Goal: Task Accomplishment & Management: Manage account settings

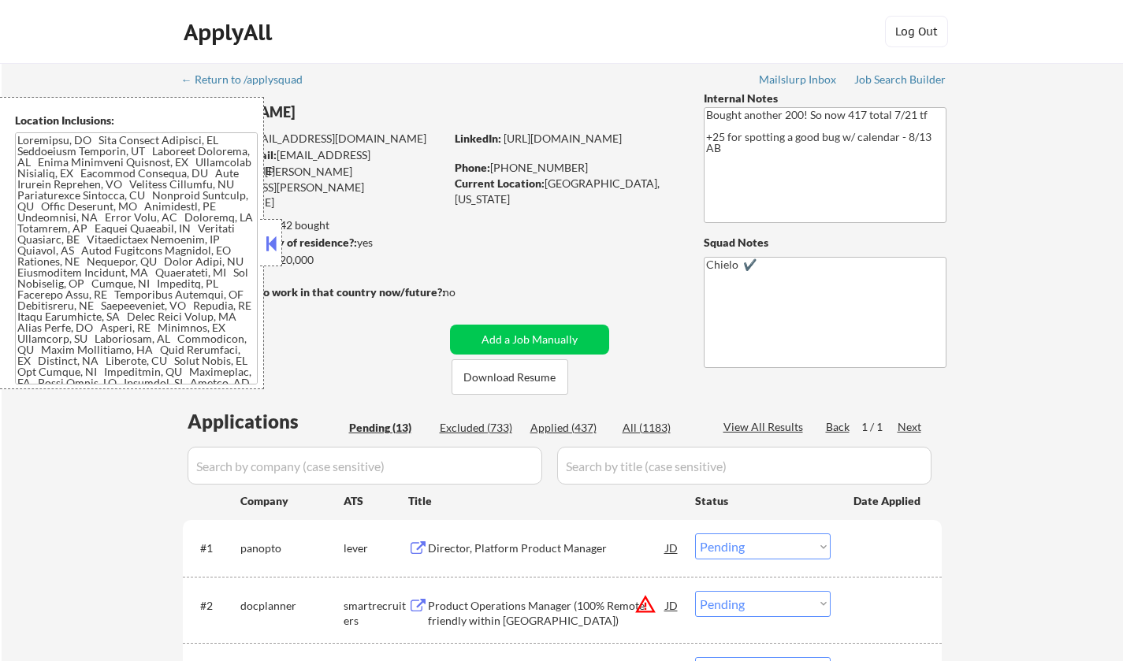
select select ""pending""
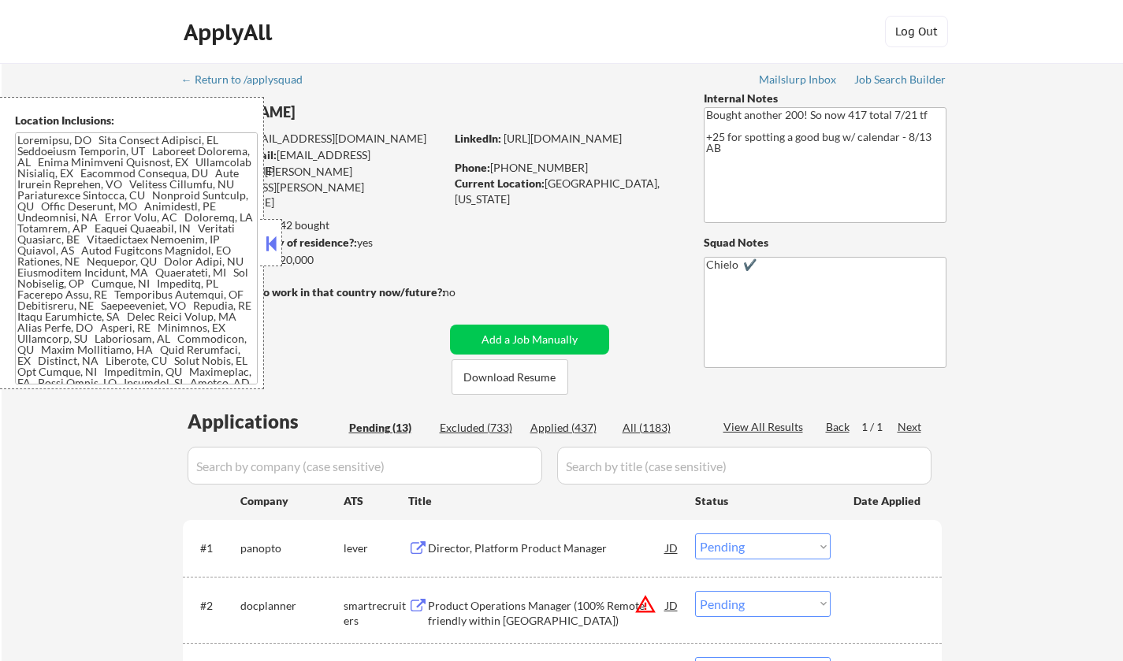
select select ""pending""
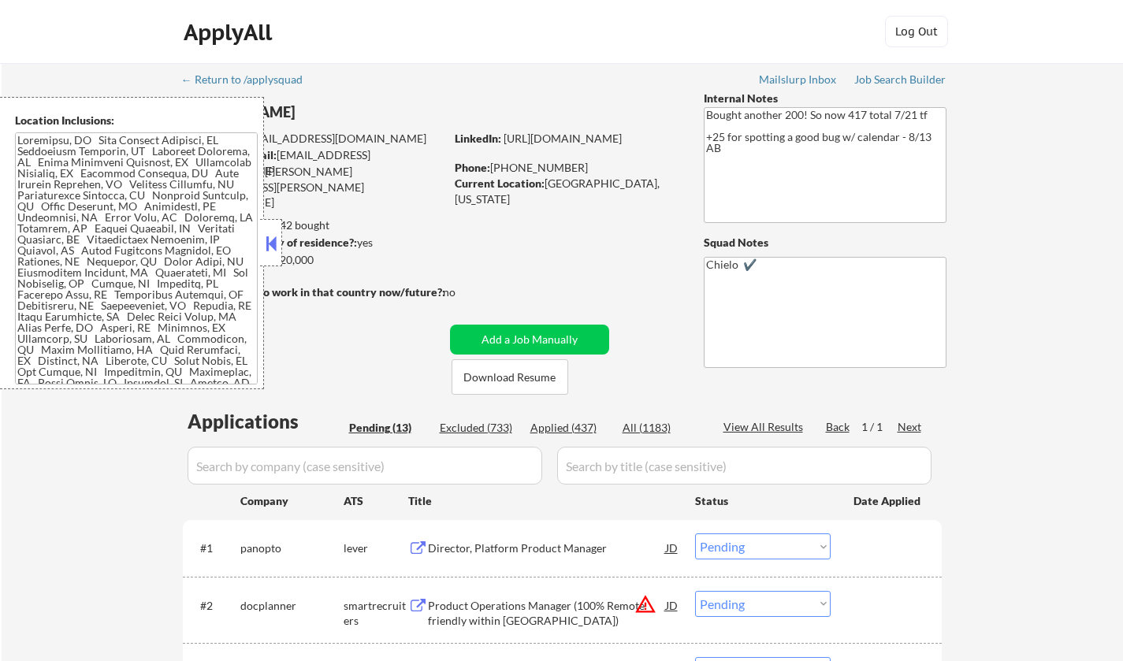
select select ""pending""
click at [267, 247] on button at bounding box center [271, 244] width 17 height 24
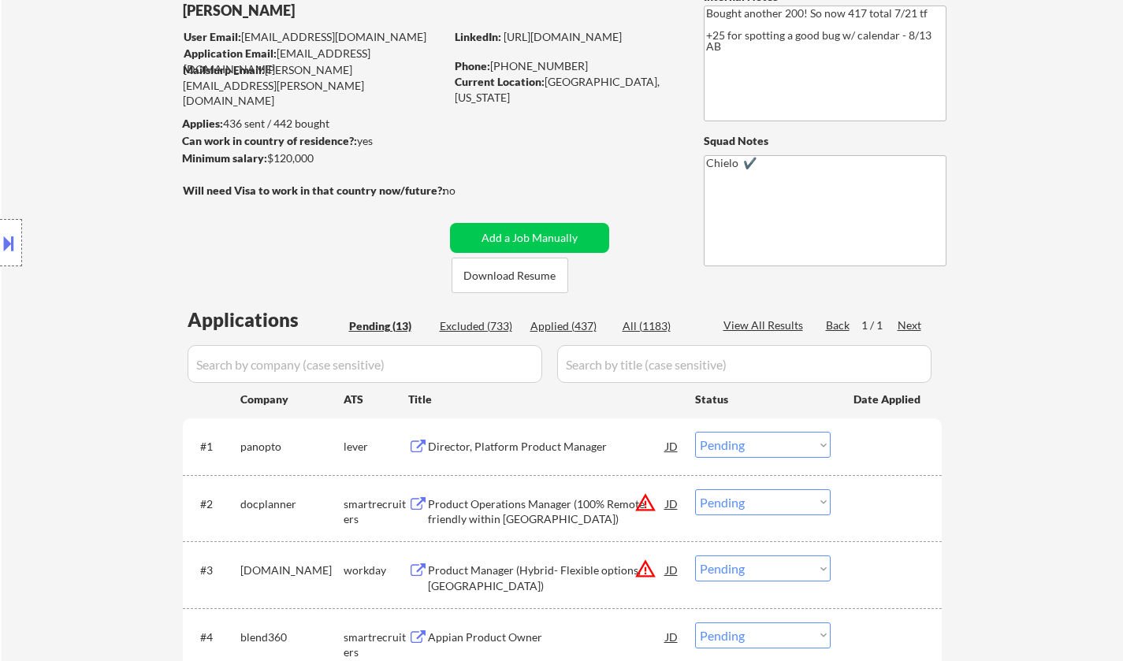
scroll to position [158, 0]
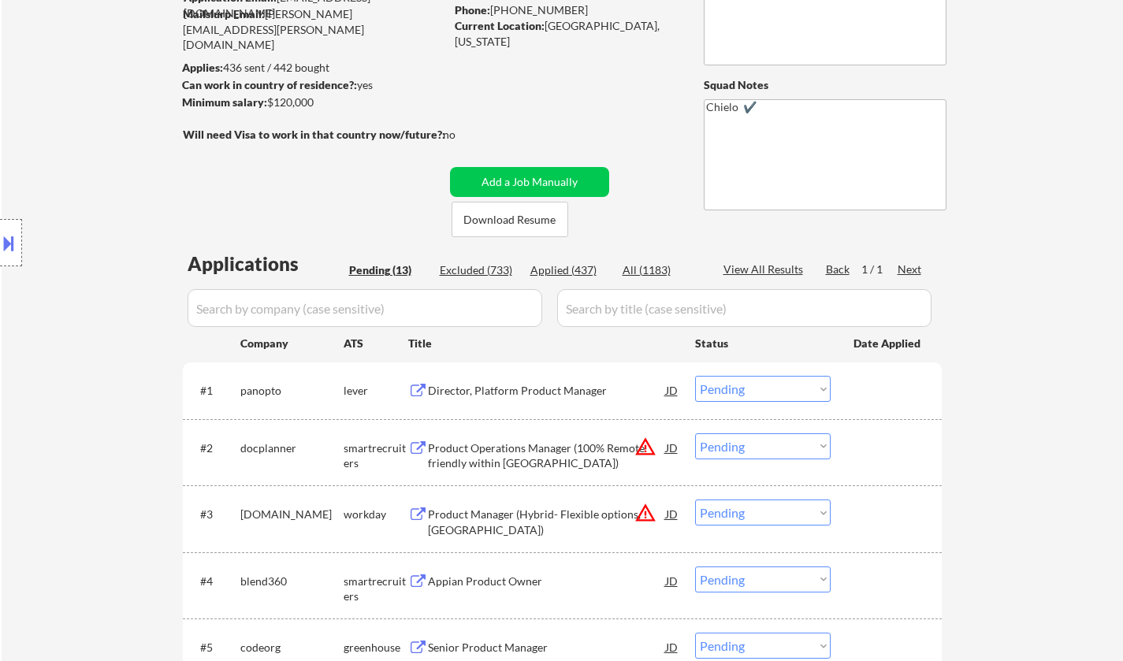
click at [482, 387] on div "Director, Platform Product Manager" at bounding box center [547, 391] width 238 height 16
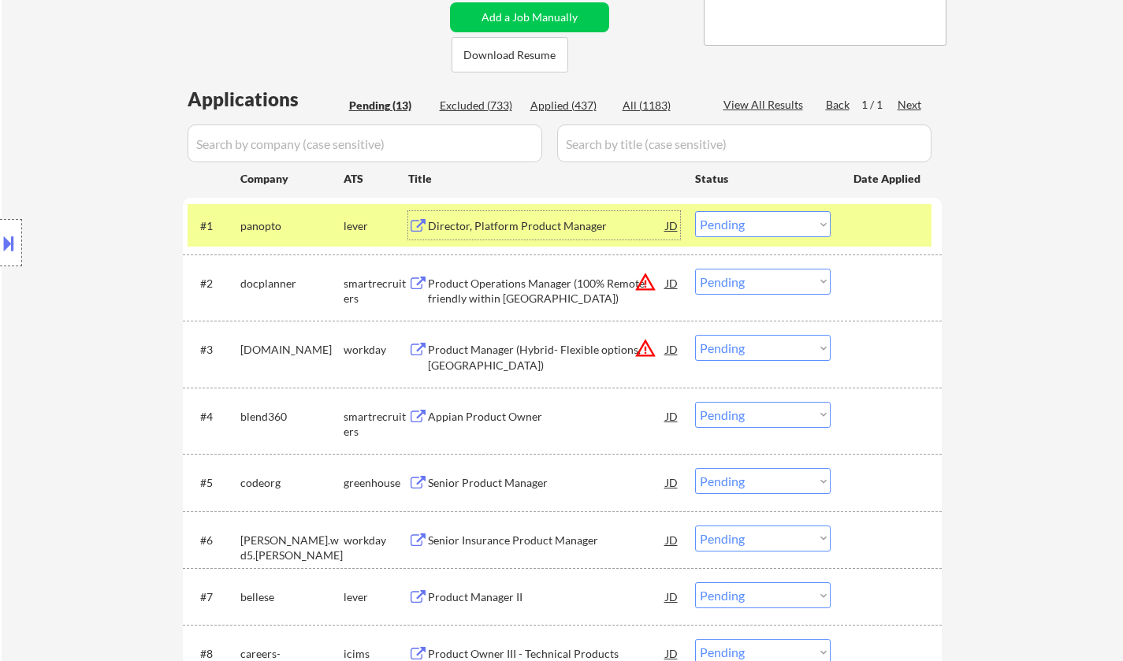
scroll to position [394, 0]
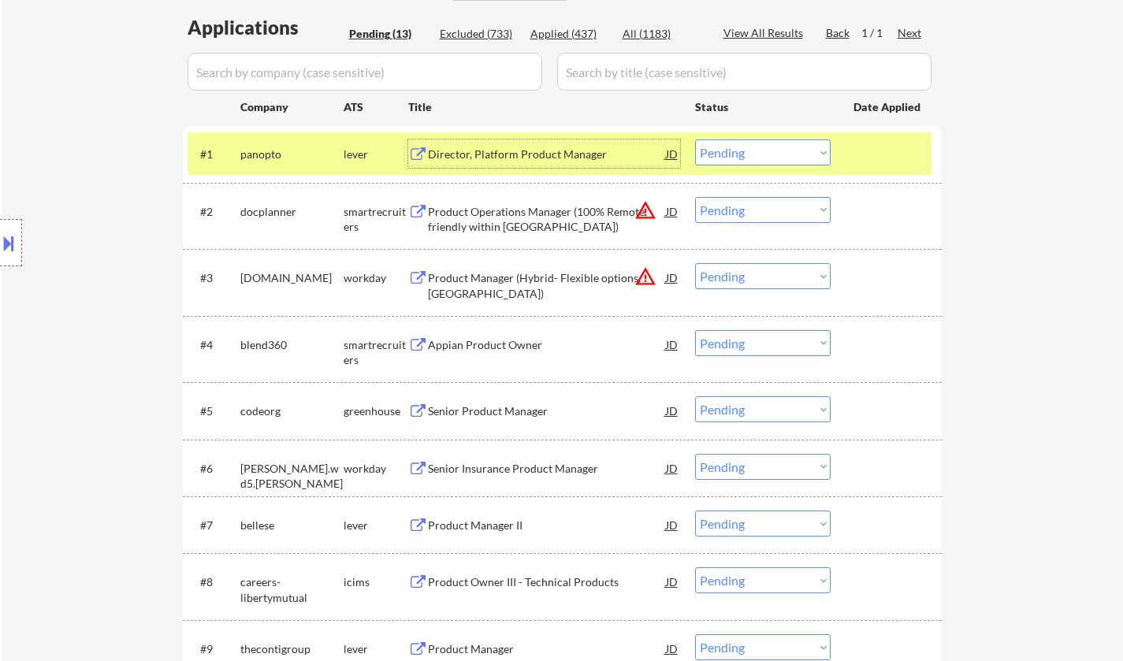
click at [778, 161] on select "Choose an option... Pending Applied Excluded (Questions) Excluded (Expired) Exc…" at bounding box center [763, 153] width 136 height 26
click at [695, 140] on select "Choose an option... Pending Applied Excluded (Questions) Excluded (Expired) Exc…" at bounding box center [763, 153] width 136 height 26
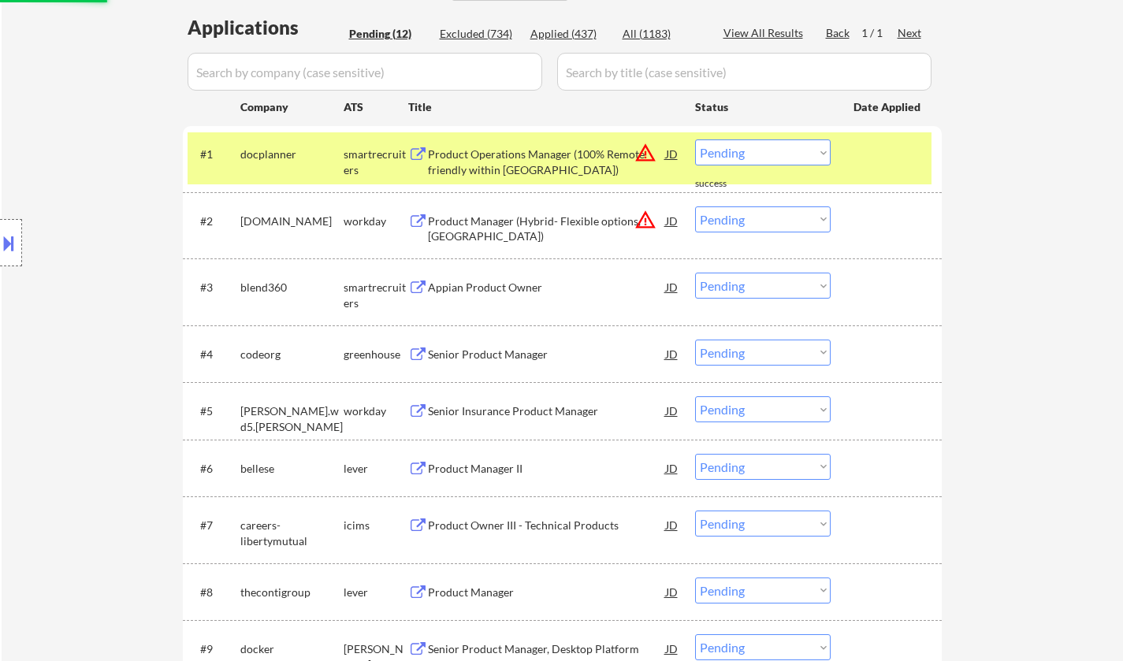
click at [764, 155] on select "Choose an option... Pending Applied Excluded (Questions) Excluded (Expired) Exc…" at bounding box center [763, 153] width 136 height 26
click at [695, 140] on select "Choose an option... Pending Applied Excluded (Questions) Excluded (Expired) Exc…" at bounding box center [763, 153] width 136 height 26
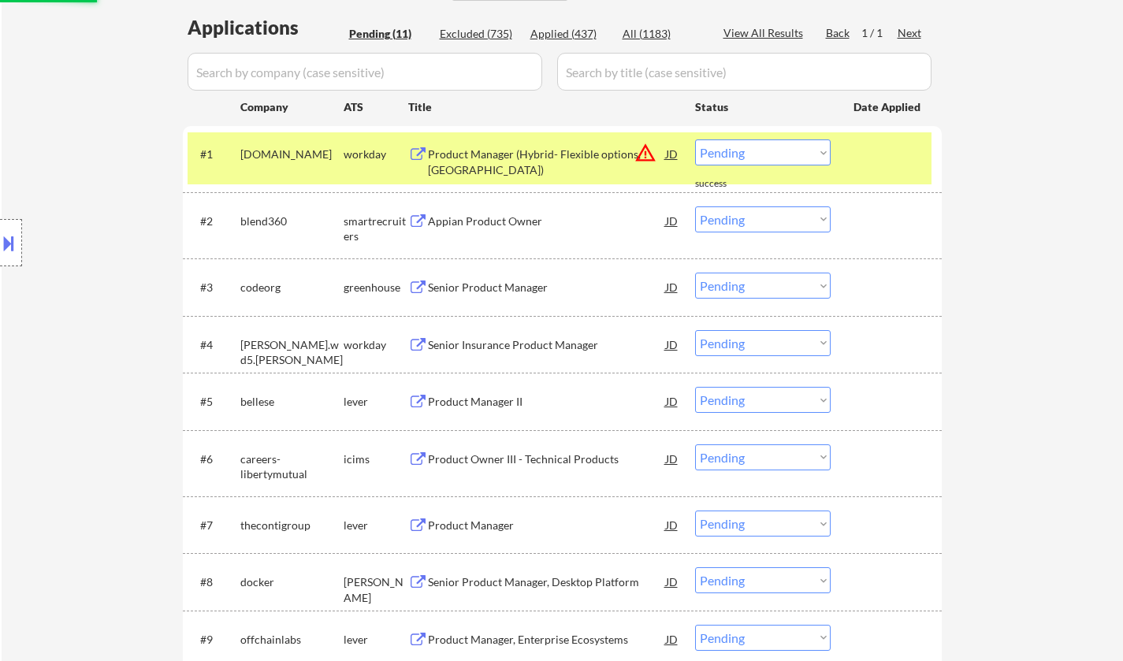
click at [766, 153] on select "Choose an option... Pending Applied Excluded (Questions) Excluded (Expired) Exc…" at bounding box center [763, 153] width 136 height 26
select select ""excluded__location_""
click at [695, 140] on select "Choose an option... Pending Applied Excluded (Questions) Excluded (Expired) Exc…" at bounding box center [763, 153] width 136 height 26
click at [513, 215] on div "Appian Product Owner" at bounding box center [547, 222] width 238 height 16
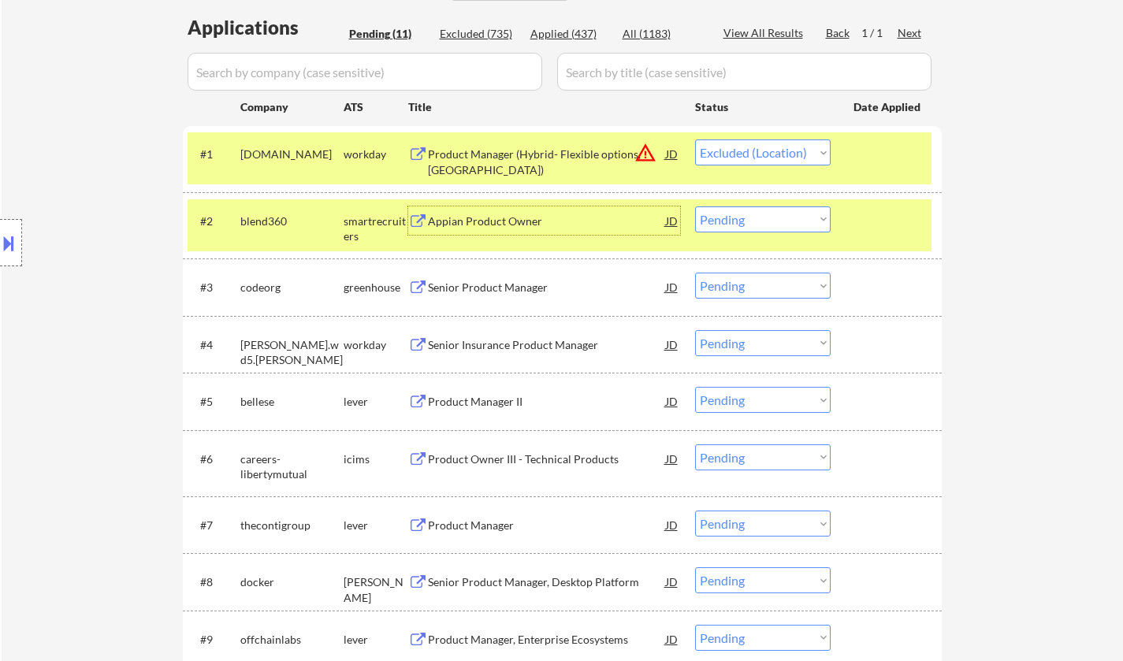
click at [769, 209] on select "Choose an option... Pending Applied Excluded (Questions) Excluded (Expired) Exc…" at bounding box center [763, 220] width 136 height 26
click at [695, 207] on select "Choose an option... Pending Applied Excluded (Questions) Excluded (Expired) Exc…" at bounding box center [763, 220] width 136 height 26
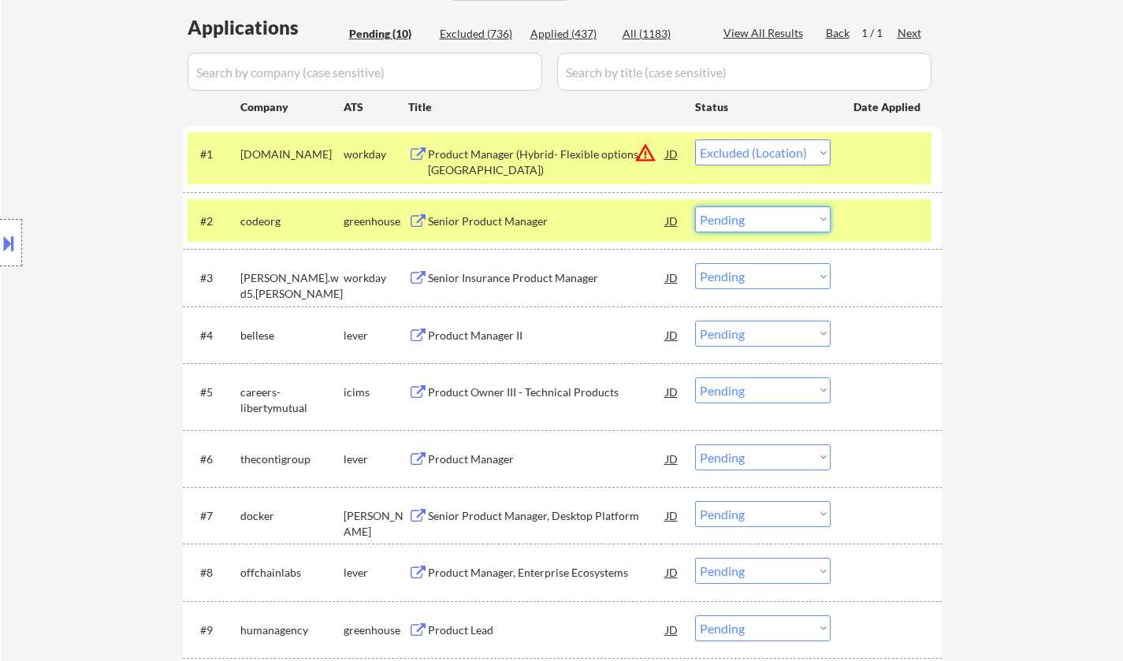
click at [781, 221] on select "Choose an option... Pending Applied Excluded (Questions) Excluded (Expired) Exc…" at bounding box center [763, 220] width 136 height 26
click at [695, 207] on select "Choose an option... Pending Applied Excluded (Questions) Excluded (Expired) Exc…" at bounding box center [763, 220] width 136 height 26
select select ""pending""
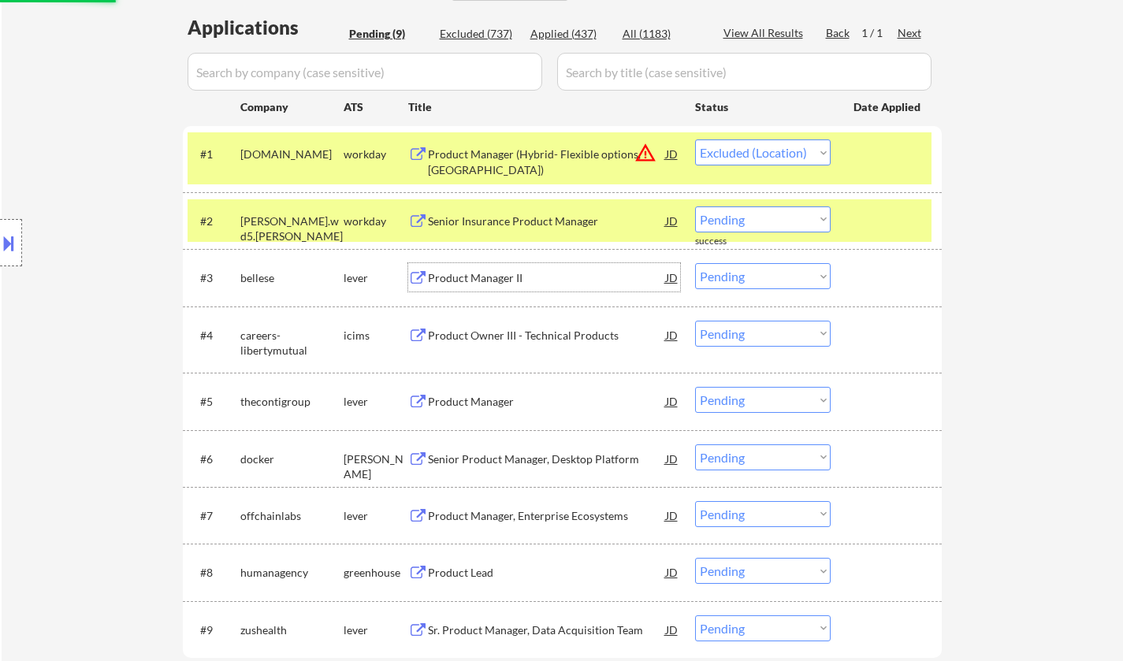
click at [478, 281] on div "Product Manager II" at bounding box center [547, 278] width 238 height 16
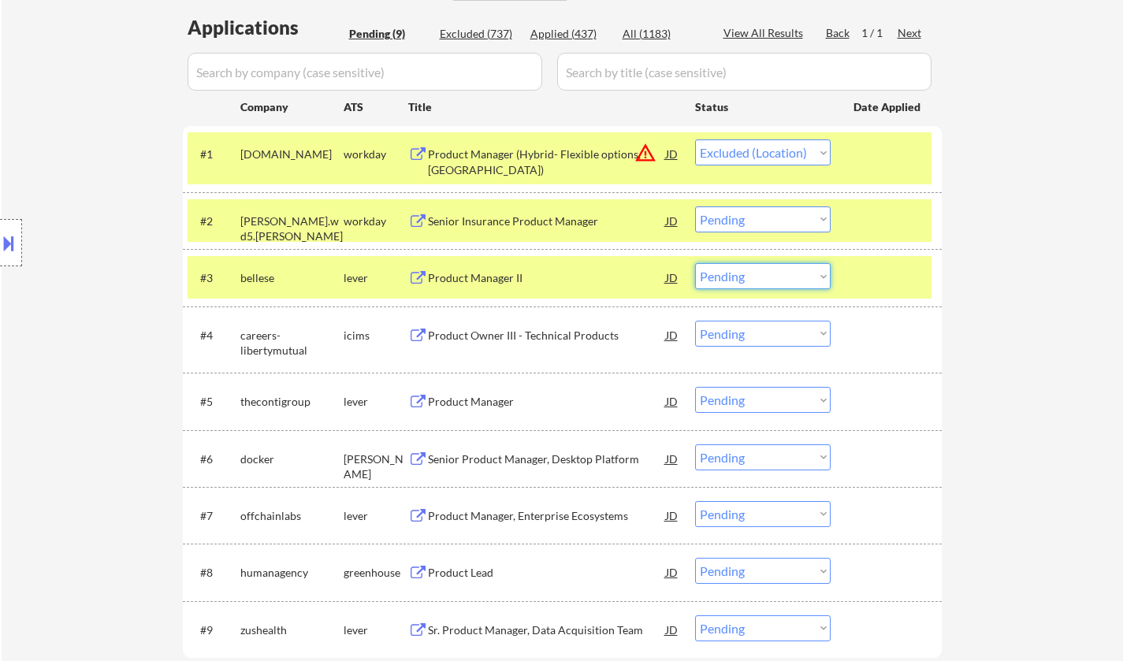
click at [777, 276] on select "Choose an option... Pending Applied Excluded (Questions) Excluded (Expired) Exc…" at bounding box center [763, 276] width 136 height 26
click at [695, 263] on select "Choose an option... Pending Applied Excluded (Questions) Excluded (Expired) Exc…" at bounding box center [763, 276] width 136 height 26
click at [476, 402] on div "Product Manager" at bounding box center [547, 402] width 238 height 16
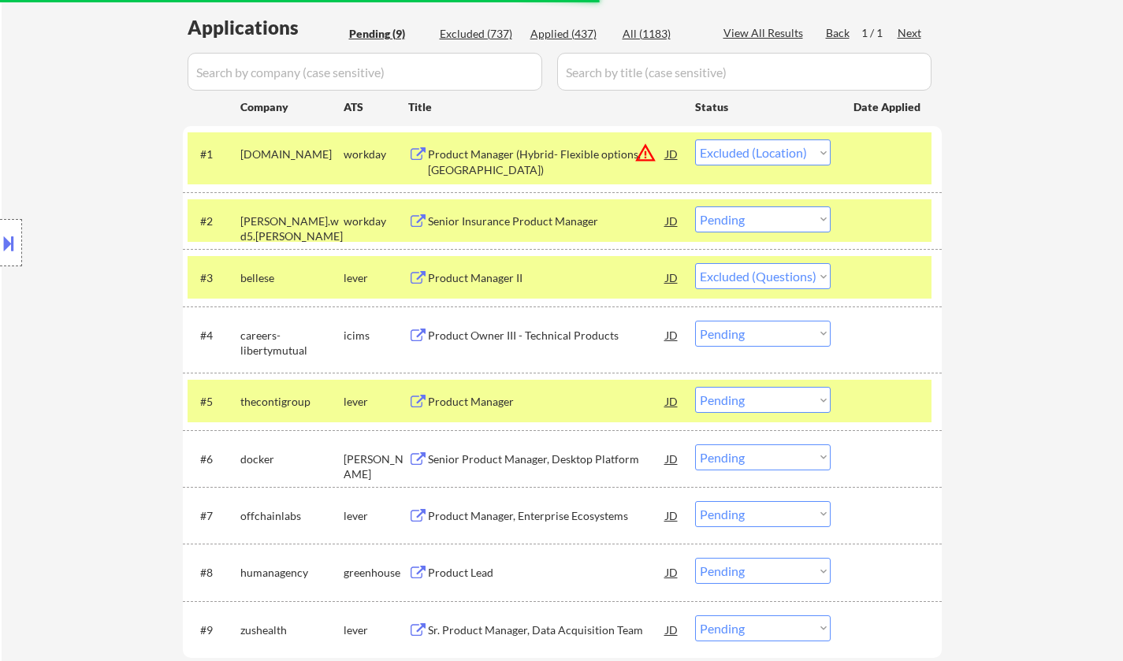
select select ""pending""
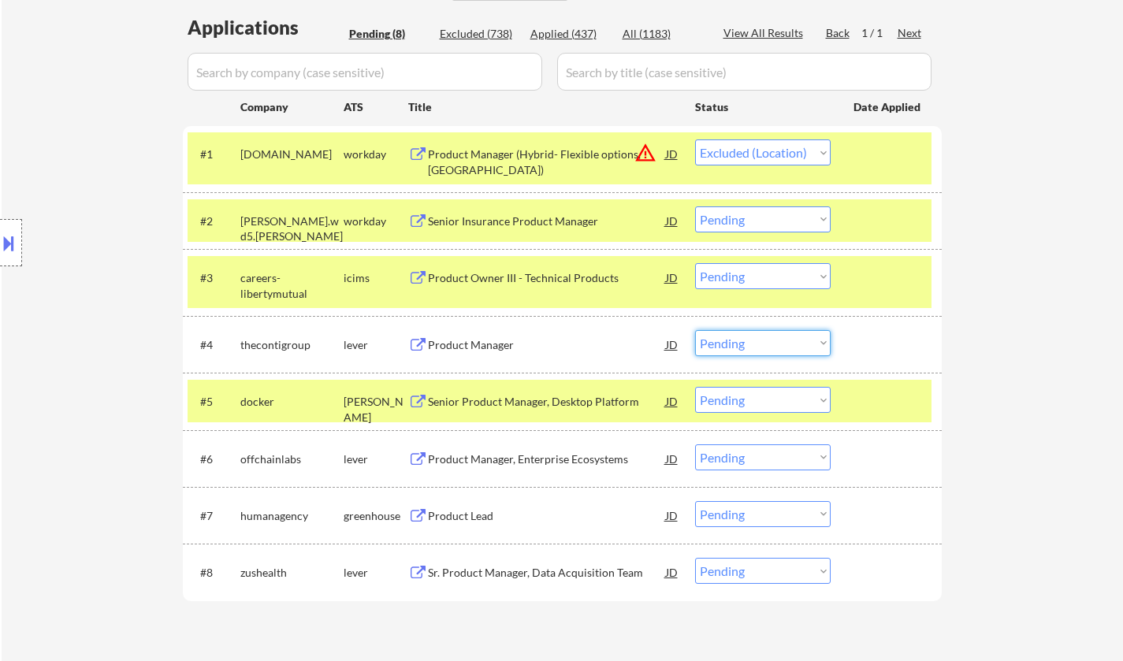
click at [745, 341] on select "Choose an option... Pending Applied Excluded (Questions) Excluded (Expired) Exc…" at bounding box center [763, 343] width 136 height 26
click at [695, 330] on select "Choose an option... Pending Applied Excluded (Questions) Excluded (Expired) Exc…" at bounding box center [763, 343] width 136 height 26
click at [487, 396] on div "Senior Product Manager, Desktop Platform" at bounding box center [547, 402] width 238 height 16
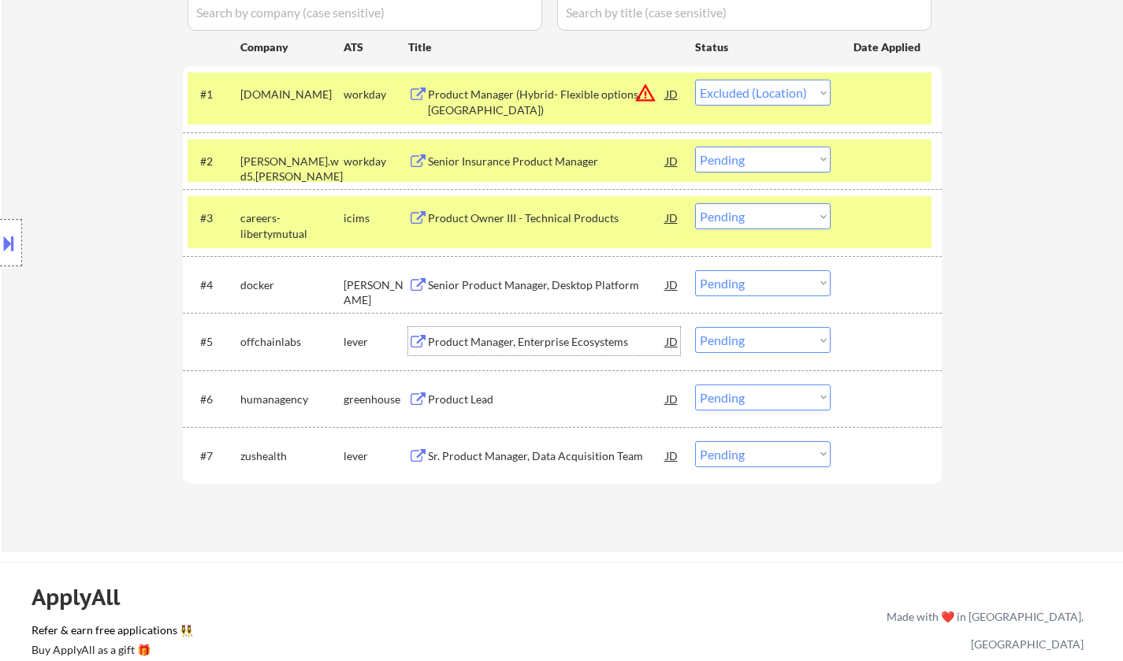
scroll to position [473, 0]
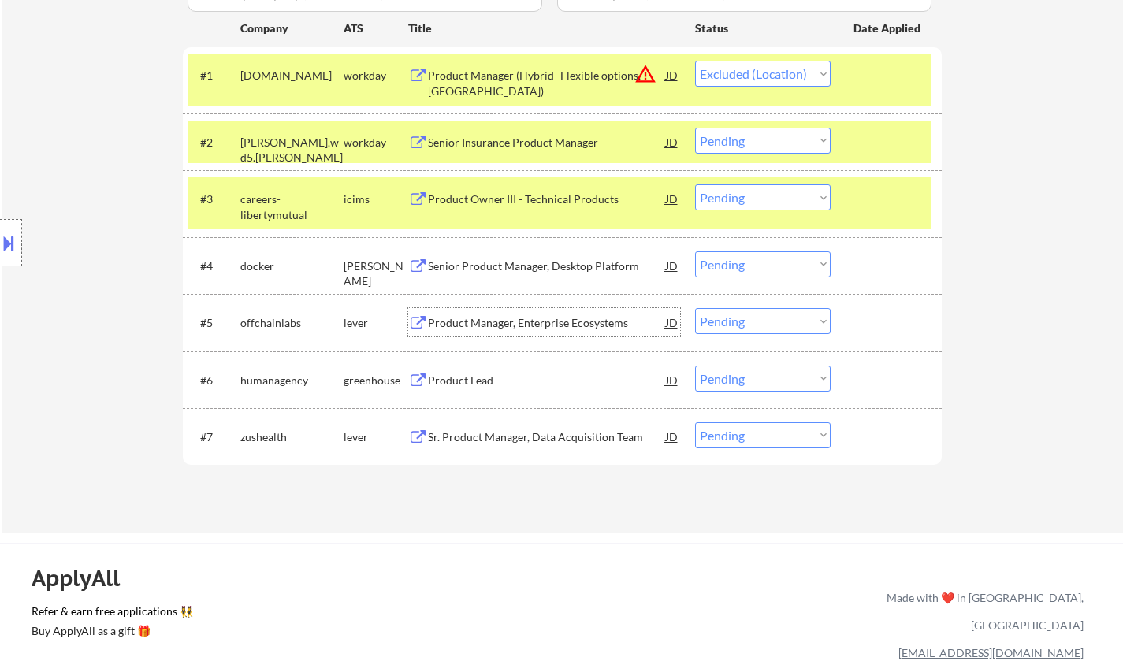
click at [758, 272] on select "Choose an option... Pending Applied Excluded (Questions) Excluded (Expired) Exc…" at bounding box center [763, 265] width 136 height 26
click at [695, 252] on select "Choose an option... Pending Applied Excluded (Questions) Excluded (Expired) Exc…" at bounding box center [763, 265] width 136 height 26
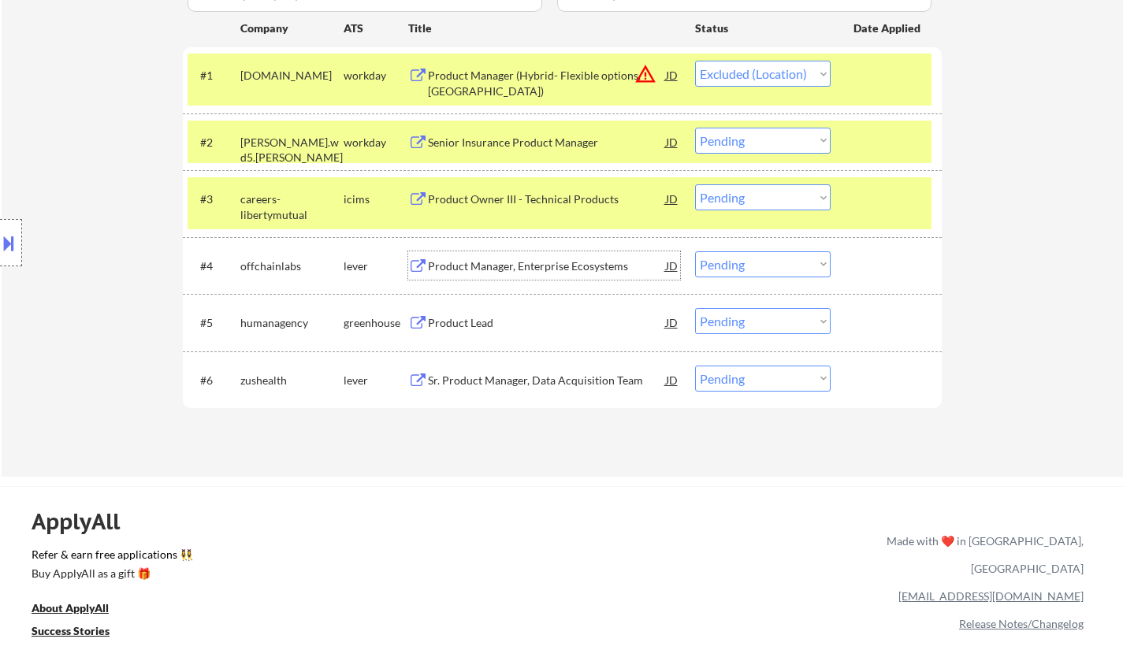
click at [539, 268] on div "Product Manager, Enterprise Ecosystems" at bounding box center [547, 267] width 238 height 16
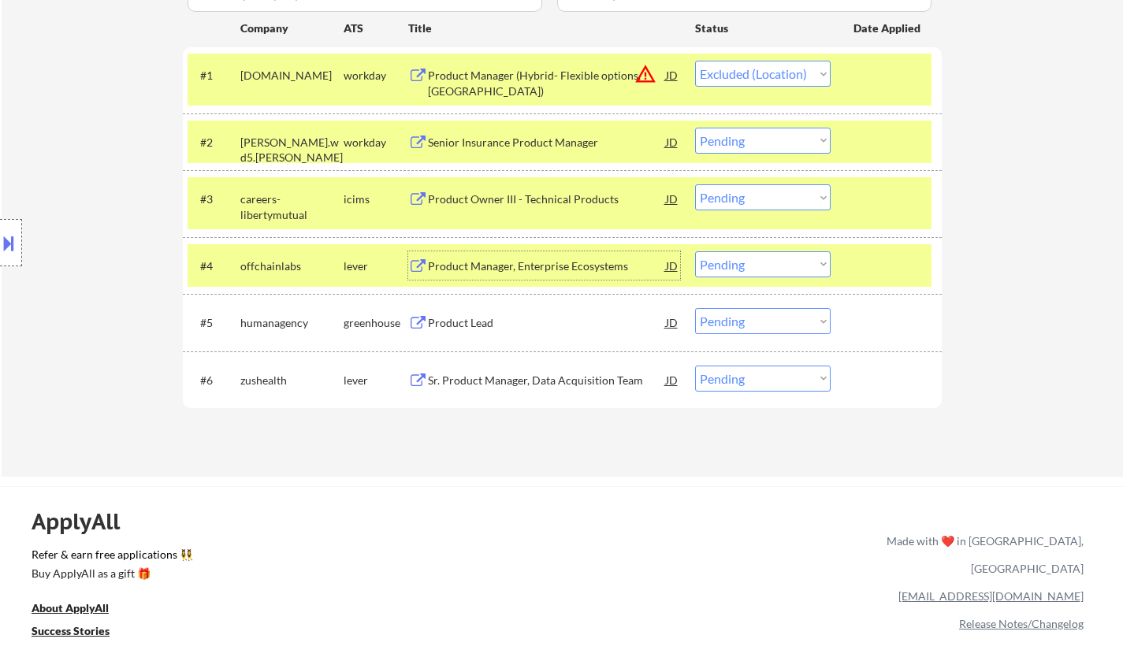
click at [749, 263] on select "Choose an option... Pending Applied Excluded (Questions) Excluded (Expired) Exc…" at bounding box center [763, 265] width 136 height 26
click at [695, 252] on select "Choose an option... Pending Applied Excluded (Questions) Excluded (Expired) Exc…" at bounding box center [763, 265] width 136 height 26
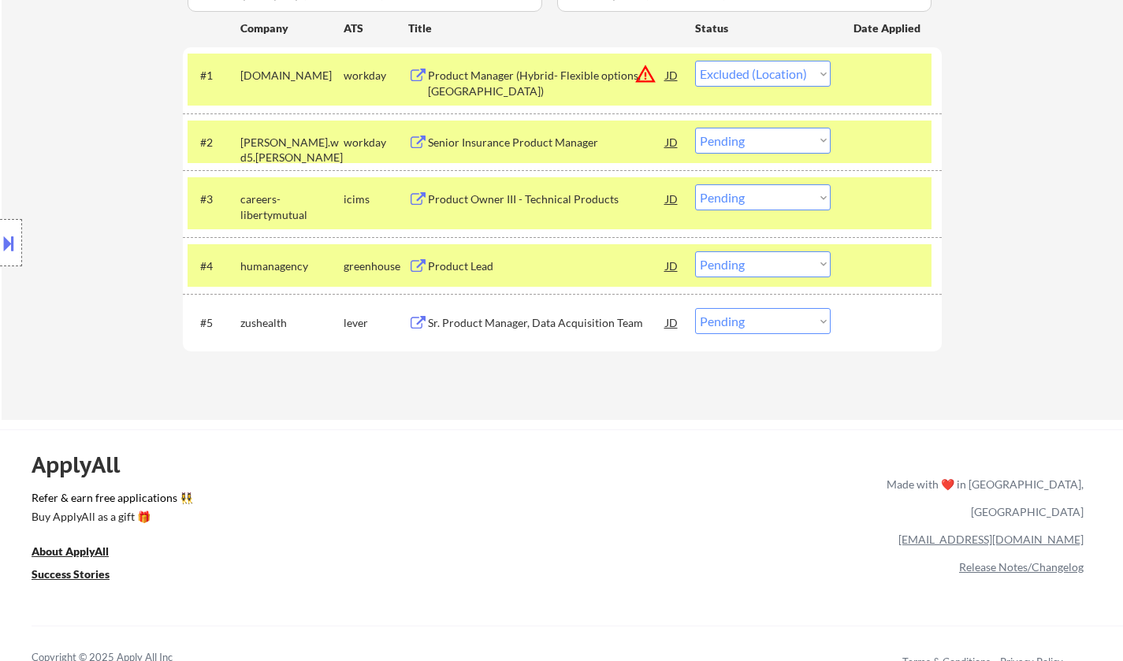
click at [470, 262] on div "Product Lead" at bounding box center [547, 267] width 238 height 16
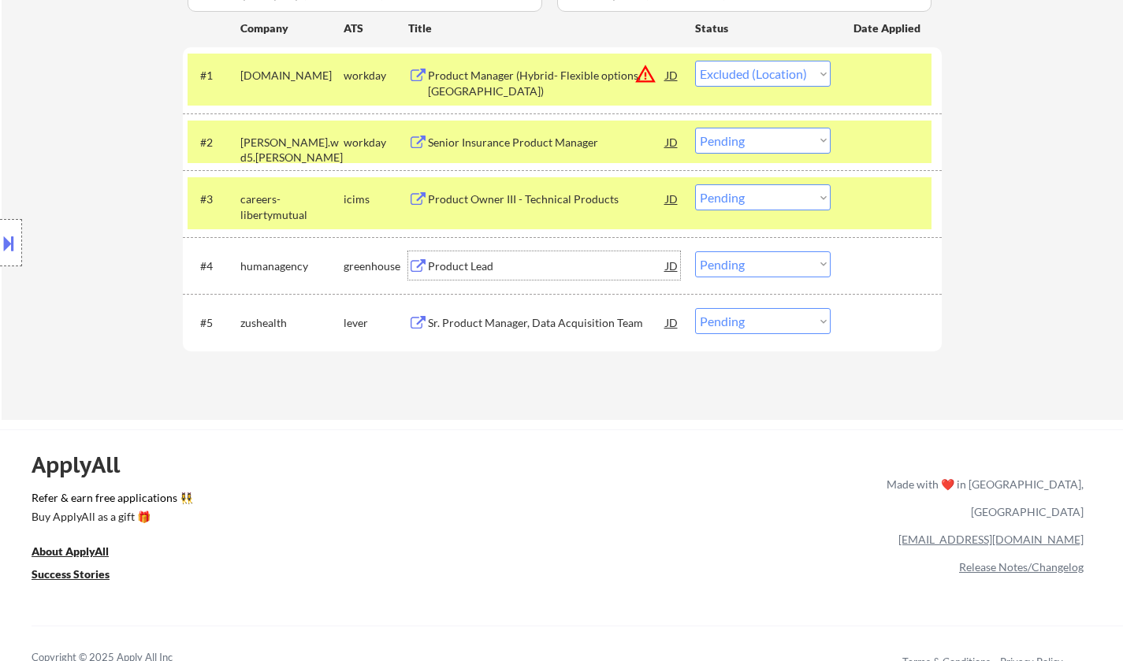
click at [803, 268] on select "Choose an option... Pending Applied Excluded (Questions) Excluded (Expired) Exc…" at bounding box center [763, 265] width 136 height 26
click at [695, 252] on select "Choose an option... Pending Applied Excluded (Questions) Excluded (Expired) Exc…" at bounding box center [763, 265] width 136 height 26
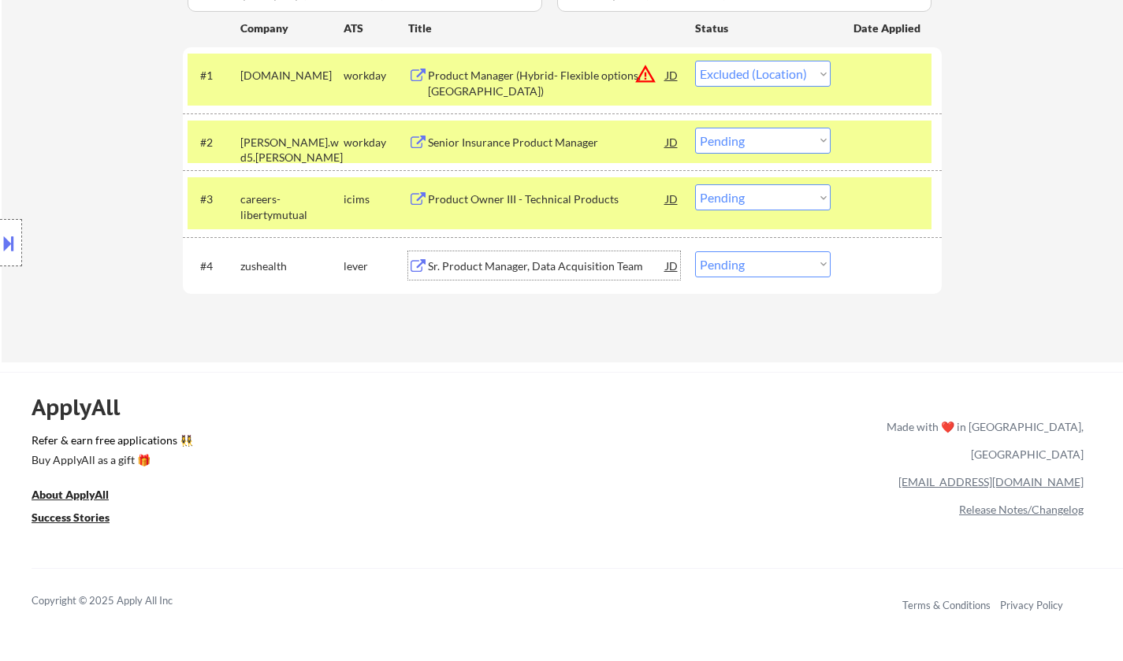
click at [515, 265] on div "Sr. Product Manager, Data Acquisition Team" at bounding box center [547, 267] width 238 height 16
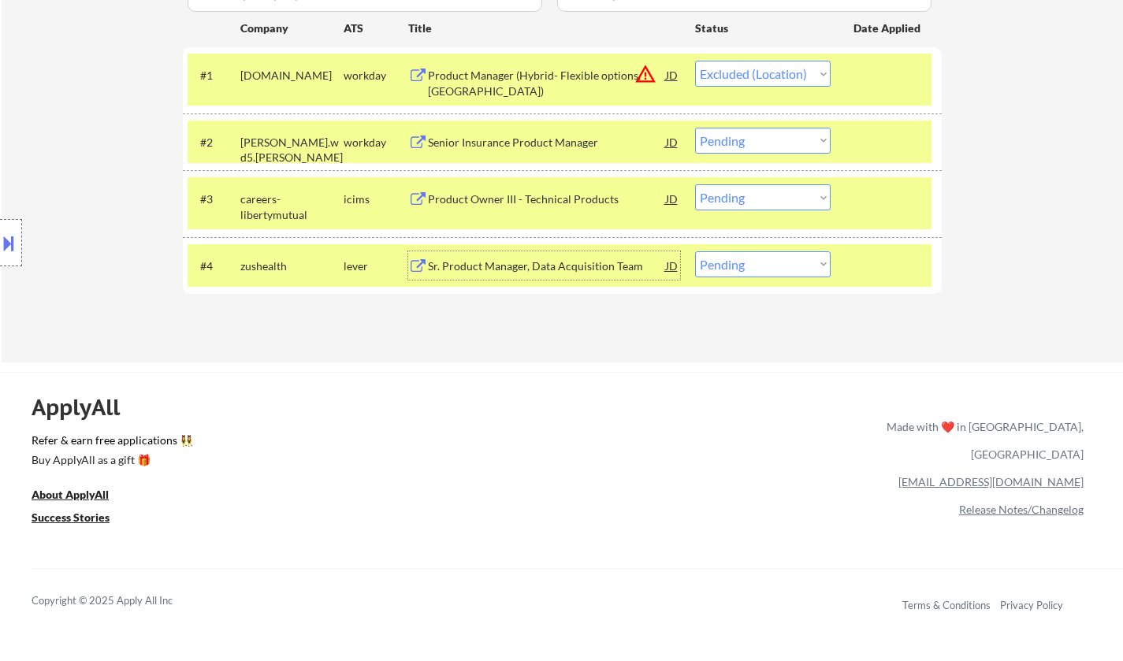
drag, startPoint x: 740, startPoint y: 264, endPoint x: 743, endPoint y: 276, distance: 12.2
click at [740, 264] on select "Choose an option... Pending Applied Excluded (Questions) Excluded (Expired) Exc…" at bounding box center [763, 265] width 136 height 26
select select ""applied""
click at [695, 252] on select "Choose an option... Pending Applied Excluded (Questions) Excluded (Expired) Exc…" at bounding box center [763, 265] width 136 height 26
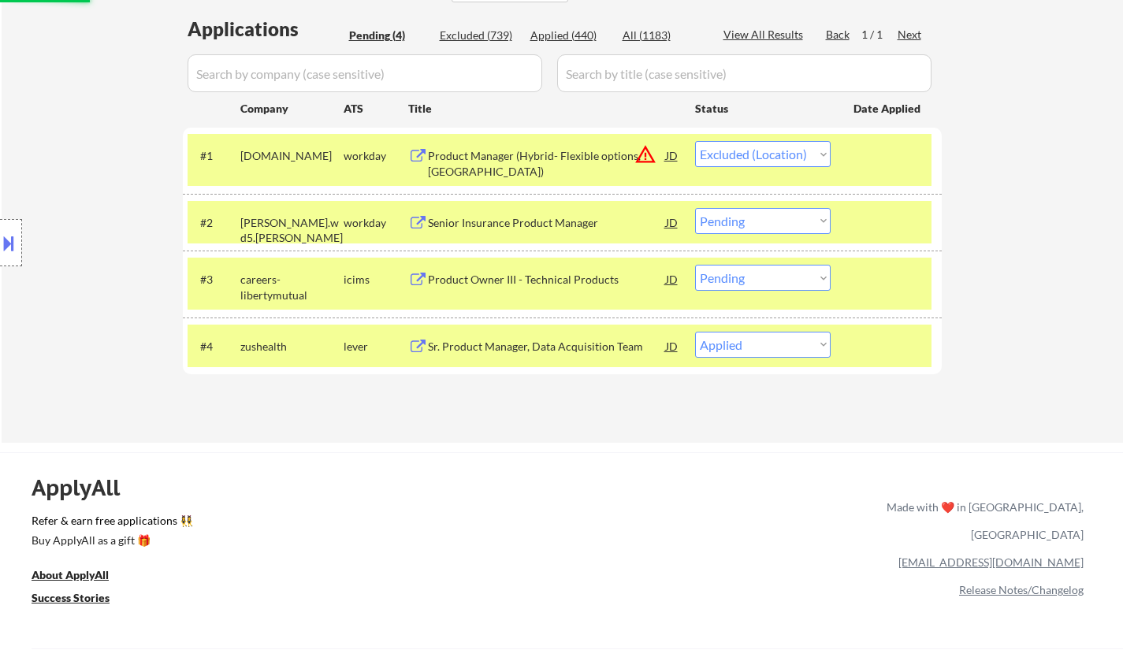
scroll to position [315, 0]
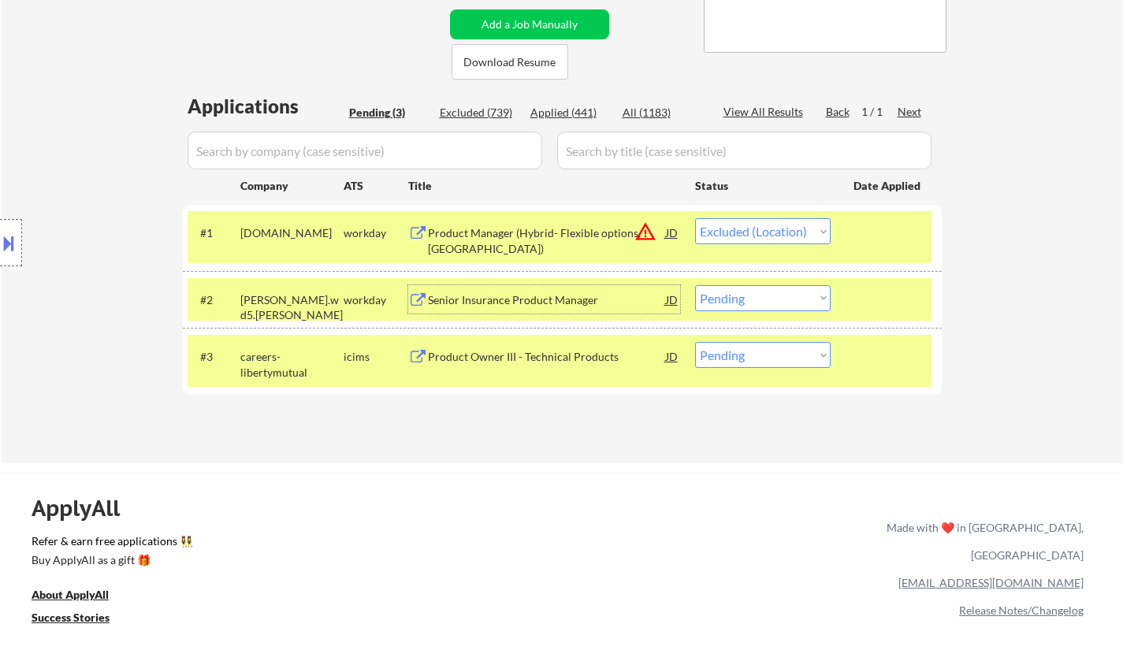
click at [512, 297] on div "Senior Insurance Product Manager" at bounding box center [547, 301] width 238 height 16
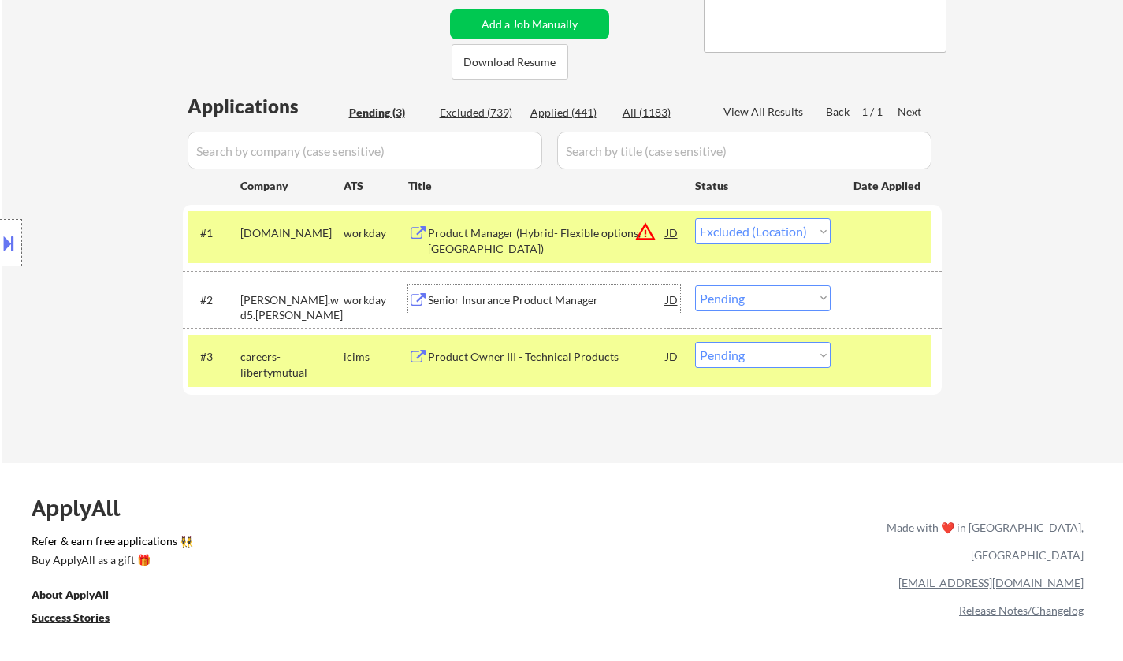
click at [744, 299] on select "Choose an option... Pending Applied Excluded (Questions) Excluded (Expired) Exc…" at bounding box center [763, 298] width 136 height 26
click at [695, 285] on select "Choose an option... Pending Applied Excluded (Questions) Excluded (Expired) Exc…" at bounding box center [763, 298] width 136 height 26
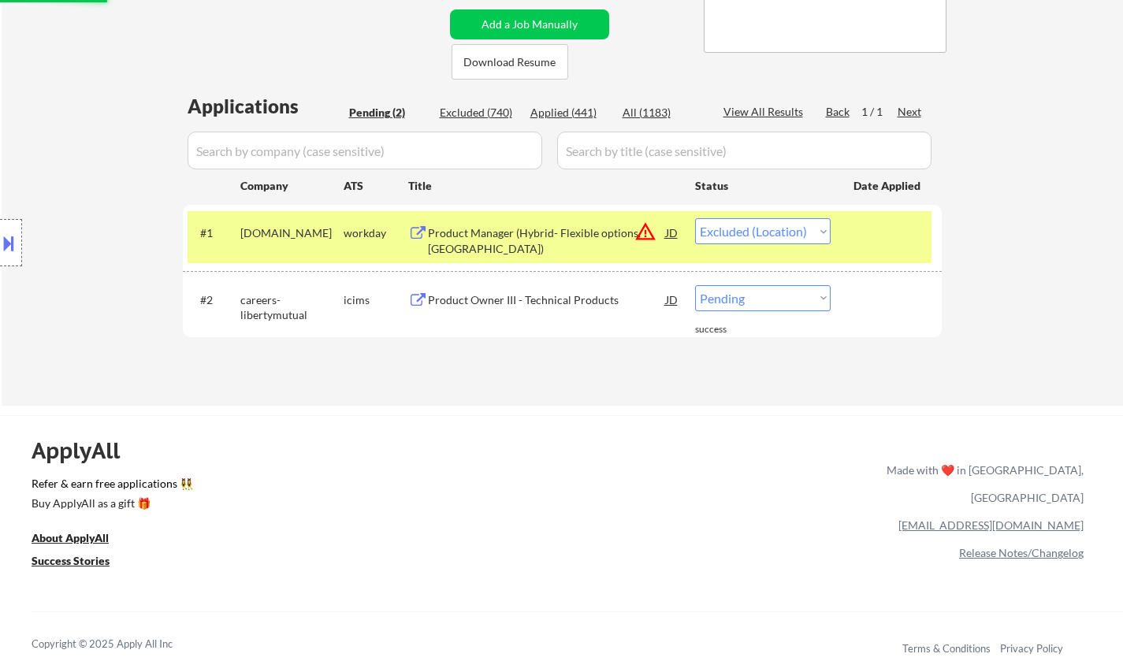
drag, startPoint x: 780, startPoint y: 226, endPoint x: 786, endPoint y: 240, distance: 15.5
click at [780, 226] on select "Choose an option... Pending Applied Excluded (Questions) Excluded (Expired) Exc…" at bounding box center [763, 231] width 136 height 26
click at [1112, 338] on div "← Return to /applysquad Mailslurp Inbox Job Search Builder Timothy Phillips Use…" at bounding box center [563, 77] width 1122 height 658
click at [756, 225] on select "Choose an option... Pending Applied Excluded (Questions) Excluded (Expired) Exc…" at bounding box center [763, 231] width 136 height 26
click at [695, 218] on select "Choose an option... Pending Applied Excluded (Questions) Excluded (Expired) Exc…" at bounding box center [763, 231] width 136 height 26
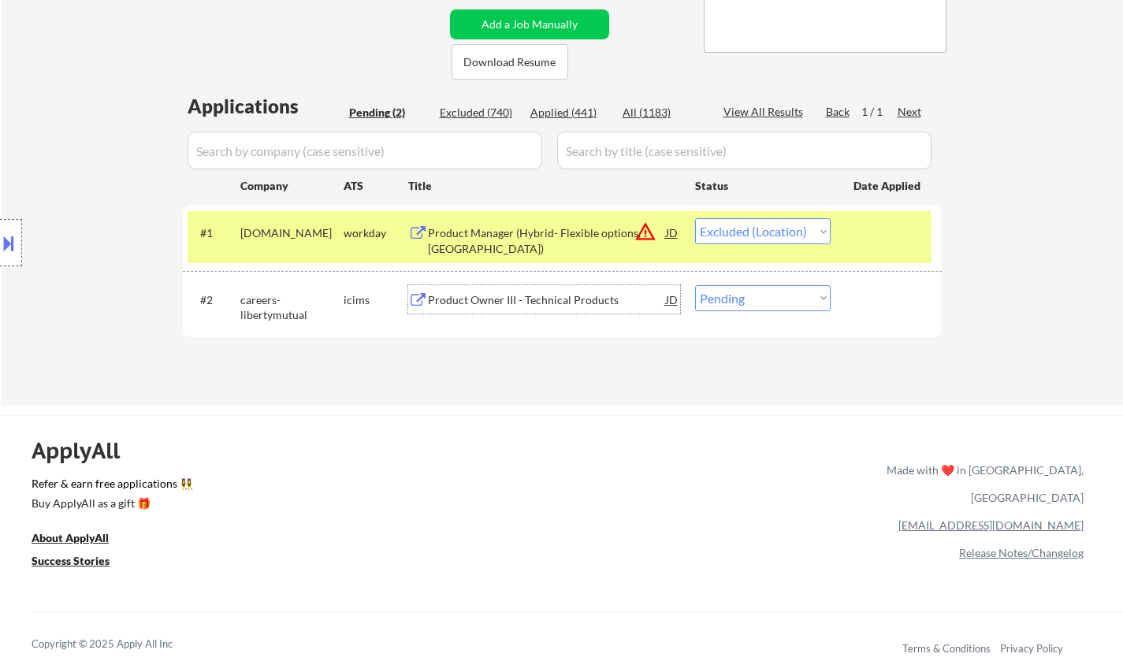
click at [501, 297] on div "Product Owner III - Technical Products" at bounding box center [547, 301] width 238 height 16
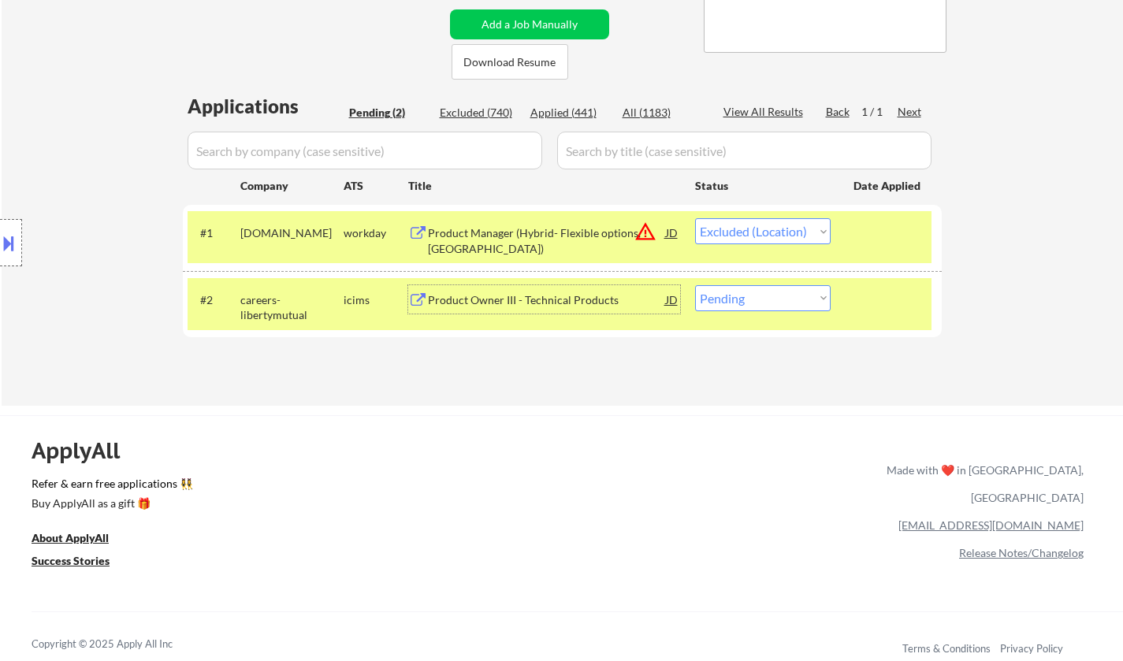
drag, startPoint x: 777, startPoint y: 296, endPoint x: 779, endPoint y: 309, distance: 13.6
click at [776, 296] on select "Choose an option... Pending Applied Excluded (Questions) Excluded (Expired) Exc…" at bounding box center [763, 298] width 136 height 26
select select ""excluded__expired_""
click at [695, 285] on select "Choose an option... Pending Applied Excluded (Questions) Excluded (Expired) Exc…" at bounding box center [763, 298] width 136 height 26
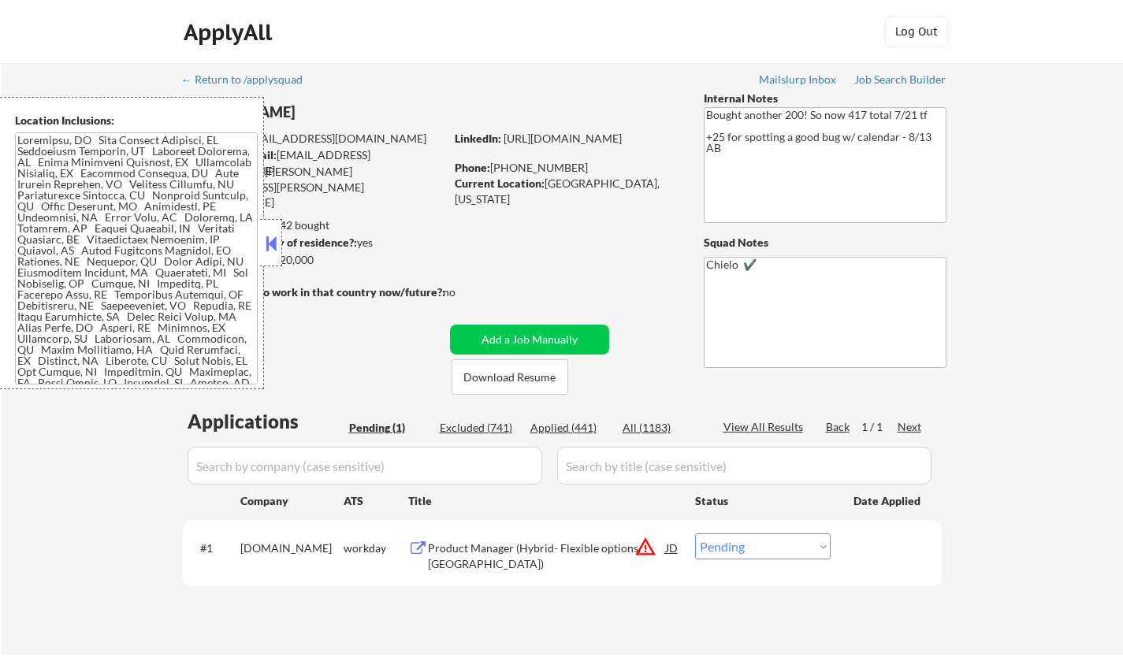
scroll to position [378, 0]
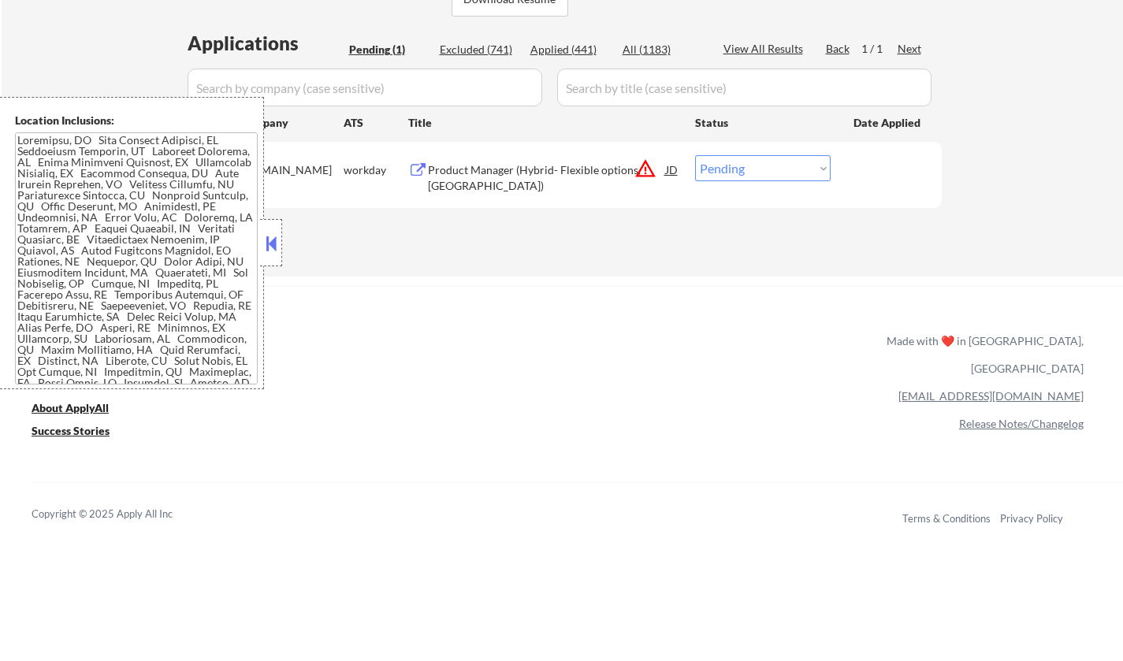
click at [772, 163] on select "Choose an option... Pending Applied Excluded (Questions) Excluded (Expired) Exc…" at bounding box center [763, 168] width 136 height 26
select select ""excluded__location_""
click at [695, 155] on select "Choose an option... Pending Applied Excluded (Questions) Excluded (Expired) Exc…" at bounding box center [763, 168] width 136 height 26
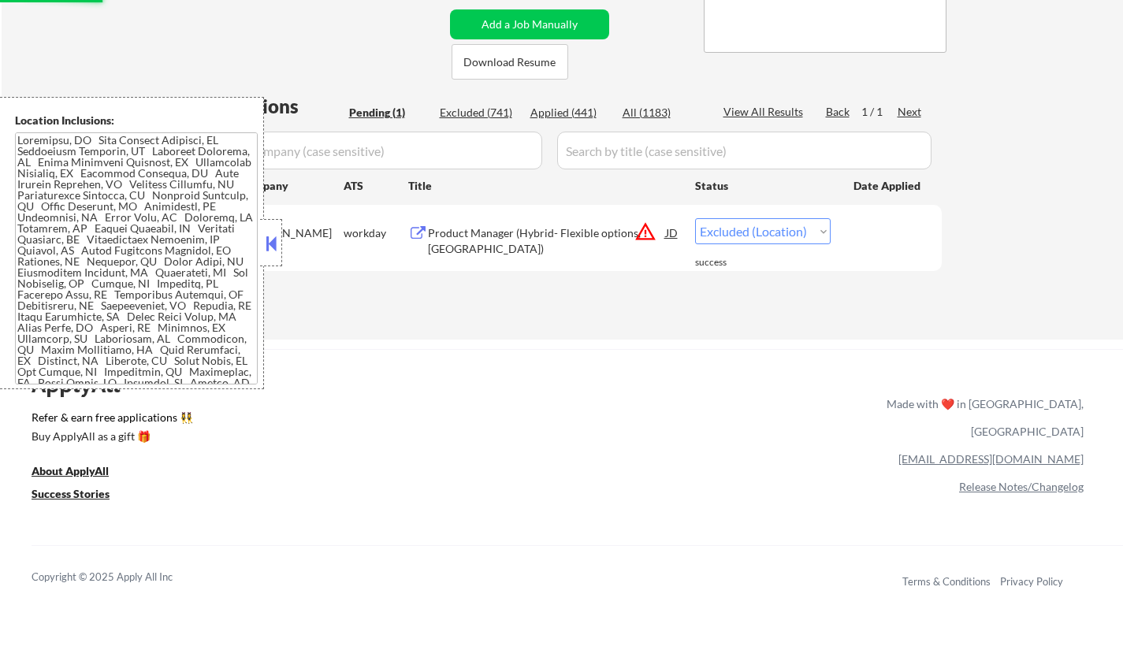
click at [268, 239] on button at bounding box center [271, 244] width 17 height 24
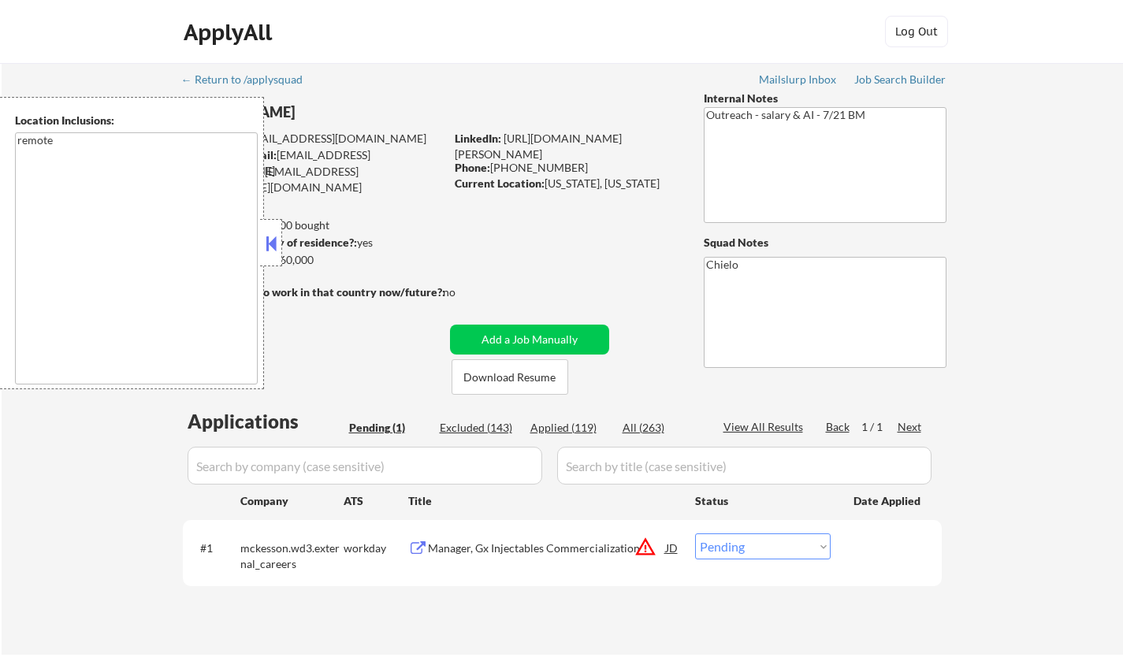
click at [270, 233] on button at bounding box center [271, 244] width 17 height 24
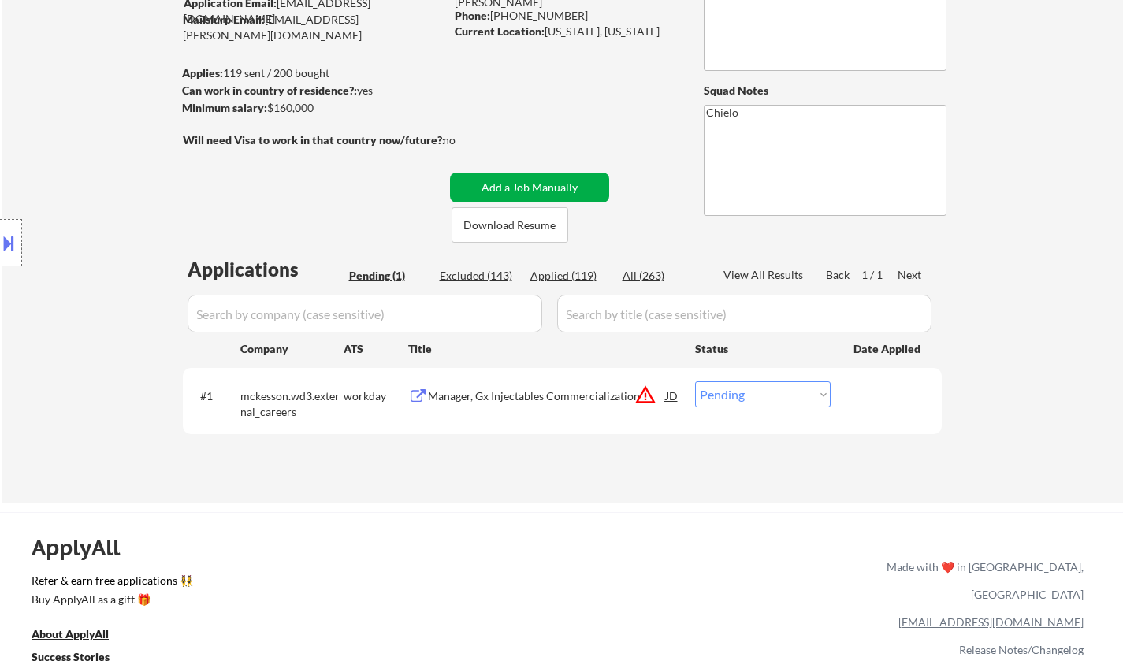
scroll to position [158, 0]
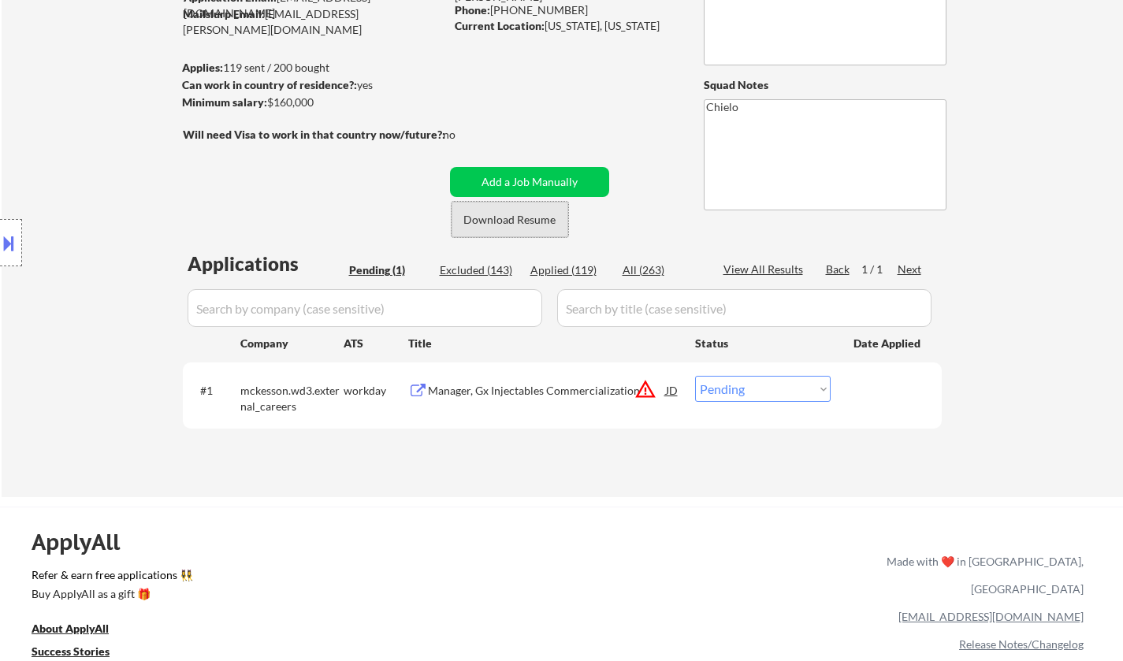
click at [515, 214] on button "Download Resume" at bounding box center [510, 219] width 117 height 35
click at [525, 382] on div "Manager, Gx Injectables Commercialization" at bounding box center [547, 390] width 238 height 28
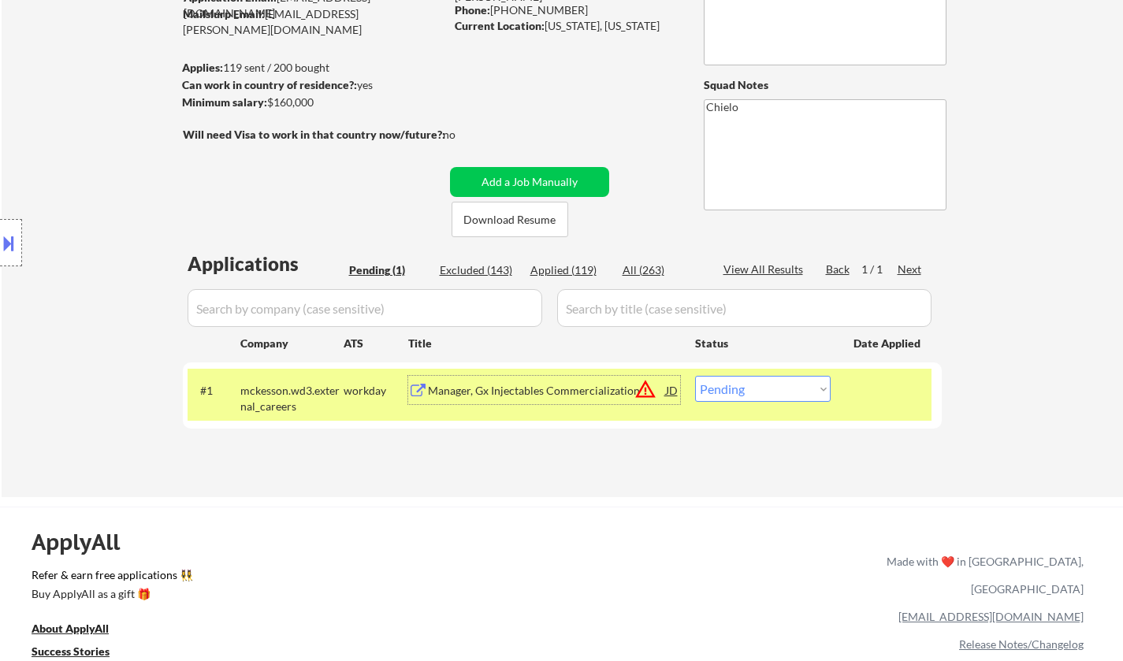
click at [762, 404] on div "#1 mckesson.wd3.external_careers workday Manager, Gx Injectables Commercializat…" at bounding box center [560, 395] width 744 height 52
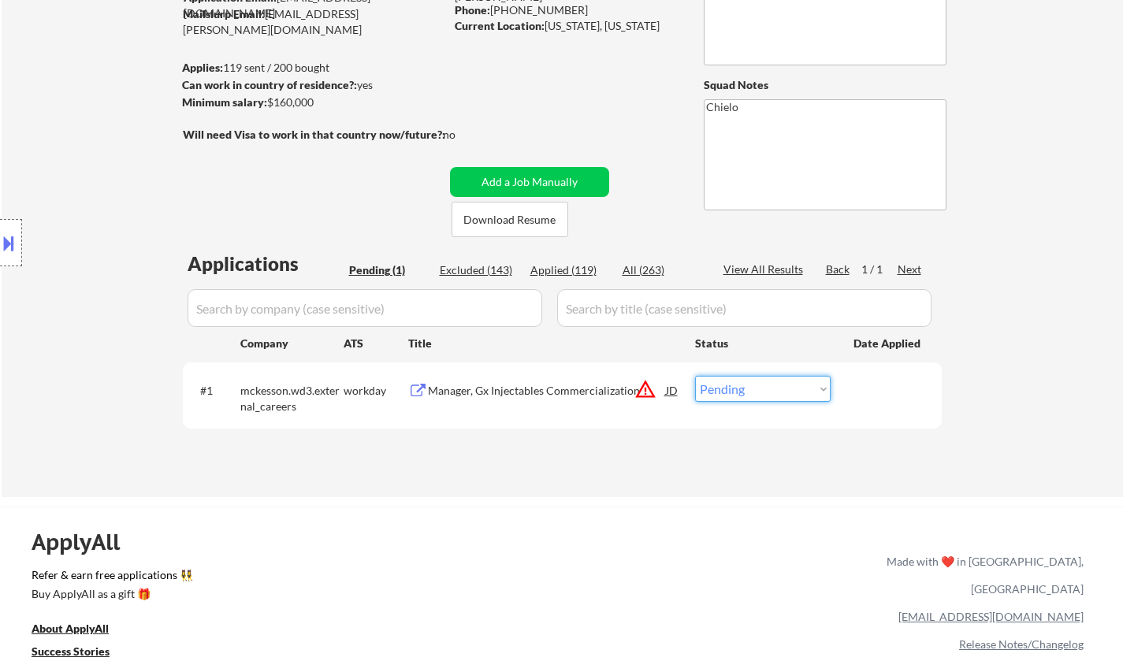
click at [765, 397] on select "Choose an option... Pending Applied Excluded (Questions) Excluded (Expired) Exc…" at bounding box center [763, 389] width 136 height 26
click at [695, 376] on select "Choose an option... Pending Applied Excluded (Questions) Excluded (Expired) Exc…" at bounding box center [763, 389] width 136 height 26
drag, startPoint x: 481, startPoint y: 270, endPoint x: 484, endPoint y: 281, distance: 11.5
click at [481, 270] on div "Excluded (143)" at bounding box center [479, 271] width 79 height 16
select select ""excluded__location_""
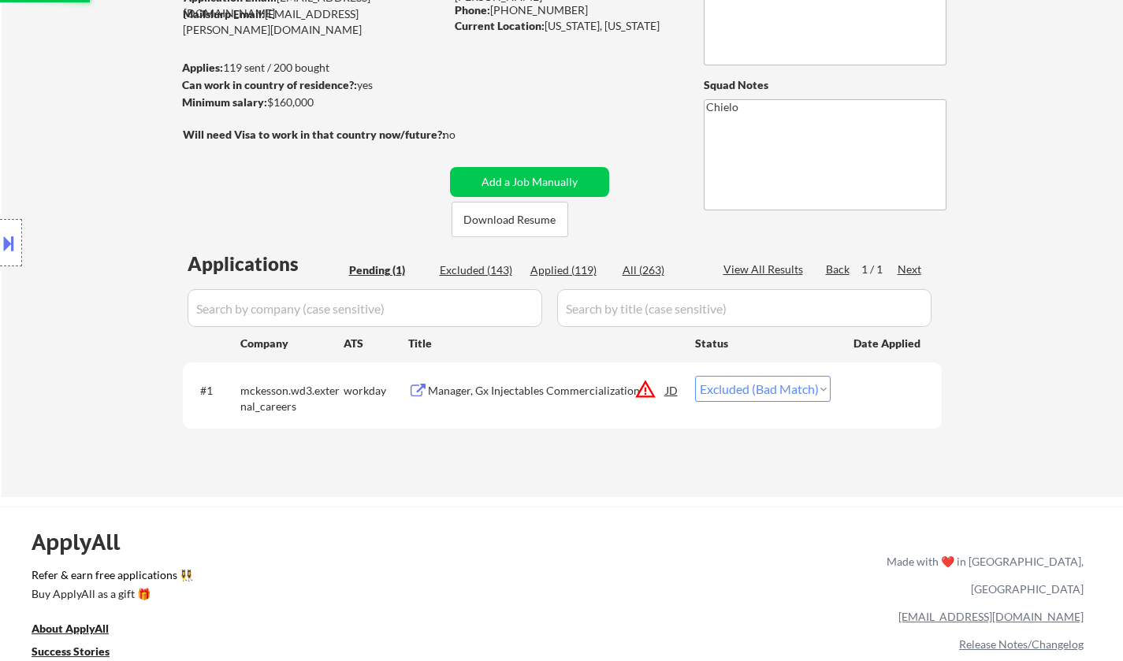
select select ""excluded""
select select ""excluded__expired_""
select select ""excluded""
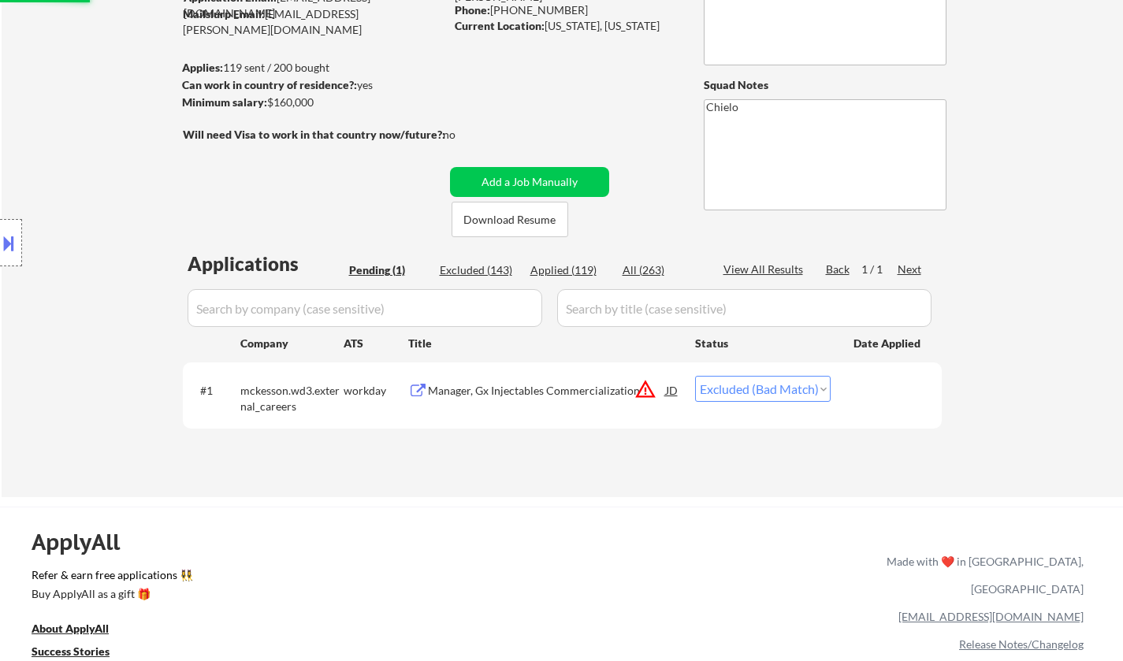
select select ""excluded__expired_""
select select ""excluded""
select select ""excluded__bad_match_""
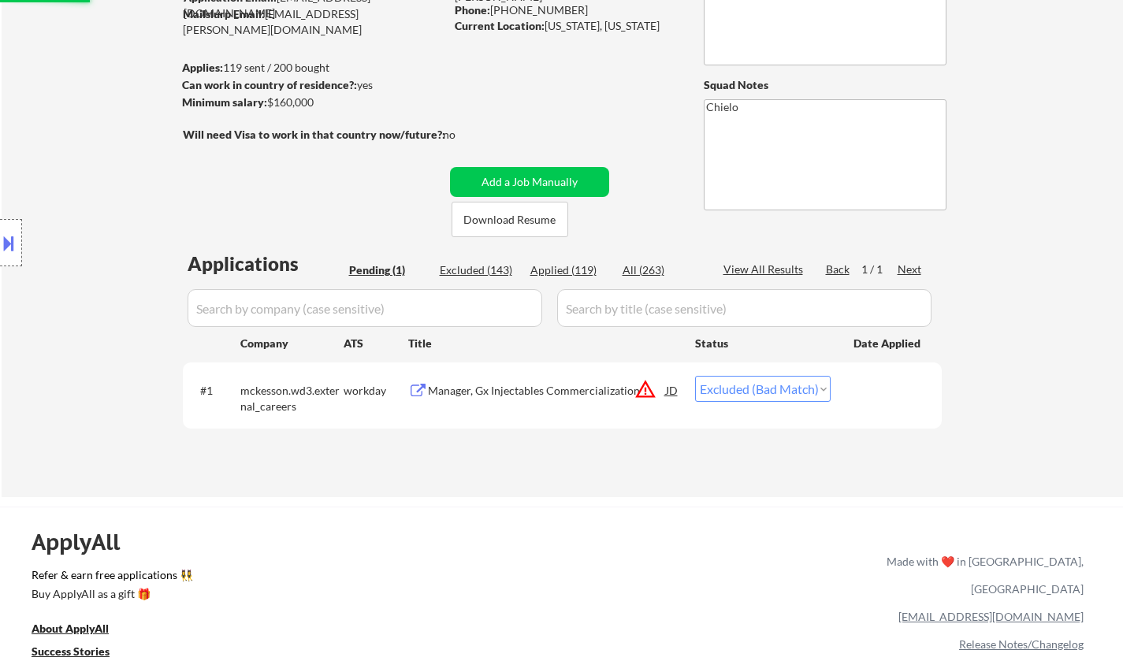
select select ""excluded__expired_""
select select ""excluded""
select select ""excluded__bad_match_""
select select ""excluded""
select select ""excluded__other_""
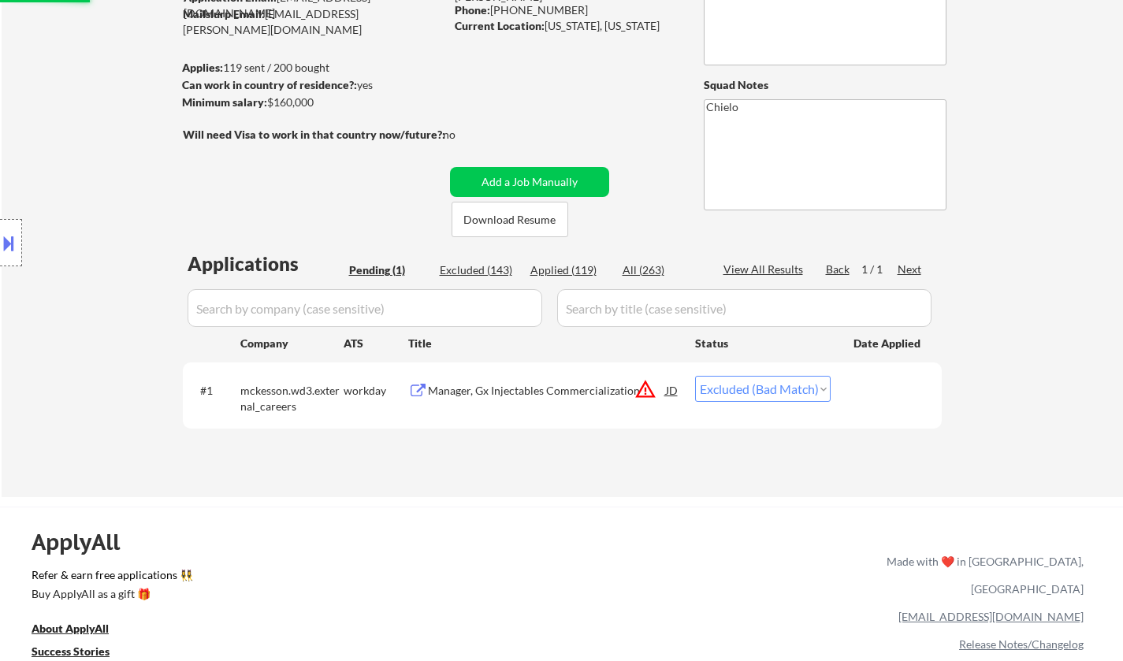
select select ""excluded""
select select ""excluded__other_""
select select ""excluded__expired_""
select select ""excluded__other_""
select select ""excluded""
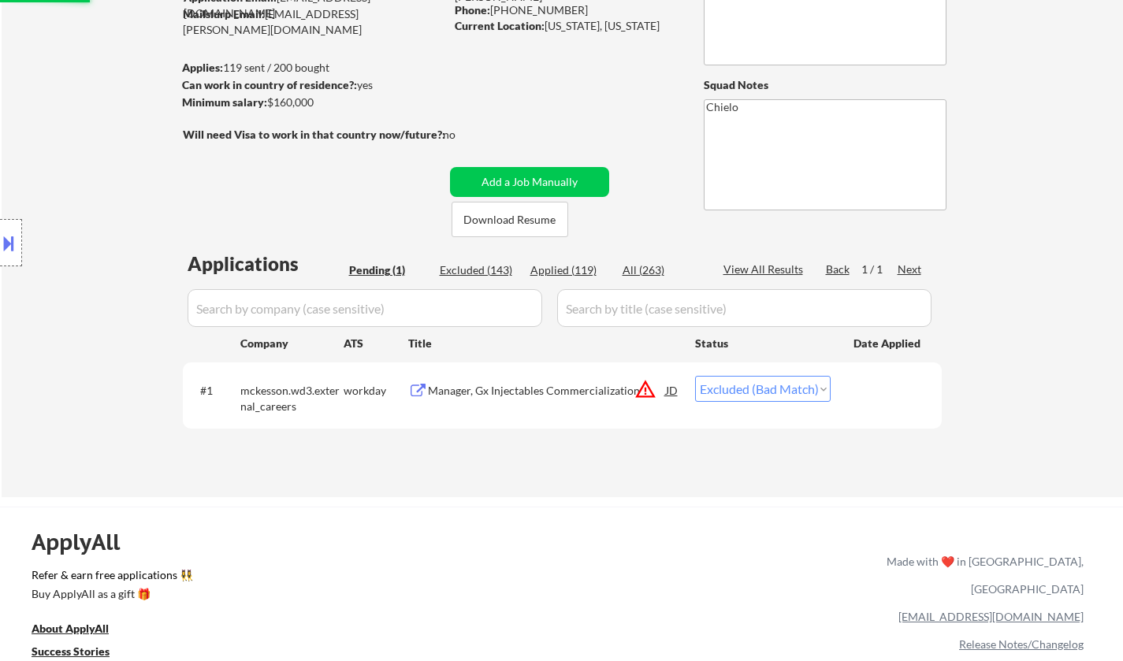
select select ""excluded__other_""
select select ""excluded""
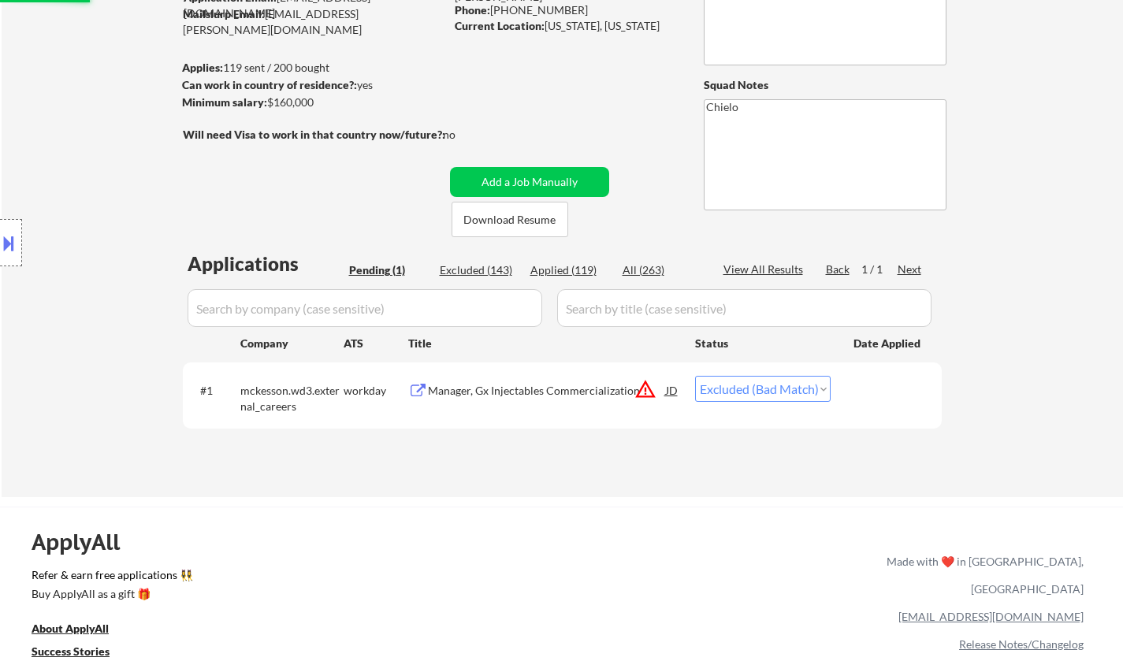
select select ""excluded""
select select ""excluded__expired_""
select select ""excluded__salary_""
select select ""excluded__expired_""
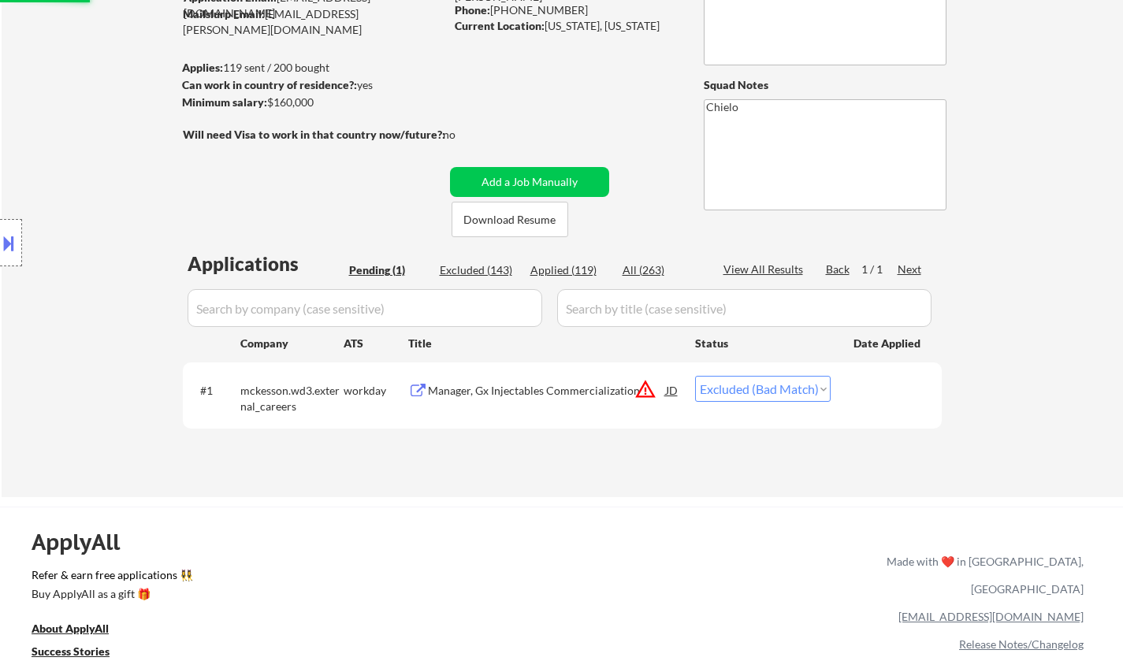
select select ""excluded__other_""
select select ""excluded__location_""
select select ""excluded__bad_match_""
select select ""excluded""
select select ""excluded__expired_""
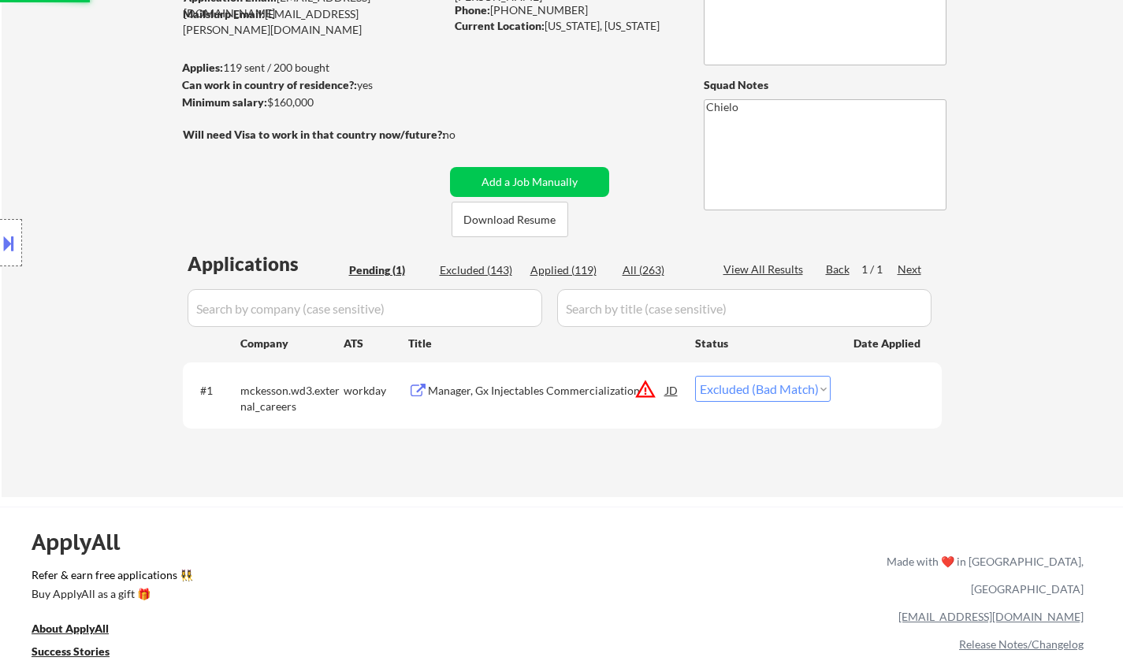
select select ""excluded__expired_""
select select ""excluded__location_""
select select ""excluded__salary_""
select select ""excluded__expired_""
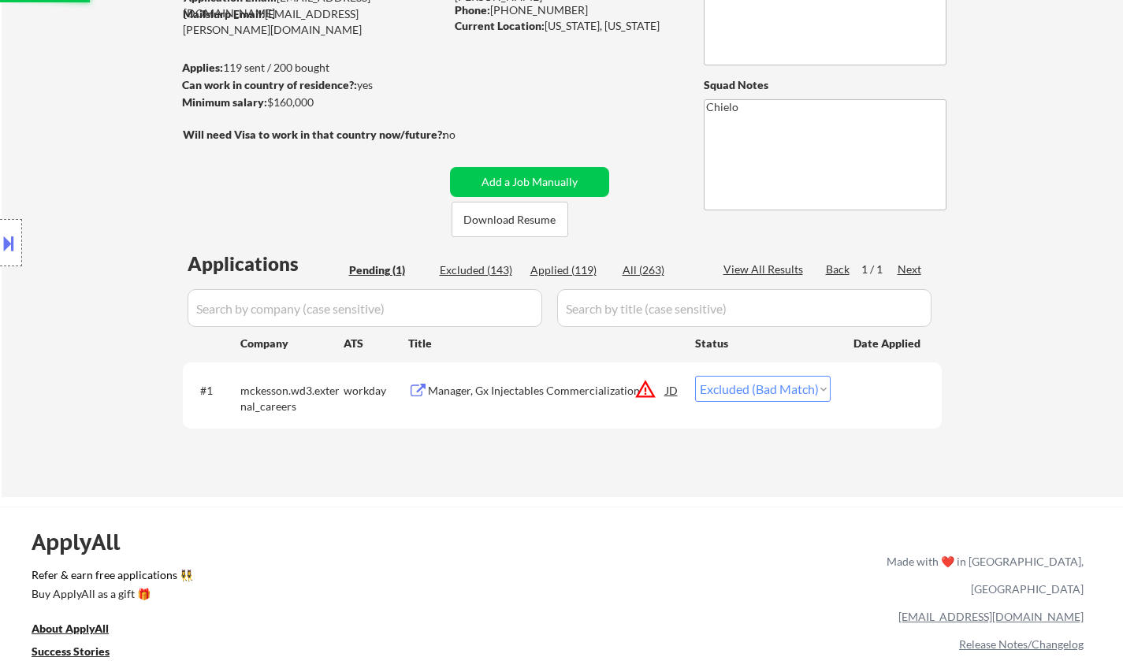
select select ""excluded__salary_""
select select ""excluded""
select select ""excluded__expired_""
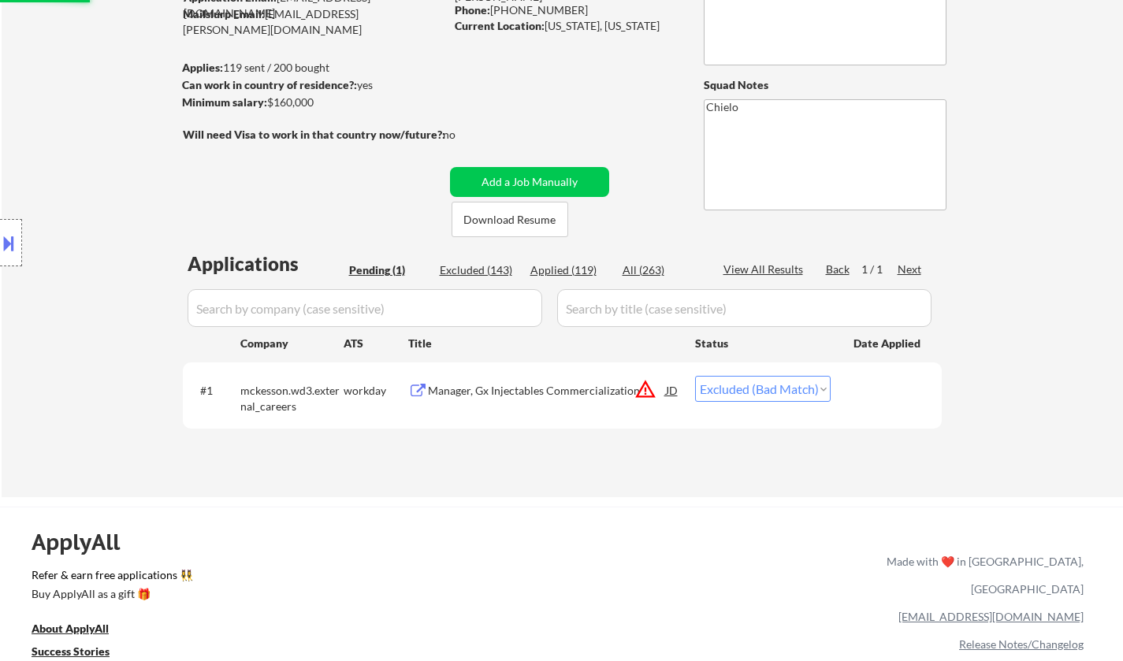
select select ""excluded""
select select ""excluded__location_""
select select ""excluded__expired_""
select select ""excluded__location_""
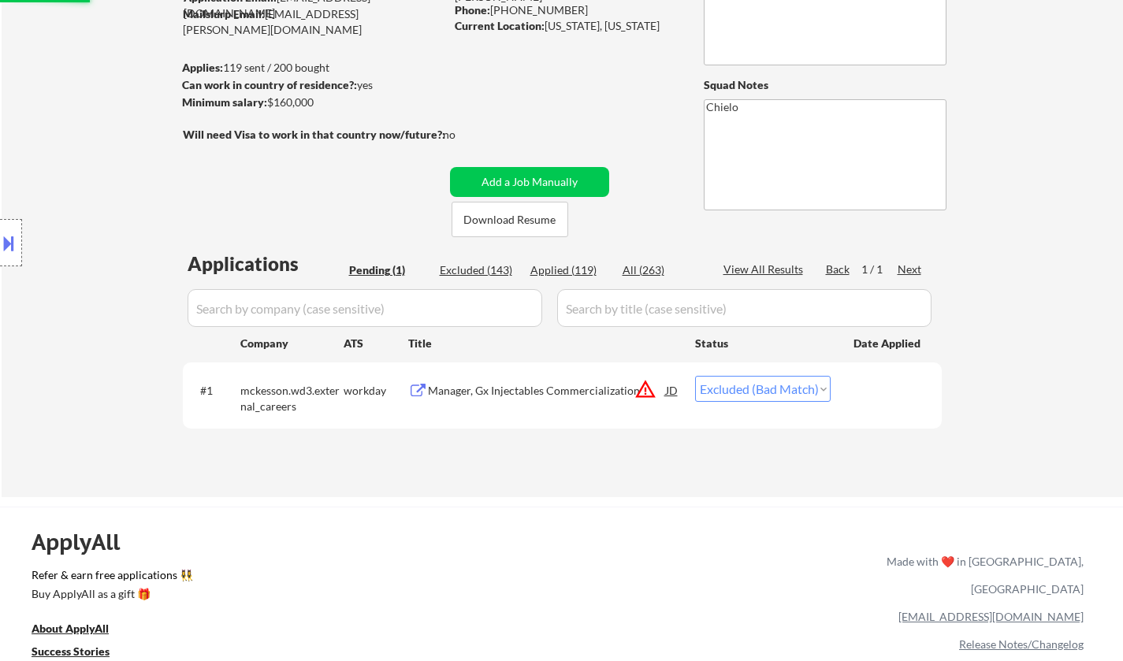
select select ""excluded__salary_""
select select ""excluded""
select select ""excluded__expired_""
select select ""excluded""
select select ""excluded__expired_""
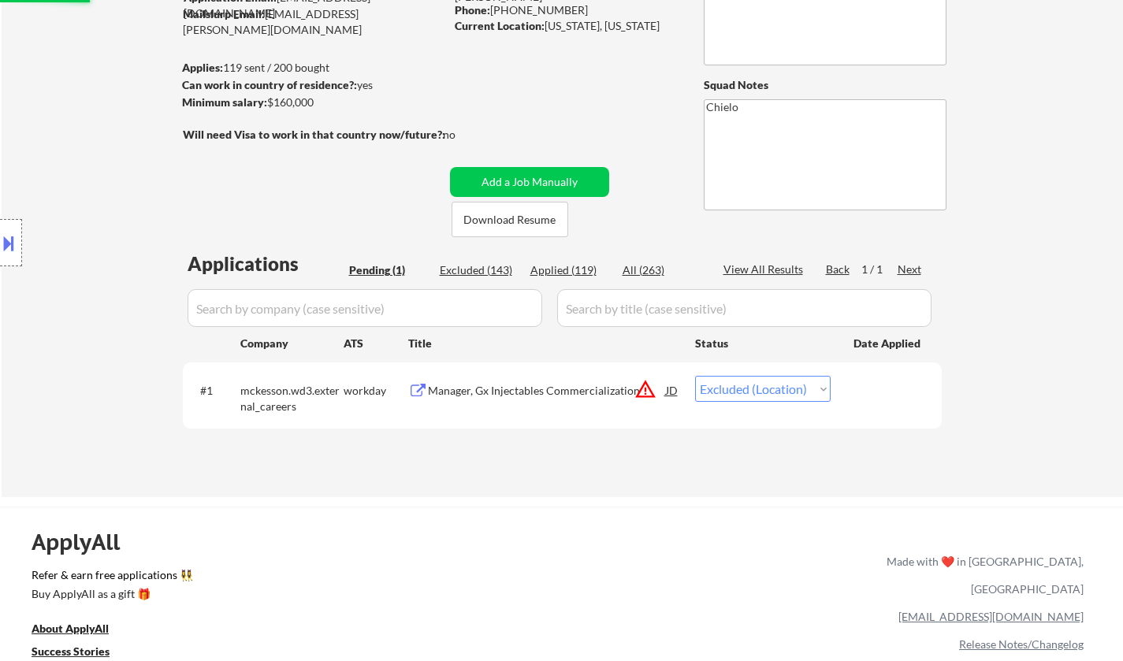
select select ""excluded__other_""
select select ""excluded__salary_""
select select ""excluded""
select select ""excluded__location_""
select select ""excluded__bad_match_""
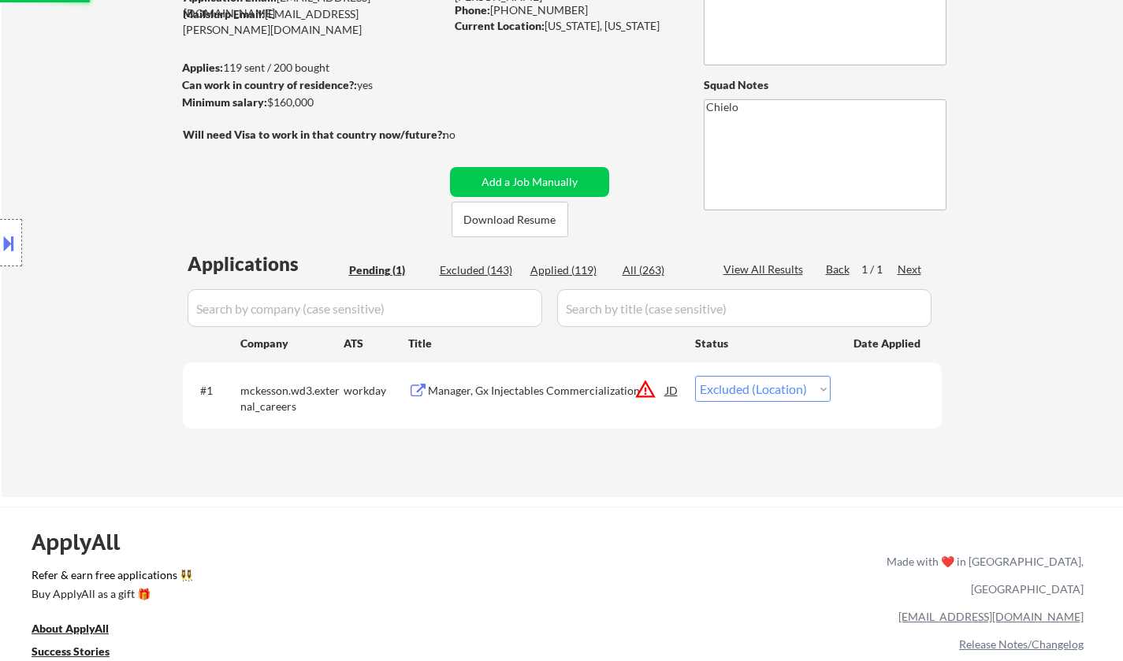
select select ""excluded__salary_""
select select ""excluded__location_""
select select ""excluded__expired_""
select select ""excluded__bad_match_""
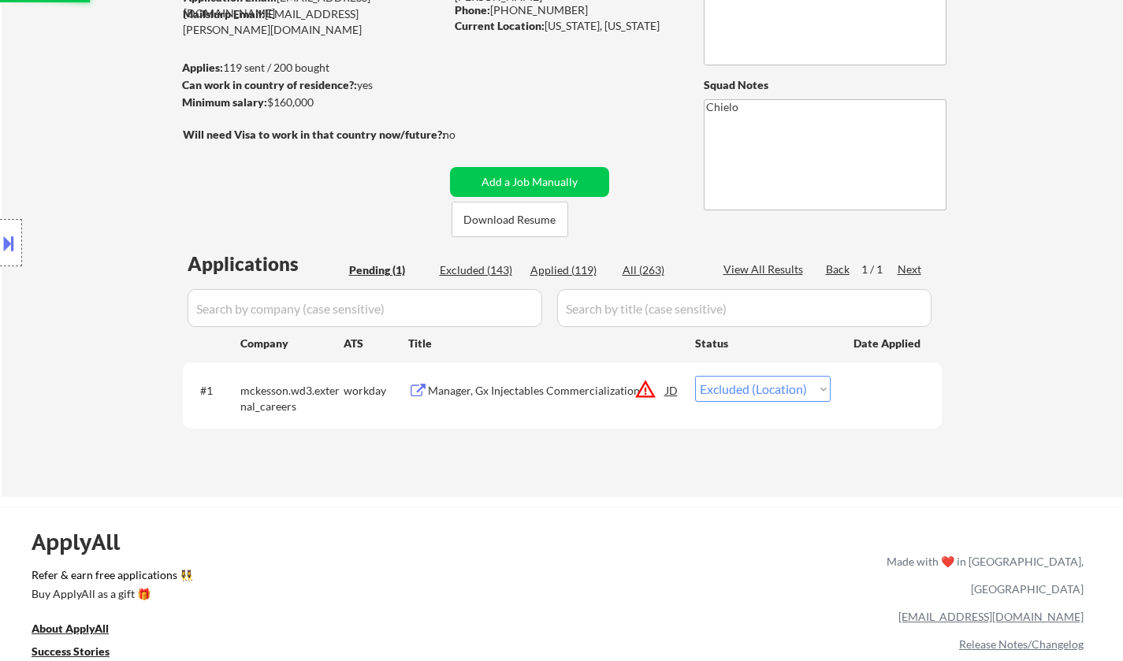
select select ""excluded__expired_""
select select ""excluded__salary_""
select select ""excluded__expired_""
select select ""excluded__other_""
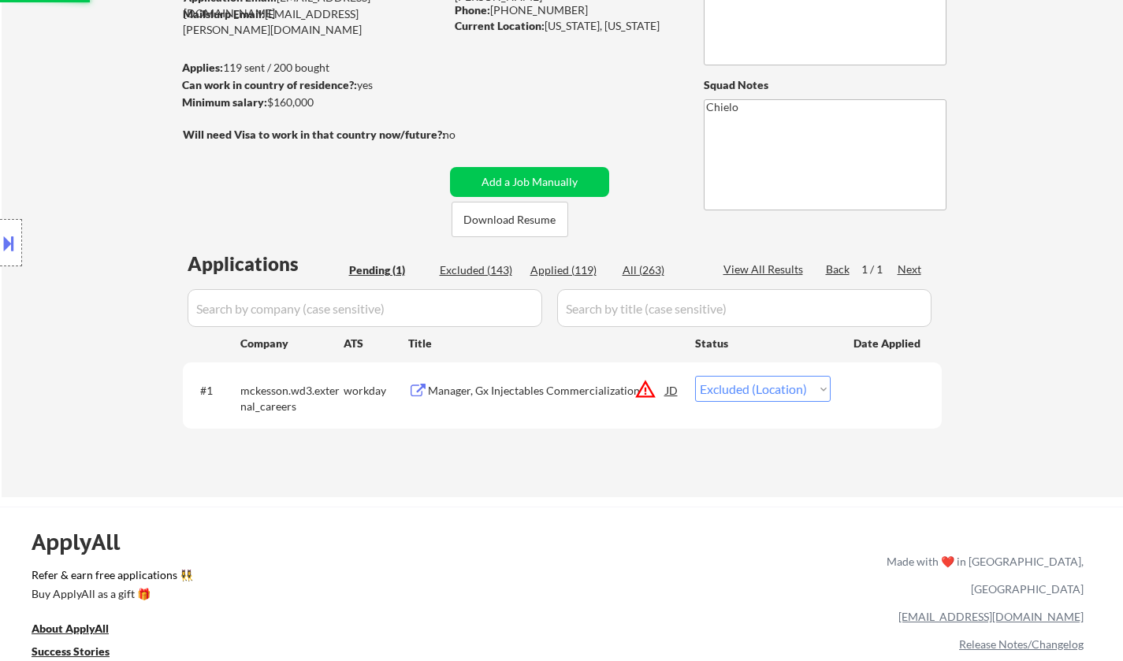
select select ""excluded__salary_""
select select ""excluded__location_""
select select ""excluded__salary_""
select select ""excluded__expired_""
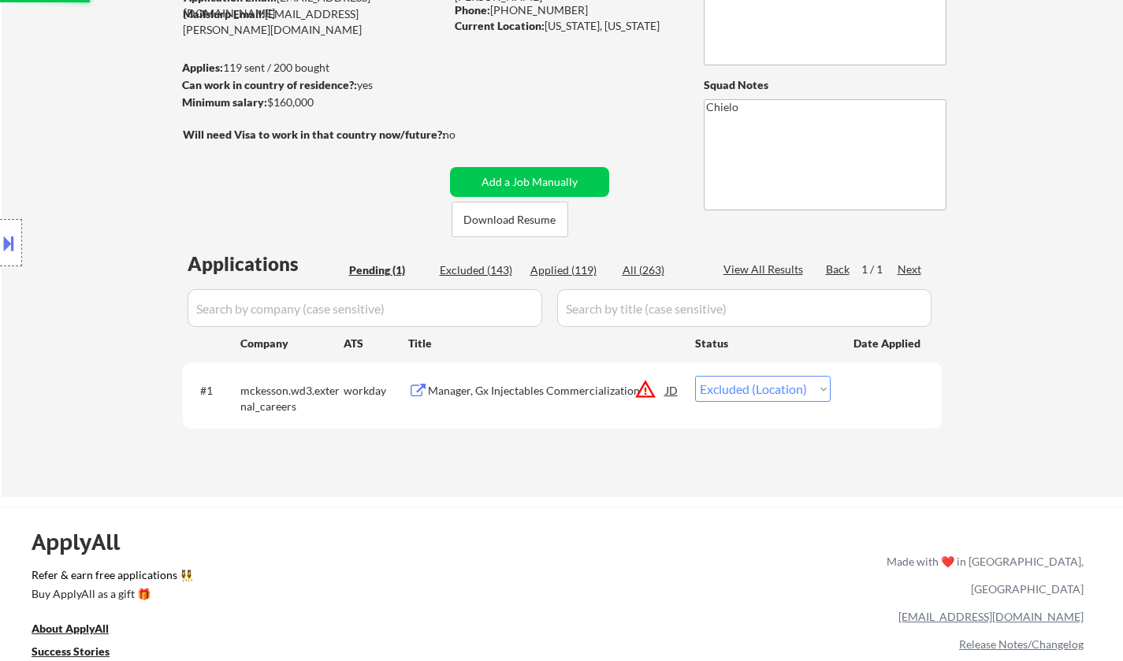
select select ""excluded__expired_""
select select ""excluded__salary_""
select select ""excluded__location_""
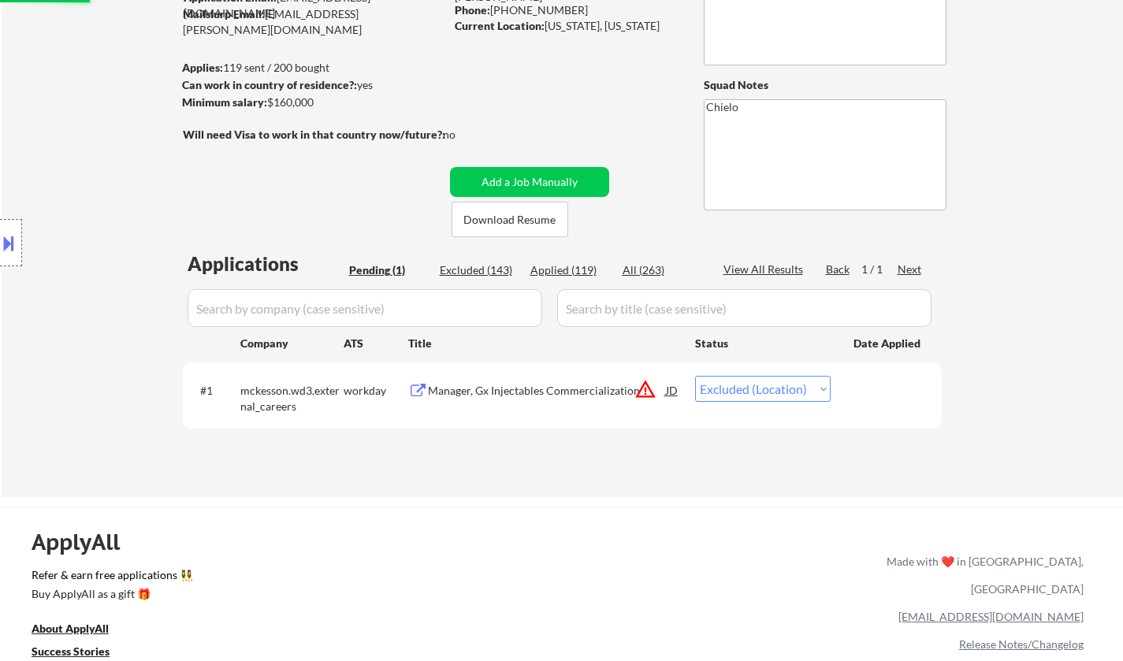
select select ""excluded__expired_""
select select ""excluded__salary_""
select select ""excluded__expired_""
select select ""excluded__salary_""
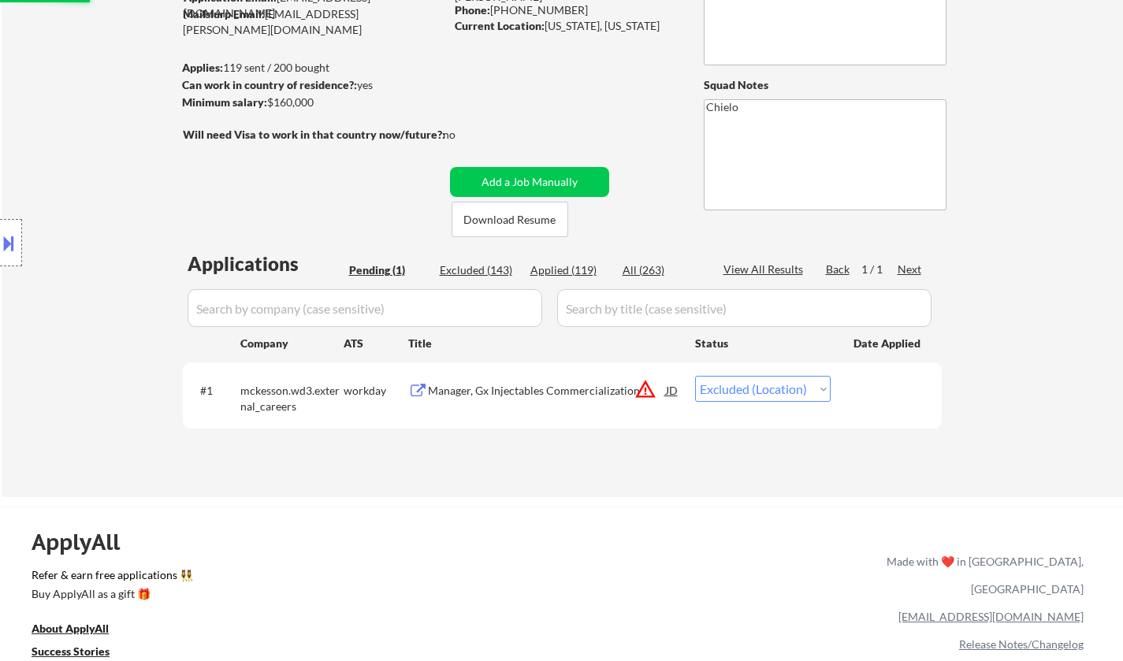
select select ""excluded""
select select ""excluded__location_""
select select ""excluded__expired_""
select select ""excluded__bad_match_""
select select ""excluded__salary_""
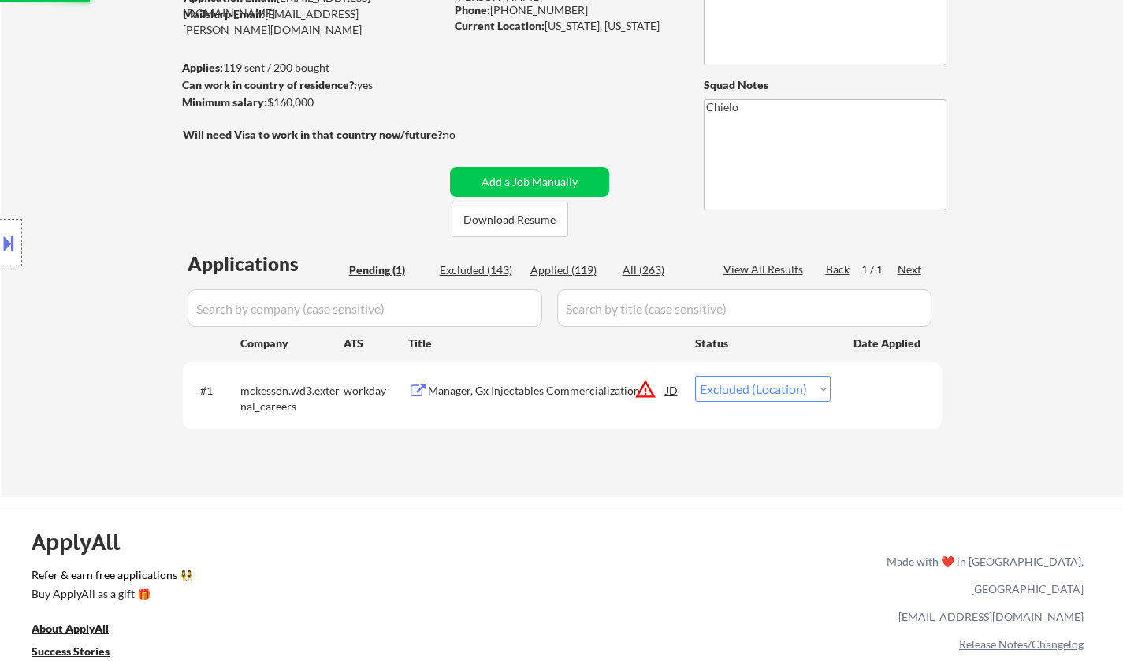
select select ""excluded__salary_""
select select ""excluded__location_""
select select ""excluded__salary_""
select select ""excluded__location_""
select select ""excluded__expired_""
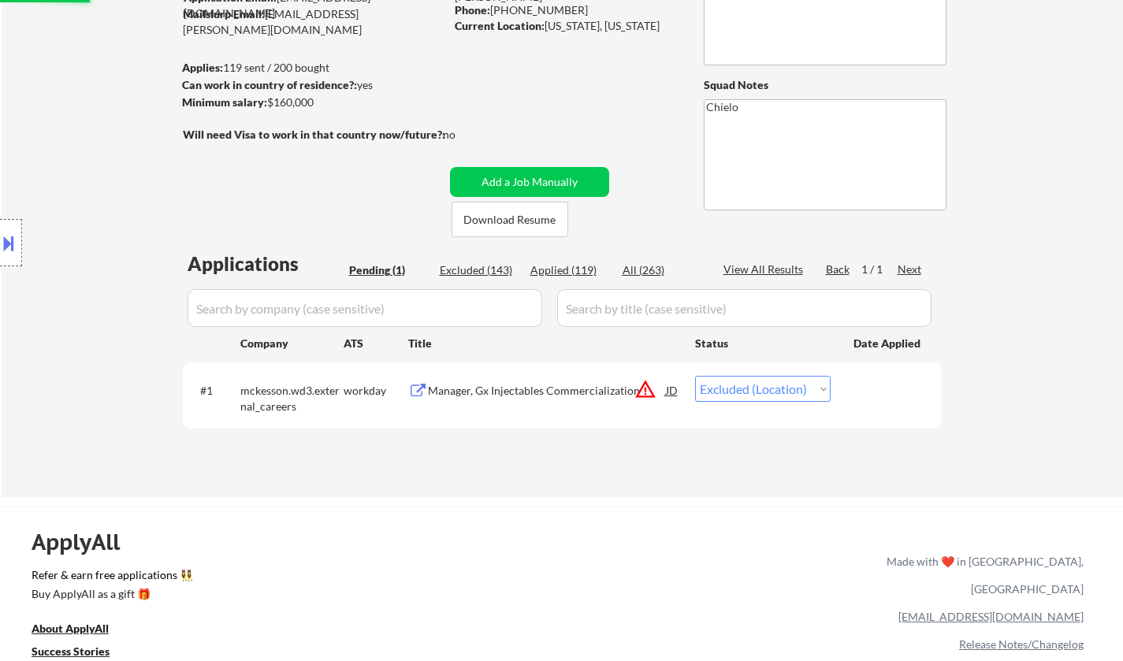
select select ""excluded""
select select ""excluded__expired_""
select select ""excluded__salary_""
select select ""excluded__location_""
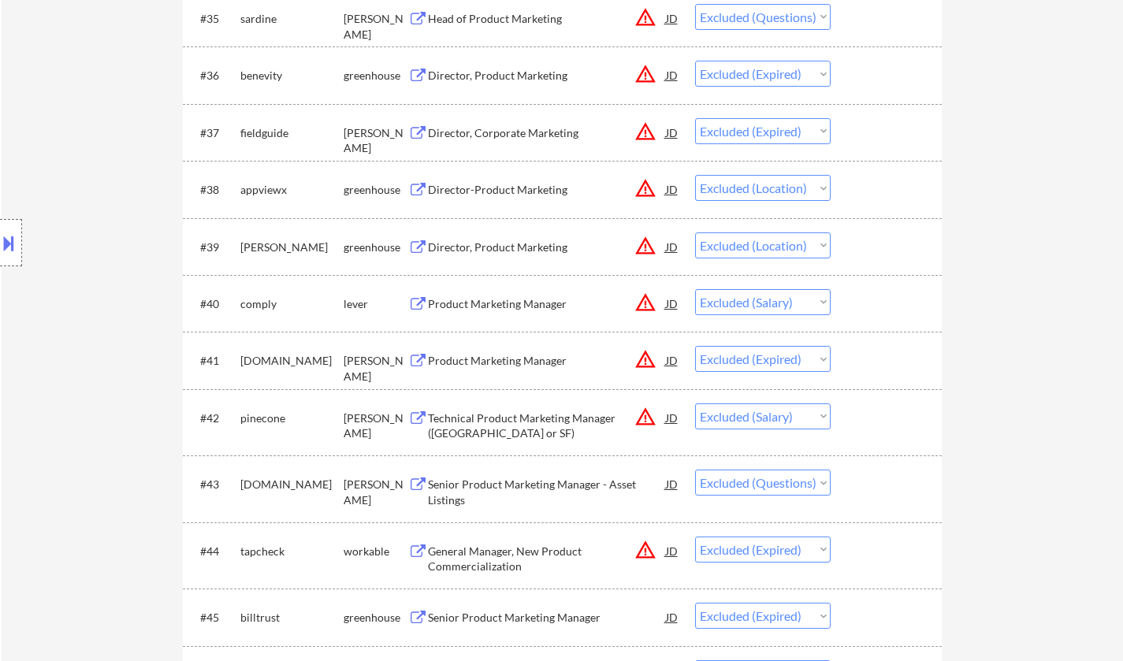
scroll to position [0, 0]
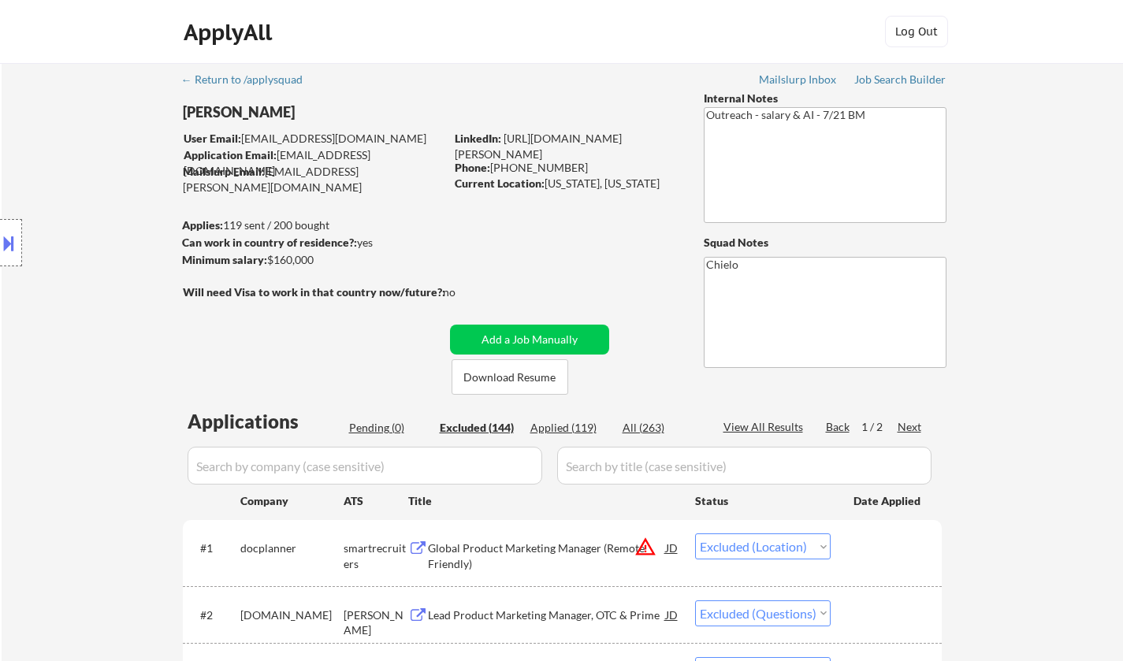
click at [913, 427] on div "Next" at bounding box center [910, 427] width 25 height 16
select select ""excluded""
select select ""excluded__expired_""
select select ""excluded__salary_""
select select ""excluded__bad_match_""
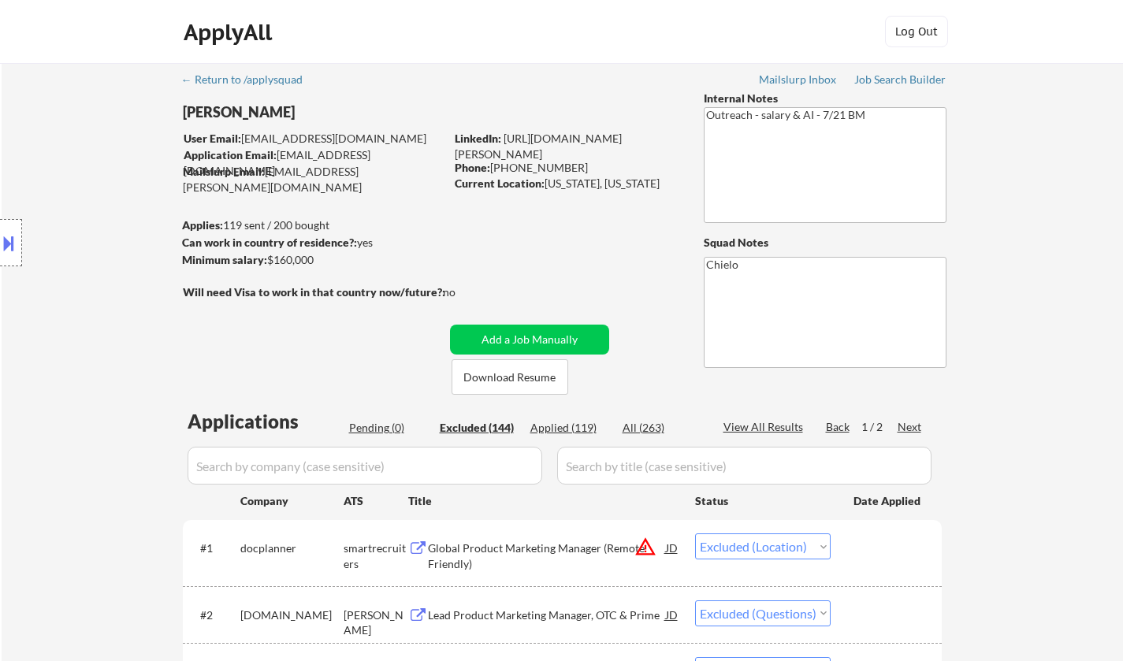
select select ""excluded__salary_""
select select ""excluded__bad_match_""
select select ""excluded__salary_""
select select ""excluded""
select select ""excluded__other_""
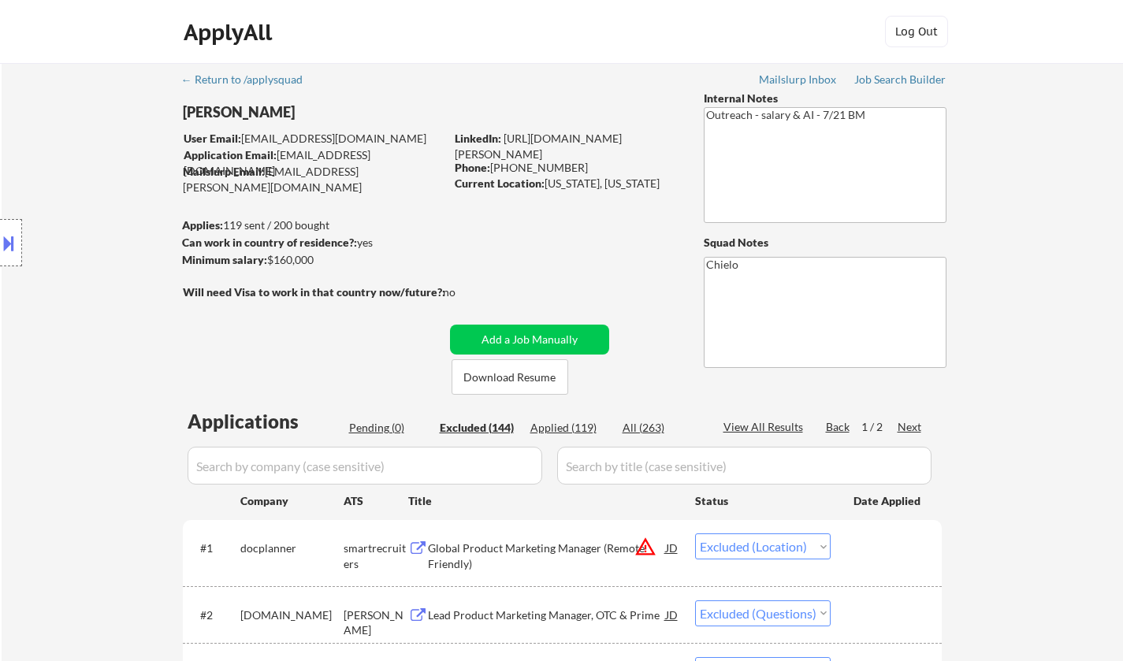
select select ""excluded__salary_""
select select ""excluded__expired_""
select select ""excluded__salary_""
select select ""excluded__expired_""
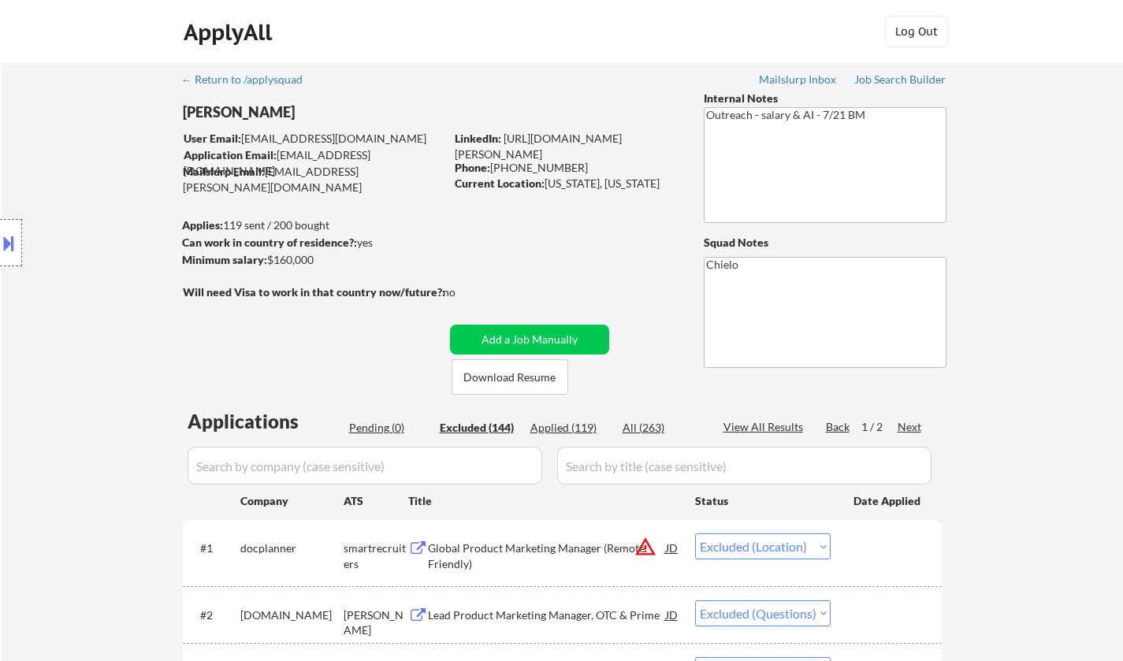
select select ""excluded""
select select ""excluded__location_""
select select ""excluded__salary_""
select select ""excluded__location_""
select select ""excluded__salary_""
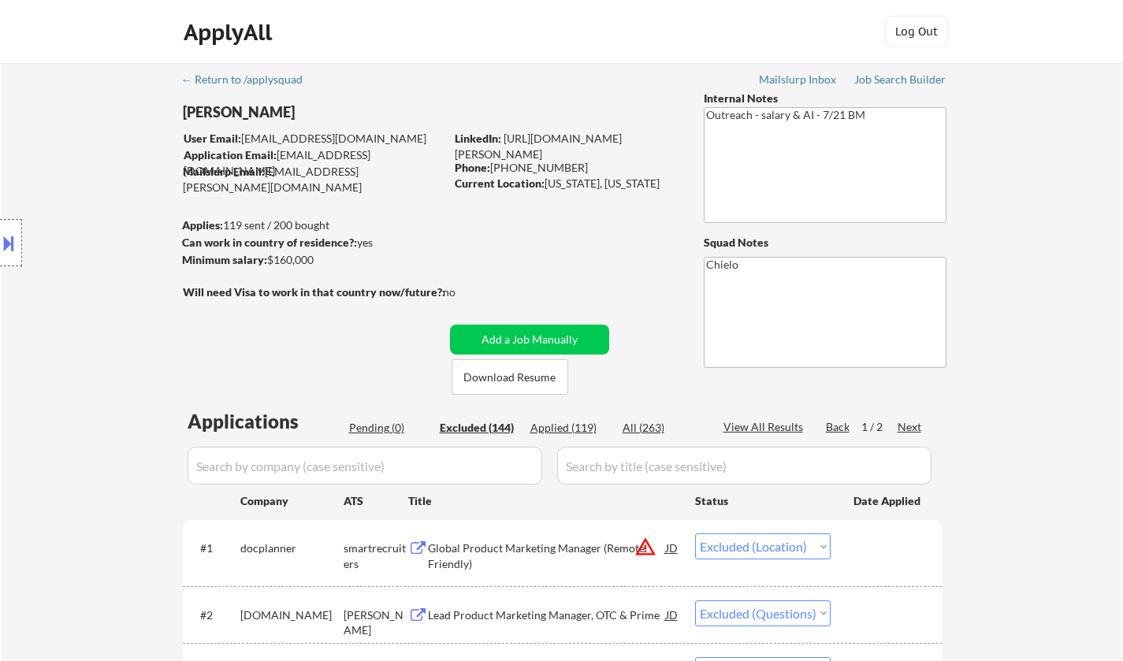
select select ""excluded__salary_""
select select ""excluded""
select select ""excluded__expired_""
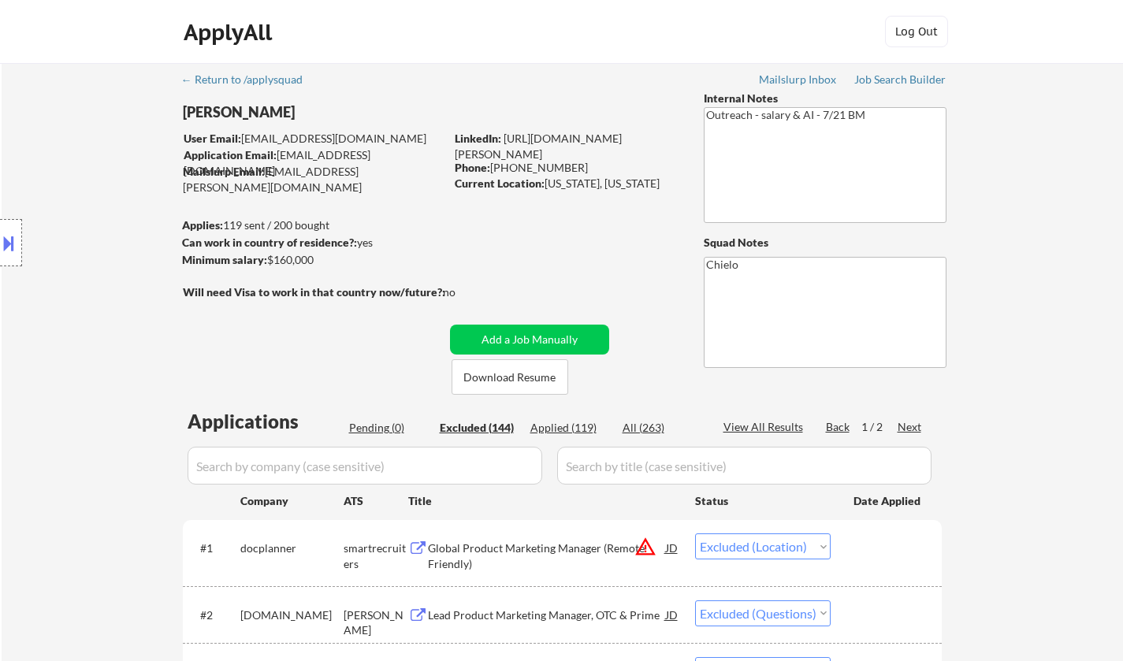
select select ""excluded__location_""
select select ""excluded__other_""
select select ""excluded__salary_""
select select ""excluded__bad_match_""
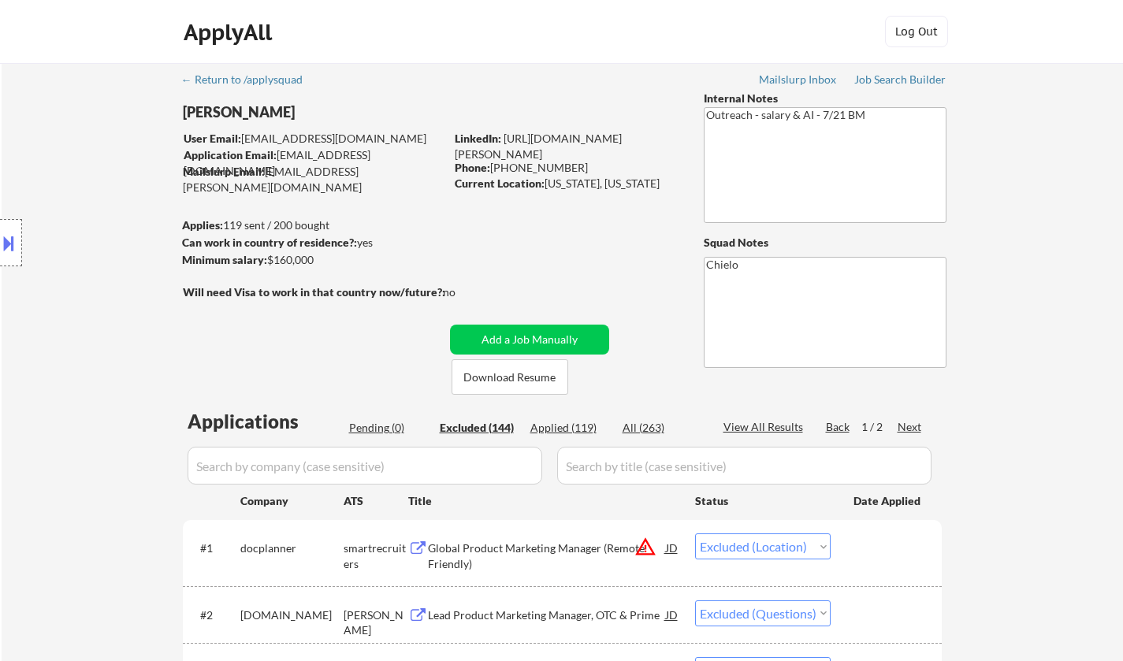
select select ""excluded__bad_match_""
select select ""excluded__salary_""
select select ""excluded""
select select ""excluded__bad_match_""
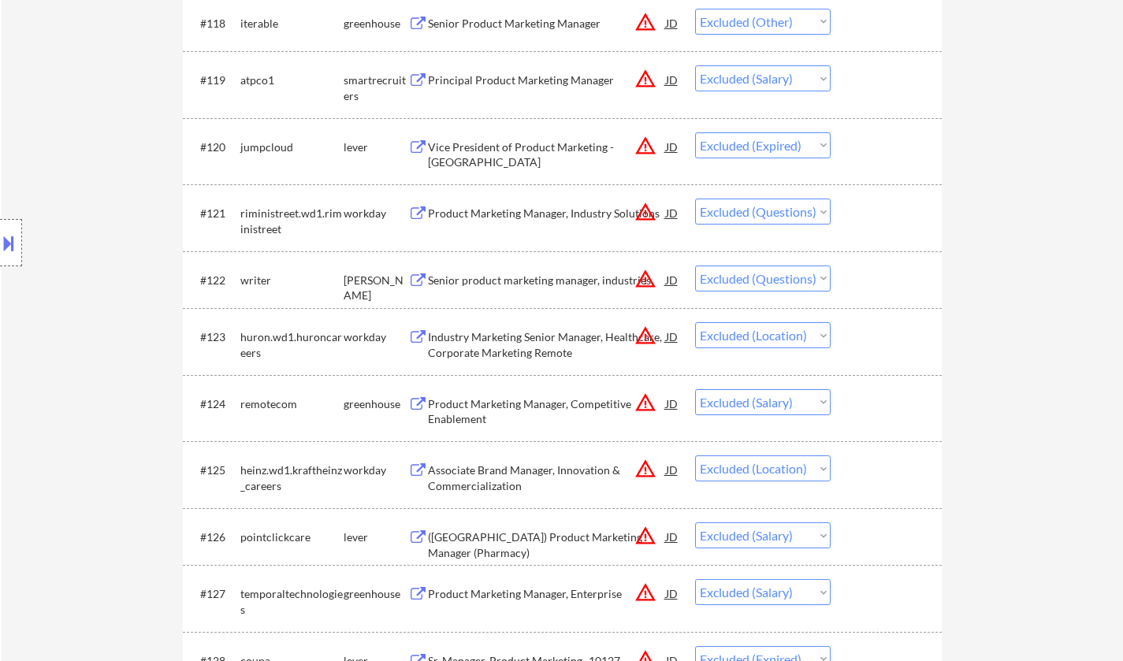
scroll to position [1498, 0]
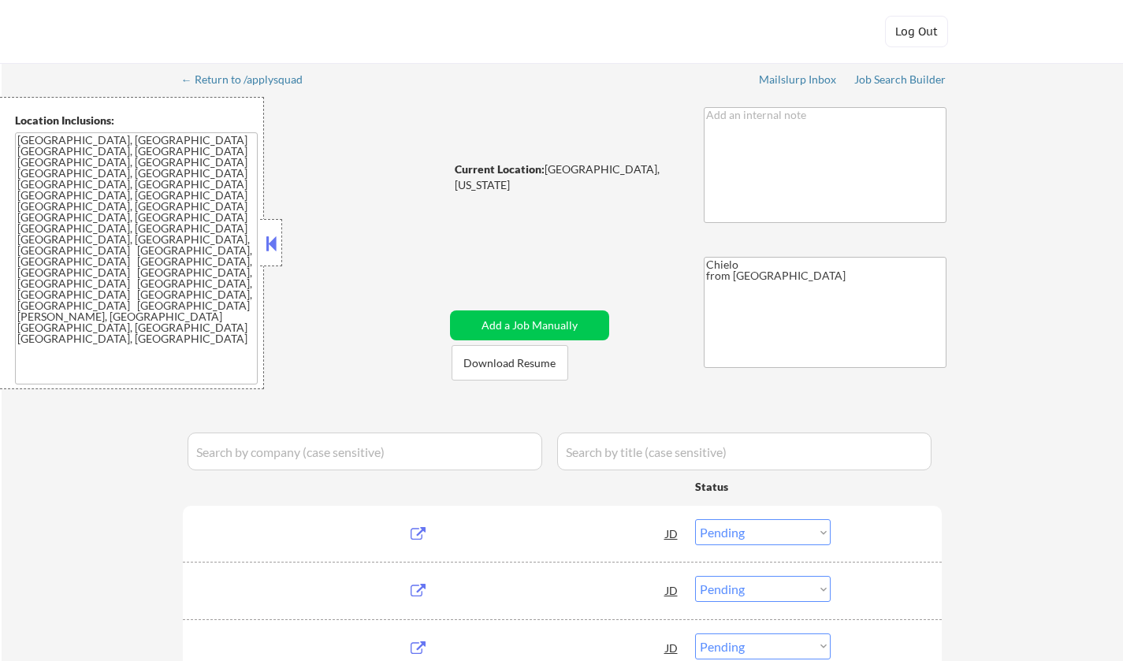
select select ""pending""
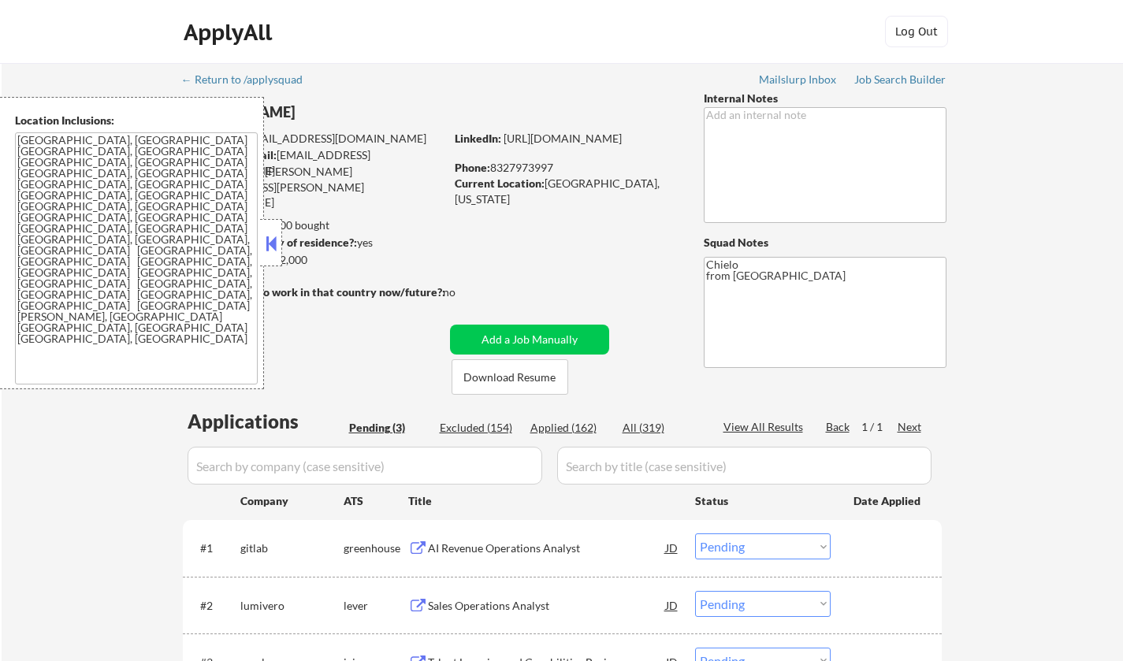
click at [270, 233] on button at bounding box center [271, 244] width 17 height 24
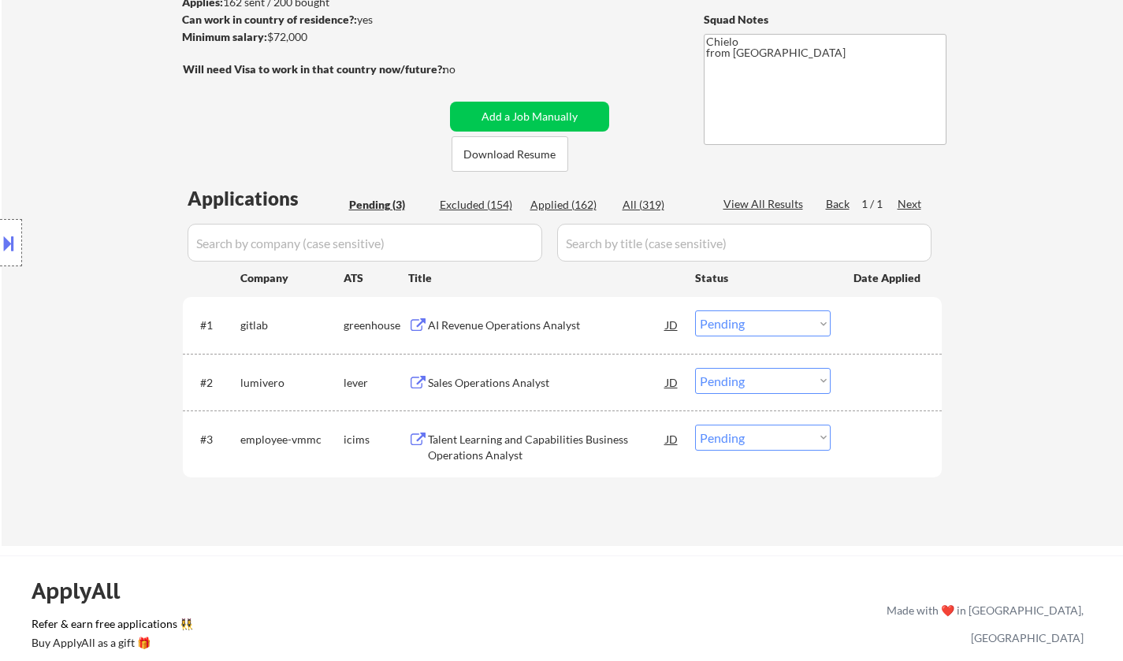
scroll to position [315, 0]
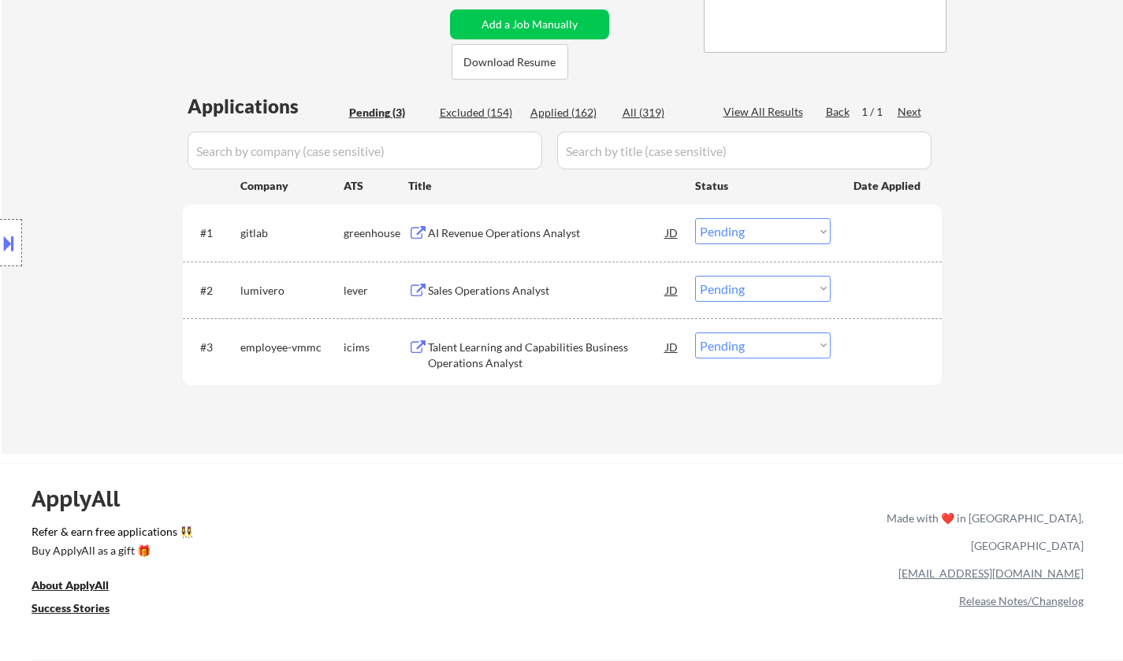
click at [501, 229] on div "AI Revenue Operations Analyst" at bounding box center [547, 233] width 238 height 16
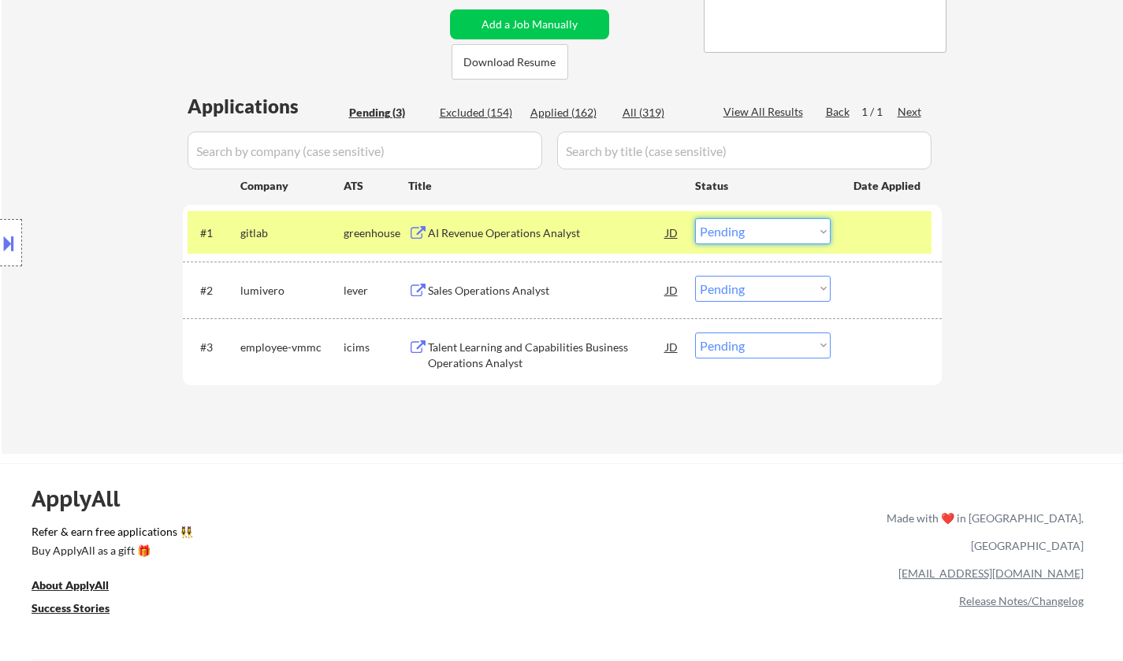
click at [748, 222] on select "Choose an option... Pending Applied Excluded (Questions) Excluded (Expired) Exc…" at bounding box center [763, 231] width 136 height 26
click at [695, 218] on select "Choose an option... Pending Applied Excluded (Questions) Excluded (Expired) Exc…" at bounding box center [763, 231] width 136 height 26
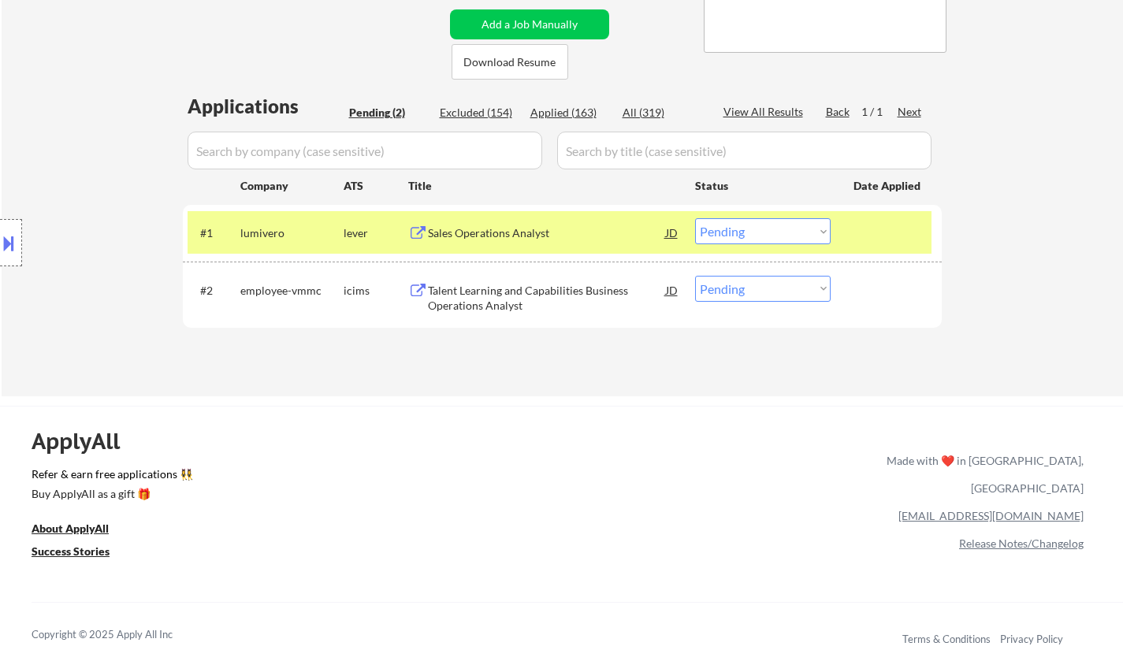
click at [485, 238] on div "Sales Operations Analyst" at bounding box center [547, 233] width 238 height 16
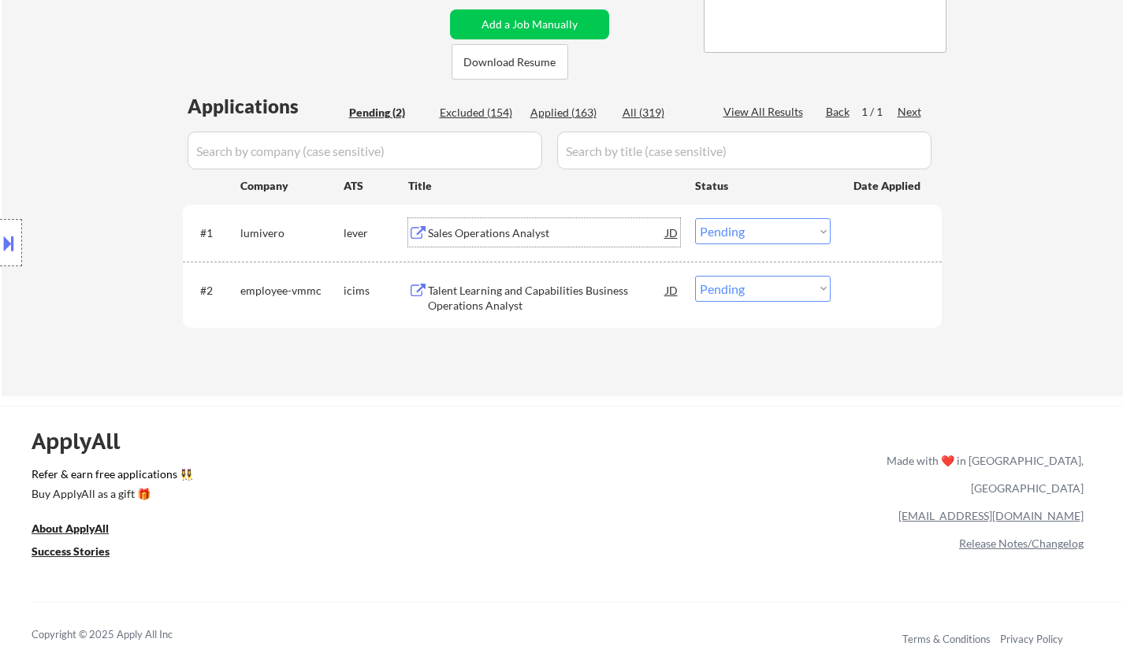
drag, startPoint x: 762, startPoint y: 231, endPoint x: 778, endPoint y: 242, distance: 19.9
click at [762, 231] on select "Choose an option... Pending Applied Excluded (Questions) Excluded (Expired) Exc…" at bounding box center [763, 231] width 136 height 26
click at [695, 218] on select "Choose an option... Pending Applied Excluded (Questions) Excluded (Expired) Exc…" at bounding box center [763, 231] width 136 height 26
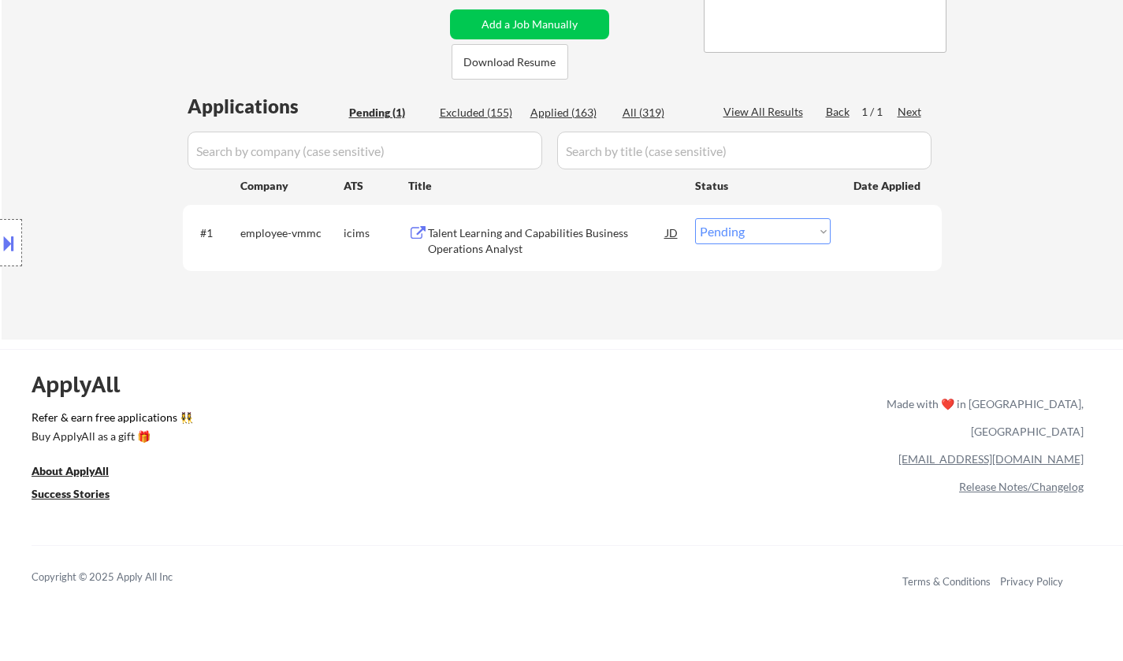
click at [524, 241] on div "Talent Learning and Capabilities Business Operations Analyst" at bounding box center [547, 240] width 238 height 31
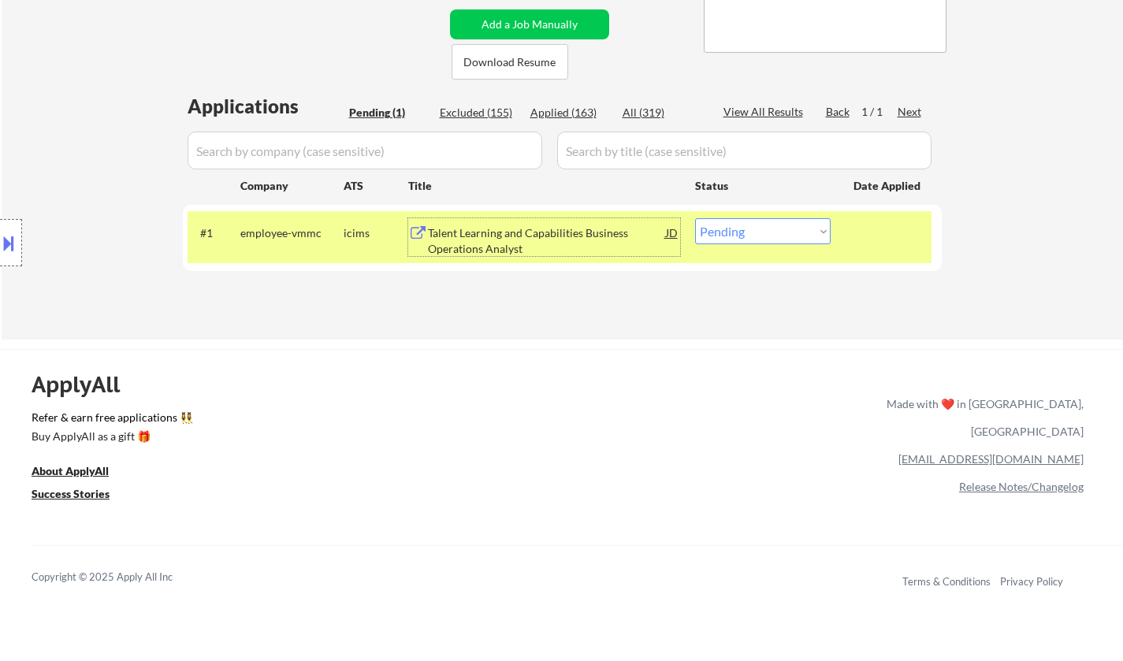
click at [780, 214] on div "#1 employee-vmmc icims Talent Learning and Capabilities Business Operations Ana…" at bounding box center [560, 237] width 744 height 52
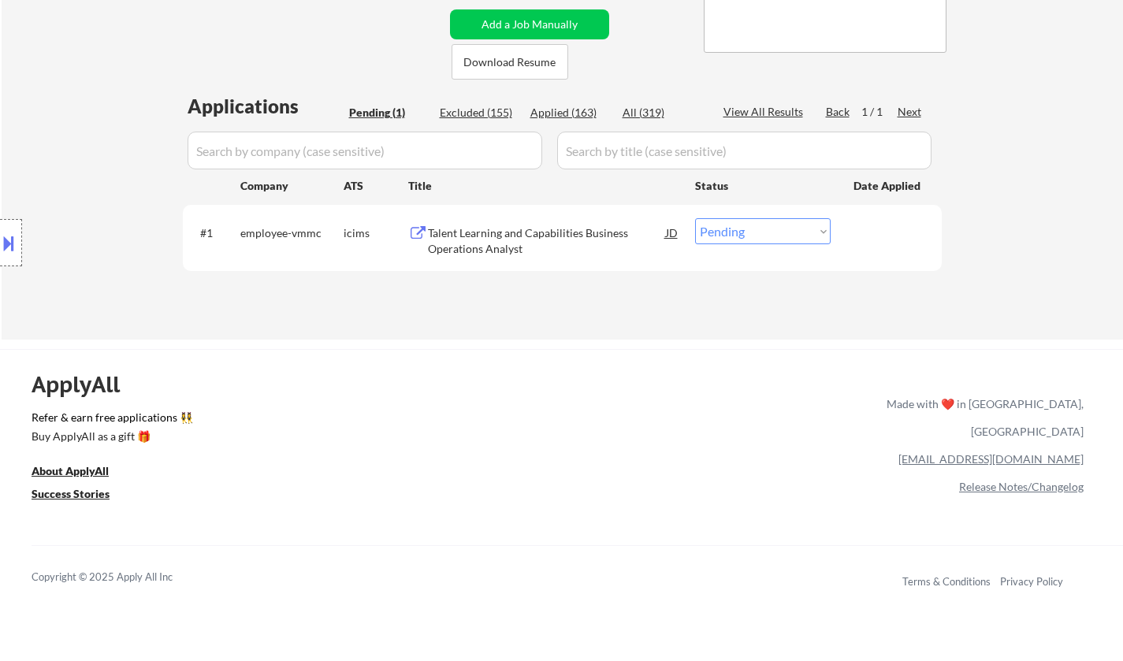
click at [781, 240] on select "Choose an option... Pending Applied Excluded (Questions) Excluded (Expired) Exc…" at bounding box center [763, 231] width 136 height 26
select select ""excluded__location_""
click at [695, 218] on select "Choose an option... Pending Applied Excluded (Questions) Excluded (Expired) Exc…" at bounding box center [763, 231] width 136 height 26
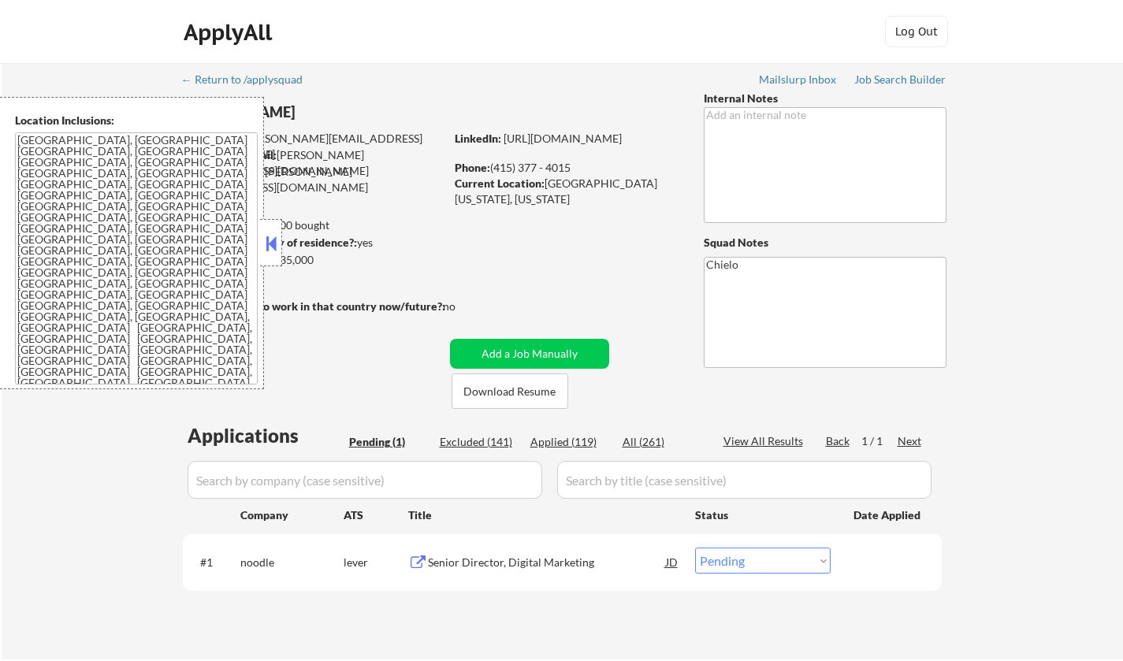
click at [271, 235] on button at bounding box center [271, 244] width 17 height 24
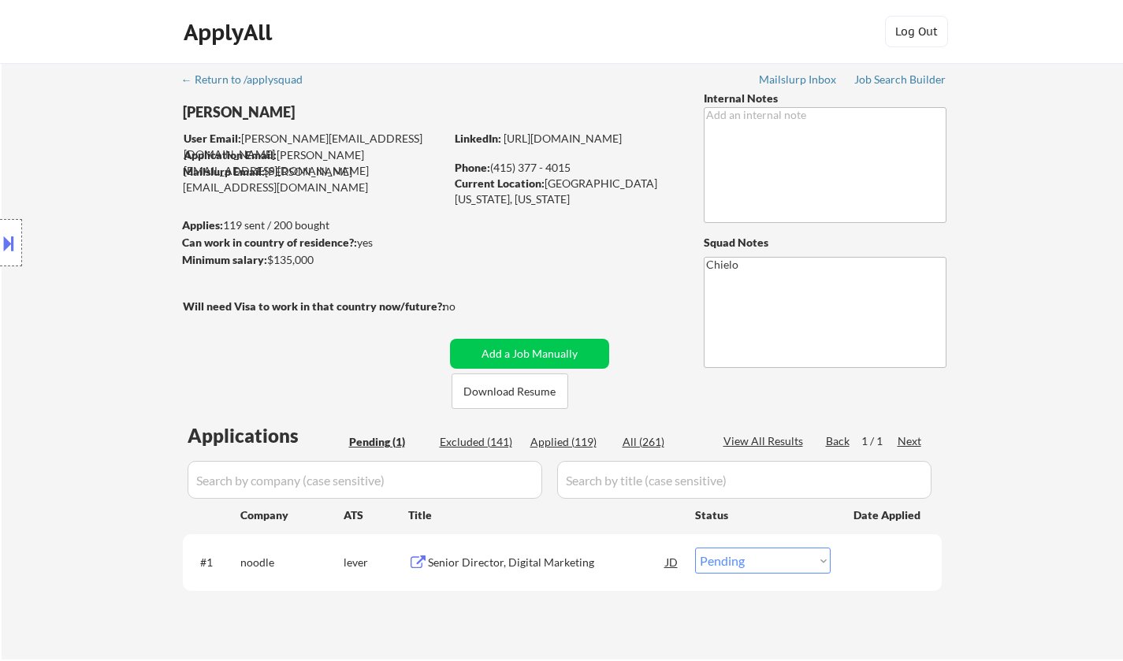
click at [505, 560] on div "Senior Director, Digital Marketing" at bounding box center [547, 563] width 238 height 16
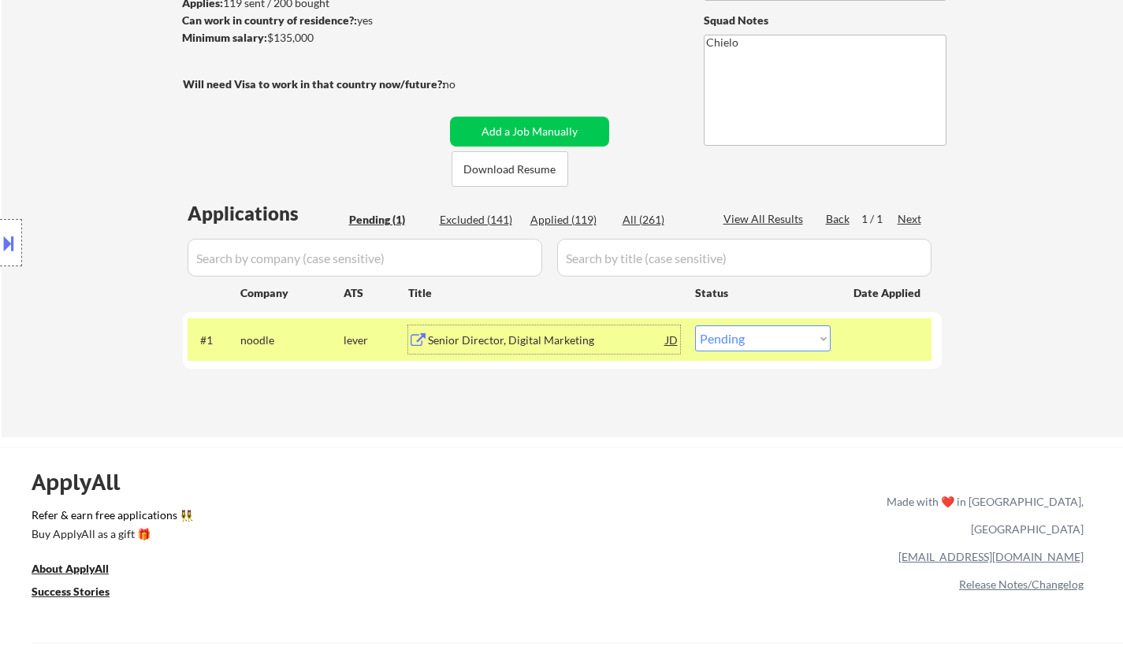
scroll to position [315, 0]
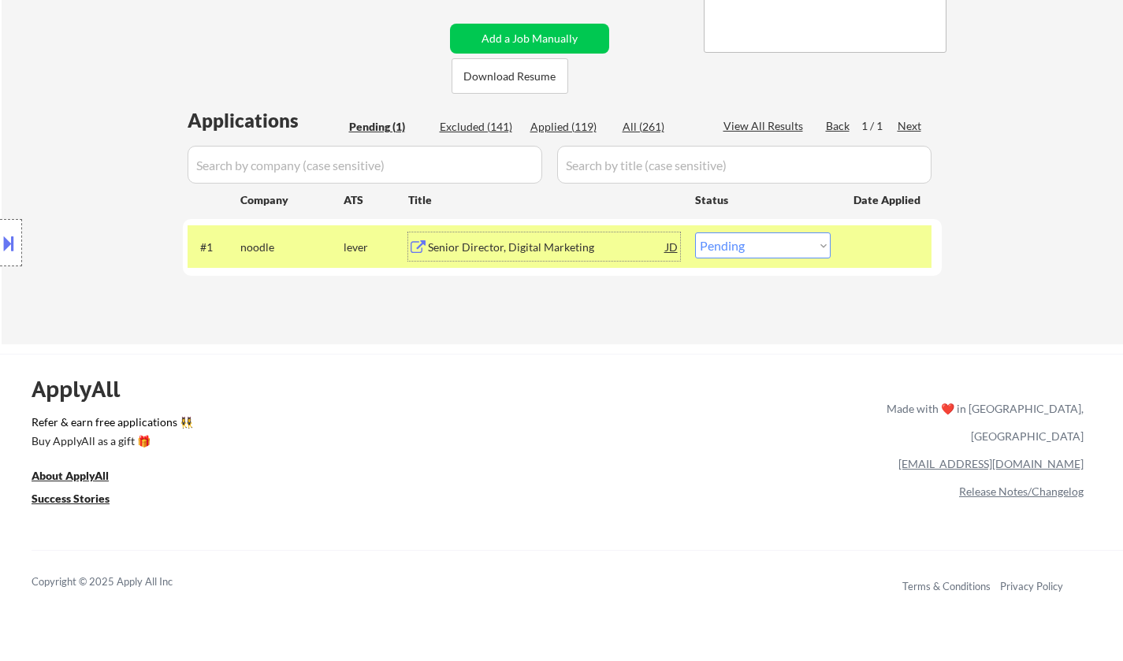
click at [763, 249] on select "Choose an option... Pending Applied Excluded (Questions) Excluded (Expired) Exc…" at bounding box center [763, 246] width 136 height 26
select select ""excluded""
click at [695, 233] on select "Choose an option... Pending Applied Excluded (Questions) Excluded (Expired) Exc…" at bounding box center [763, 246] width 136 height 26
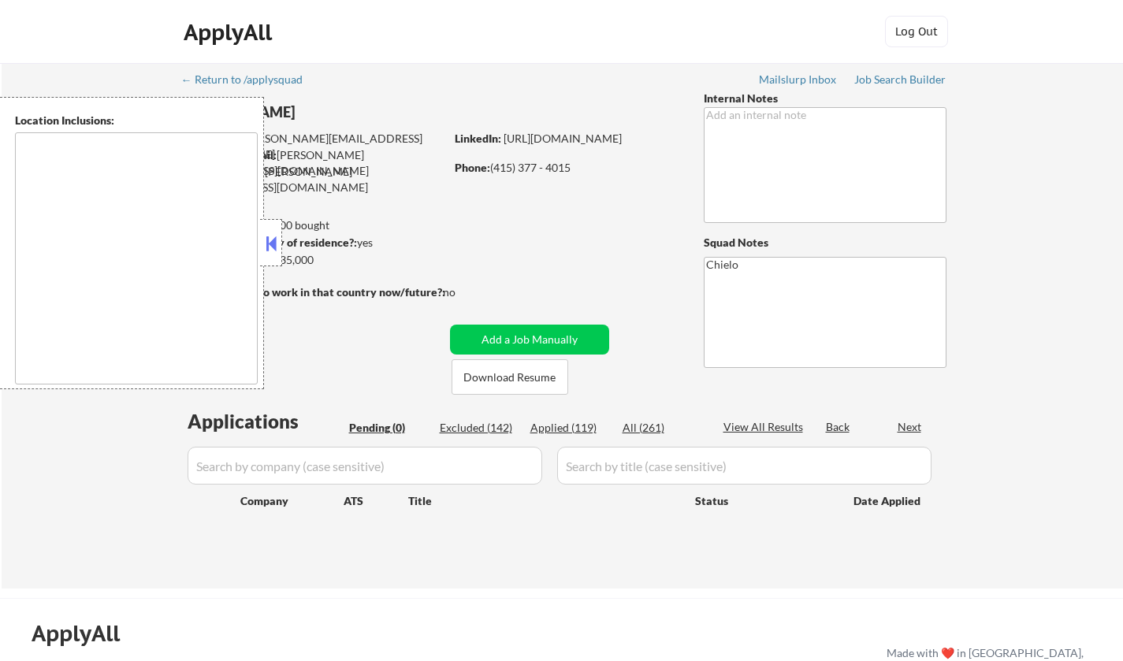
type textarea "[GEOGRAPHIC_DATA], [GEOGRAPHIC_DATA] [GEOGRAPHIC_DATA], [GEOGRAPHIC_DATA] [GEOG…"
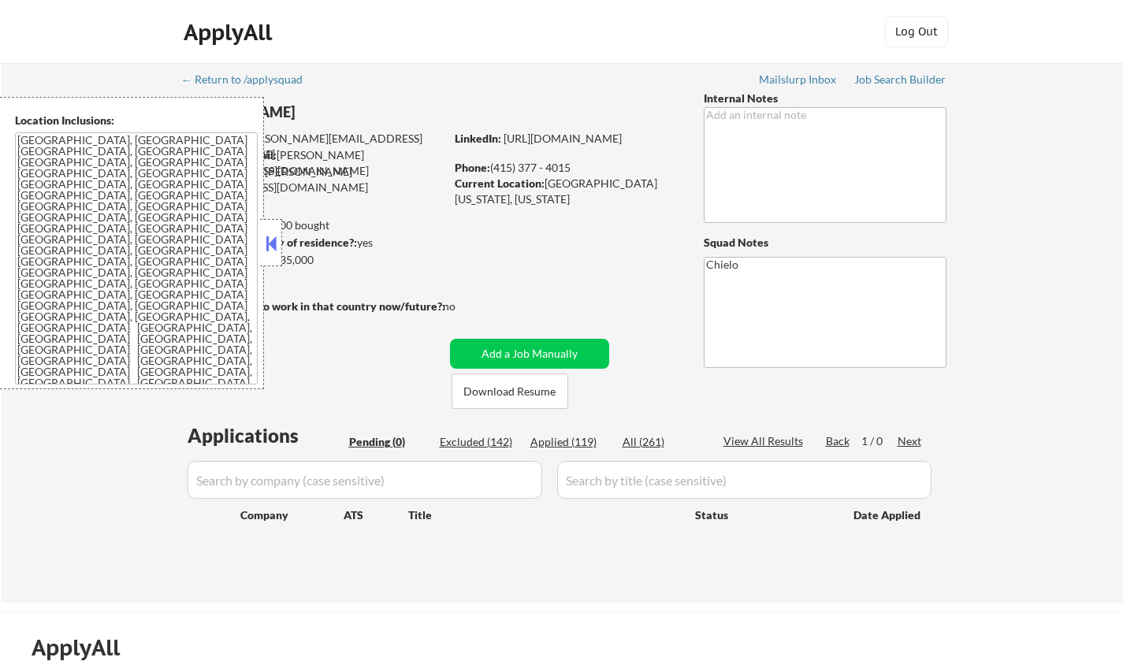
drag, startPoint x: 277, startPoint y: 243, endPoint x: 306, endPoint y: 25, distance: 219.6
click at [276, 240] on button at bounding box center [271, 244] width 17 height 24
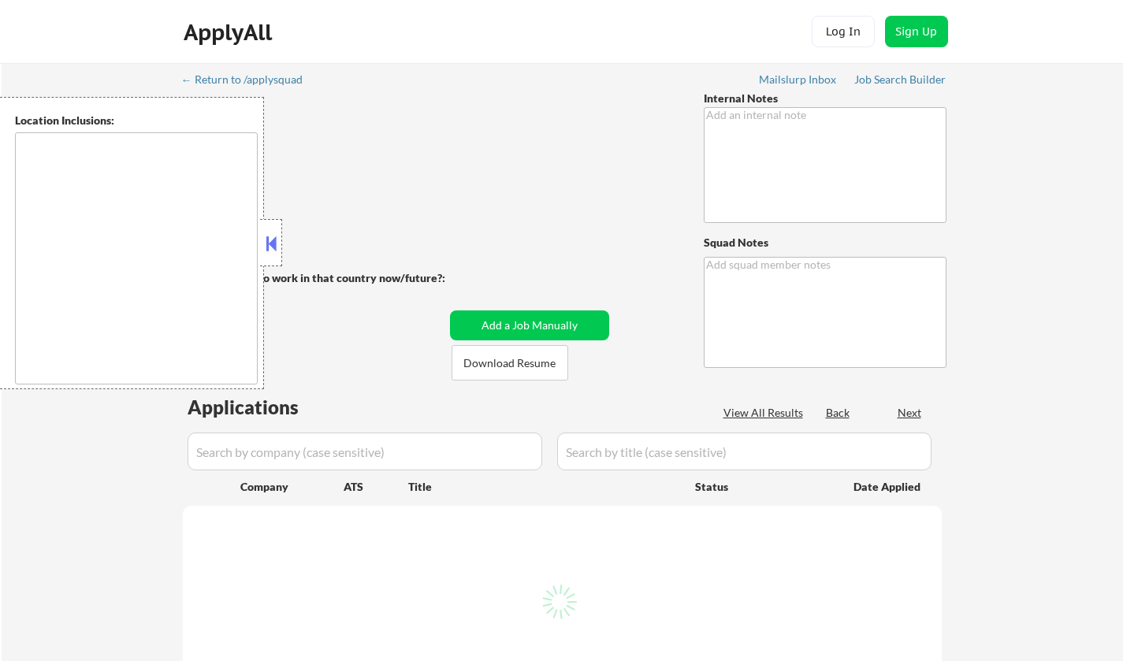
type textarea "Requires a visa transfer, so pls follow the standard protocol for confirming th…"
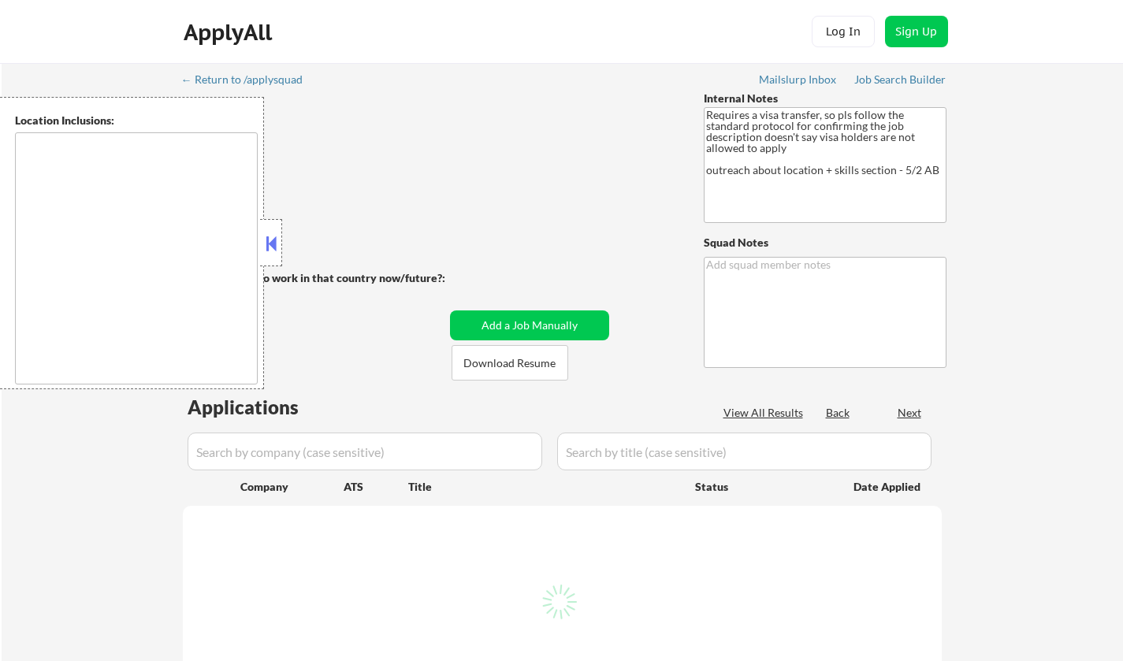
type textarea "Chielo 153"
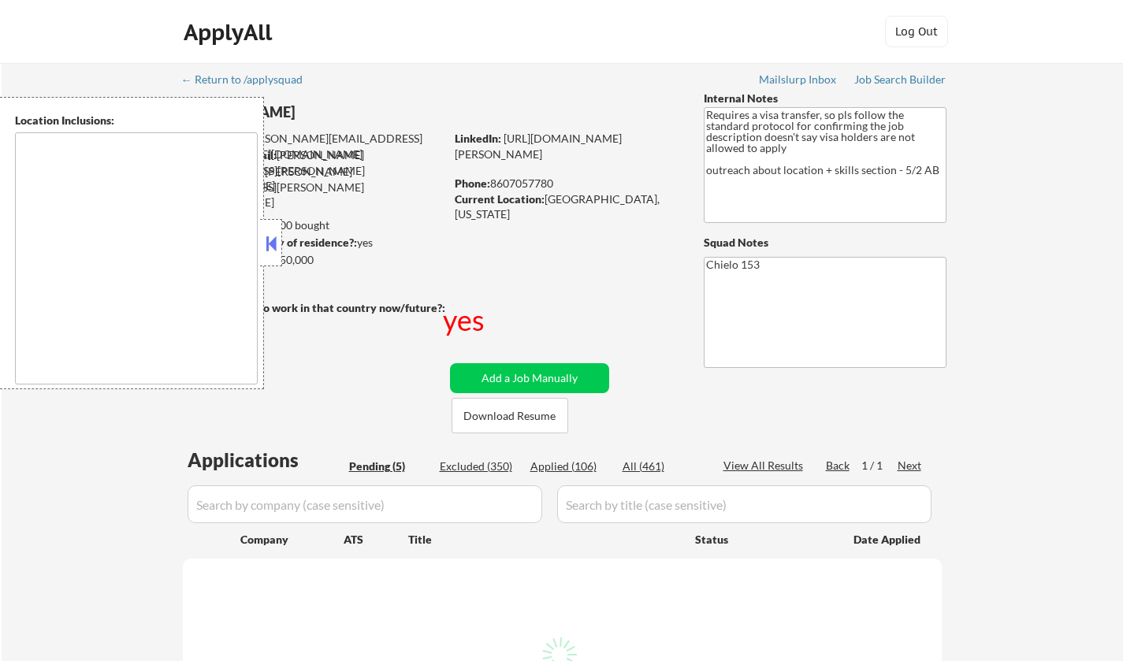
click at [270, 246] on button at bounding box center [271, 244] width 17 height 24
select select ""pending""
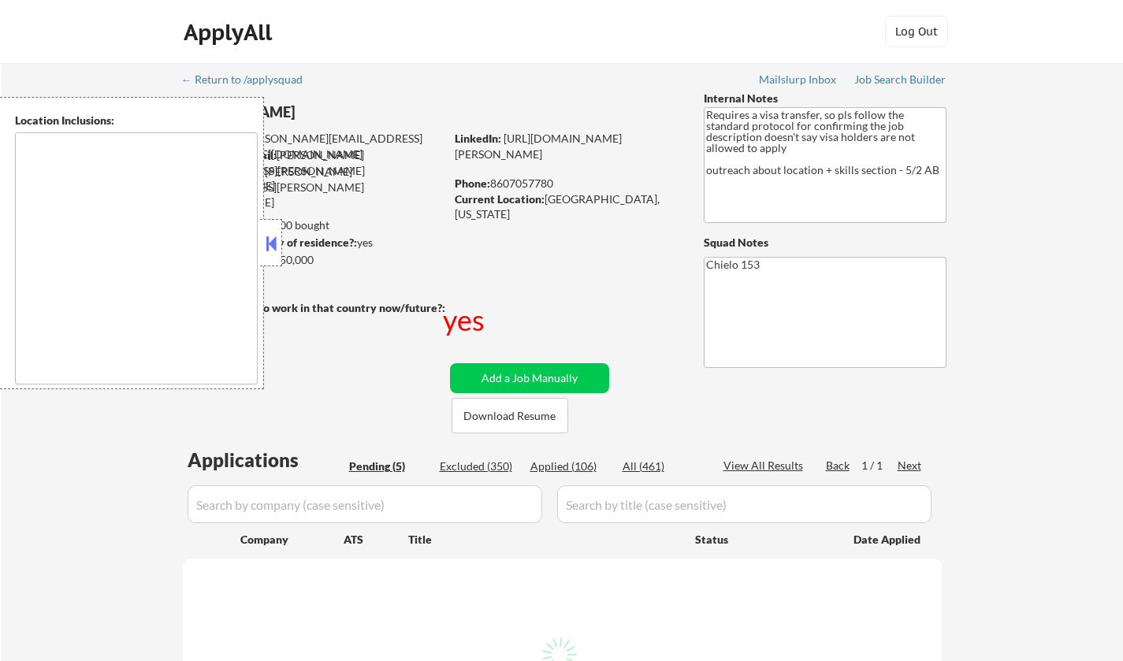
select select ""pending""
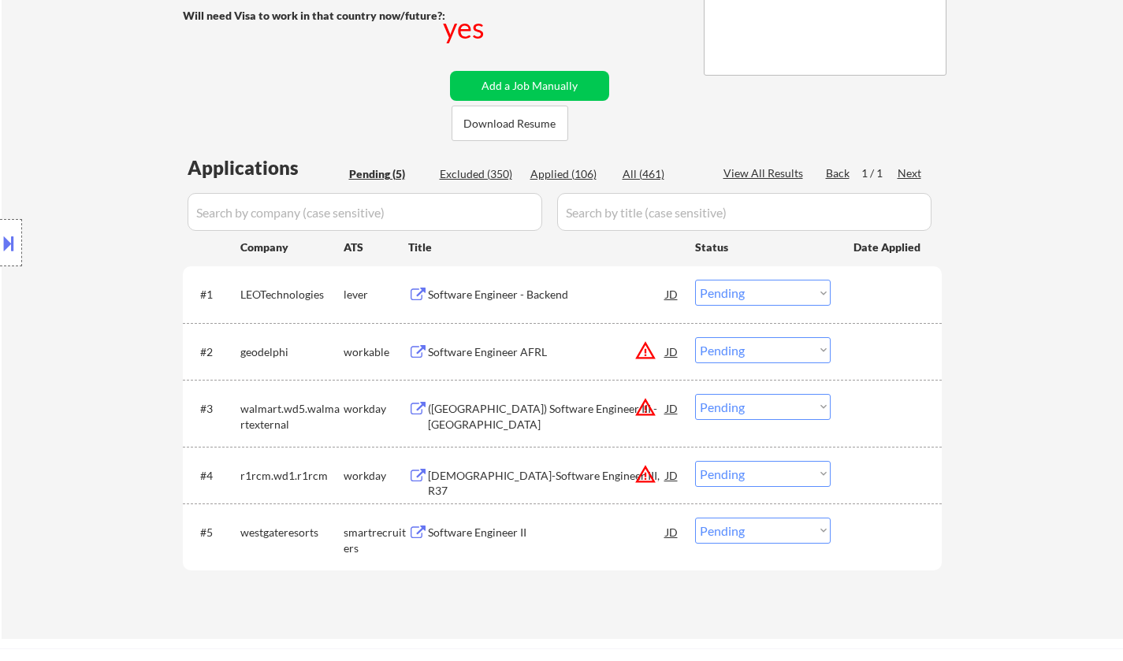
scroll to position [158, 0]
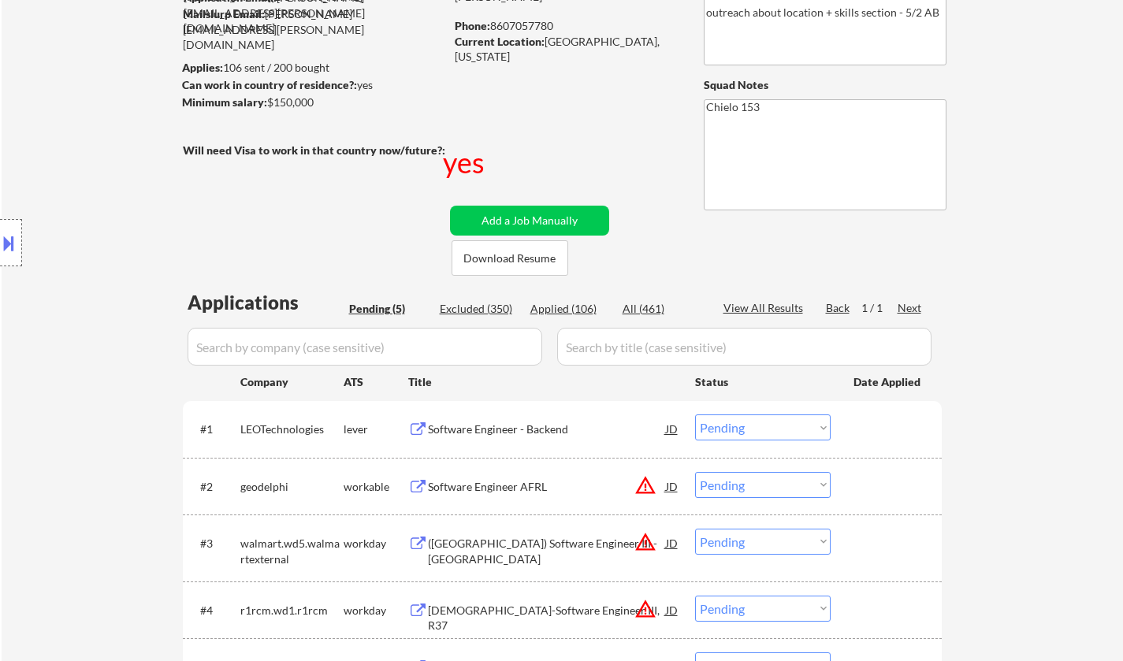
click at [2, 233] on button at bounding box center [8, 243] width 17 height 26
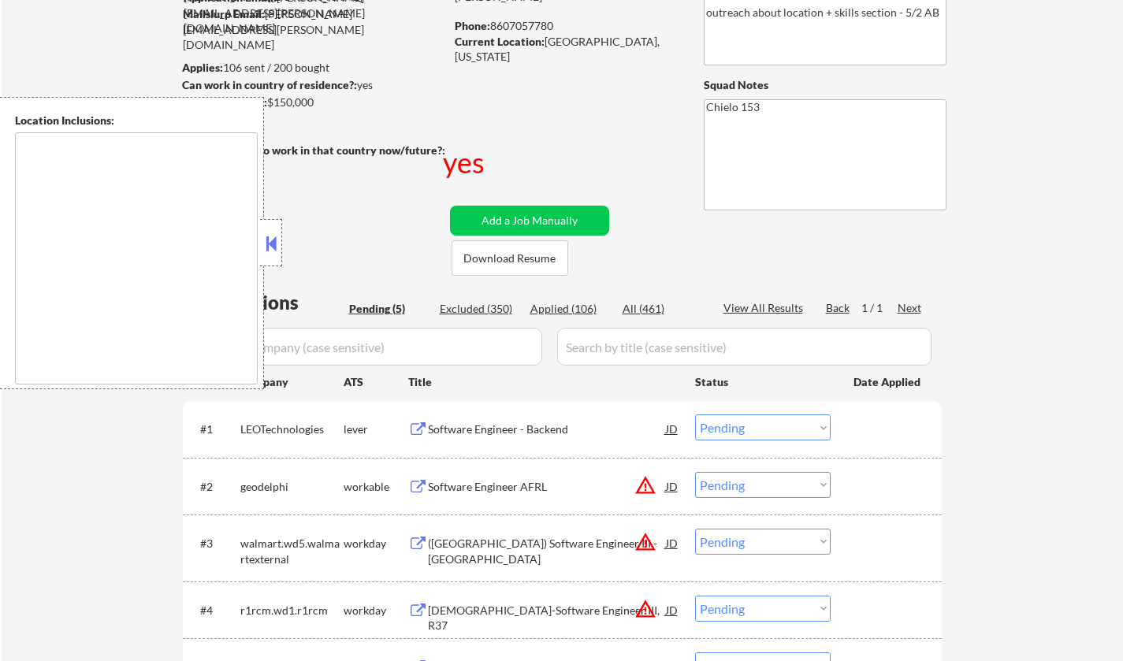
click at [280, 243] on div at bounding box center [271, 242] width 22 height 47
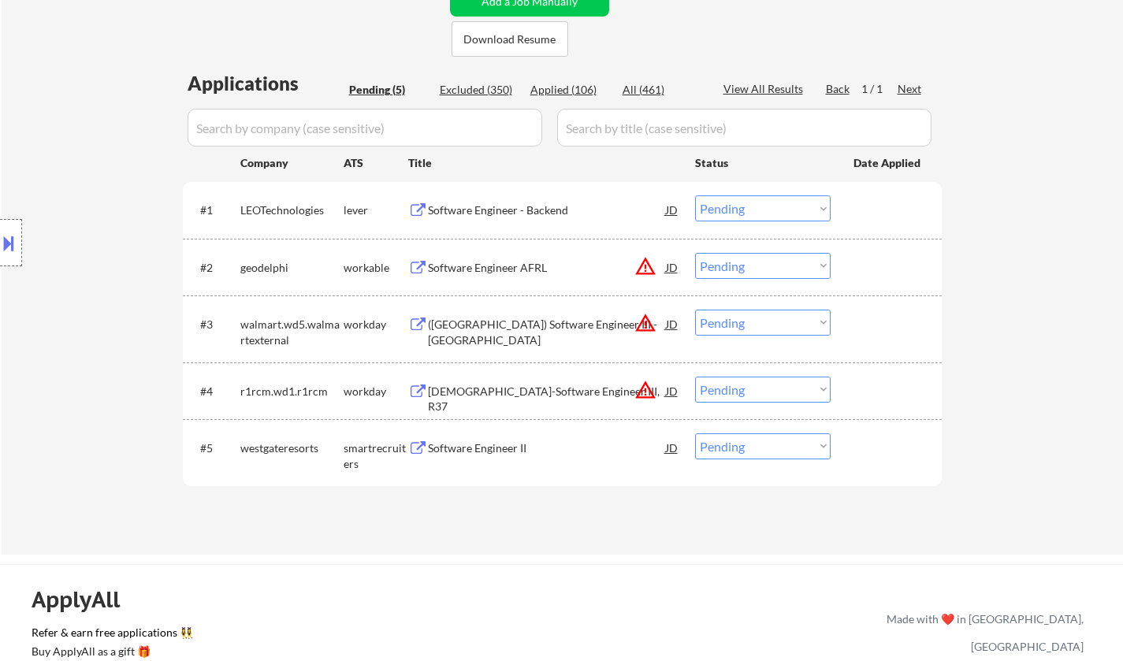
scroll to position [394, 0]
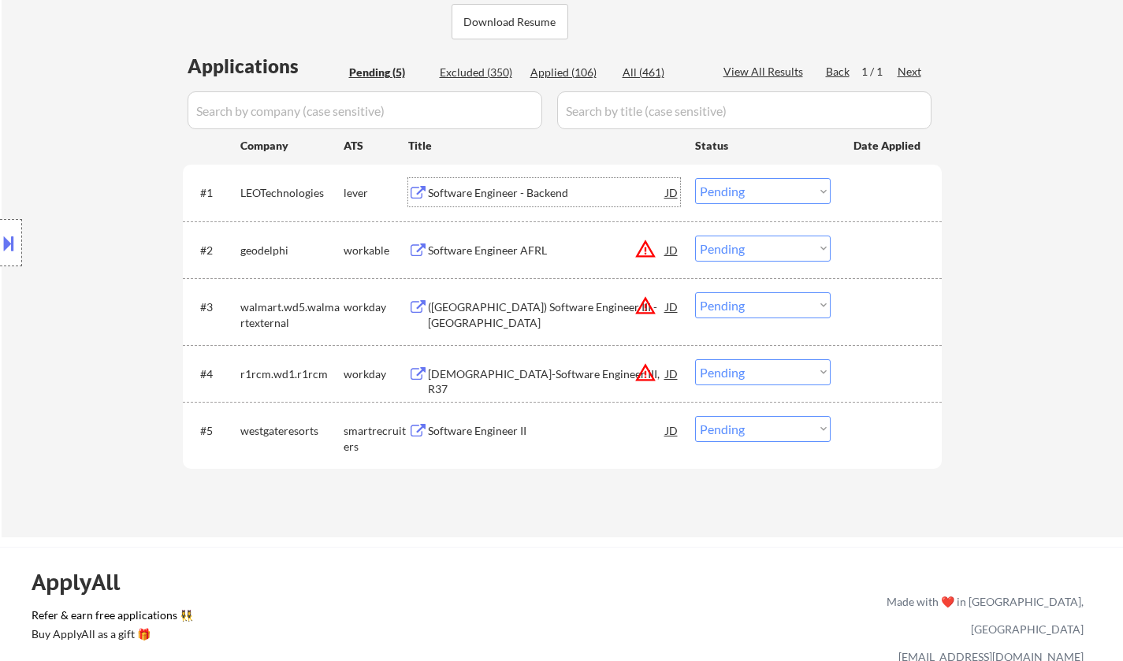
click at [510, 193] on div "Software Engineer - Backend" at bounding box center [547, 193] width 238 height 16
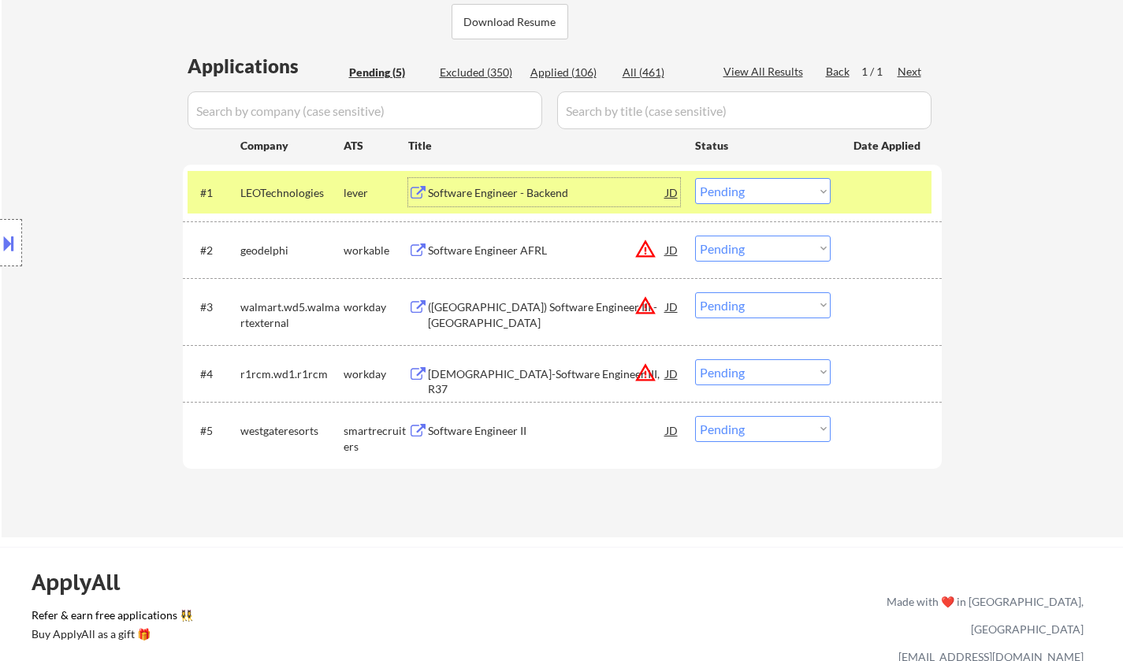
click at [523, 188] on div "Software Engineer - Backend" at bounding box center [547, 193] width 238 height 16
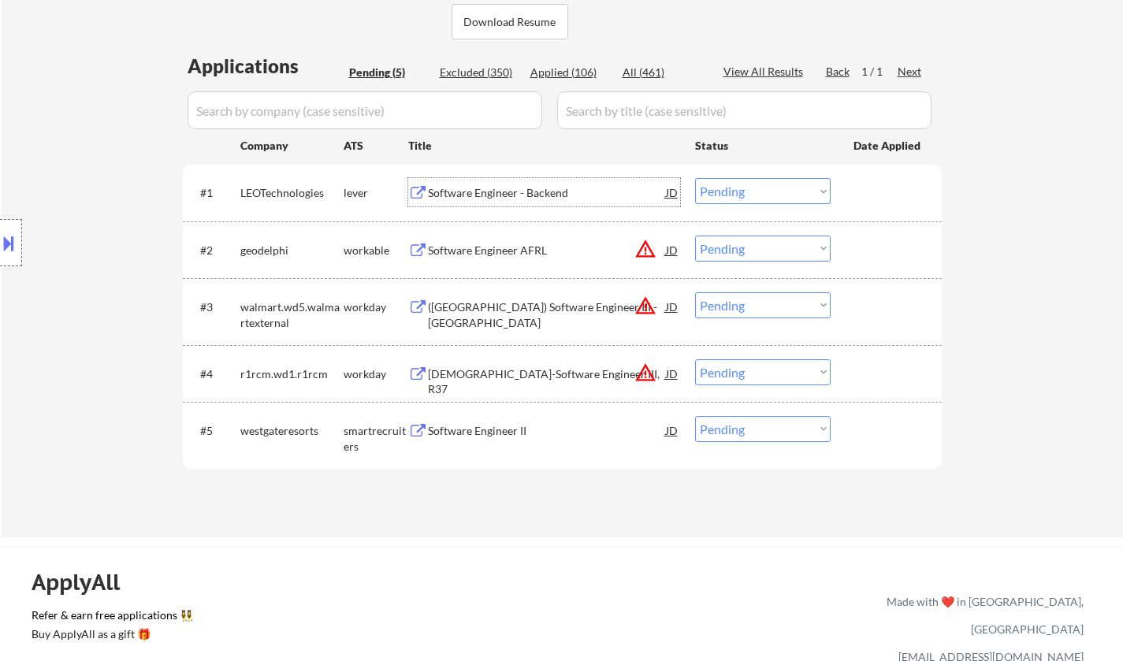
click at [471, 199] on div "Software Engineer - Backend" at bounding box center [547, 193] width 238 height 16
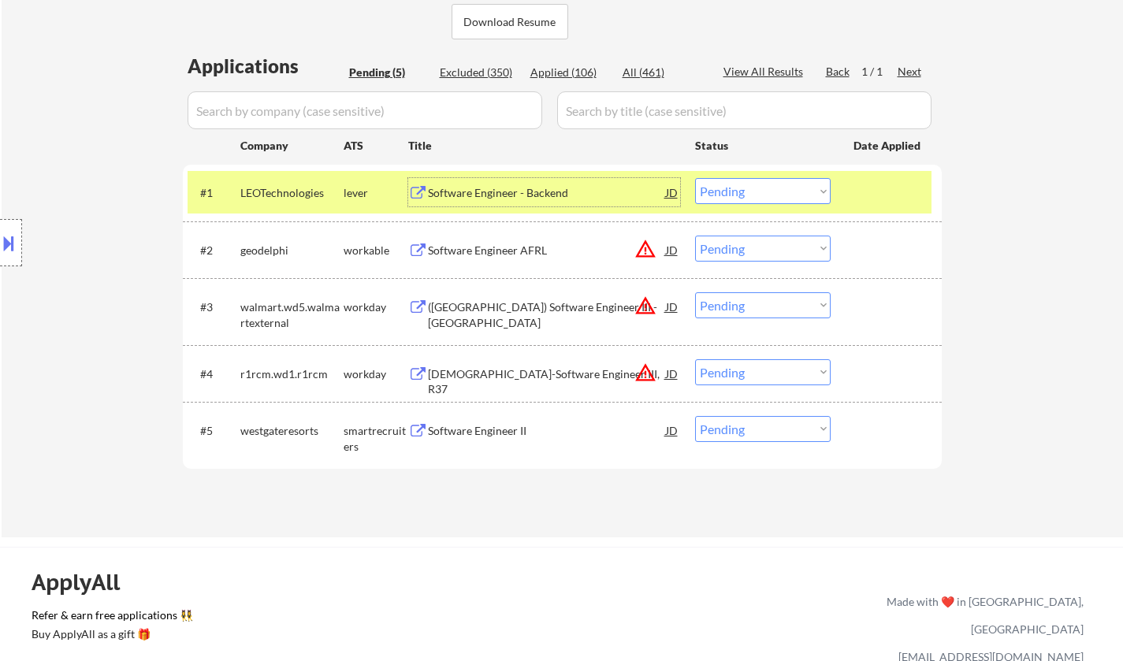
click at [768, 197] on select "Choose an option... Pending Applied Excluded (Questions) Excluded (Expired) Exc…" at bounding box center [763, 191] width 136 height 26
click at [695, 178] on select "Choose an option... Pending Applied Excluded (Questions) Excluded (Expired) Exc…" at bounding box center [763, 191] width 136 height 26
select select ""pending""
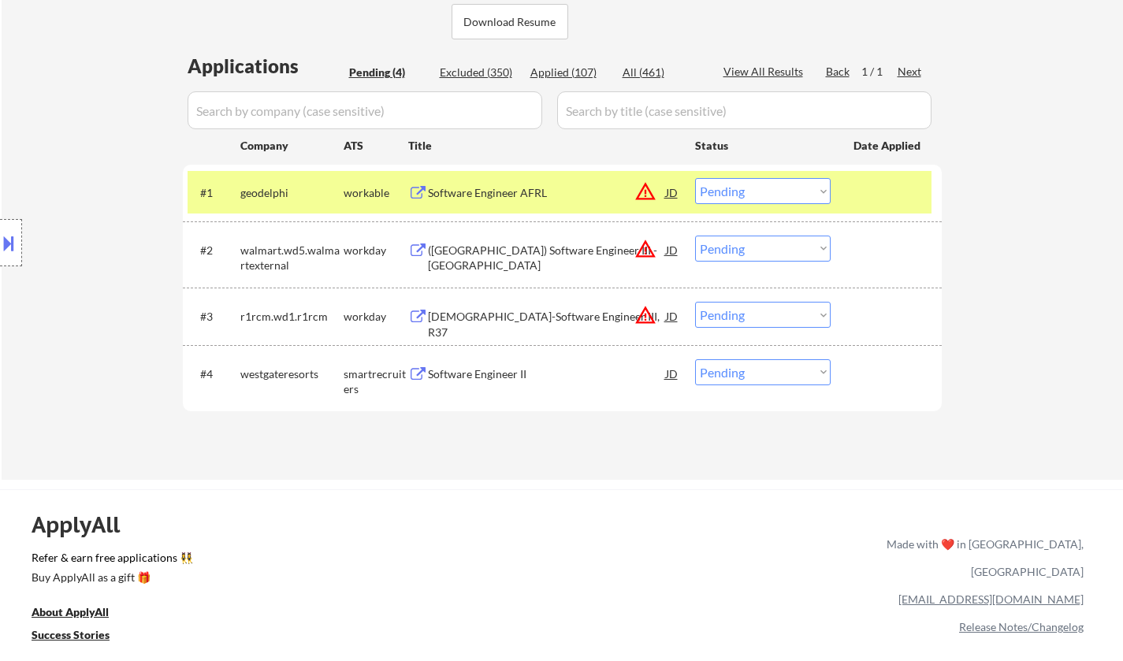
click at [473, 368] on div "Software Engineer II" at bounding box center [547, 375] width 238 height 16
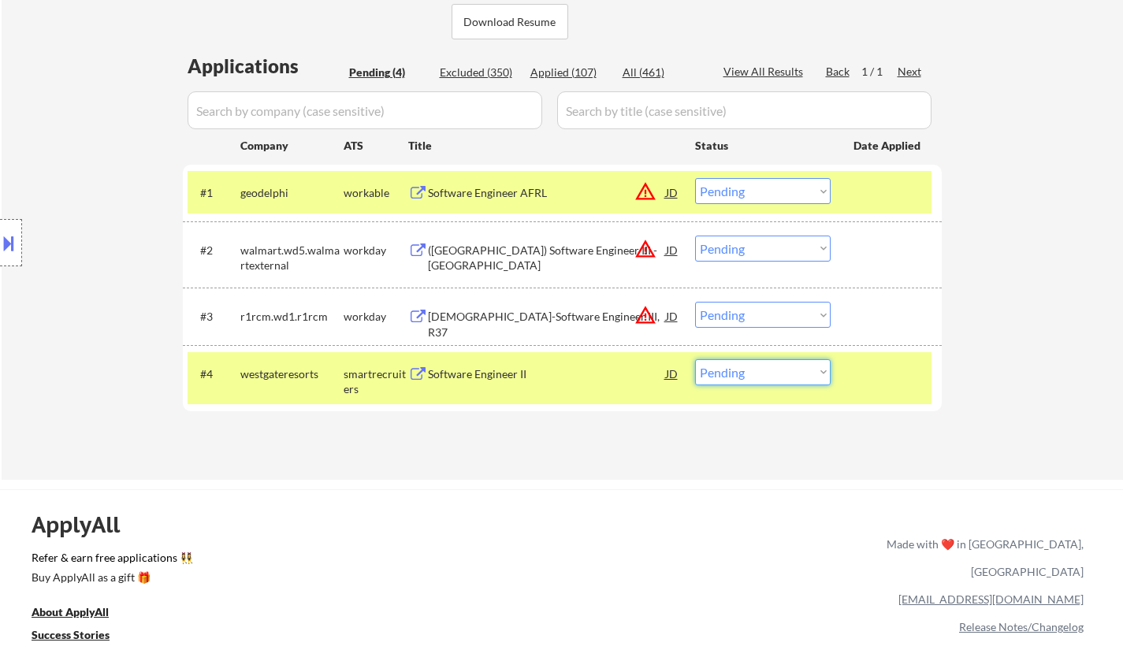
click at [766, 376] on select "Choose an option... Pending Applied Excluded (Questions) Excluded (Expired) Exc…" at bounding box center [763, 373] width 136 height 26
select select ""excluded""
click at [695, 360] on select "Choose an option... Pending Applied Excluded (Questions) Excluded (Expired) Exc…" at bounding box center [763, 373] width 136 height 26
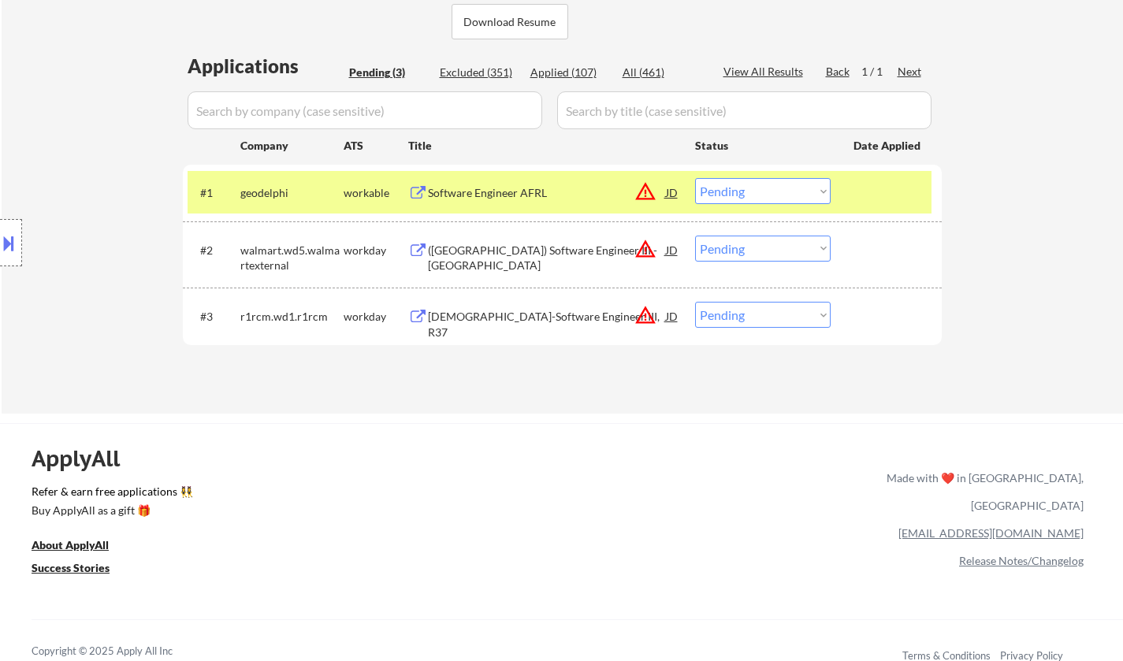
click at [676, 194] on div "JD" at bounding box center [673, 192] width 16 height 28
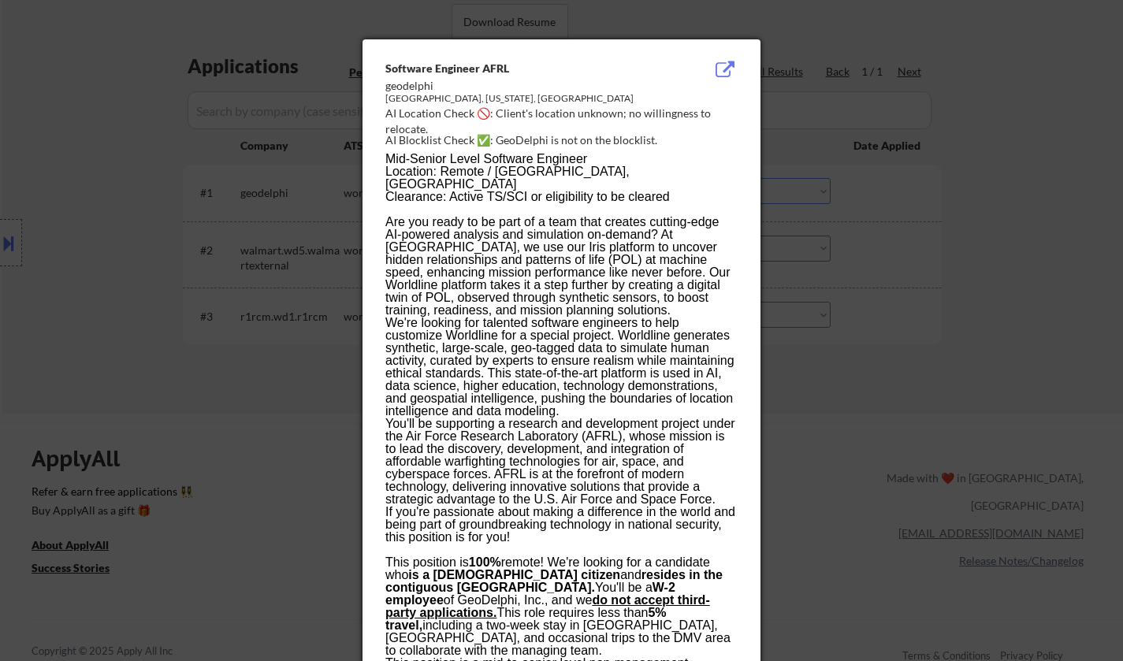
click at [878, 390] on div at bounding box center [561, 330] width 1123 height 661
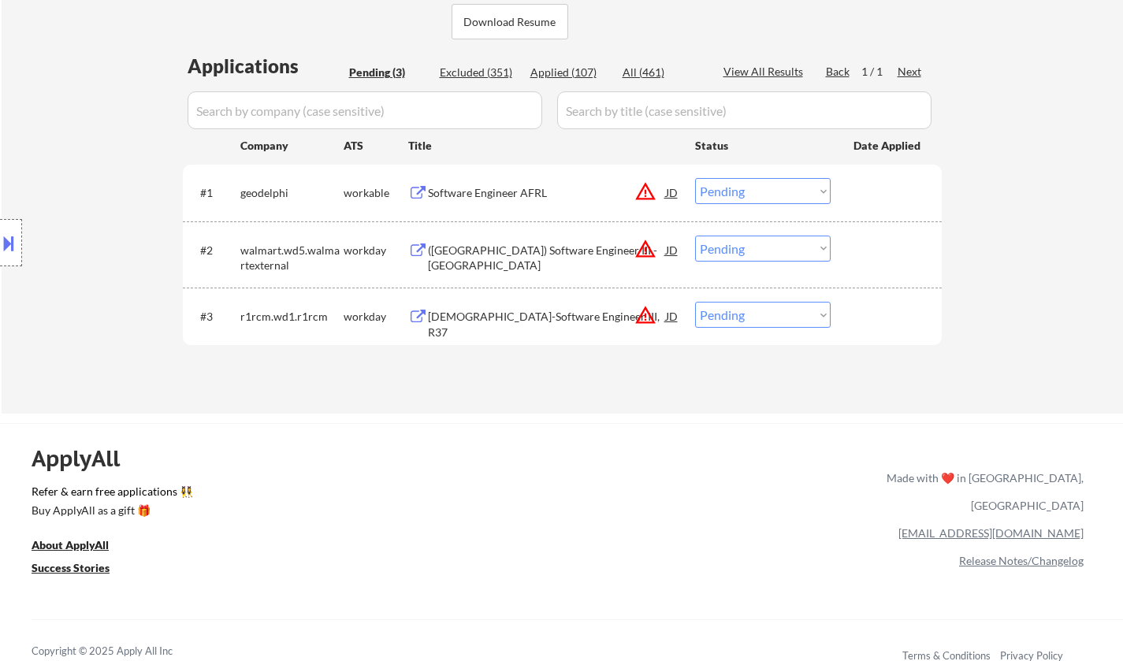
click at [757, 194] on select "Choose an option... Pending Applied Excluded (Questions) Excluded (Expired) Exc…" at bounding box center [763, 191] width 136 height 26
click at [695, 178] on select "Choose an option... Pending Applied Excluded (Questions) Excluded (Expired) Exc…" at bounding box center [763, 191] width 136 height 26
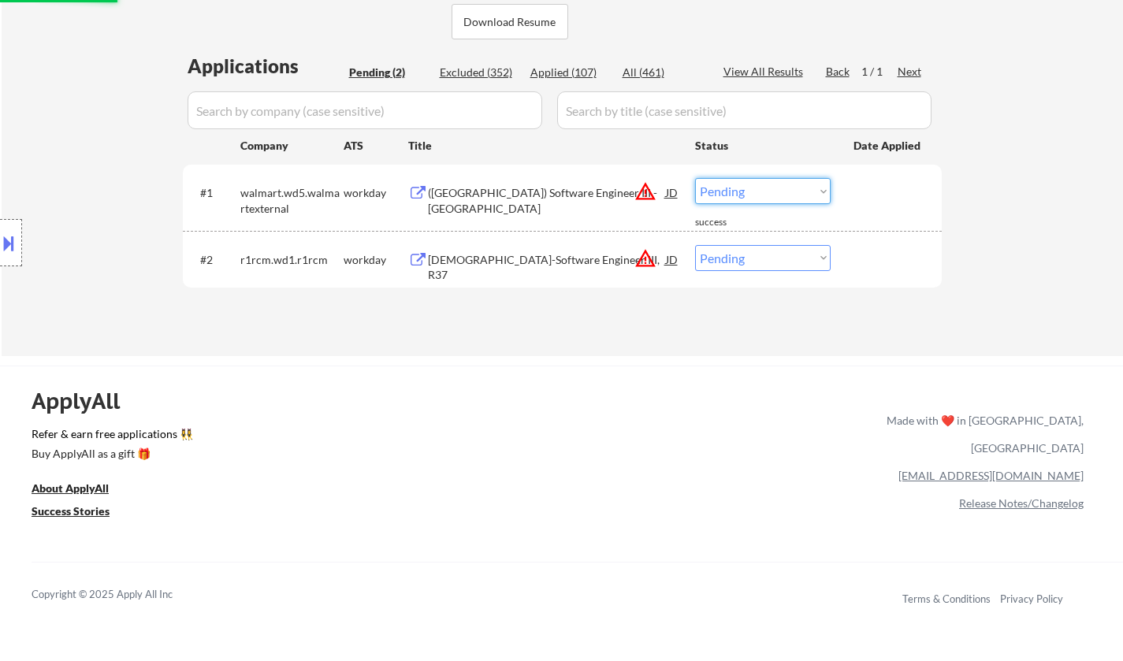
click at [736, 191] on select "Choose an option... Pending Applied Excluded (Questions) Excluded (Expired) Exc…" at bounding box center [763, 191] width 136 height 26
click at [695, 178] on select "Choose an option... Pending Applied Excluded (Questions) Excluded (Expired) Exc…" at bounding box center [763, 191] width 136 height 26
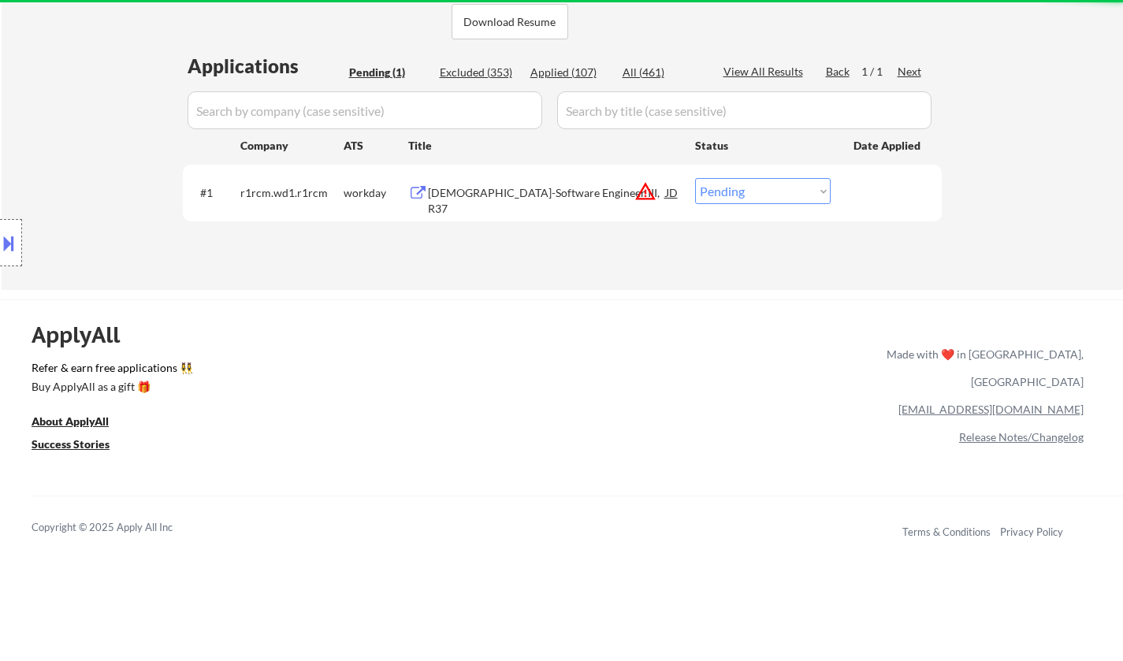
click at [755, 190] on select "Choose an option... Pending Applied Excluded (Questions) Excluded (Expired) Exc…" at bounding box center [763, 191] width 136 height 26
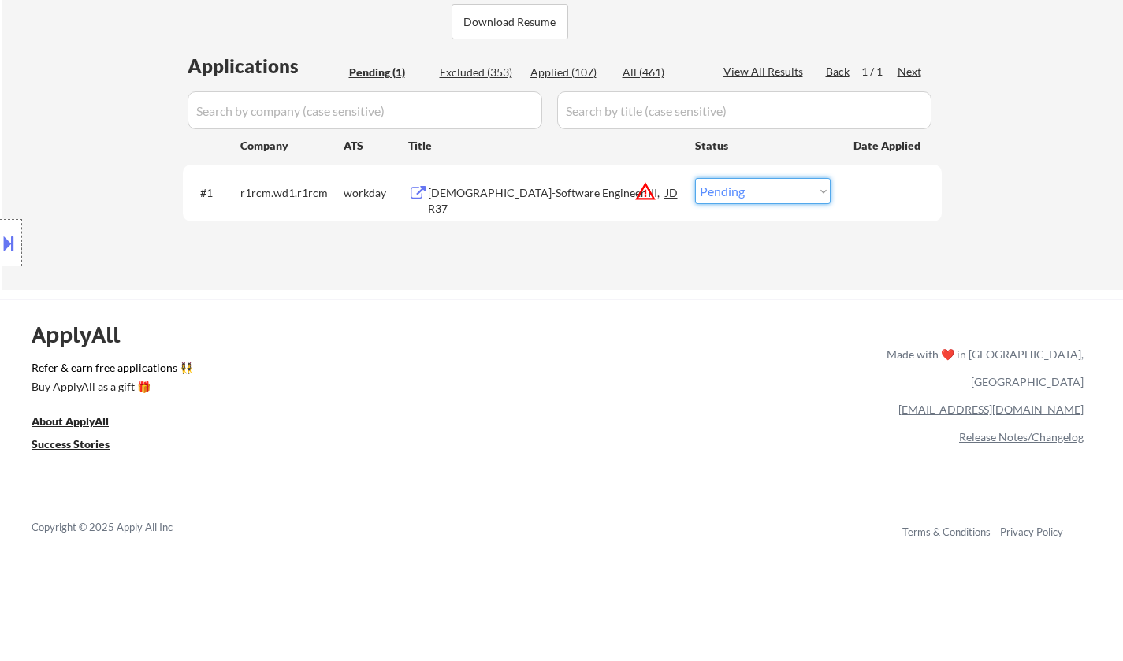
select select ""excluded__location_""
click at [695, 178] on select "Choose an option... Pending Applied Excluded (Questions) Excluded (Expired) Exc…" at bounding box center [763, 191] width 136 height 26
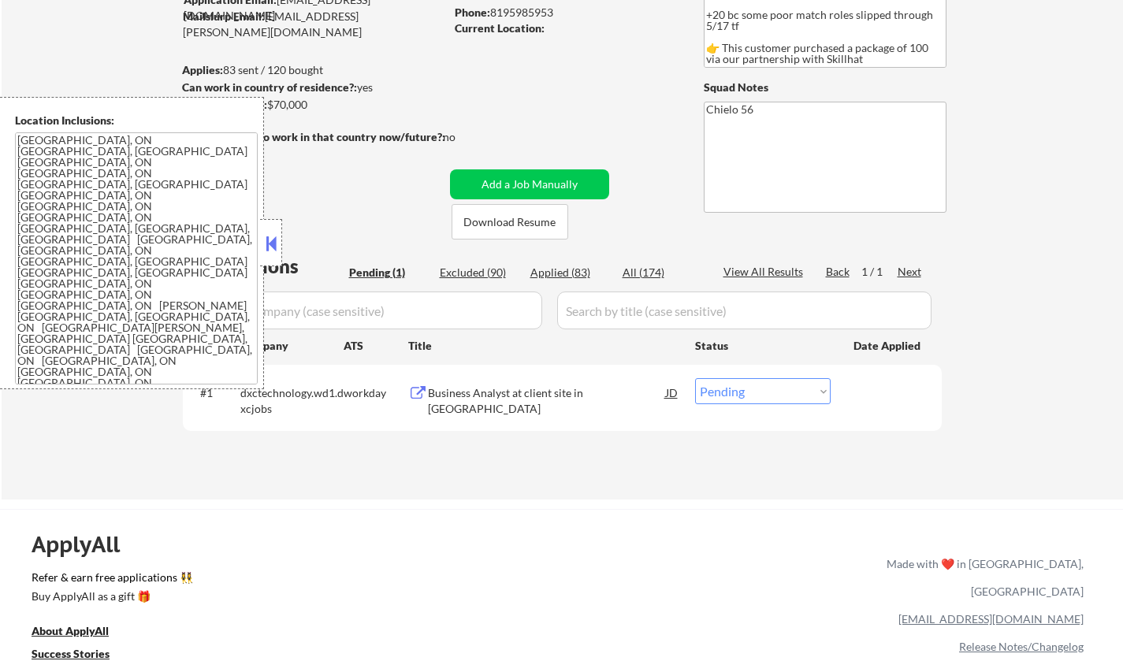
scroll to position [315, 0]
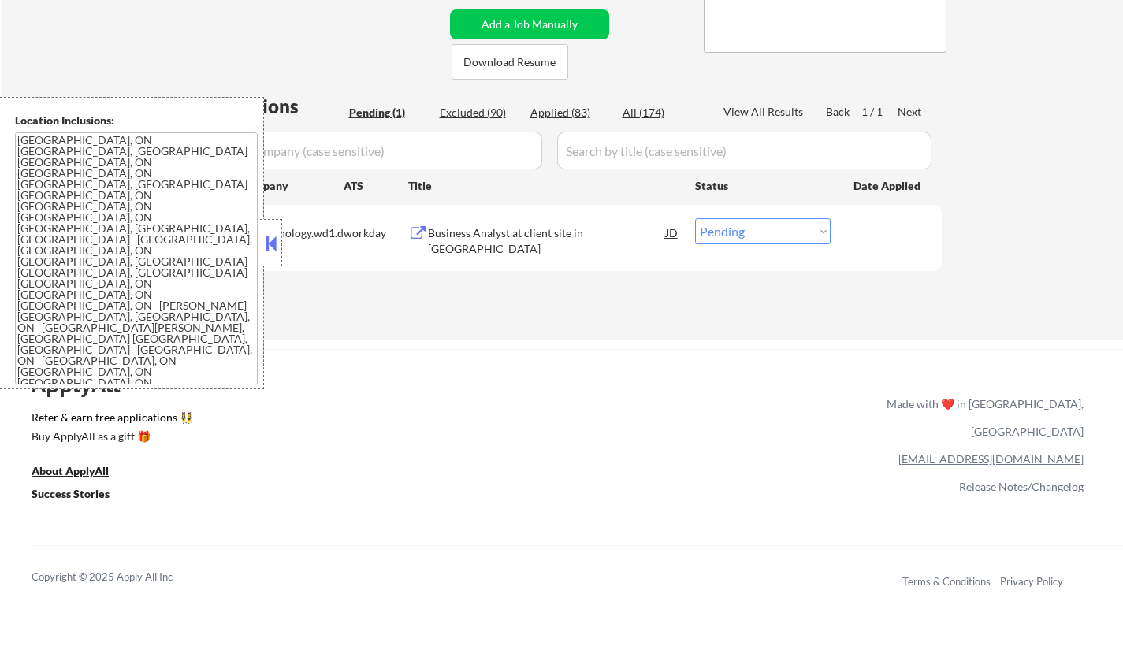
click at [278, 246] on button at bounding box center [271, 244] width 17 height 24
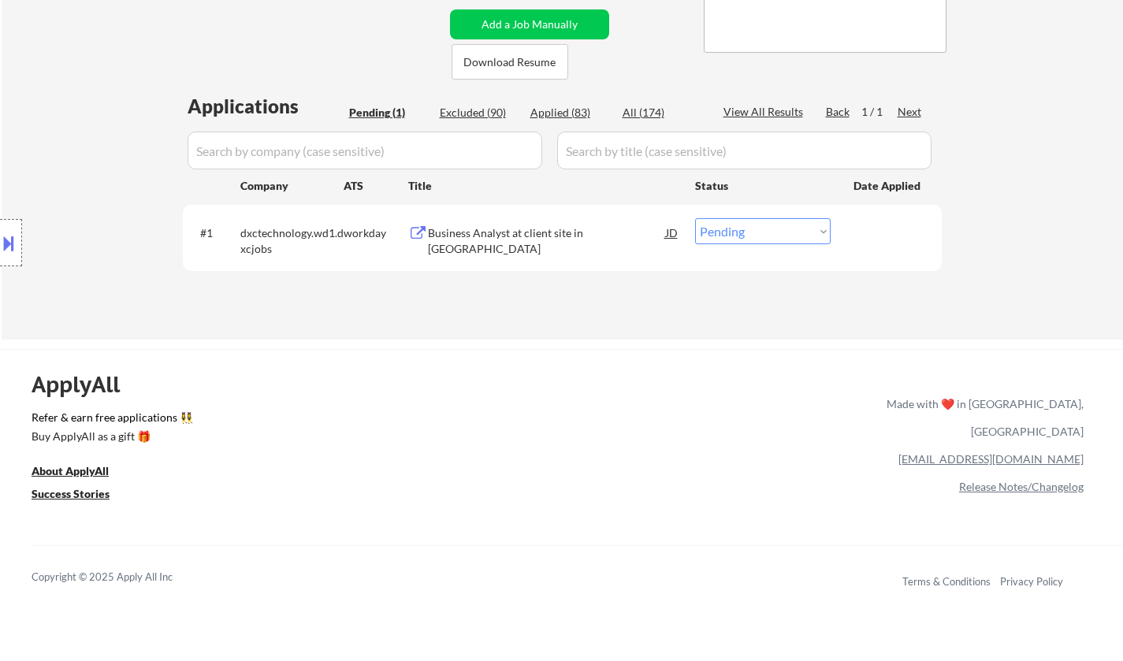
scroll to position [0, 0]
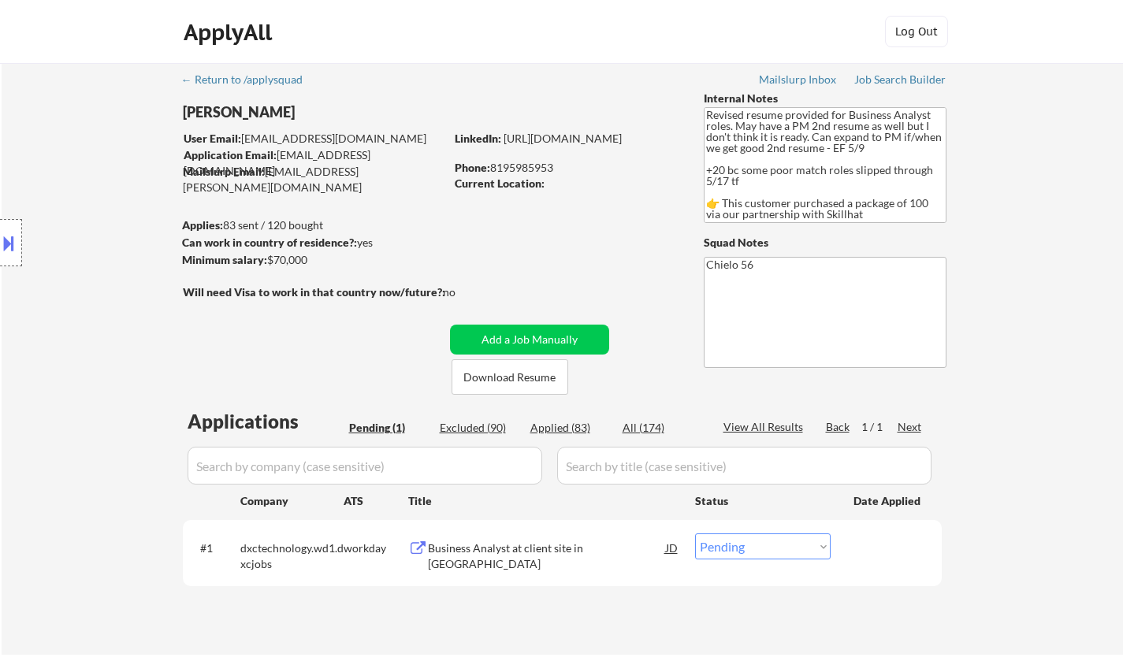
click at [773, 544] on select "Choose an option... Pending Applied Excluded (Questions) Excluded (Expired) Exc…" at bounding box center [763, 547] width 136 height 26
select select ""excluded__other_""
click at [695, 534] on select "Choose an option... Pending Applied Excluded (Questions) Excluded (Expired) Exc…" at bounding box center [763, 547] width 136 height 26
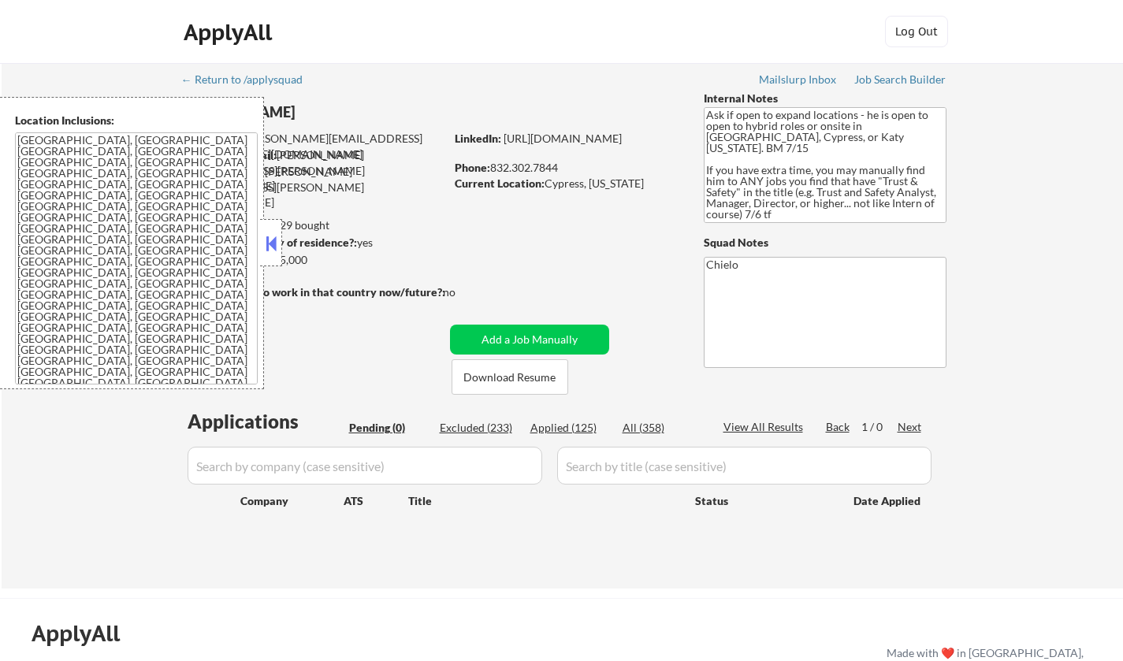
click at [266, 245] on button at bounding box center [271, 244] width 17 height 24
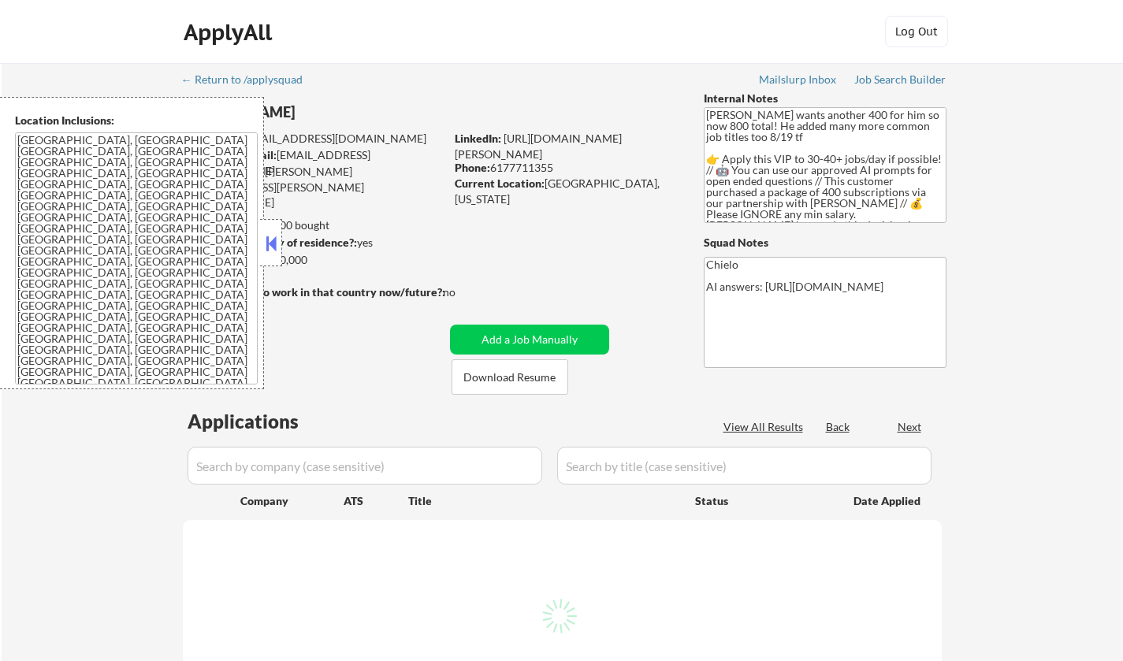
select select ""pending""
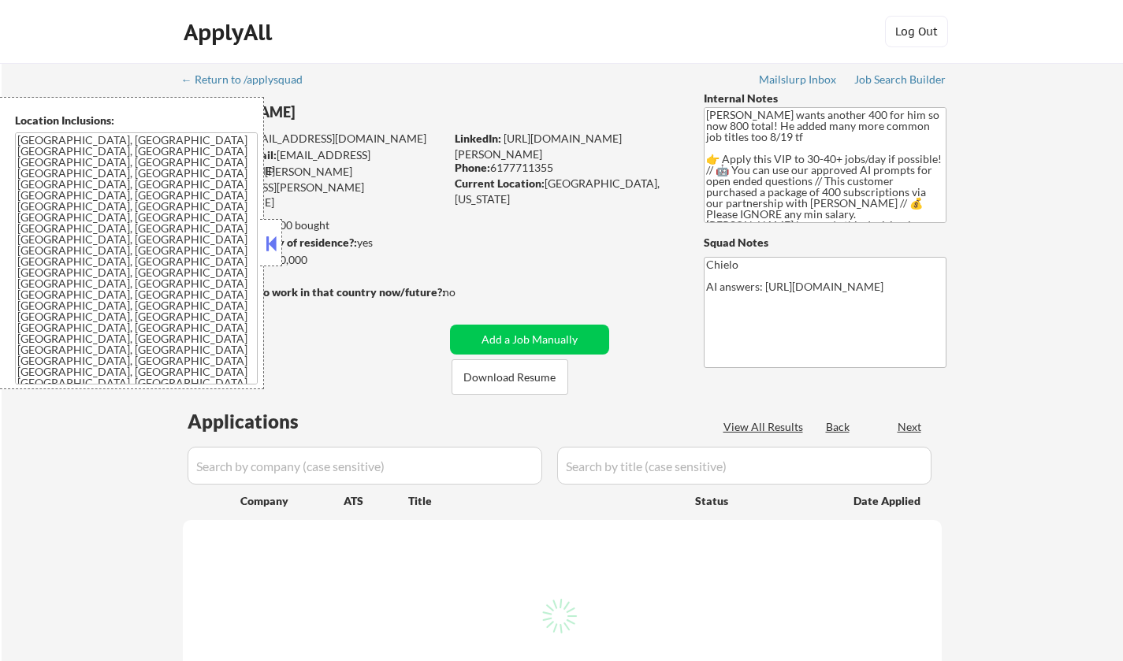
select select ""pending""
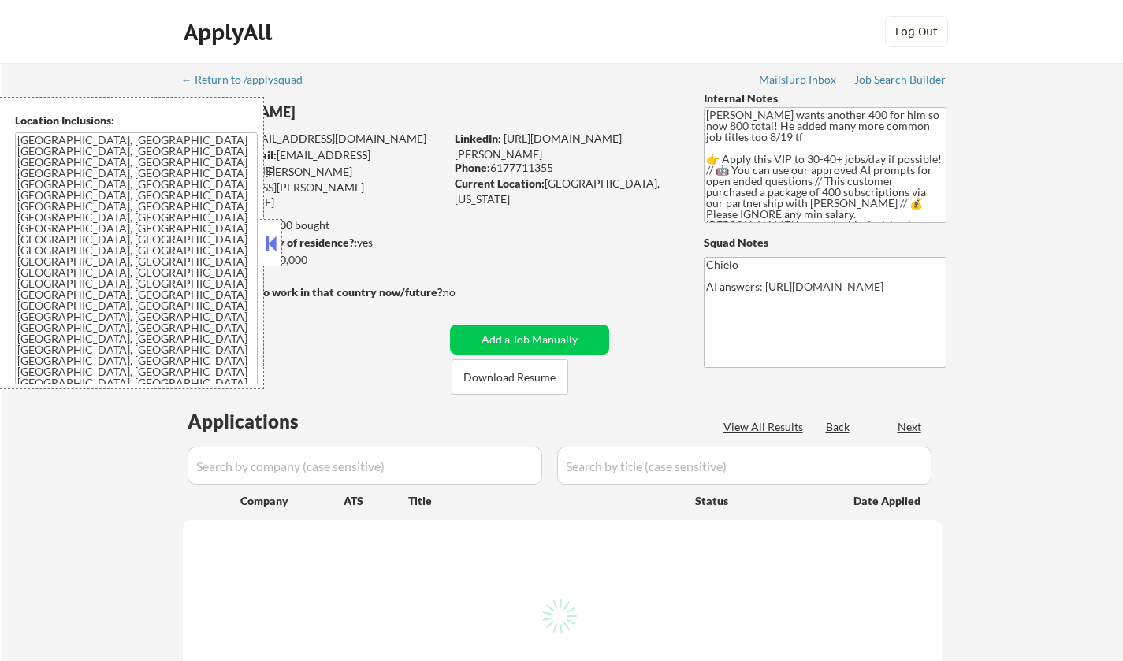
select select ""pending""
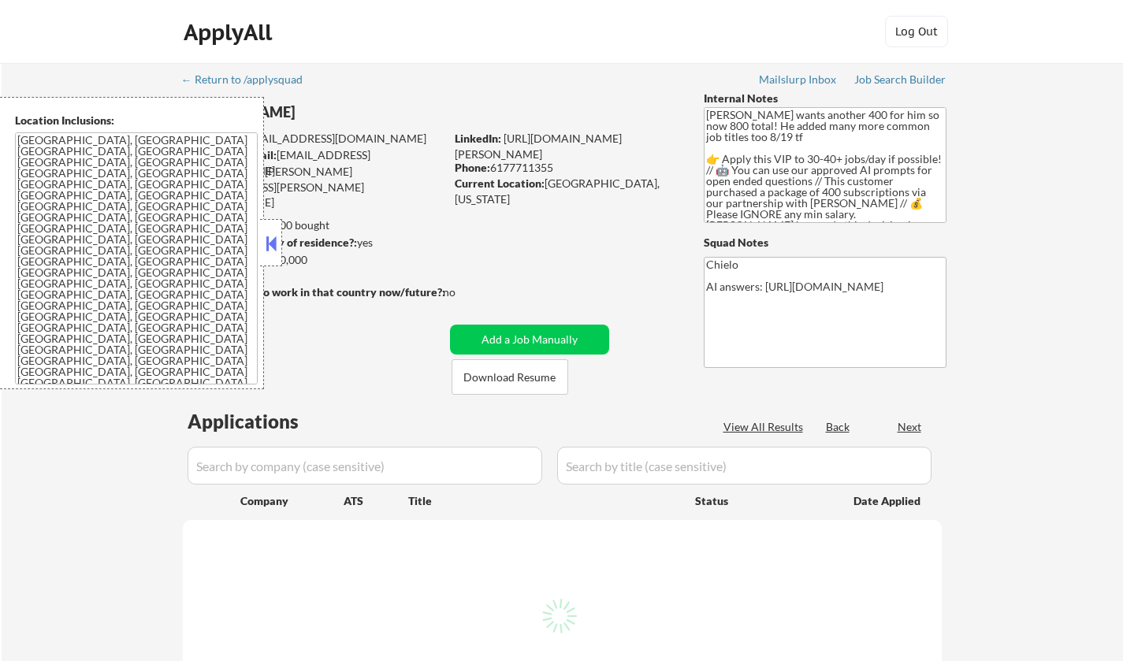
select select ""pending""
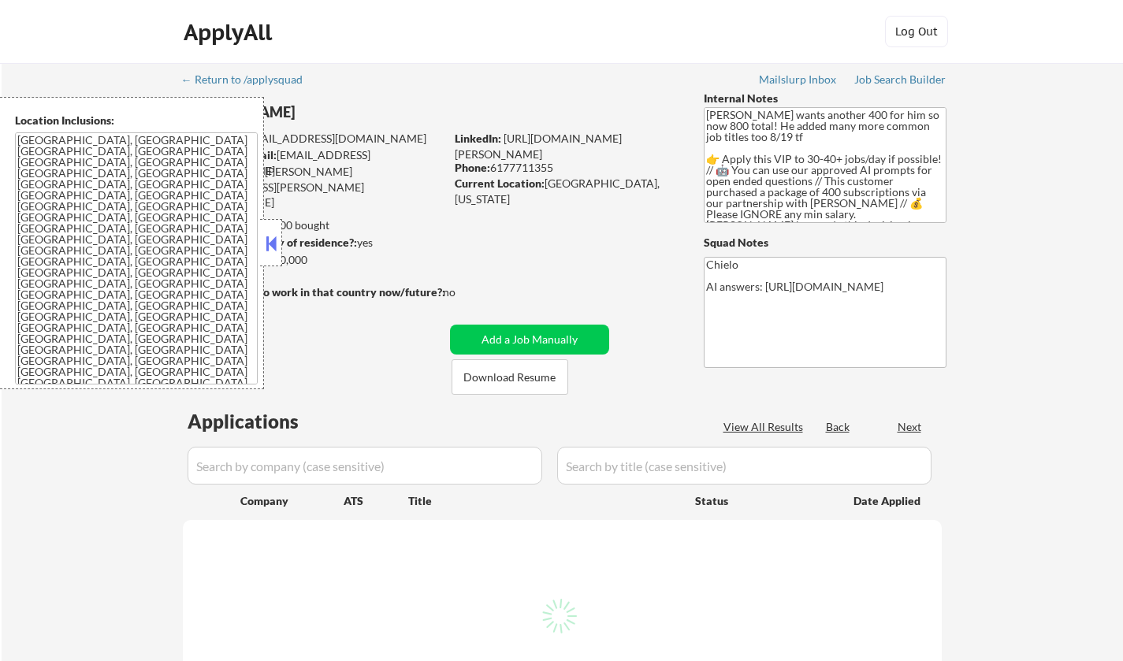
select select ""pending""
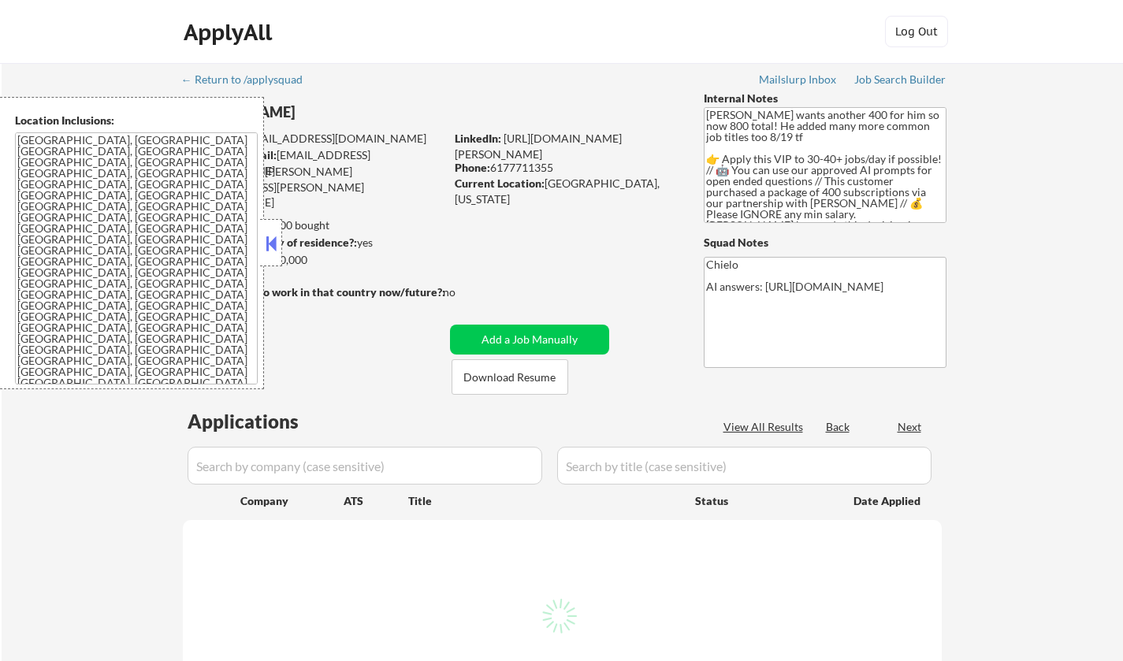
select select ""pending""
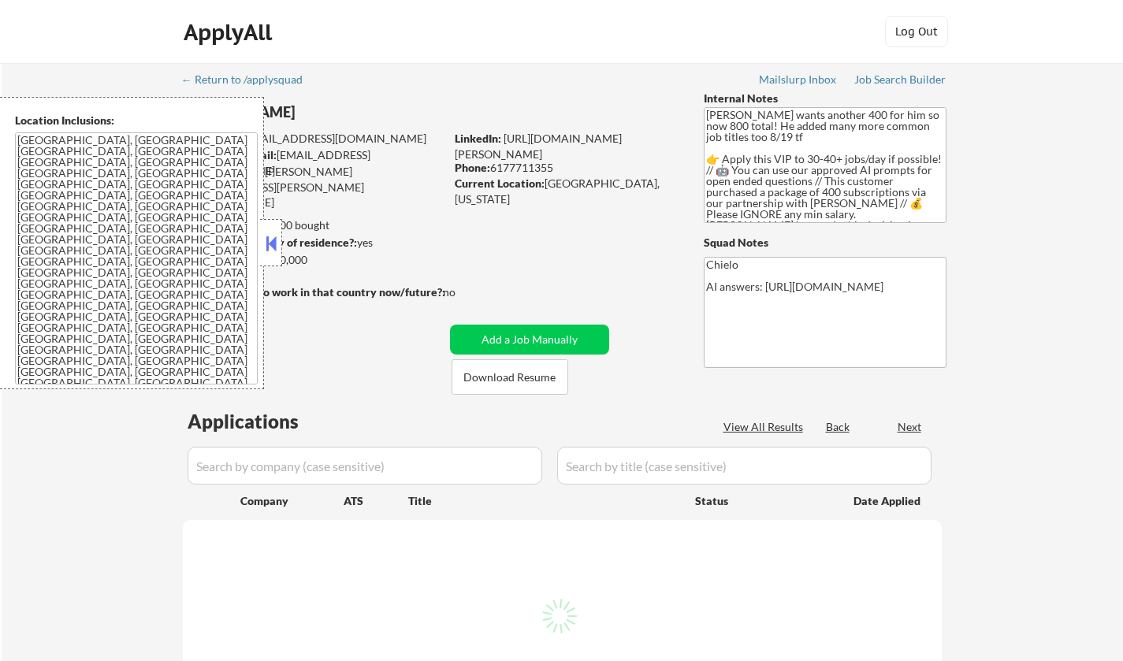
select select ""pending""
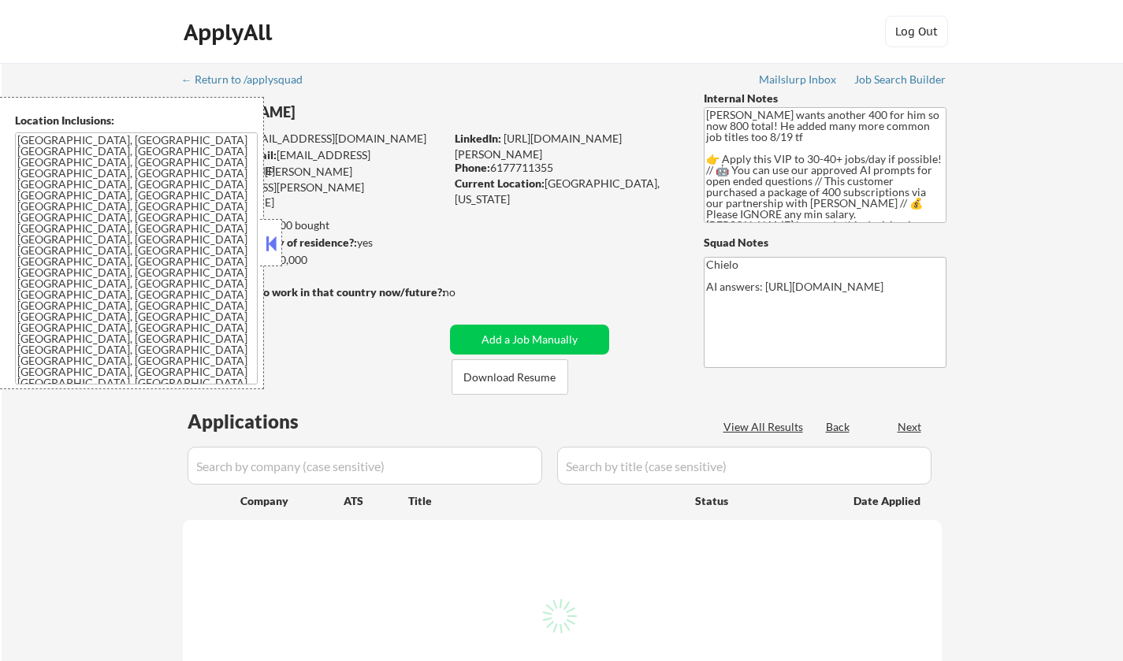
select select ""pending""
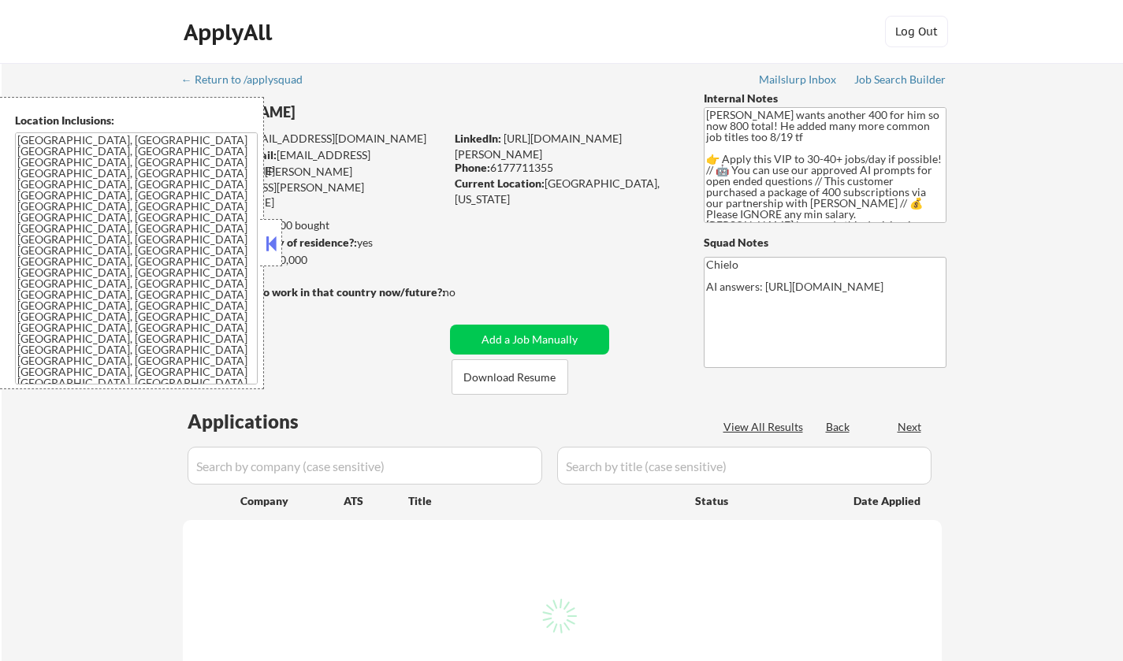
select select ""pending""
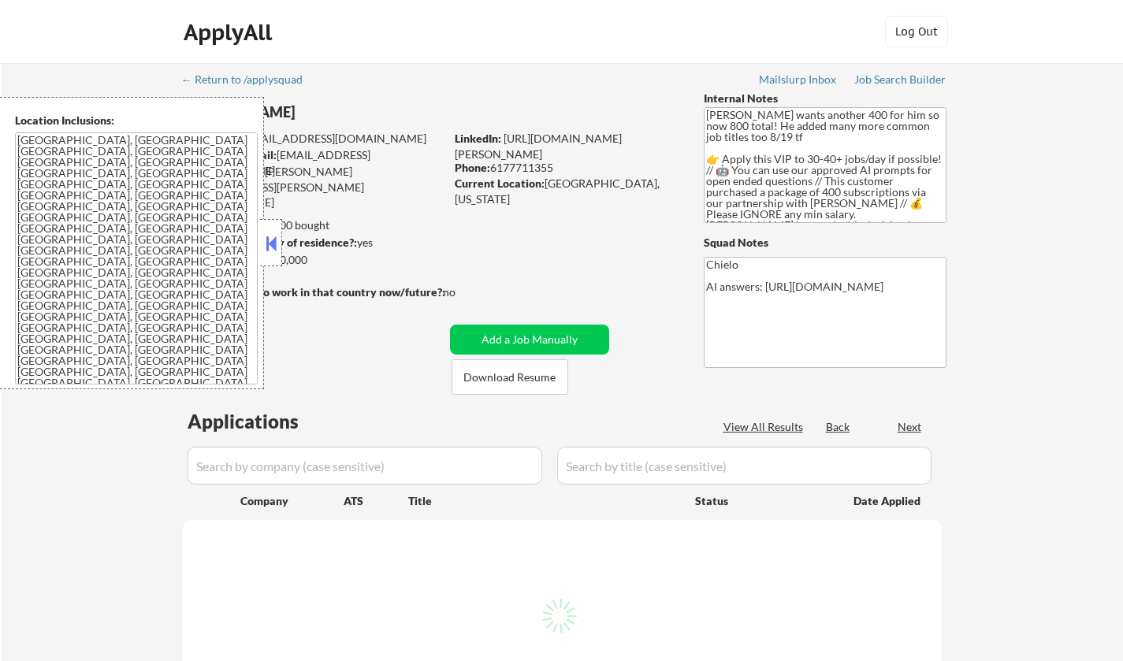
select select ""pending""
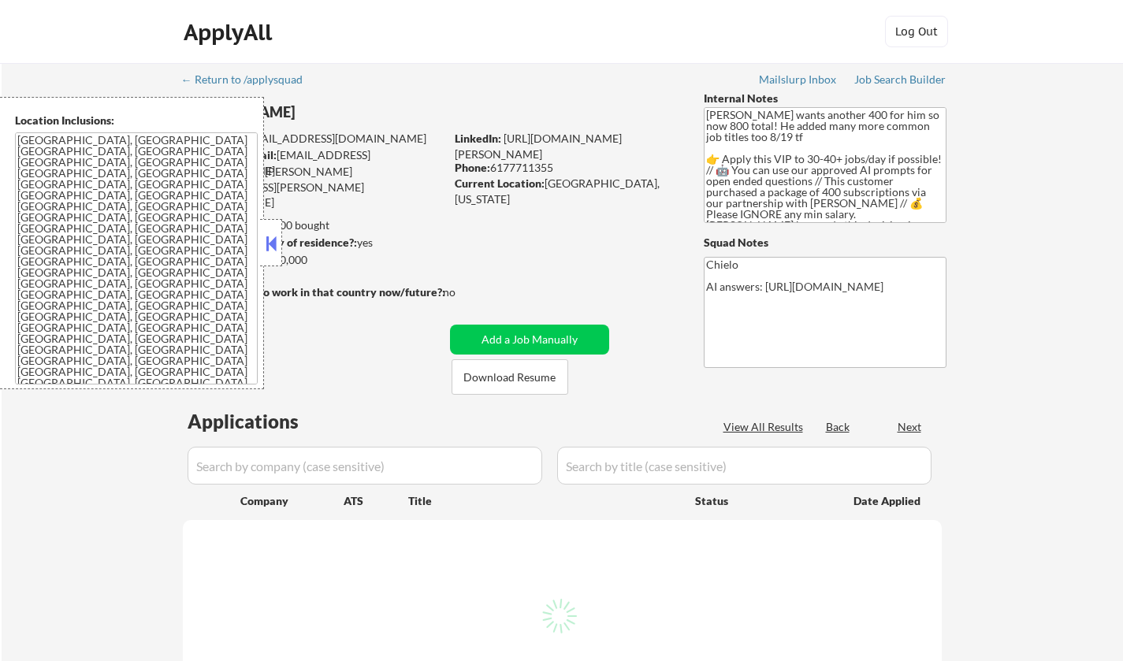
select select ""pending""
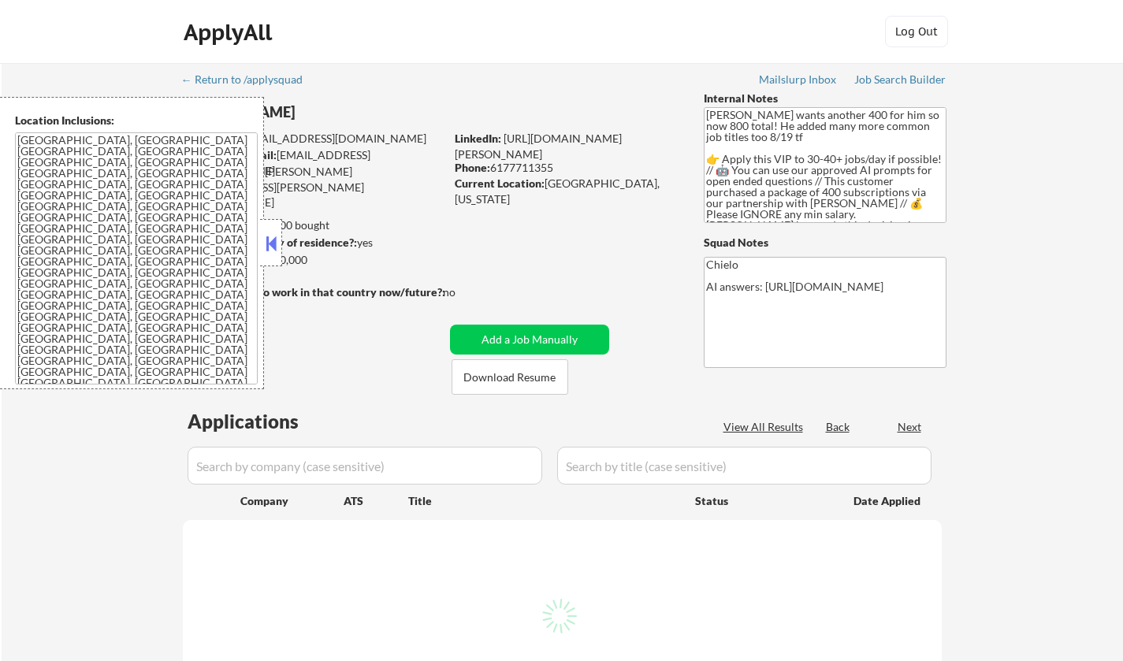
select select ""pending""
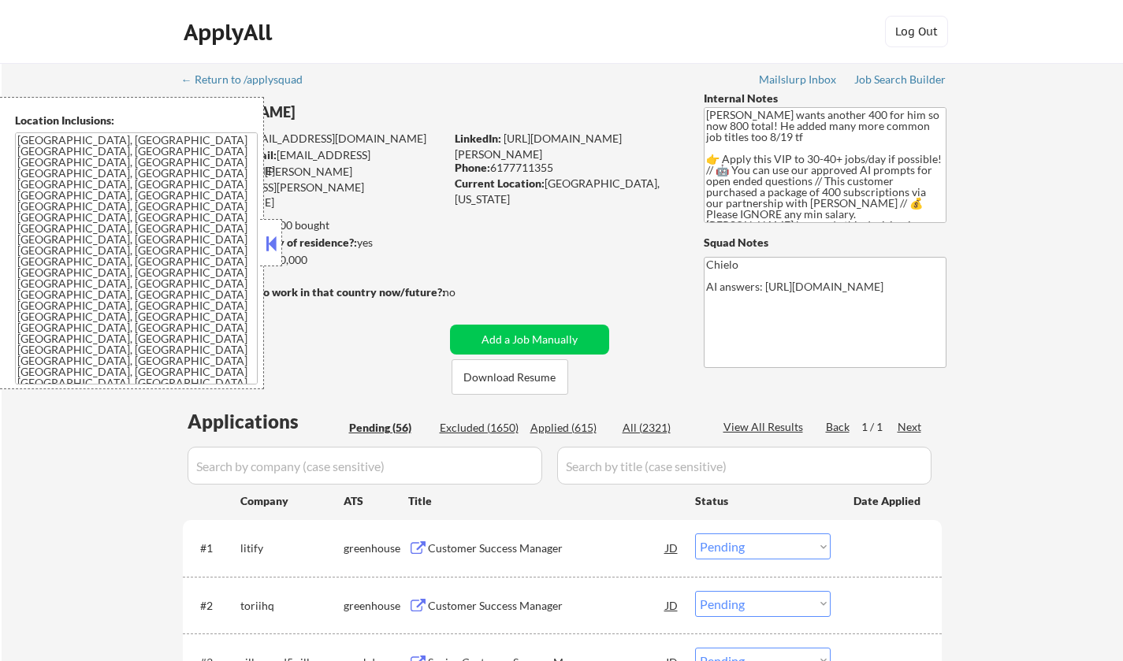
click at [267, 240] on button at bounding box center [271, 244] width 17 height 24
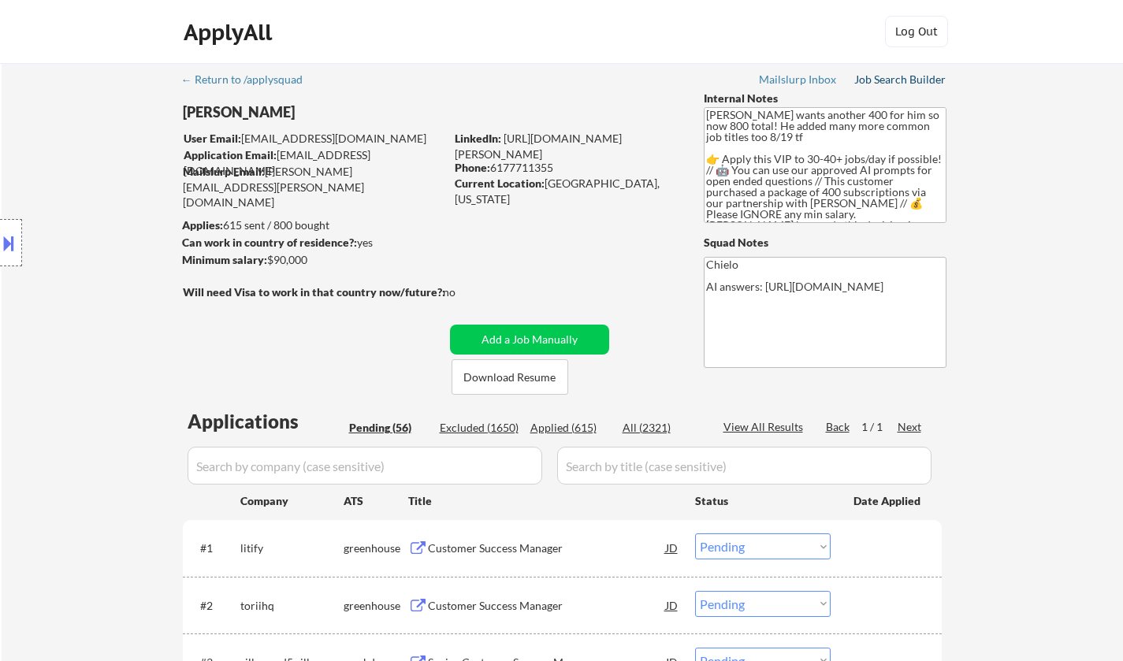
drag, startPoint x: 890, startPoint y: 72, endPoint x: 913, endPoint y: 82, distance: 25.1
select select ""pending""
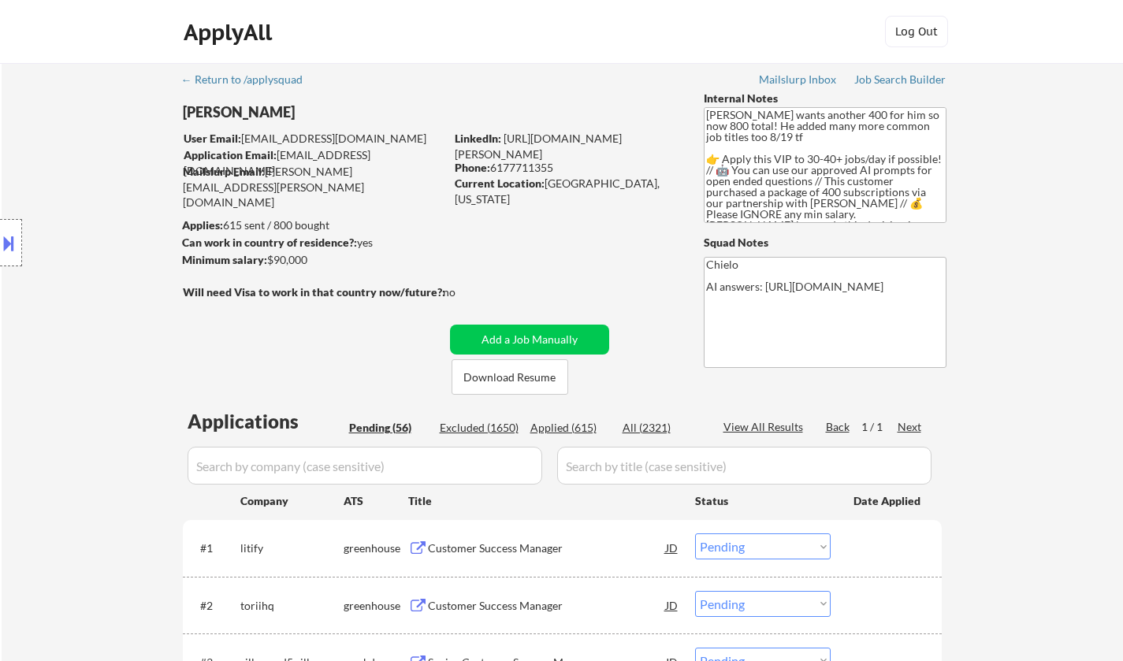
select select ""pending""
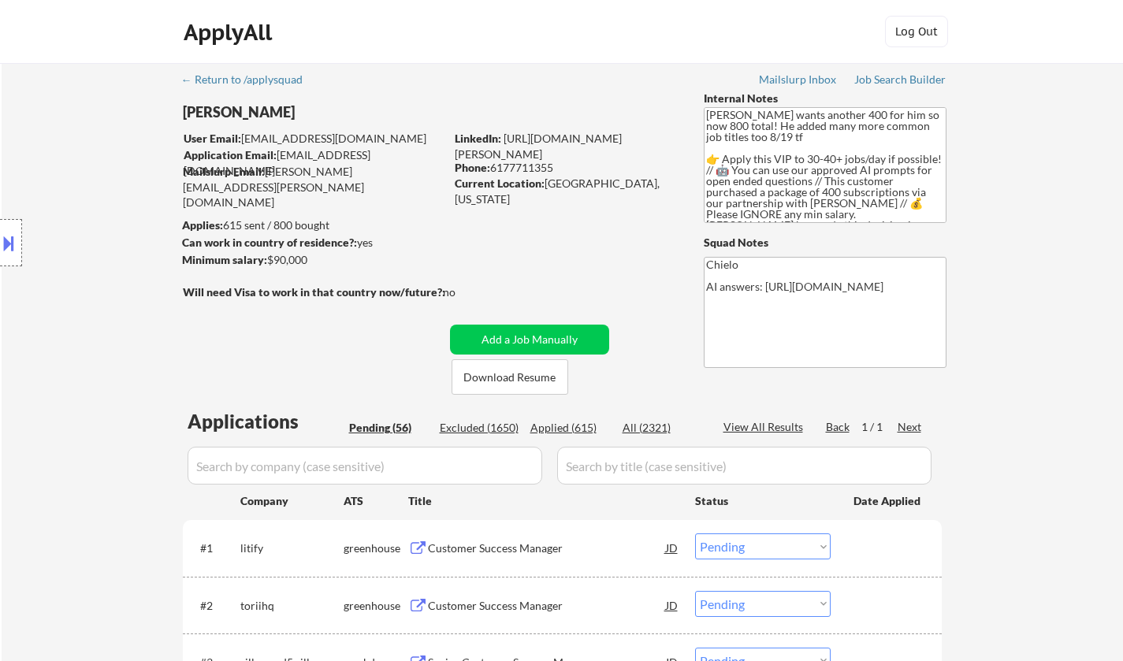
select select ""pending""
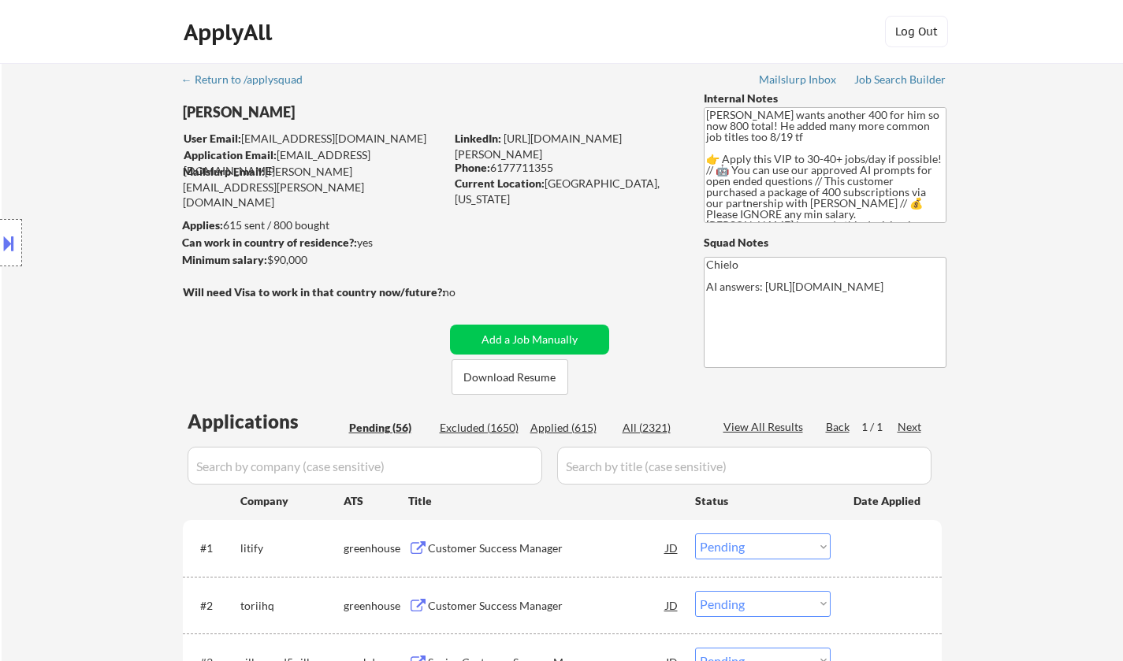
select select ""pending""
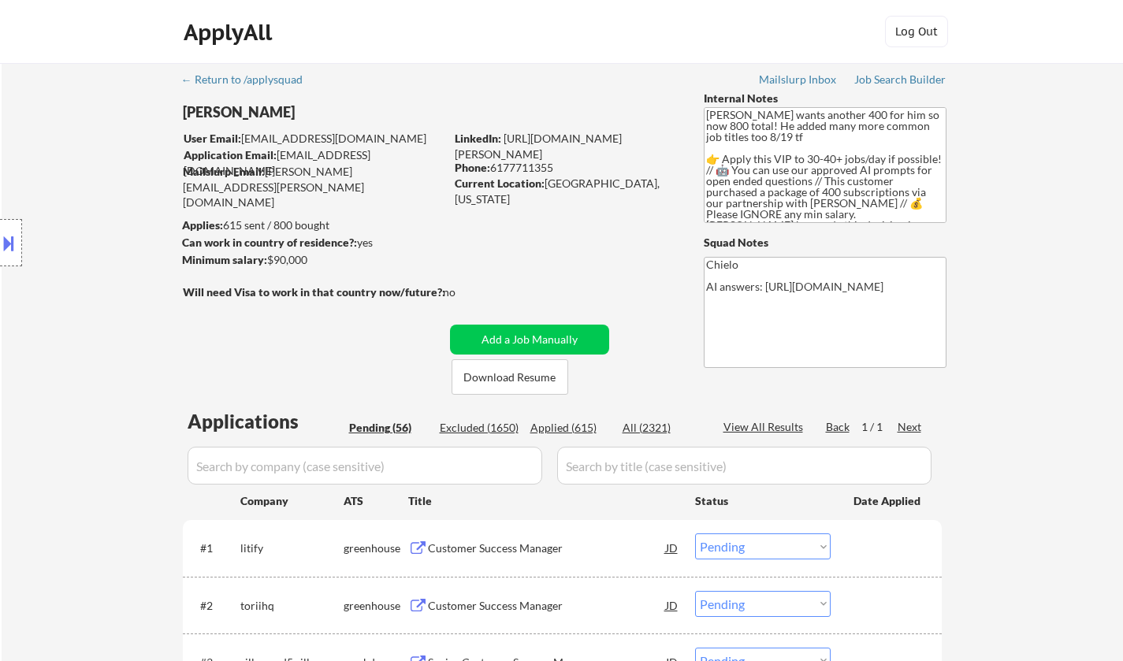
select select ""pending""
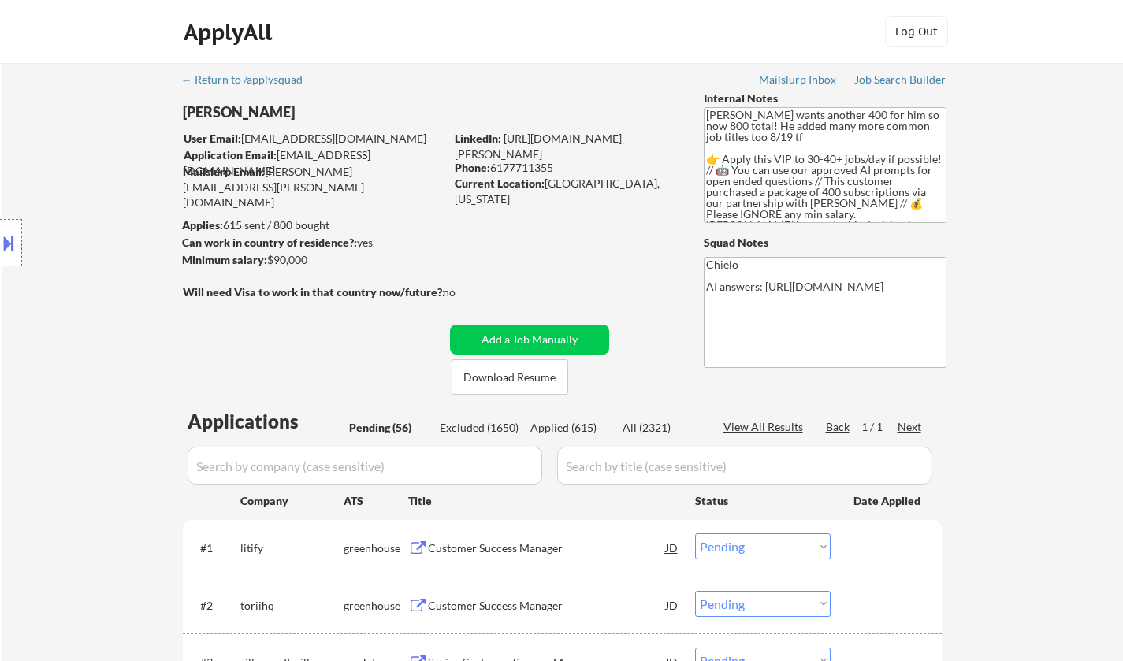
select select ""pending""
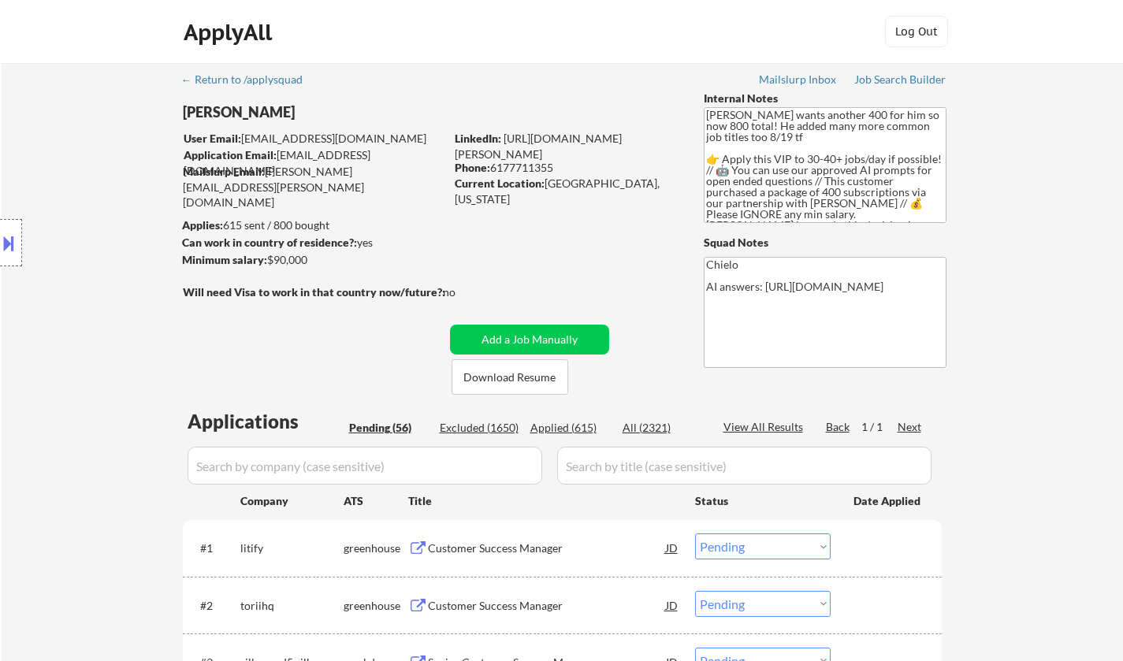
select select ""pending""
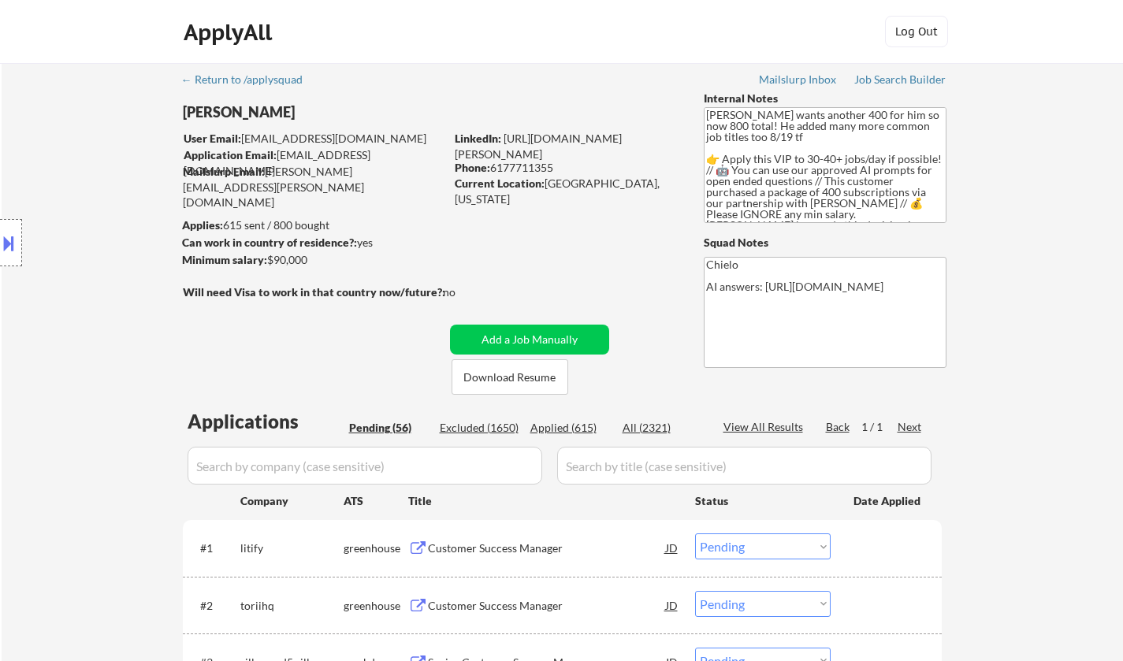
select select ""pending""
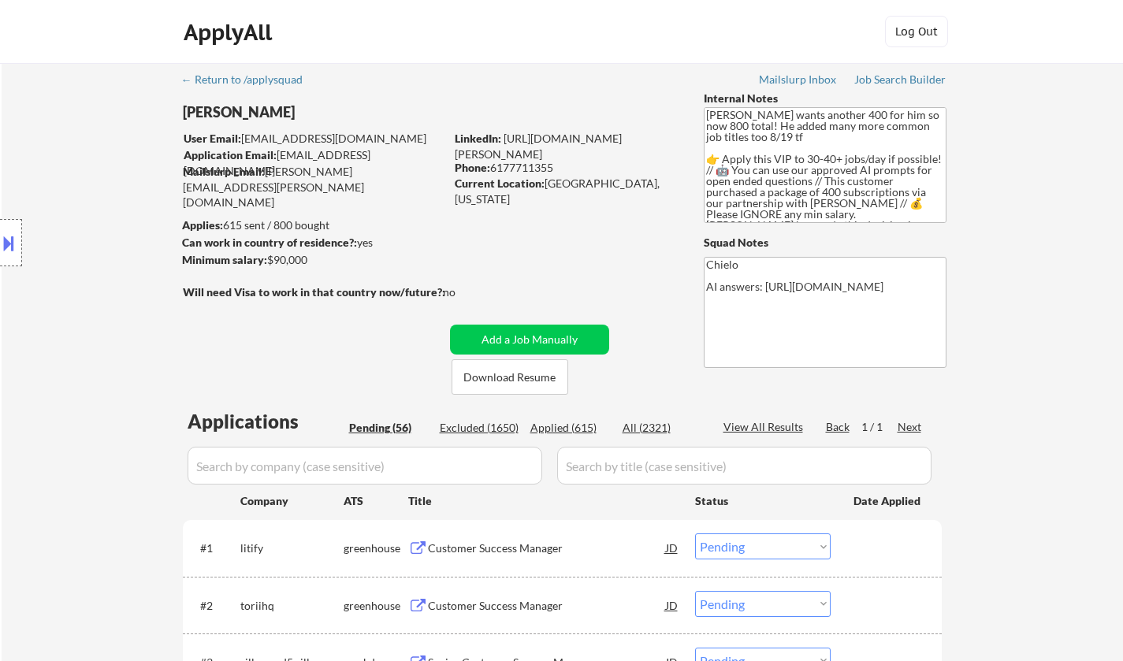
select select ""pending""
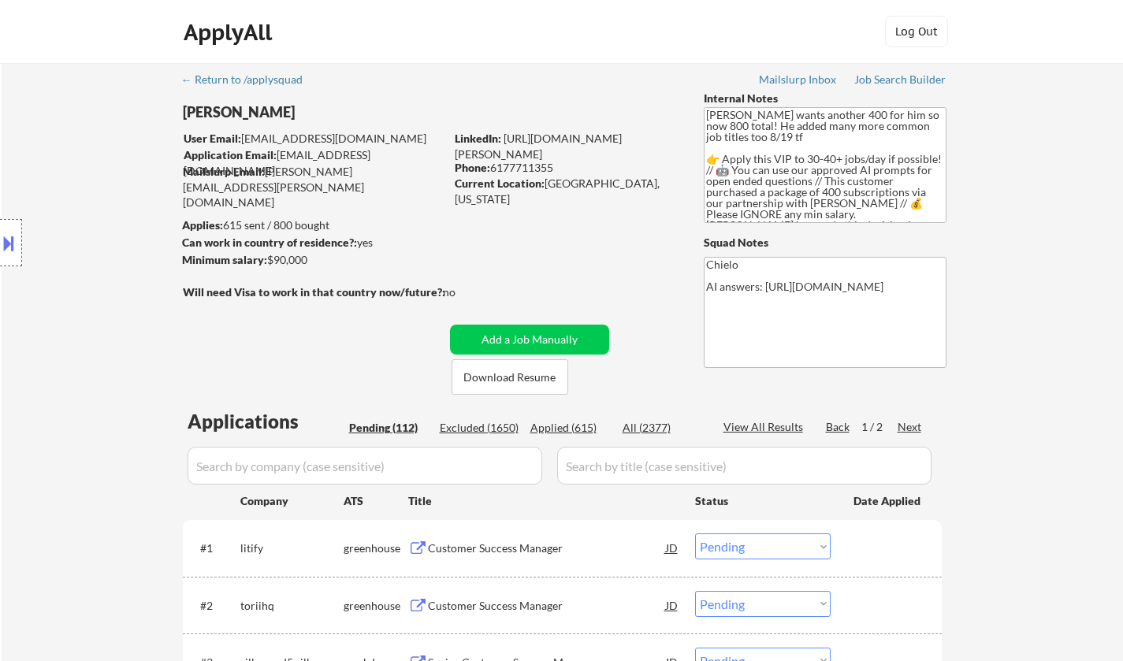
select select ""PLACEHOLDER_1427118222253""
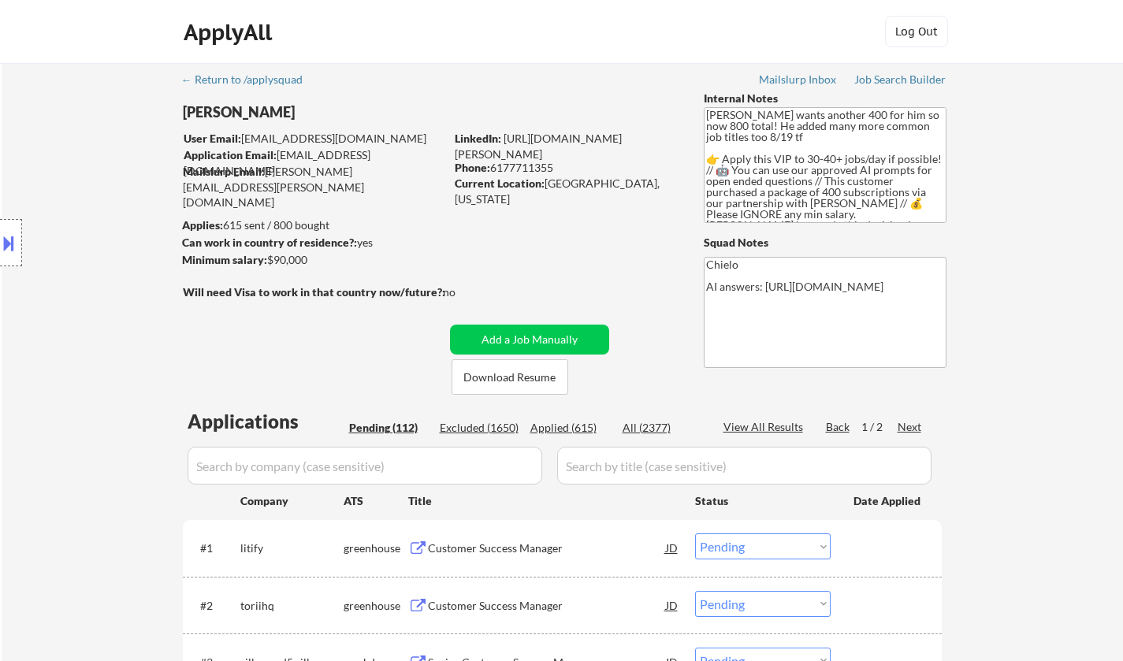
select select ""PLACEHOLDER_1427118222253""
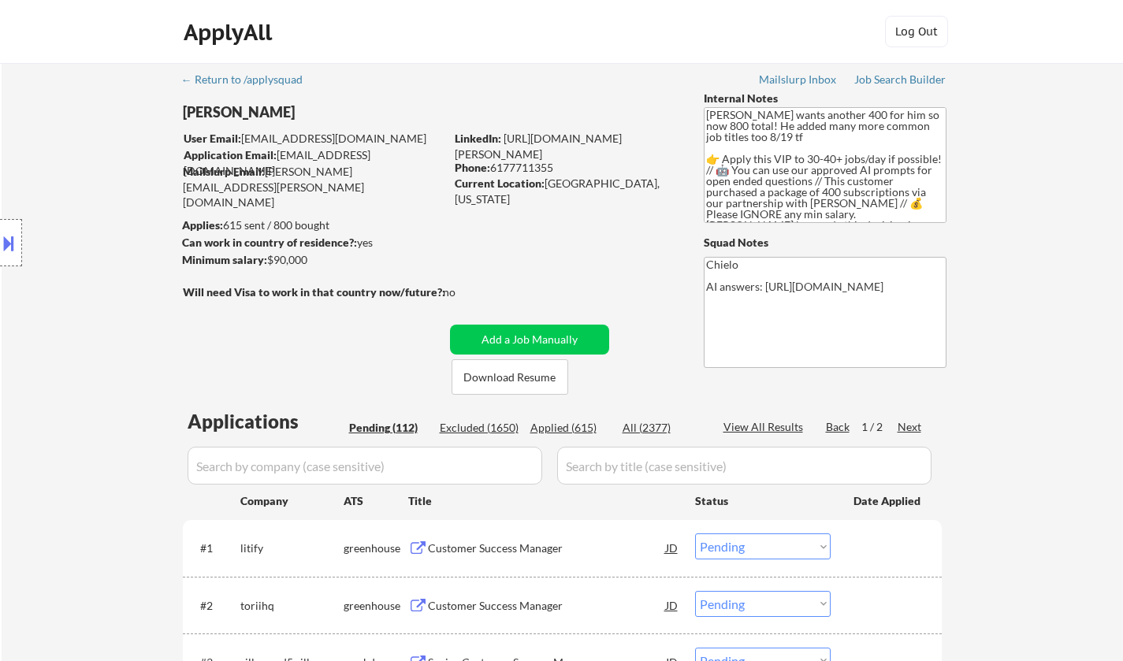
select select ""PLACEHOLDER_1427118222253""
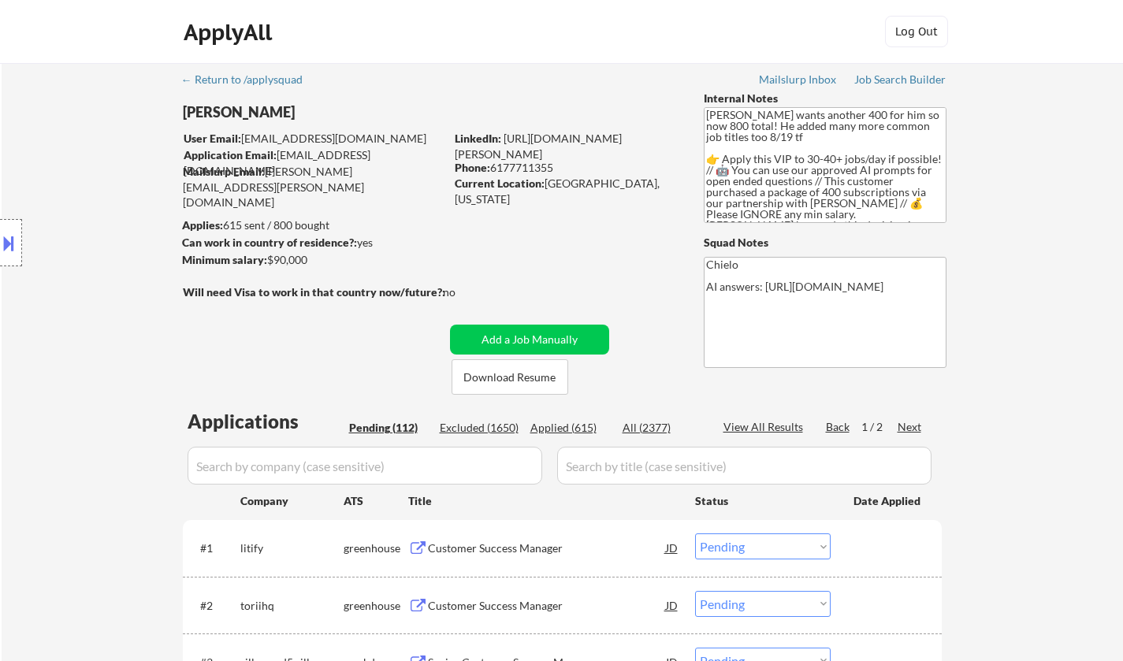
select select ""PLACEHOLDER_1427118222253""
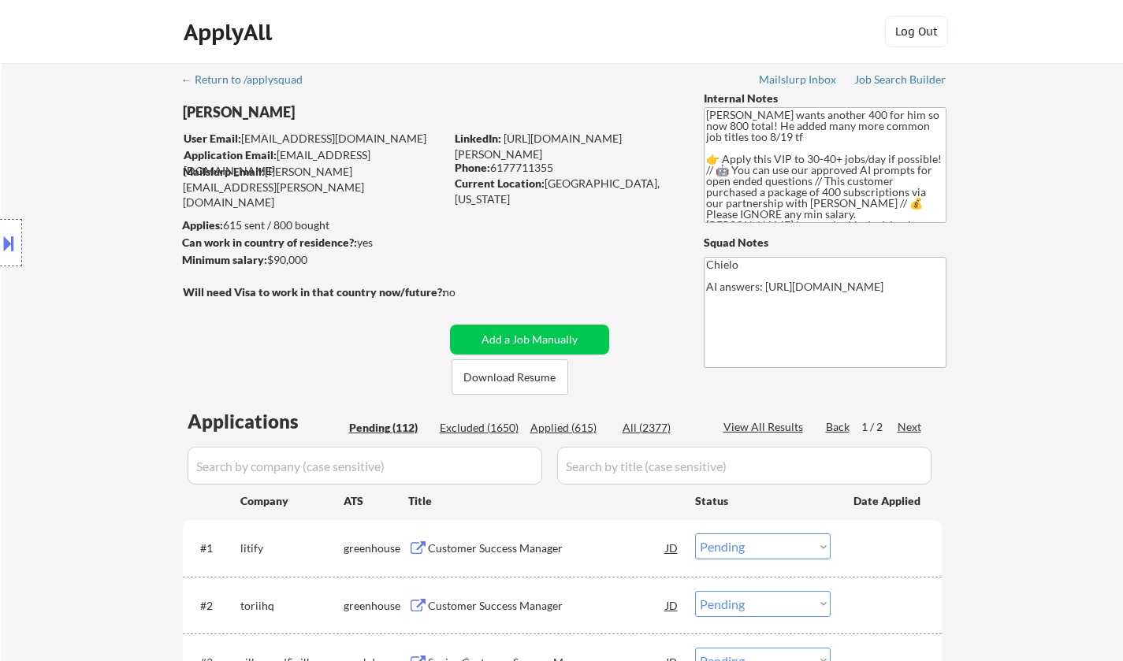
select select ""PLACEHOLDER_1427118222253""
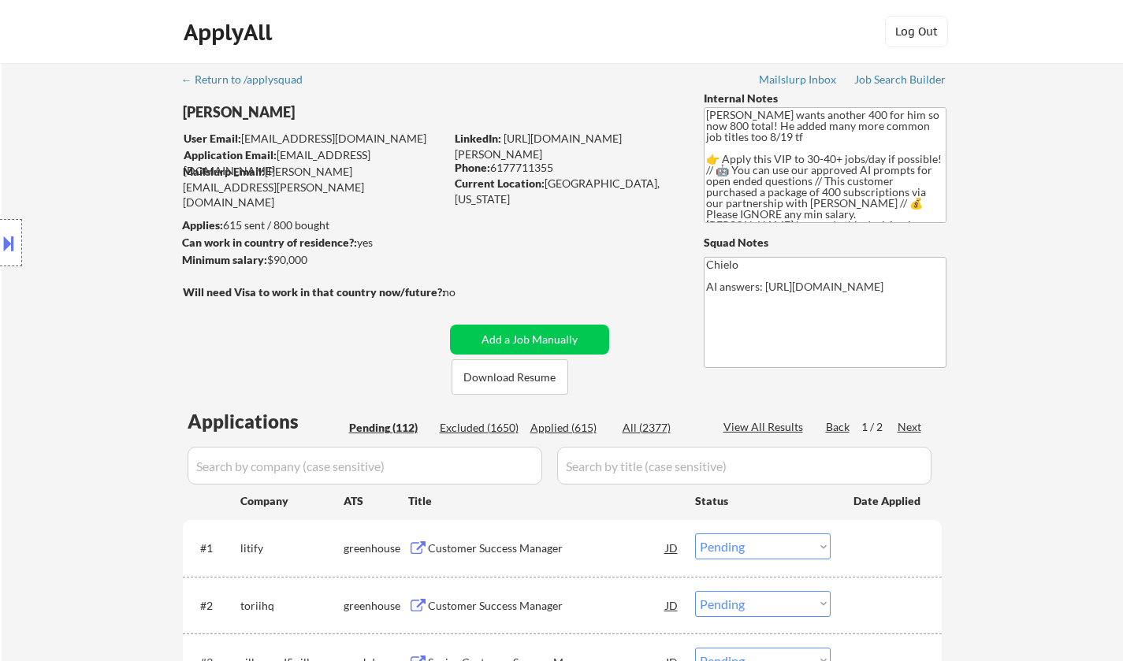
select select ""PLACEHOLDER_1427118222253""
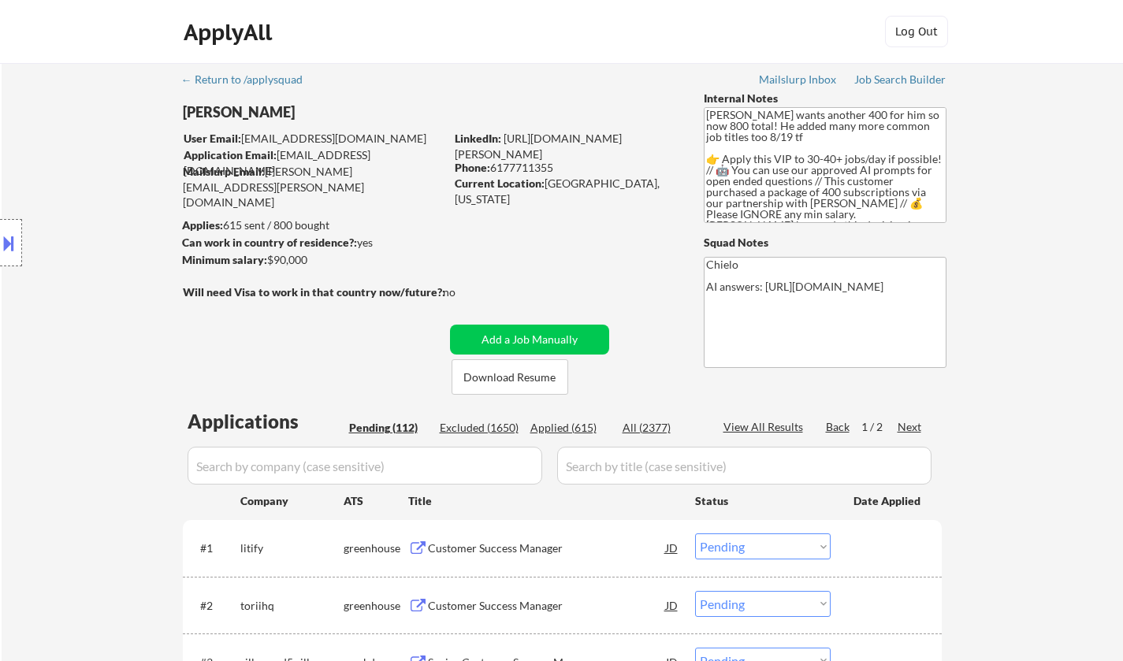
select select ""PLACEHOLDER_1427118222253""
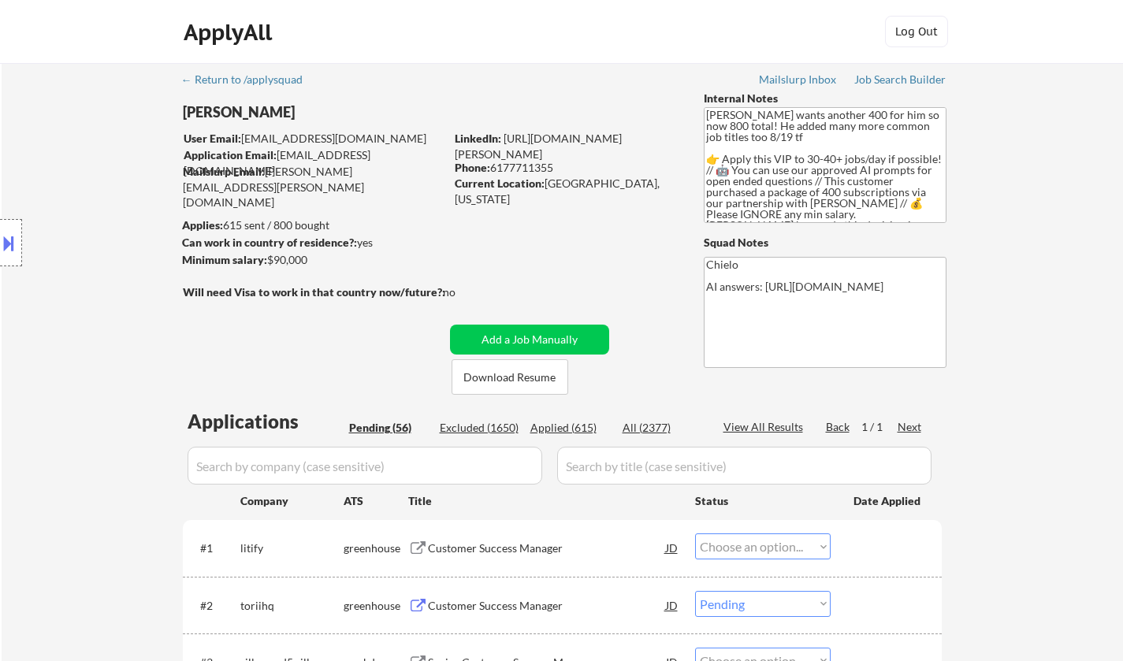
select select ""pending""
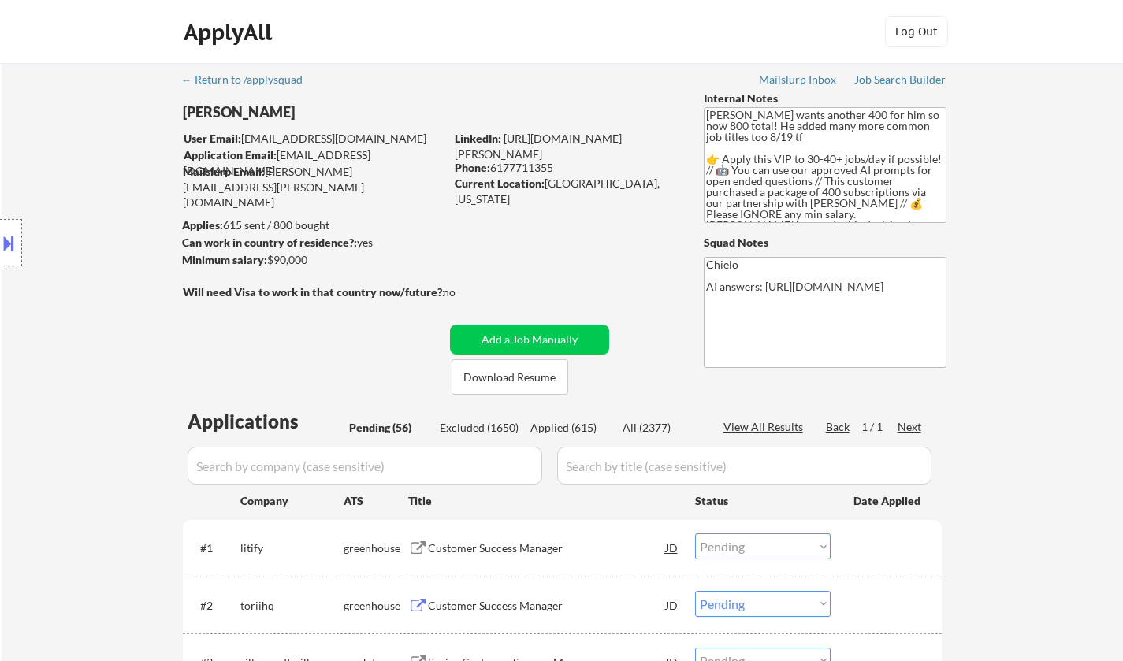
select select ""pending""
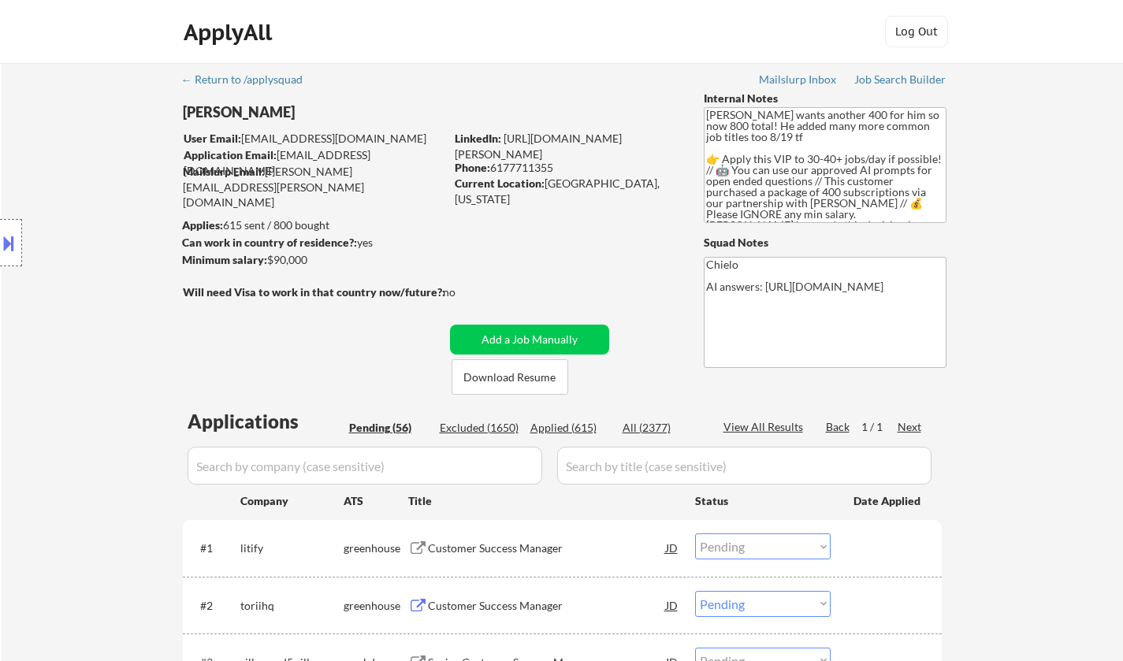
select select ""pending""
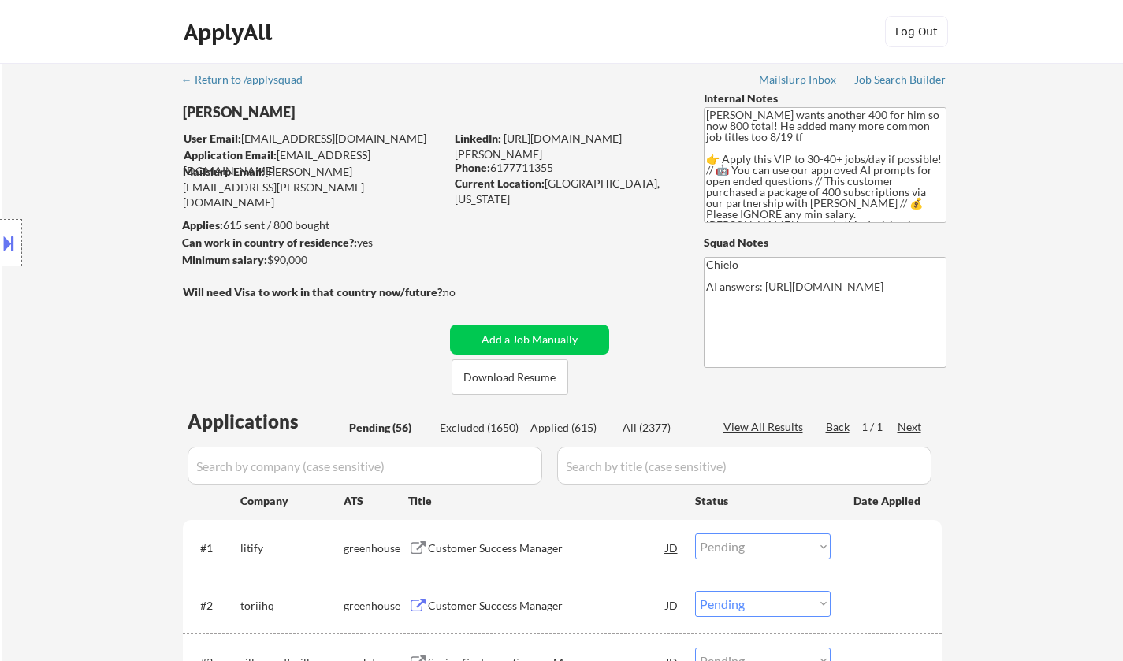
select select ""pending""
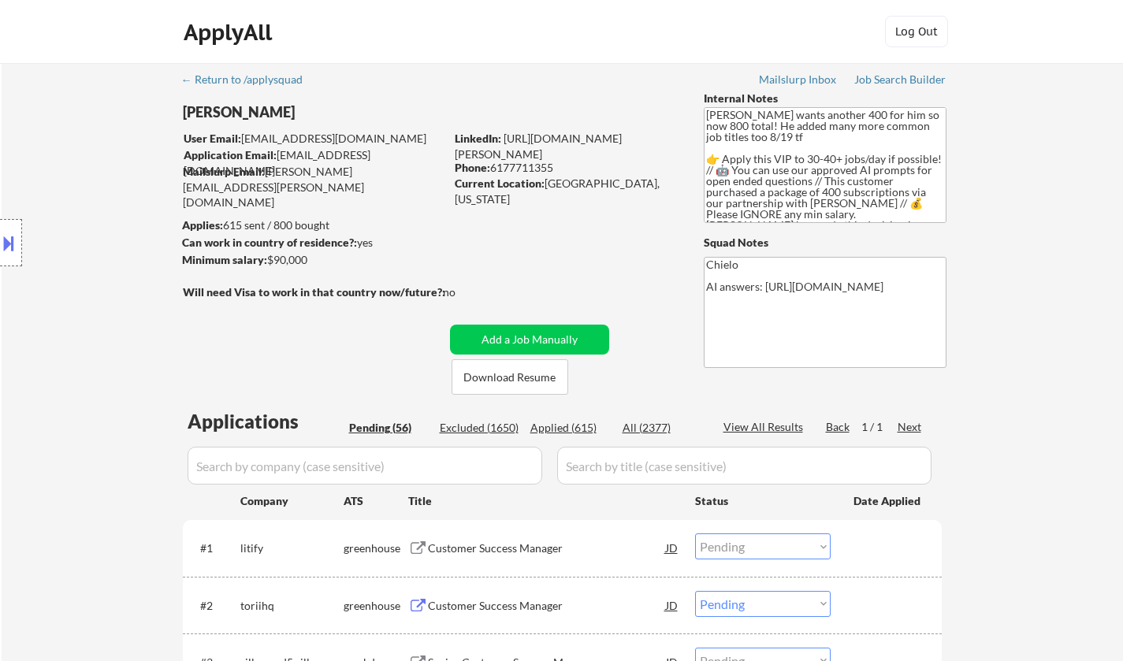
select select ""pending""
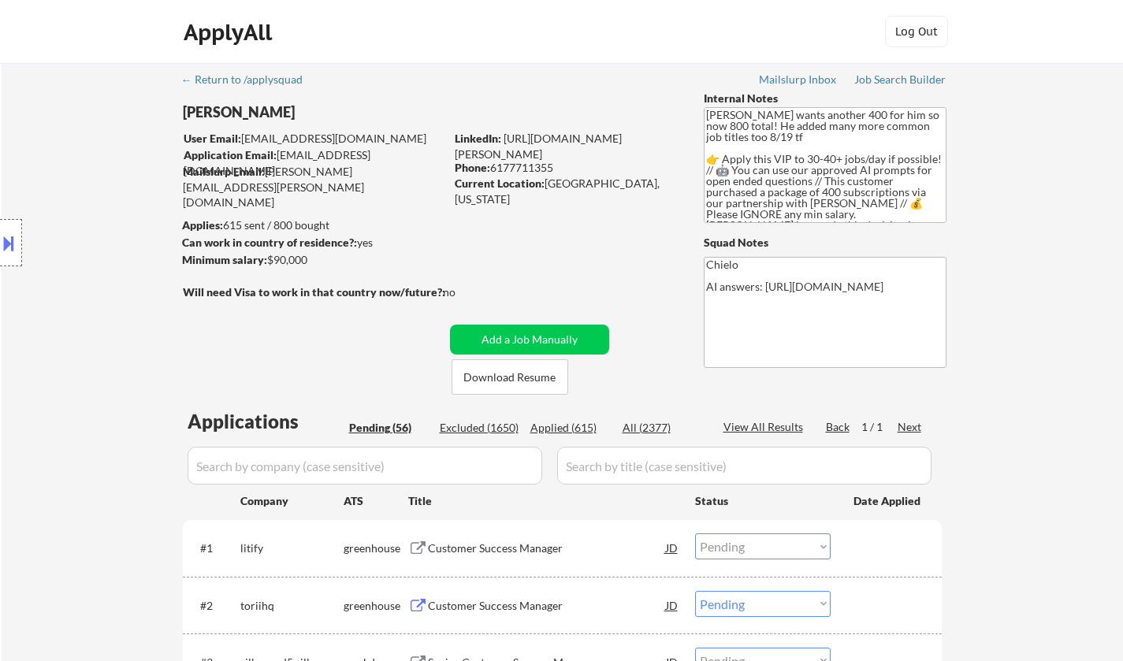
select select ""pending""
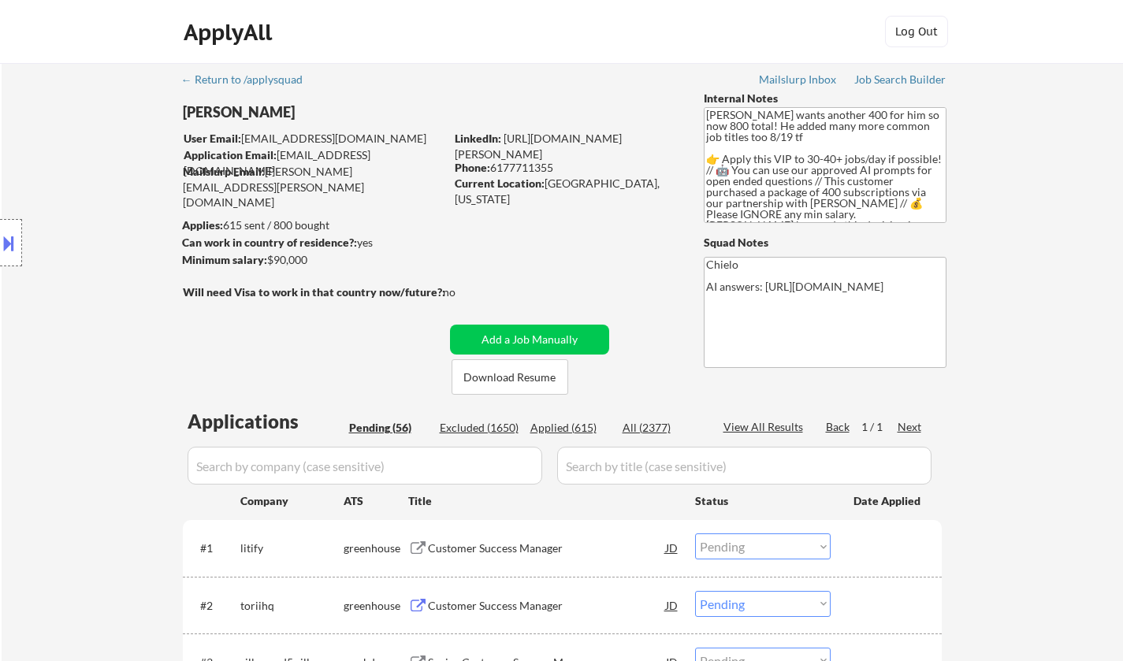
select select ""pending""
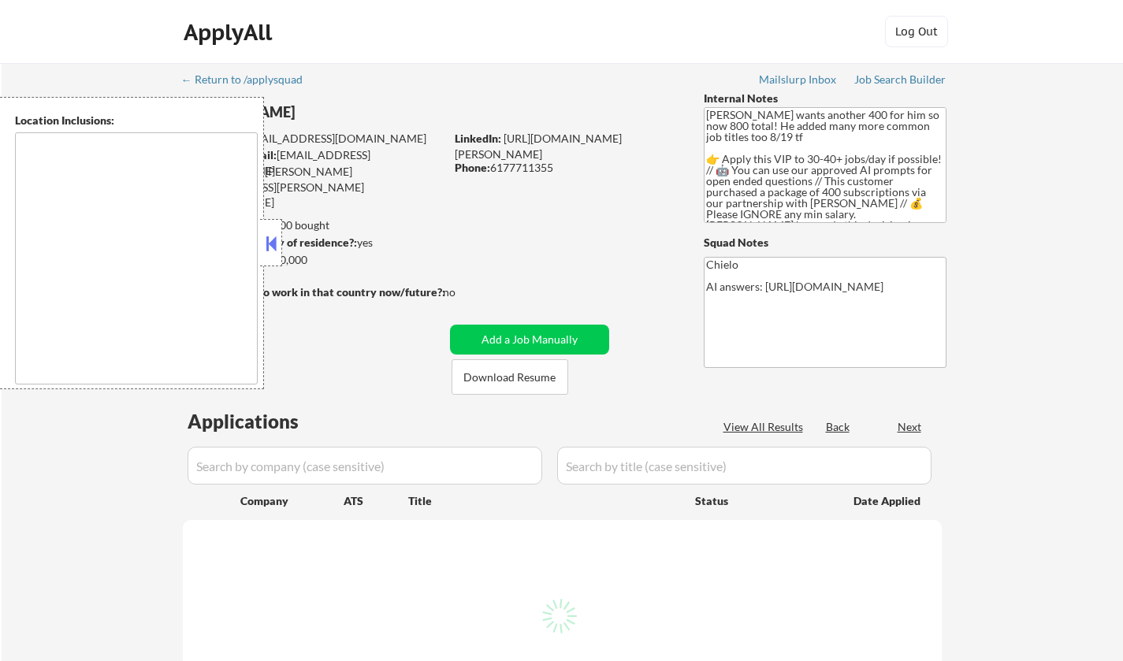
type textarea "[GEOGRAPHIC_DATA], [GEOGRAPHIC_DATA] [GEOGRAPHIC_DATA], [GEOGRAPHIC_DATA] [GEOG…"
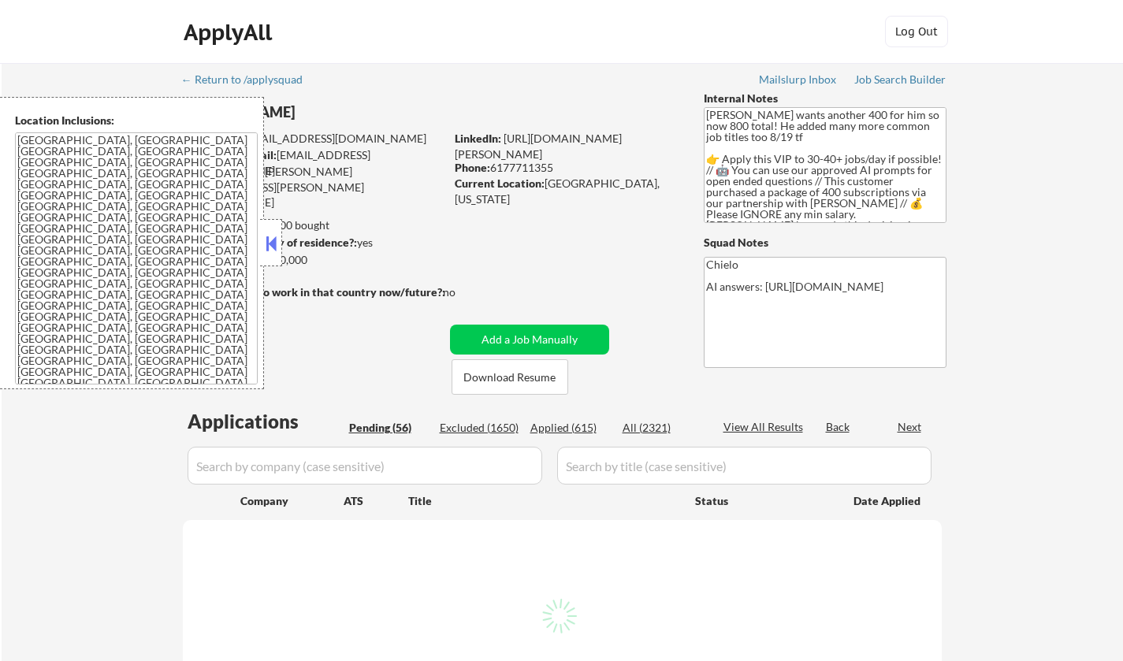
select select ""pending""
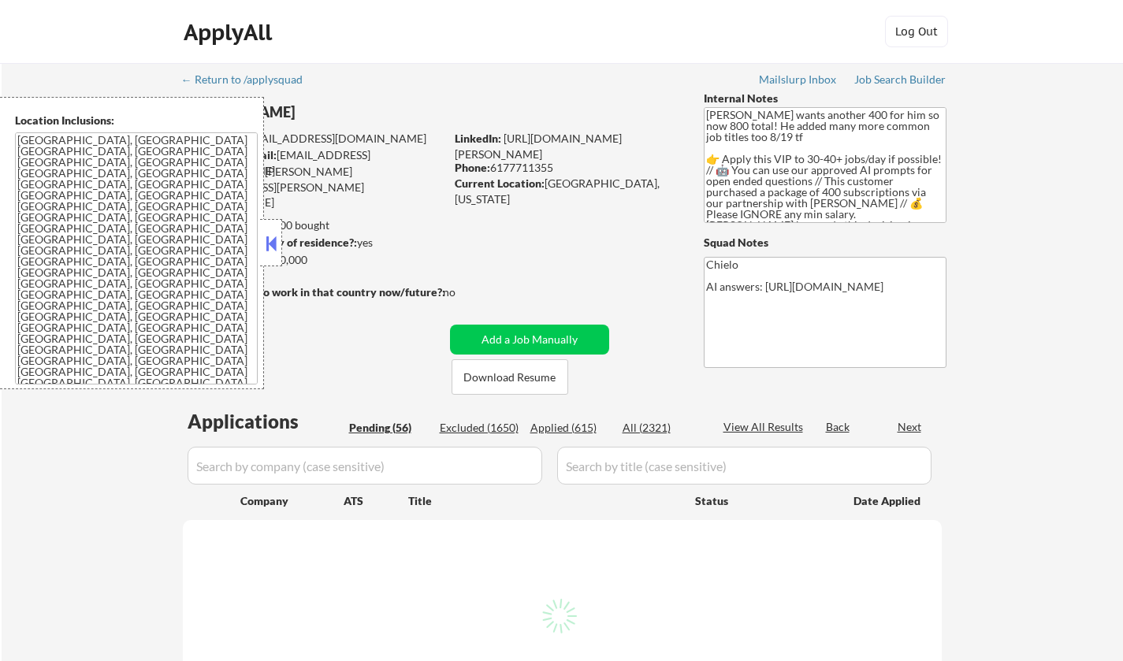
select select ""pending""
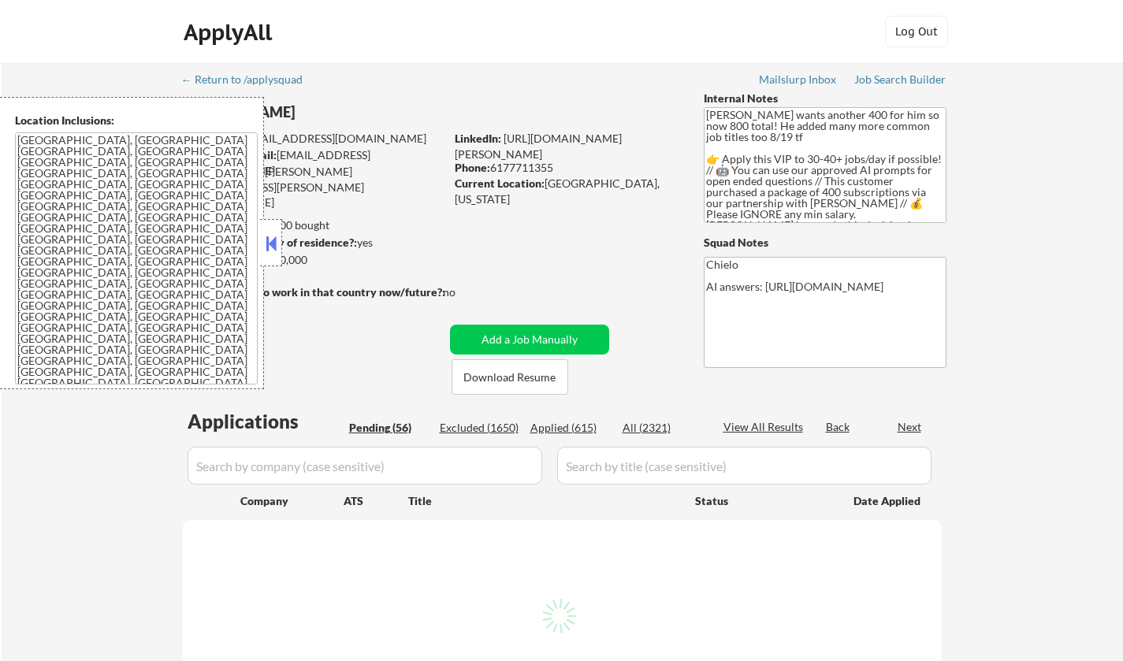
select select ""pending""
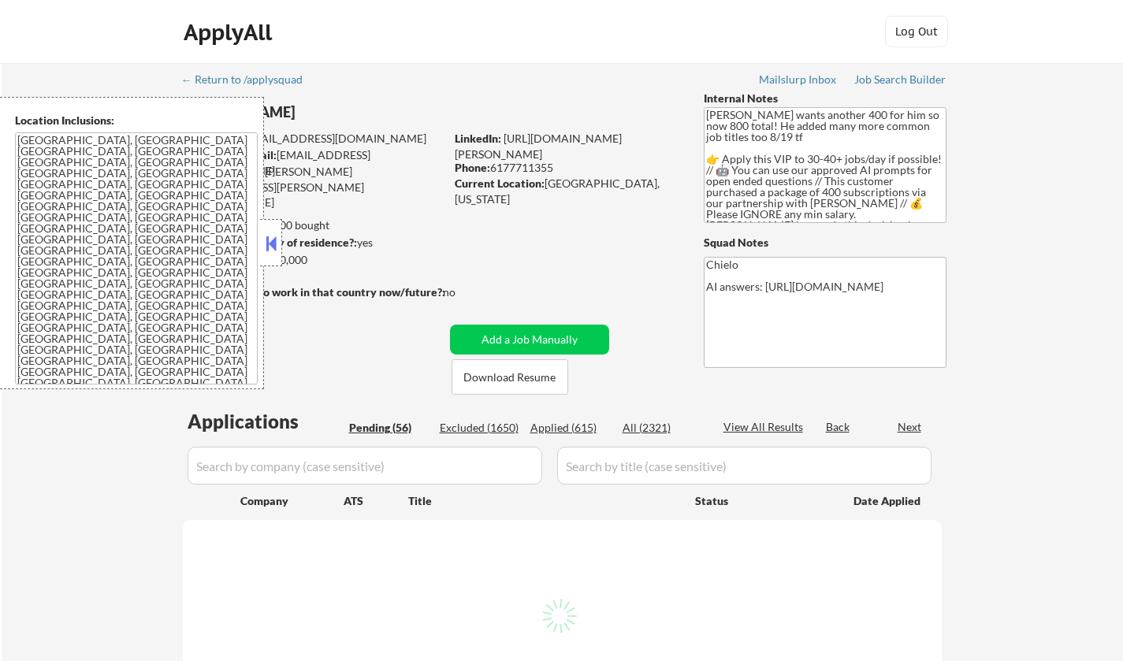
select select ""pending""
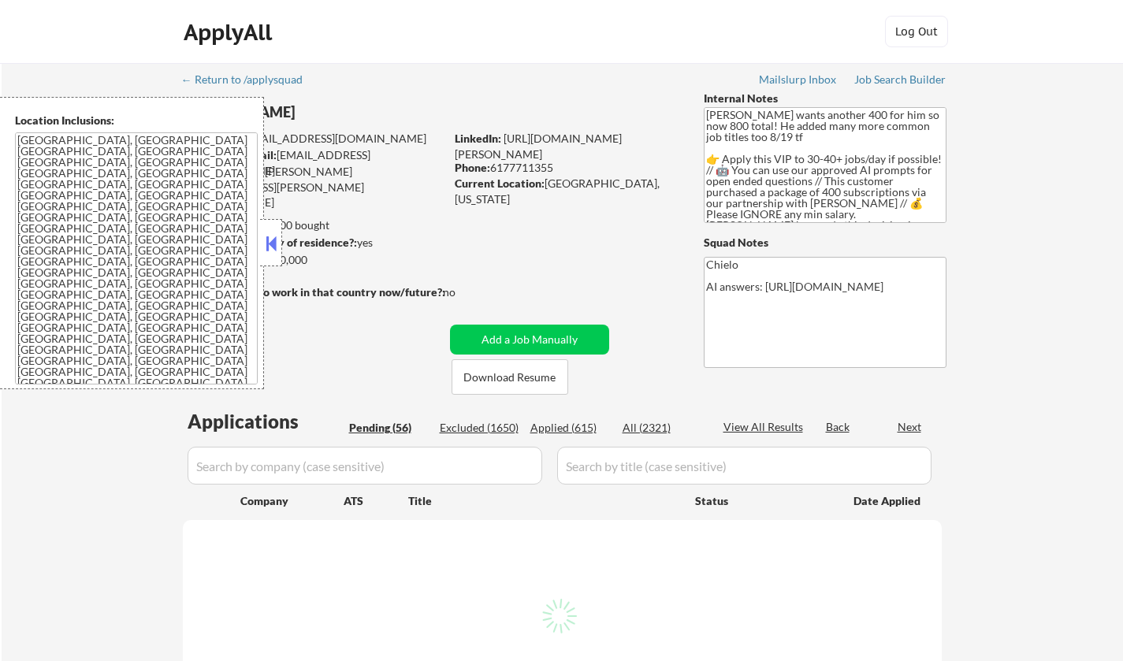
select select ""pending""
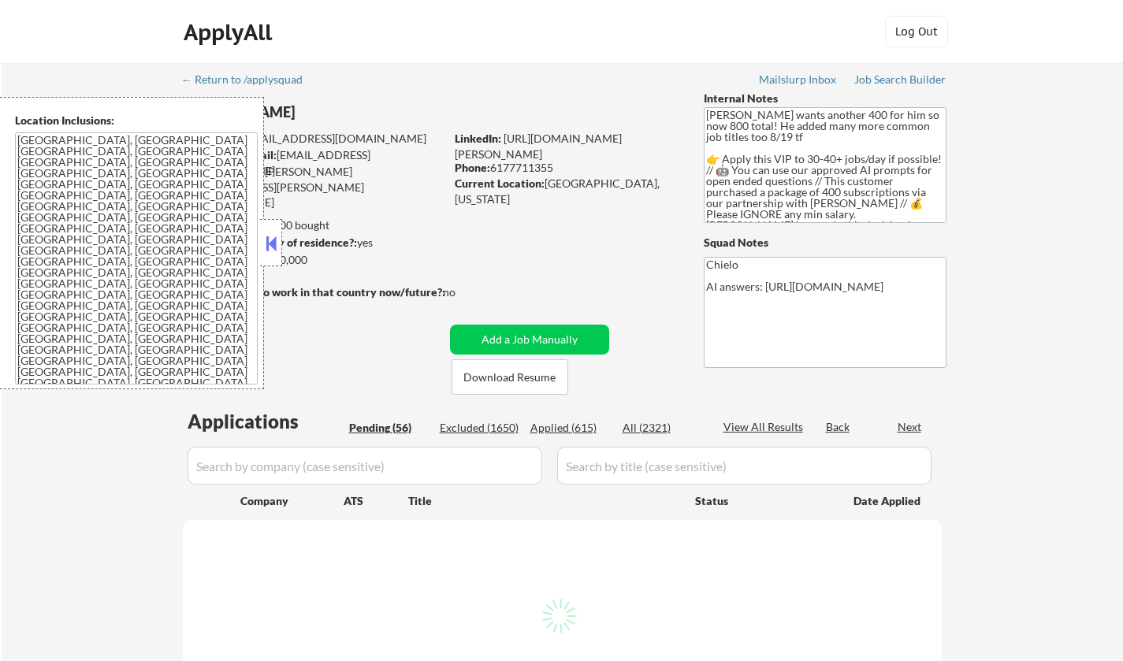
select select ""pending""
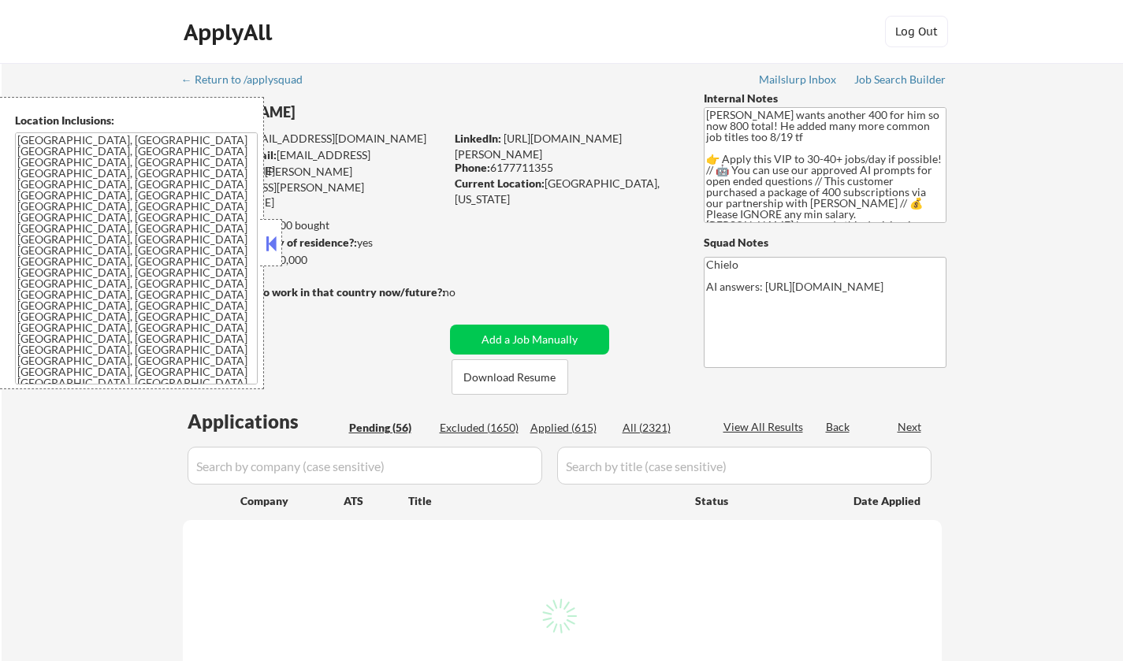
select select ""pending""
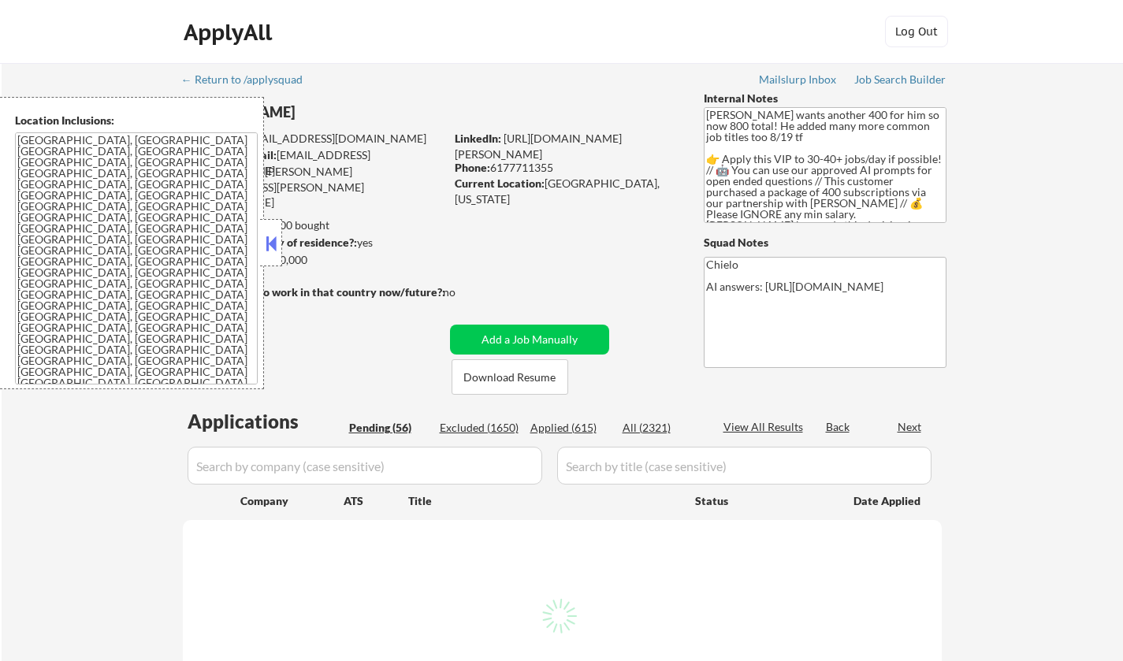
select select ""pending""
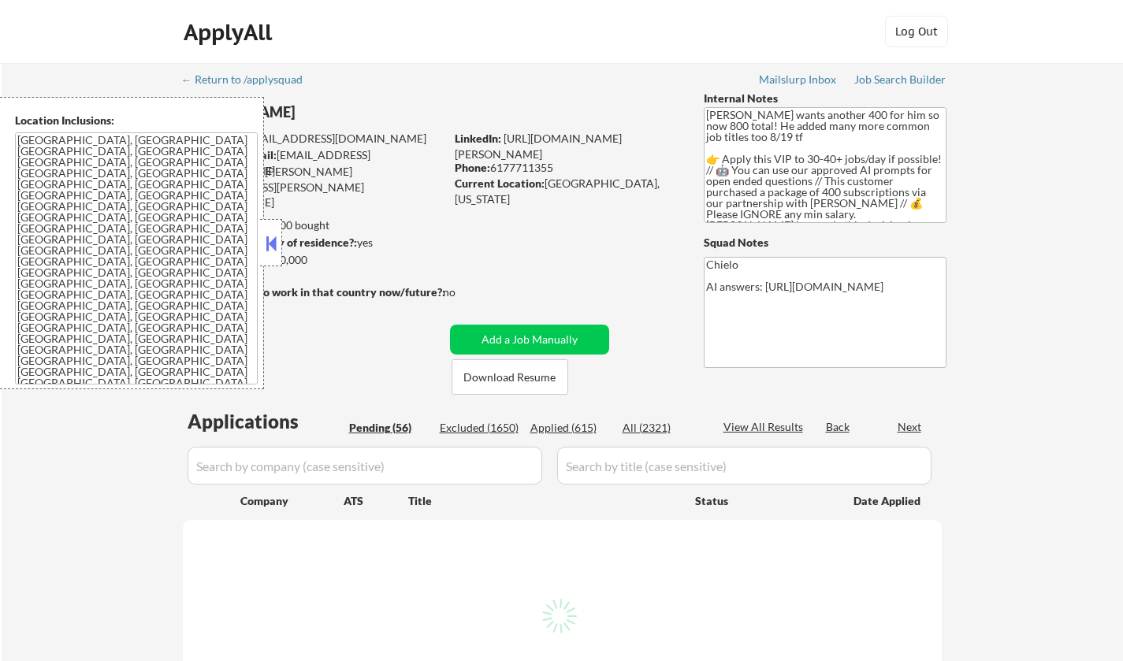
select select ""pending""
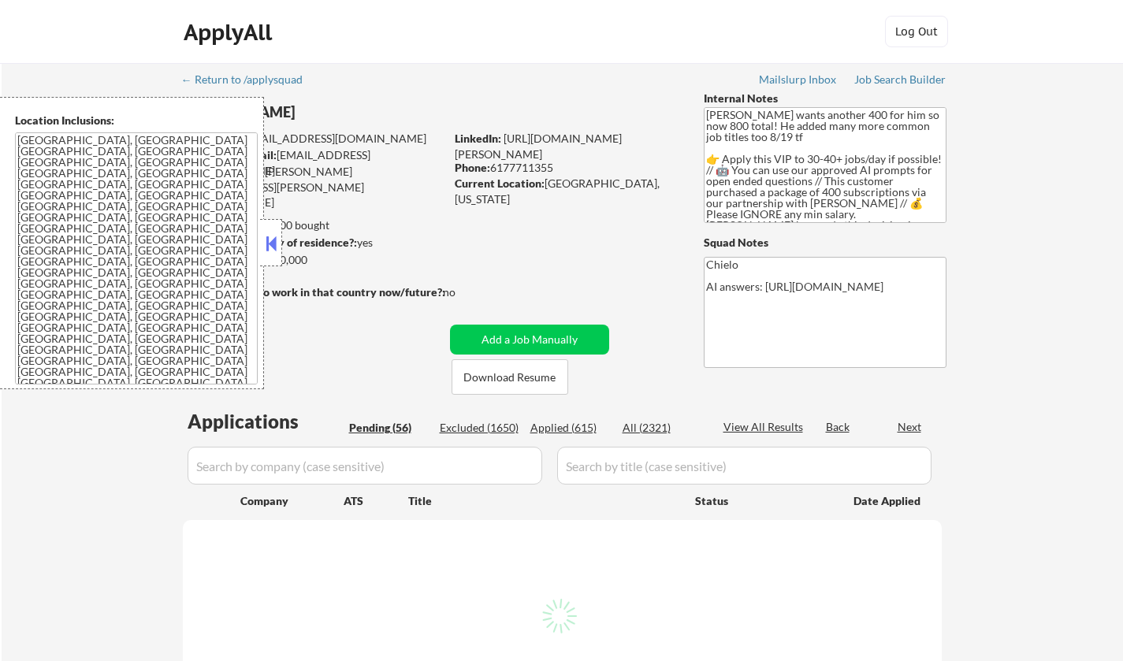
select select ""pending""
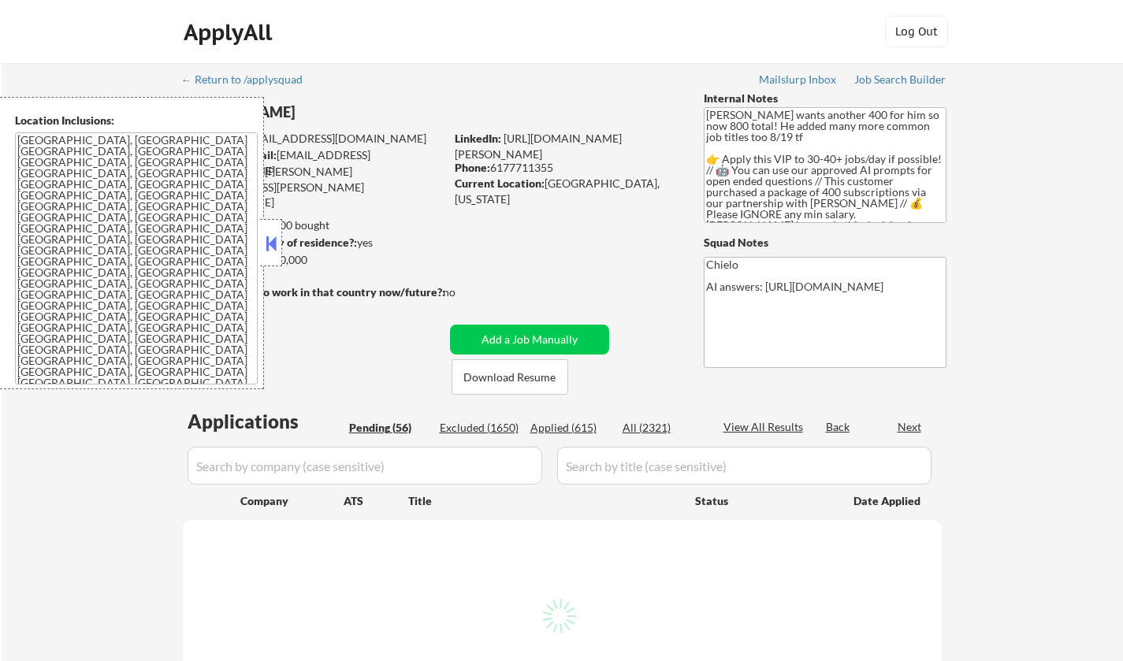
select select ""pending""
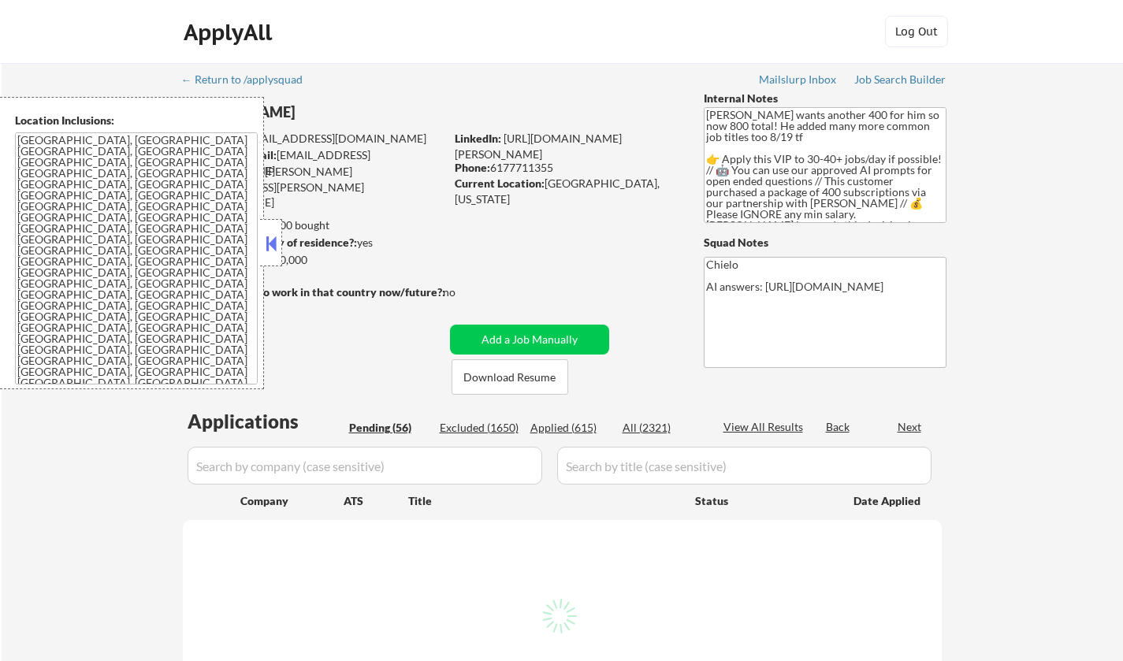
select select ""pending""
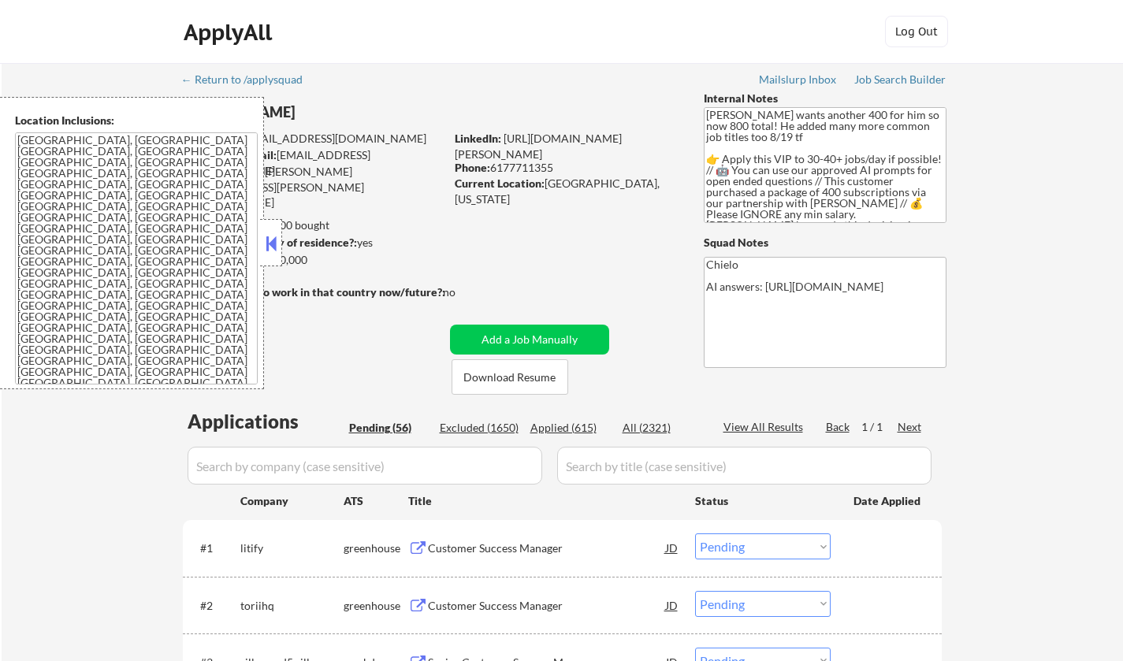
click at [273, 252] on button at bounding box center [271, 244] width 17 height 24
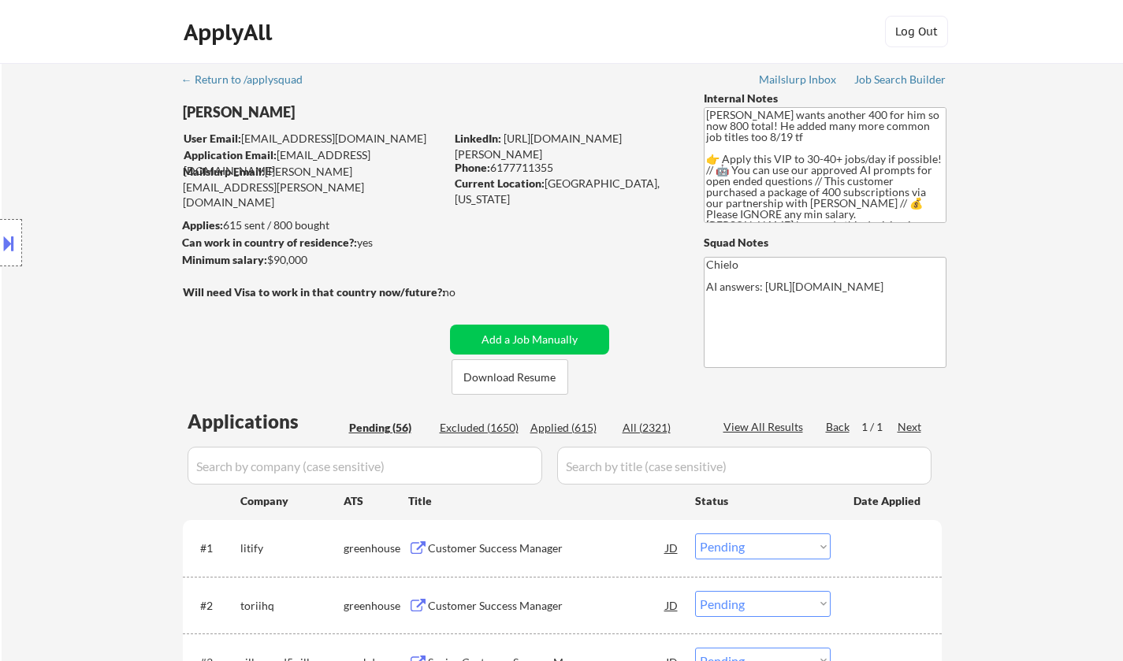
scroll to position [394, 0]
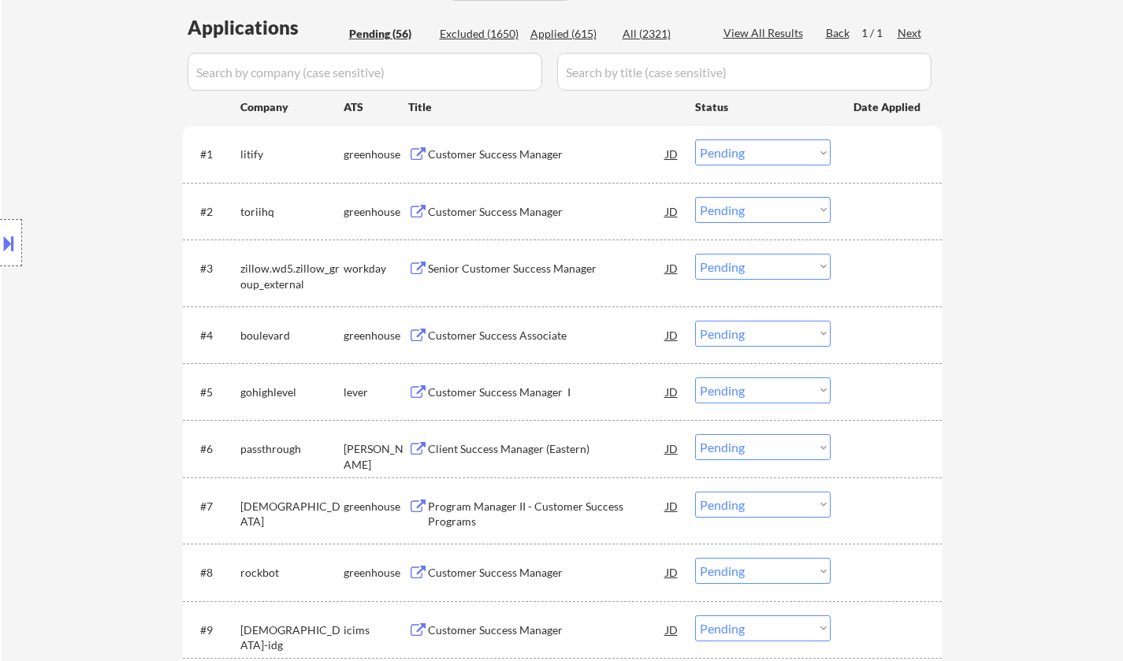
click at [489, 149] on div "Customer Success Manager" at bounding box center [547, 155] width 238 height 16
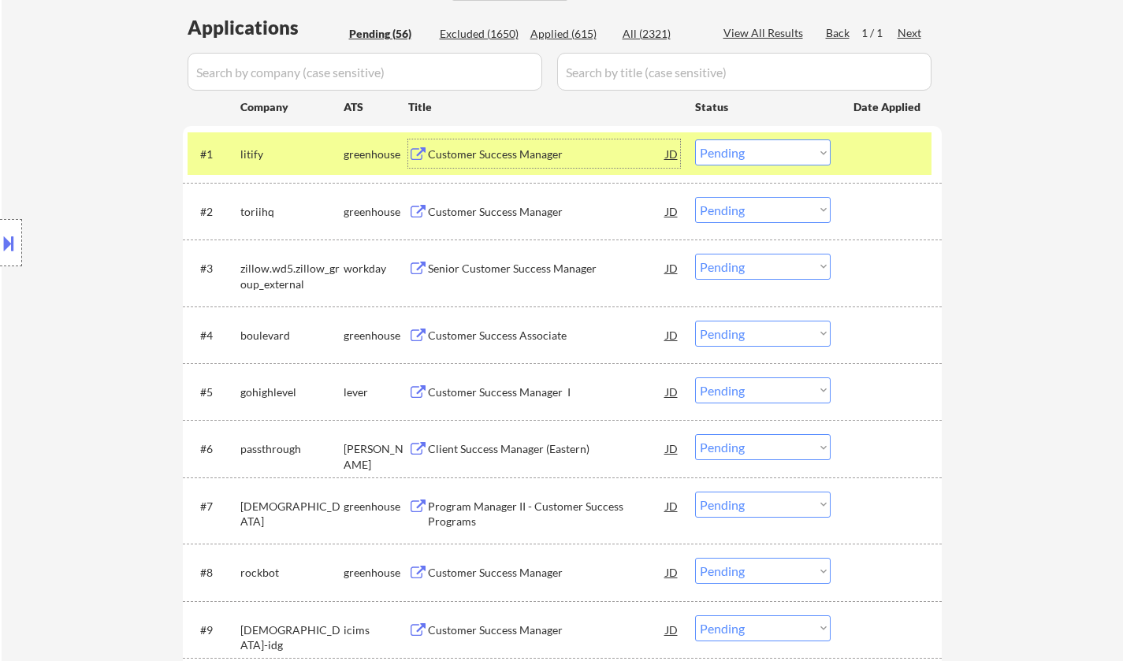
click at [769, 156] on select "Choose an option... Pending Applied Excluded (Questions) Excluded (Expired) Exc…" at bounding box center [763, 153] width 136 height 26
click at [695, 140] on select "Choose an option... Pending Applied Excluded (Questions) Excluded (Expired) Exc…" at bounding box center [763, 153] width 136 height 26
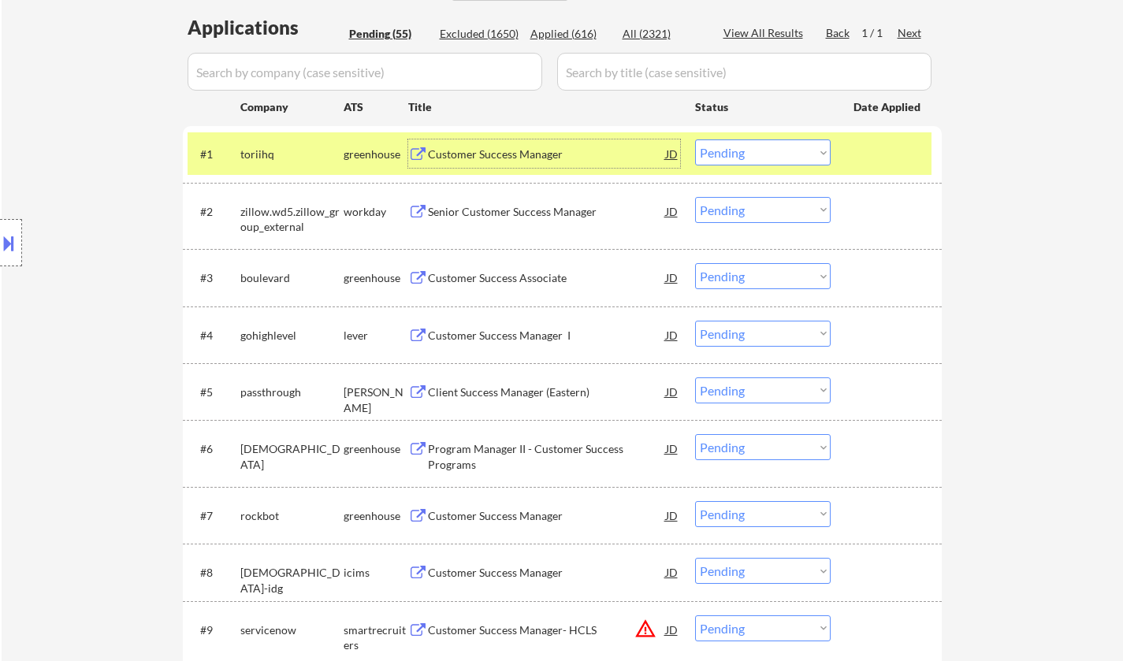
click at [469, 145] on div "Customer Success Manager" at bounding box center [547, 154] width 238 height 28
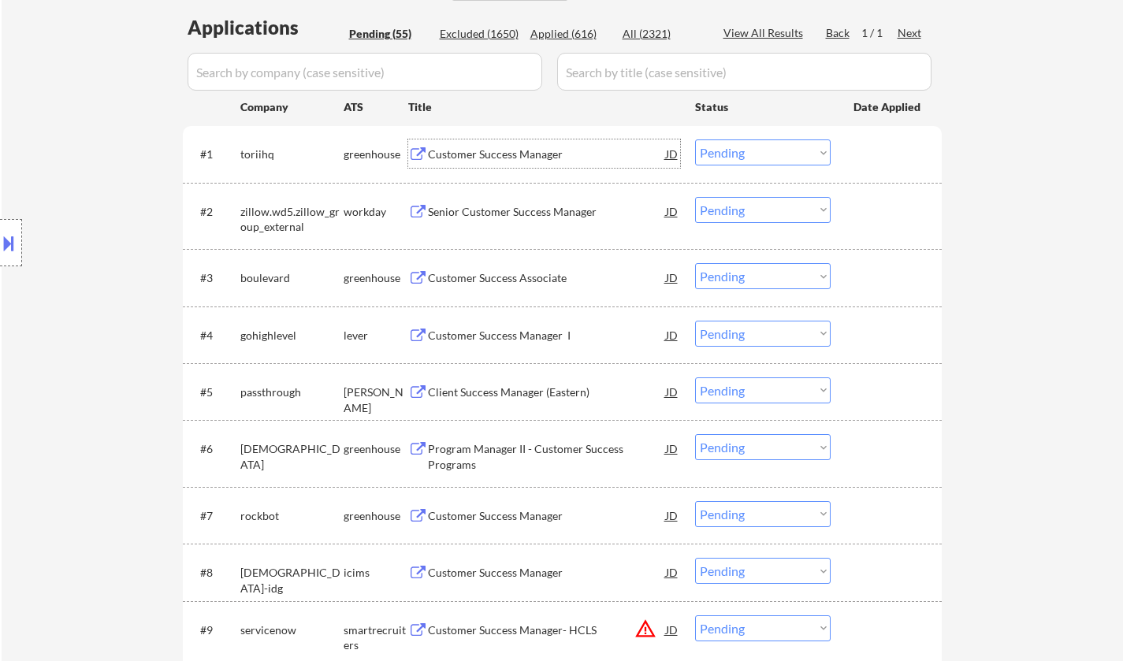
click at [750, 146] on select "Choose an option... Pending Applied Excluded (Questions) Excluded (Expired) Exc…" at bounding box center [763, 153] width 136 height 26
click at [695, 140] on select "Choose an option... Pending Applied Excluded (Questions) Excluded (Expired) Exc…" at bounding box center [763, 153] width 136 height 26
select select ""pending""
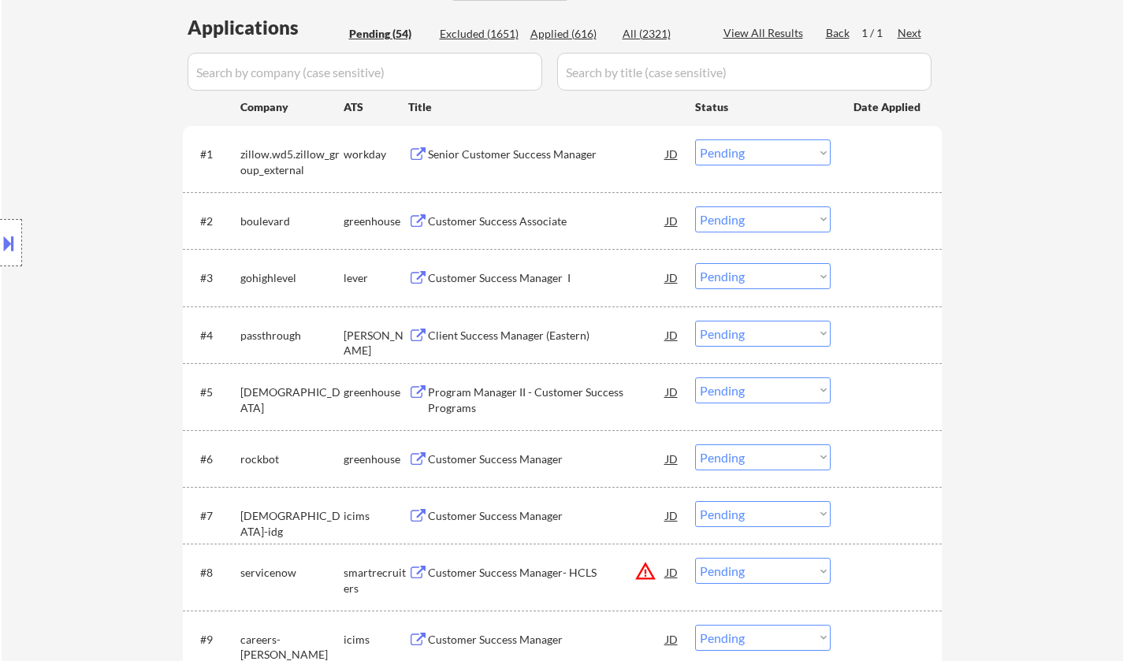
click at [525, 215] on div "Customer Success Associate" at bounding box center [547, 222] width 238 height 16
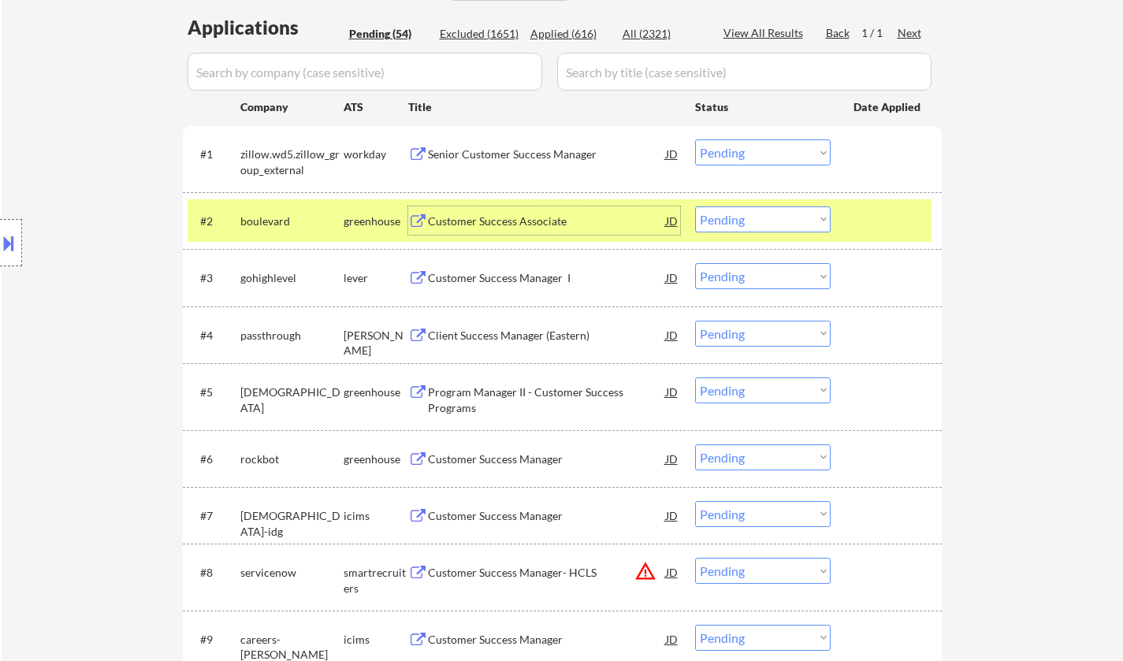
click at [744, 218] on select "Choose an option... Pending Applied Excluded (Questions) Excluded (Expired) Exc…" at bounding box center [763, 220] width 136 height 26
click at [695, 207] on select "Choose an option... Pending Applied Excluded (Questions) Excluded (Expired) Exc…" at bounding box center [763, 220] width 136 height 26
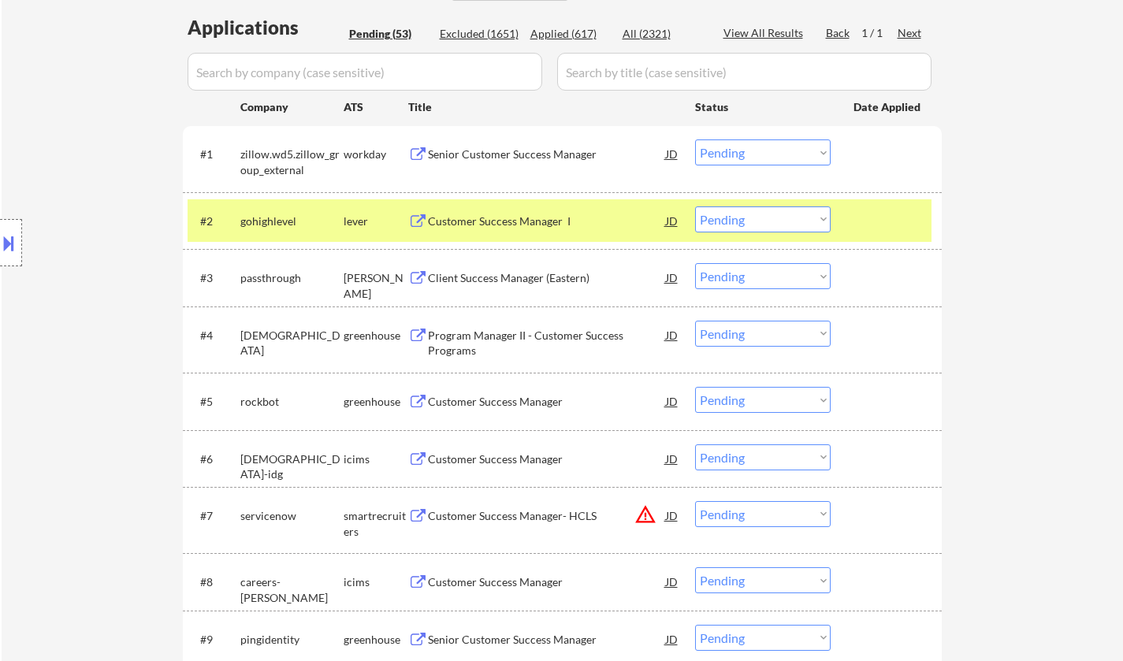
click at [525, 222] on div "Customer Success Manager I" at bounding box center [547, 222] width 238 height 16
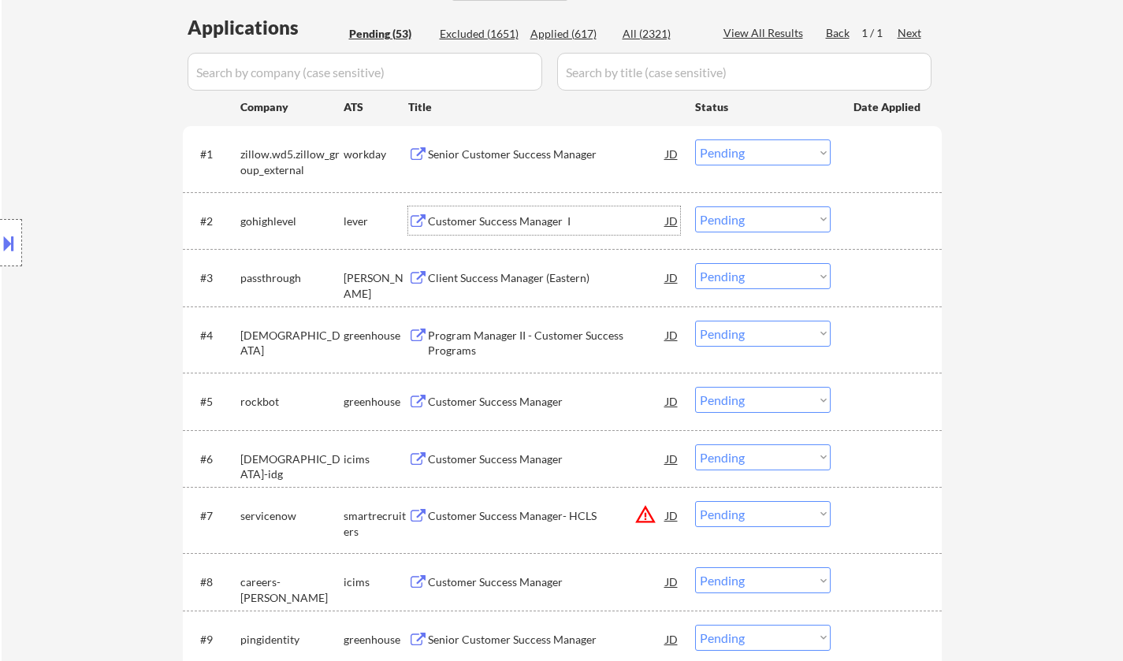
drag, startPoint x: 765, startPoint y: 221, endPoint x: 768, endPoint y: 231, distance: 10.7
click at [765, 221] on select "Choose an option... Pending Applied Excluded (Questions) Excluded (Expired) Exc…" at bounding box center [763, 220] width 136 height 26
click at [695, 207] on select "Choose an option... Pending Applied Excluded (Questions) Excluded (Expired) Exc…" at bounding box center [763, 220] width 136 height 26
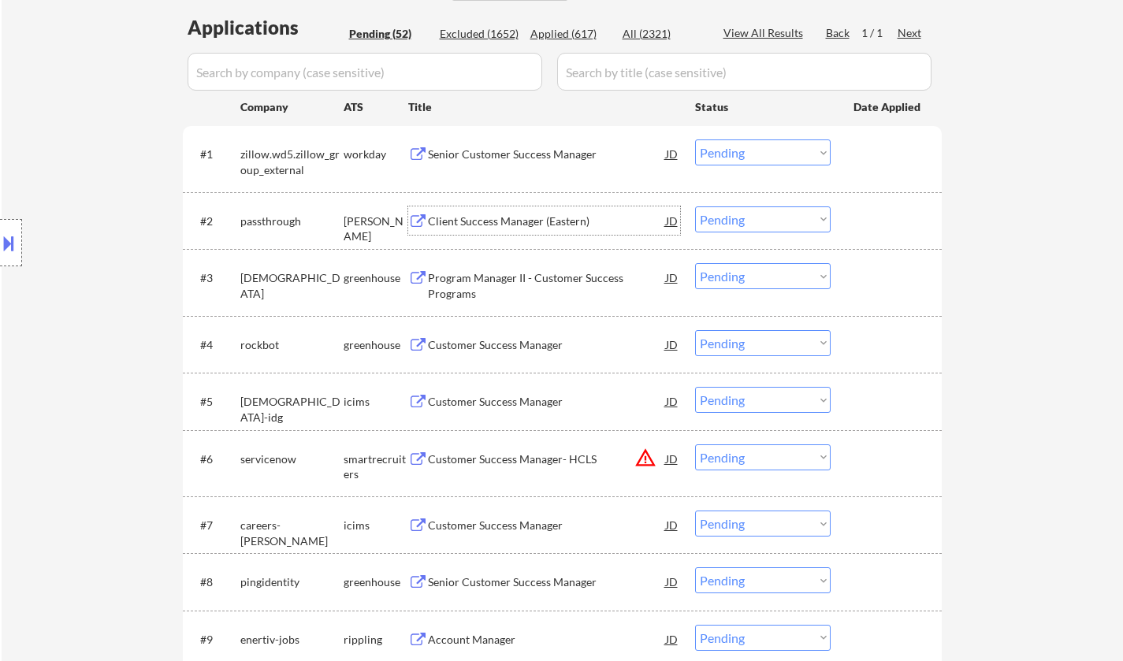
click at [497, 224] on div "Client Success Manager (Eastern)" at bounding box center [547, 222] width 238 height 16
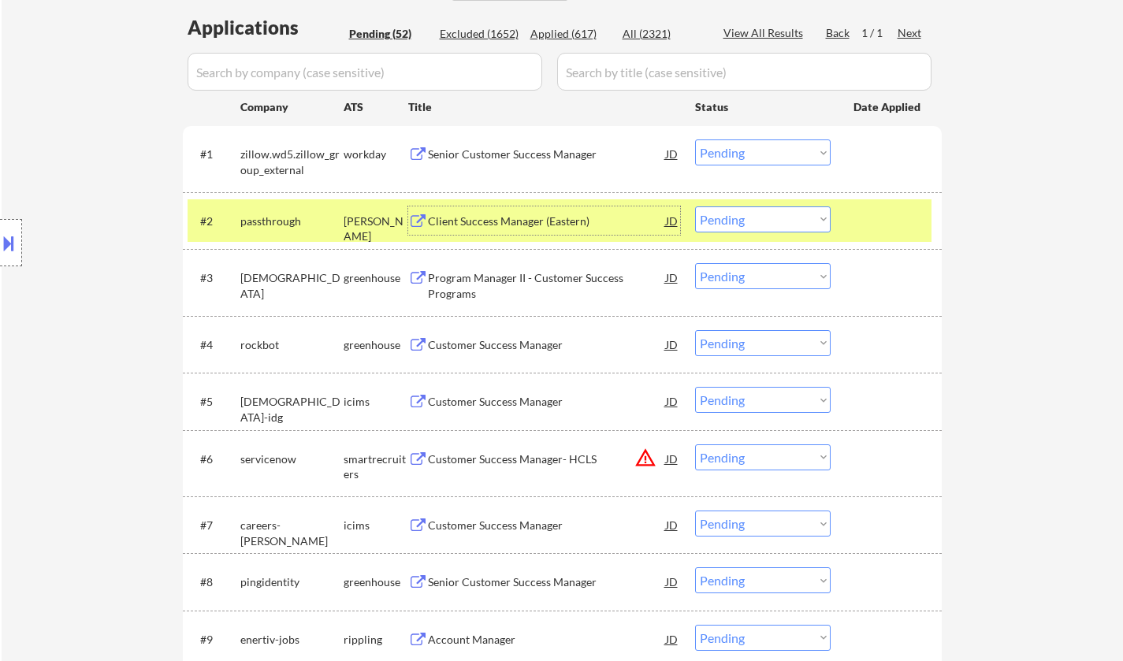
drag, startPoint x: 736, startPoint y: 216, endPoint x: 746, endPoint y: 226, distance: 14.5
click at [736, 216] on select "Choose an option... Pending Applied Excluded (Questions) Excluded (Expired) Exc…" at bounding box center [763, 220] width 136 height 26
click at [695, 207] on select "Choose an option... Pending Applied Excluded (Questions) Excluded (Expired) Exc…" at bounding box center [763, 220] width 136 height 26
select select ""pending""
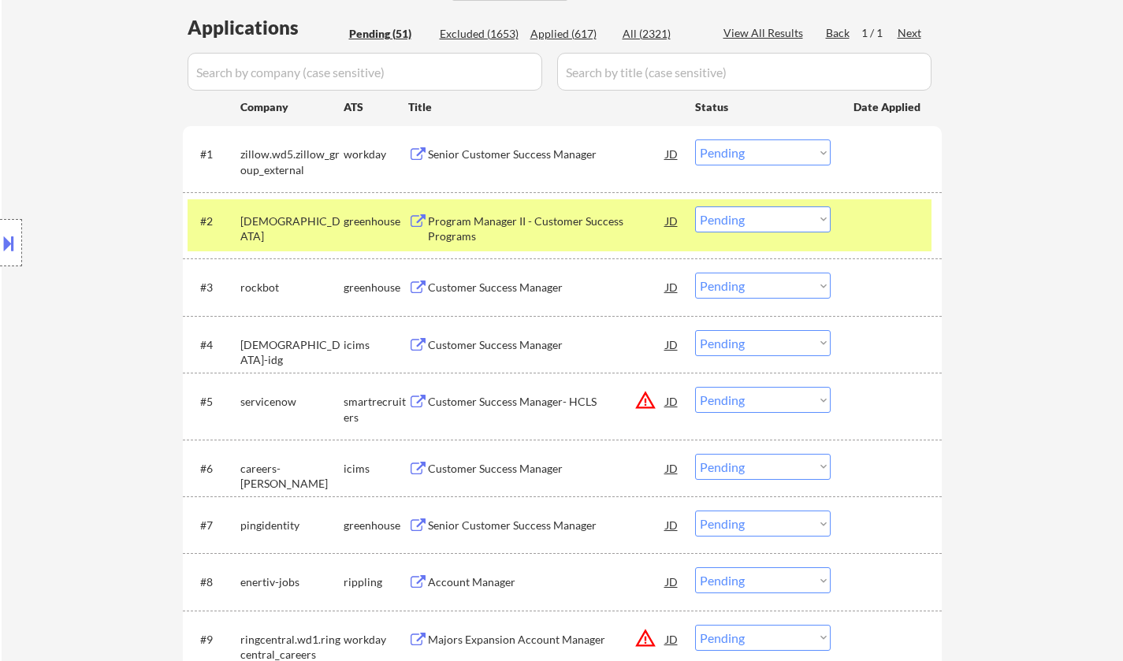
click at [490, 289] on div "Customer Success Manager" at bounding box center [547, 288] width 238 height 16
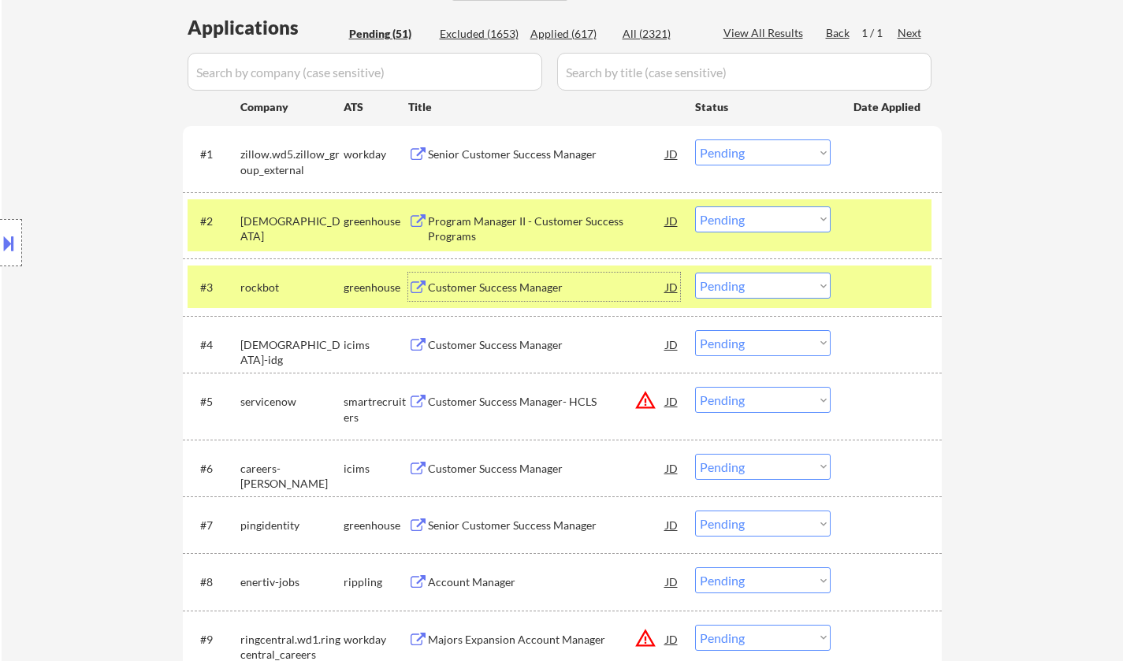
click at [789, 290] on select "Choose an option... Pending Applied Excluded (Questions) Excluded (Expired) Exc…" at bounding box center [763, 286] width 136 height 26
click at [695, 273] on select "Choose an option... Pending Applied Excluded (Questions) Excluded (Expired) Exc…" at bounding box center [763, 286] width 136 height 26
select select ""pending""
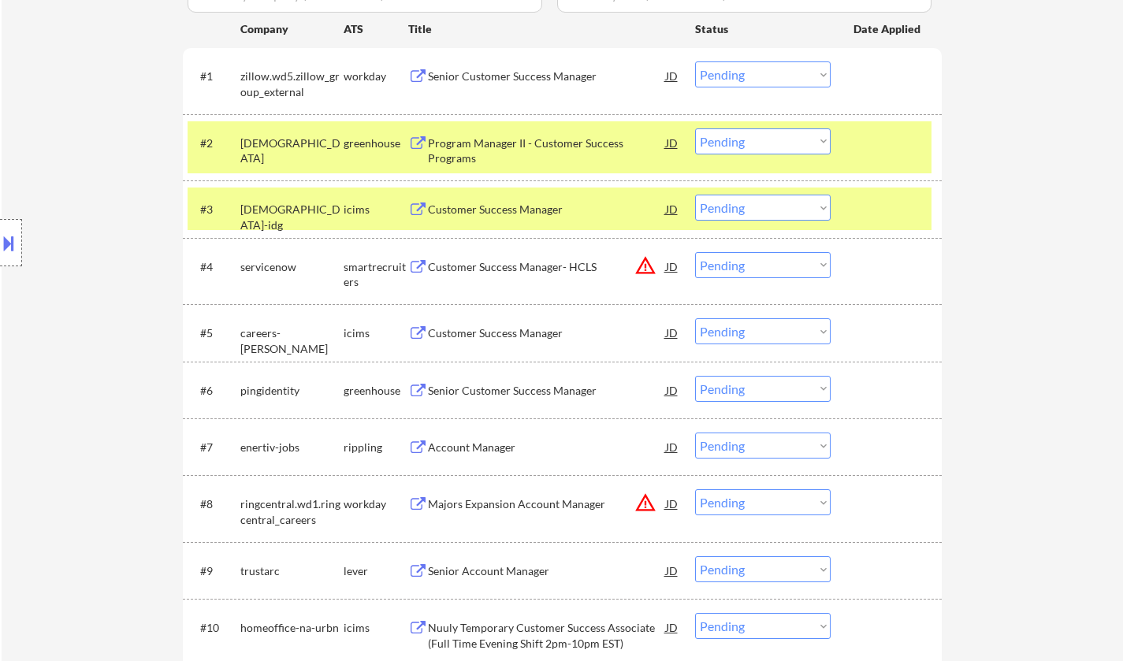
scroll to position [473, 0]
drag, startPoint x: 799, startPoint y: 269, endPoint x: 808, endPoint y: 277, distance: 11.7
click at [799, 269] on select "Choose an option... Pending Applied Excluded (Questions) Excluded (Expired) Exc…" at bounding box center [763, 265] width 136 height 26
click at [695, 252] on select "Choose an option... Pending Applied Excluded (Questions) Excluded (Expired) Exc…" at bounding box center [763, 265] width 136 height 26
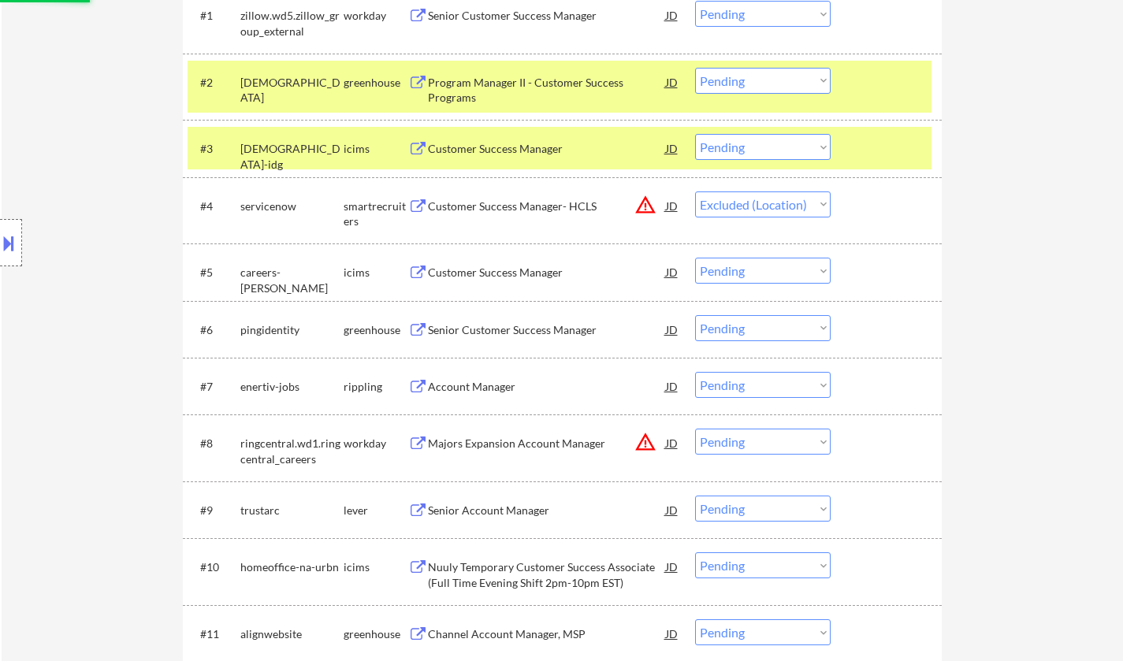
scroll to position [552, 0]
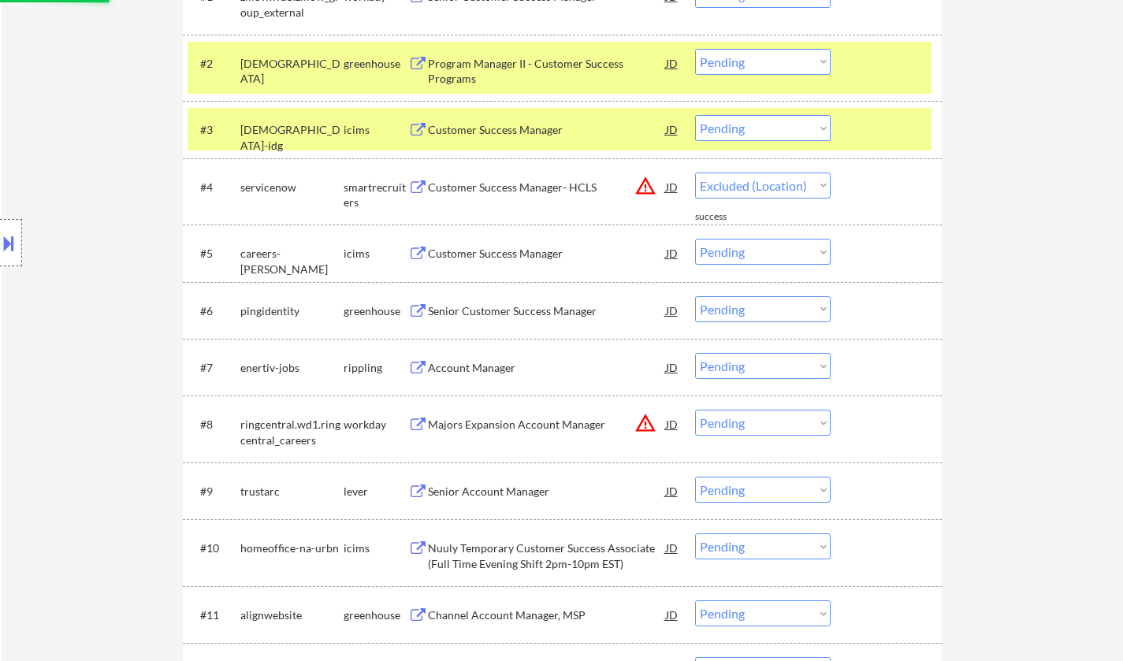
select select ""pending""
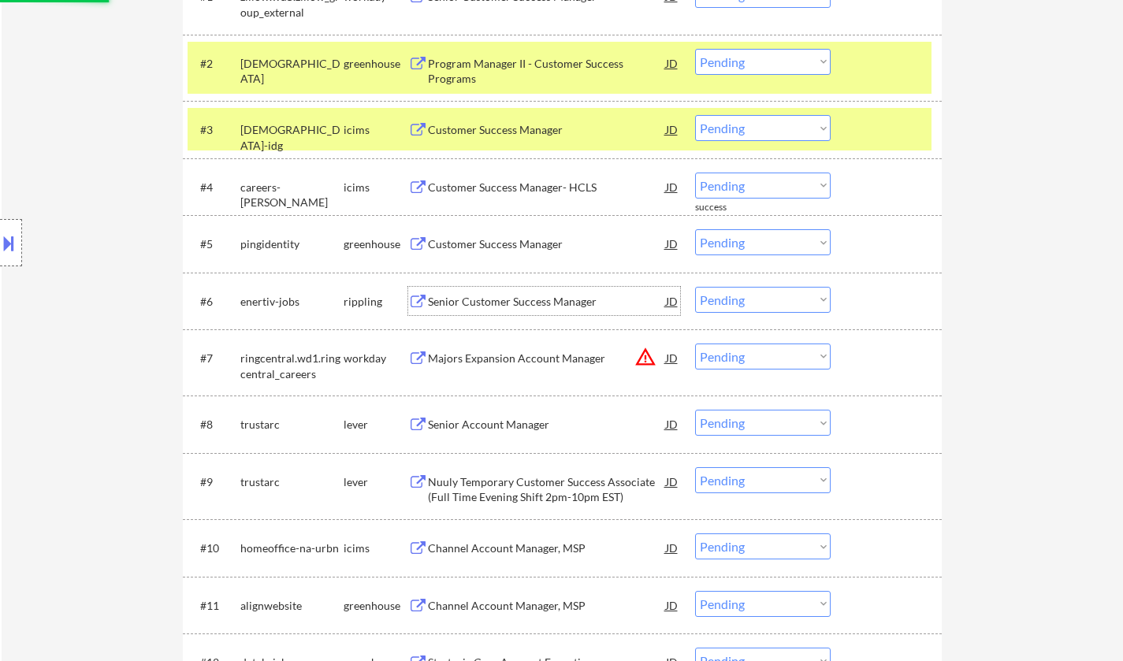
click at [541, 306] on div "Senior Customer Success Manager" at bounding box center [547, 302] width 238 height 16
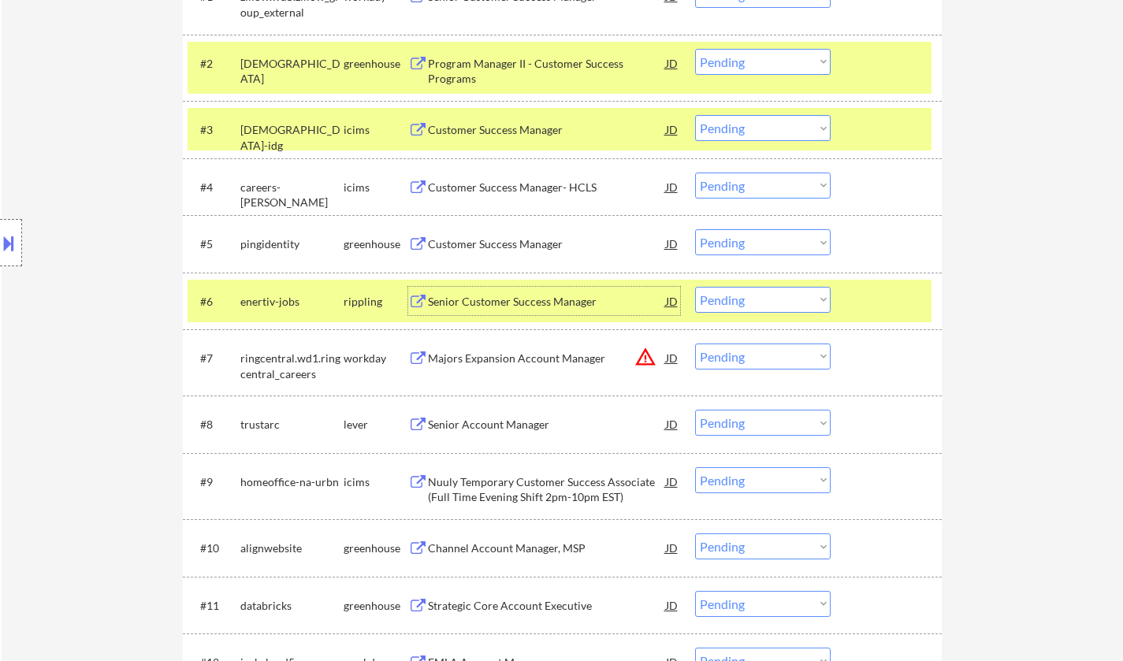
click at [509, 237] on div "Customer Success Manager" at bounding box center [547, 245] width 238 height 16
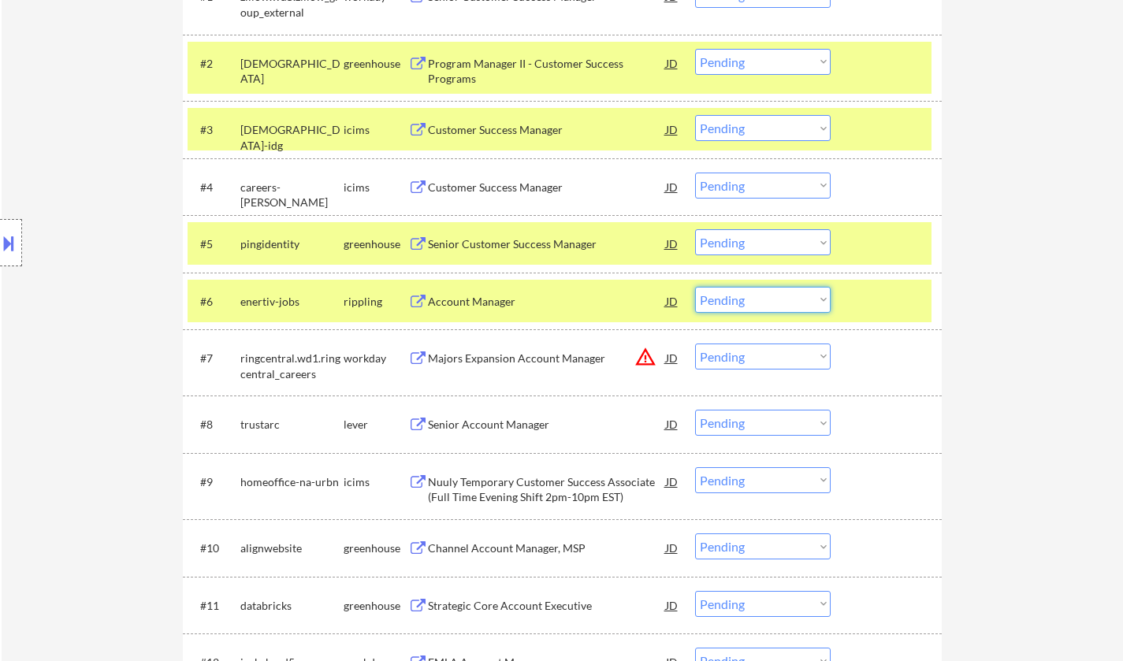
click at [733, 301] on select "Choose an option... Pending Applied Excluded (Questions) Excluded (Expired) Exc…" at bounding box center [763, 300] width 136 height 26
click at [695, 287] on select "Choose an option... Pending Applied Excluded (Questions) Excluded (Expired) Exc…" at bounding box center [763, 300] width 136 height 26
select select ""pending""
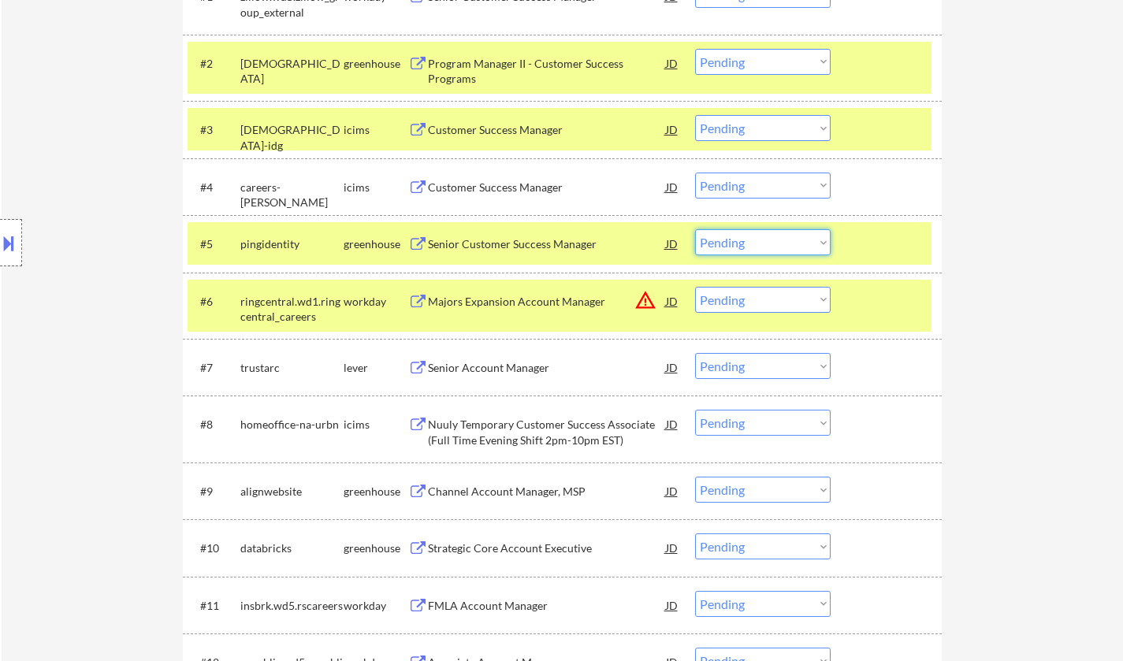
click at [746, 240] on select "Choose an option... Pending Applied Excluded (Questions) Excluded (Expired) Exc…" at bounding box center [763, 242] width 136 height 26
click at [695, 229] on select "Choose an option... Pending Applied Excluded (Questions) Excluded (Expired) Exc…" at bounding box center [763, 242] width 136 height 26
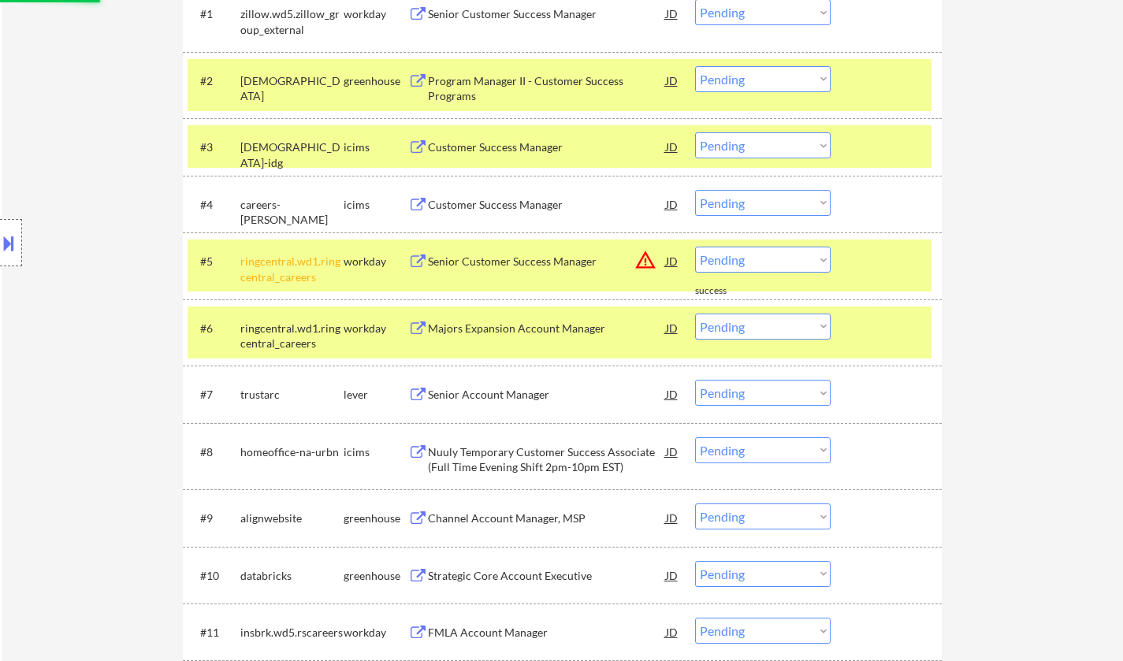
scroll to position [631, 0]
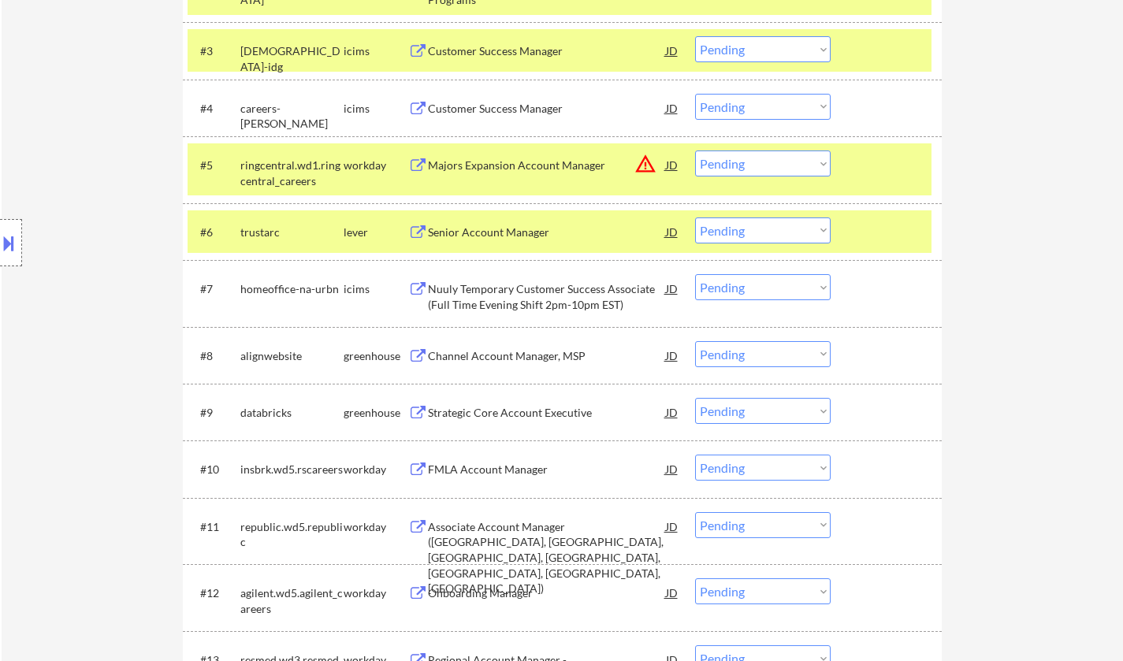
click at [671, 163] on div "JD" at bounding box center [673, 165] width 16 height 28
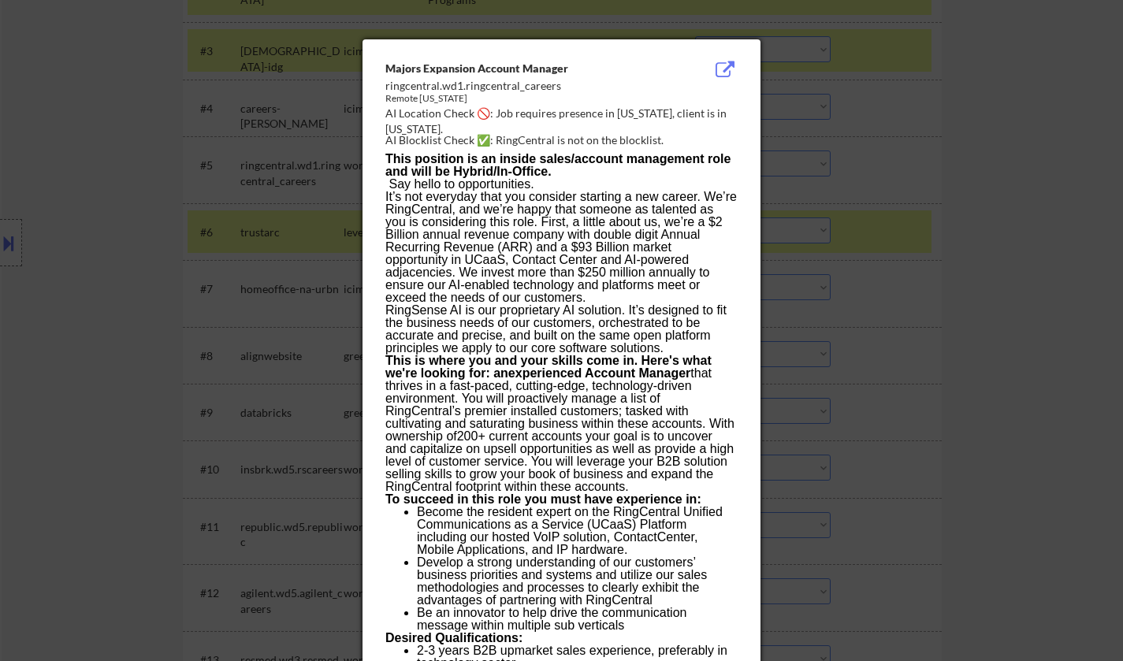
click at [993, 319] on div at bounding box center [561, 330] width 1123 height 661
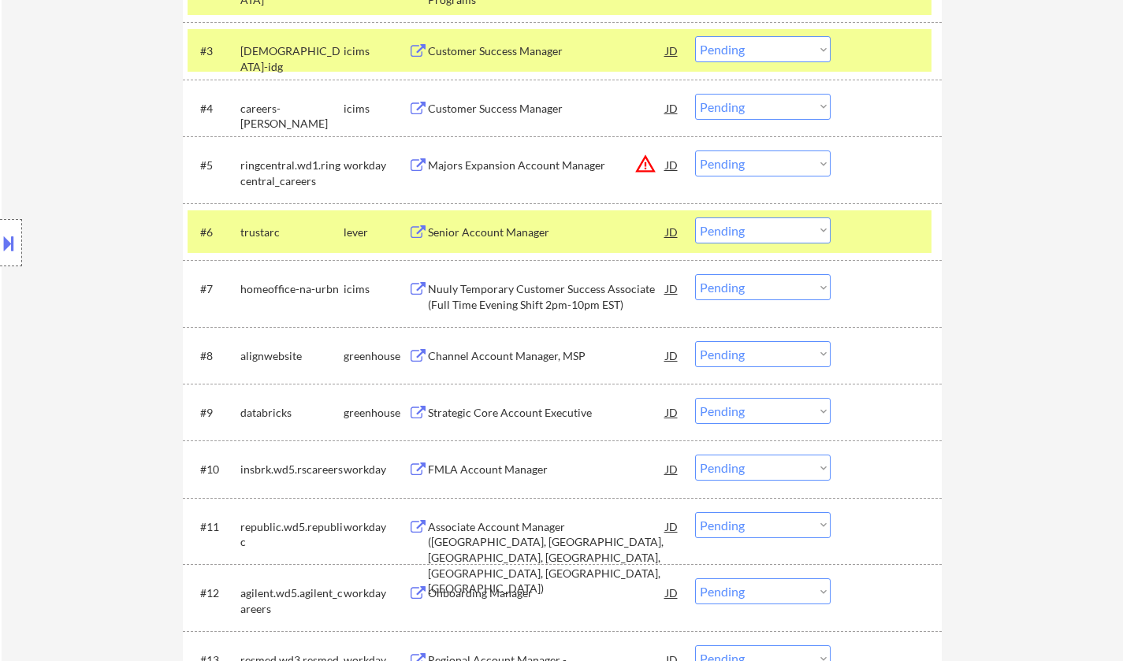
drag, startPoint x: 788, startPoint y: 165, endPoint x: 788, endPoint y: 173, distance: 8.7
click at [788, 165] on select "Choose an option... Pending Applied Excluded (Questions) Excluded (Expired) Exc…" at bounding box center [763, 164] width 136 height 26
click at [695, 151] on select "Choose an option... Pending Applied Excluded (Questions) Excluded (Expired) Exc…" at bounding box center [763, 164] width 136 height 26
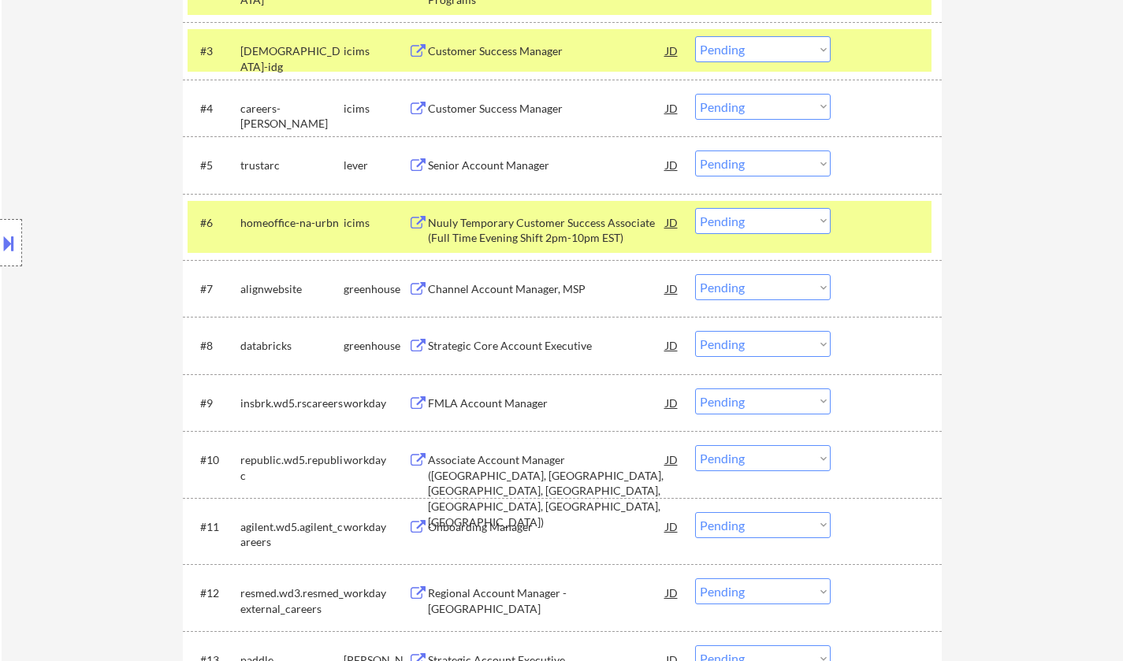
click at [479, 150] on div "#5 trustarc lever Senior Account Manager JD warning_amber Choose an option... P…" at bounding box center [560, 164] width 744 height 43
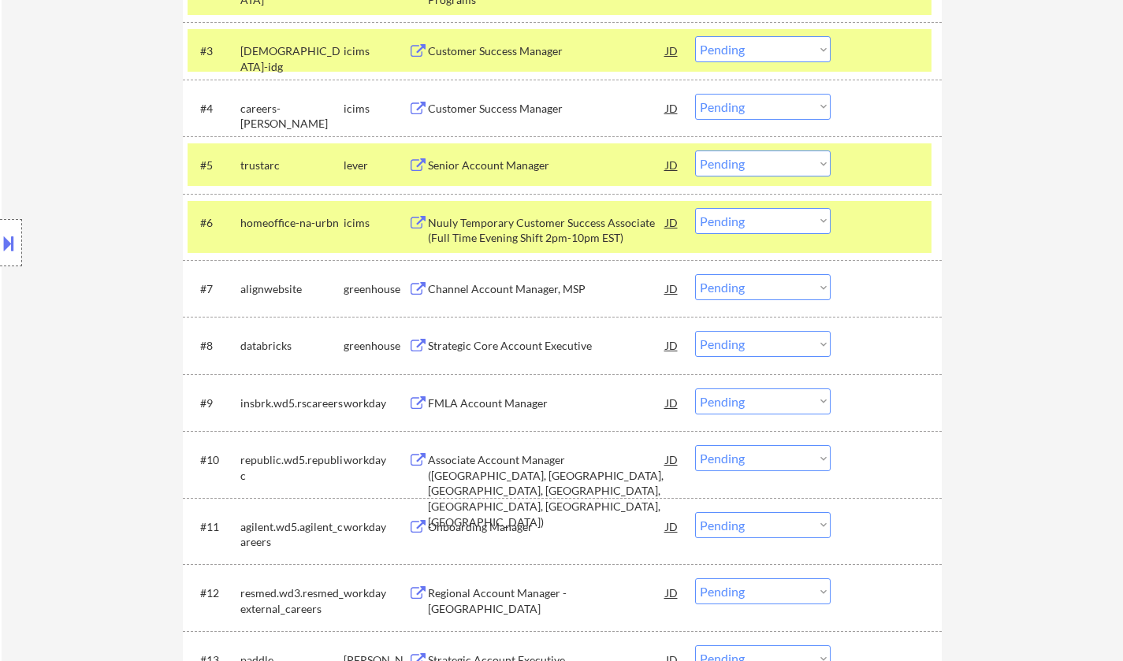
click at [486, 162] on div "Senior Account Manager" at bounding box center [547, 166] width 238 height 16
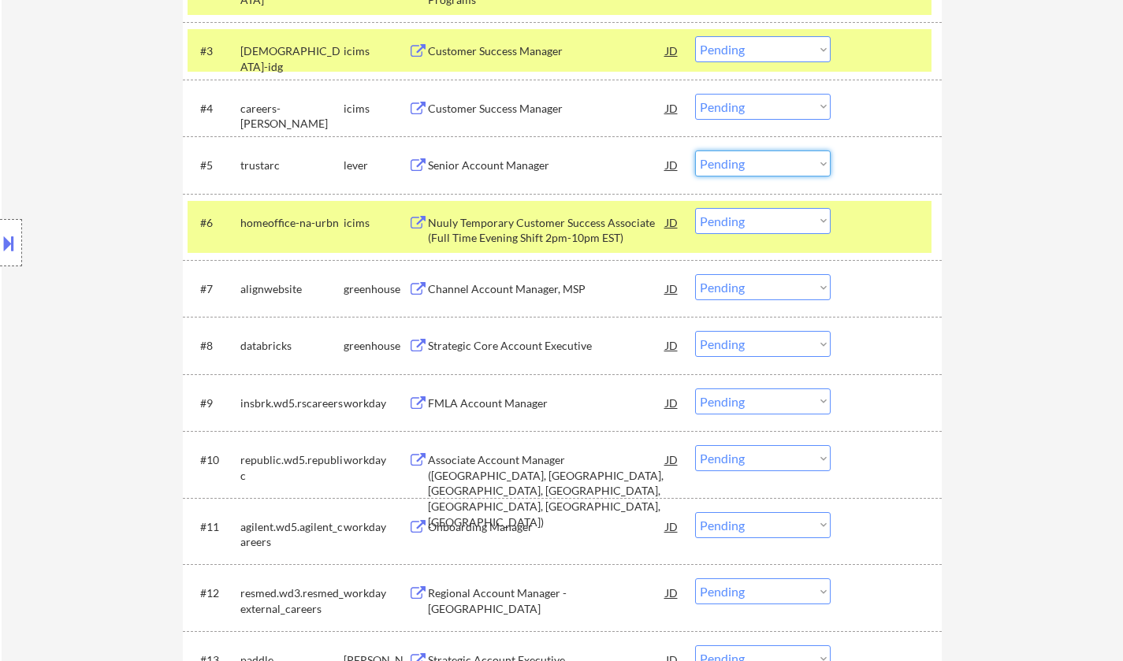
click at [769, 173] on select "Choose an option... Pending Applied Excluded (Questions) Excluded (Expired) Exc…" at bounding box center [763, 164] width 136 height 26
click at [695, 151] on select "Choose an option... Pending Applied Excluded (Questions) Excluded (Expired) Exc…" at bounding box center [763, 164] width 136 height 26
select select ""pending""
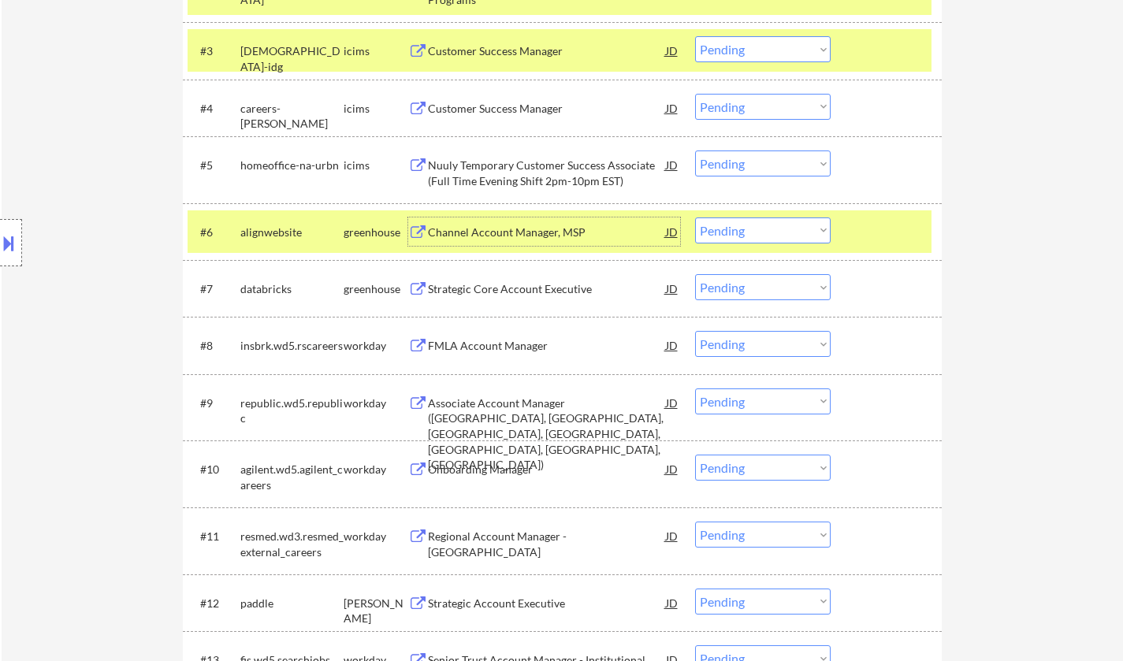
click at [513, 229] on div "Channel Account Manager, MSP" at bounding box center [547, 233] width 238 height 16
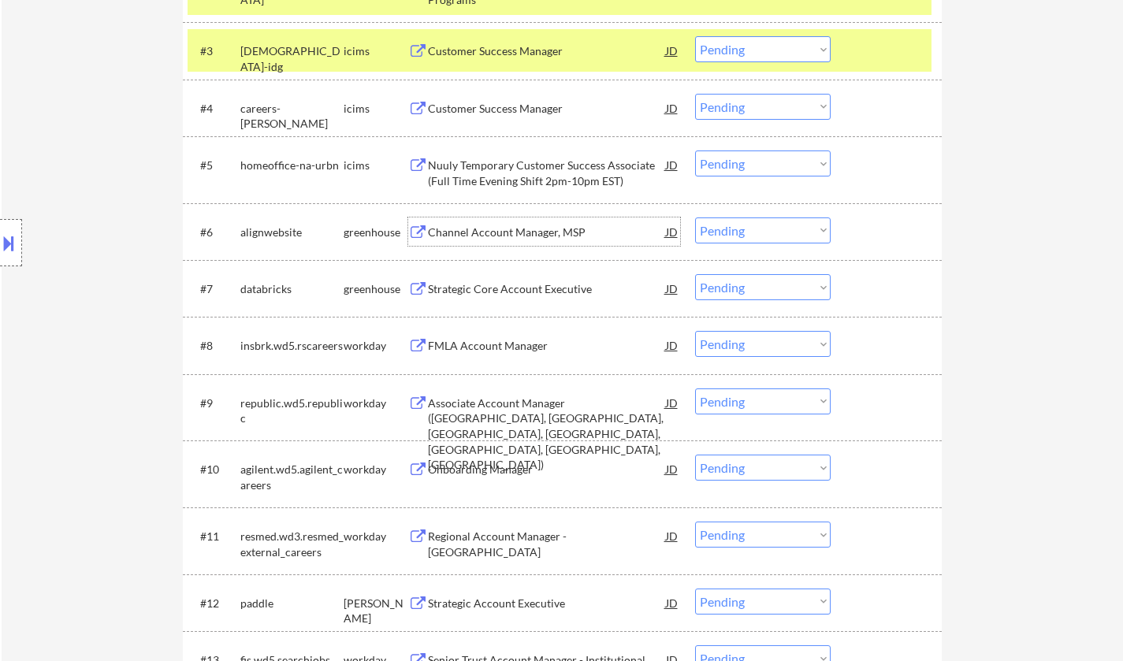
drag, startPoint x: 795, startPoint y: 233, endPoint x: 797, endPoint y: 242, distance: 9.8
click at [795, 233] on select "Choose an option... Pending Applied Excluded (Questions) Excluded (Expired) Exc…" at bounding box center [763, 231] width 136 height 26
click at [695, 218] on select "Choose an option... Pending Applied Excluded (Questions) Excluded (Expired) Exc…" at bounding box center [763, 231] width 136 height 26
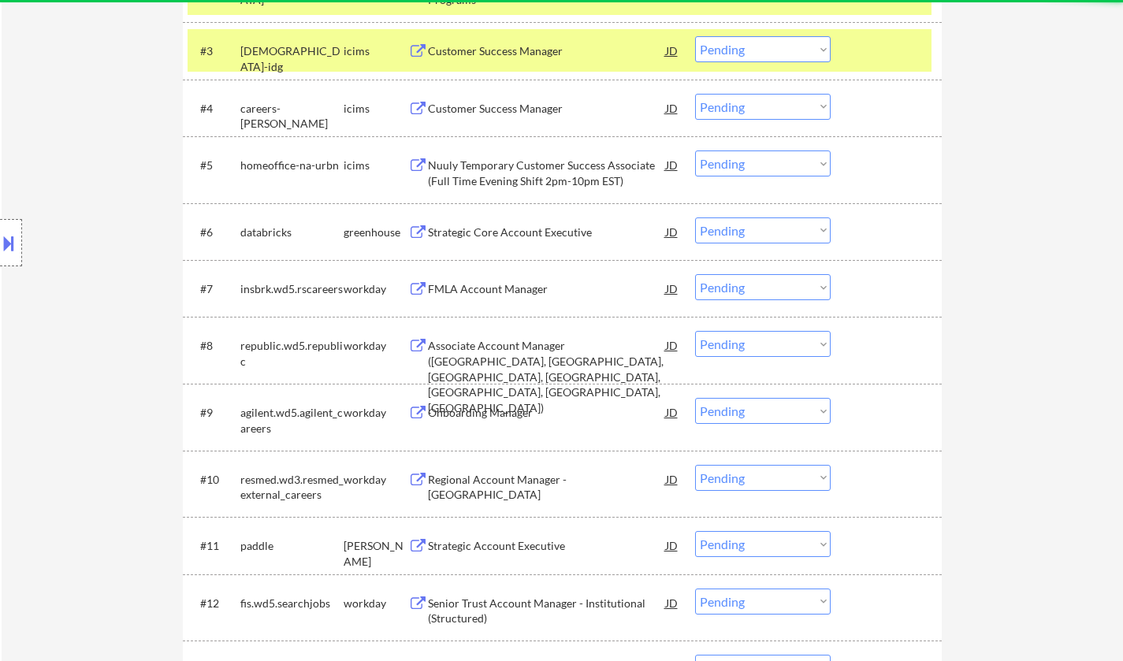
click at [521, 236] on div "Strategic Core Account Executive" at bounding box center [547, 233] width 238 height 16
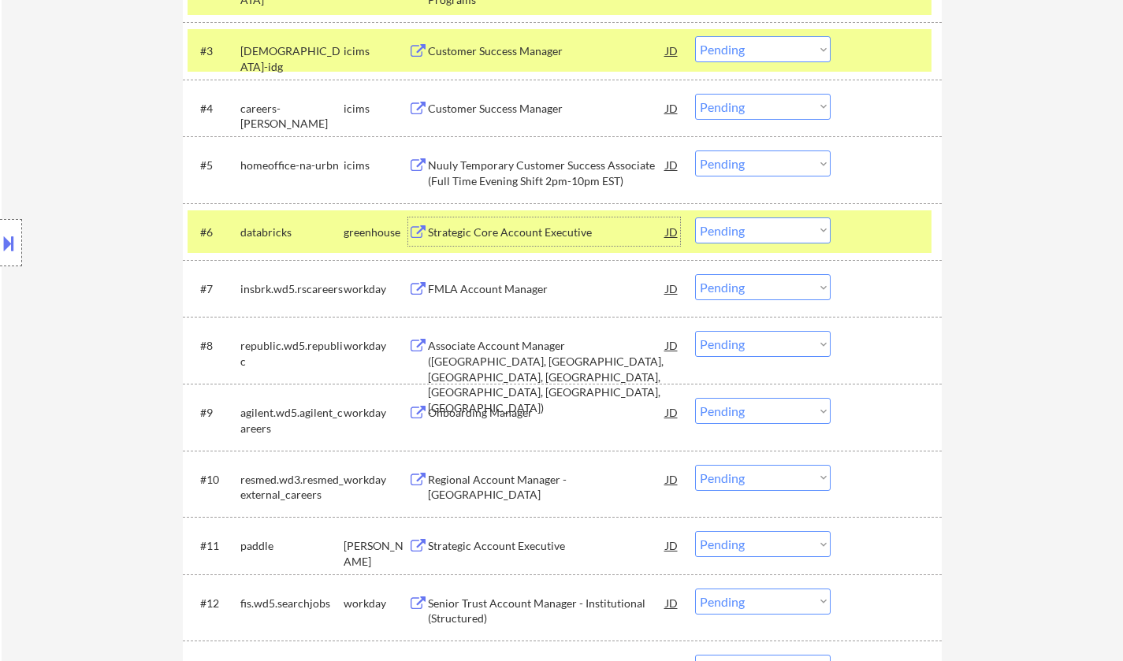
click at [761, 234] on select "Choose an option... Pending Applied Excluded (Questions) Excluded (Expired) Exc…" at bounding box center [763, 231] width 136 height 26
click at [695, 218] on select "Choose an option... Pending Applied Excluded (Questions) Excluded (Expired) Exc…" at bounding box center [763, 231] width 136 height 26
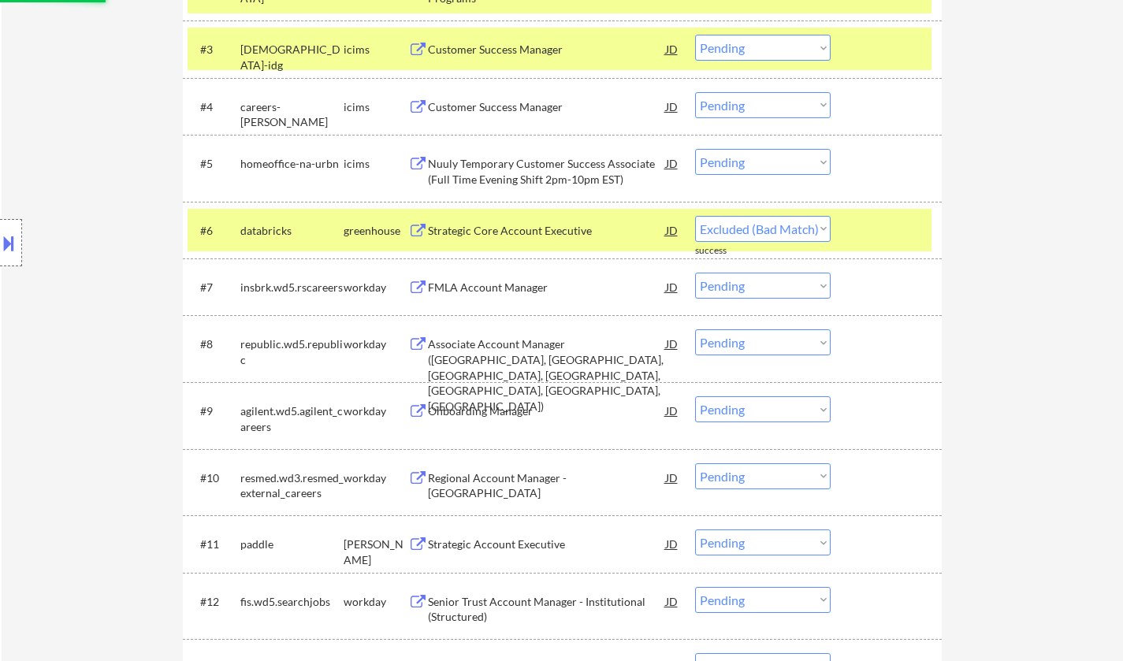
select select ""pending""
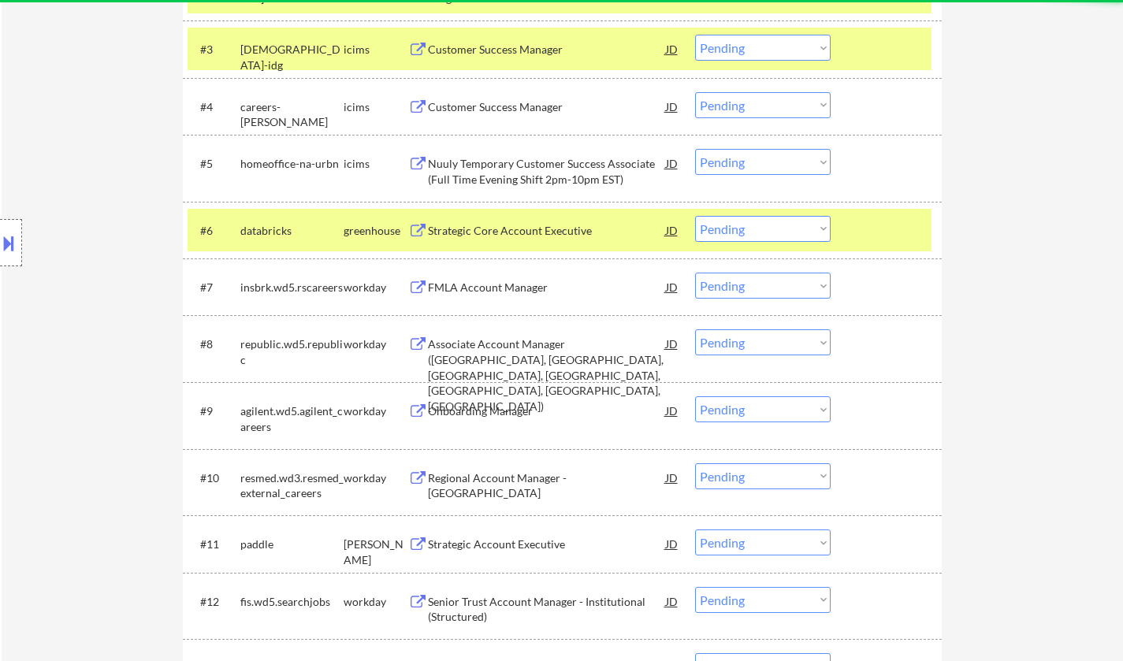
scroll to position [788, 0]
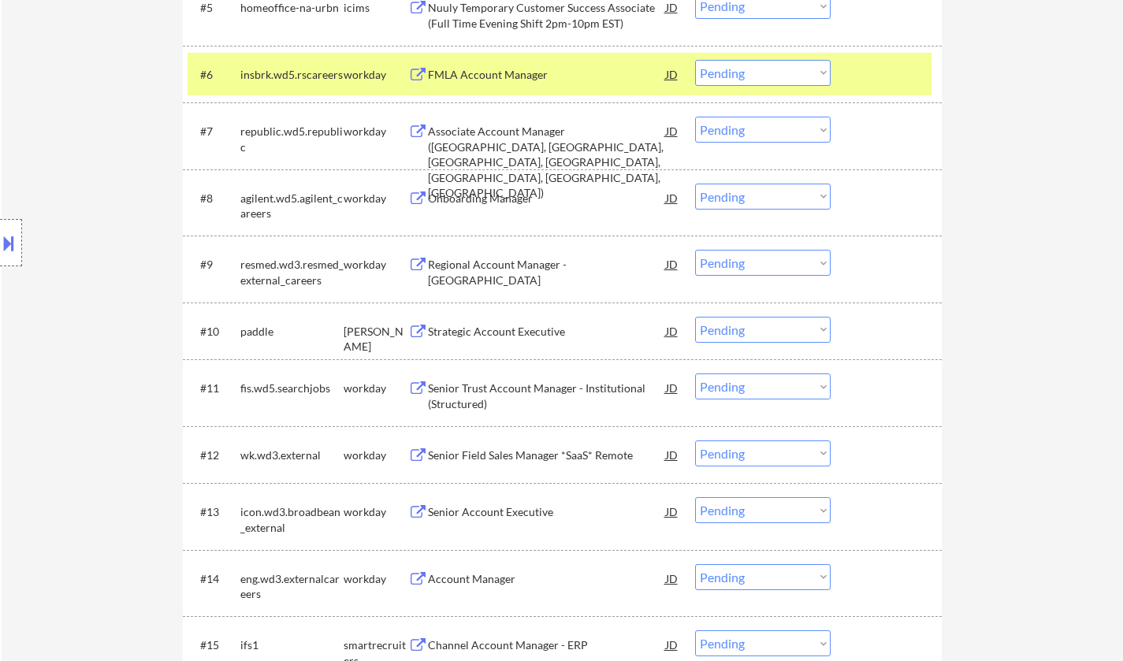
click at [470, 203] on div "Onboarding Manager" at bounding box center [547, 199] width 238 height 16
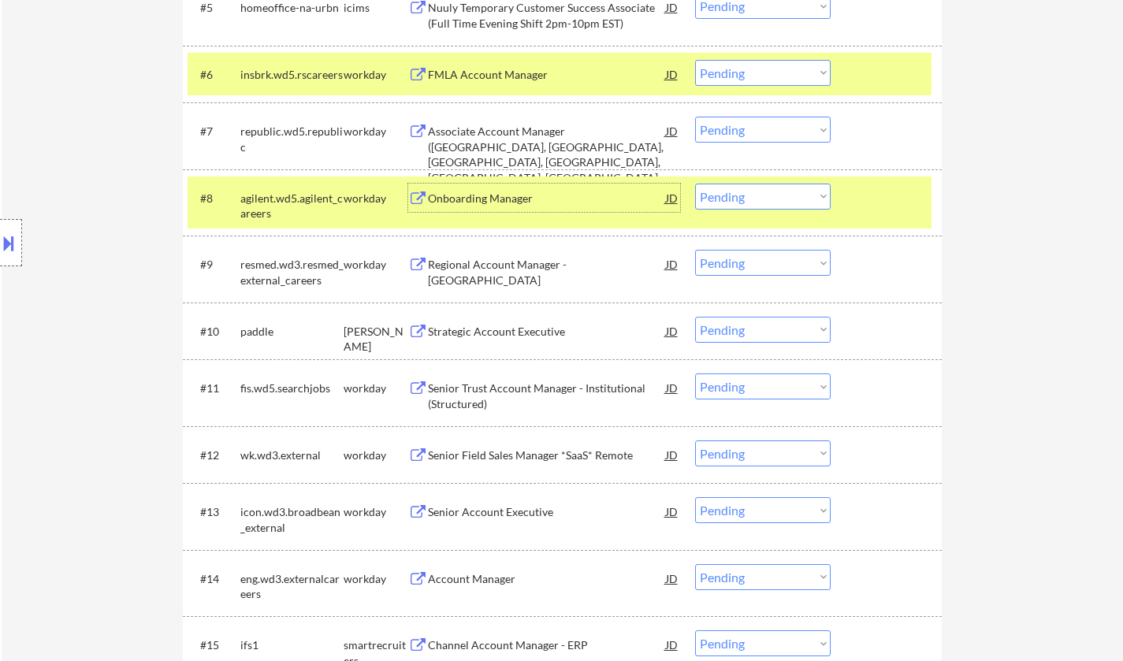
click at [765, 190] on select "Choose an option... Pending Applied Excluded (Questions) Excluded (Expired) Exc…" at bounding box center [763, 197] width 136 height 26
click at [695, 184] on select "Choose an option... Pending Applied Excluded (Questions) Excluded (Expired) Exc…" at bounding box center [763, 197] width 136 height 26
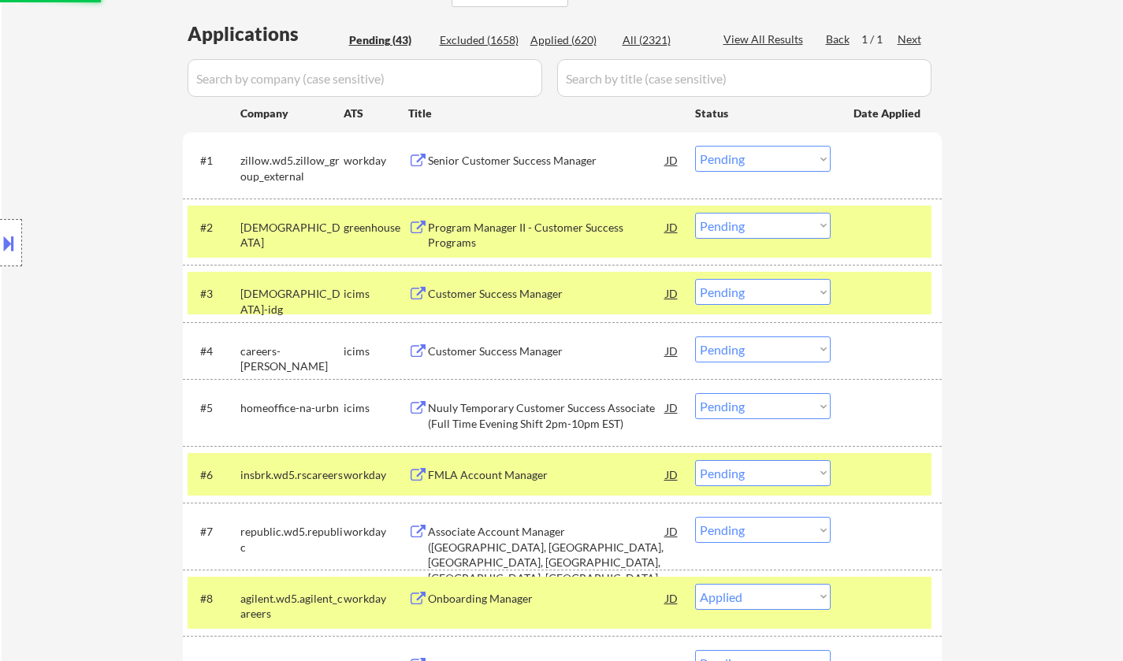
scroll to position [237, 0]
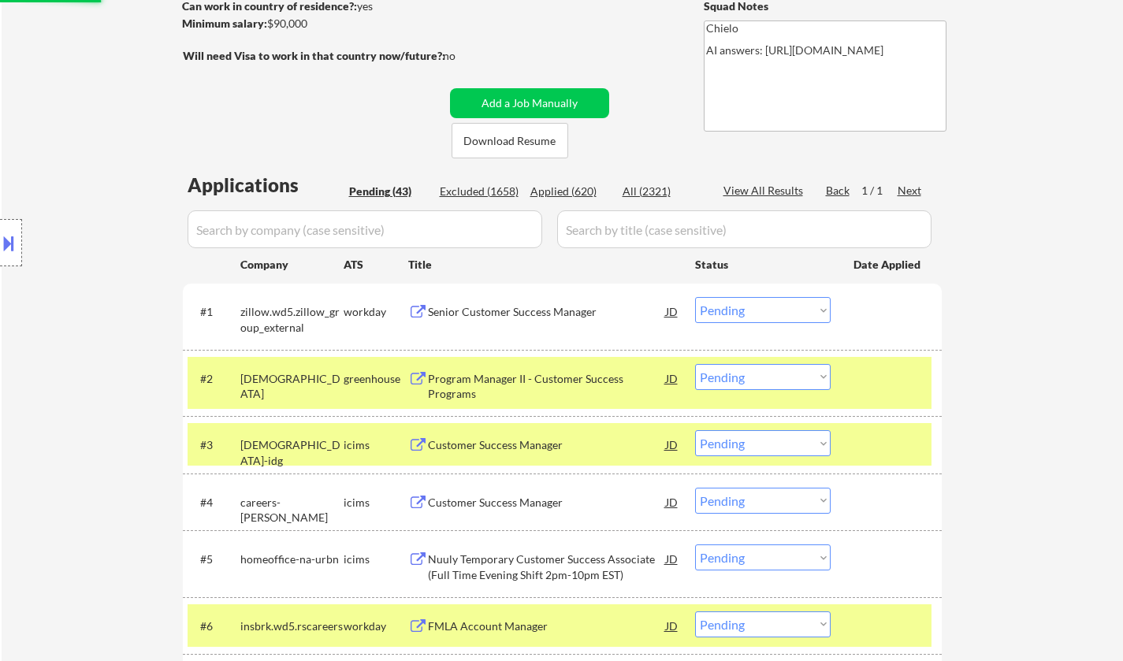
select select ""pending""
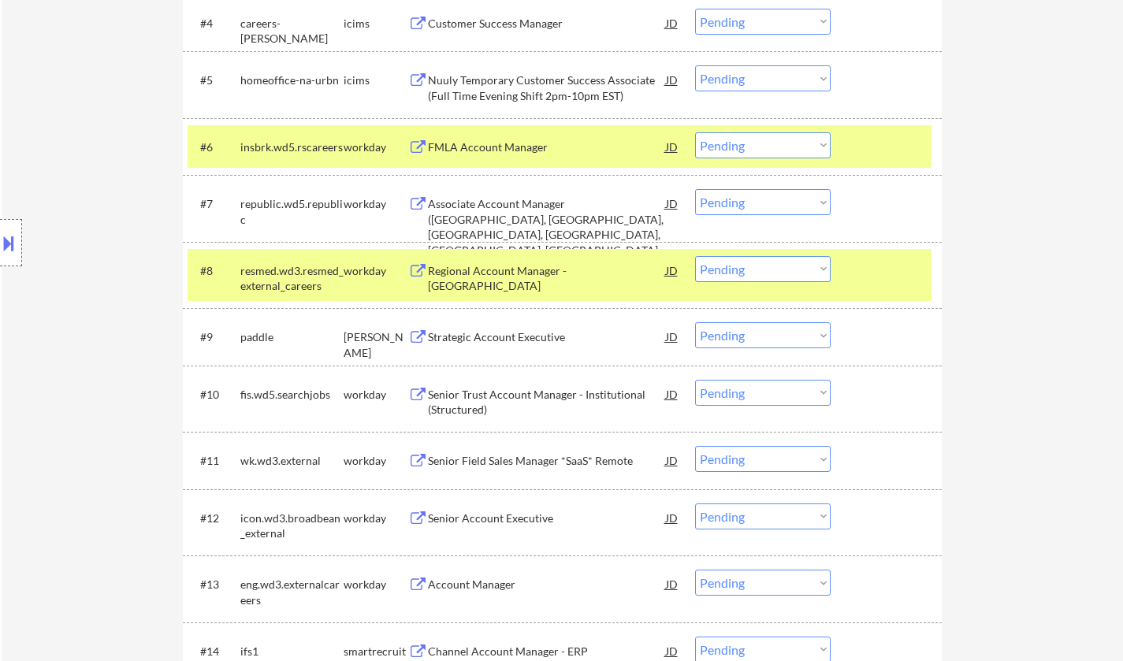
scroll to position [1183, 0]
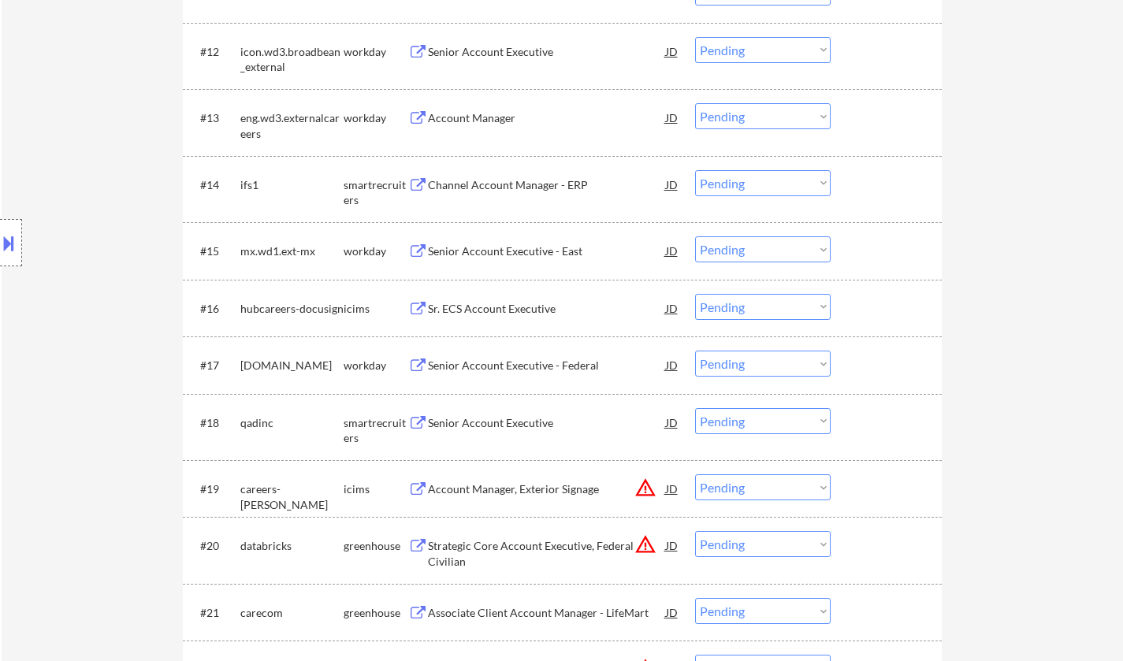
click at [507, 419] on div "Senior Account Executive" at bounding box center [547, 423] width 238 height 16
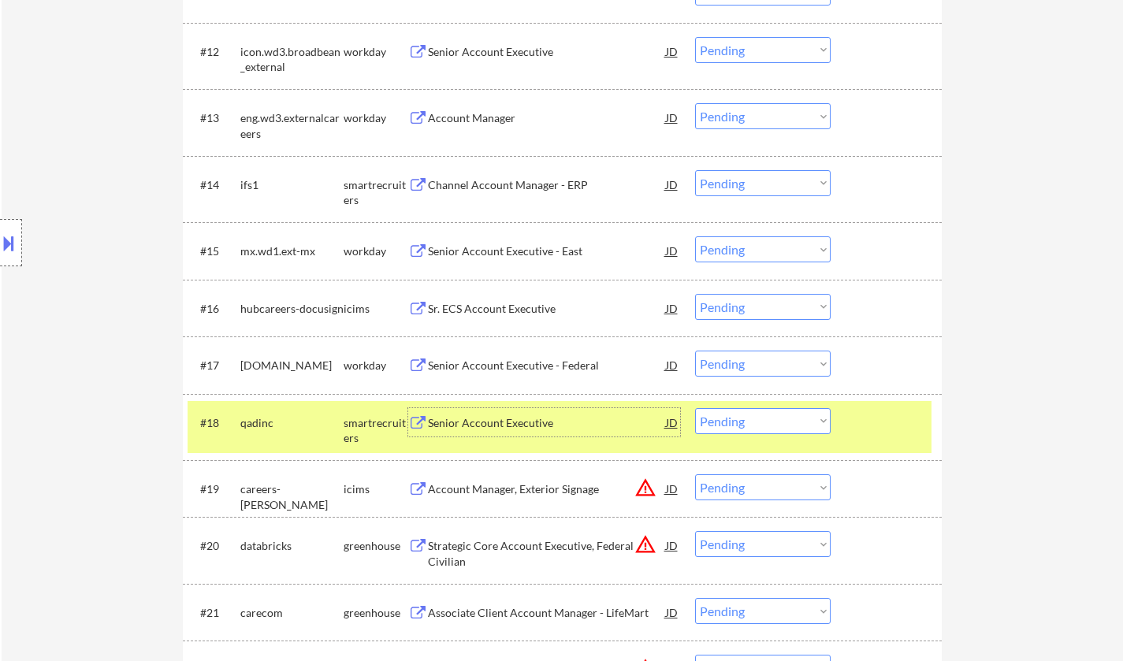
drag, startPoint x: 744, startPoint y: 419, endPoint x: 757, endPoint y: 430, distance: 16.3
click at [744, 419] on select "Choose an option... Pending Applied Excluded (Questions) Excluded (Expired) Exc…" at bounding box center [763, 421] width 136 height 26
click at [695, 408] on select "Choose an option... Pending Applied Excluded (Questions) Excluded (Expired) Exc…" at bounding box center [763, 421] width 136 height 26
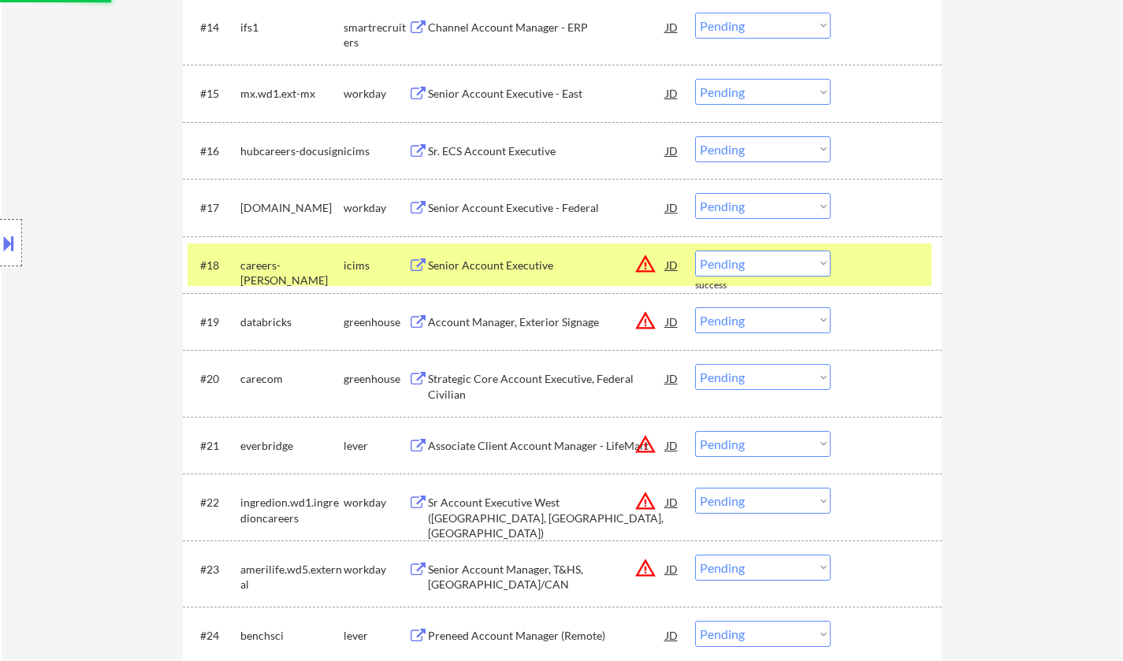
scroll to position [1419, 0]
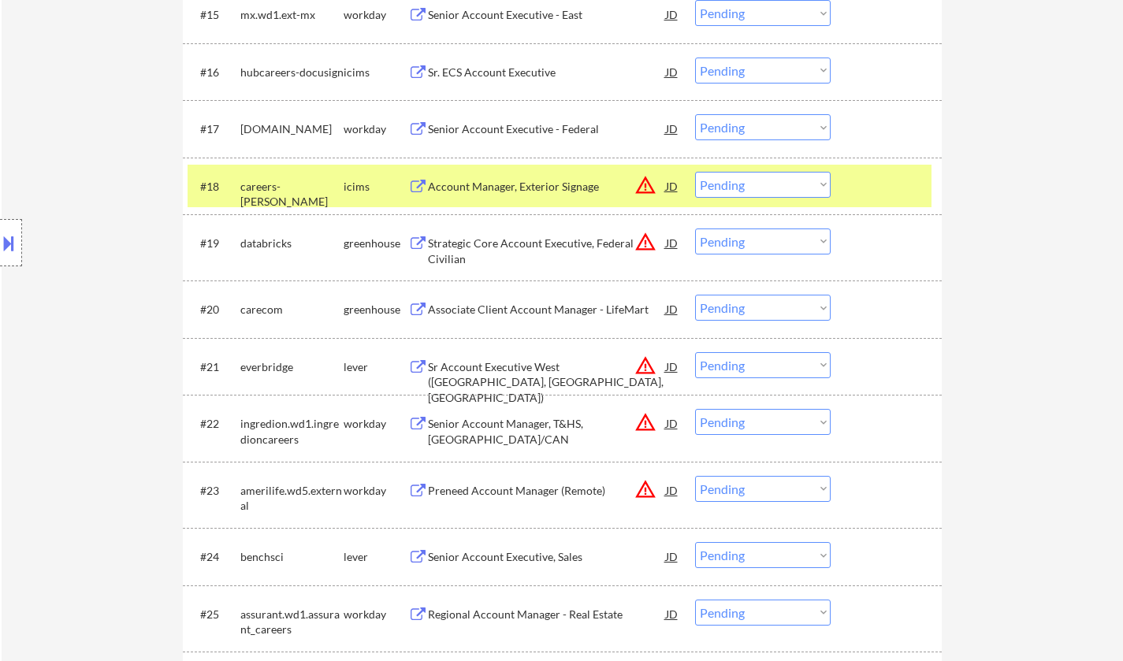
click at [766, 188] on select "Choose an option... Pending Applied Excluded (Questions) Excluded (Expired) Exc…" at bounding box center [763, 185] width 136 height 26
click at [695, 172] on select "Choose an option... Pending Applied Excluded (Questions) Excluded (Expired) Exc…" at bounding box center [763, 185] width 136 height 26
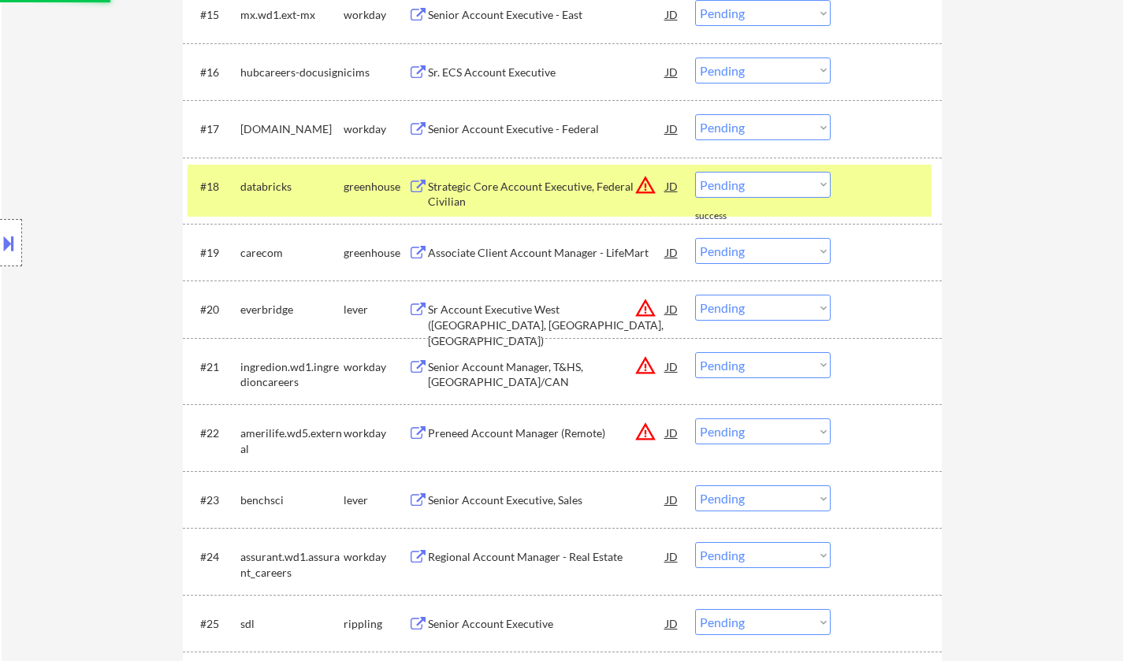
click at [788, 181] on select "Choose an option... Pending Applied Excluded (Questions) Excluded (Expired) Exc…" at bounding box center [763, 185] width 136 height 26
click at [695, 172] on select "Choose an option... Pending Applied Excluded (Questions) Excluded (Expired) Exc…" at bounding box center [763, 185] width 136 height 26
select select ""pending""
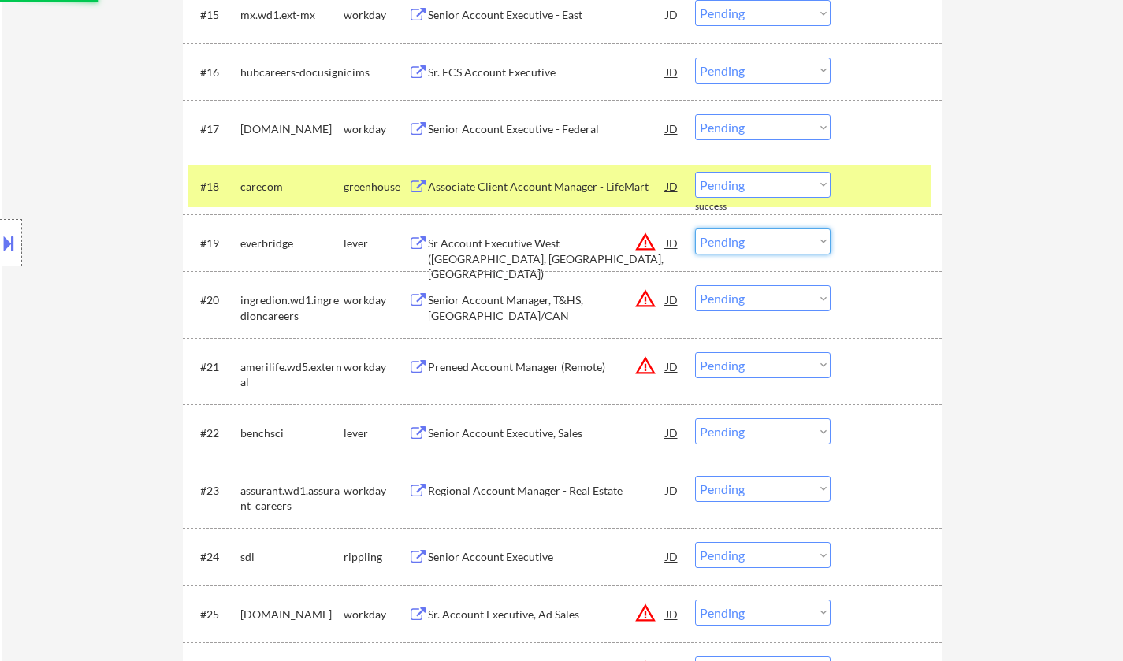
drag, startPoint x: 762, startPoint y: 239, endPoint x: 769, endPoint y: 253, distance: 15.5
click at [762, 239] on select "Choose an option... Pending Applied Excluded (Questions) Excluded (Expired) Exc…" at bounding box center [763, 242] width 136 height 26
click at [695, 229] on select "Choose an option... Pending Applied Excluded (Questions) Excluded (Expired) Exc…" at bounding box center [763, 242] width 136 height 26
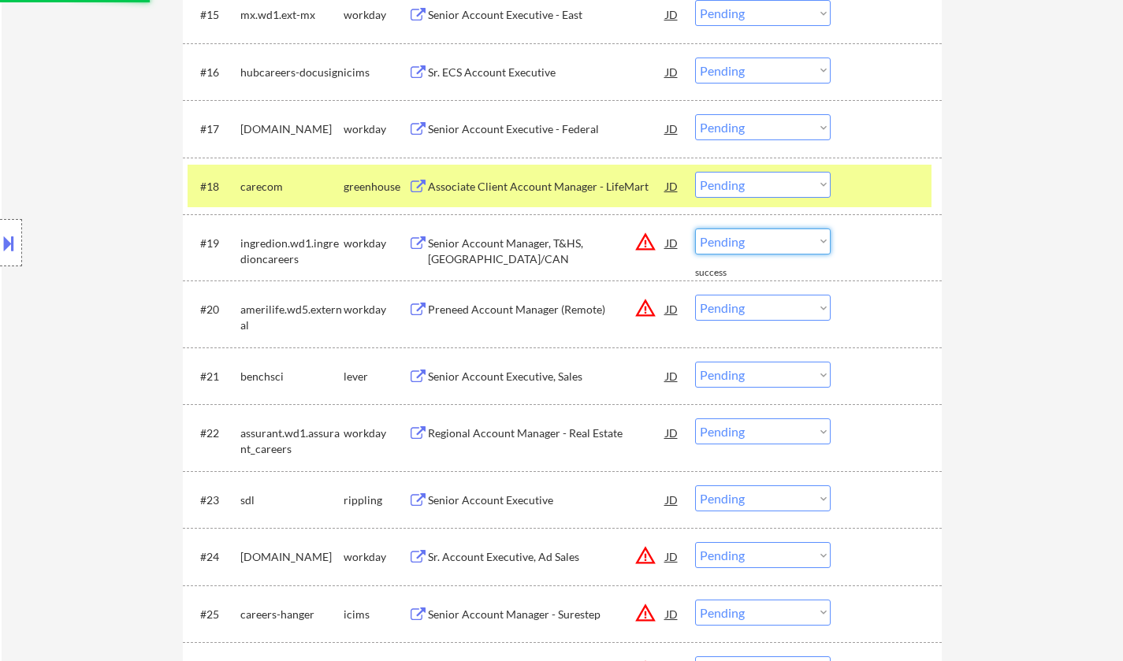
click at [751, 240] on select "Choose an option... Pending Applied Excluded (Questions) Excluded (Expired) Exc…" at bounding box center [763, 242] width 136 height 26
select select ""excluded__location_""
click at [695, 229] on select "Choose an option... Pending Applied Excluded (Questions) Excluded (Expired) Exc…" at bounding box center [763, 242] width 136 height 26
click at [671, 306] on div "JD" at bounding box center [673, 309] width 16 height 28
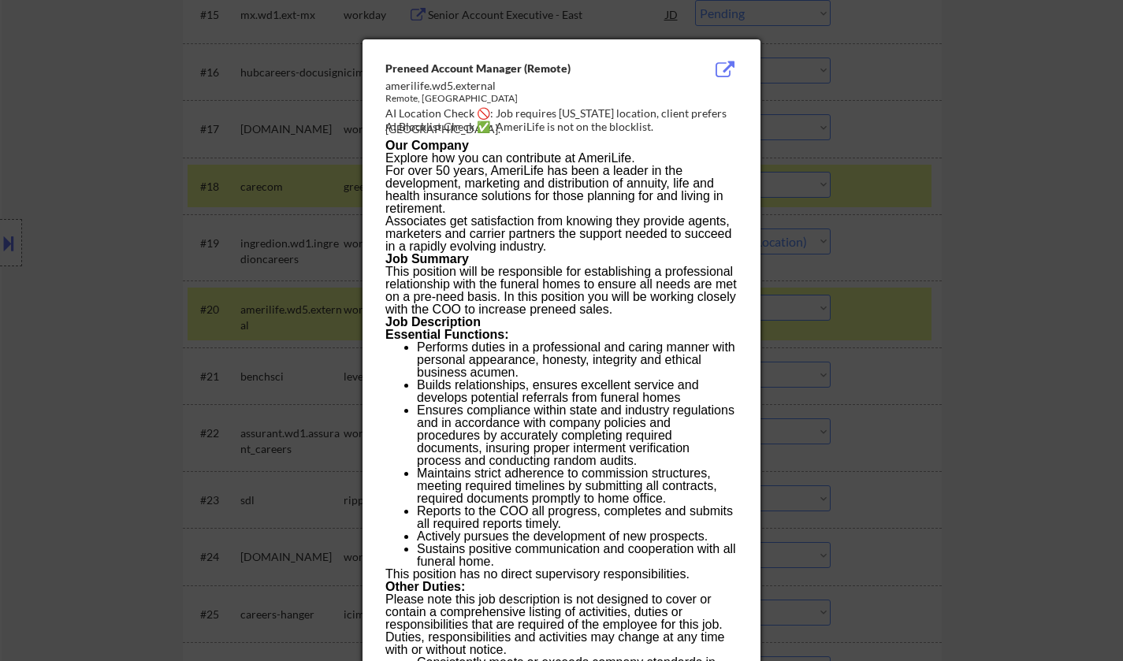
click at [963, 369] on div at bounding box center [561, 330] width 1123 height 661
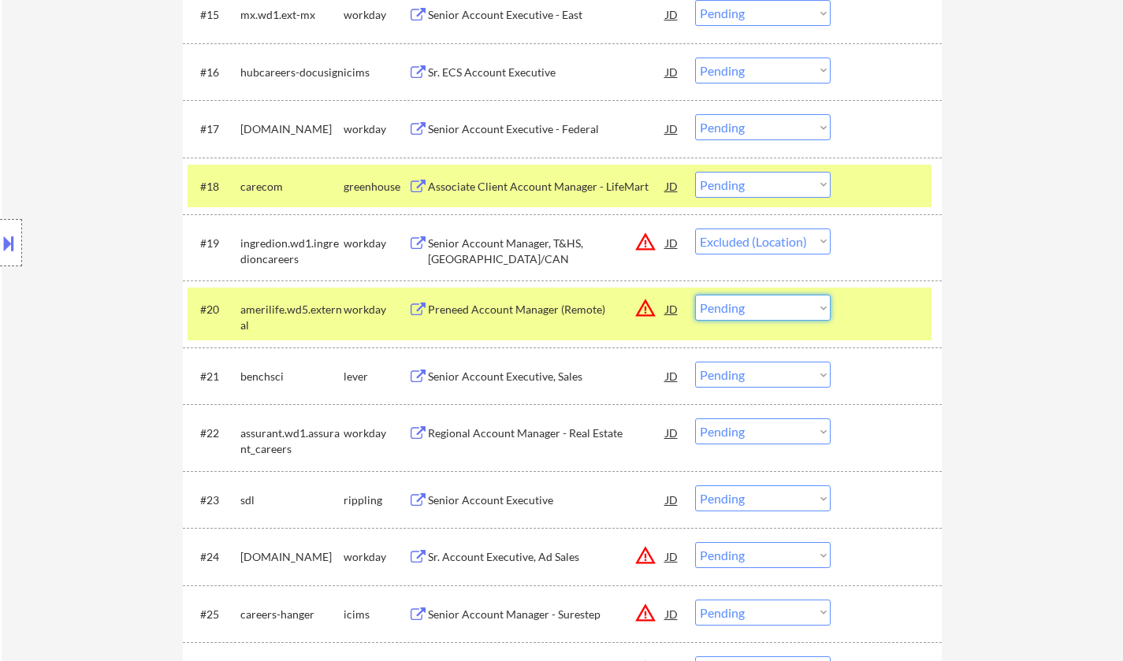
click at [769, 315] on select "Choose an option... Pending Applied Excluded (Questions) Excluded (Expired) Exc…" at bounding box center [763, 308] width 136 height 26
click at [695, 295] on select "Choose an option... Pending Applied Excluded (Questions) Excluded (Expired) Exc…" at bounding box center [763, 308] width 136 height 26
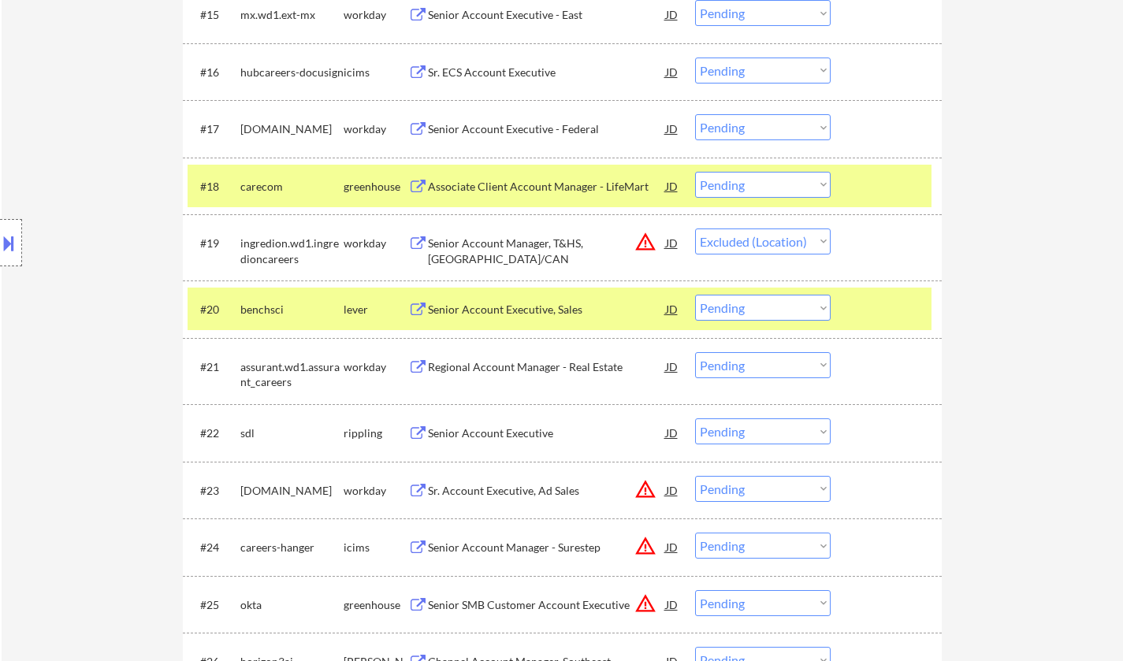
click at [468, 307] on div "Senior Account Executive, Sales" at bounding box center [547, 310] width 238 height 16
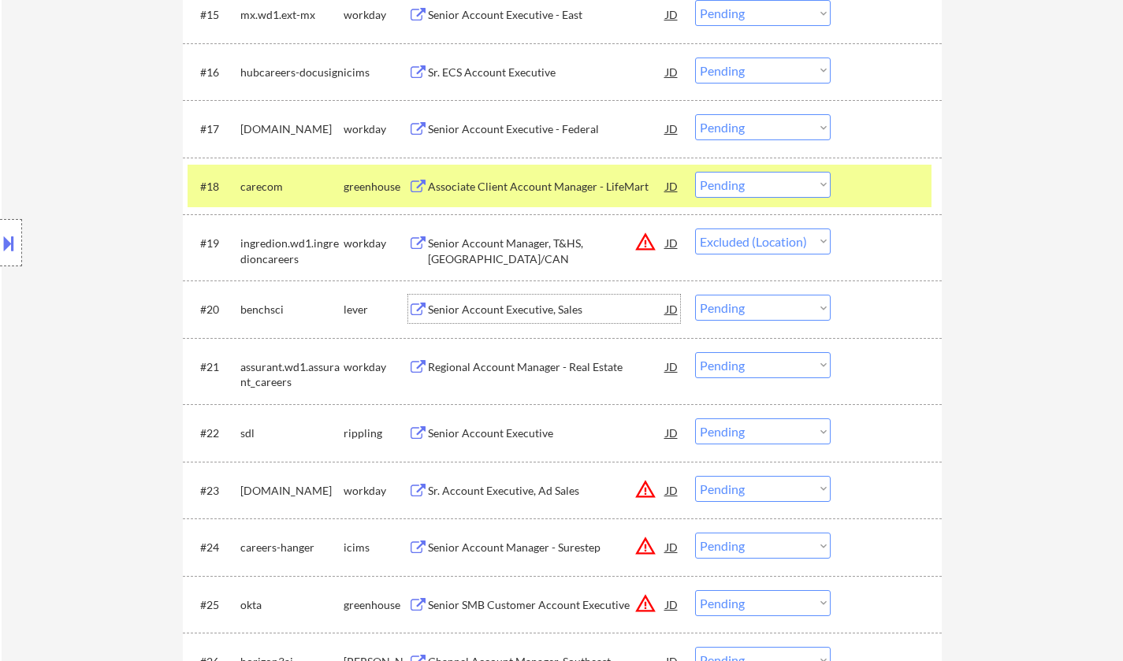
click at [770, 311] on select "Choose an option... Pending Applied Excluded (Questions) Excluded (Expired) Exc…" at bounding box center [763, 308] width 136 height 26
click at [695, 295] on select "Choose an option... Pending Applied Excluded (Questions) Excluded (Expired) Exc…" at bounding box center [763, 308] width 136 height 26
select select ""pending""
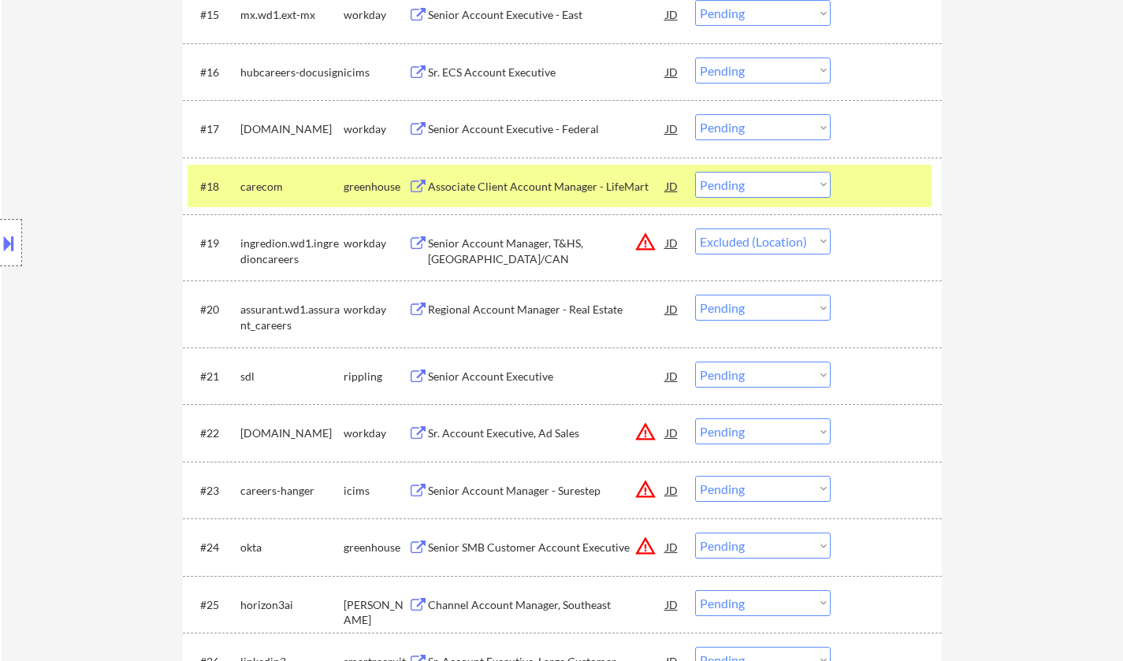
click at [487, 388] on div "Senior Account Executive" at bounding box center [547, 376] width 238 height 28
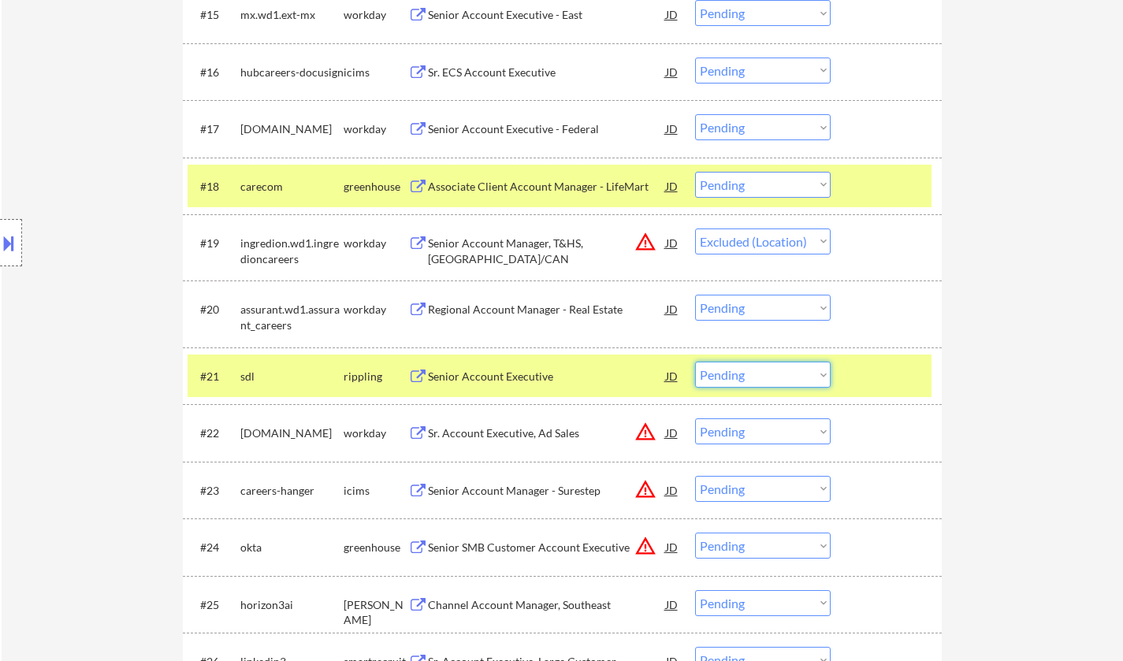
click at [773, 380] on select "Choose an option... Pending Applied Excluded (Questions) Excluded (Expired) Exc…" at bounding box center [763, 375] width 136 height 26
click at [695, 362] on select "Choose an option... Pending Applied Excluded (Questions) Excluded (Expired) Exc…" at bounding box center [763, 375] width 136 height 26
select select ""pending""
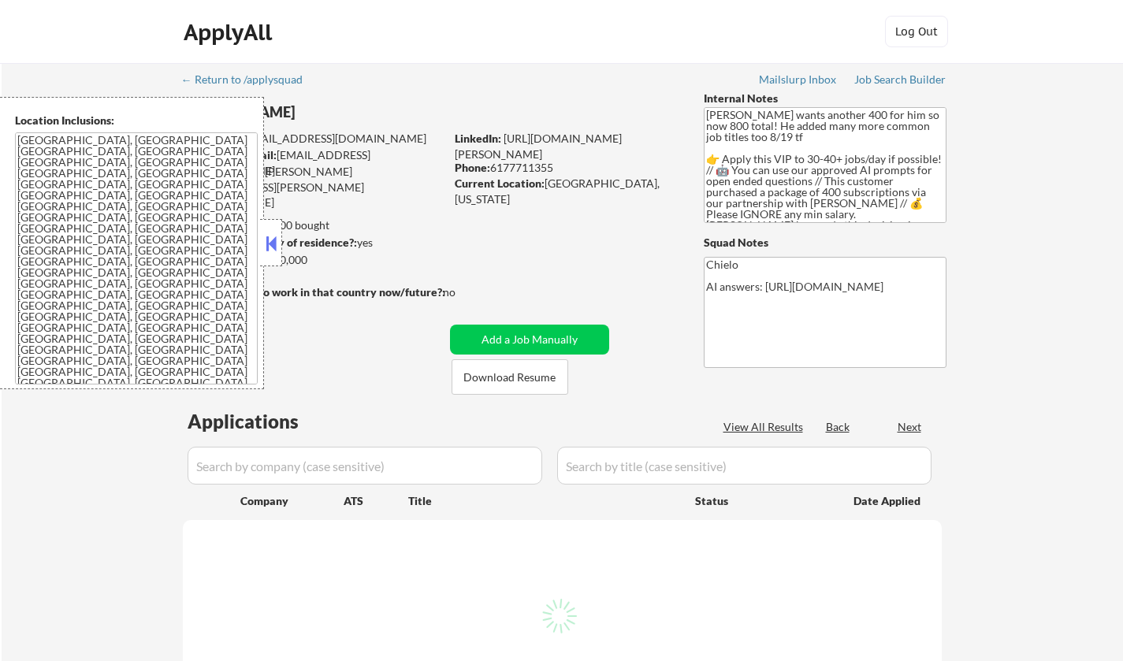
scroll to position [1482, 0]
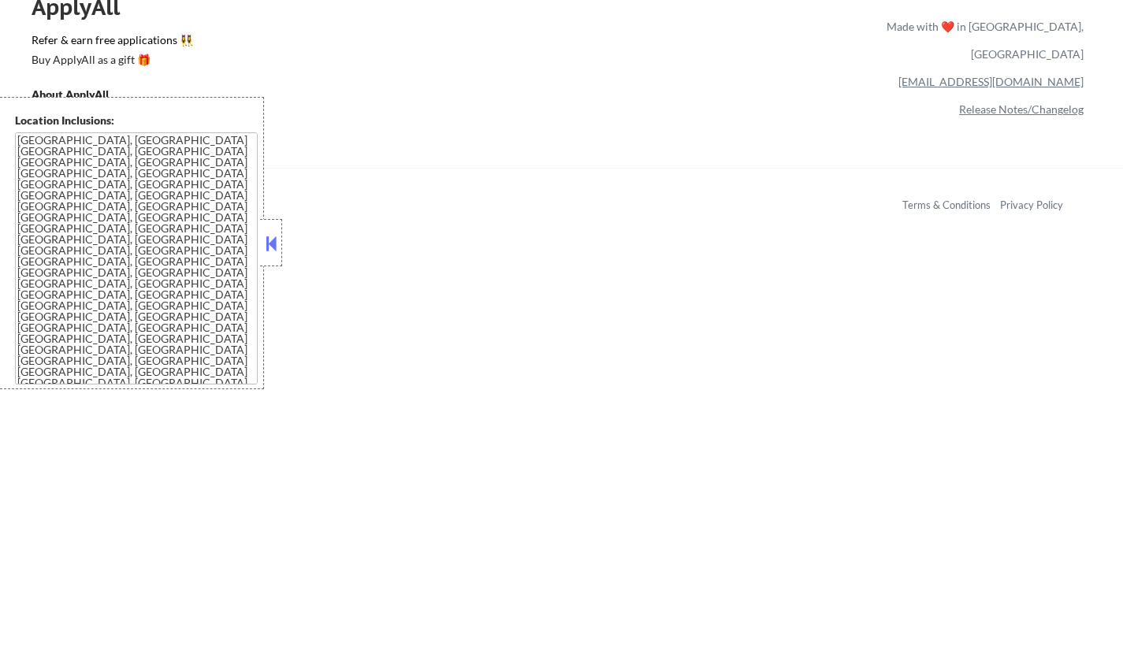
select select ""pending""
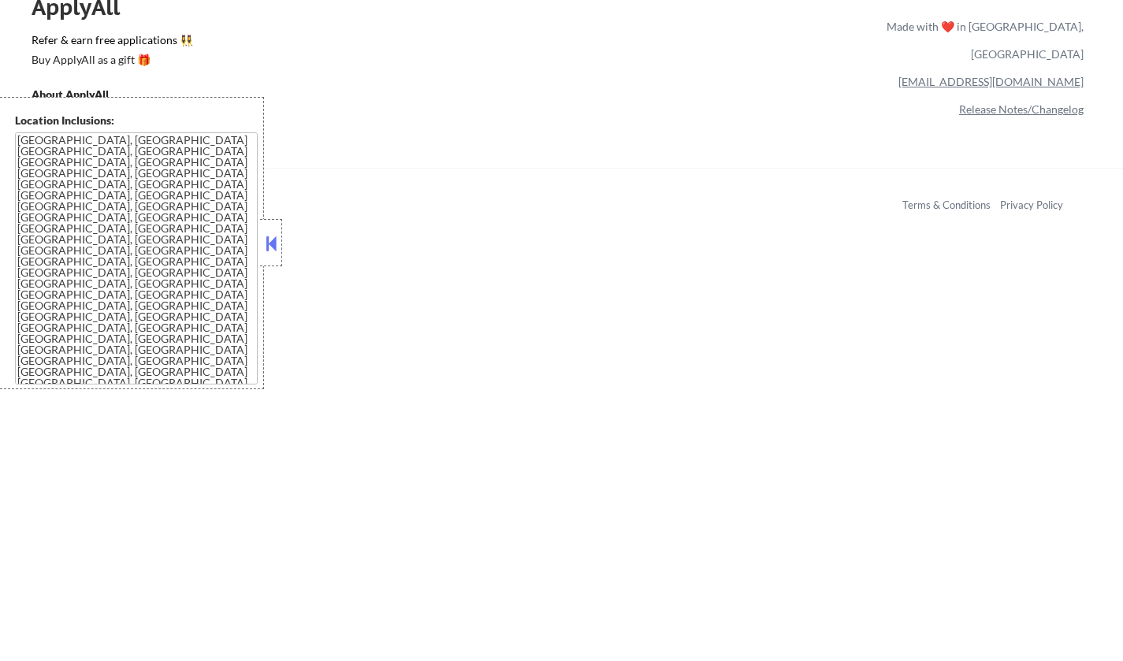
select select ""pending""
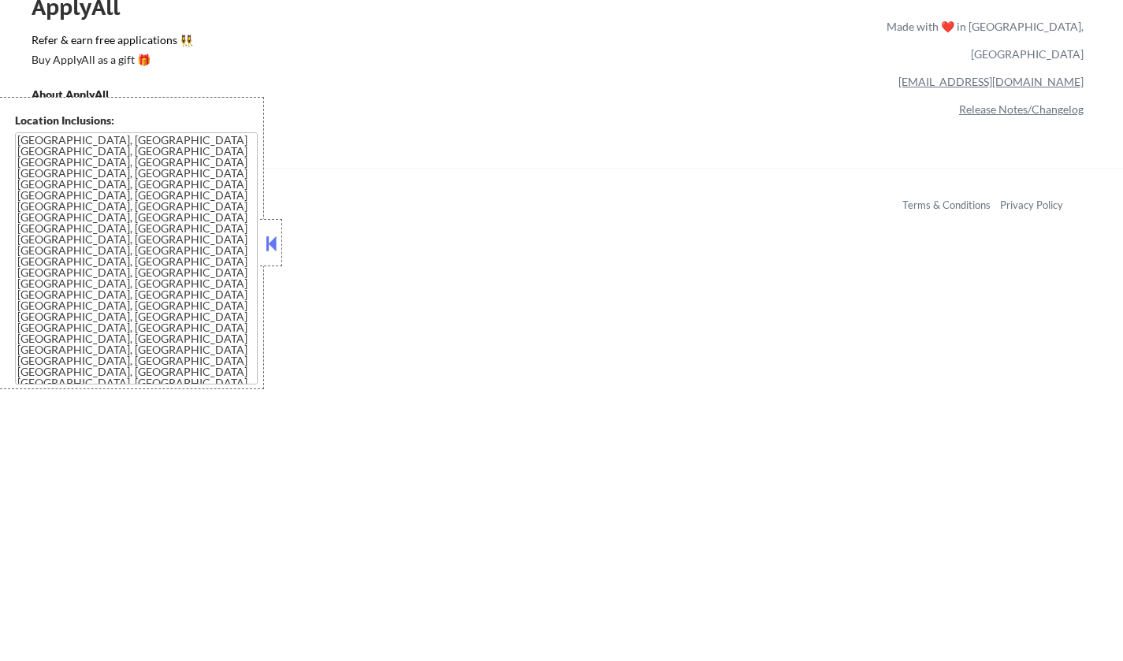
select select ""pending""
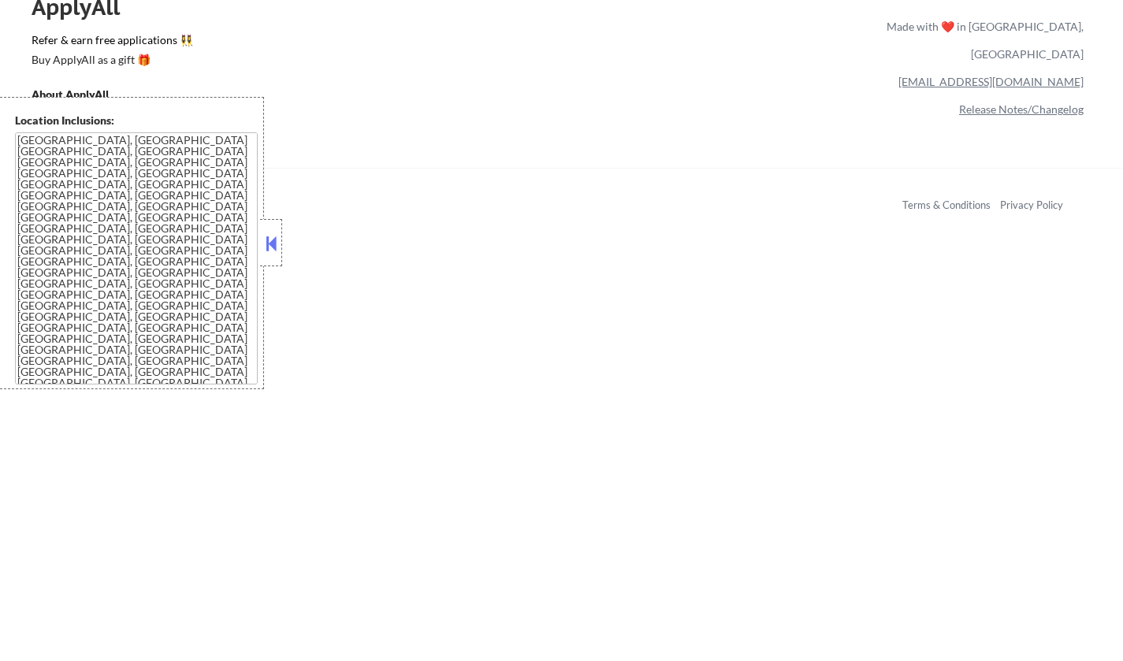
select select ""pending""
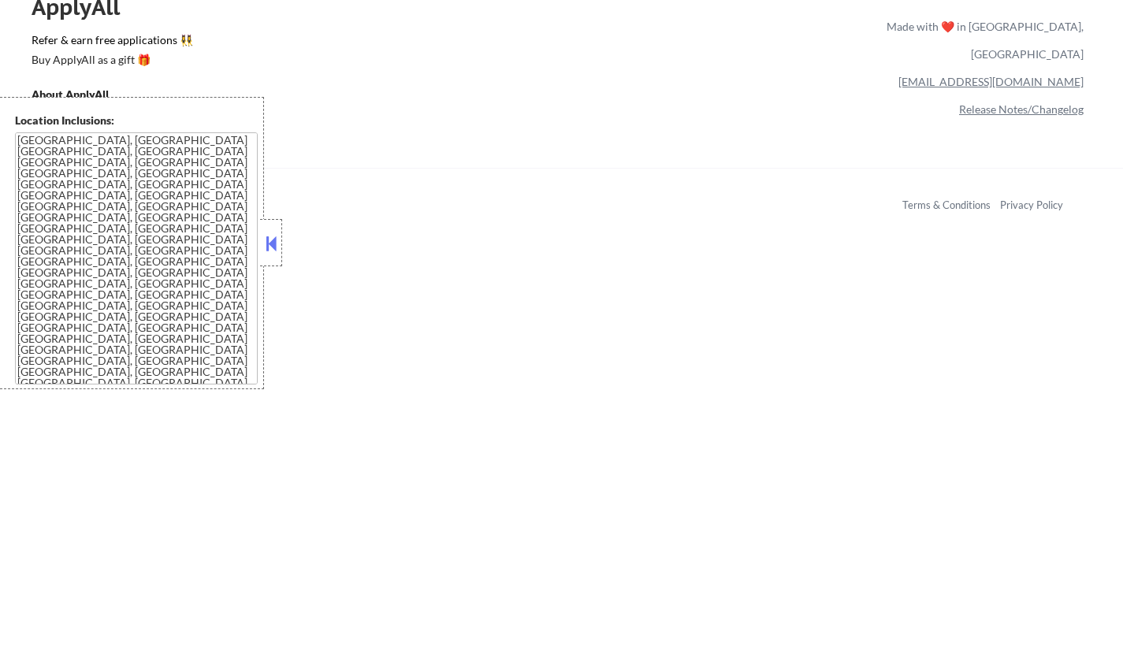
select select ""pending""
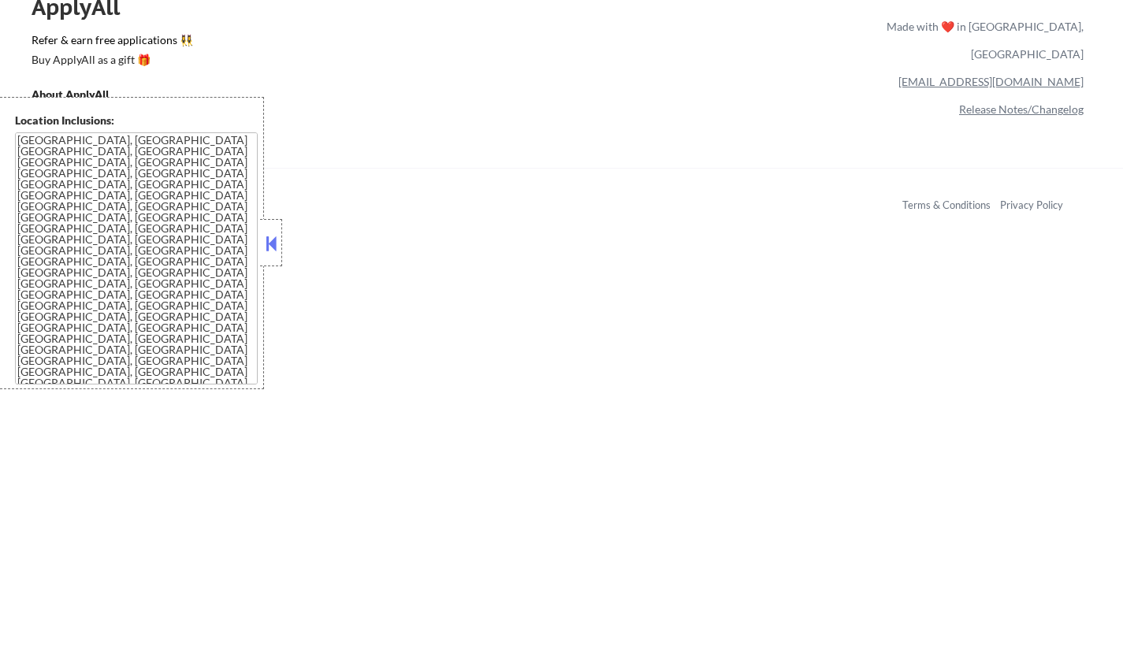
select select ""pending""
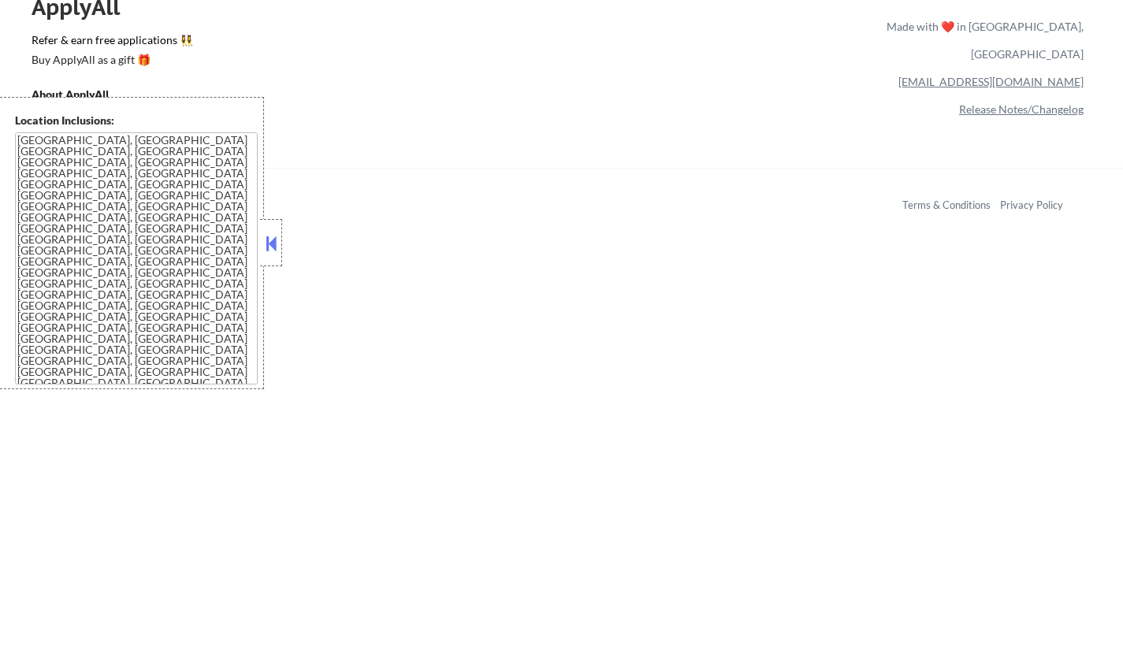
select select ""pending""
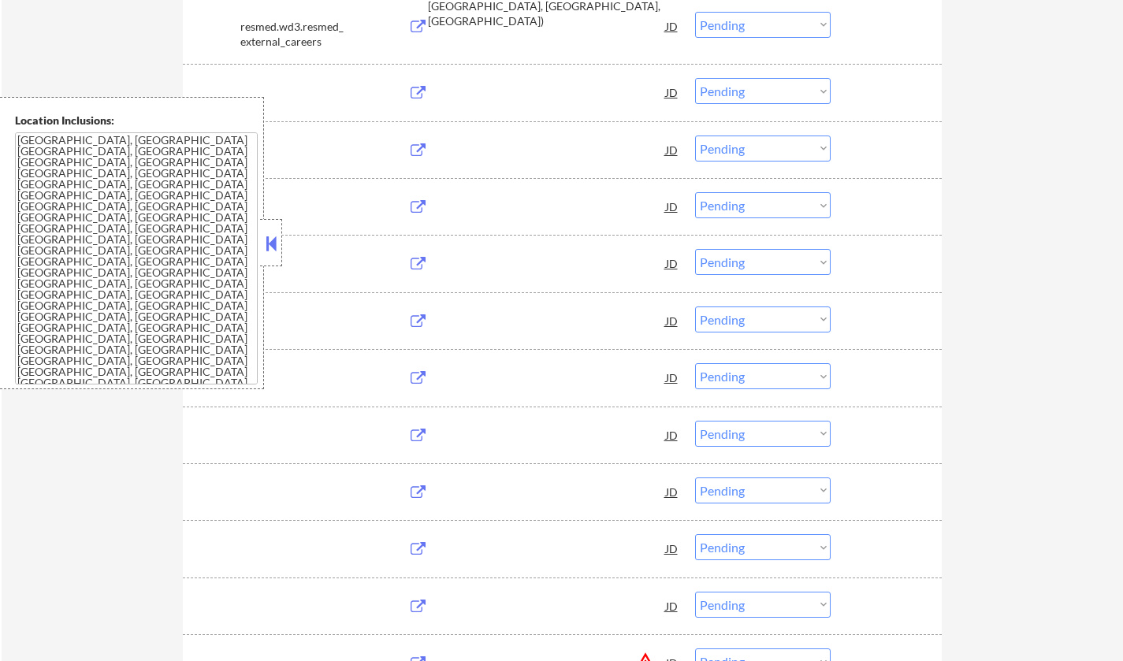
drag, startPoint x: 266, startPoint y: 241, endPoint x: 355, endPoint y: 289, distance: 101.2
click at [265, 240] on button at bounding box center [271, 244] width 17 height 24
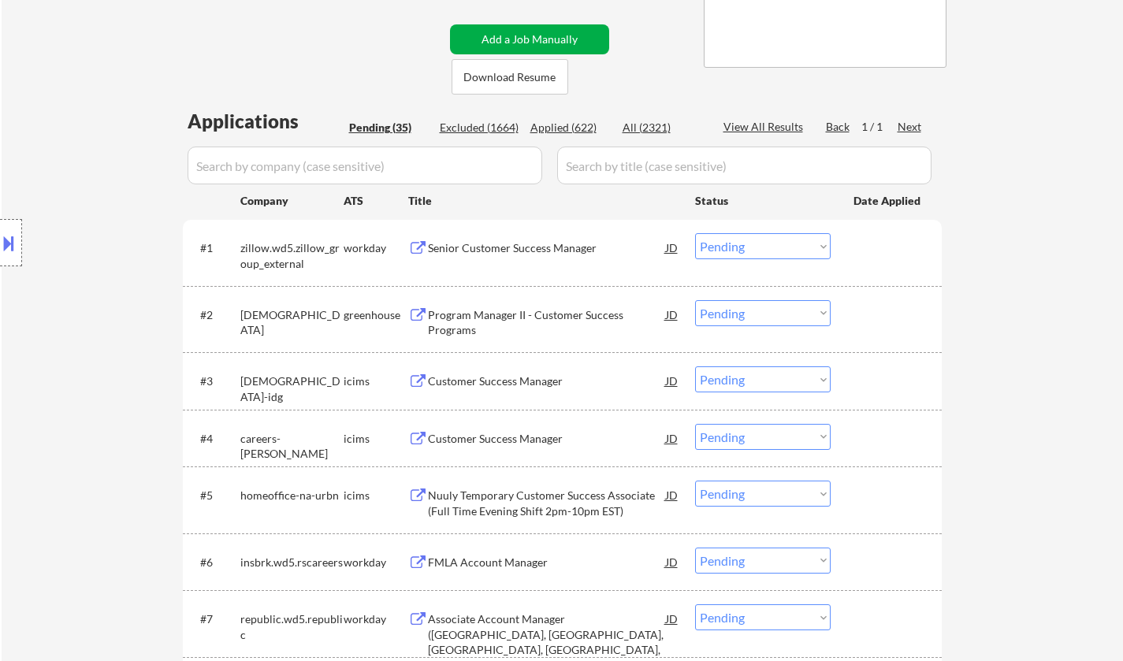
scroll to position [473, 0]
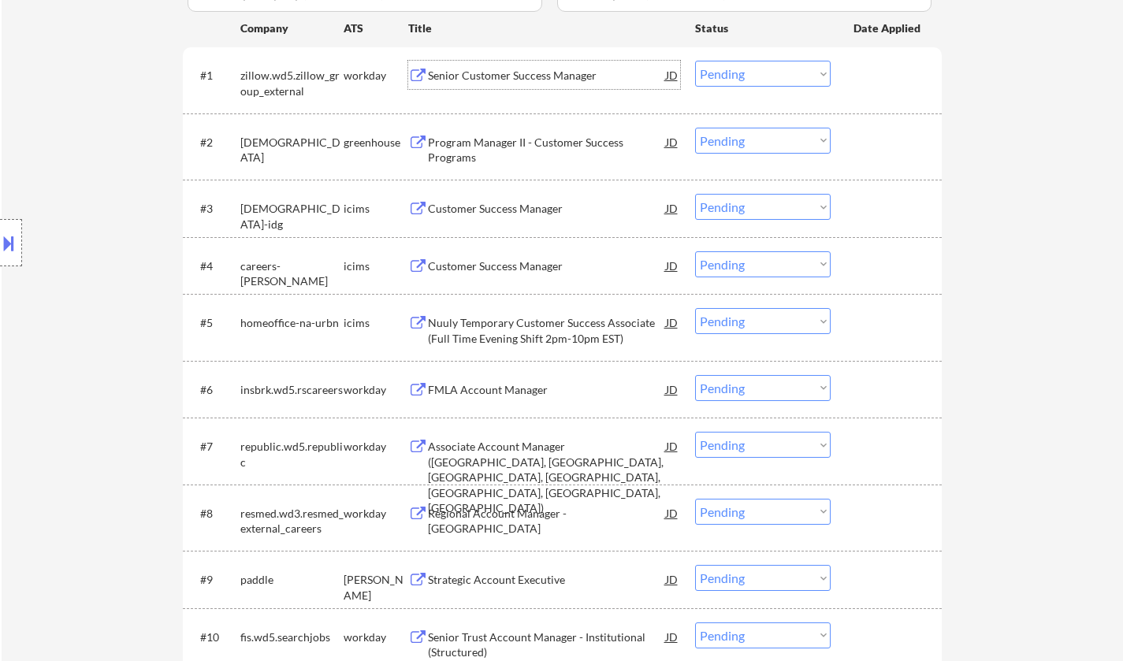
click at [527, 81] on div "Senior Customer Success Manager" at bounding box center [547, 76] width 238 height 16
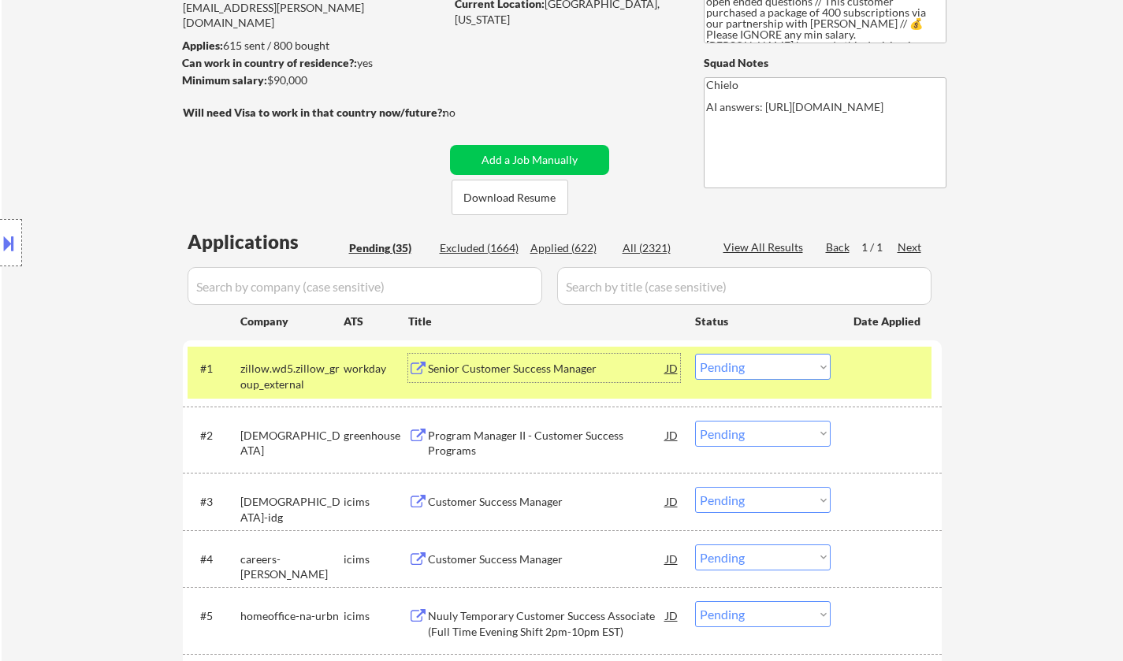
scroll to position [237, 0]
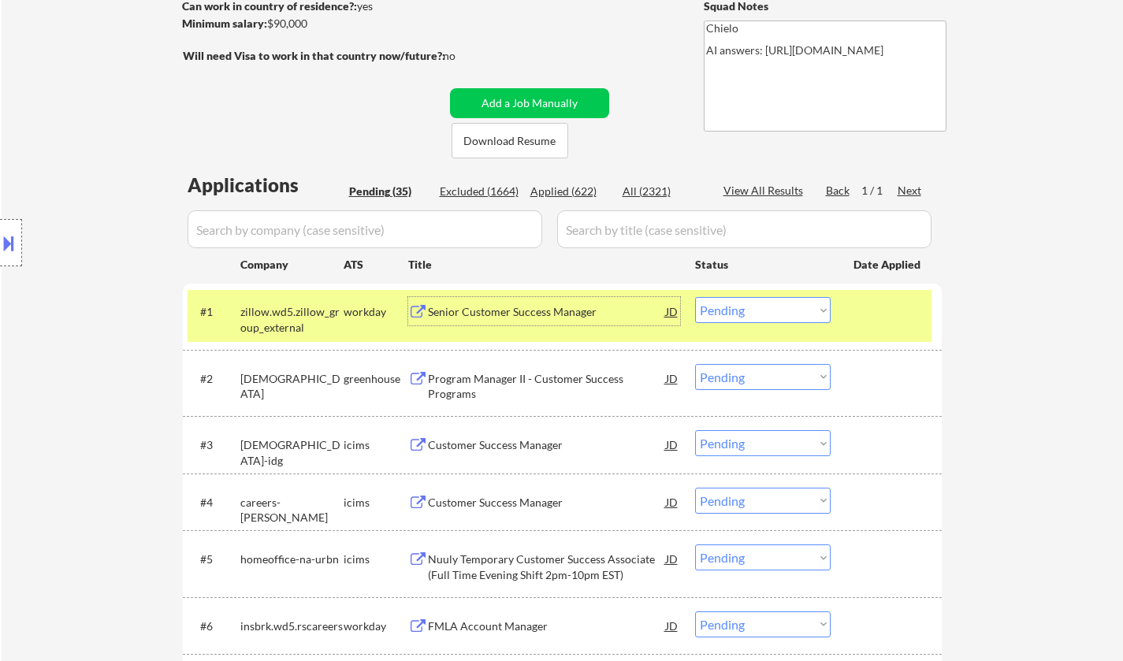
click at [541, 301] on div "Senior Customer Success Manager" at bounding box center [547, 311] width 238 height 28
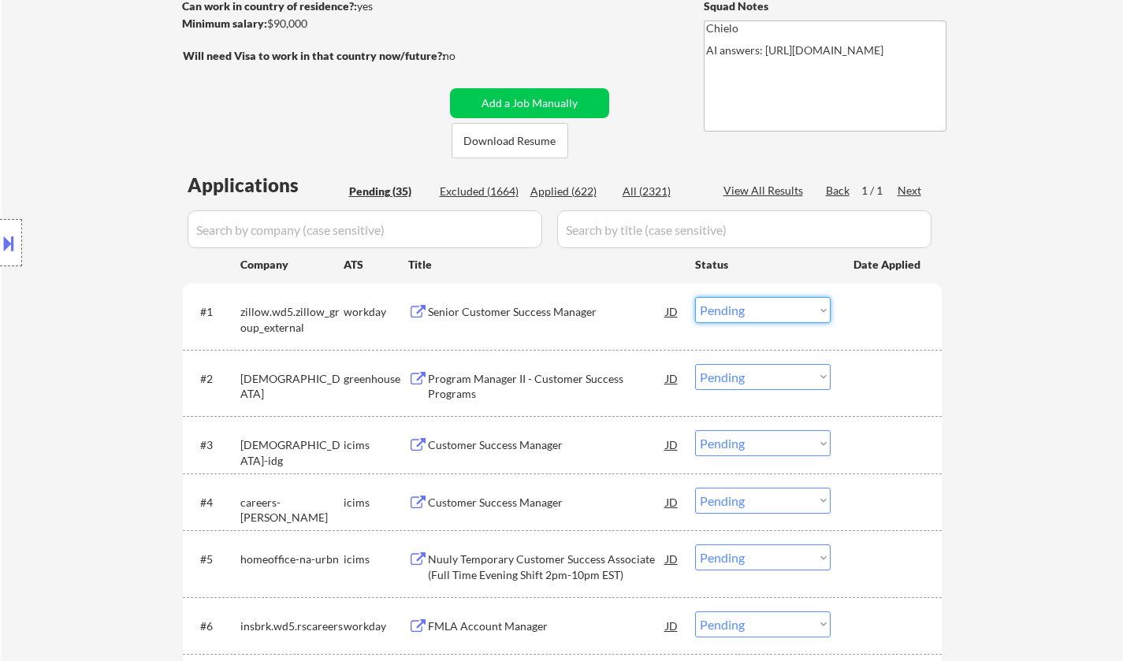
drag, startPoint x: 808, startPoint y: 311, endPoint x: 804, endPoint y: 319, distance: 8.8
click at [808, 311] on select "Choose an option... Pending Applied Excluded (Questions) Excluded (Expired) Exc…" at bounding box center [763, 310] width 136 height 26
click at [695, 297] on select "Choose an option... Pending Applied Excluded (Questions) Excluded (Expired) Exc…" at bounding box center [763, 310] width 136 height 26
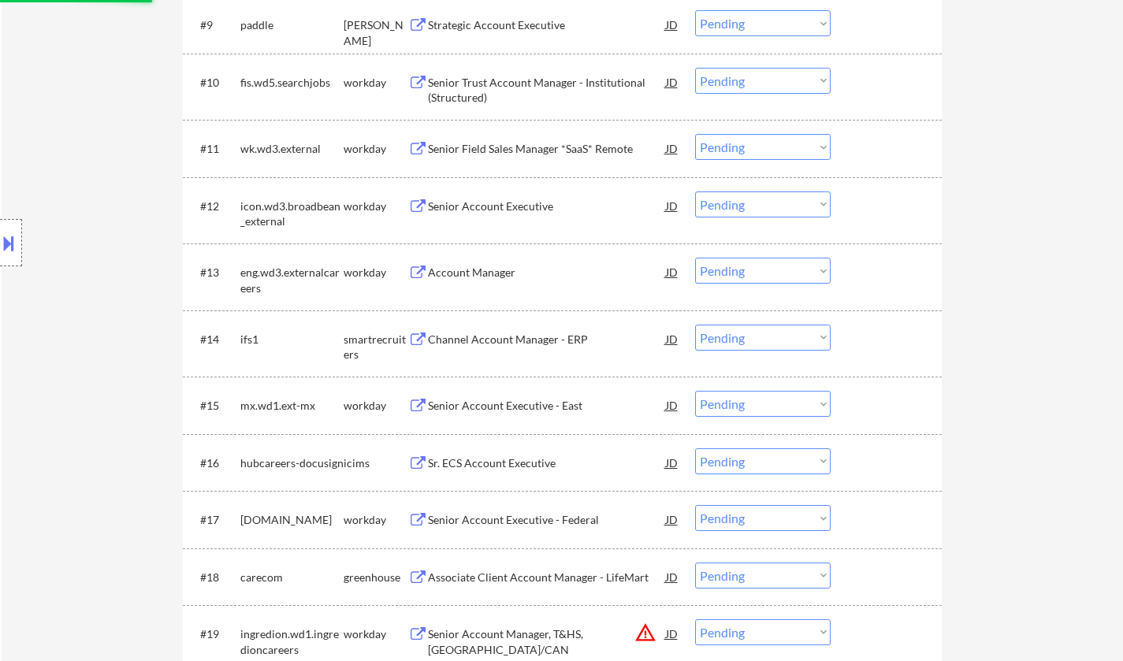
scroll to position [867, 0]
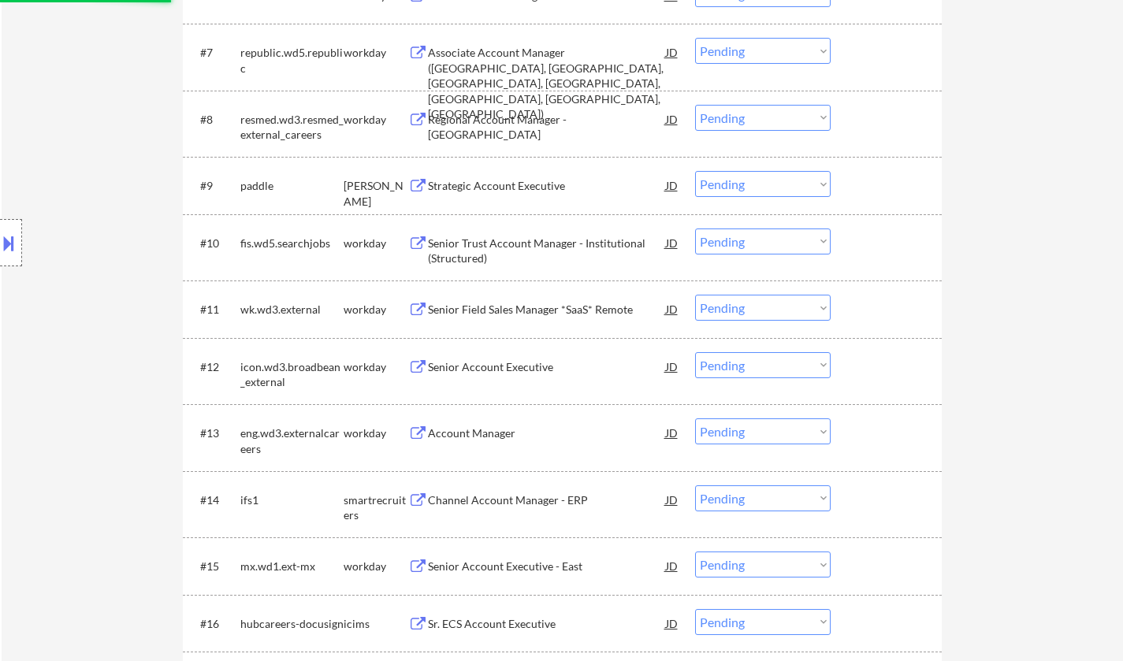
click at [503, 182] on div "Strategic Account Executive" at bounding box center [547, 186] width 238 height 16
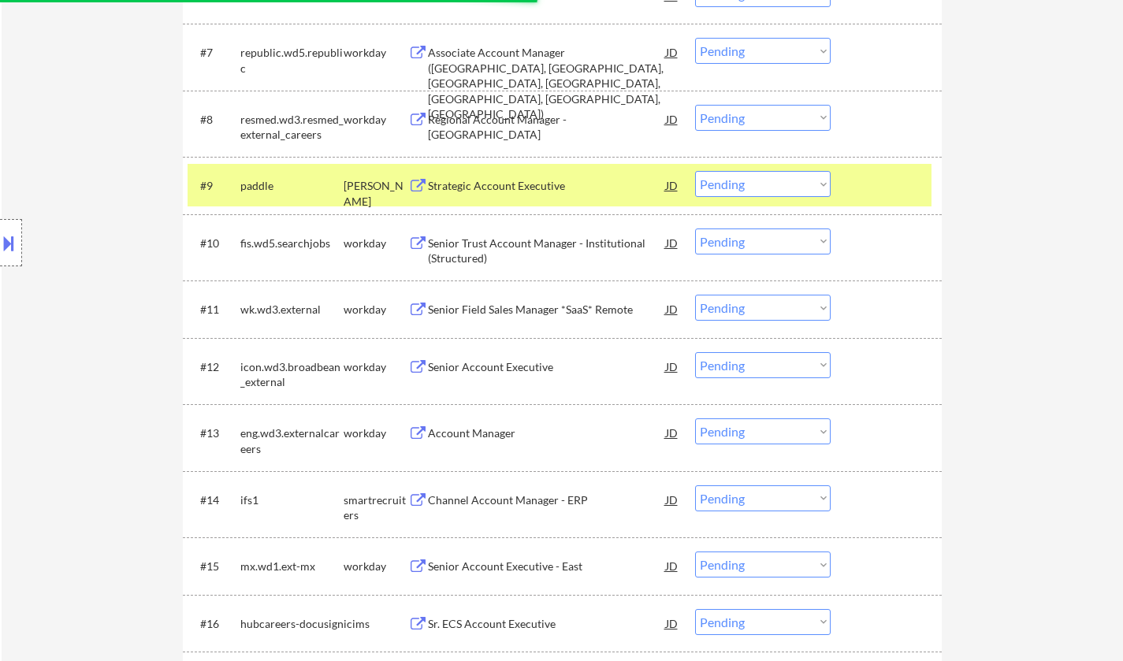
select select ""pending""
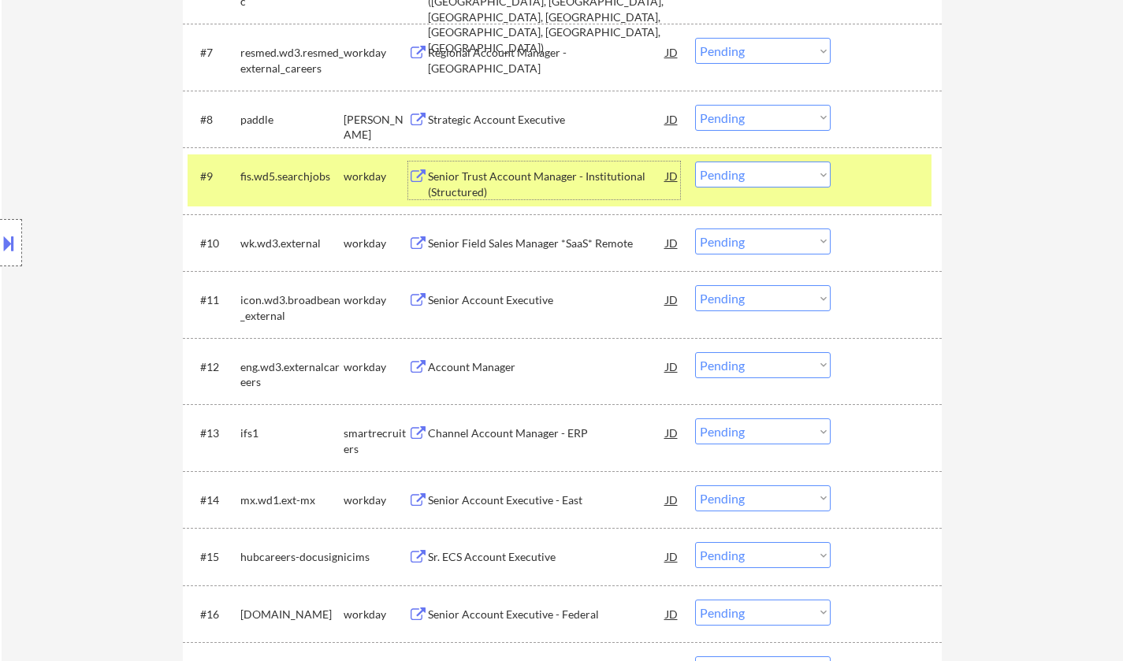
drag, startPoint x: 773, startPoint y: 119, endPoint x: 773, endPoint y: 129, distance: 9.5
click at [773, 119] on select "Choose an option... Pending Applied Excluded (Questions) Excluded (Expired) Exc…" at bounding box center [763, 118] width 136 height 26
select select ""excluded__bad_match_""
click at [695, 105] on select "Choose an option... Pending Applied Excluded (Questions) Excluded (Expired) Exc…" at bounding box center [763, 118] width 136 height 26
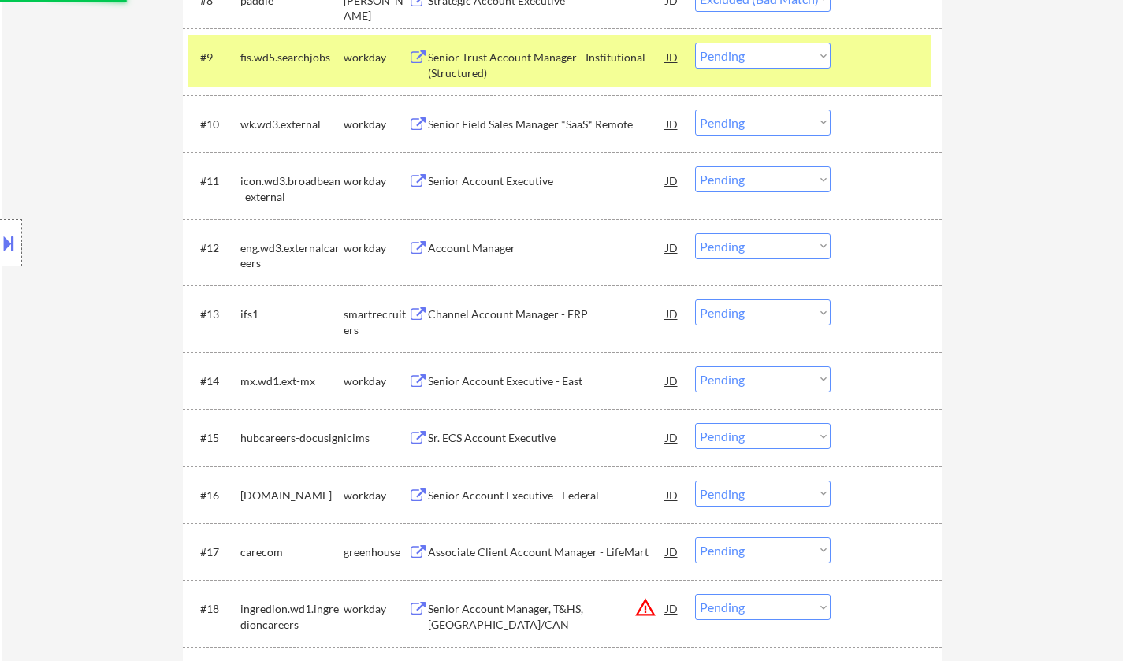
scroll to position [1025, 0]
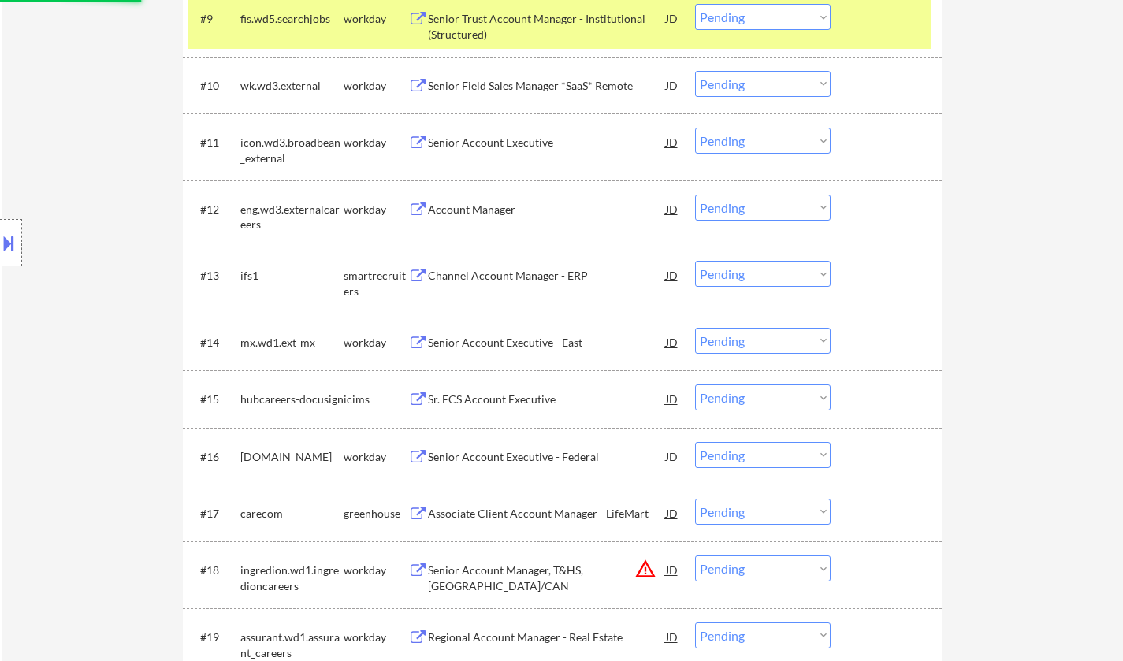
click at [494, 266] on div "Channel Account Manager - ERP" at bounding box center [547, 275] width 238 height 28
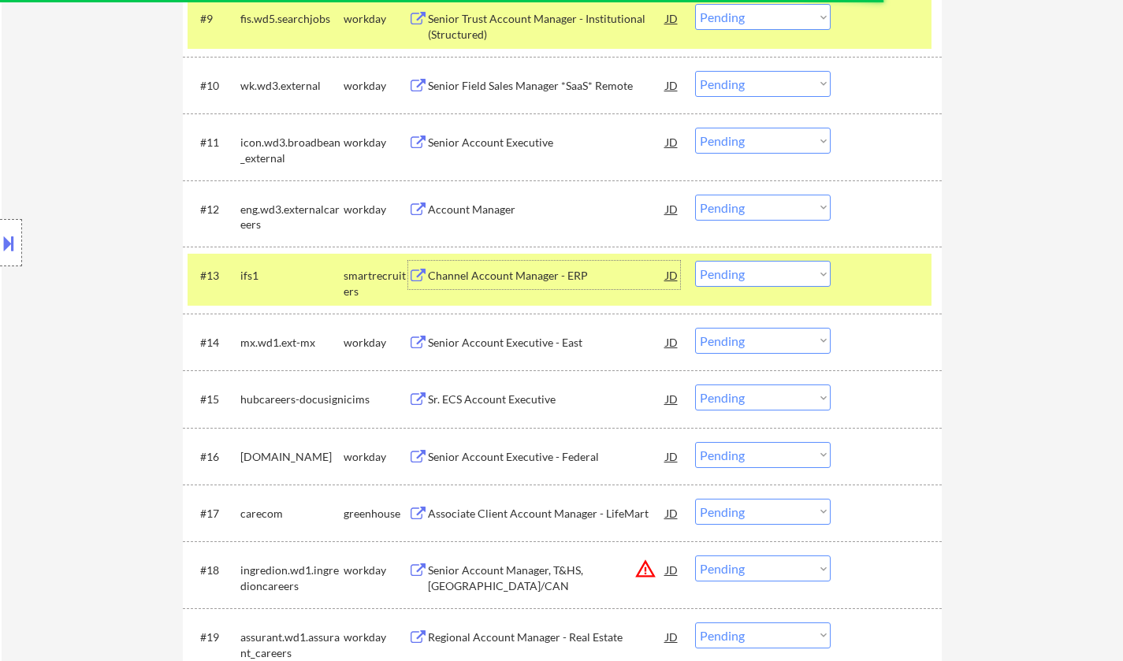
drag, startPoint x: 742, startPoint y: 277, endPoint x: 751, endPoint y: 285, distance: 11.7
click at [742, 277] on select "Choose an option... Pending Applied Excluded (Questions) Excluded (Expired) Exc…" at bounding box center [763, 274] width 136 height 26
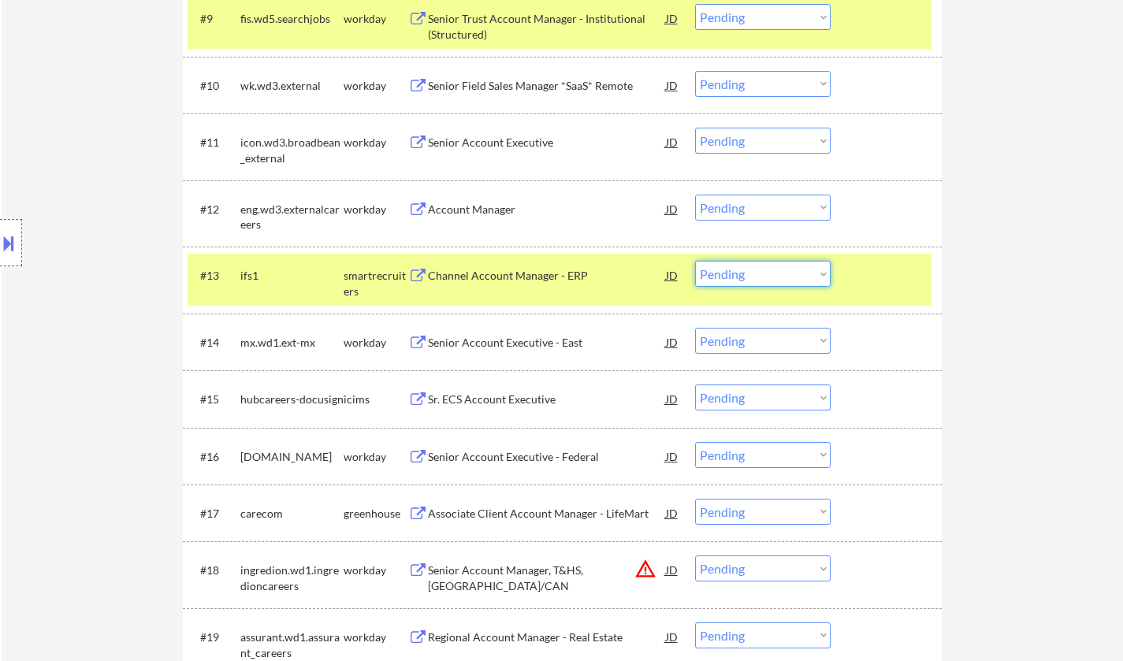
select select ""excluded__bad_match_""
click at [695, 261] on select "Choose an option... Pending Applied Excluded (Questions) Excluded (Expired) Exc…" at bounding box center [763, 274] width 136 height 26
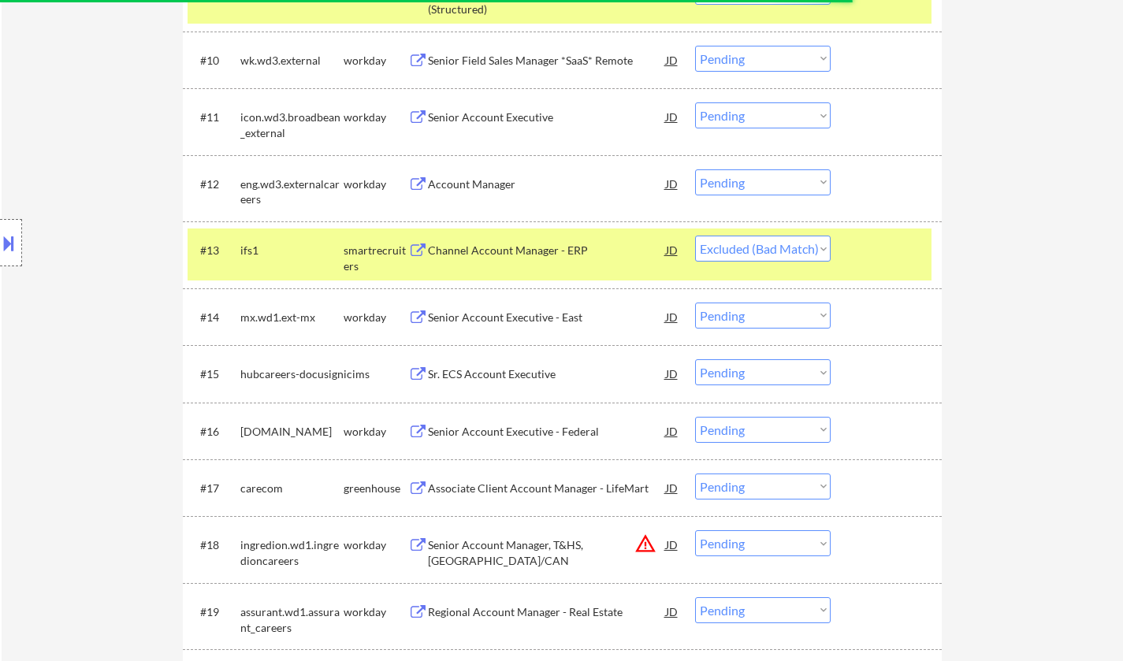
scroll to position [1261, 0]
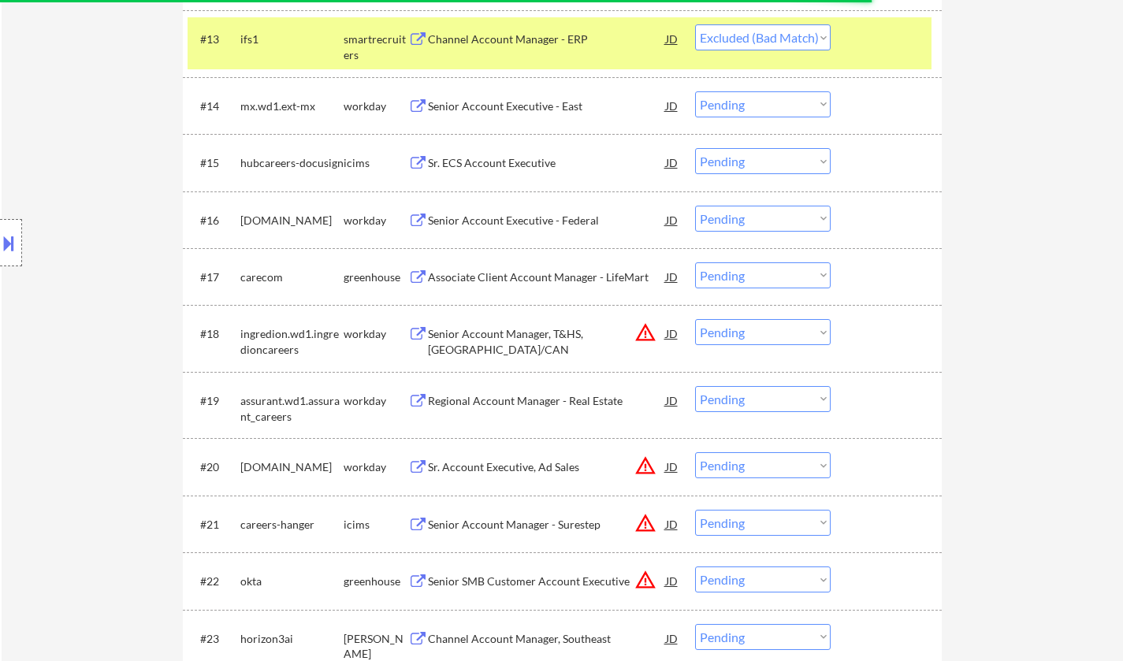
click at [538, 276] on div "Associate Client Account Manager - LifeMart" at bounding box center [547, 278] width 238 height 16
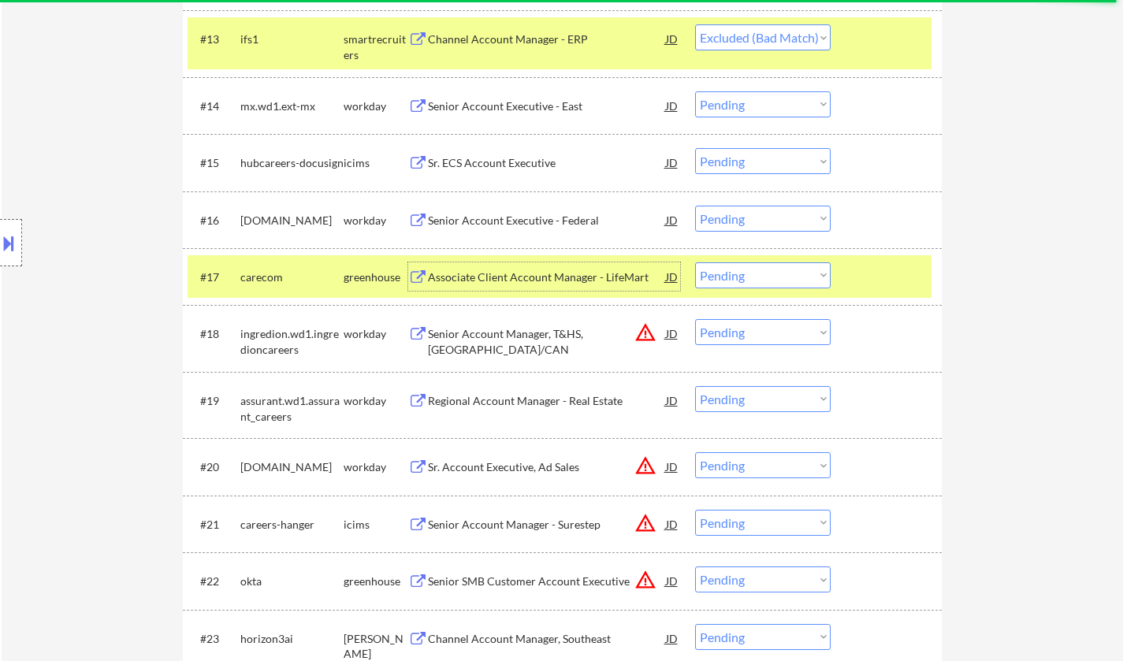
click at [801, 281] on select "Choose an option... Pending Applied Excluded (Questions) Excluded (Expired) Exc…" at bounding box center [763, 276] width 136 height 26
select select ""excluded__salary_""
click at [695, 263] on select "Choose an option... Pending Applied Excluded (Questions) Excluded (Expired) Exc…" at bounding box center [763, 276] width 136 height 26
click at [760, 334] on select "Choose an option... Pending Applied Excluded (Questions) Excluded (Expired) Exc…" at bounding box center [763, 332] width 136 height 26
click at [1034, 307] on div "← Return to /applysquad Mailslurp Inbox Job Search Builder Shane Wilmoth User E…" at bounding box center [563, 119] width 1122 height 2635
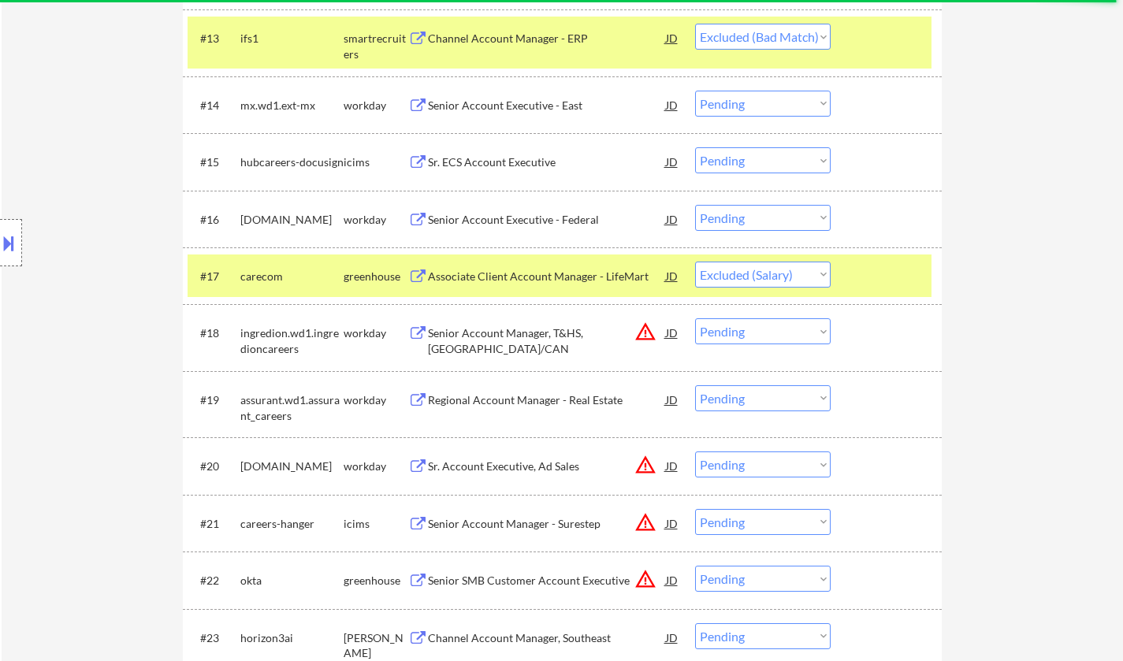
scroll to position [788, 0]
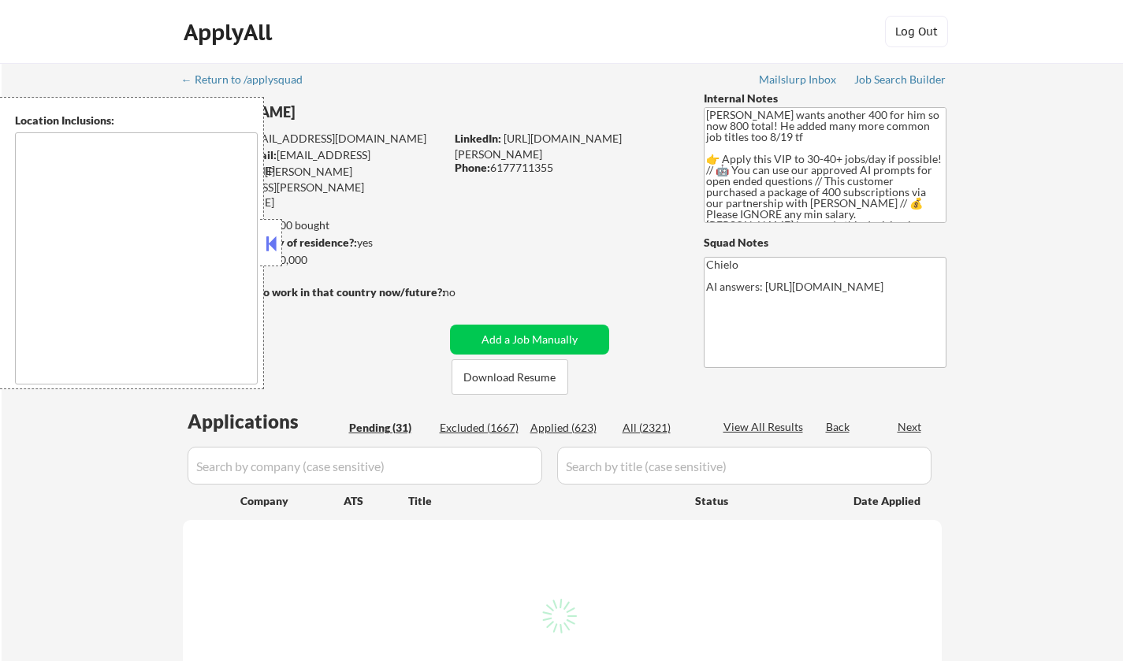
select select ""pending""
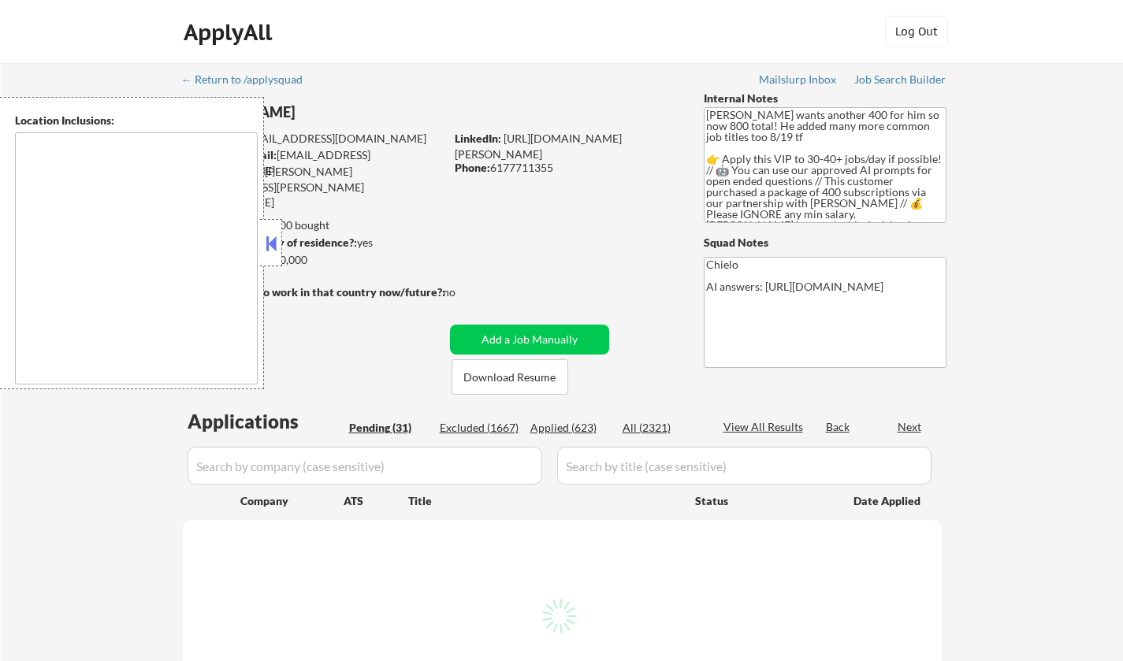
select select ""pending""
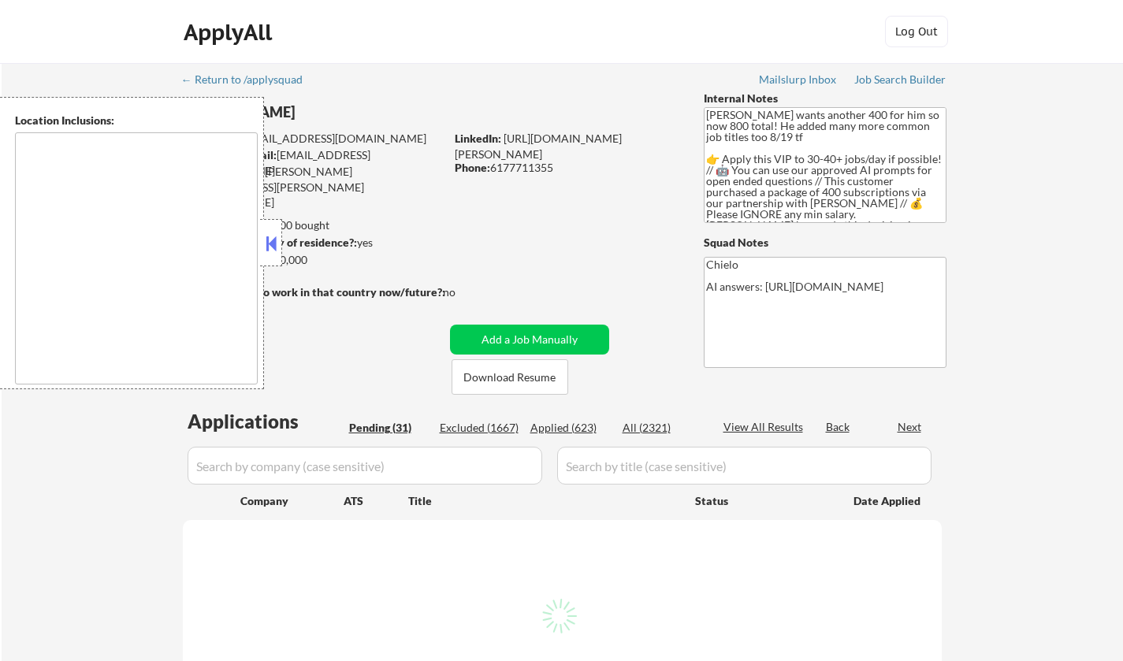
select select ""pending""
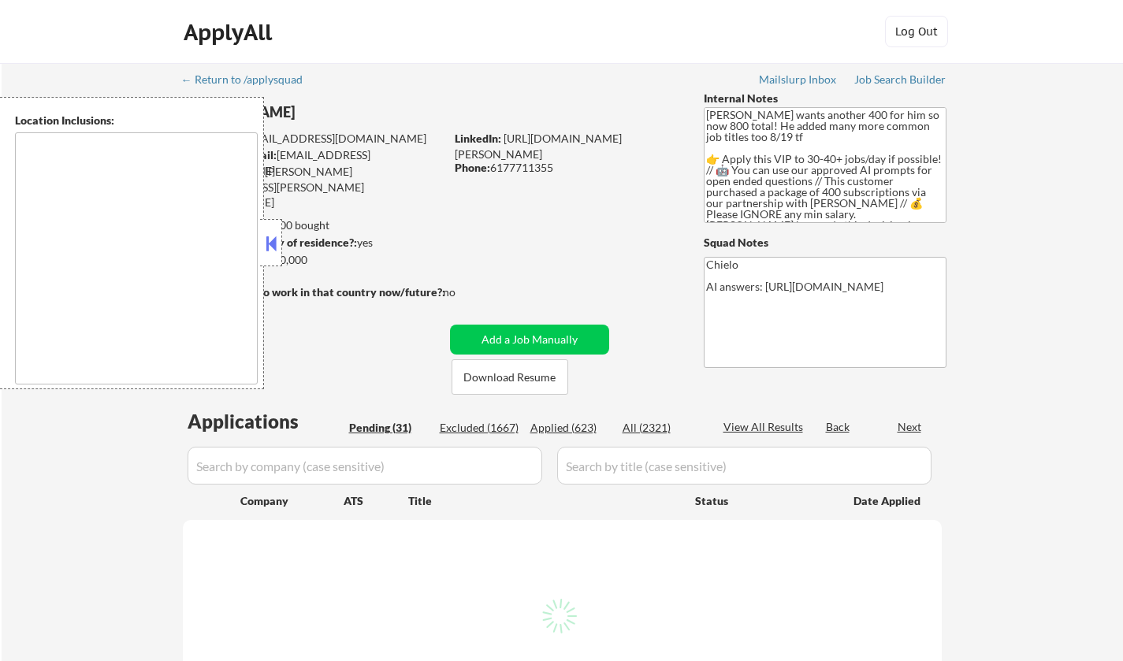
select select ""pending""
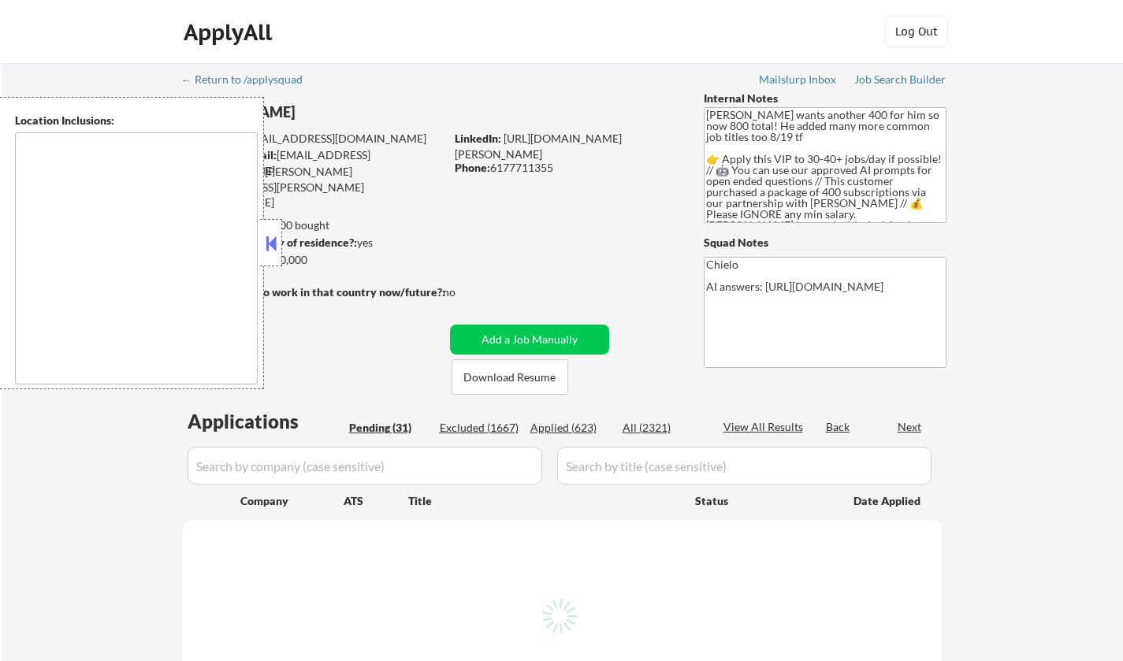
select select ""pending""
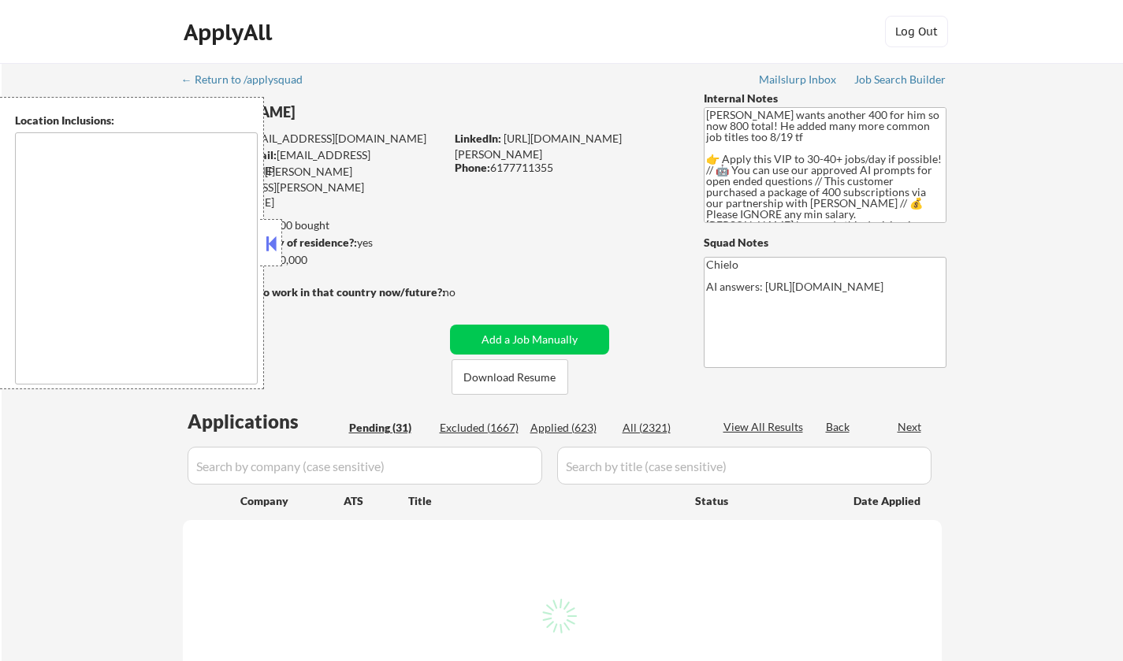
select select ""pending""
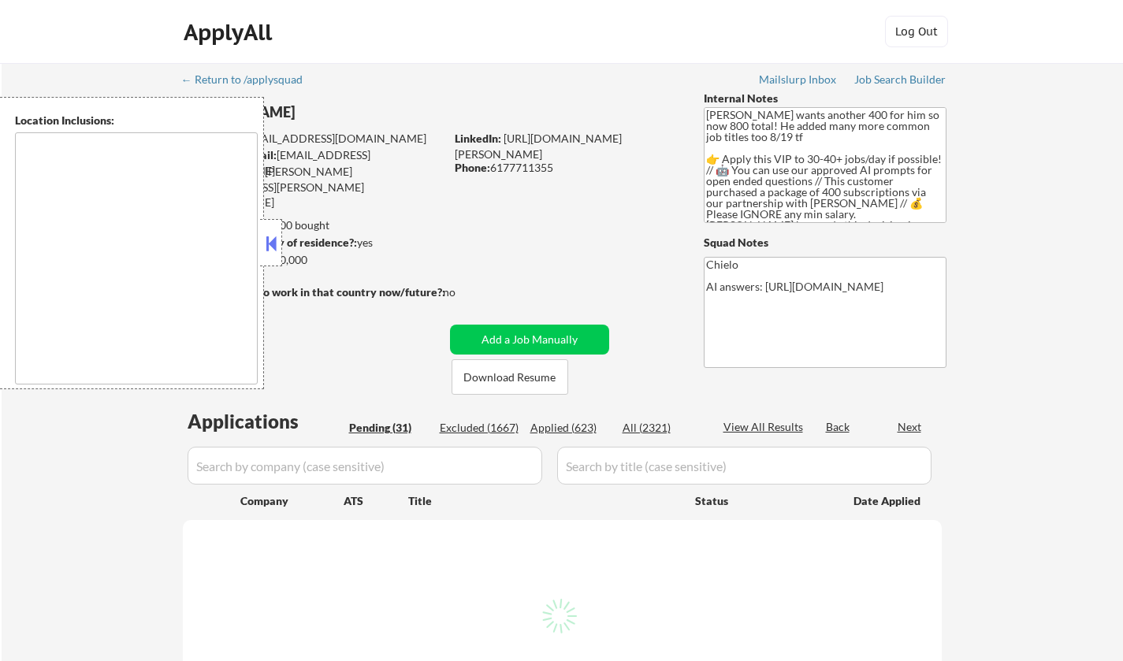
select select ""pending""
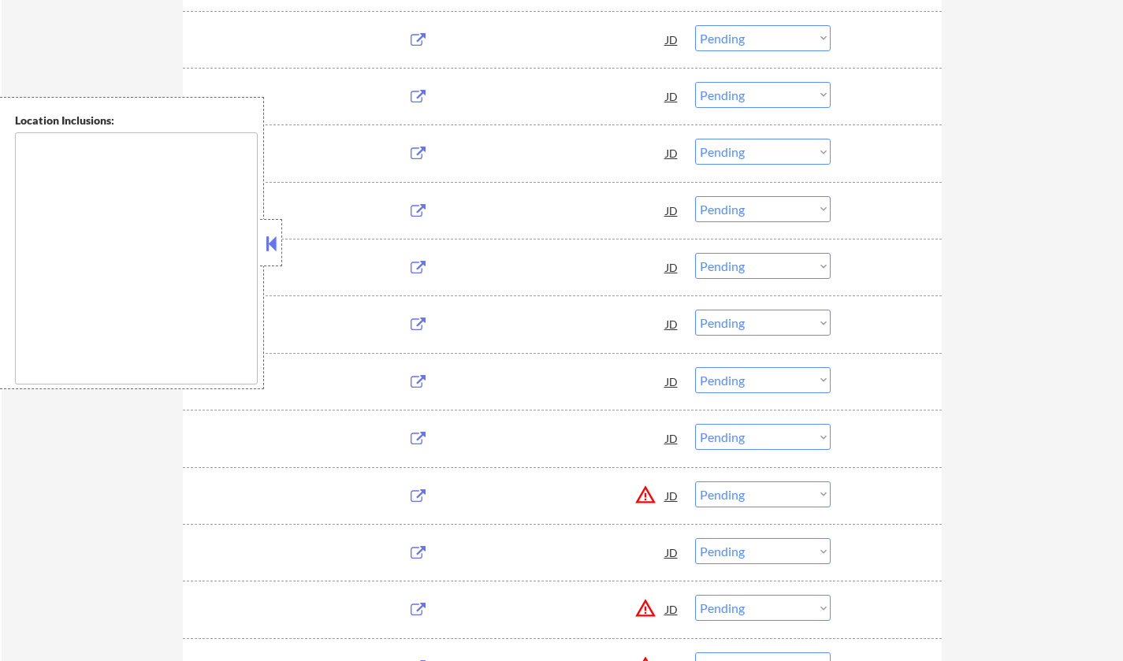
type textarea "[GEOGRAPHIC_DATA], [GEOGRAPHIC_DATA] [GEOGRAPHIC_DATA], [GEOGRAPHIC_DATA] [GEOG…"
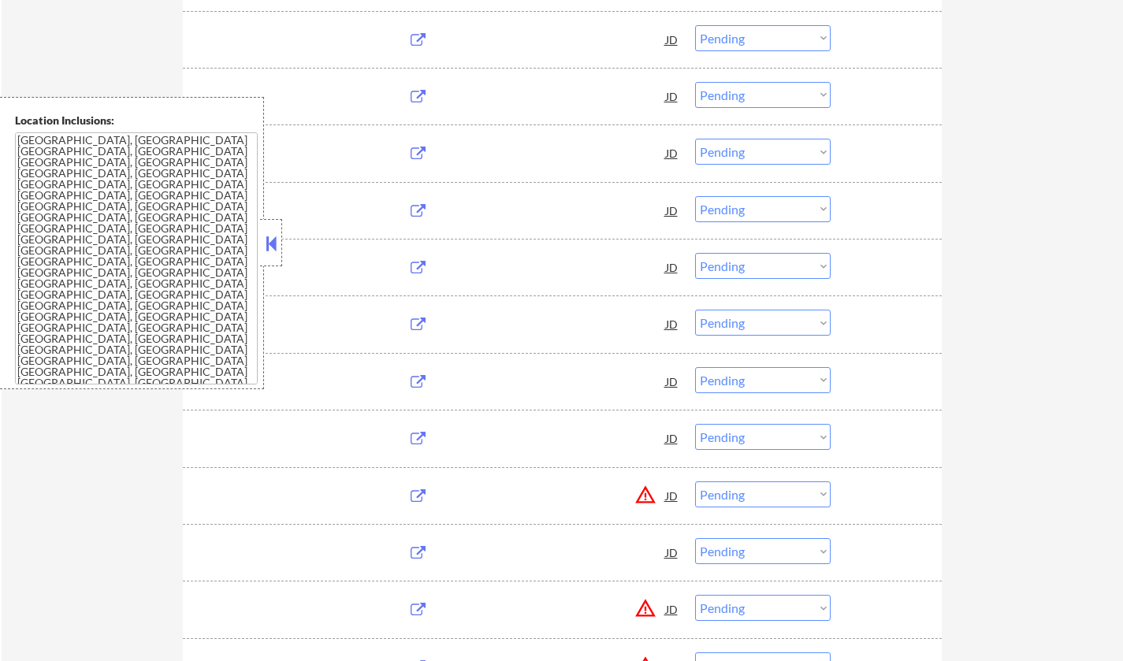
scroll to position [788, 0]
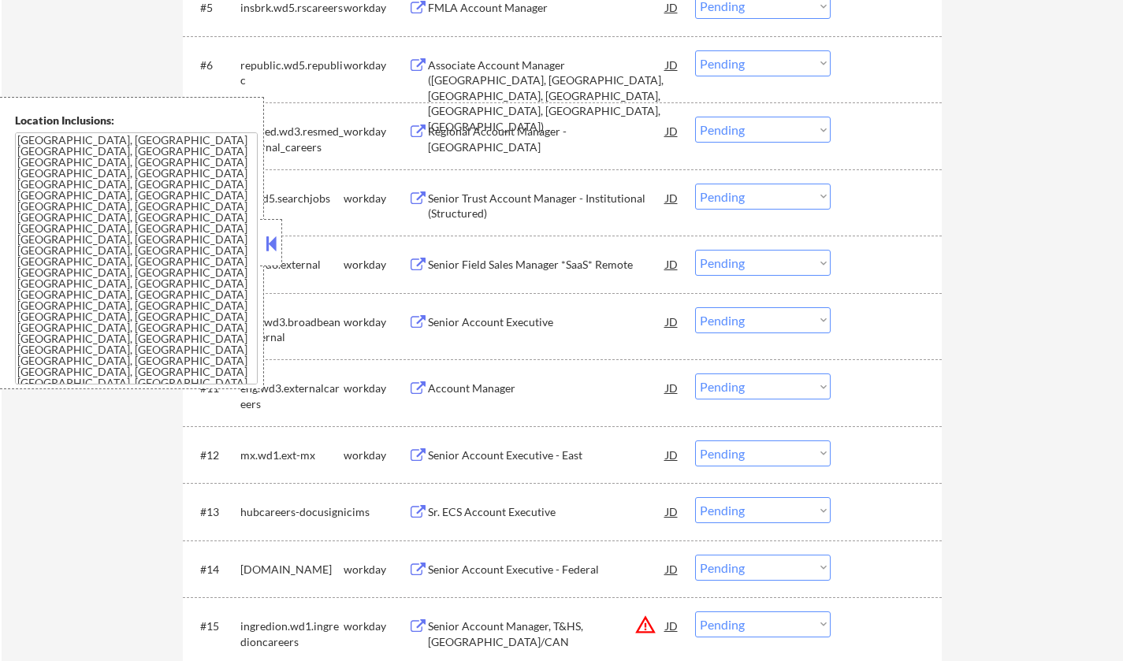
click at [265, 230] on div at bounding box center [271, 242] width 22 height 47
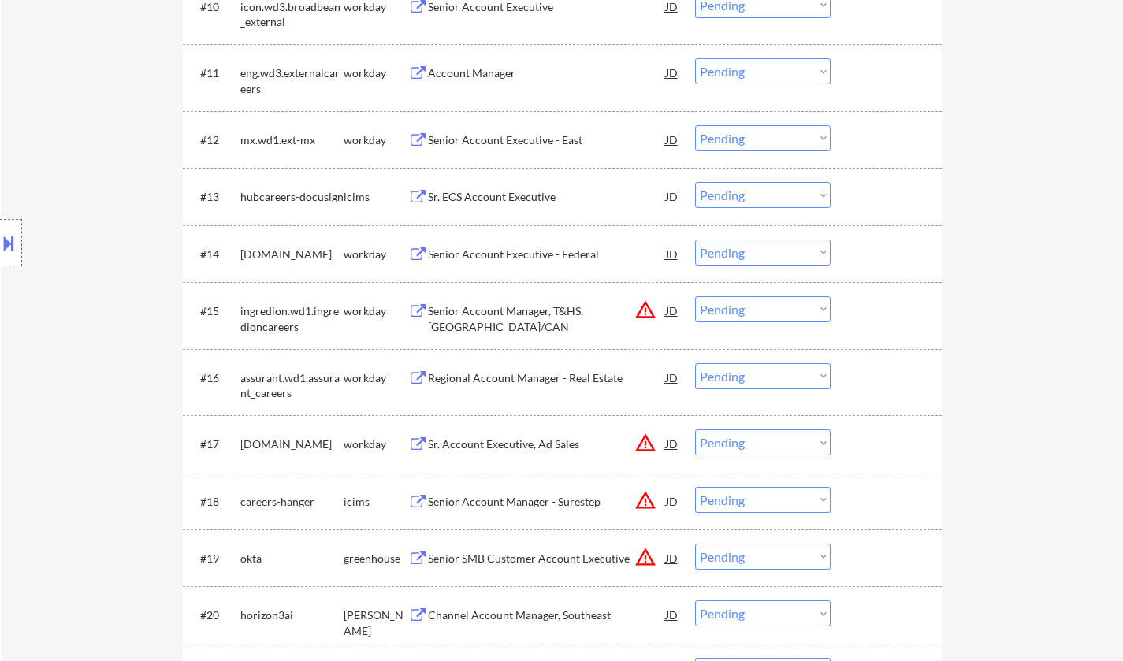
scroll to position [1340, 0]
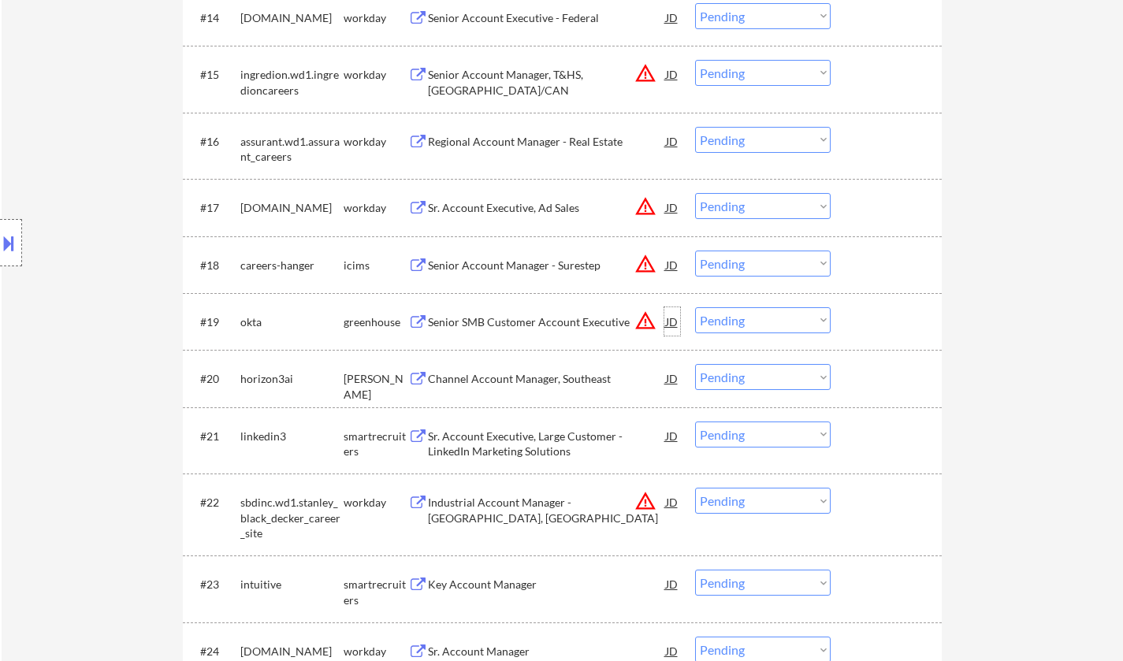
click at [673, 321] on div "JD" at bounding box center [673, 321] width 16 height 28
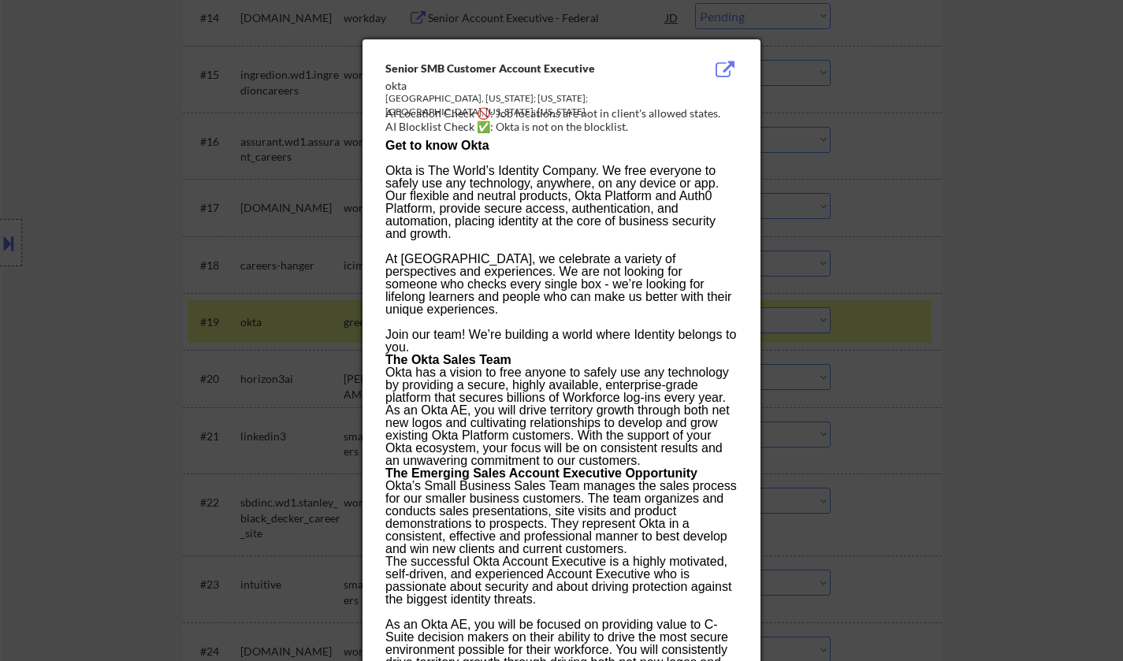
click at [908, 390] on div at bounding box center [561, 330] width 1123 height 661
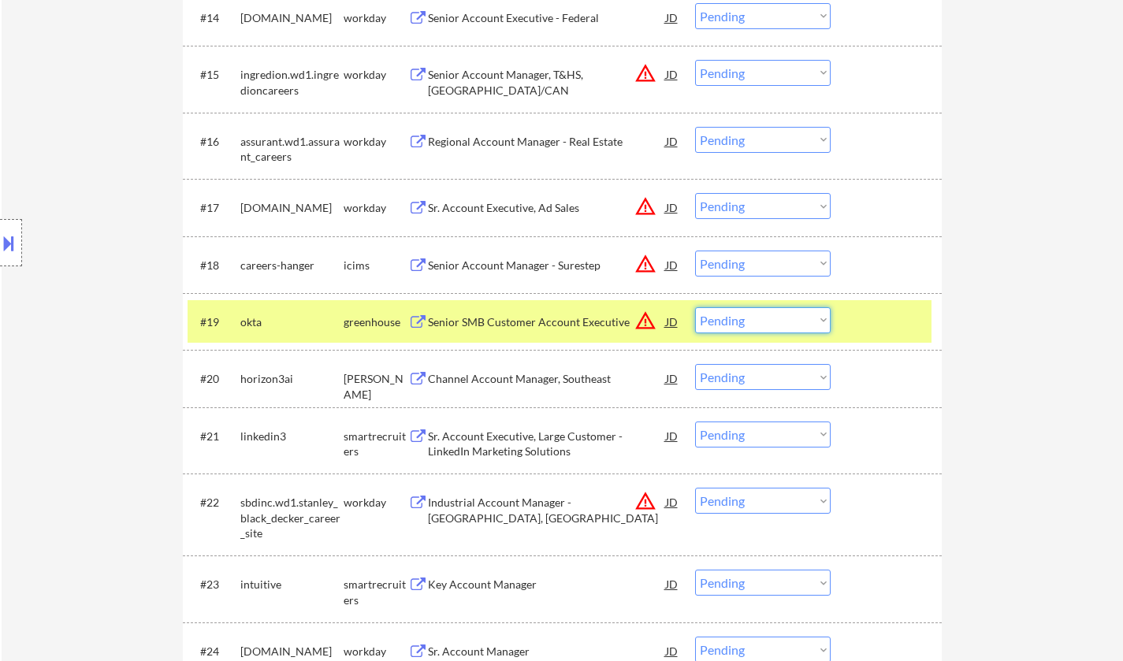
drag, startPoint x: 764, startPoint y: 319, endPoint x: 833, endPoint y: 420, distance: 122.0
click at [764, 319] on select "Choose an option... Pending Applied Excluded (Questions) Excluded (Expired) Exc…" at bounding box center [763, 320] width 136 height 26
select select ""excluded__location_""
click at [695, 307] on select "Choose an option... Pending Applied Excluded (Questions) Excluded (Expired) Exc…" at bounding box center [763, 320] width 136 height 26
drag, startPoint x: 752, startPoint y: 203, endPoint x: 761, endPoint y: 214, distance: 14.0
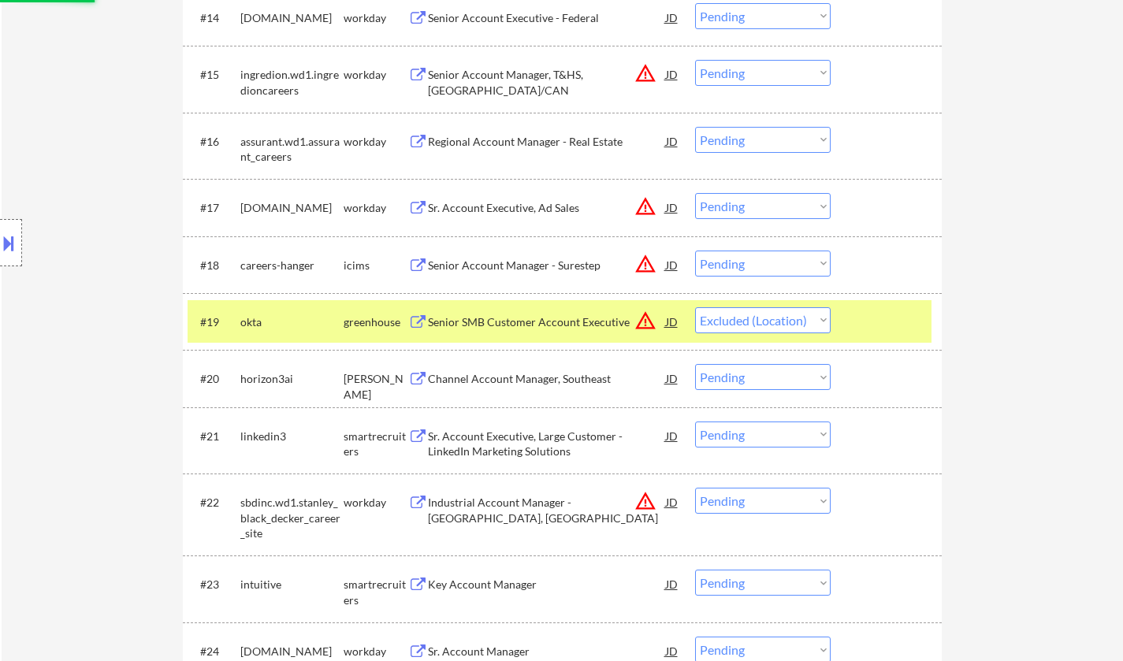
click at [752, 203] on select "Choose an option... Pending Applied Excluded (Questions) Excluded (Expired) Exc…" at bounding box center [763, 206] width 136 height 26
select select ""excluded__location_""
click at [695, 193] on select "Choose an option... Pending Applied Excluded (Questions) Excluded (Expired) Exc…" at bounding box center [763, 206] width 136 height 26
click at [762, 267] on select "Choose an option... Pending Applied Excluded (Questions) Excluded (Expired) Exc…" at bounding box center [763, 264] width 136 height 26
select select ""excluded__location_""
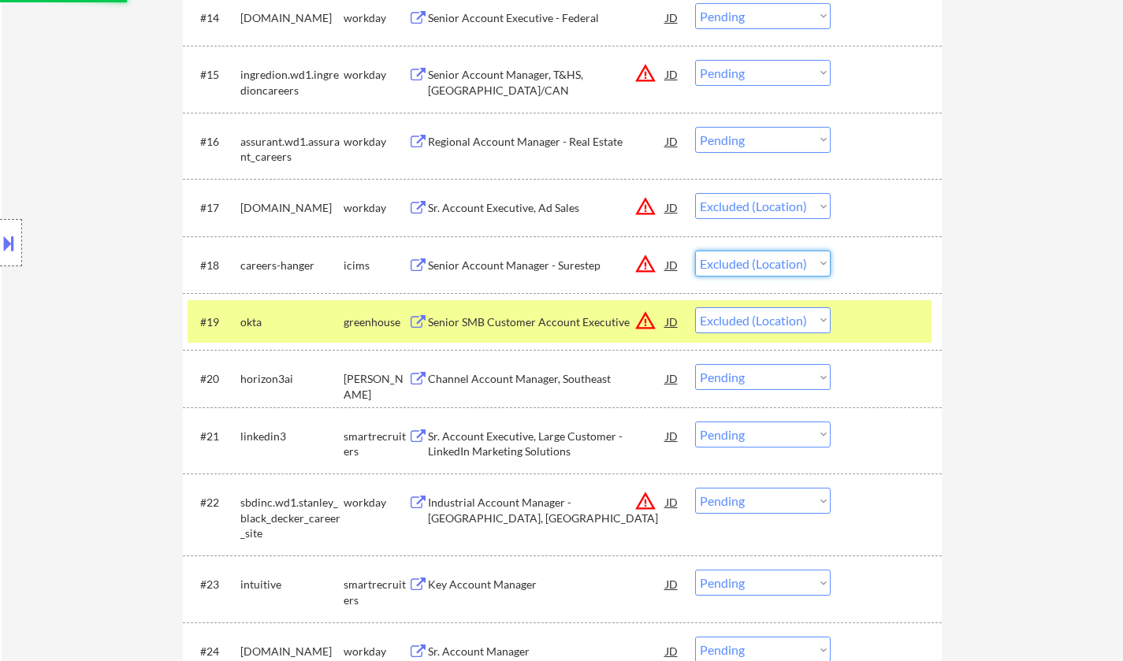
click at [695, 251] on select "Choose an option... Pending Applied Excluded (Questions) Excluded (Expired) Exc…" at bounding box center [763, 264] width 136 height 26
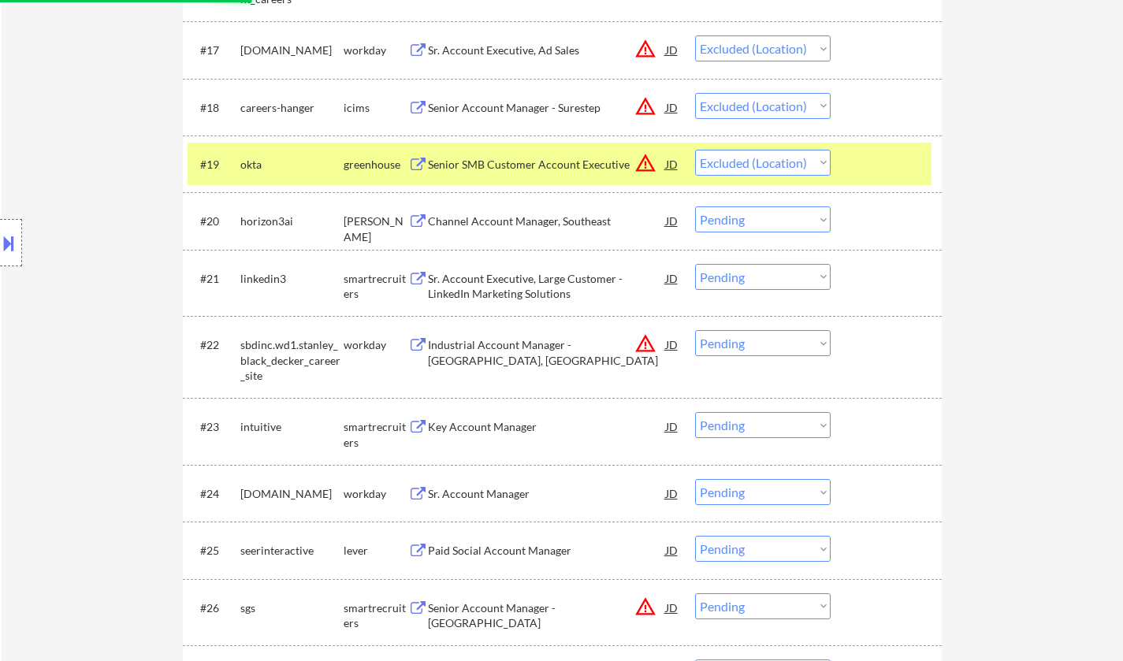
scroll to position [1656, 0]
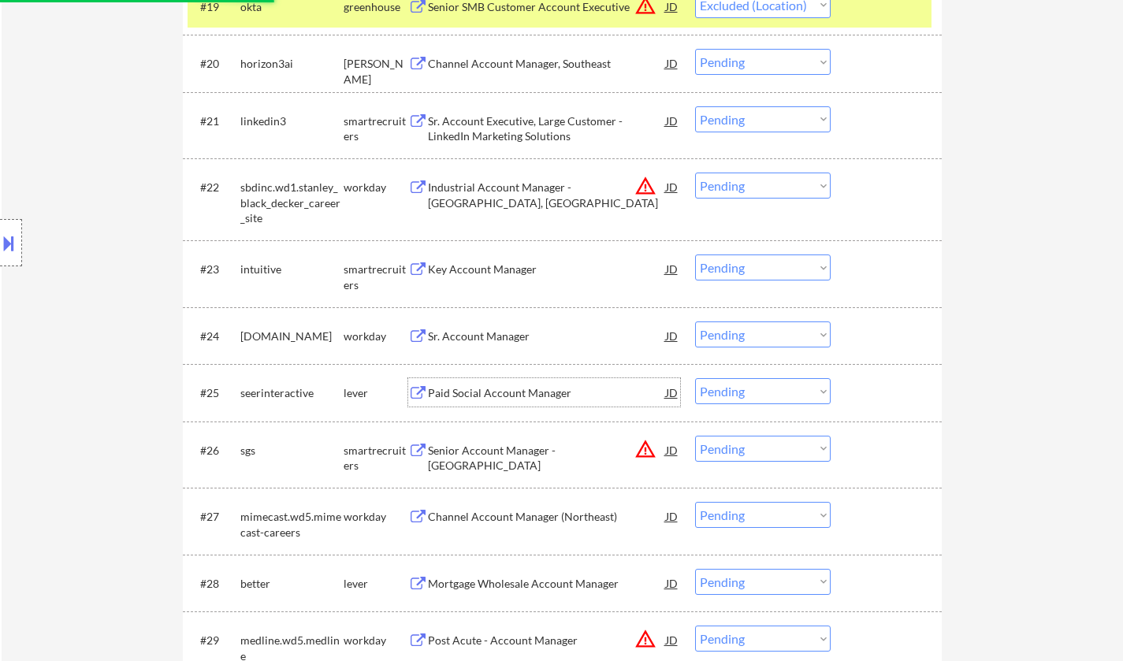
click at [487, 393] on div "Paid Social Account Manager" at bounding box center [547, 394] width 238 height 16
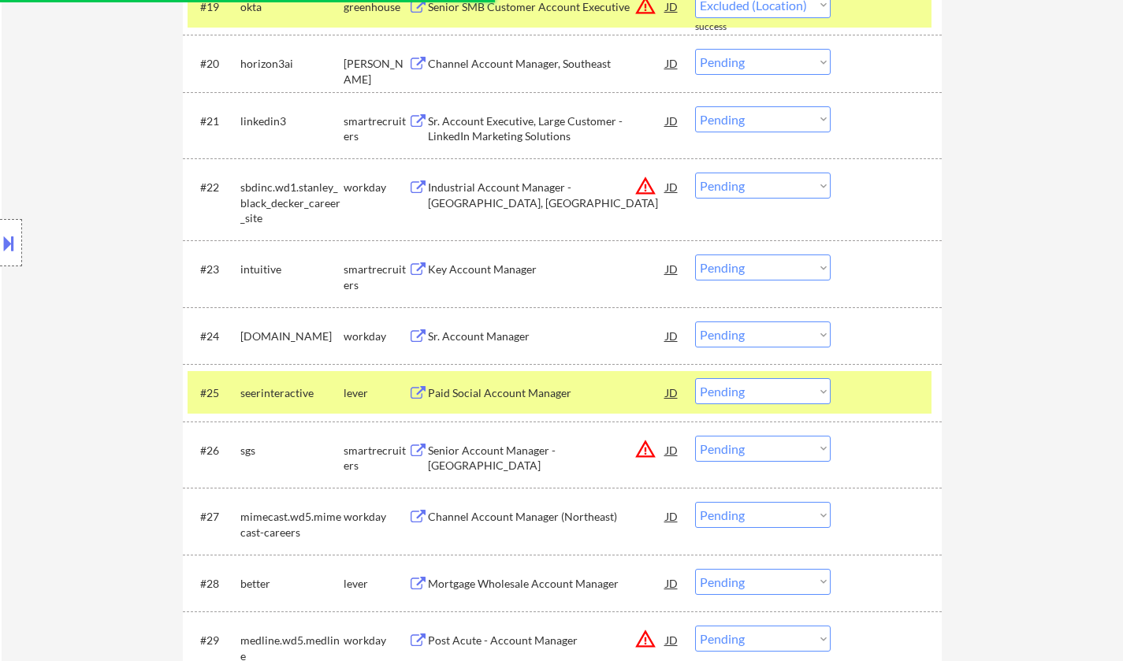
select select ""pending""
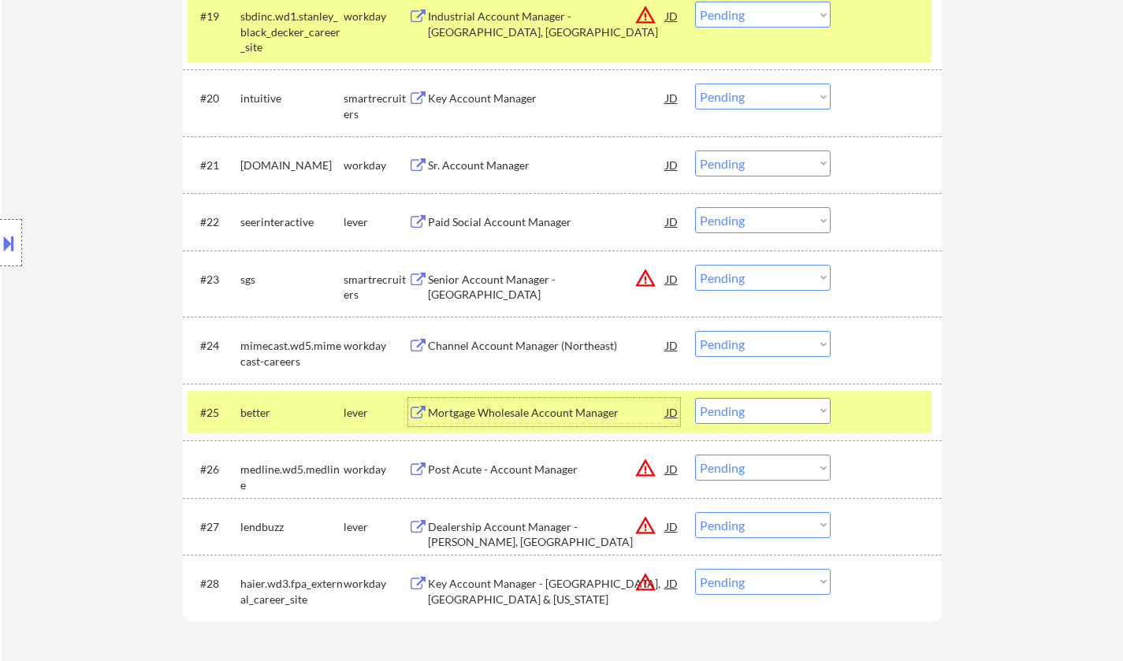
drag, startPoint x: 796, startPoint y: 218, endPoint x: 796, endPoint y: 228, distance: 9.5
click at [796, 218] on select "Choose an option... Pending Applied Excluded (Questions) Excluded (Expired) Exc…" at bounding box center [763, 220] width 136 height 26
click at [695, 207] on select "Choose an option... Pending Applied Excluded (Questions) Excluded (Expired) Exc…" at bounding box center [763, 220] width 136 height 26
select select ""pending""
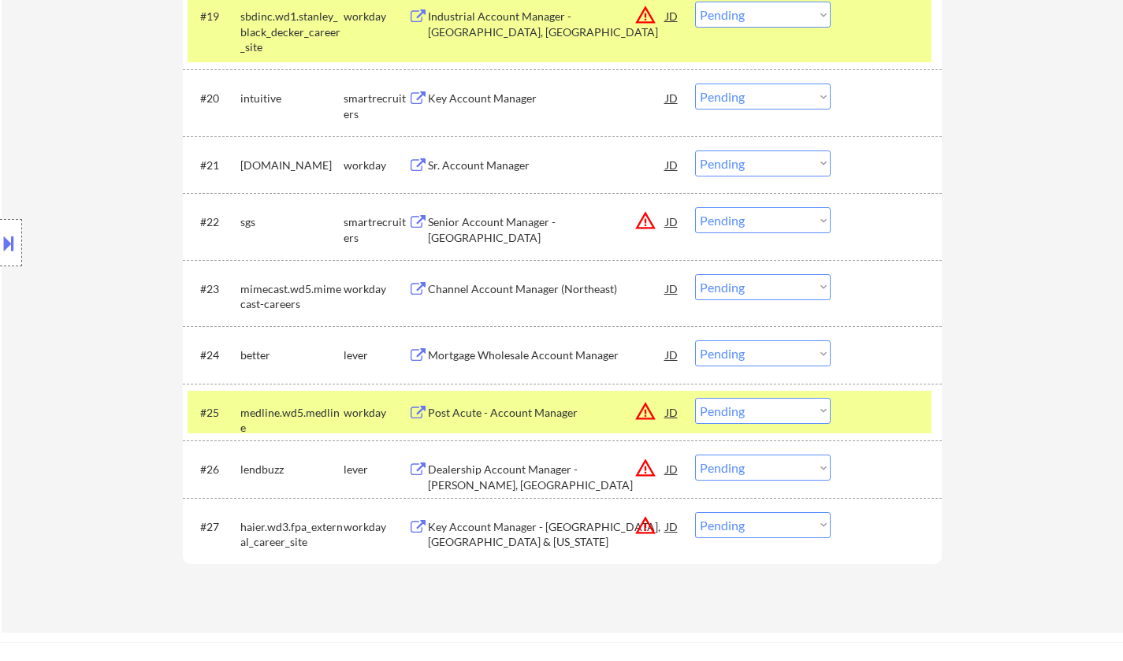
click at [535, 356] on div "Mortgage Wholesale Account Manager" at bounding box center [547, 356] width 238 height 16
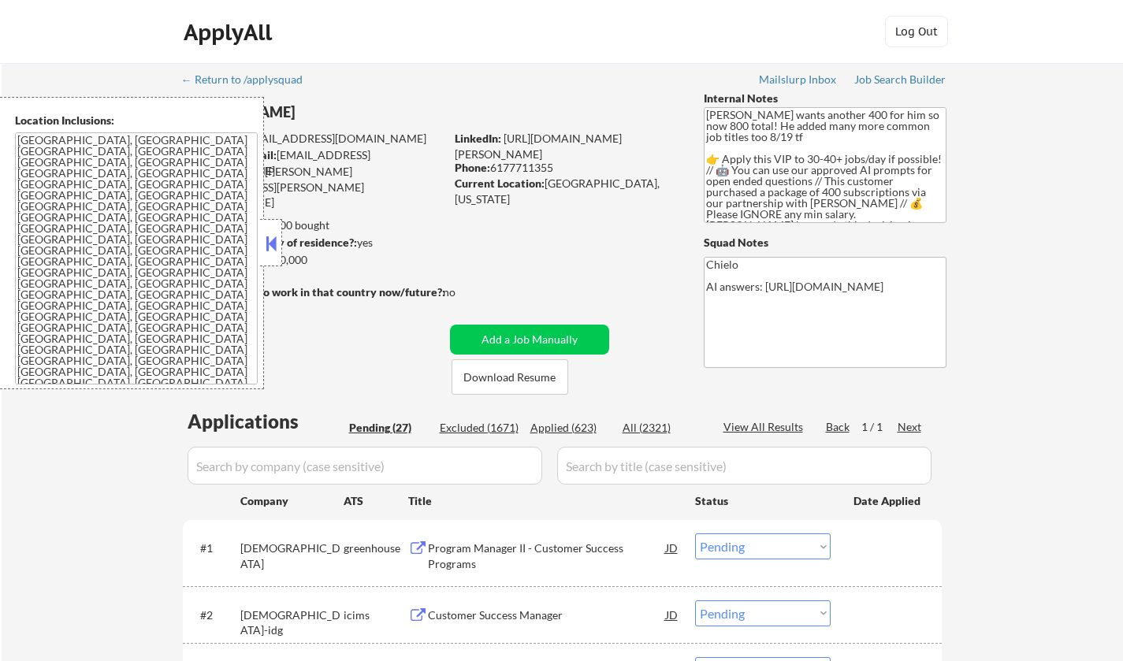
select select ""pending""
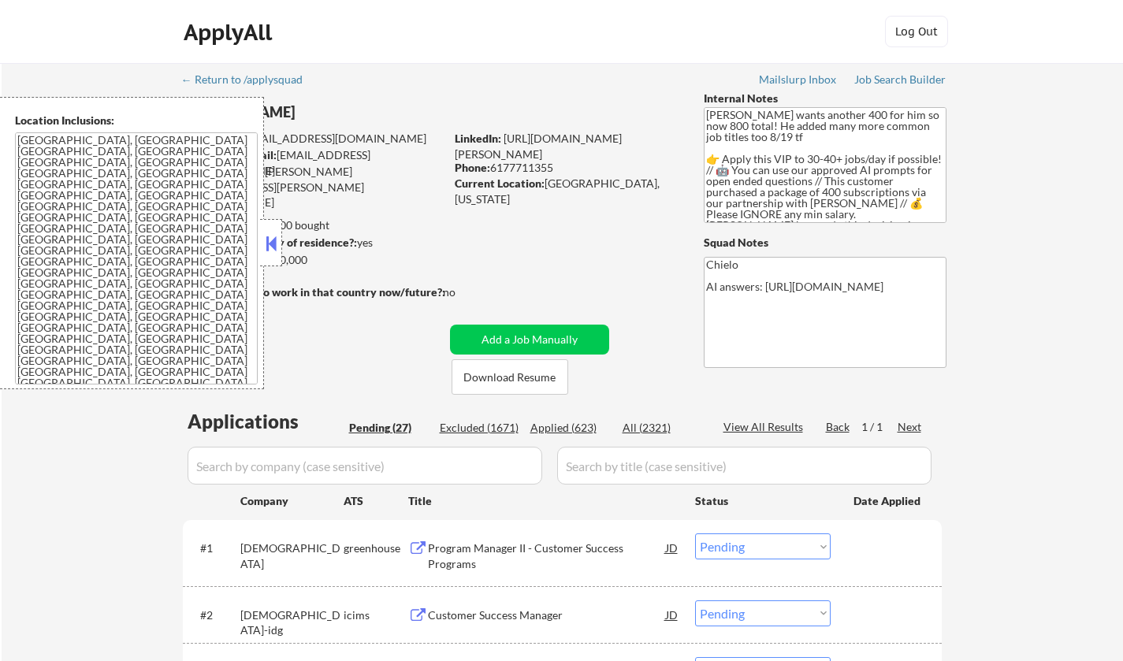
select select ""pending""
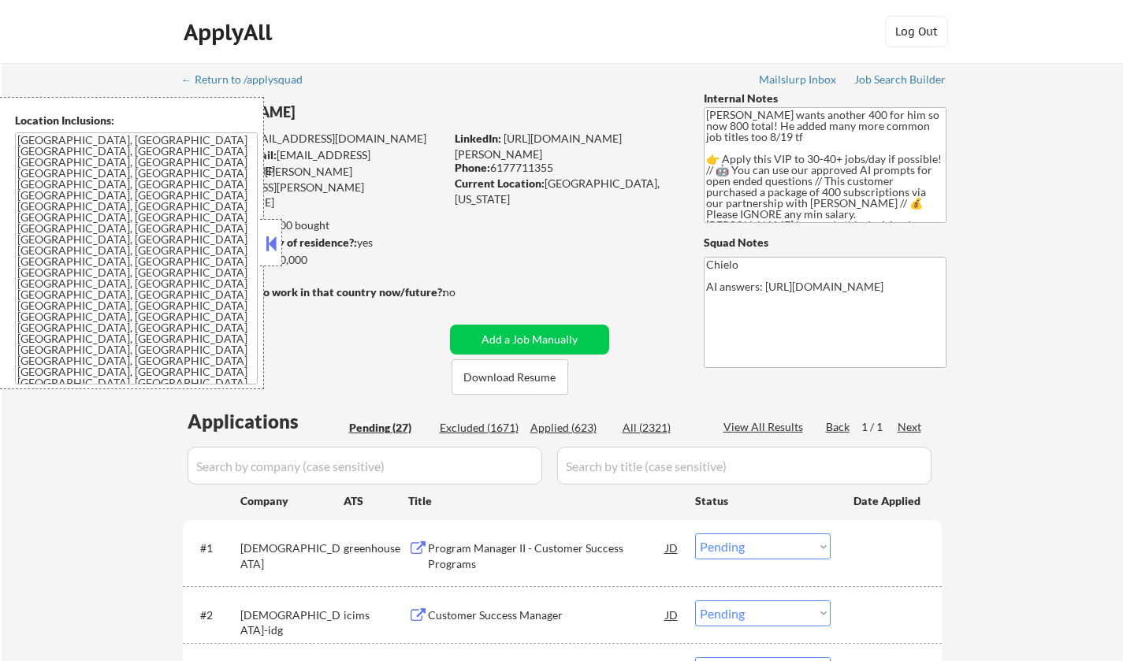
select select ""pending""
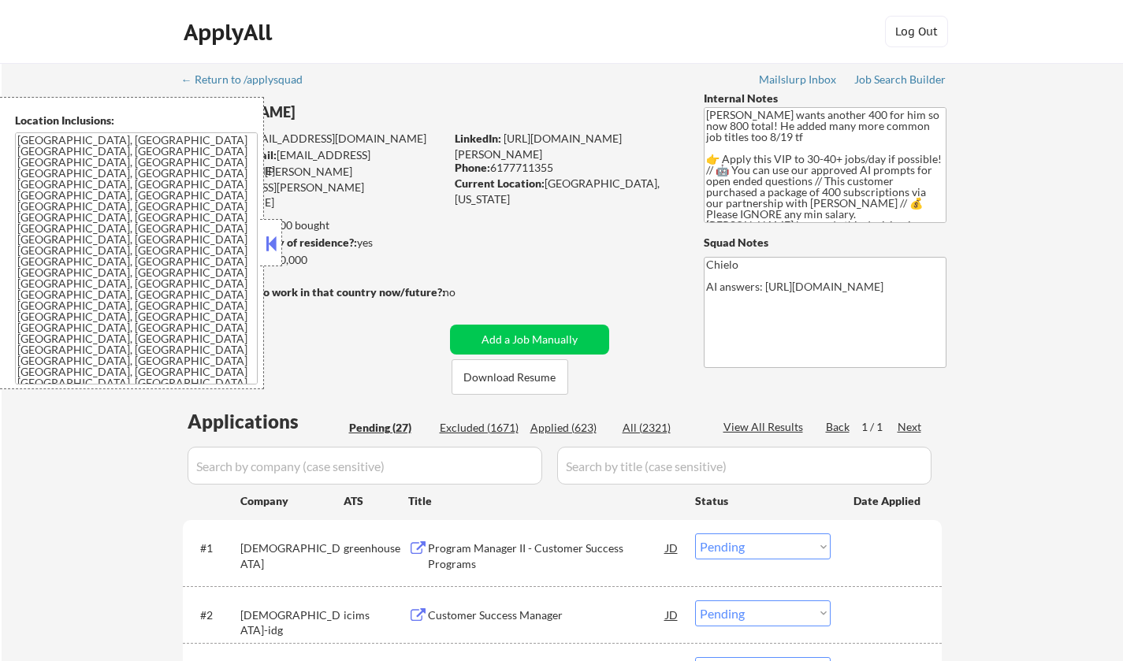
select select ""pending""
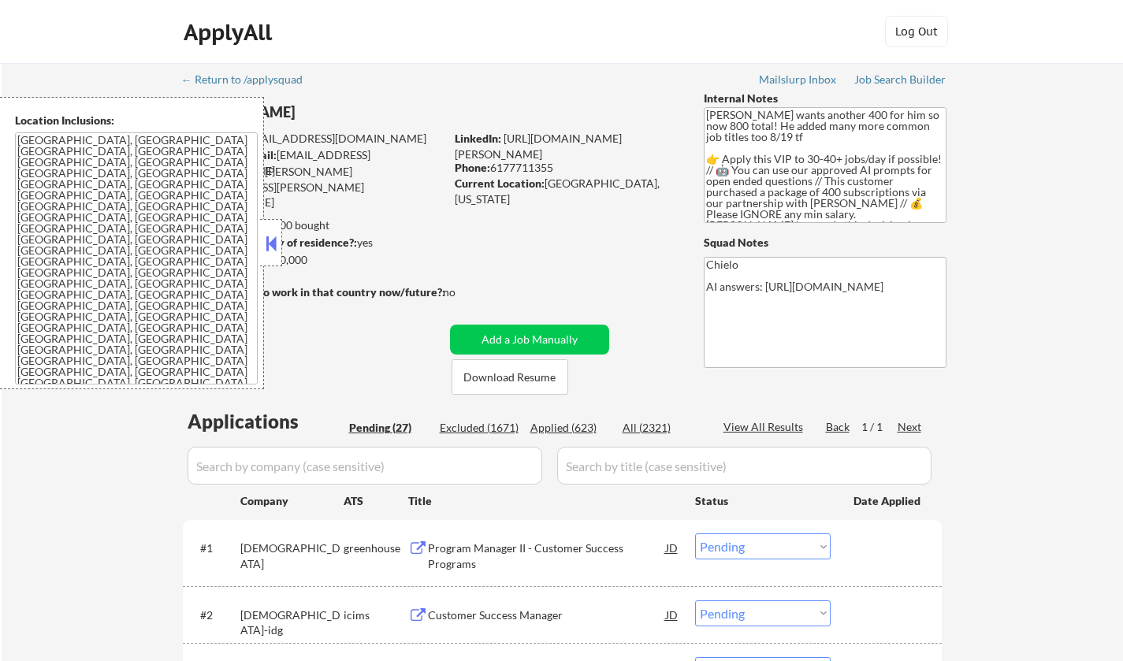
select select ""pending""
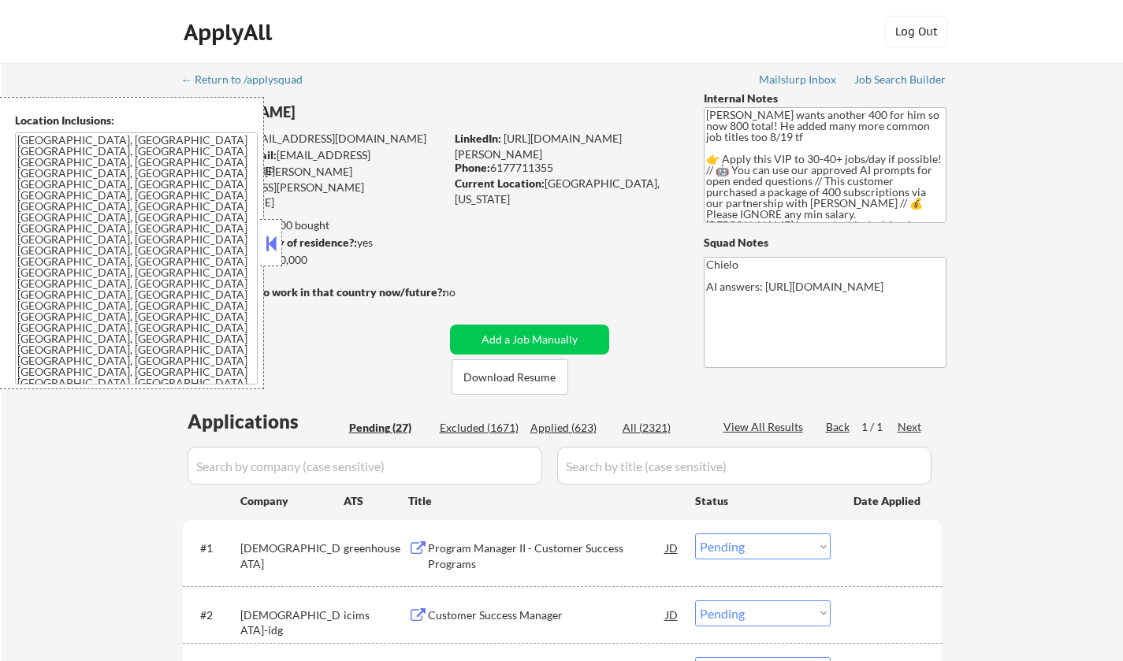
select select ""pending""
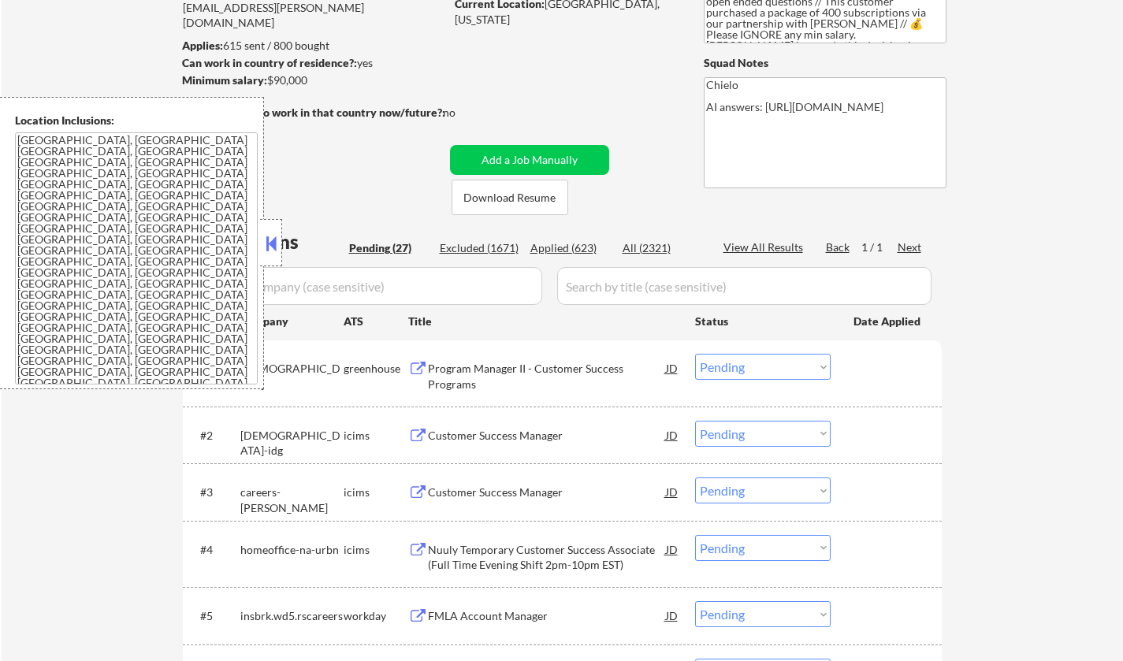
scroll to position [315, 0]
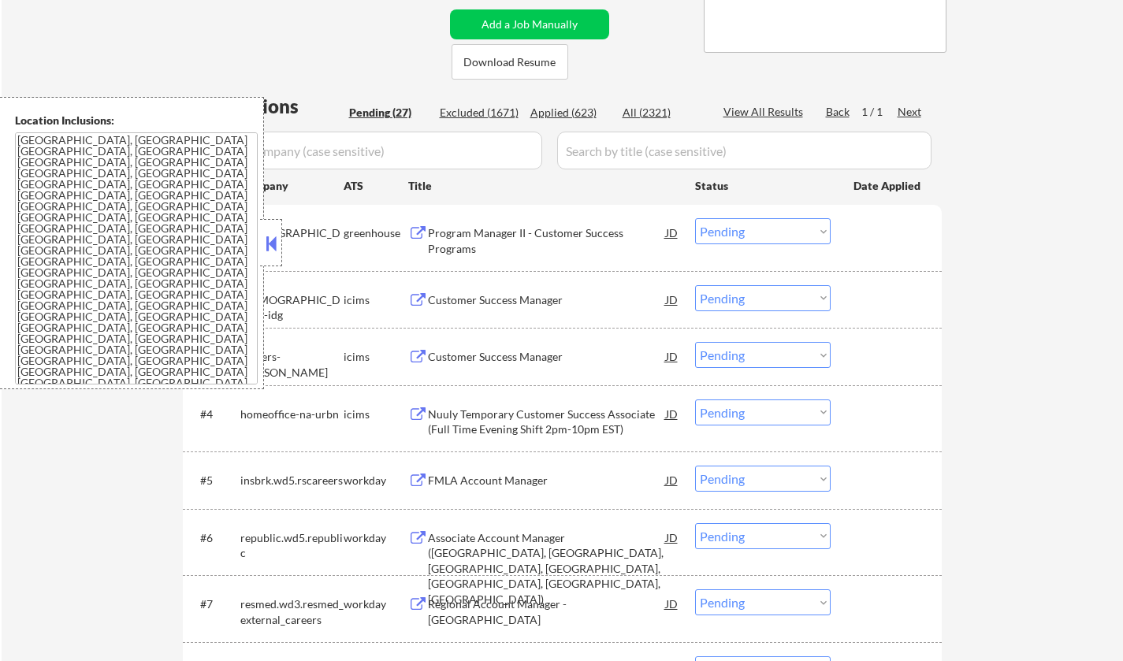
drag, startPoint x: 275, startPoint y: 240, endPoint x: 287, endPoint y: 258, distance: 21.0
click at [276, 240] on button at bounding box center [271, 244] width 17 height 24
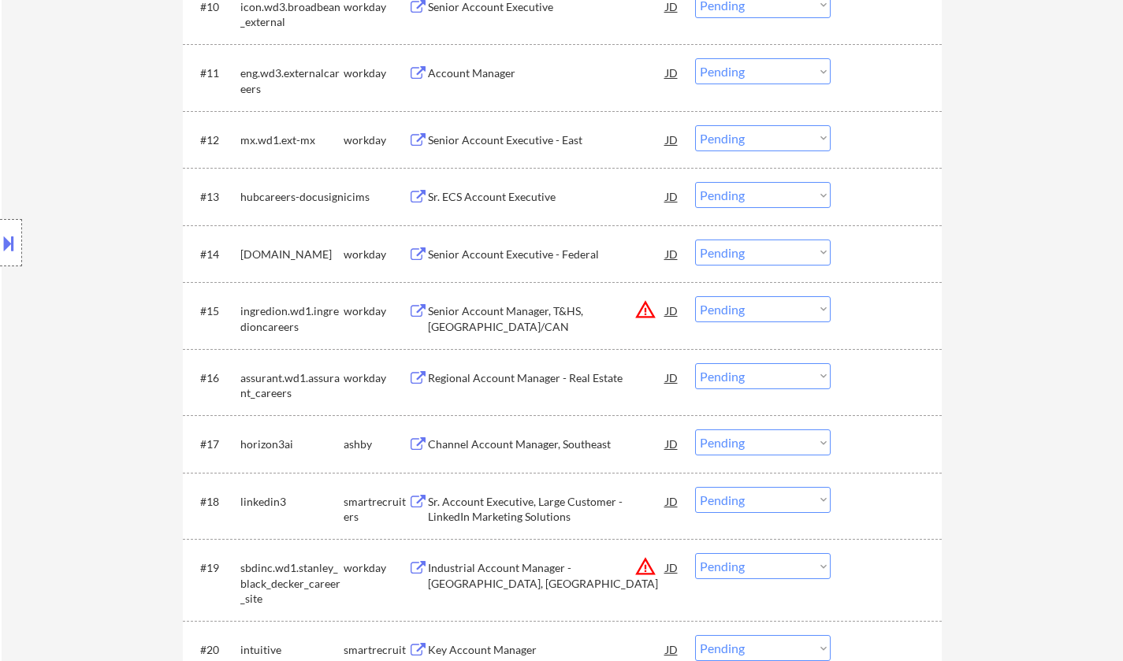
scroll to position [1261, 0]
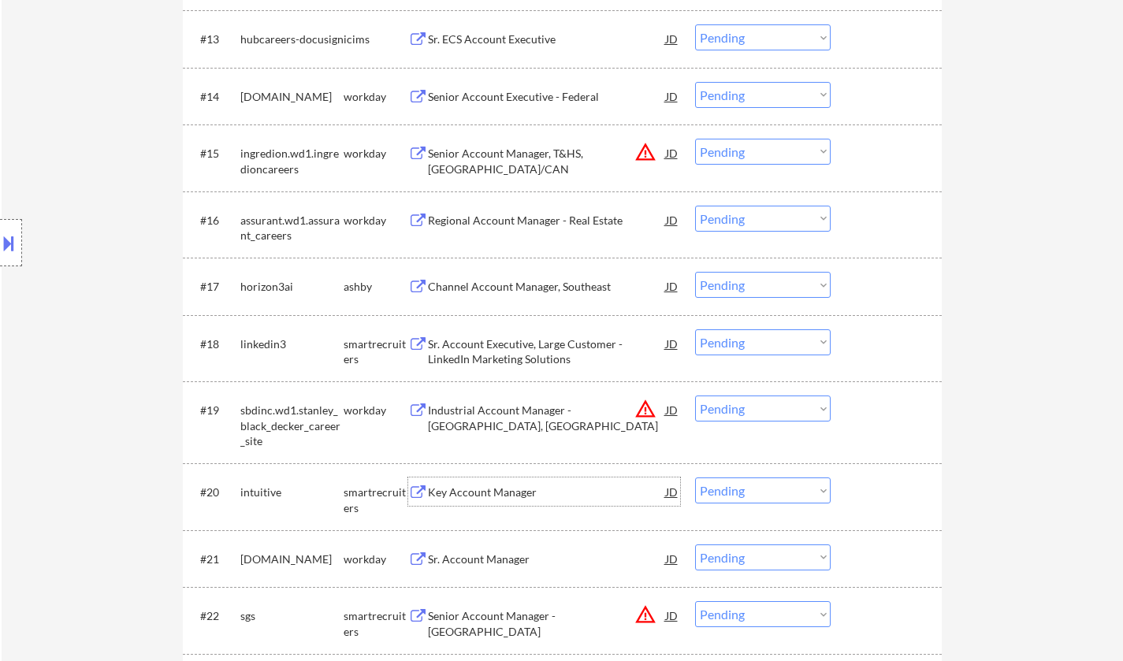
click at [475, 486] on div "Key Account Manager" at bounding box center [547, 493] width 238 height 16
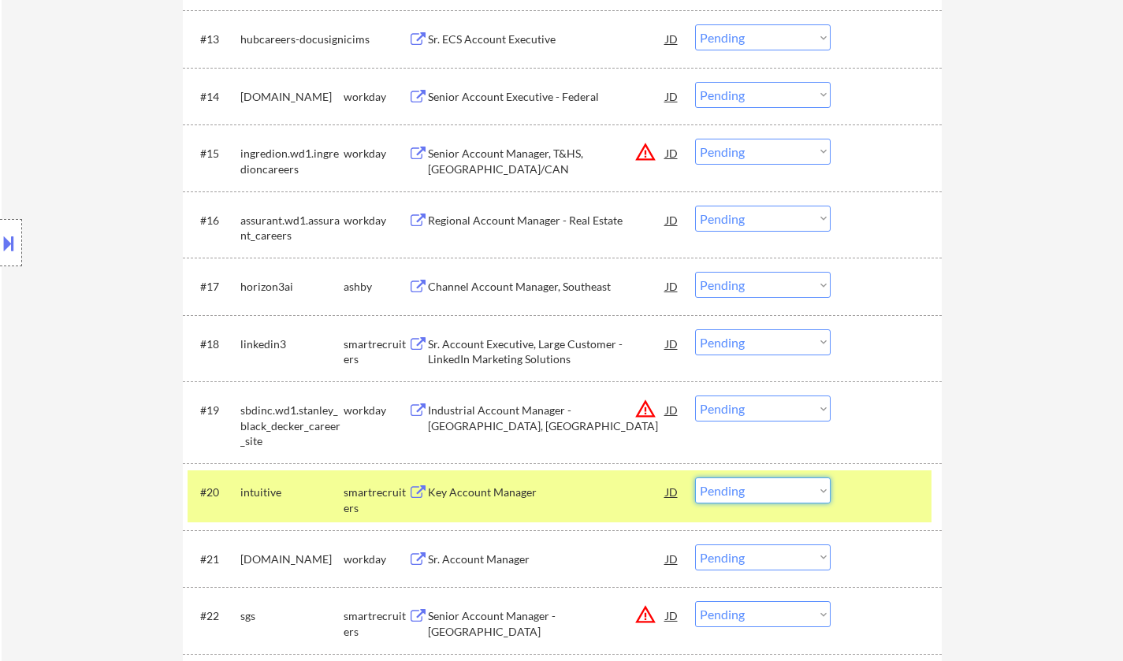
click at [778, 492] on select "Choose an option... Pending Applied Excluded (Questions) Excluded (Expired) Exc…" at bounding box center [763, 491] width 136 height 26
click at [695, 478] on select "Choose an option... Pending Applied Excluded (Questions) Excluded (Expired) Exc…" at bounding box center [763, 491] width 136 height 26
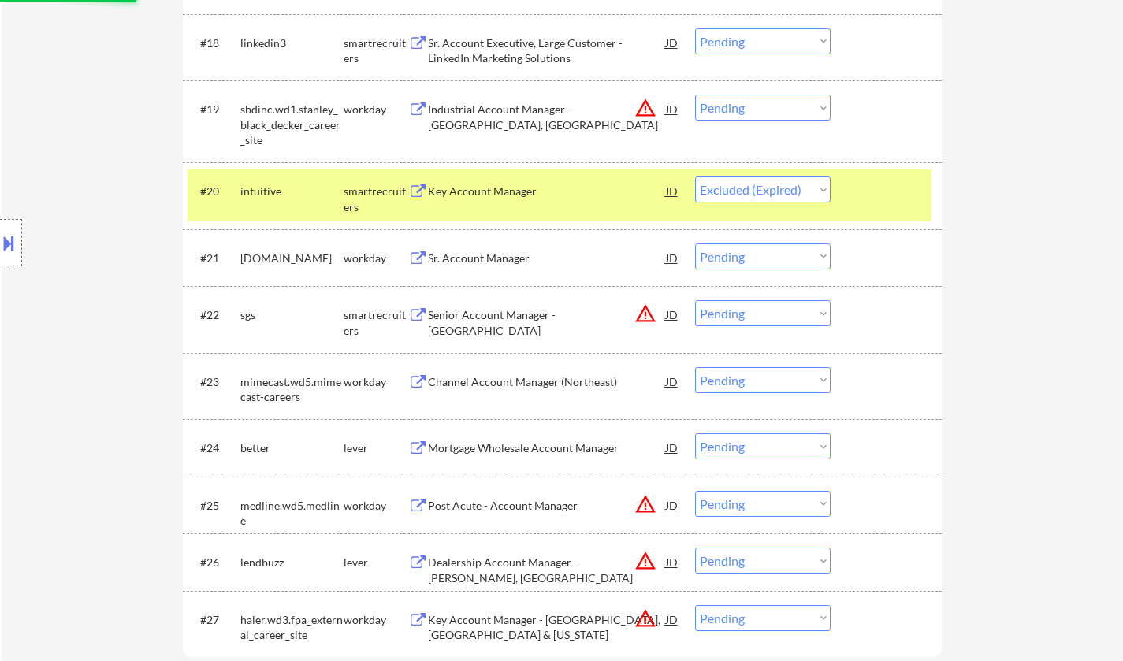
scroll to position [1656, 0]
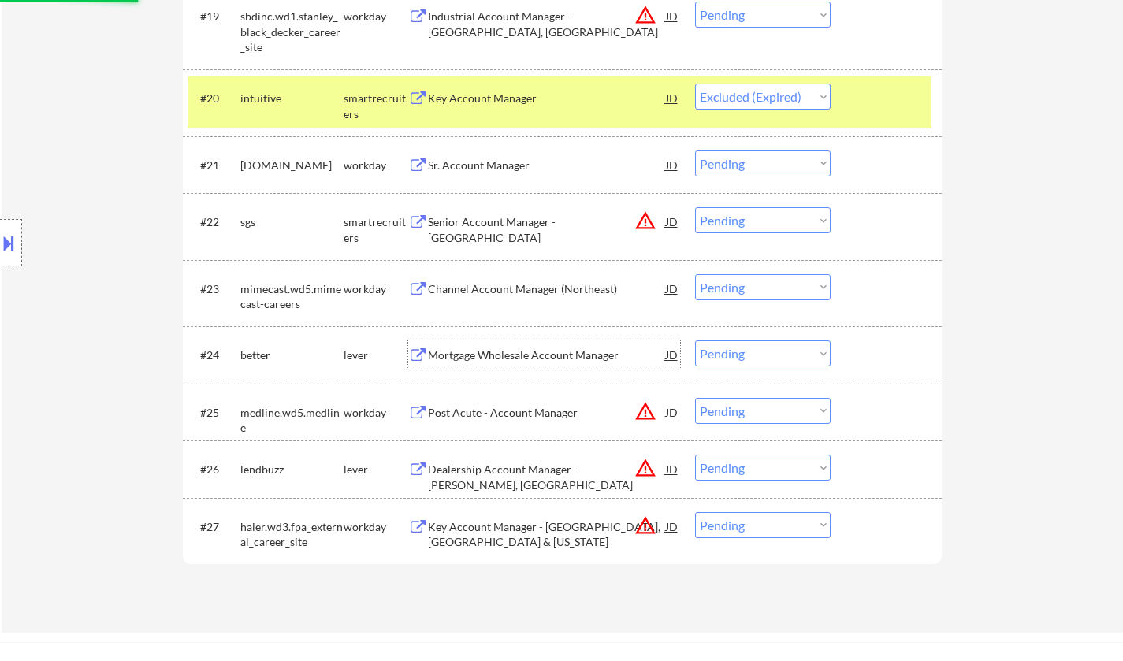
click at [553, 347] on div "Mortgage Wholesale Account Manager" at bounding box center [547, 355] width 238 height 28
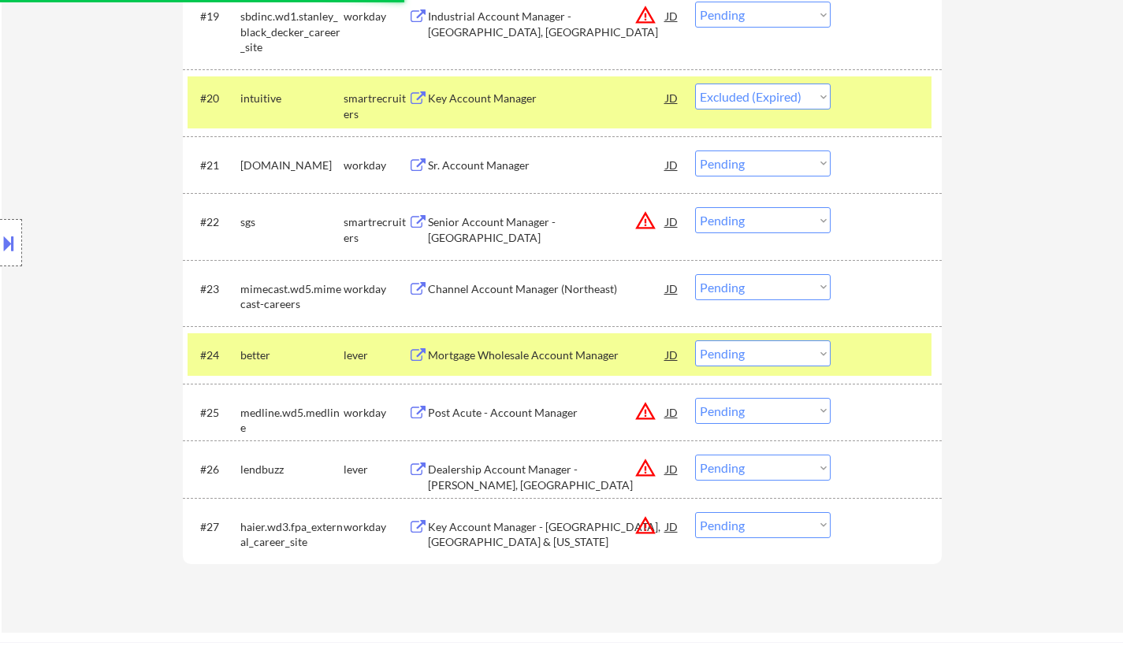
select select ""pending""
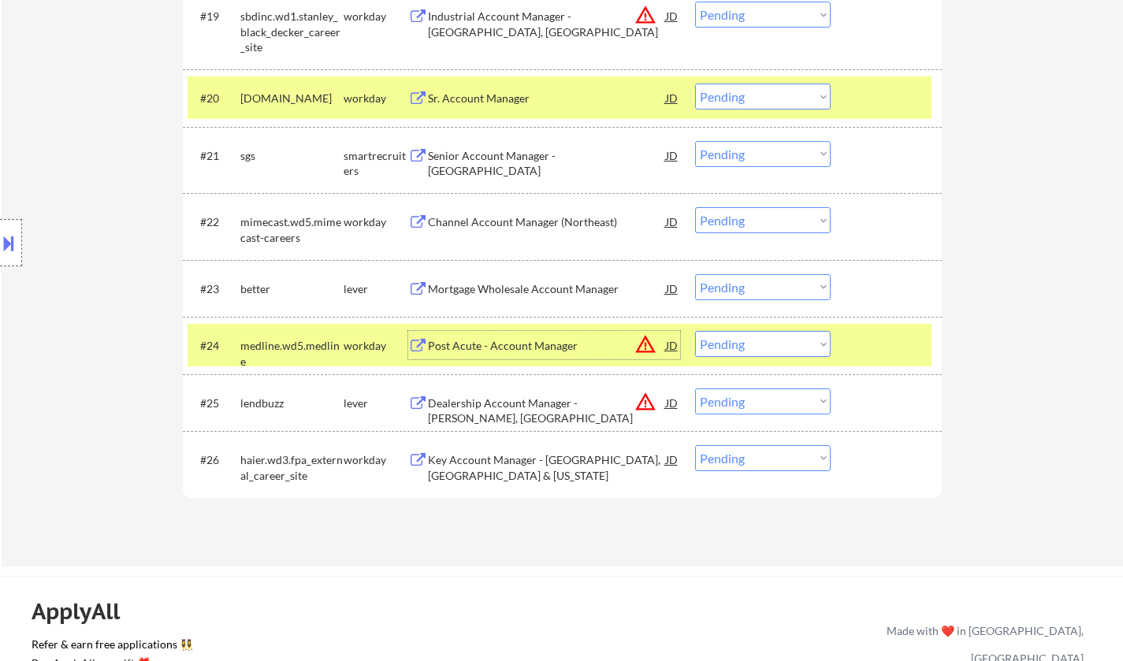
click at [765, 279] on select "Choose an option... Pending Applied Excluded (Questions) Excluded (Expired) Exc…" at bounding box center [763, 287] width 136 height 26
select select ""excluded__bad_match_""
click at [695, 274] on select "Choose an option... Pending Applied Excluded (Questions) Excluded (Expired) Exc…" at bounding box center [763, 287] width 136 height 26
click at [526, 152] on div "Senior Account Manager - [GEOGRAPHIC_DATA]" at bounding box center [547, 163] width 238 height 31
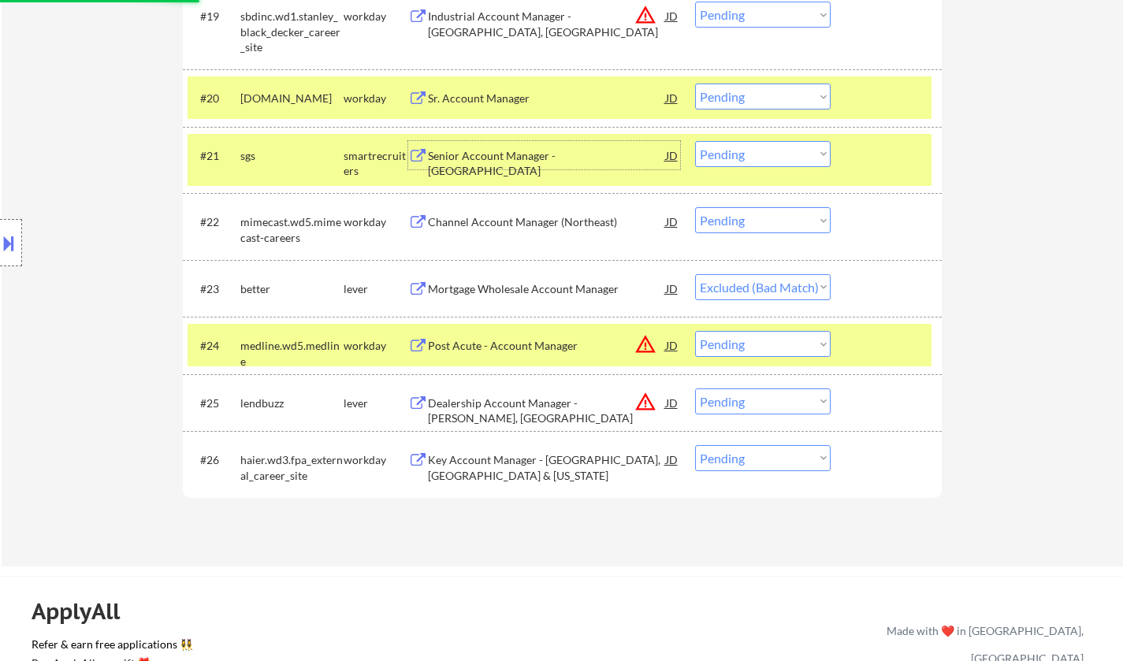
click at [803, 144] on select "Choose an option... Pending Applied Excluded (Questions) Excluded (Expired) Exc…" at bounding box center [763, 154] width 136 height 26
select select ""excluded__expired_""
click at [695, 141] on select "Choose an option... Pending Applied Excluded (Questions) Excluded (Expired) Exc…" at bounding box center [763, 154] width 136 height 26
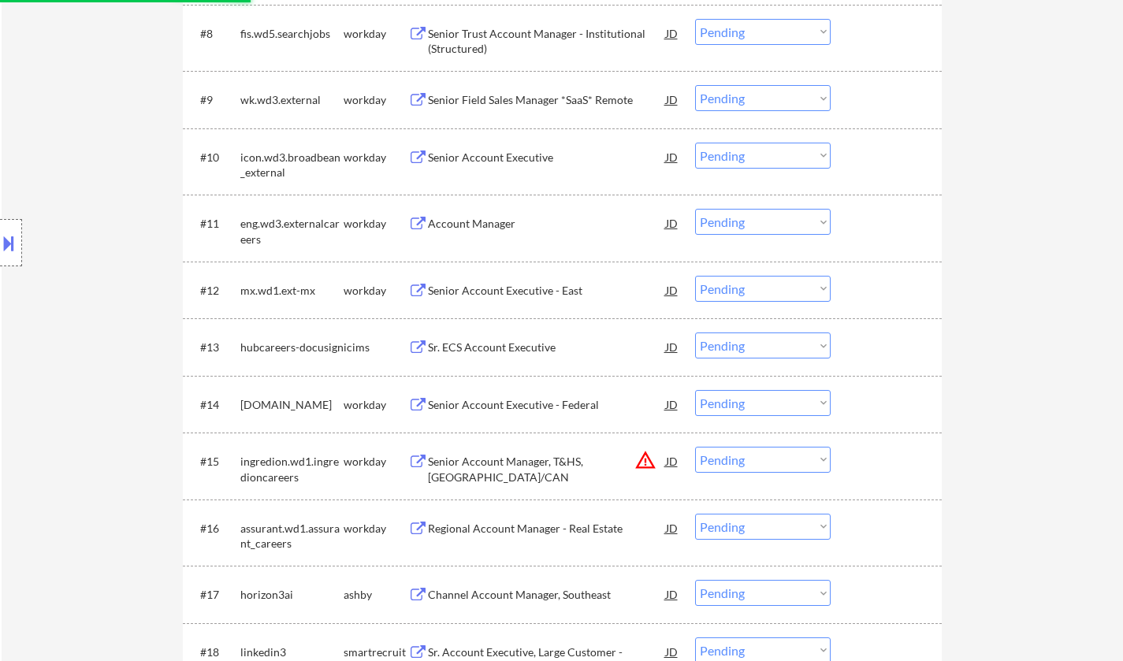
scroll to position [788, 0]
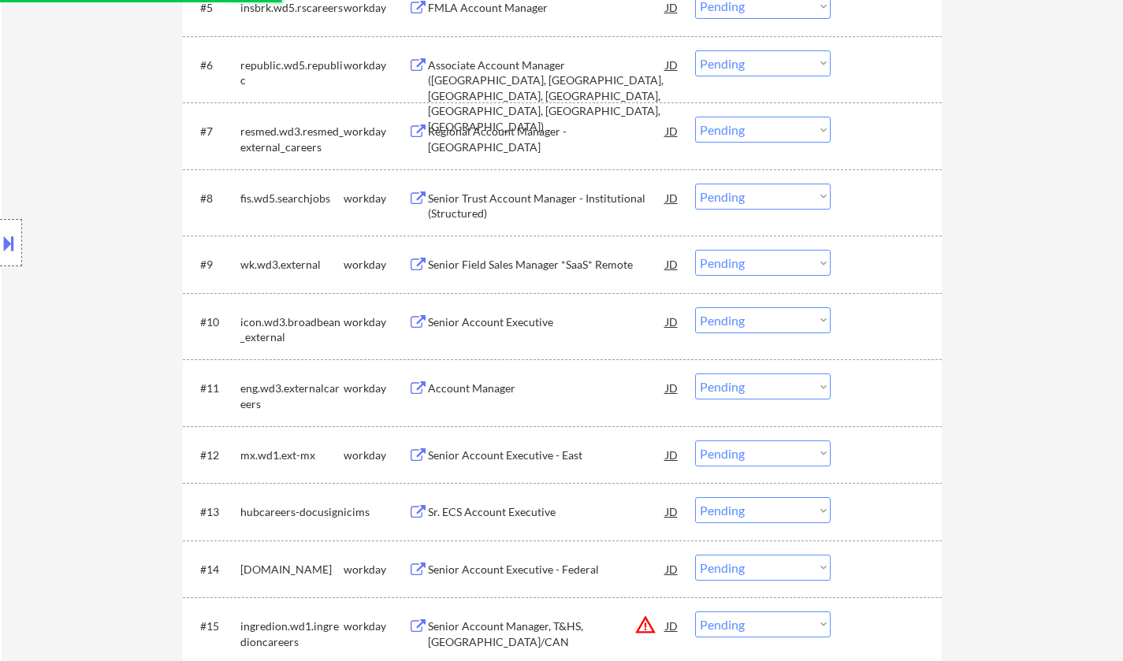
click at [474, 388] on div "Account Manager" at bounding box center [547, 389] width 238 height 16
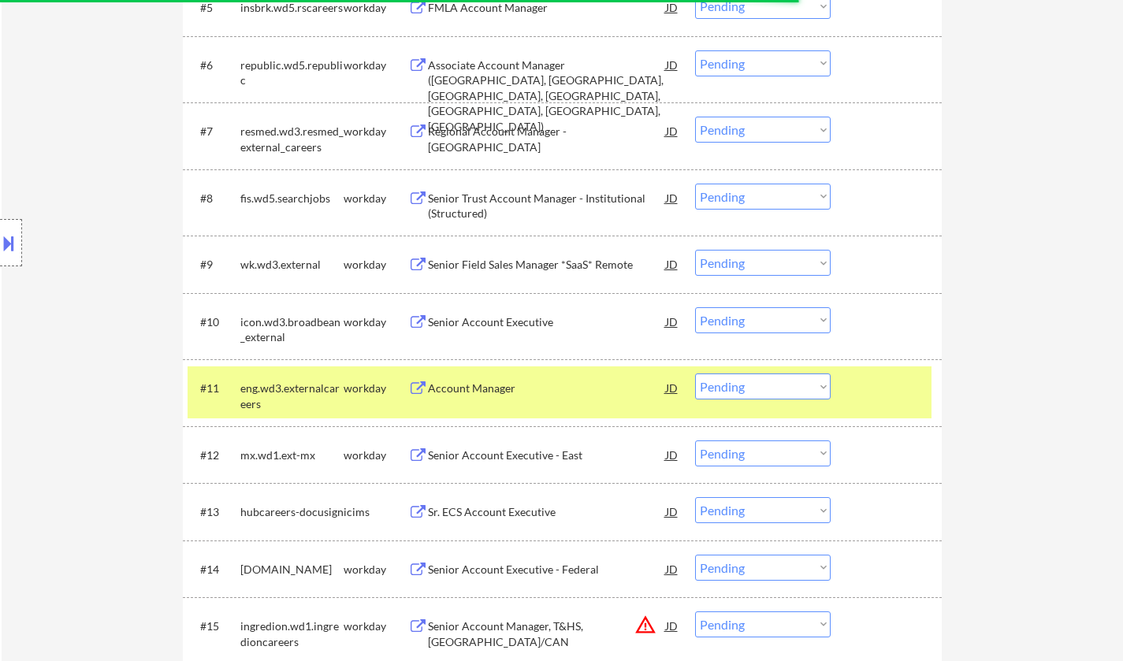
select select ""pending""
click at [755, 381] on select "Choose an option... Pending Applied Excluded (Questions) Excluded (Expired) Exc…" at bounding box center [763, 387] width 136 height 26
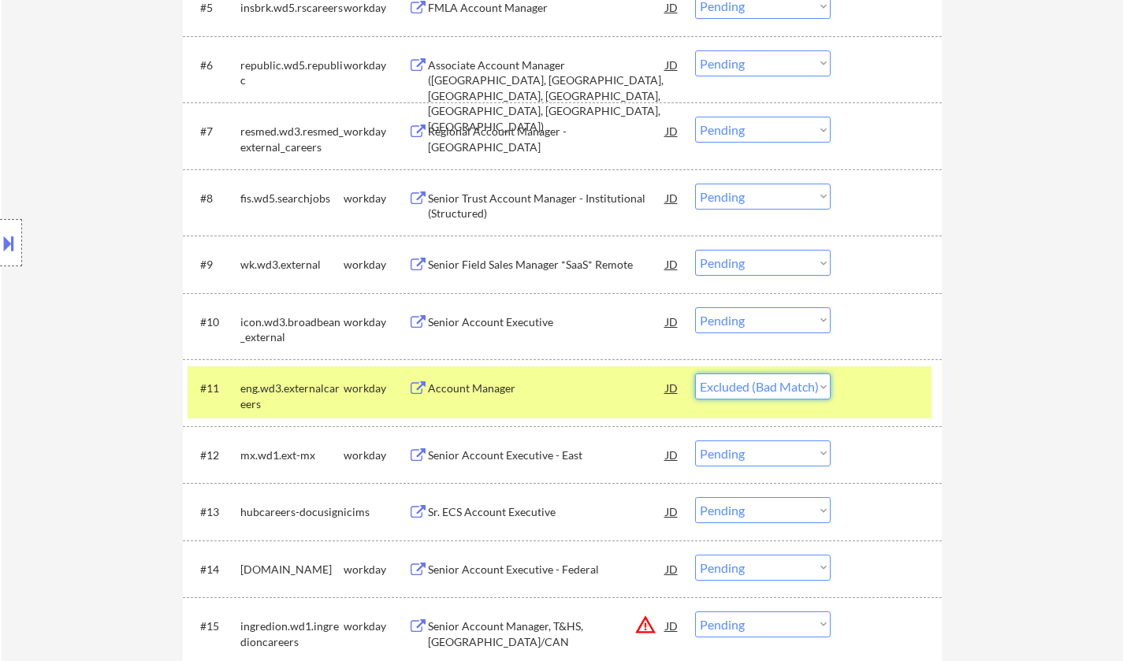
click at [695, 374] on select "Choose an option... Pending Applied Excluded (Questions) Excluded (Expired) Exc…" at bounding box center [763, 387] width 136 height 26
click at [505, 457] on div "Senior Account Executive - East" at bounding box center [547, 456] width 238 height 16
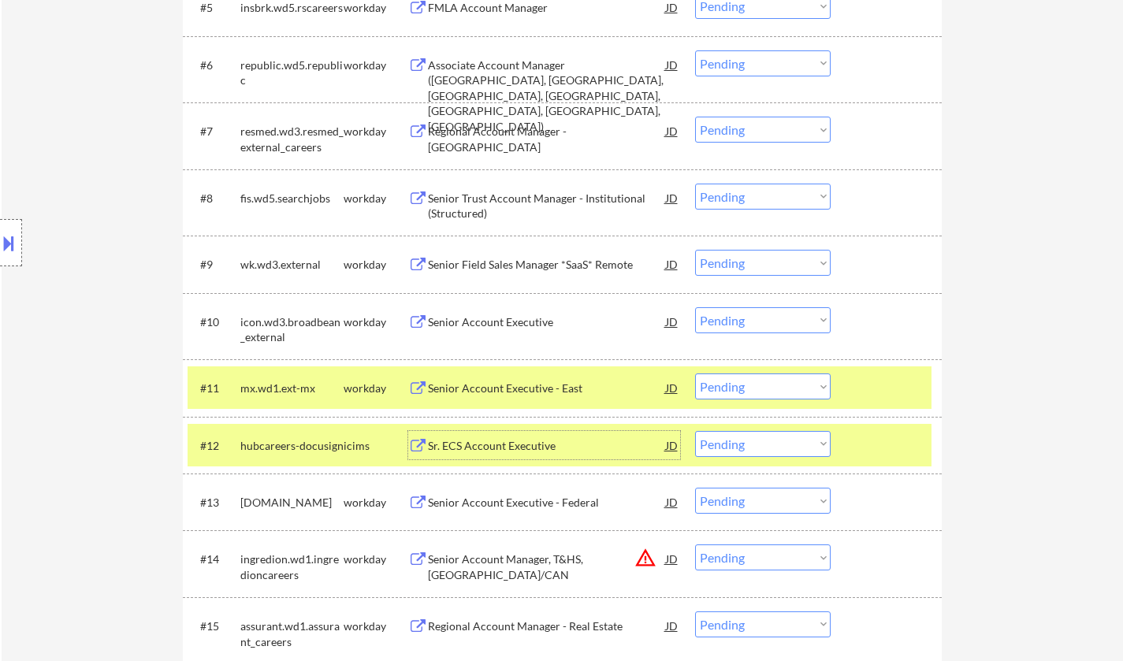
drag, startPoint x: 778, startPoint y: 389, endPoint x: 834, endPoint y: 475, distance: 102.6
click at [778, 389] on select "Choose an option... Pending Applied Excluded (Questions) Excluded (Expired) Exc…" at bounding box center [763, 387] width 136 height 26
click at [695, 374] on select "Choose an option... Pending Applied Excluded (Questions) Excluded (Expired) Exc…" at bounding box center [763, 387] width 136 height 26
click at [505, 329] on div "Senior Account Executive" at bounding box center [547, 323] width 238 height 16
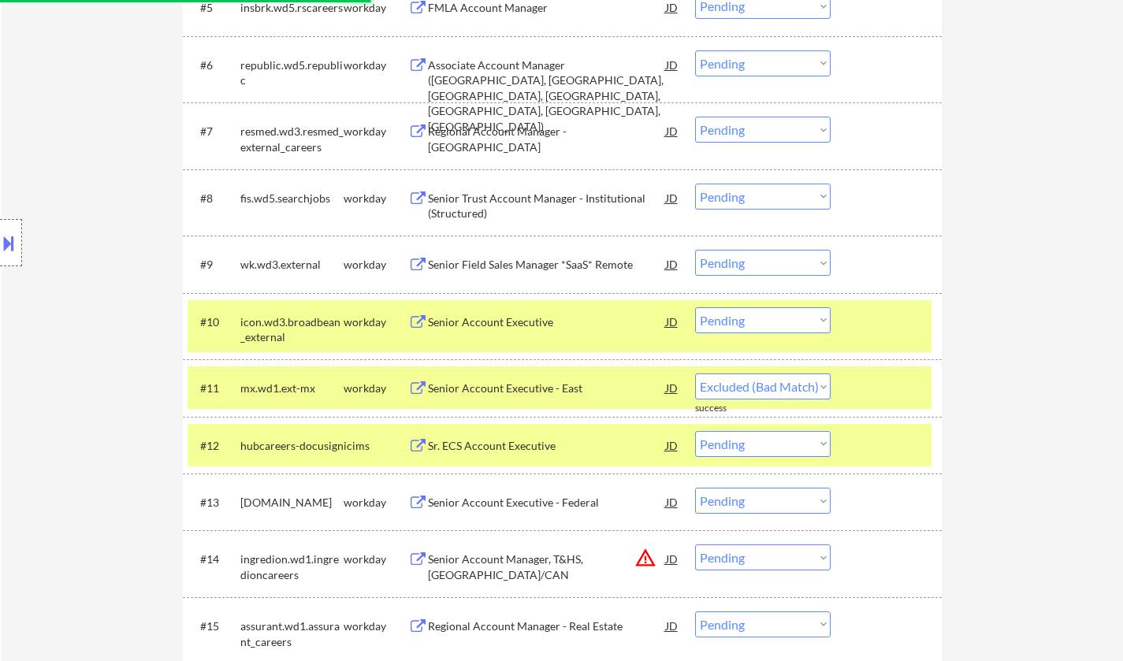
select select ""pending""
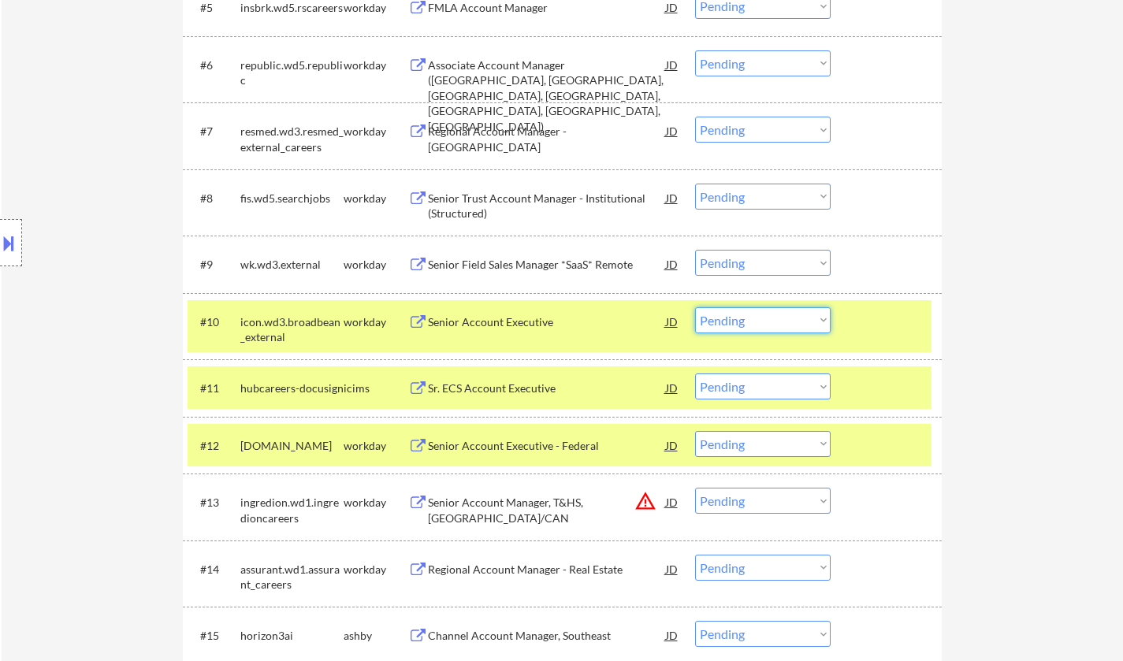
drag, startPoint x: 751, startPoint y: 326, endPoint x: 864, endPoint y: 438, distance: 159.4
click at [751, 326] on select "Choose an option... Pending Applied Excluded (Questions) Excluded (Expired) Exc…" at bounding box center [763, 320] width 136 height 26
click at [695, 307] on select "Choose an option... Pending Applied Excluded (Questions) Excluded (Expired) Exc…" at bounding box center [763, 320] width 136 height 26
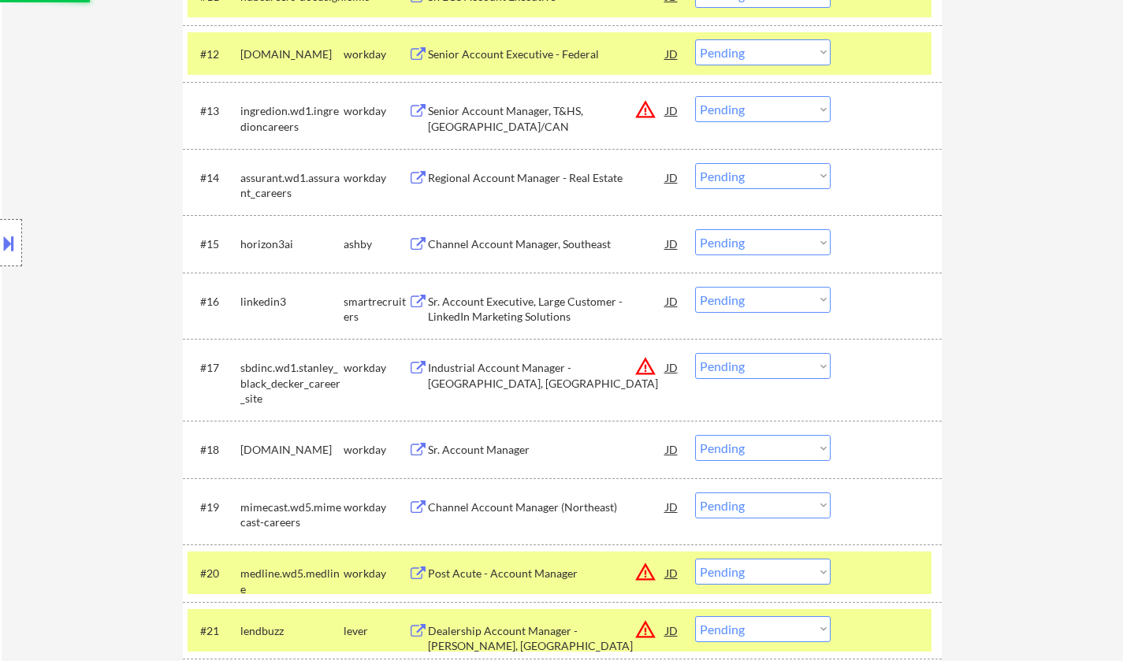
scroll to position [1183, 0]
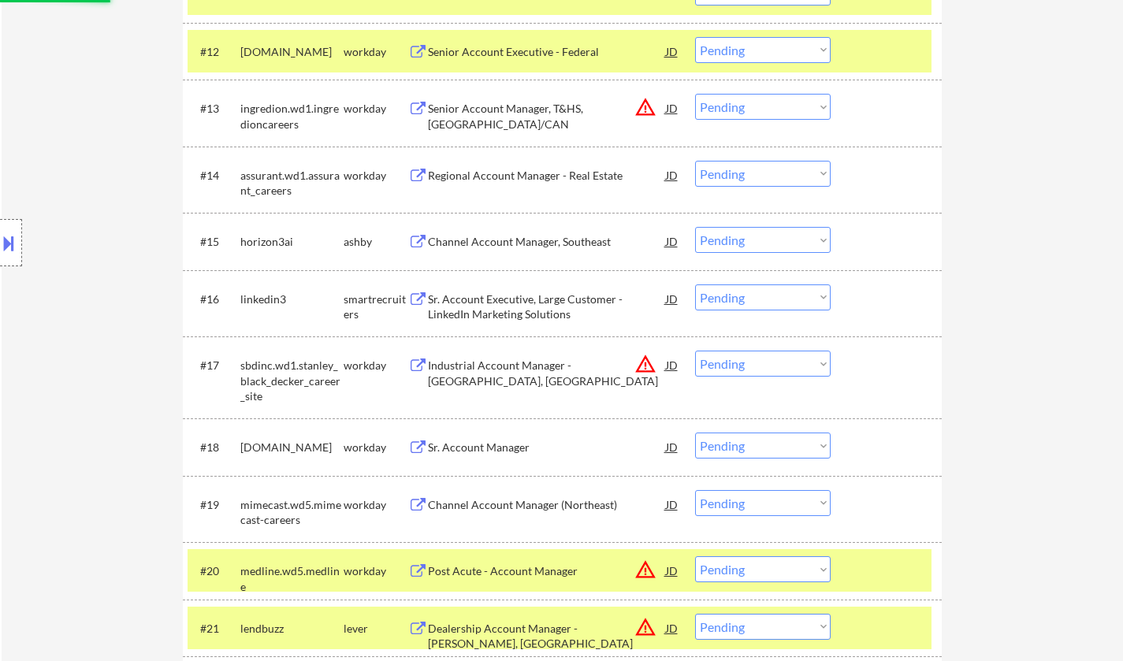
select select ""pending""
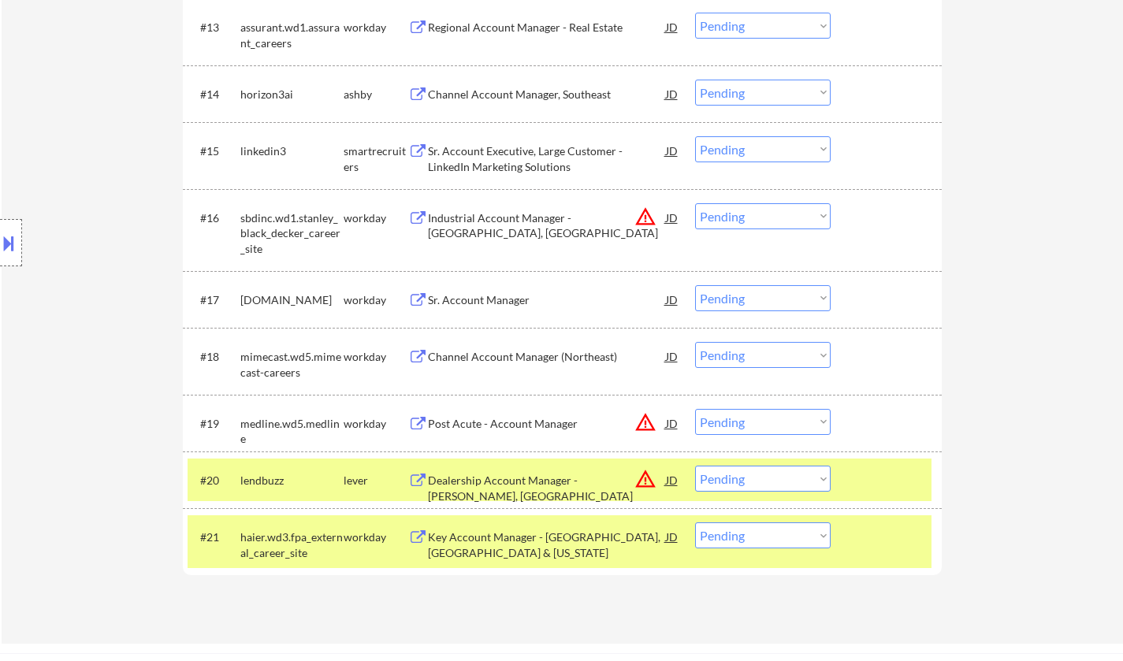
scroll to position [1340, 0]
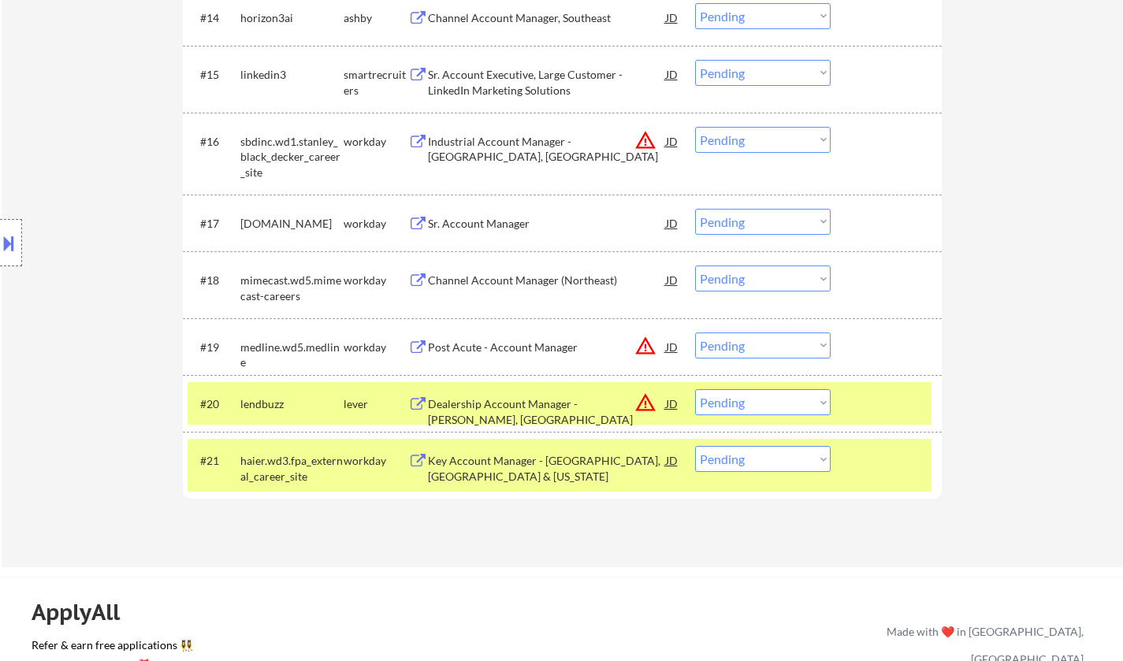
drag, startPoint x: 772, startPoint y: 404, endPoint x: 784, endPoint y: 415, distance: 15.6
click at [772, 404] on select "Choose an option... Pending Applied Excluded (Questions) Excluded (Expired) Exc…" at bounding box center [763, 402] width 136 height 26
click at [695, 389] on select "Choose an option... Pending Applied Excluded (Questions) Excluded (Expired) Exc…" at bounding box center [763, 402] width 136 height 26
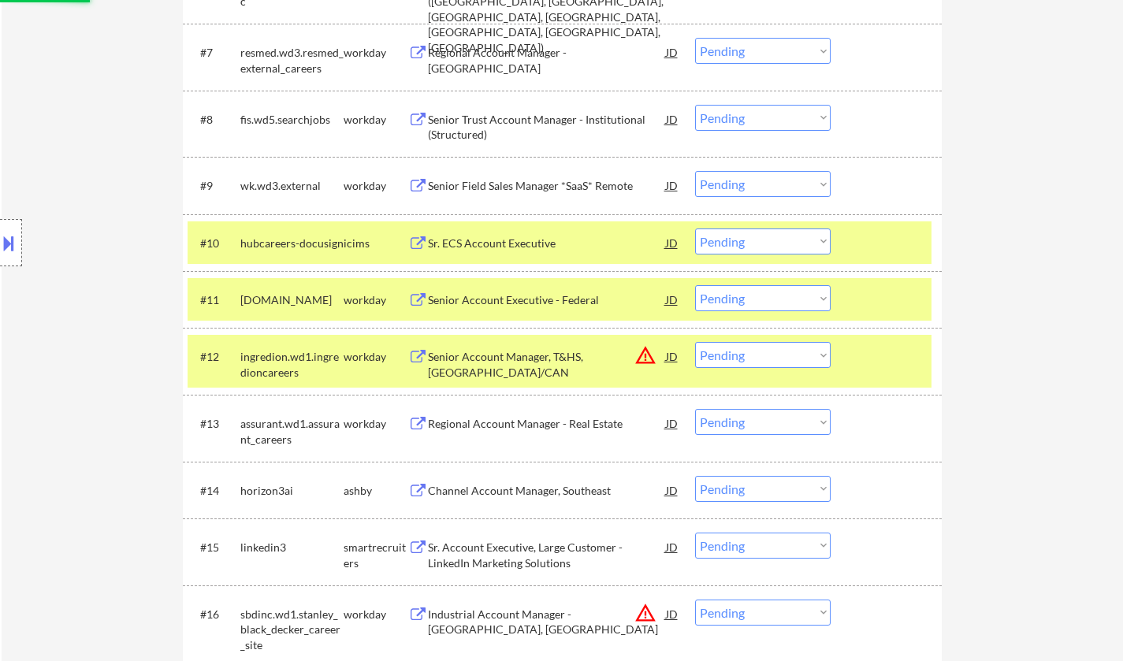
scroll to position [394, 0]
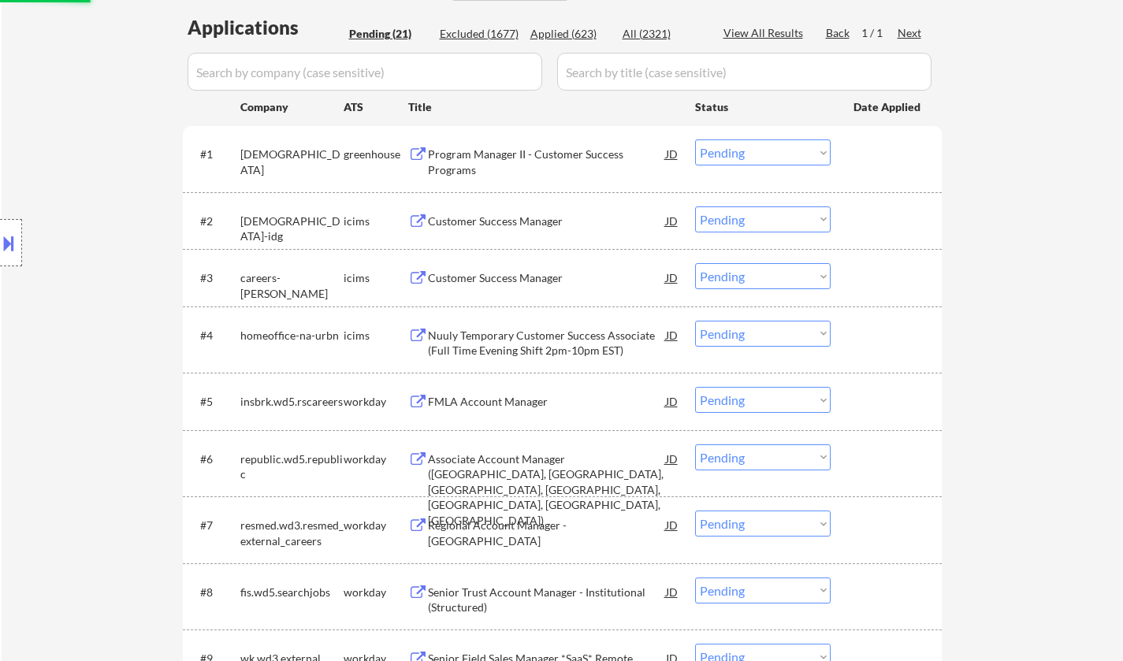
select select ""pending""
click at [518, 216] on div "Customer Success Manager" at bounding box center [547, 222] width 238 height 16
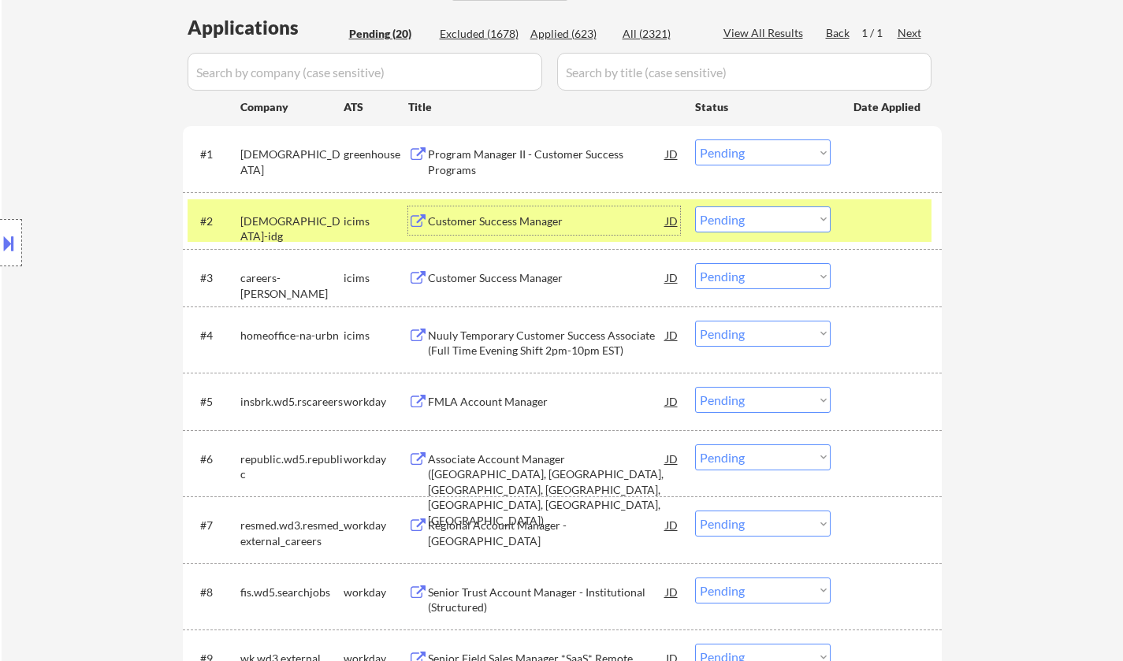
click at [786, 228] on select "Choose an option... Pending Applied Excluded (Questions) Excluded (Expired) Exc…" at bounding box center [763, 220] width 136 height 26
click at [695, 207] on select "Choose an option... Pending Applied Excluded (Questions) Excluded (Expired) Exc…" at bounding box center [763, 220] width 136 height 26
click at [512, 161] on div "Program Manager II - Customer Success Programs" at bounding box center [547, 162] width 238 height 31
select select ""pending""
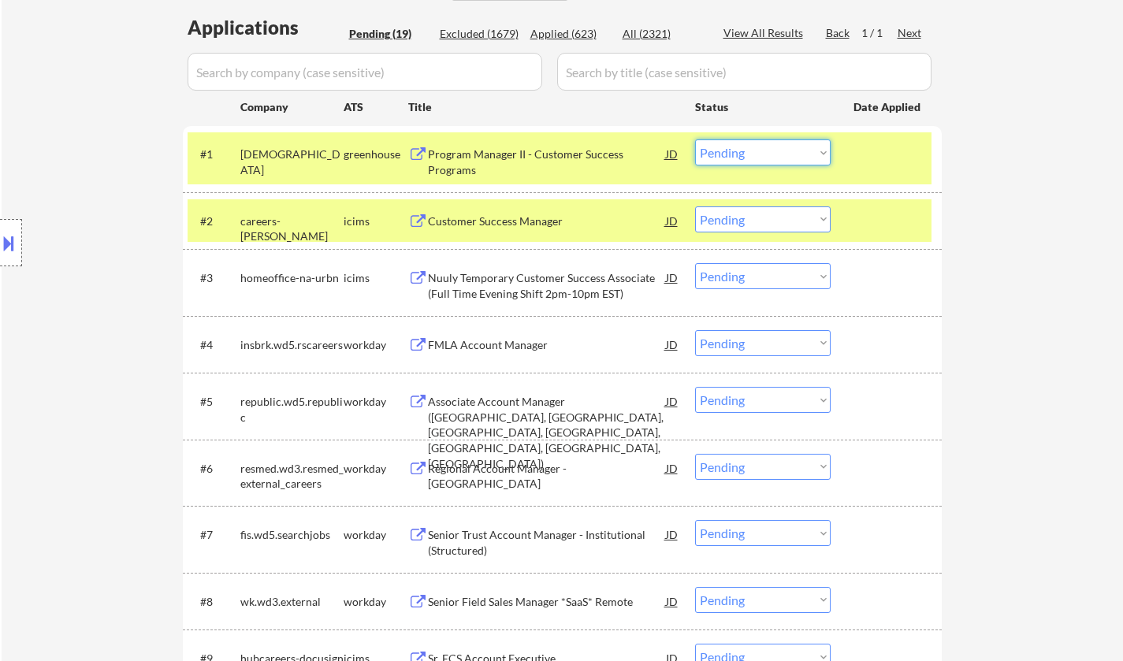
drag, startPoint x: 779, startPoint y: 146, endPoint x: 780, endPoint y: 159, distance: 13.4
click at [779, 146] on select "Choose an option... Pending Applied Excluded (Questions) Excluded (Expired) Exc…" at bounding box center [763, 153] width 136 height 26
click at [695, 140] on select "Choose an option... Pending Applied Excluded (Questions) Excluded (Expired) Exc…" at bounding box center [763, 153] width 136 height 26
select select ""pending""
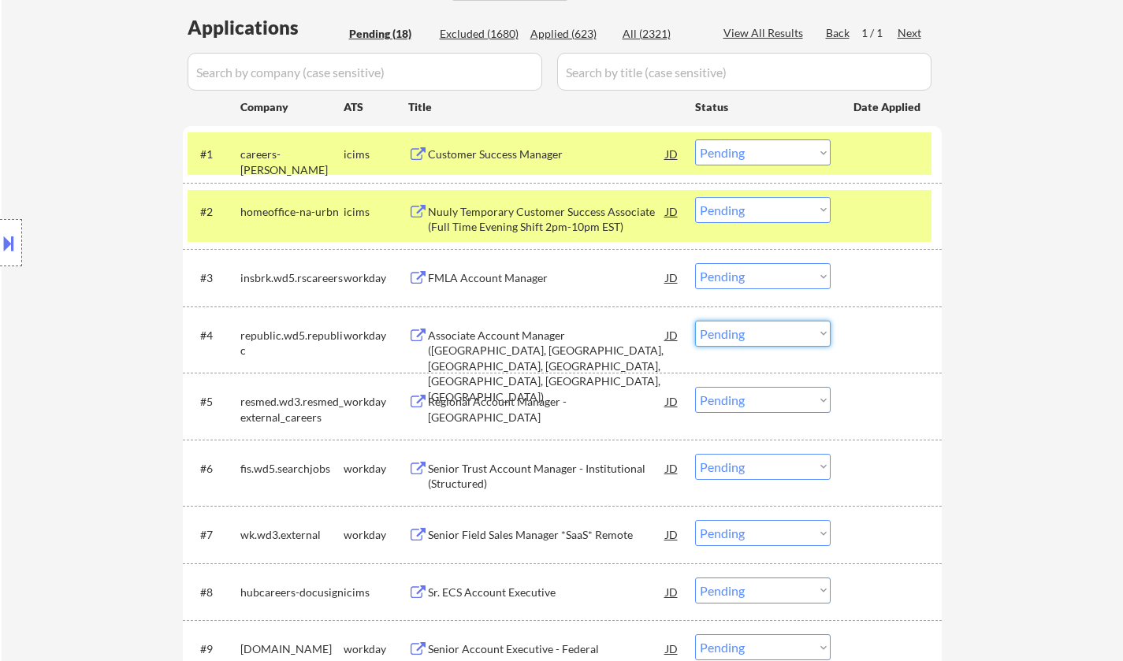
click at [778, 340] on select "Choose an option... Pending Applied Excluded (Questions) Excluded (Expired) Exc…" at bounding box center [763, 334] width 136 height 26
click at [695, 321] on select "Choose an option... Pending Applied Excluded (Questions) Excluded (Expired) Exc…" at bounding box center [763, 334] width 136 height 26
select select ""pending""
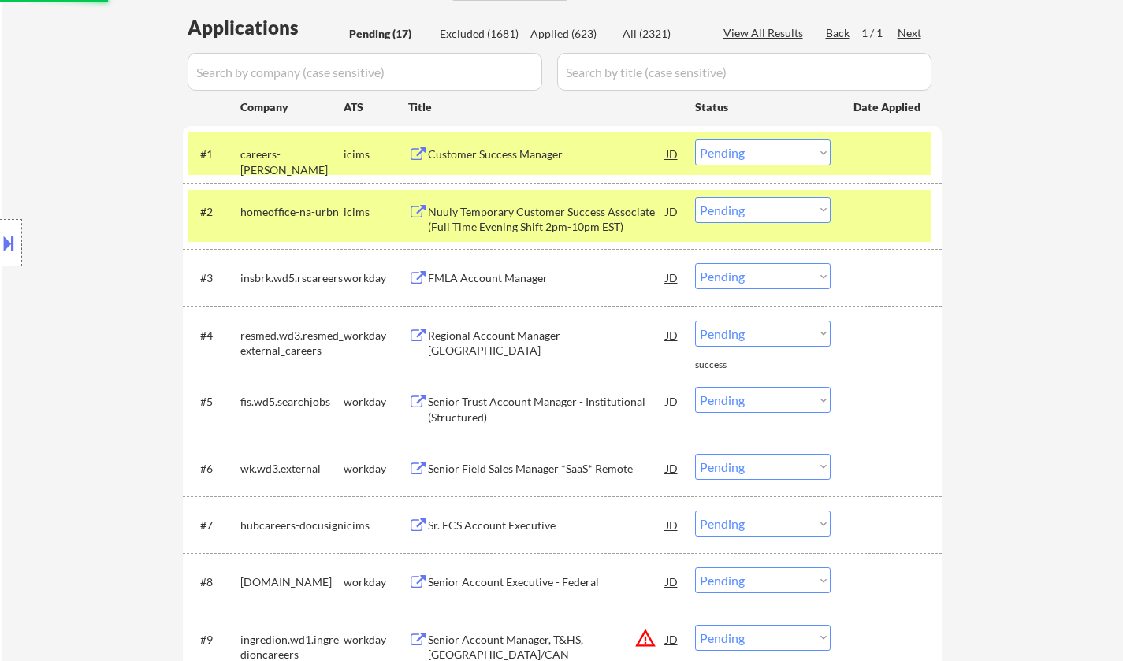
click at [775, 216] on select "Choose an option... Pending Applied Excluded (Questions) Excluded (Expired) Exc…" at bounding box center [763, 210] width 136 height 26
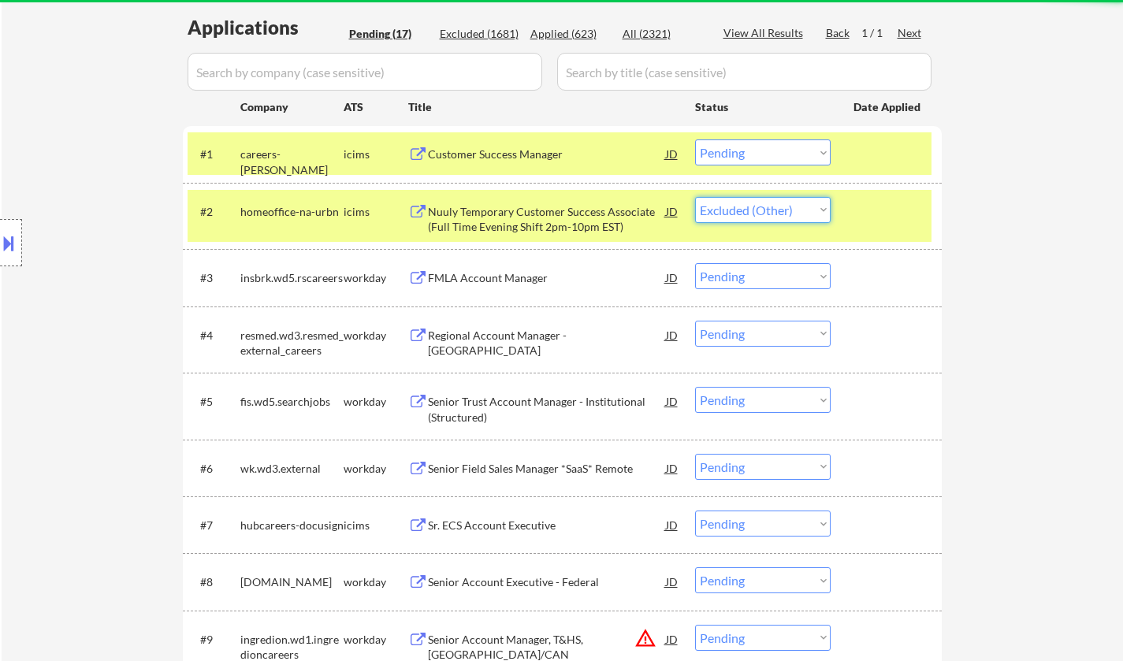
click at [695, 197] on select "Choose an option... Pending Applied Excluded (Questions) Excluded (Expired) Exc…" at bounding box center [763, 210] width 136 height 26
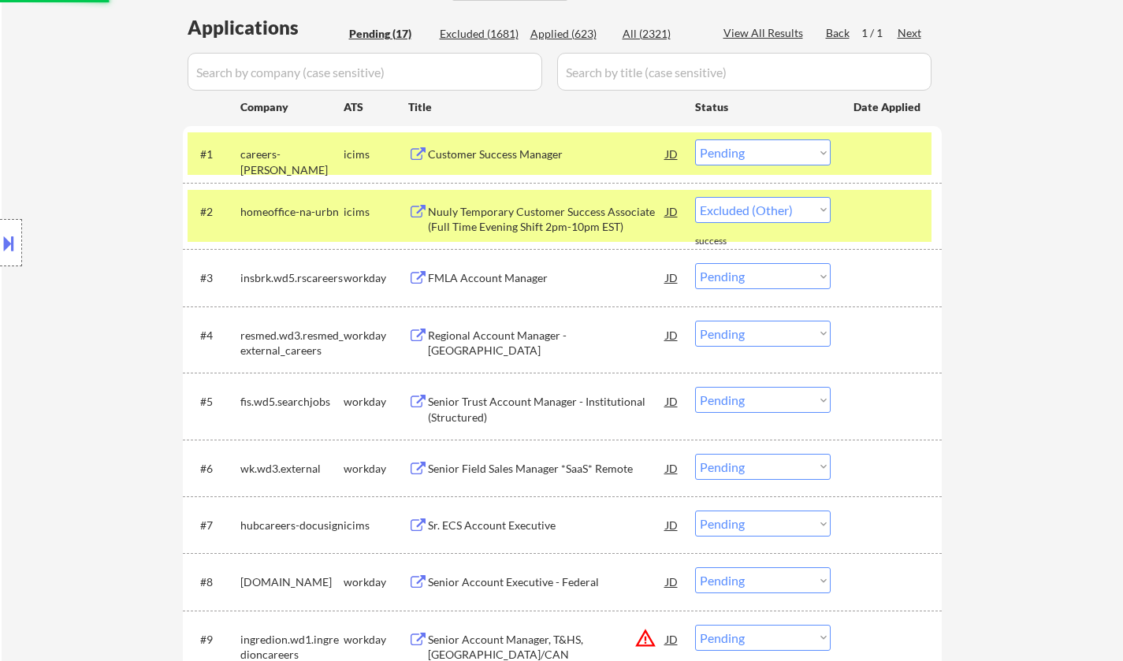
select select ""pending""
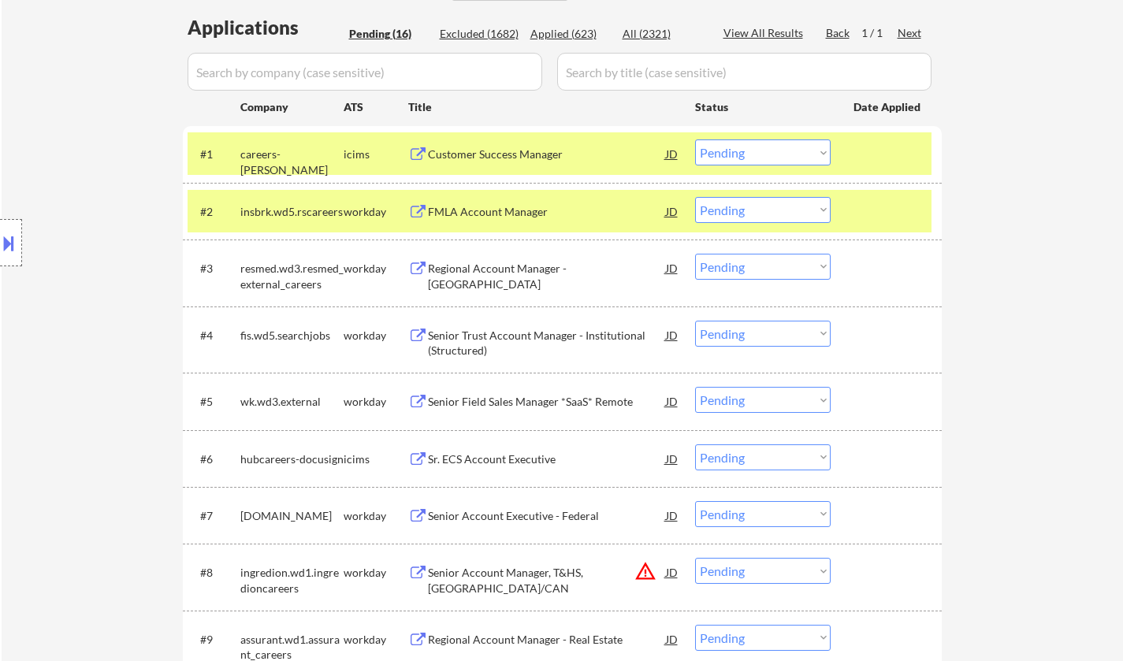
click at [528, 333] on div "Senior Trust Account Manager - Institutional (Structured)" at bounding box center [547, 343] width 238 height 31
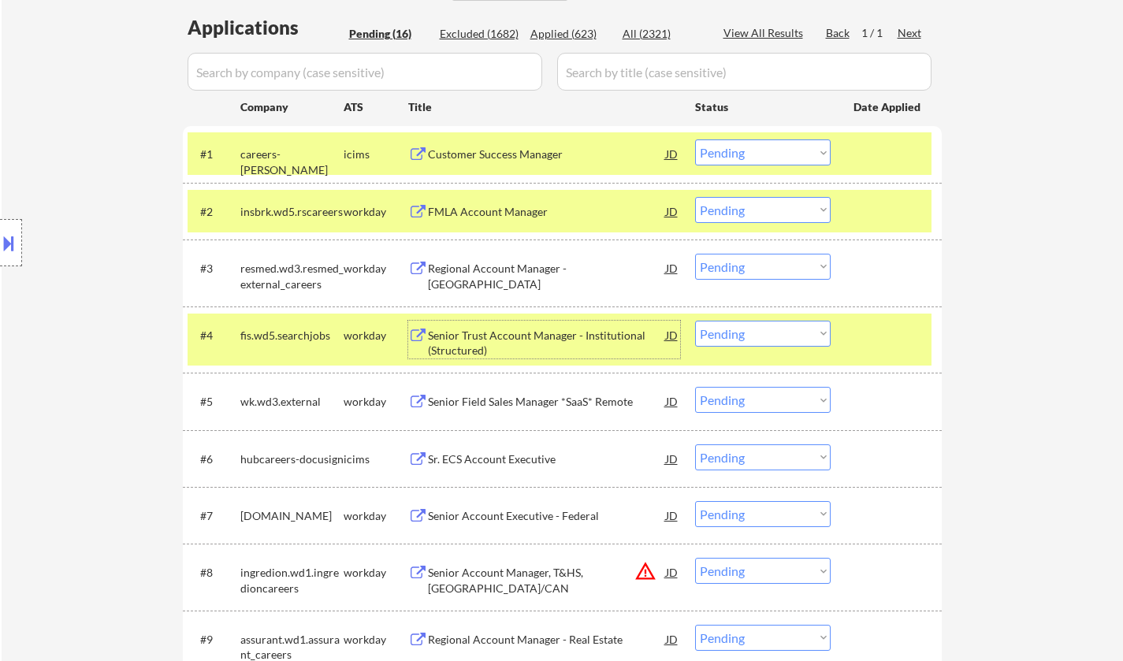
click at [777, 346] on select "Choose an option... Pending Applied Excluded (Questions) Excluded (Expired) Exc…" at bounding box center [763, 334] width 136 height 26
click at [776, 341] on select "Choose an option... Pending Applied Excluded (Questions) Excluded (Expired) Exc…" at bounding box center [763, 334] width 136 height 26
click at [766, 333] on select "Choose an option... Pending Applied Excluded (Questions) Excluded (Expired) Exc…" at bounding box center [763, 334] width 136 height 26
click at [695, 321] on select "Choose an option... Pending Applied Excluded (Questions) Excluded (Expired) Exc…" at bounding box center [763, 334] width 136 height 26
select select ""pending""
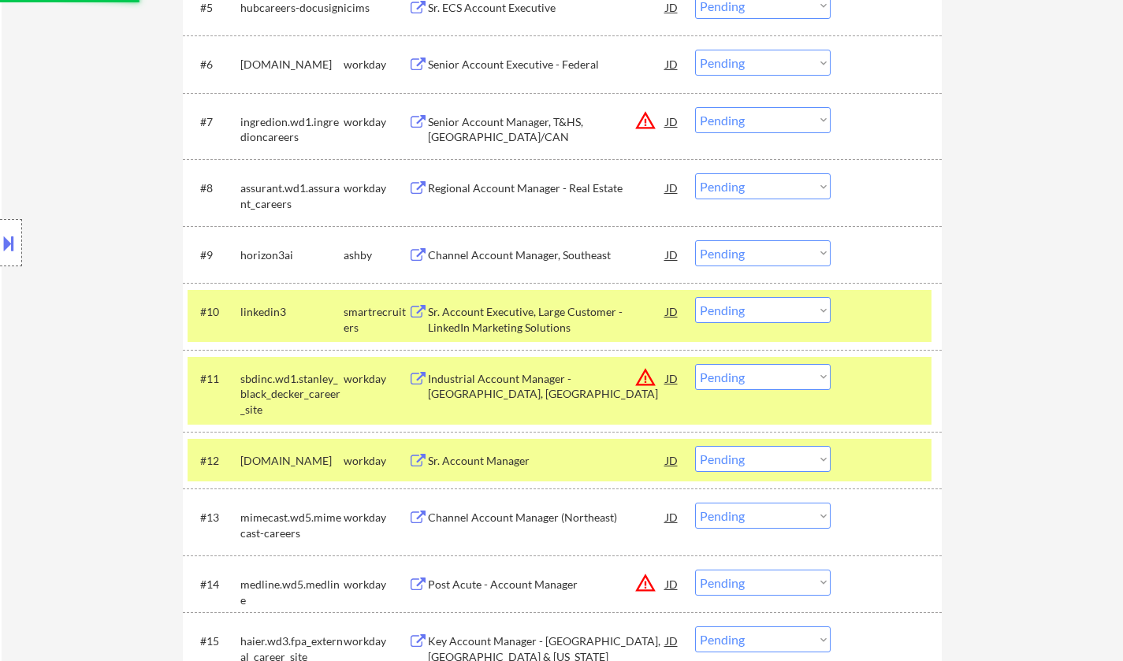
scroll to position [788, 0]
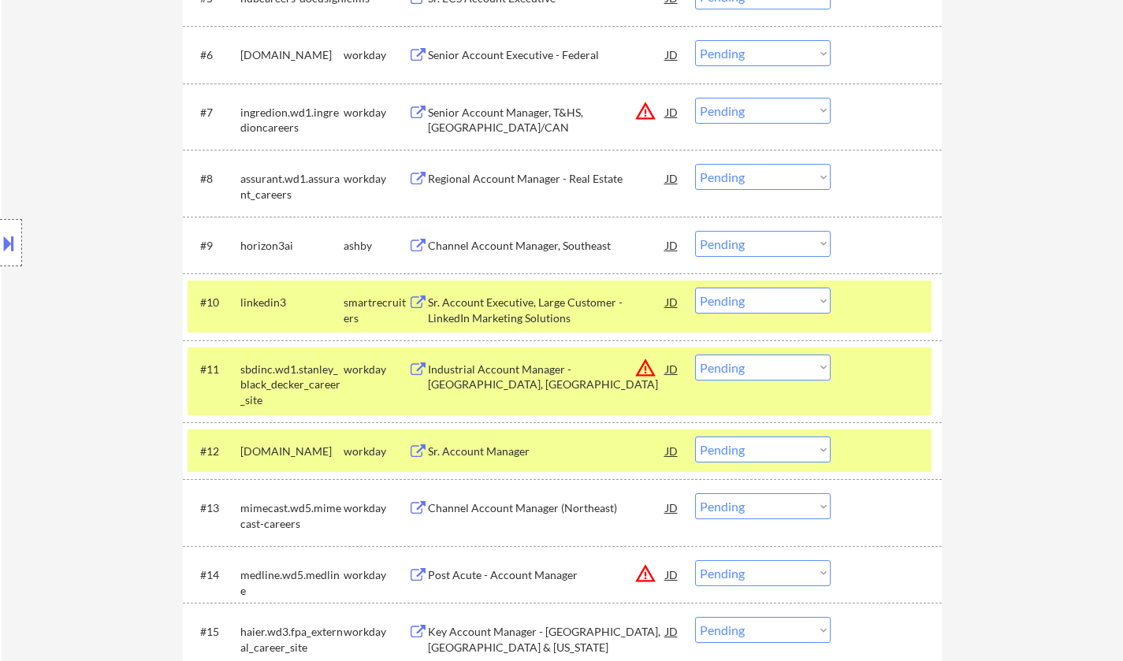
click at [516, 456] on div "Sr. Account Manager" at bounding box center [547, 452] width 238 height 16
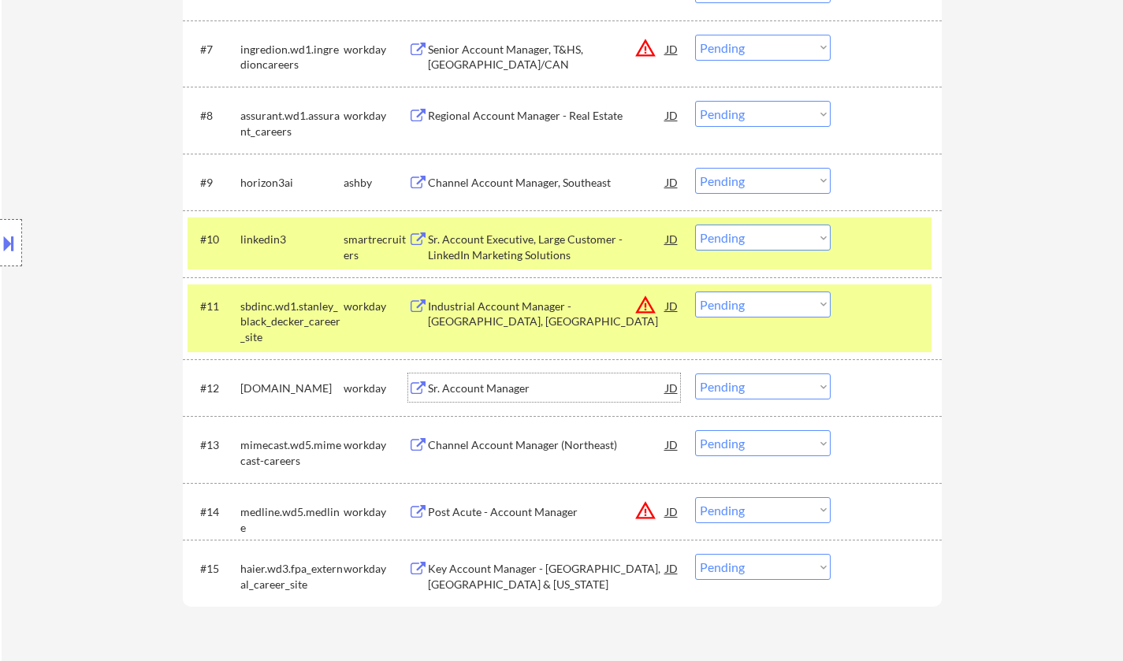
scroll to position [867, 0]
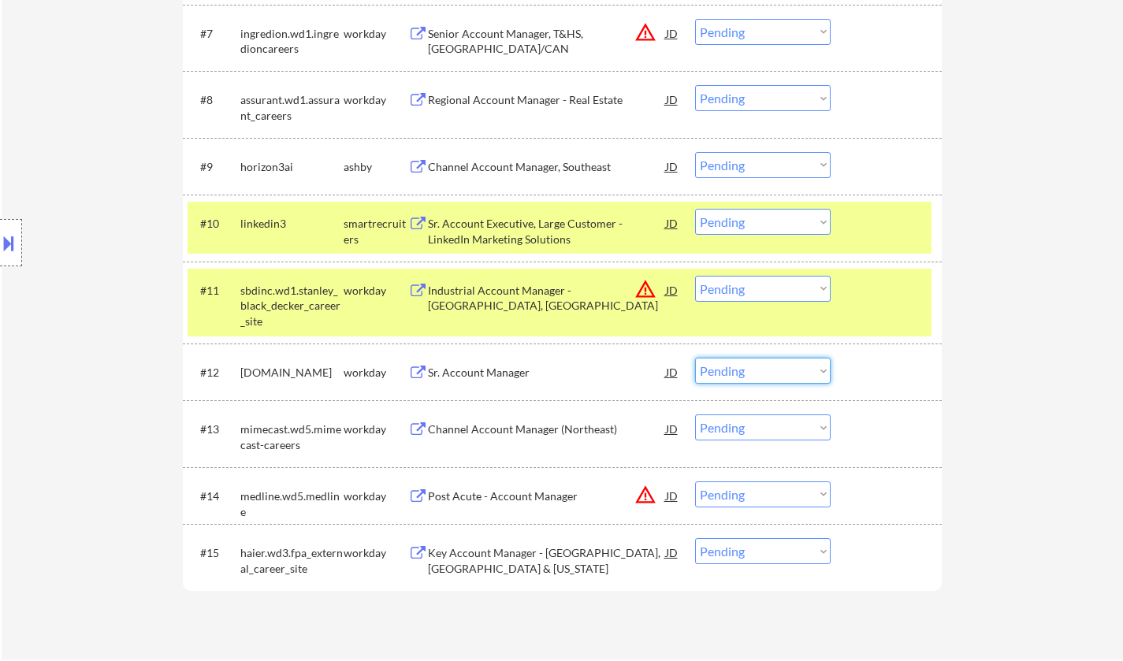
drag, startPoint x: 740, startPoint y: 370, endPoint x: 745, endPoint y: 381, distance: 12.3
click at [740, 370] on select "Choose an option... Pending Applied Excluded (Questions) Excluded (Expired) Exc…" at bounding box center [763, 371] width 136 height 26
click at [695, 358] on select "Choose an option... Pending Applied Excluded (Questions) Excluded (Expired) Exc…" at bounding box center [763, 371] width 136 height 26
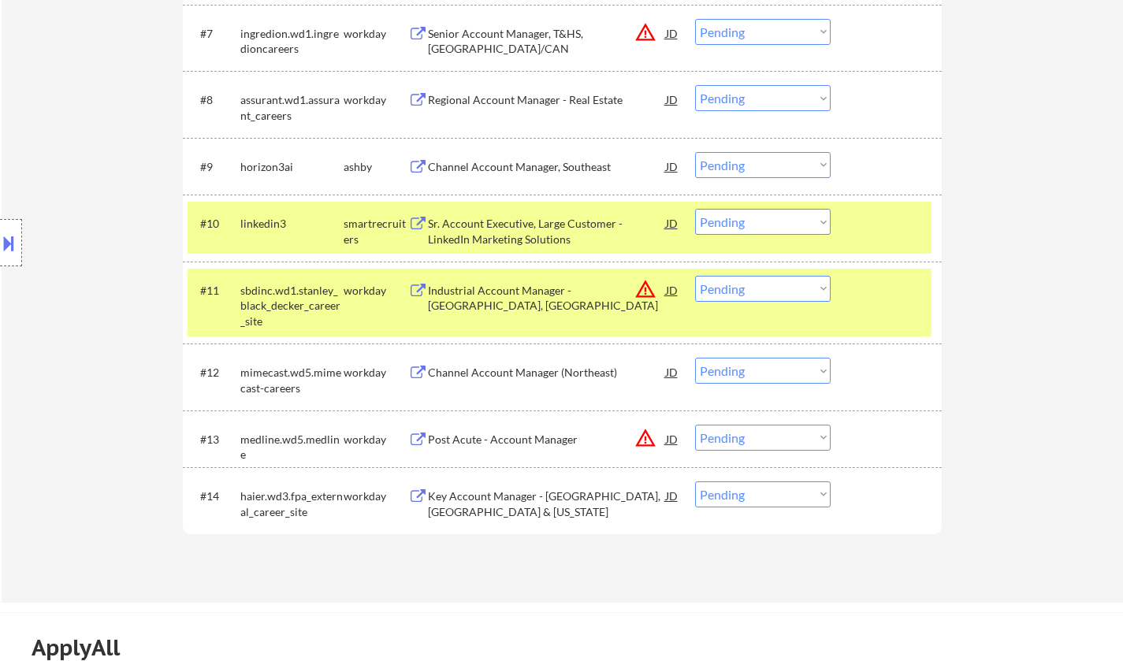
click at [538, 373] on div "Channel Account Manager (Northeast)" at bounding box center [547, 373] width 238 height 16
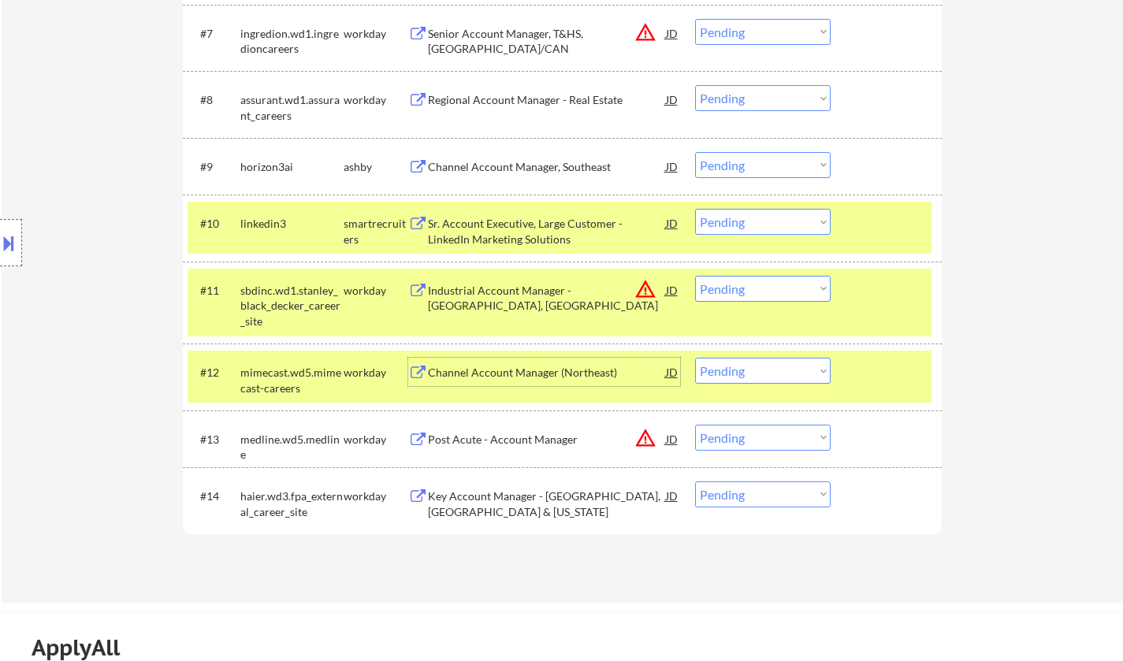
click at [780, 371] on select "Choose an option... Pending Applied Excluded (Questions) Excluded (Expired) Exc…" at bounding box center [763, 371] width 136 height 26
click at [695, 358] on select "Choose an option... Pending Applied Excluded (Questions) Excluded (Expired) Exc…" at bounding box center [763, 371] width 136 height 26
select select ""pending""
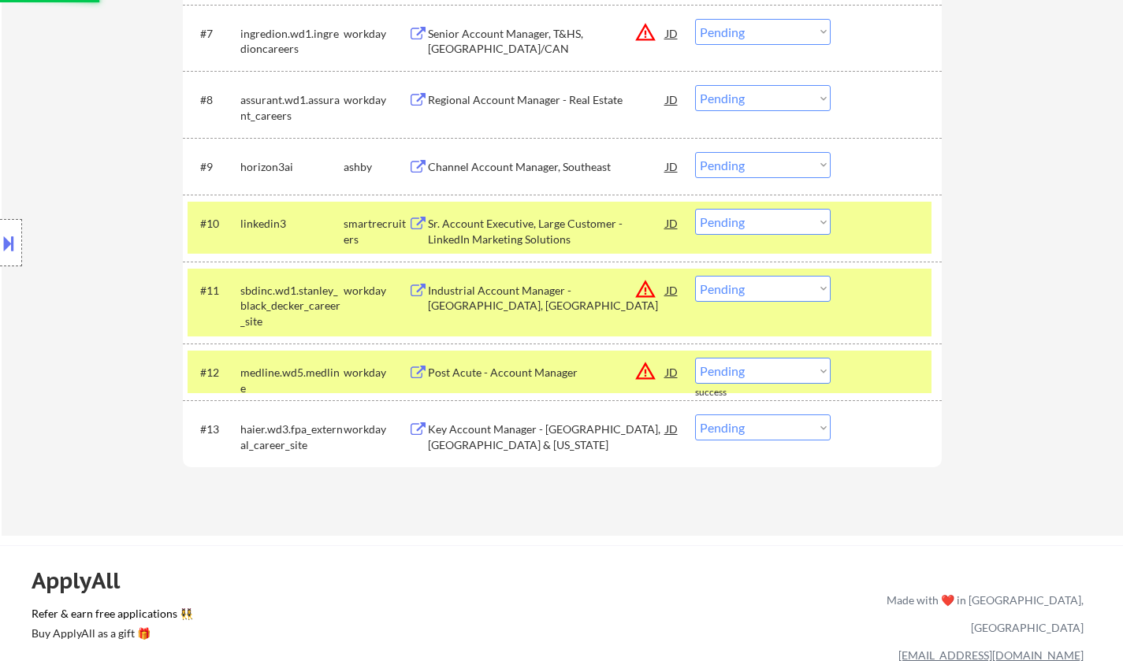
drag, startPoint x: 763, startPoint y: 281, endPoint x: 792, endPoint y: 300, distance: 34.1
click at [764, 281] on select "Choose an option... Pending Applied Excluded (Questions) Excluded (Expired) Exc…" at bounding box center [763, 289] width 136 height 26
click at [695, 276] on select "Choose an option... Pending Applied Excluded (Questions) Excluded (Expired) Exc…" at bounding box center [763, 289] width 136 height 26
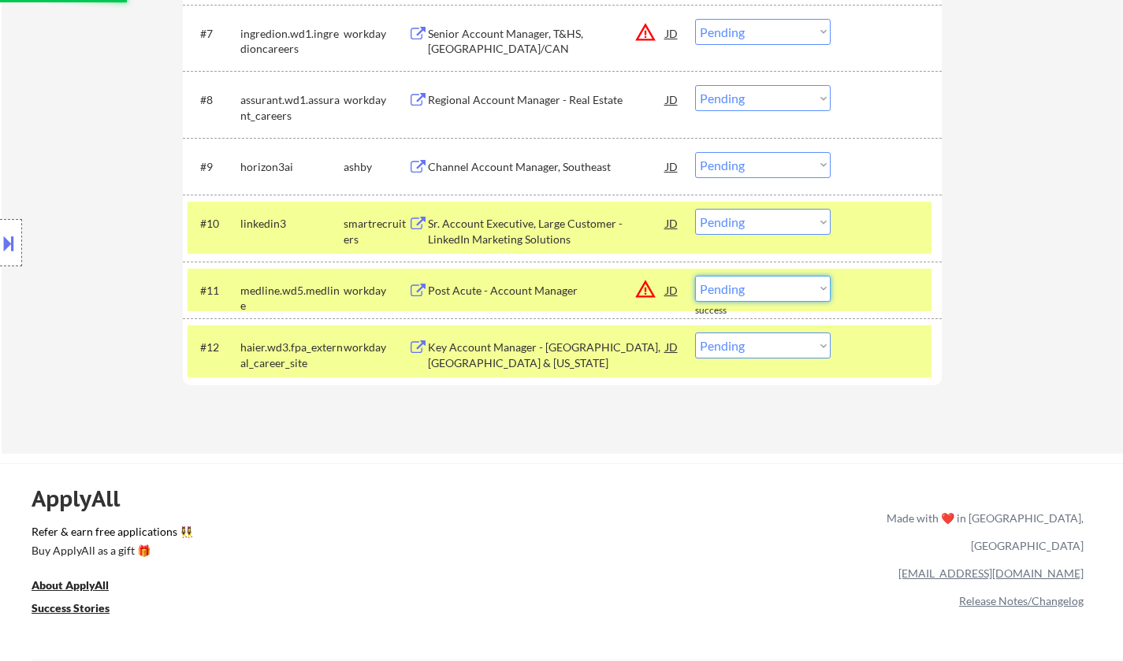
click at [782, 285] on select "Choose an option... Pending Applied Excluded (Questions) Excluded (Expired) Exc…" at bounding box center [763, 289] width 136 height 26
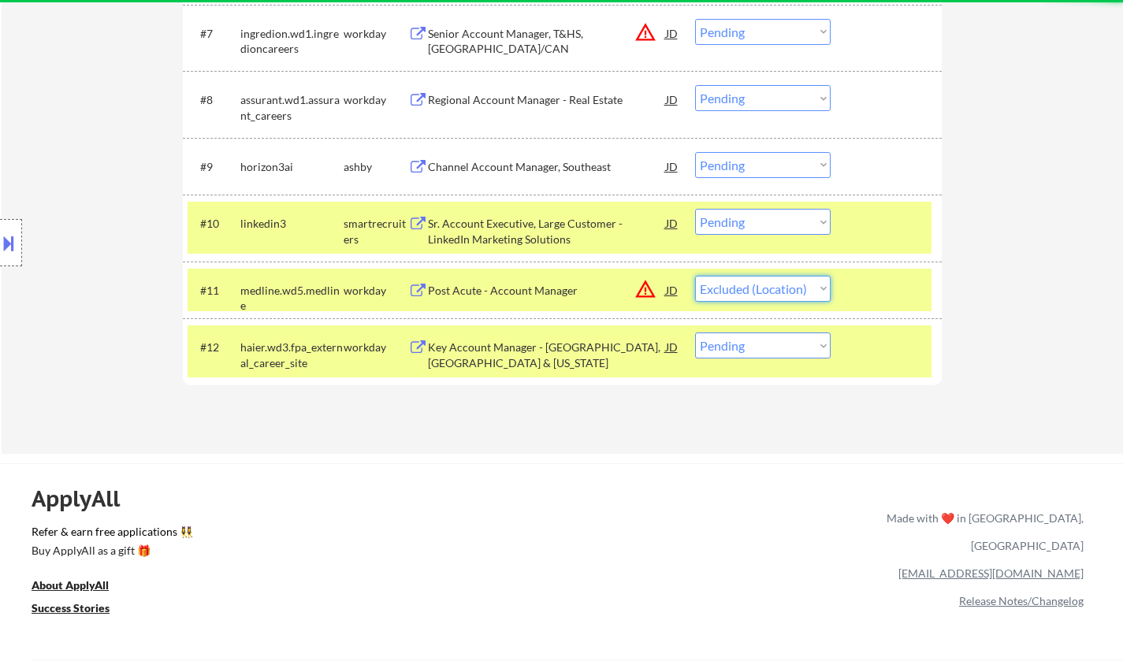
click at [695, 276] on select "Choose an option... Pending Applied Excluded (Questions) Excluded (Expired) Exc…" at bounding box center [763, 289] width 136 height 26
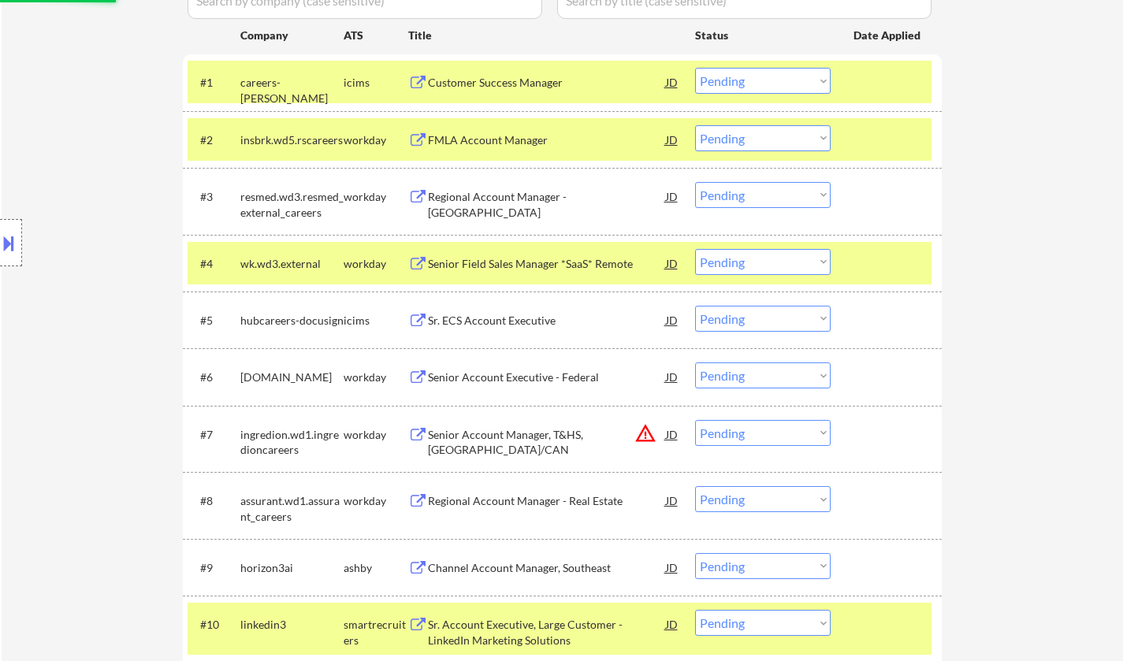
select select ""pending""
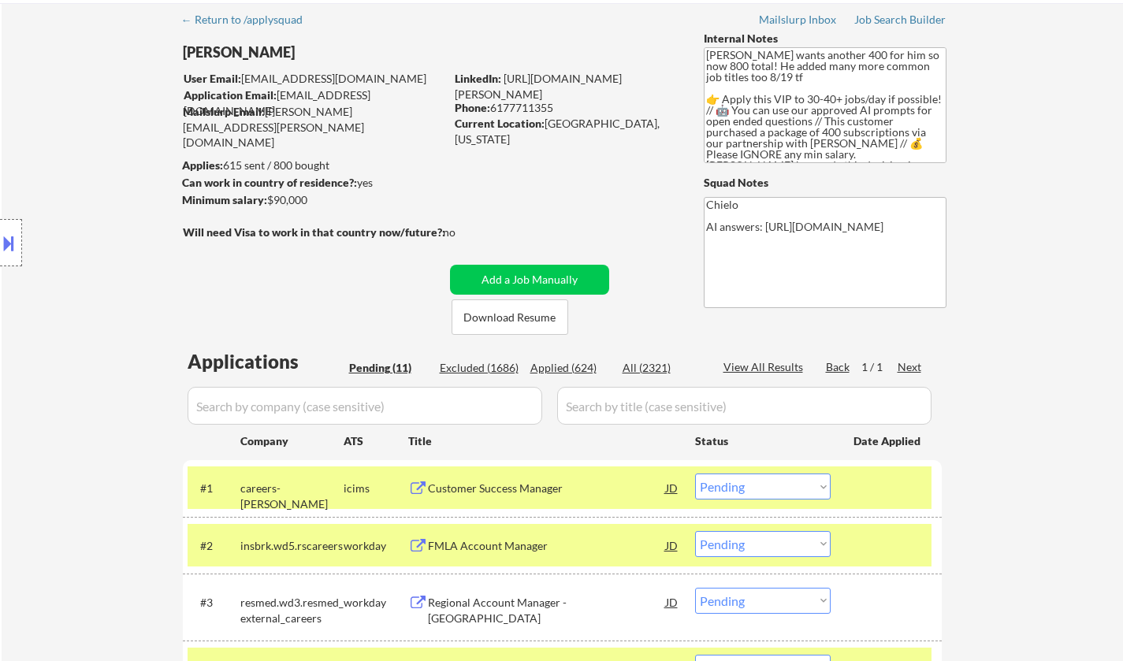
scroll to position [79, 0]
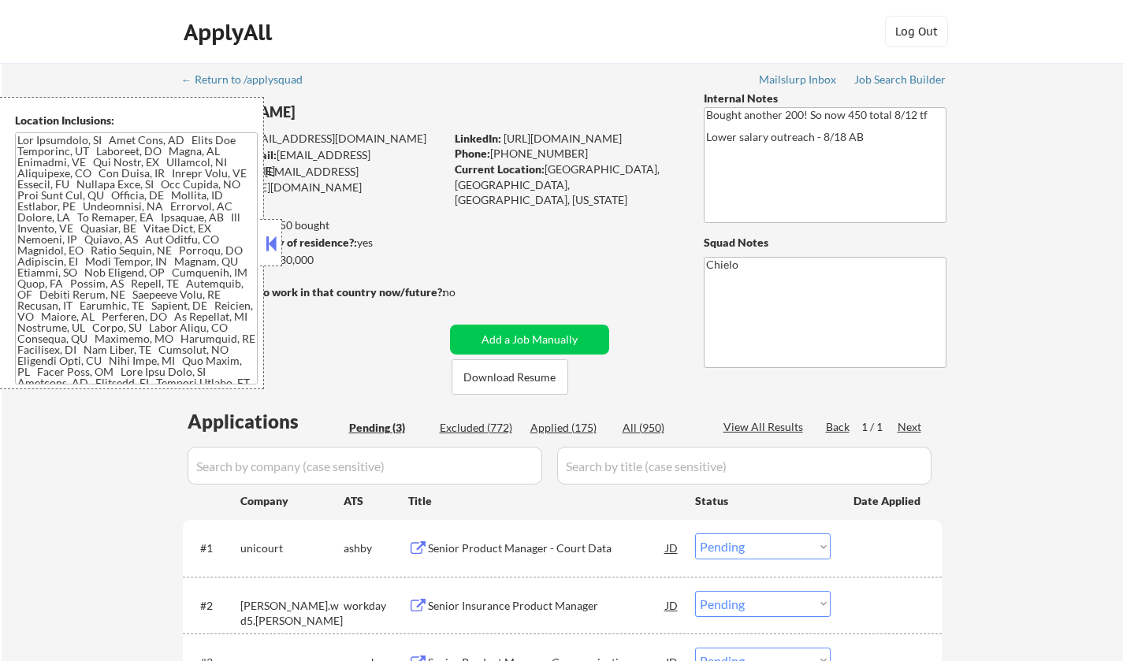
select select ""pending""
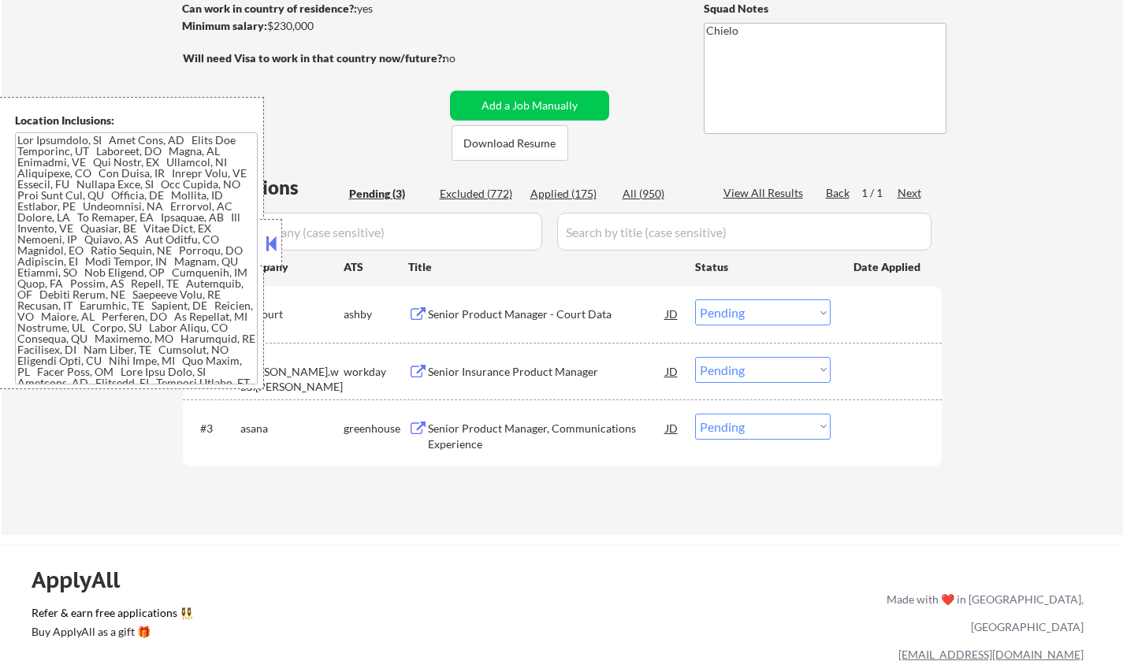
scroll to position [315, 0]
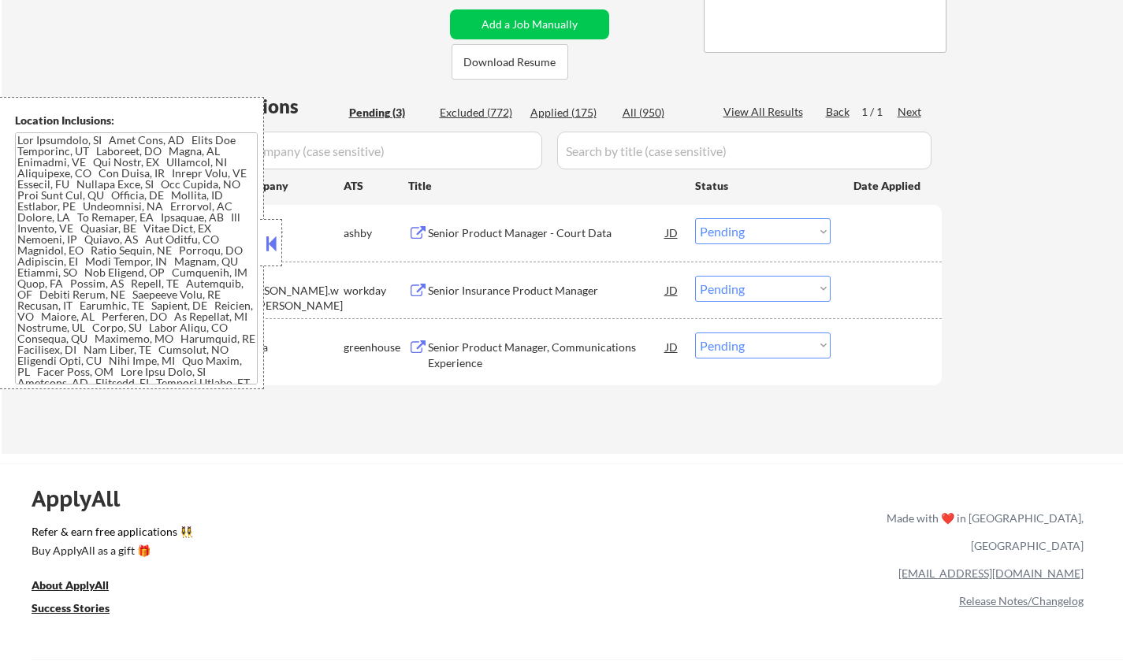
click at [270, 232] on button at bounding box center [271, 244] width 17 height 24
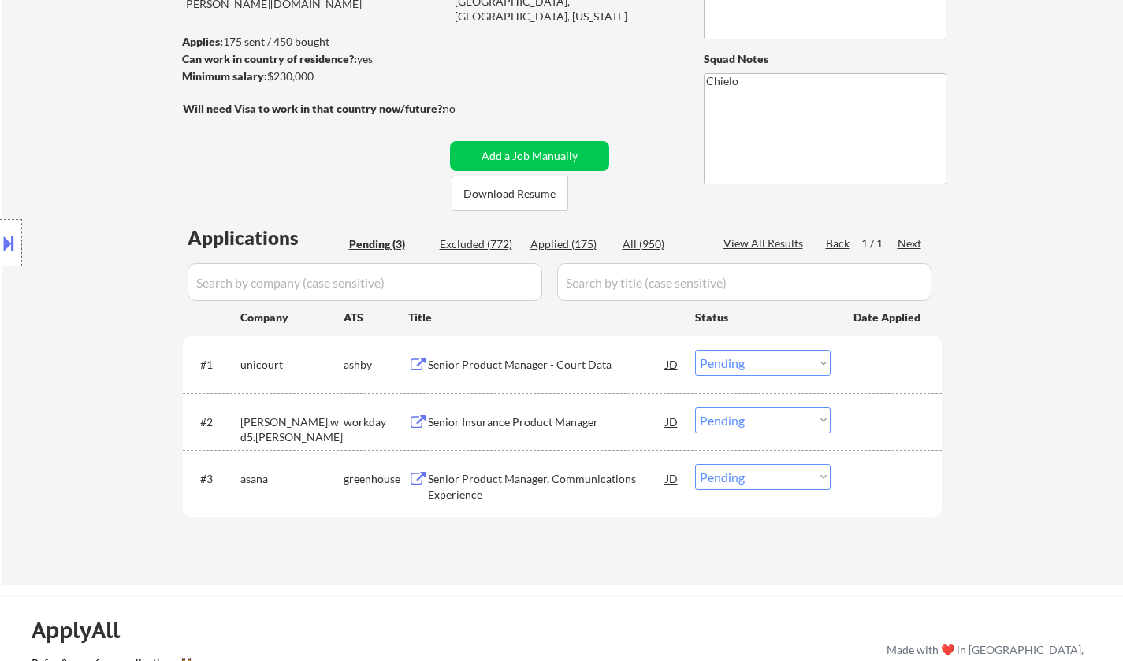
scroll to position [158, 0]
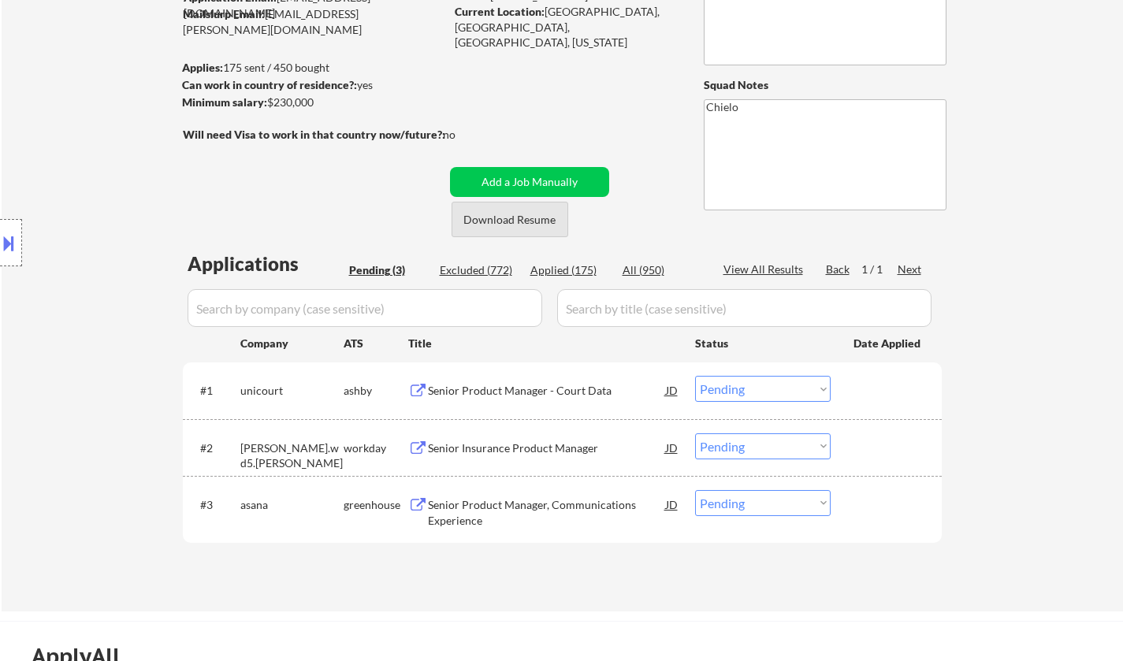
click at [521, 223] on button "Download Resume" at bounding box center [510, 219] width 117 height 35
click at [454, 389] on div "Senior Product Manager - Court Data" at bounding box center [547, 391] width 238 height 16
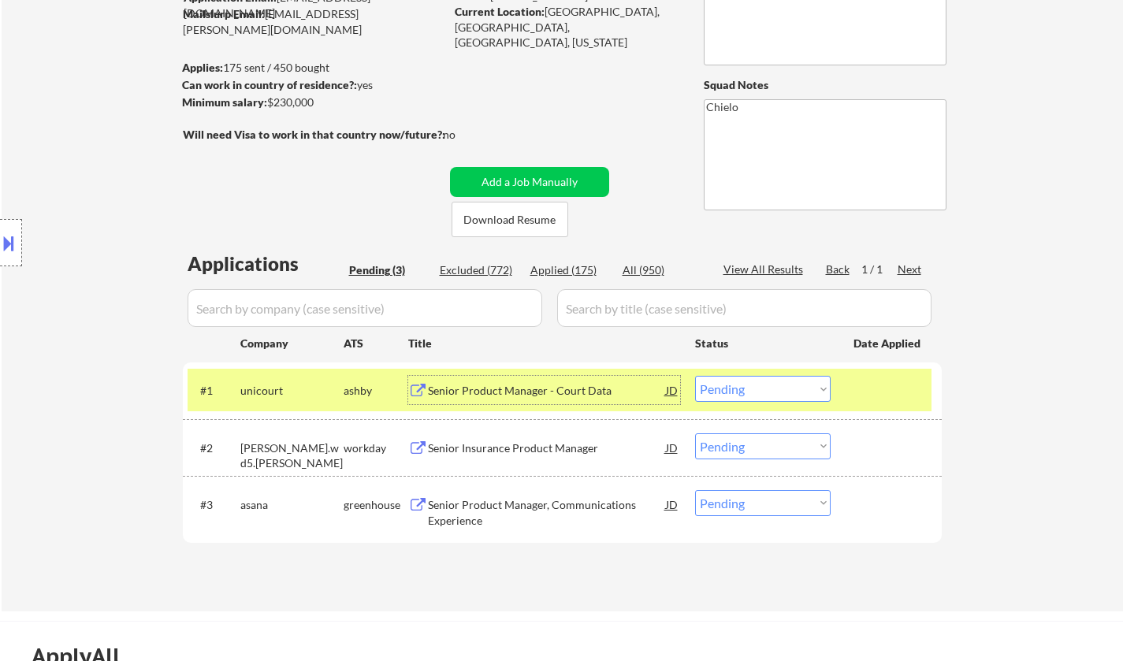
drag, startPoint x: 752, startPoint y: 388, endPoint x: 766, endPoint y: 394, distance: 15.5
click at [752, 388] on select "Choose an option... Pending Applied Excluded (Questions) Excluded (Expired) Exc…" at bounding box center [763, 389] width 136 height 26
click at [695, 376] on select "Choose an option... Pending Applied Excluded (Questions) Excluded (Expired) Exc…" at bounding box center [763, 389] width 136 height 26
select select ""pending""
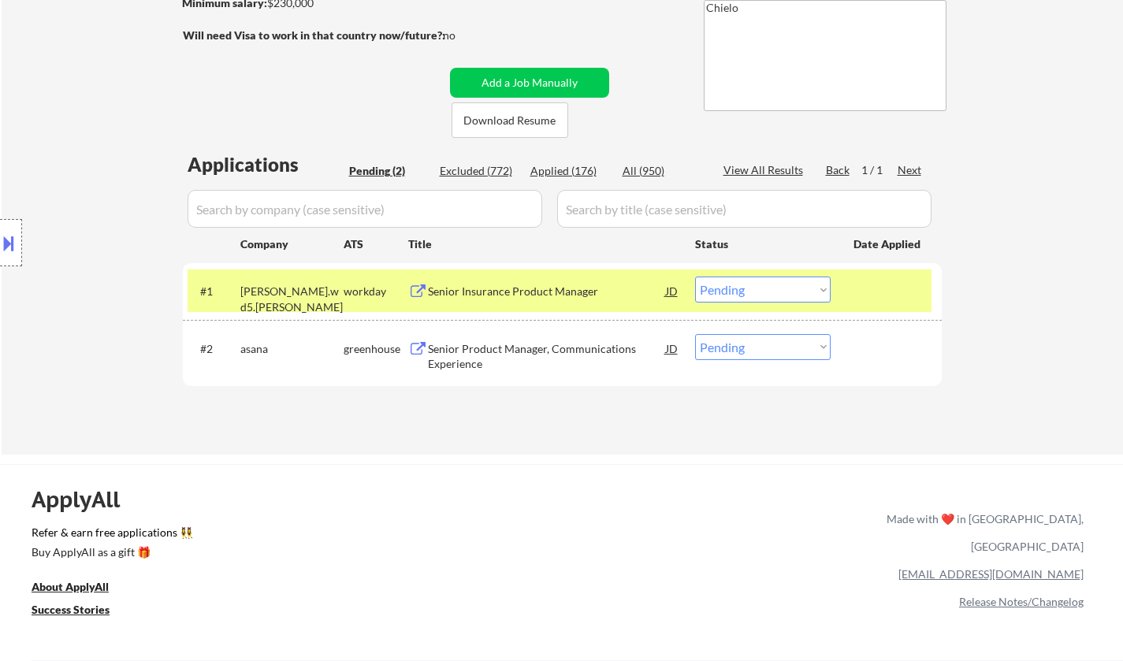
scroll to position [315, 0]
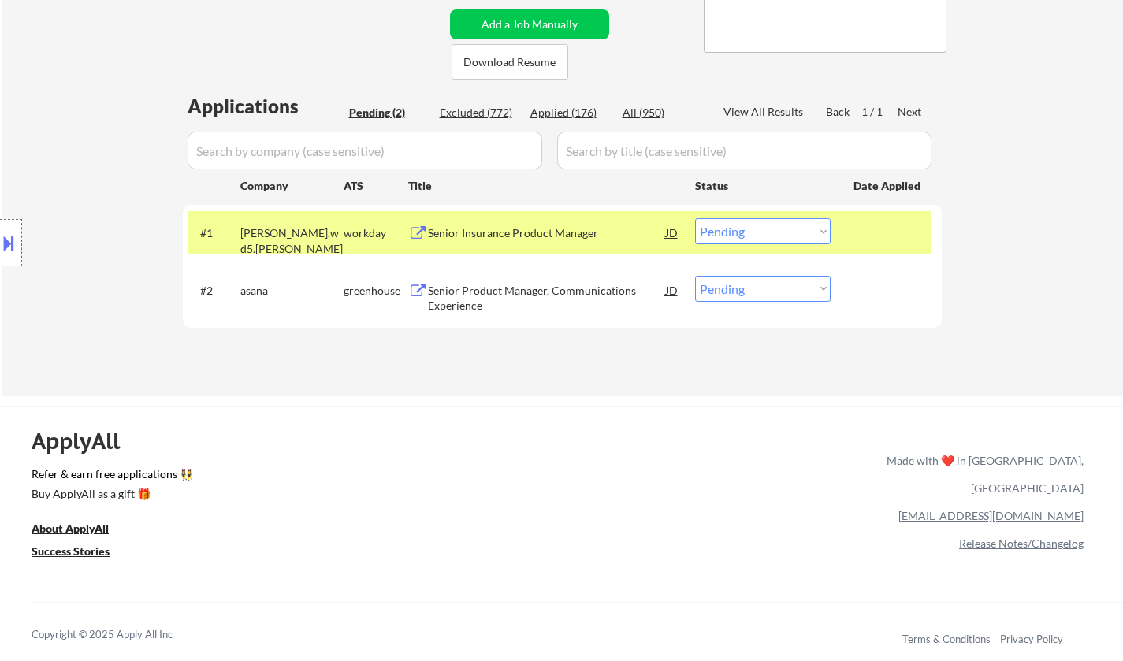
click at [495, 282] on div "Senior Product Manager, Communications Experience" at bounding box center [547, 295] width 238 height 38
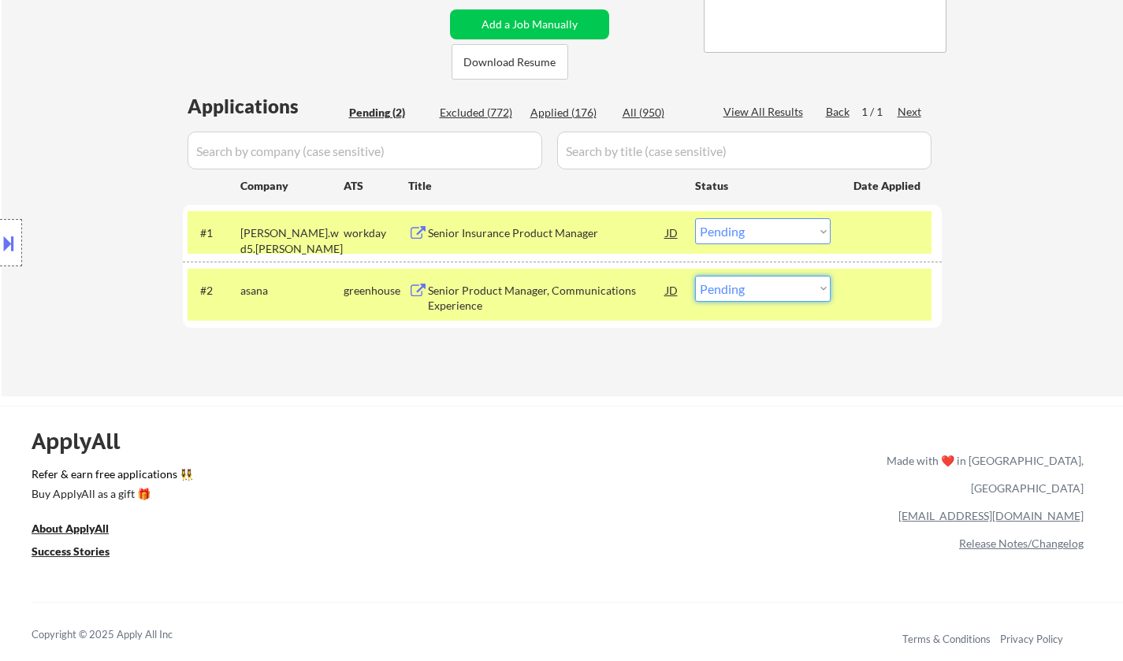
drag, startPoint x: 758, startPoint y: 286, endPoint x: 757, endPoint y: 297, distance: 11.1
click at [758, 286] on select "Choose an option... Pending Applied Excluded (Questions) Excluded (Expired) Exc…" at bounding box center [763, 289] width 136 height 26
select select ""applied""
click at [695, 276] on select "Choose an option... Pending Applied Excluded (Questions) Excluded (Expired) Exc…" at bounding box center [763, 289] width 136 height 26
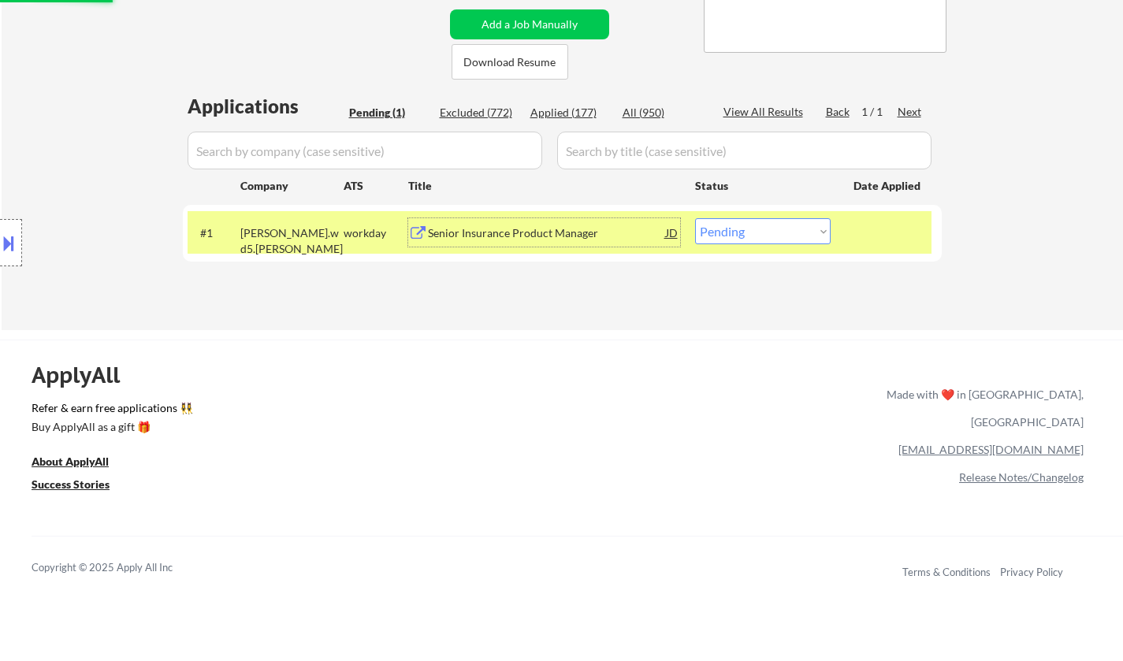
click at [539, 237] on div "Senior Insurance Product Manager" at bounding box center [547, 233] width 238 height 16
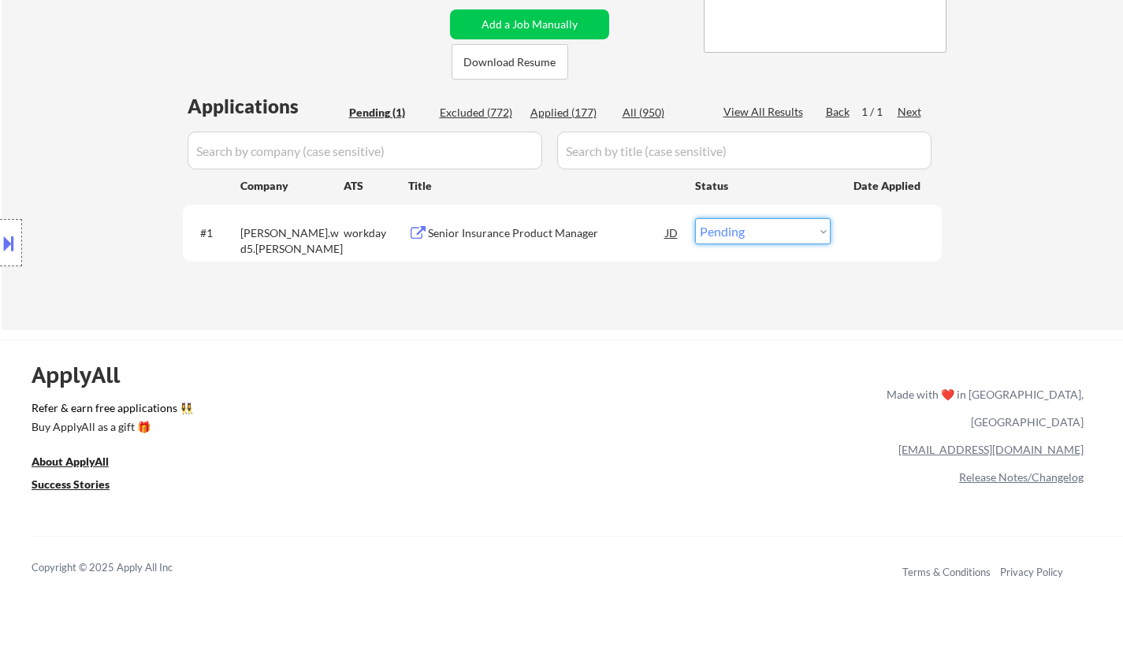
drag, startPoint x: 763, startPoint y: 225, endPoint x: 767, endPoint y: 239, distance: 14.0
click at [763, 225] on select "Choose an option... Pending Applied Excluded (Questions) Excluded (Expired) Exc…" at bounding box center [763, 231] width 136 height 26
select select ""excluded__bad_match_""
click at [695, 218] on select "Choose an option... Pending Applied Excluded (Questions) Excluded (Expired) Exc…" at bounding box center [763, 231] width 136 height 26
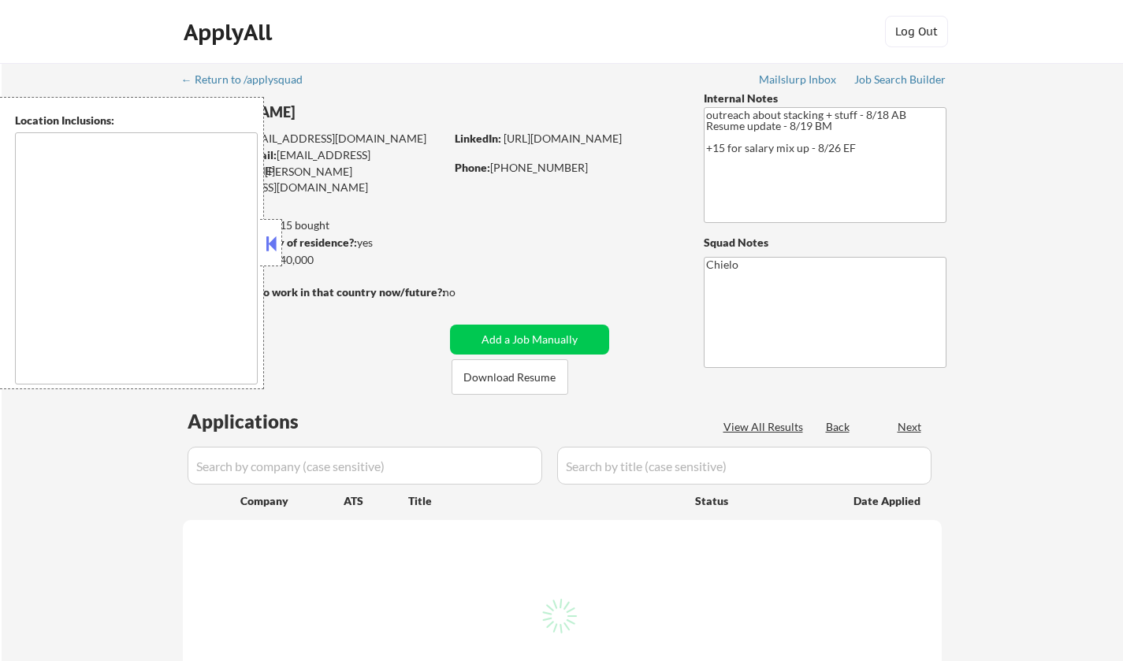
click at [276, 242] on button at bounding box center [271, 244] width 17 height 24
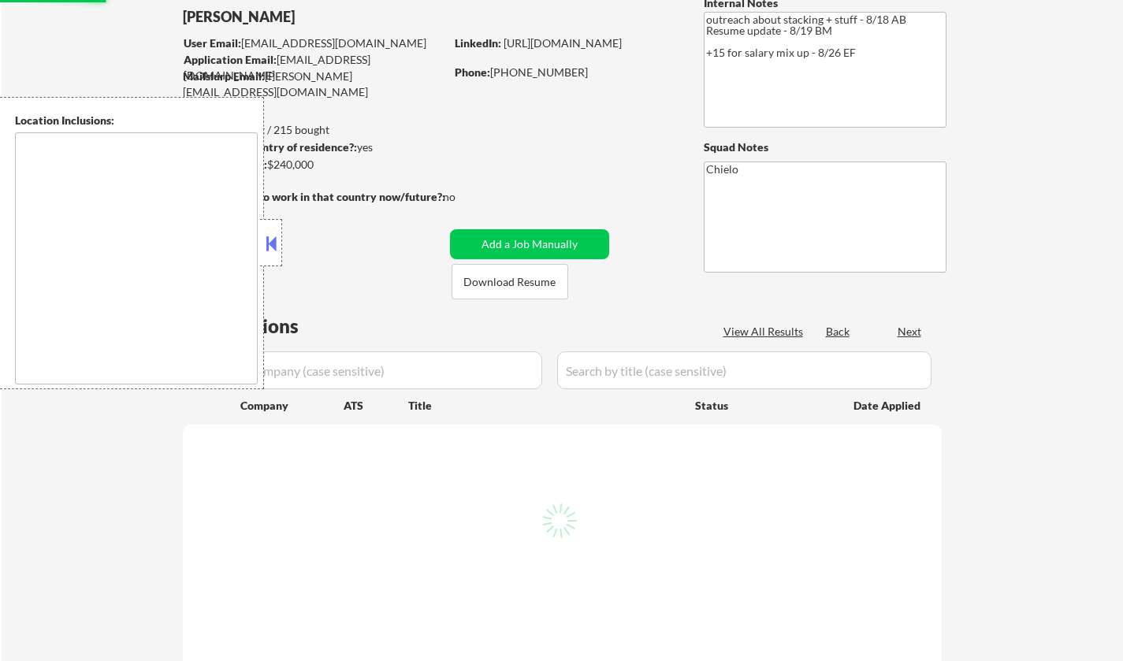
scroll to position [158, 0]
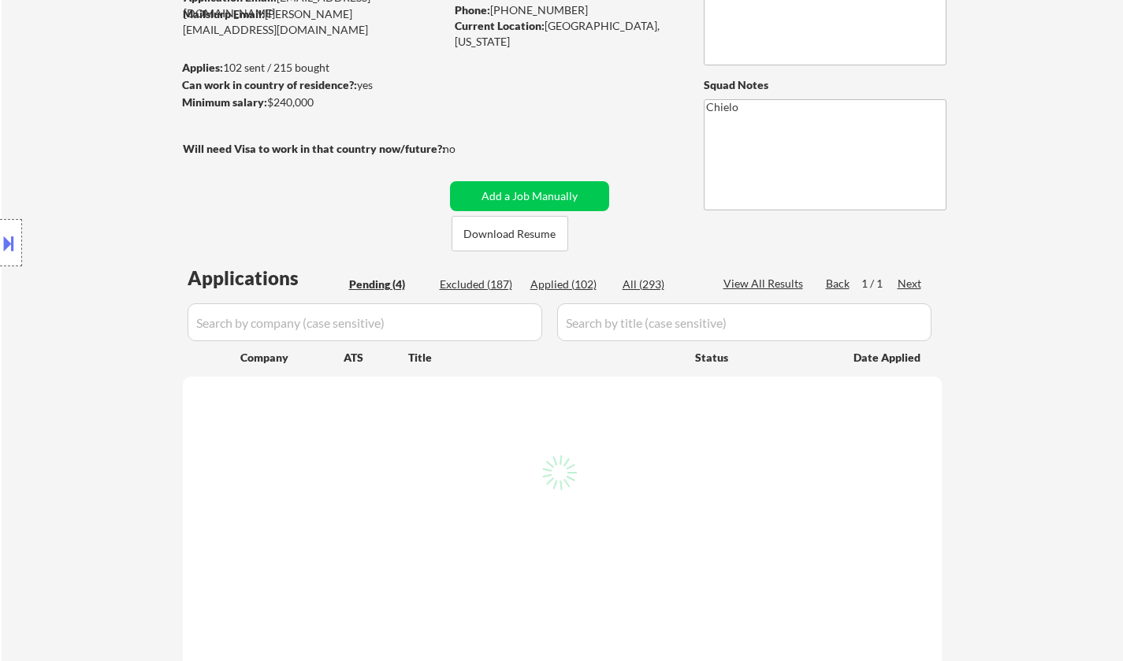
select select ""pending""
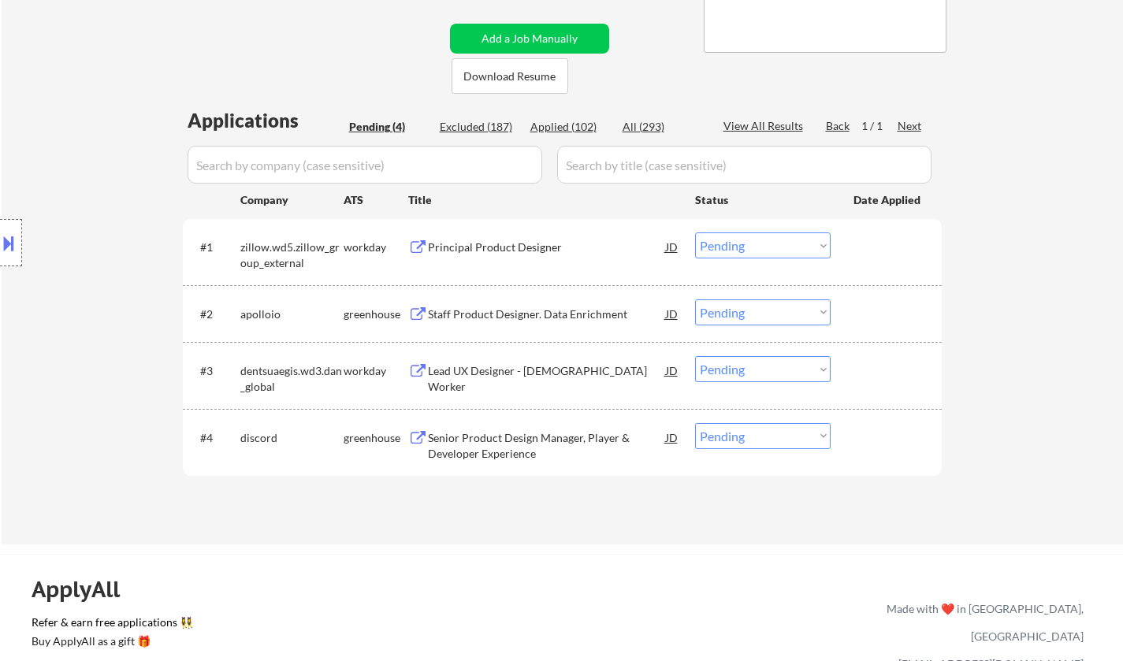
scroll to position [79, 0]
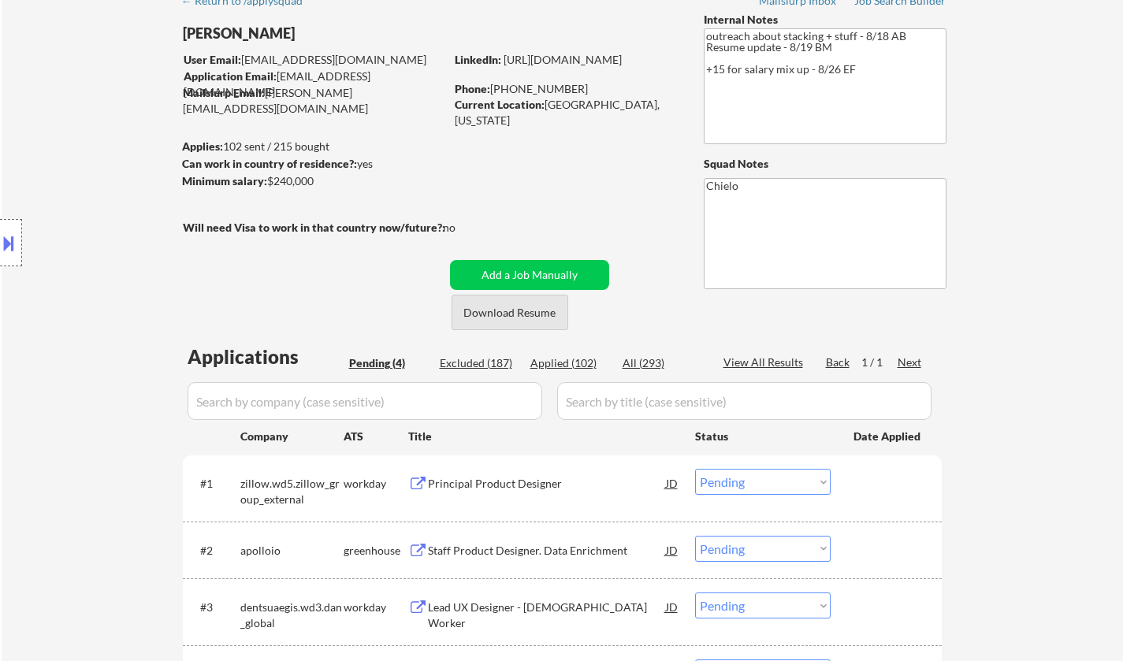
click at [516, 319] on button "Download Resume" at bounding box center [510, 312] width 117 height 35
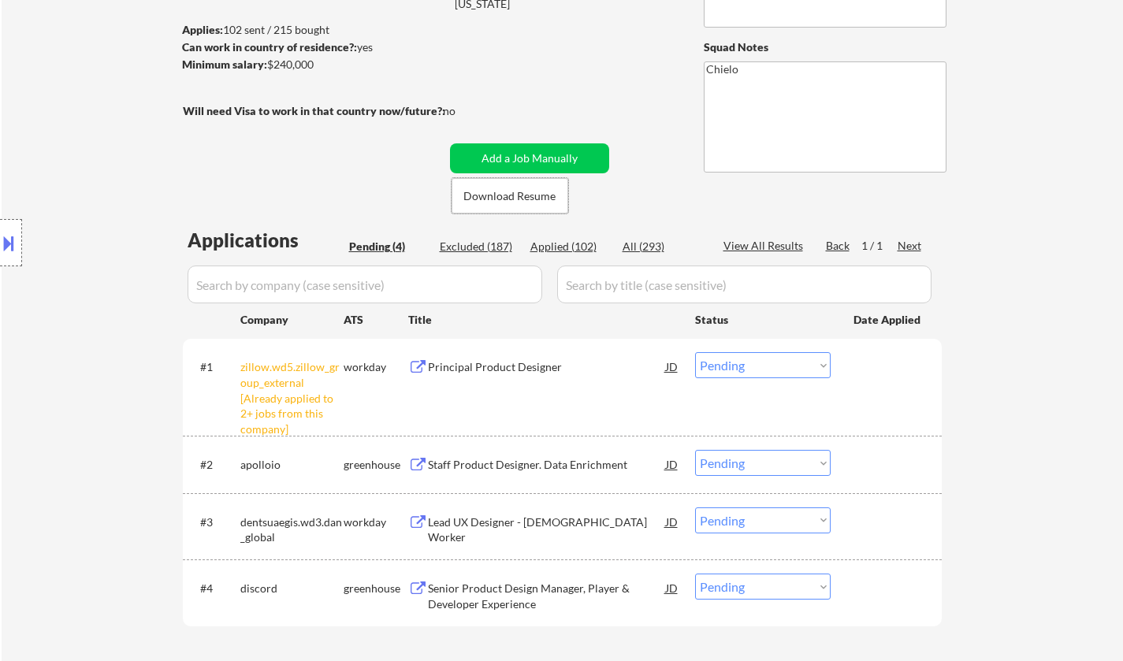
scroll to position [237, 0]
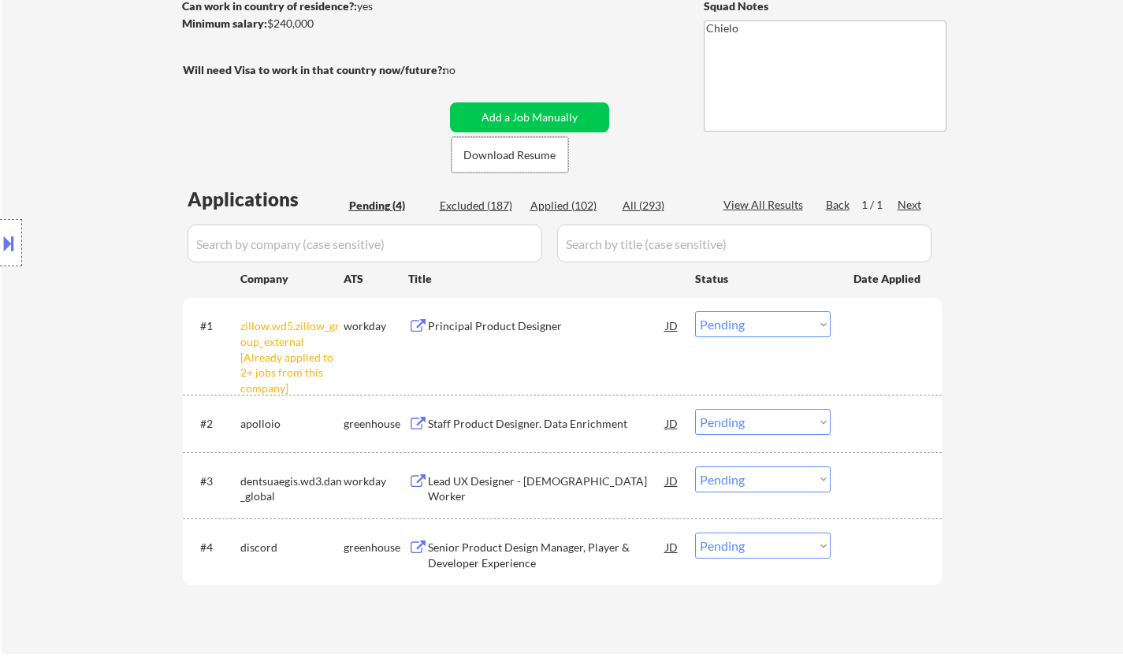
click at [759, 331] on select "Choose an option... Pending Applied Excluded (Questions) Excluded (Expired) Exc…" at bounding box center [763, 324] width 136 height 26
click at [695, 311] on select "Choose an option... Pending Applied Excluded (Questions) Excluded (Expired) Exc…" at bounding box center [763, 324] width 136 height 26
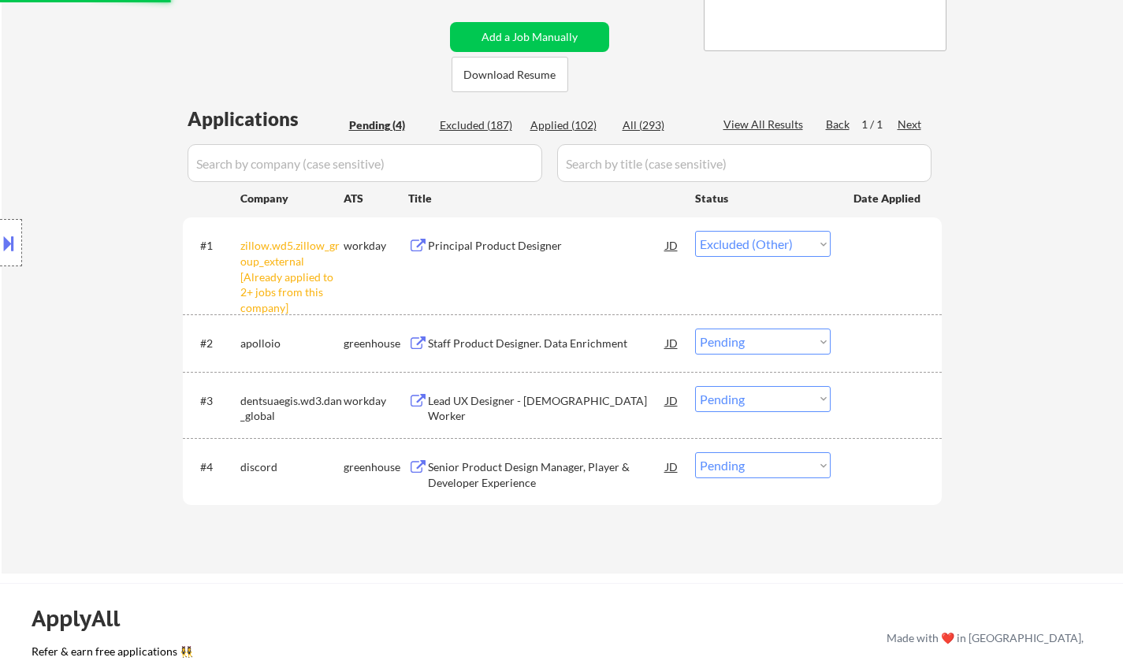
scroll to position [394, 0]
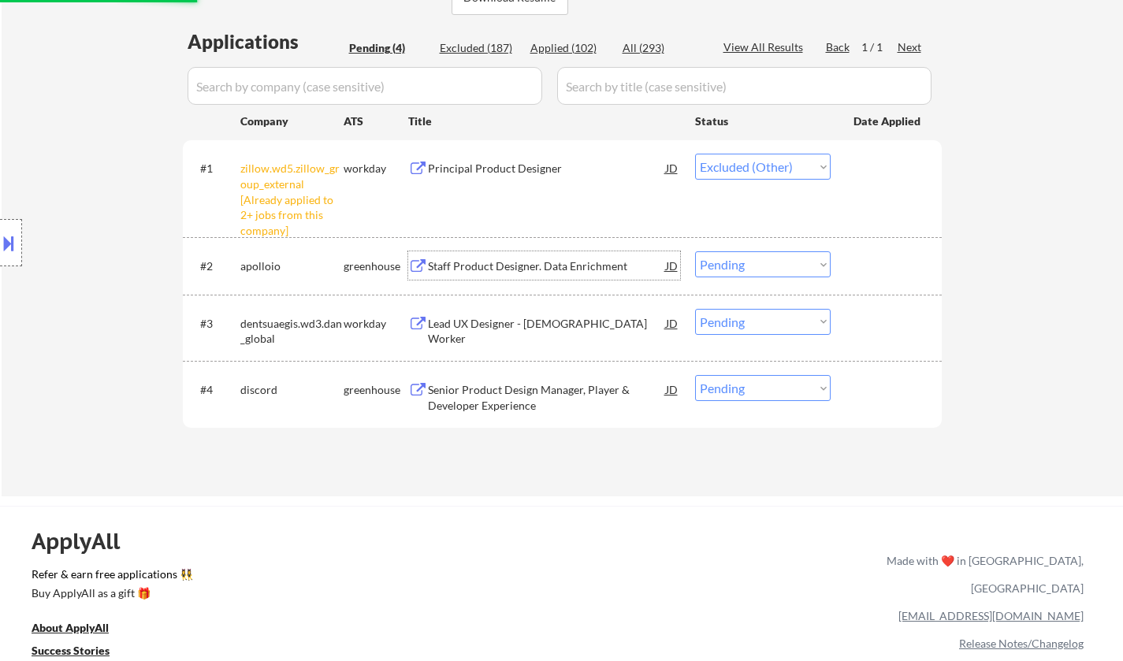
click at [536, 270] on div "Staff Product Designer. Data Enrichment" at bounding box center [547, 267] width 238 height 16
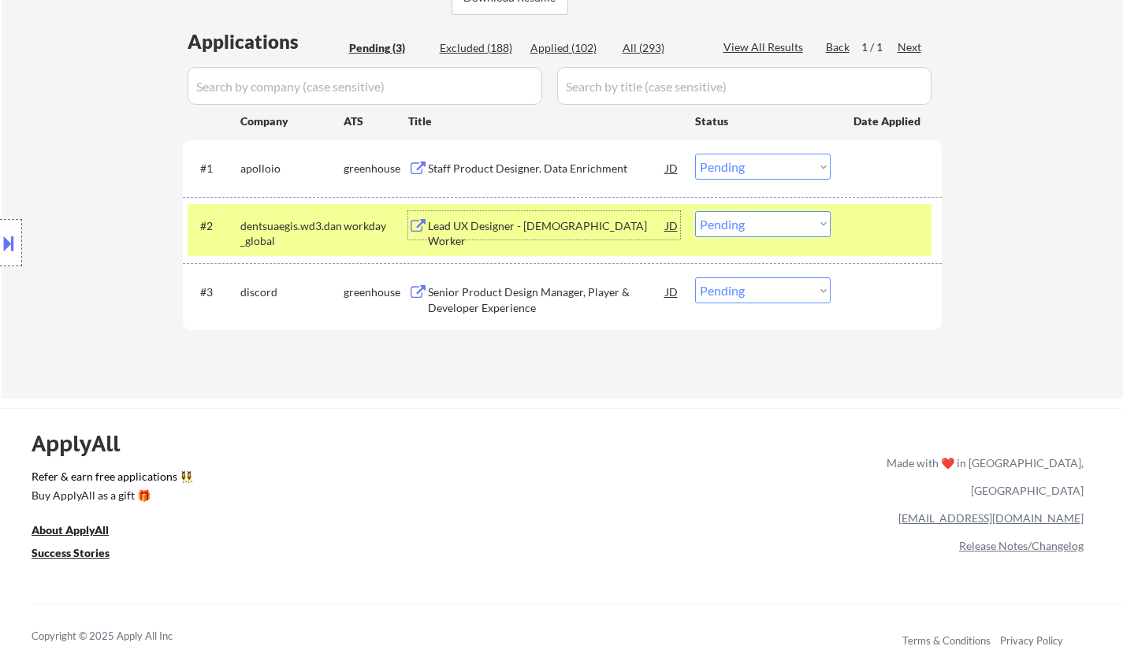
click at [765, 159] on select "Choose an option... Pending Applied Excluded (Questions) Excluded (Expired) Exc…" at bounding box center [763, 167] width 136 height 26
click at [695, 154] on select "Choose an option... Pending Applied Excluded (Questions) Excluded (Expired) Exc…" at bounding box center [763, 167] width 136 height 26
select select ""pending""
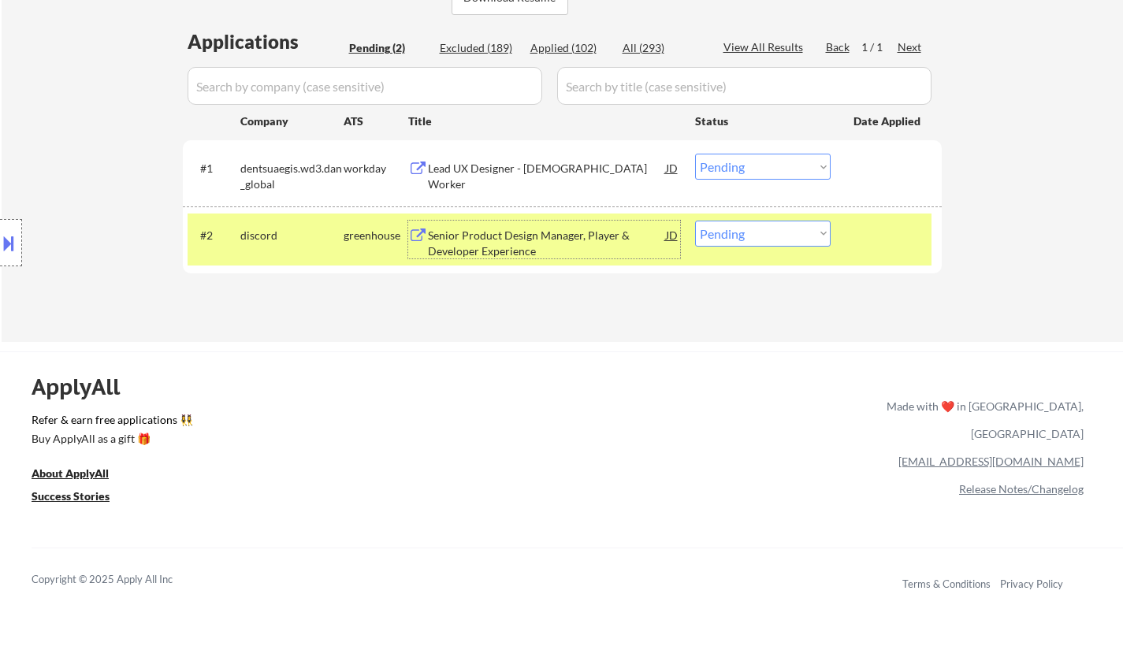
click at [512, 237] on div "Senior Product Design Manager, Player & Developer Experience" at bounding box center [547, 243] width 238 height 31
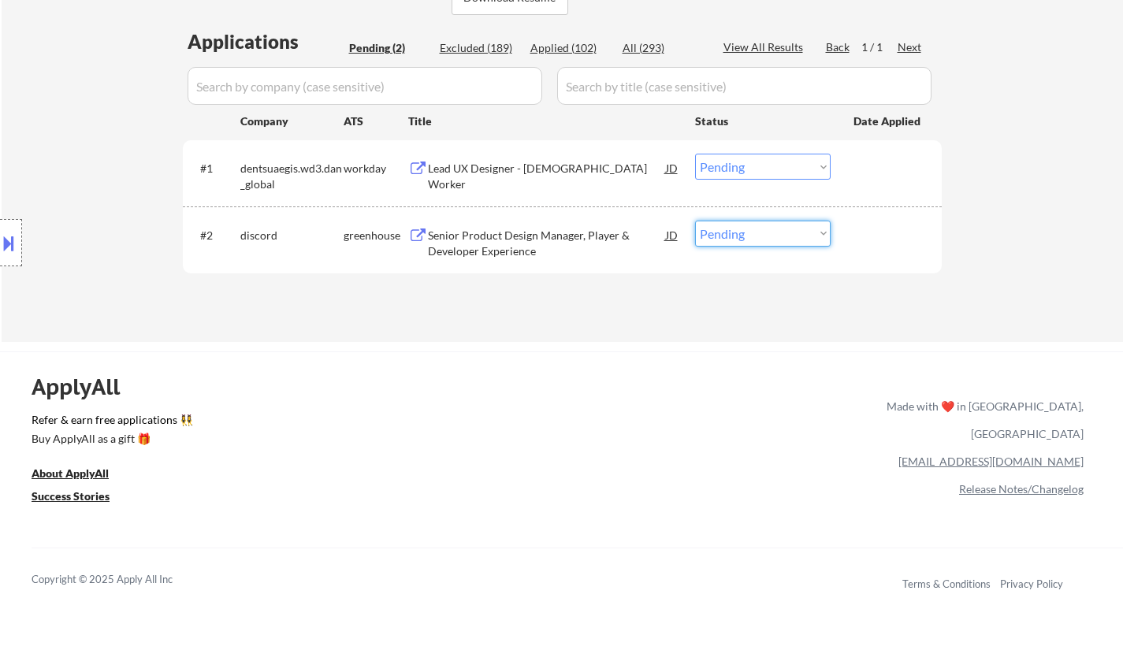
drag, startPoint x: 786, startPoint y: 234, endPoint x: 794, endPoint y: 244, distance: 12.9
click at [786, 234] on select "Choose an option... Pending Applied Excluded (Questions) Excluded (Expired) Exc…" at bounding box center [763, 234] width 136 height 26
select select ""excluded""
click at [695, 221] on select "Choose an option... Pending Applied Excluded (Questions) Excluded (Expired) Exc…" at bounding box center [763, 234] width 136 height 26
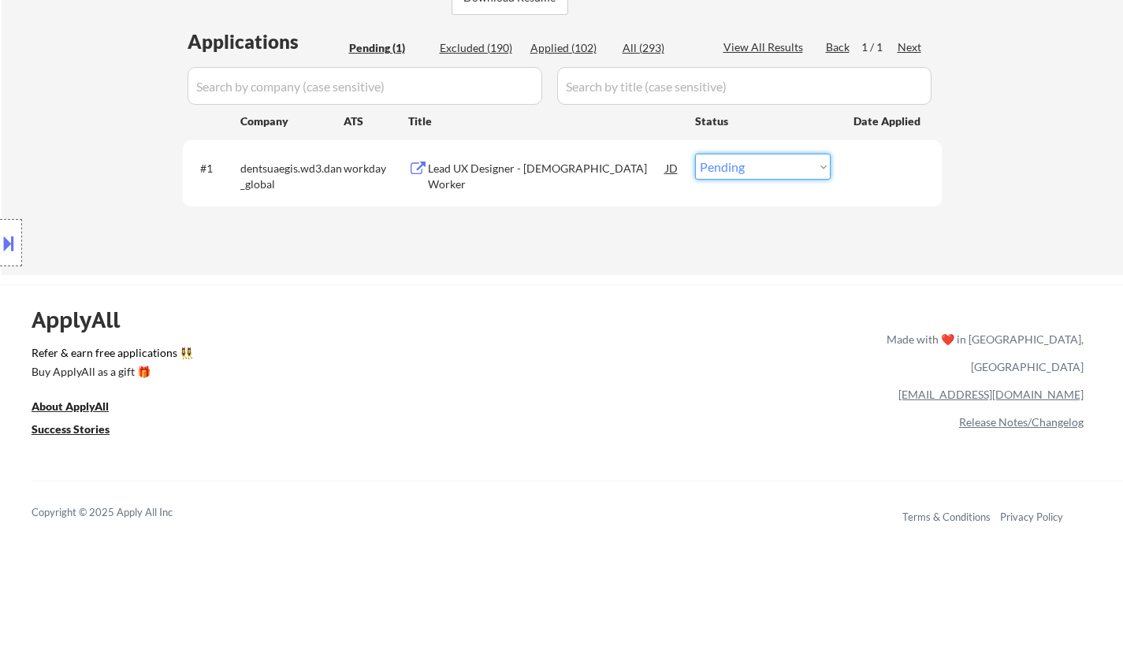
drag, startPoint x: 806, startPoint y: 163, endPoint x: 858, endPoint y: 406, distance: 248.3
click at [805, 163] on select "Choose an option... Pending Applied Excluded (Questions) Excluded (Expired) Exc…" at bounding box center [763, 167] width 136 height 26
select select ""excluded__other_""
click at [695, 154] on select "Choose an option... Pending Applied Excluded (Questions) Excluded (Expired) Exc…" at bounding box center [763, 167] width 136 height 26
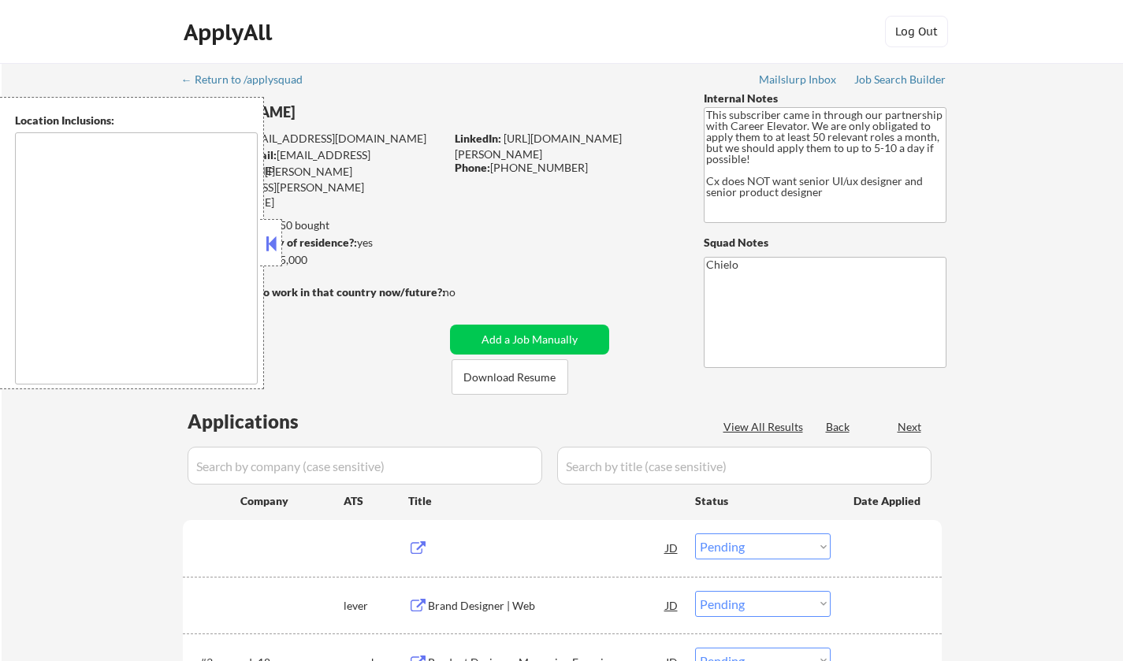
select select ""pending""
type textarea "[GEOGRAPHIC_DATA], [GEOGRAPHIC_DATA] [GEOGRAPHIC_DATA], [GEOGRAPHIC_DATA] [GEOG…"
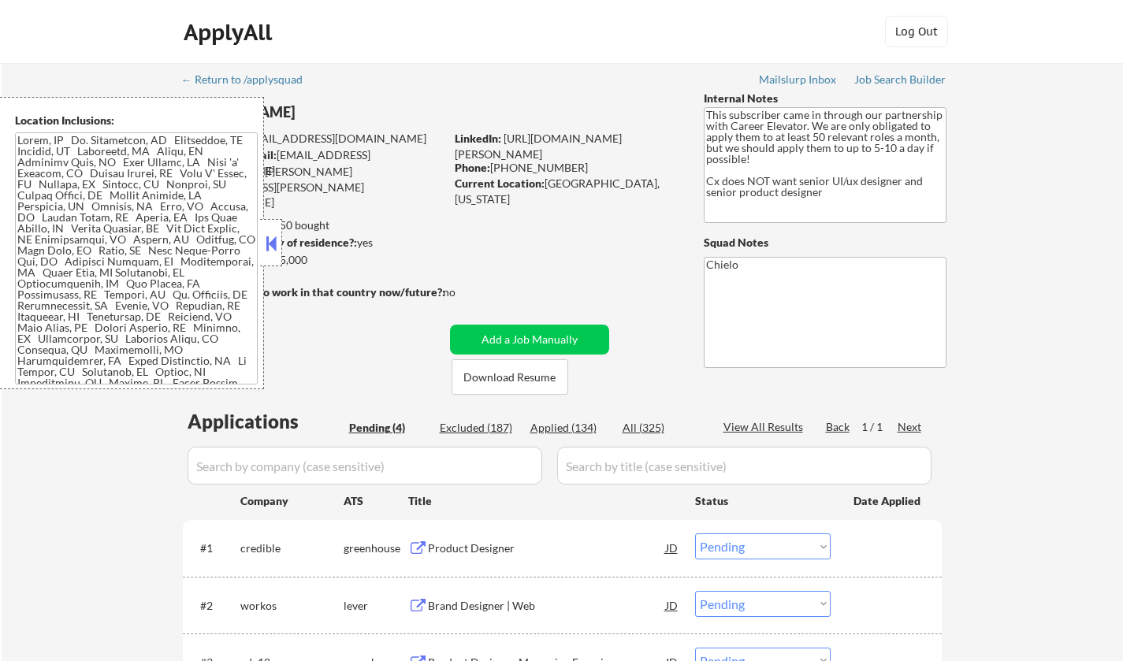
click at [275, 245] on button at bounding box center [271, 244] width 17 height 24
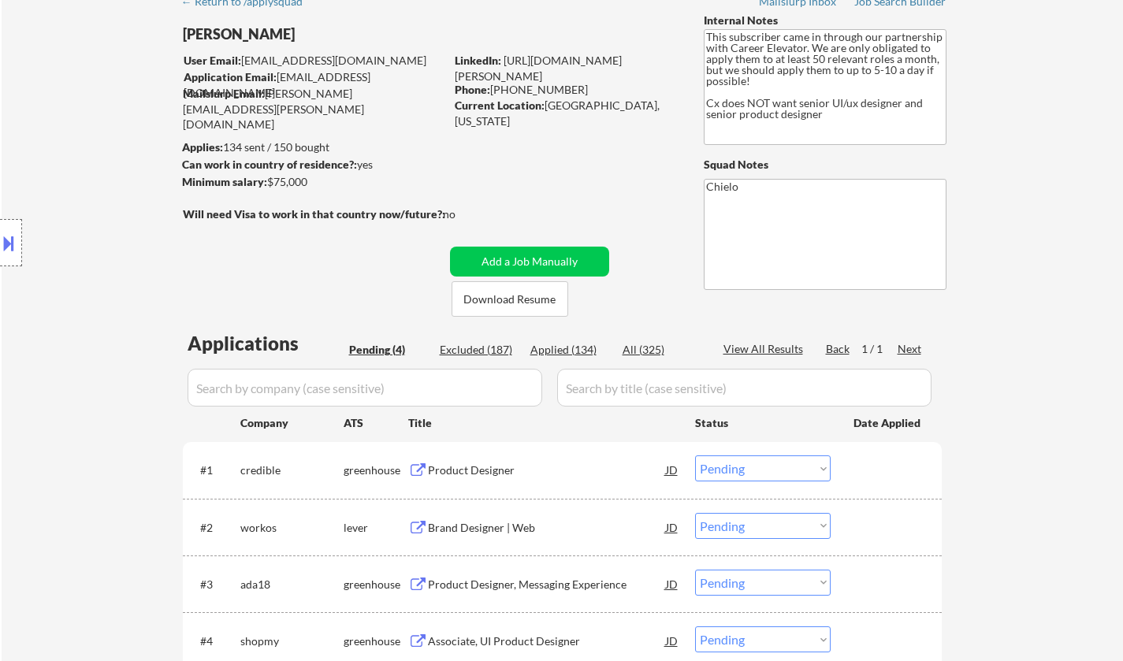
scroll to position [158, 0]
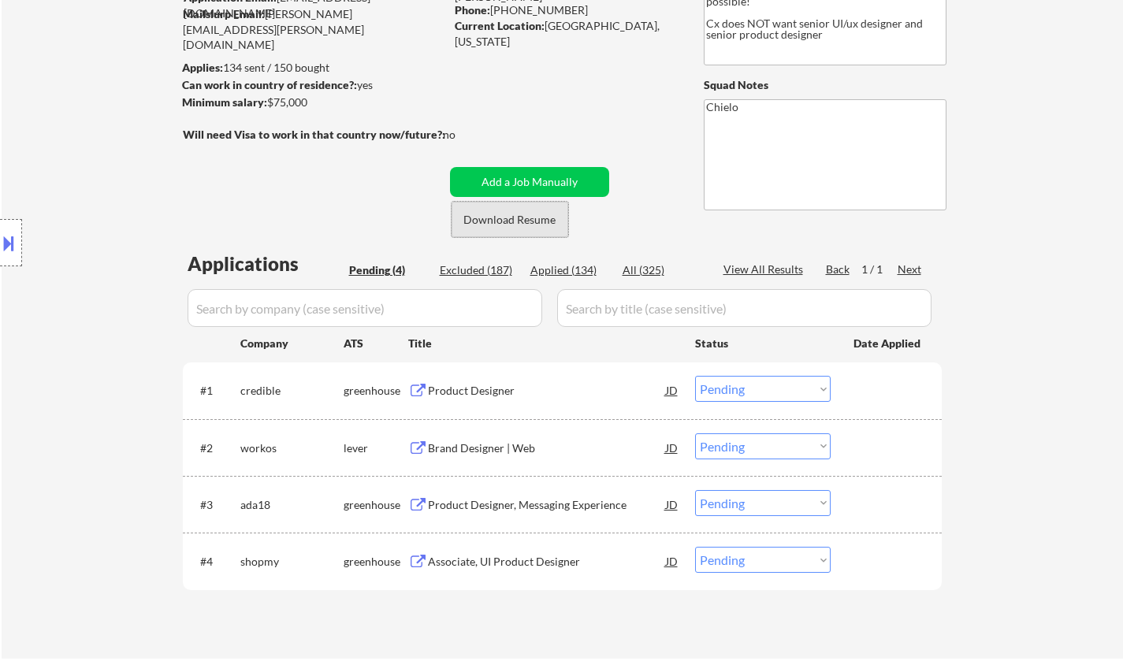
click at [526, 218] on button "Download Resume" at bounding box center [510, 219] width 117 height 35
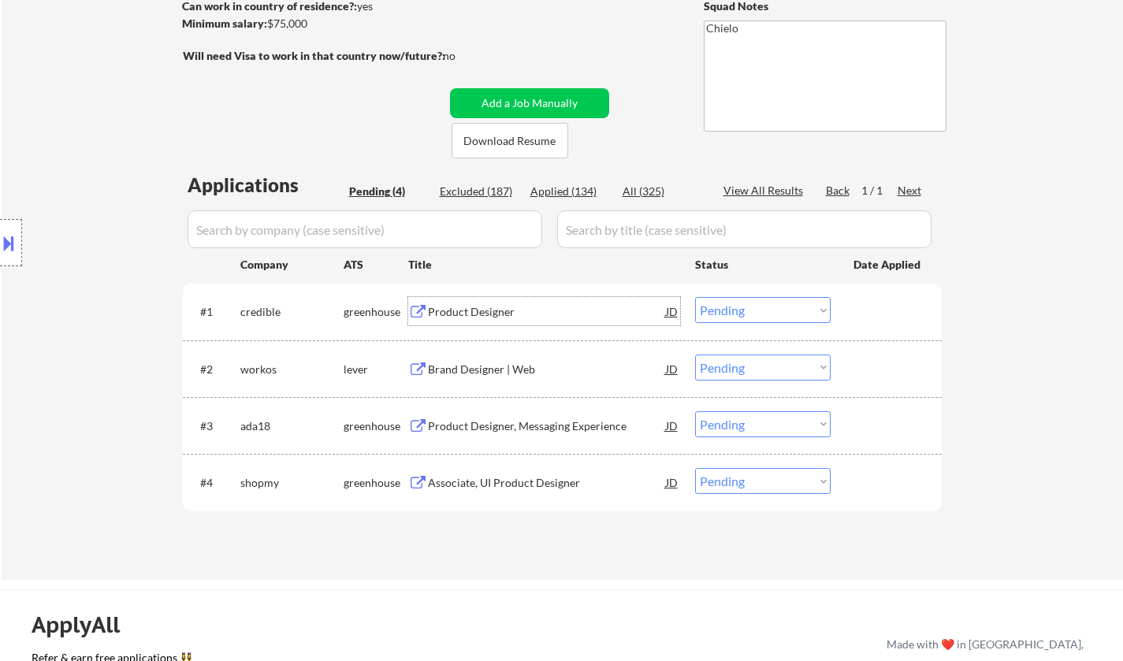
click at [483, 308] on div "Product Designer" at bounding box center [547, 312] width 238 height 16
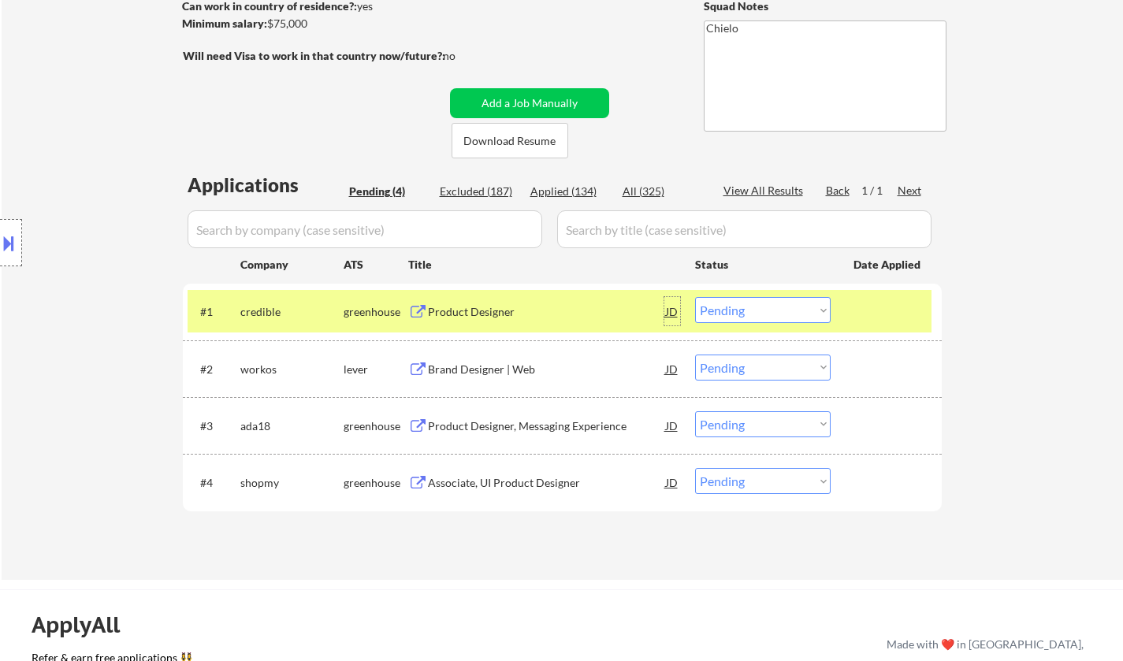
click at [674, 311] on div "JD" at bounding box center [673, 311] width 16 height 28
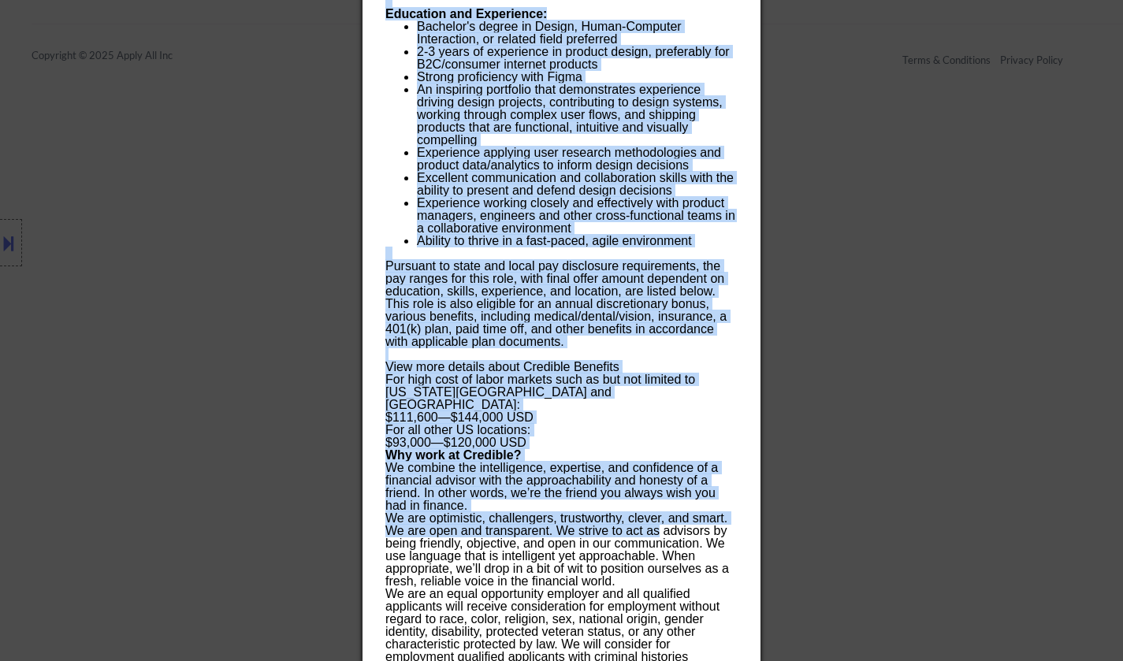
scroll to position [1004, 0]
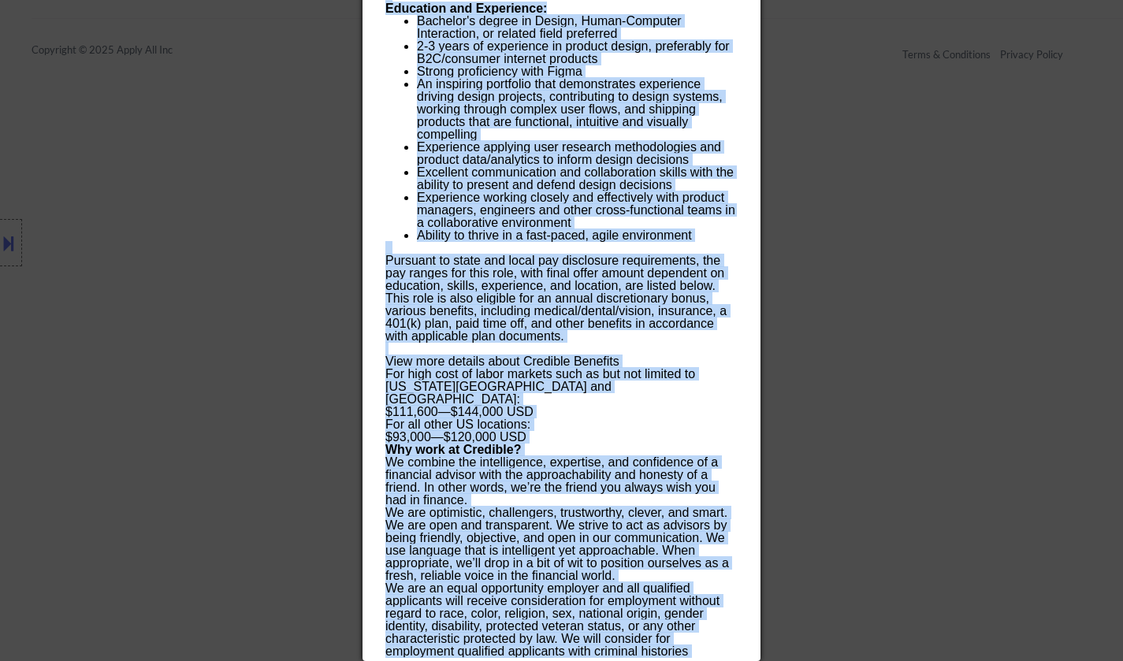
drag, startPoint x: 386, startPoint y: 66, endPoint x: 717, endPoint y: 671, distance: 689.1
copy body "Product Designer credible Remote, United States AI Location Check ✅: Job allows…"
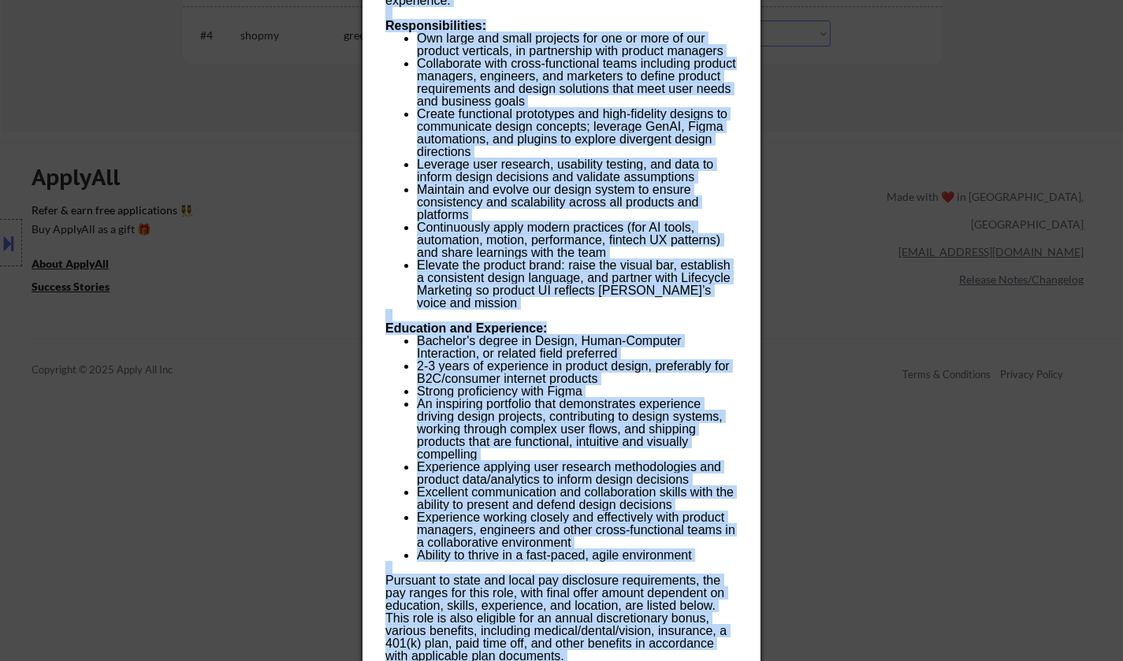
scroll to position [531, 0]
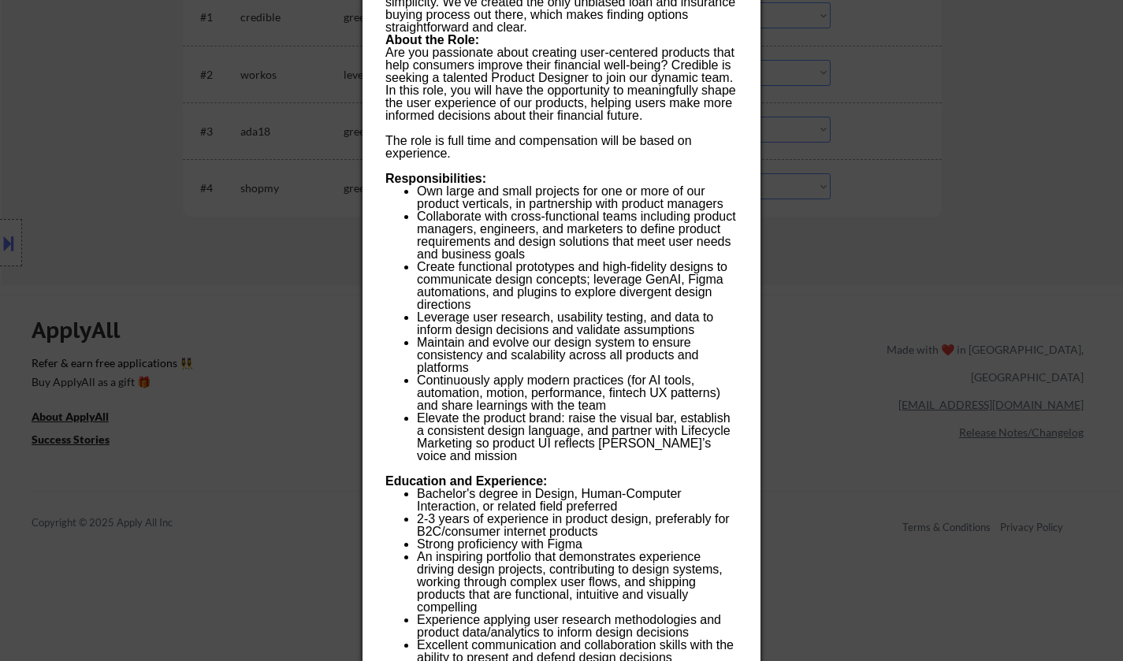
click at [183, 298] on div at bounding box center [561, 330] width 1123 height 661
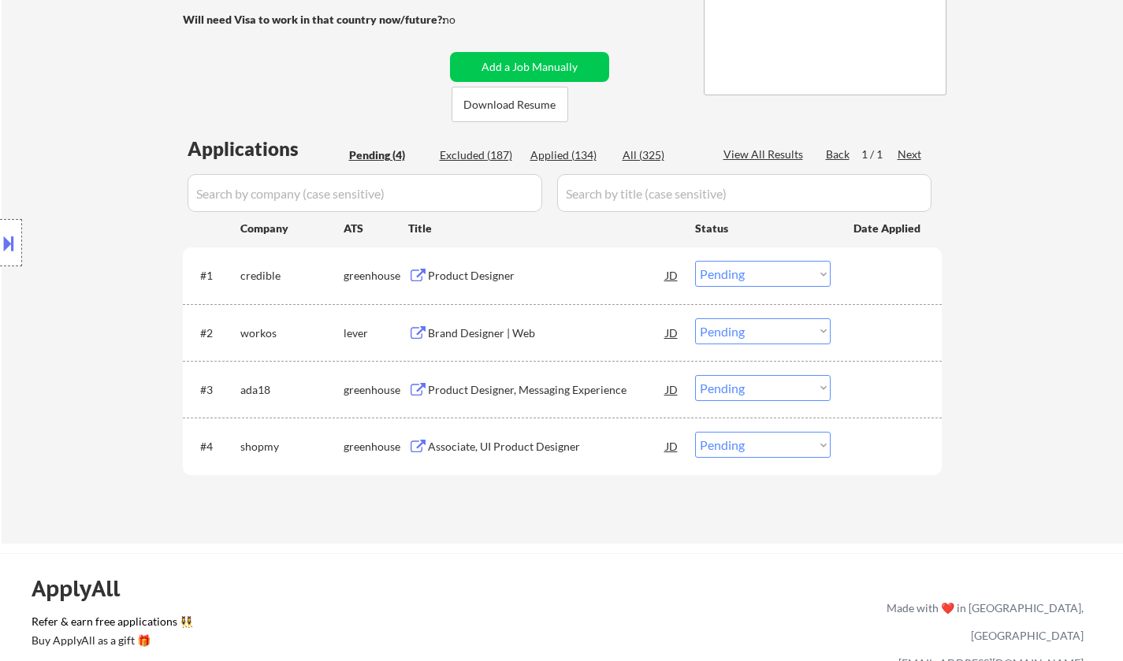
scroll to position [453, 0]
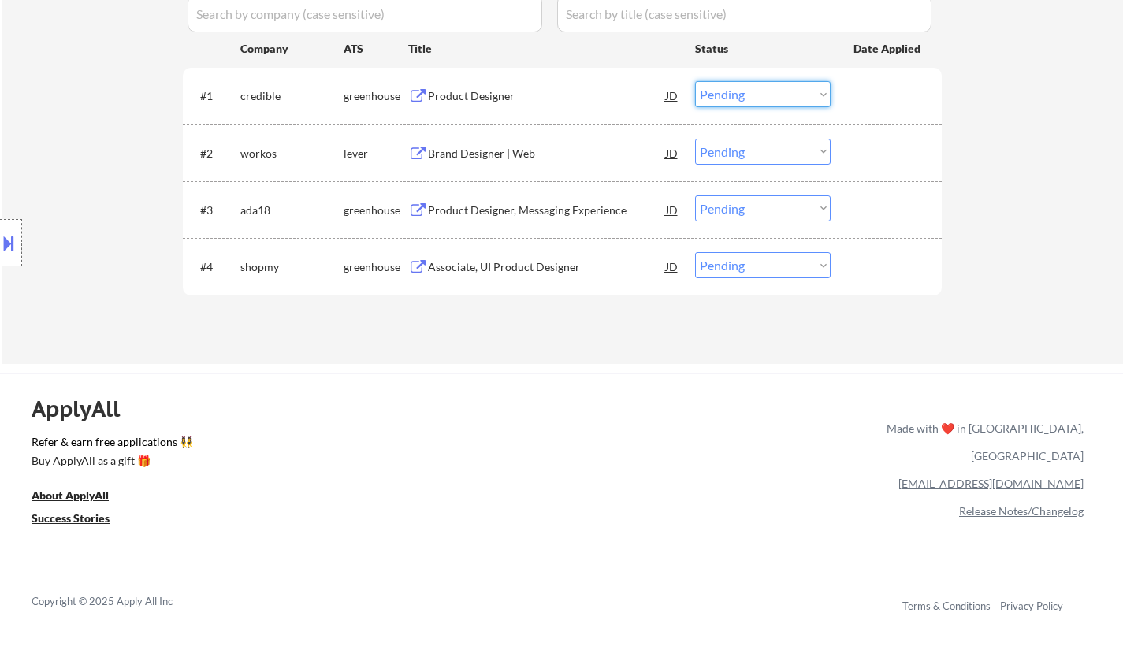
drag, startPoint x: 758, startPoint y: 92, endPoint x: 760, endPoint y: 105, distance: 12.7
click at [758, 92] on select "Choose an option... Pending Applied Excluded (Questions) Excluded (Expired) Exc…" at bounding box center [763, 94] width 136 height 26
click at [695, 81] on select "Choose an option... Pending Applied Excluded (Questions) Excluded (Expired) Exc…" at bounding box center [763, 94] width 136 height 26
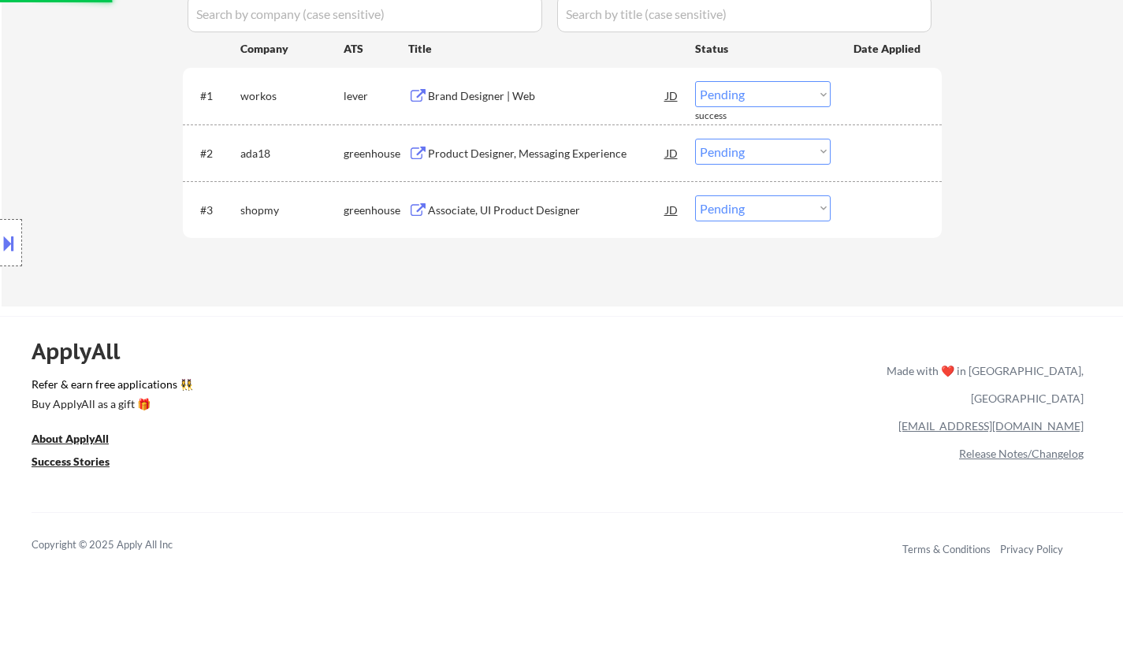
click at [484, 95] on div "Brand Designer | Web" at bounding box center [547, 96] width 238 height 16
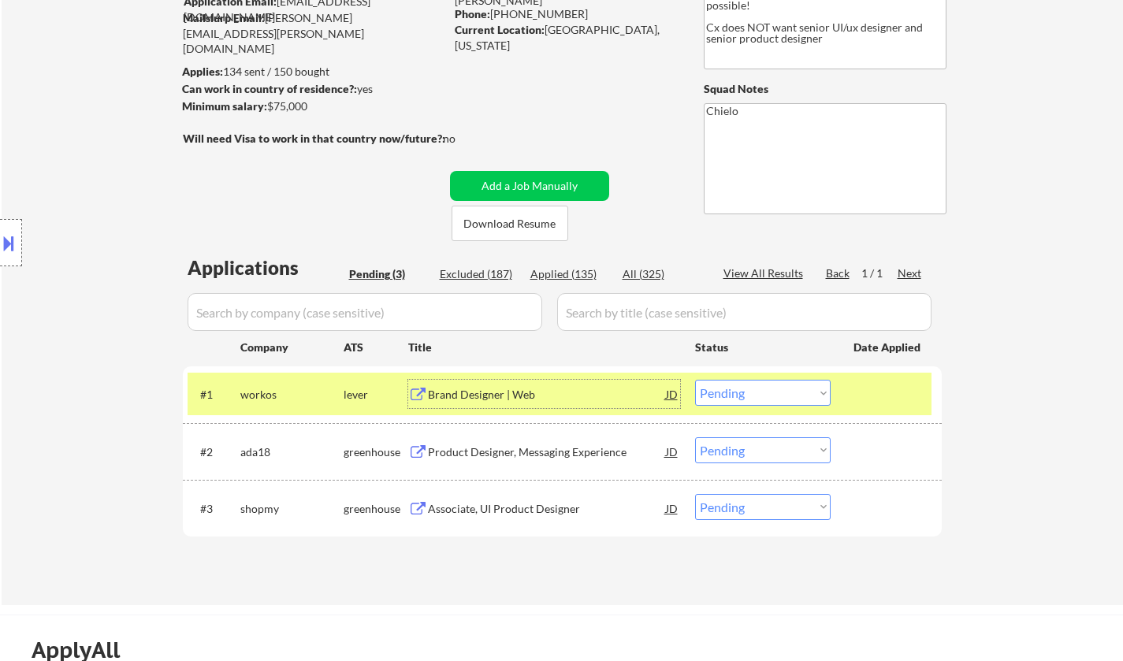
scroll to position [374, 0]
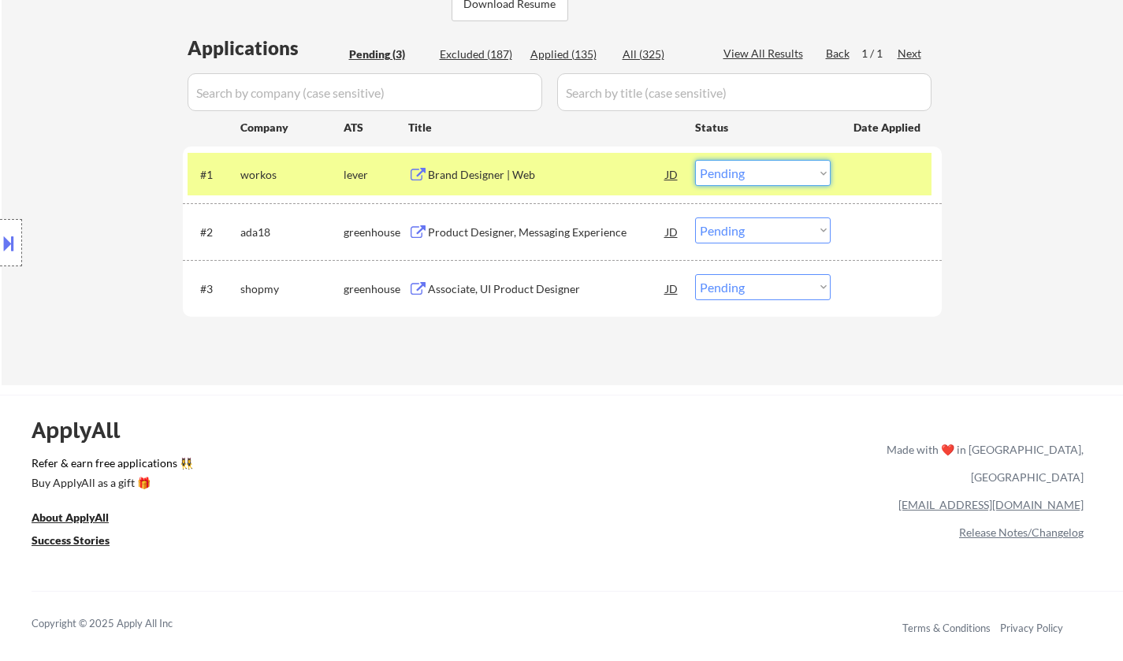
drag, startPoint x: 795, startPoint y: 173, endPoint x: 791, endPoint y: 181, distance: 9.5
click at [795, 173] on select "Choose an option... Pending Applied Excluded (Questions) Excluded (Expired) Exc…" at bounding box center [763, 173] width 136 height 26
click at [695, 160] on select "Choose an option... Pending Applied Excluded (Questions) Excluded (Expired) Exc…" at bounding box center [763, 173] width 136 height 26
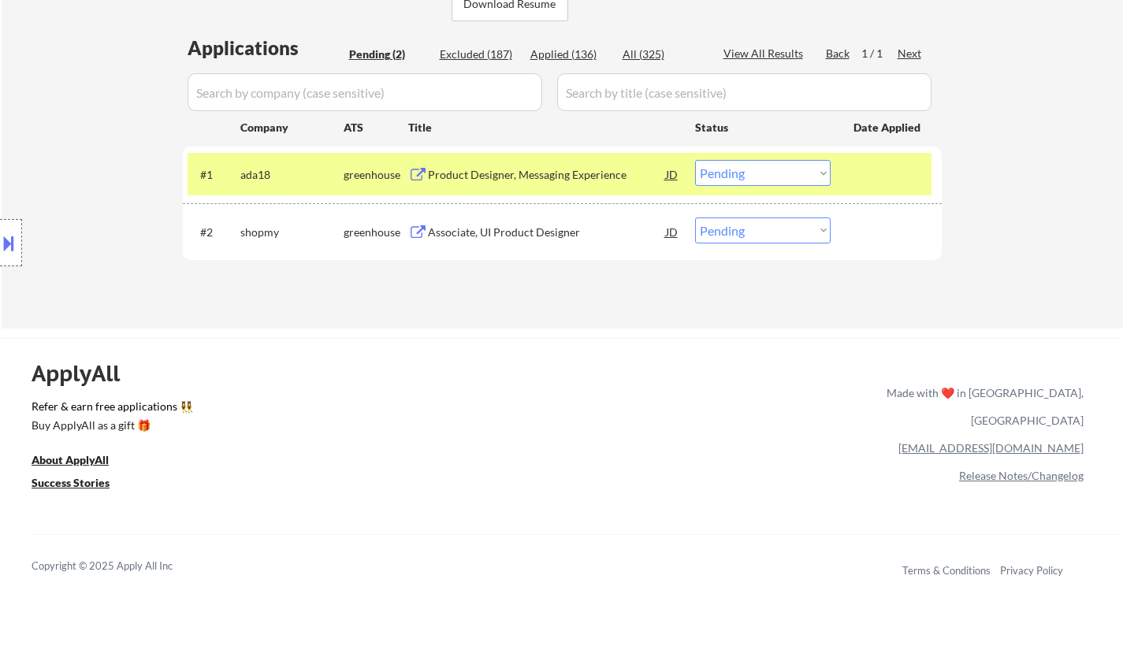
click at [517, 170] on div "Product Designer, Messaging Experience" at bounding box center [547, 175] width 238 height 16
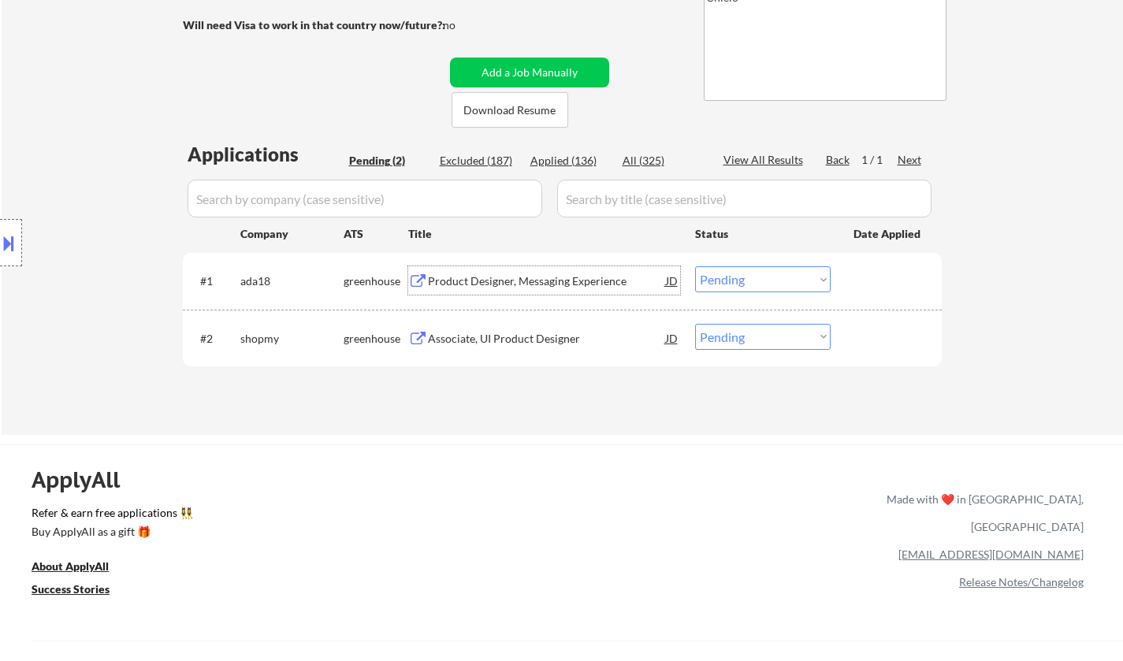
scroll to position [137, 0]
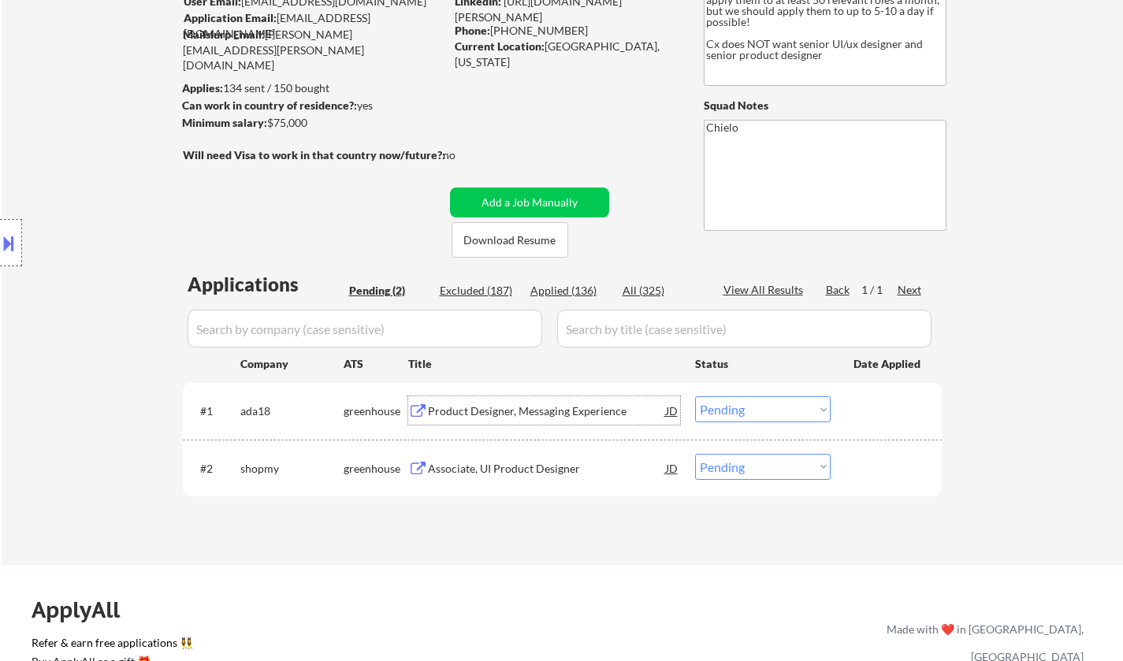
drag, startPoint x: 751, startPoint y: 411, endPoint x: 751, endPoint y: 420, distance: 9.5
click at [751, 411] on select "Choose an option... Pending Applied Excluded (Questions) Excluded (Expired) Exc…" at bounding box center [763, 410] width 136 height 26
click at [695, 397] on select "Choose an option... Pending Applied Excluded (Questions) Excluded (Expired) Exc…" at bounding box center [763, 410] width 136 height 26
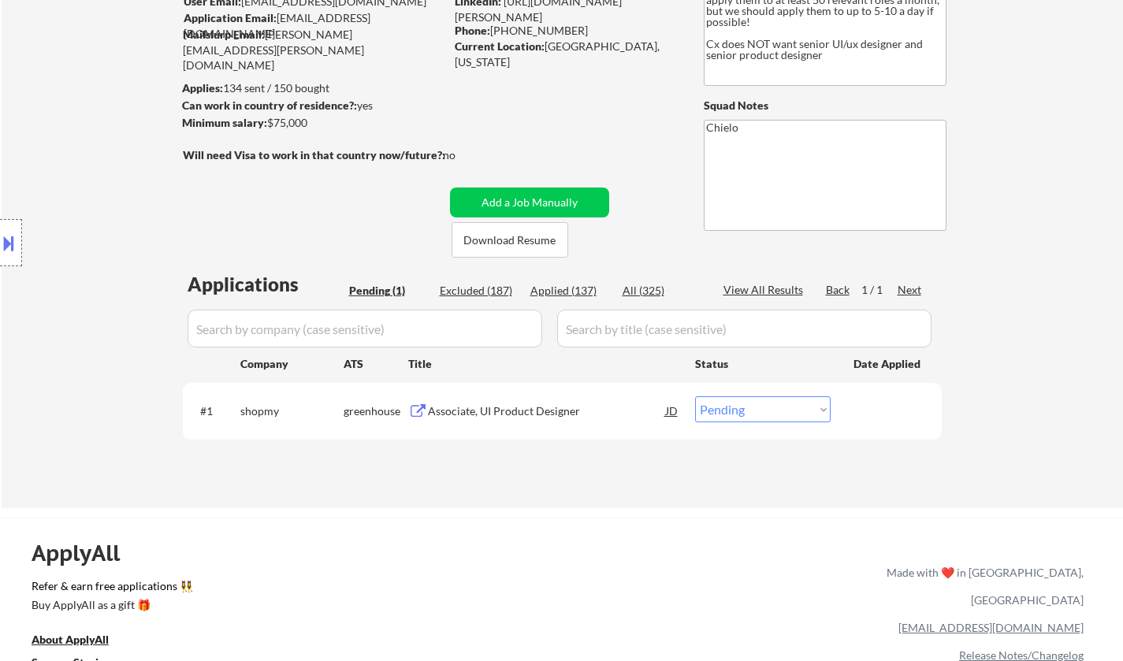
click at [502, 408] on div "Associate, UI Product Designer" at bounding box center [547, 412] width 238 height 16
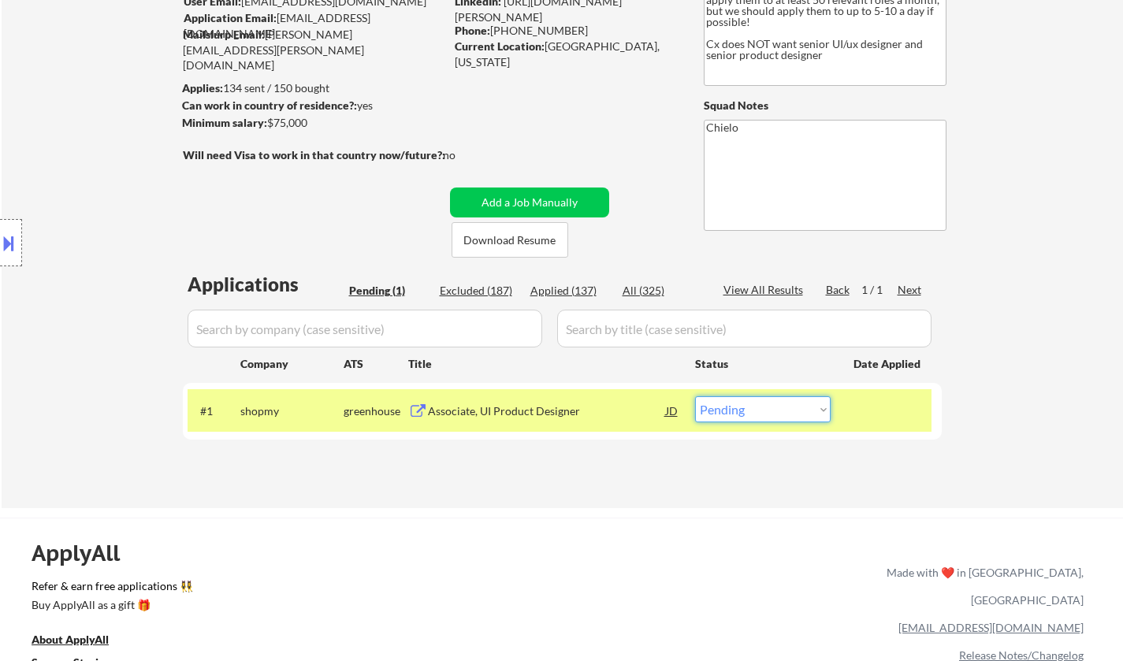
click at [782, 408] on select "Choose an option... Pending Applied Excluded (Questions) Excluded (Expired) Exc…" at bounding box center [763, 410] width 136 height 26
select select ""excluded__bad_match_""
click at [695, 397] on select "Choose an option... Pending Applied Excluded (Questions) Excluded (Expired) Exc…" at bounding box center [763, 410] width 136 height 26
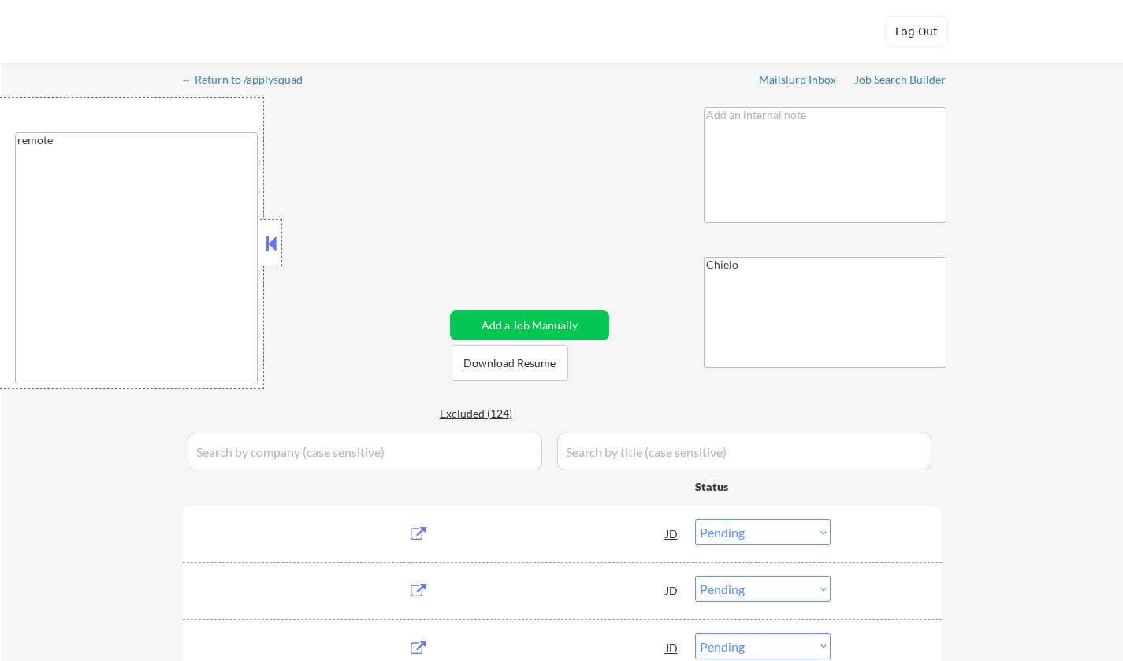
select select ""pending""
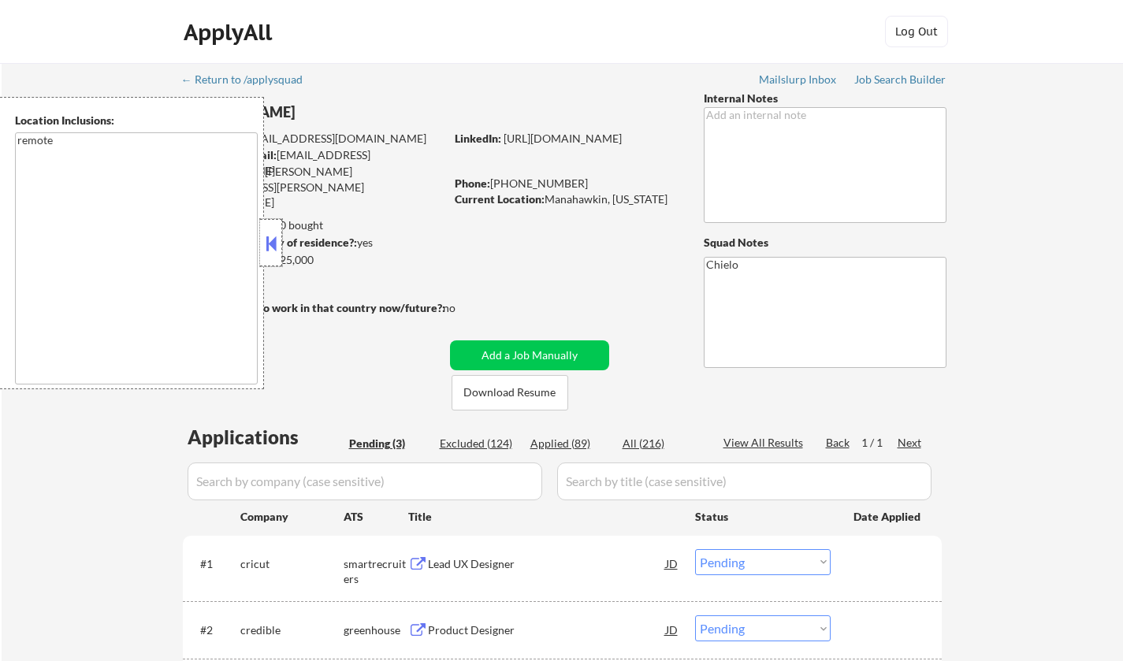
drag, startPoint x: 281, startPoint y: 242, endPoint x: 358, endPoint y: 303, distance: 97.6
click at [281, 242] on div at bounding box center [271, 242] width 22 height 47
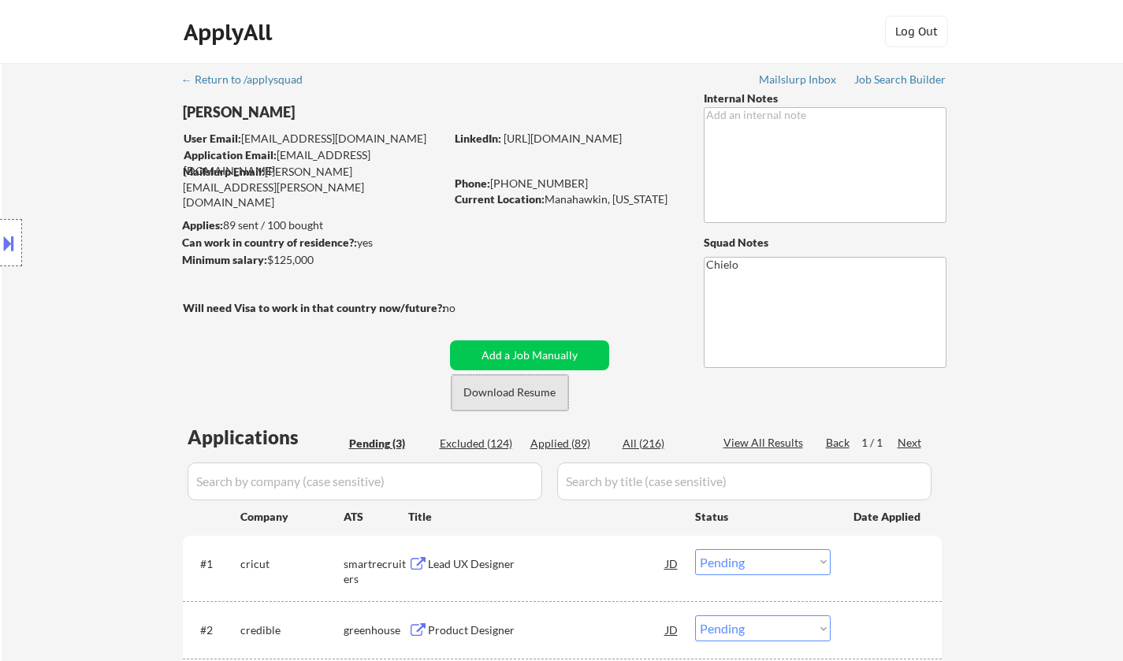
click at [518, 390] on button "Download Resume" at bounding box center [510, 392] width 117 height 35
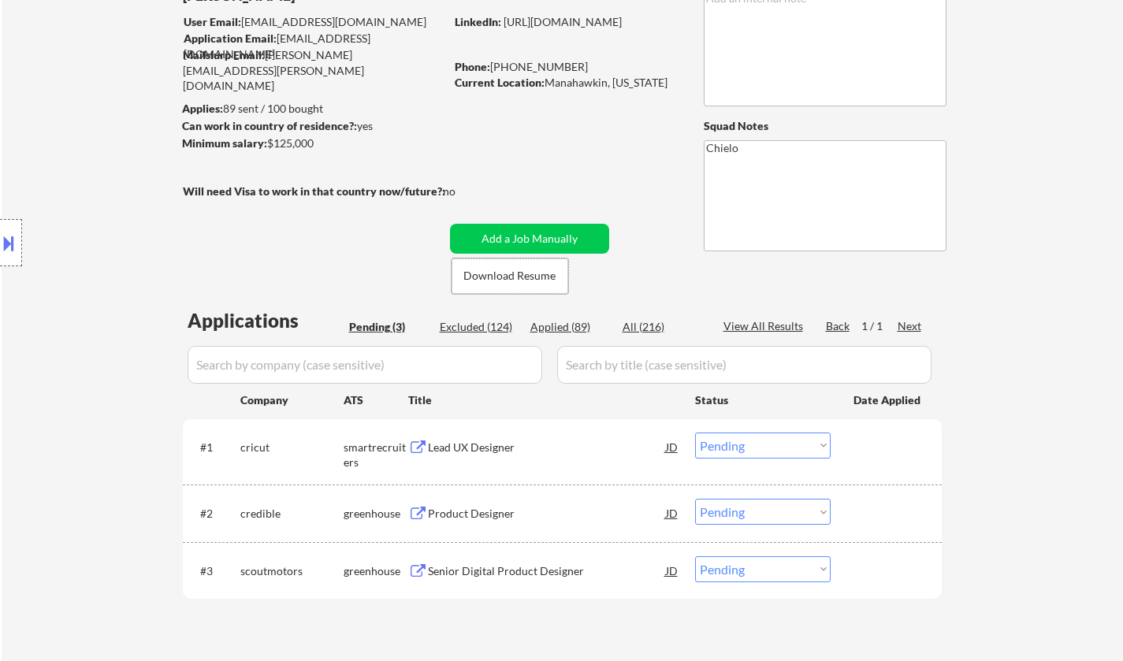
scroll to position [79, 0]
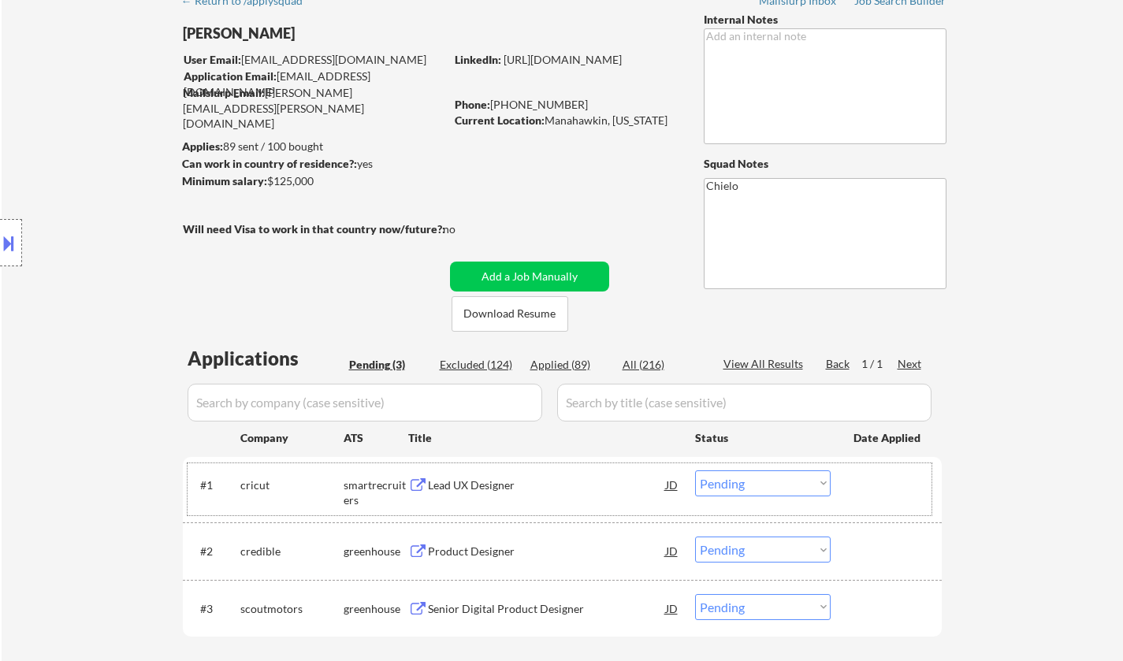
click at [463, 501] on div "#1 cricut smartrecruiters Lead UX Designer JD Choose an option... Pending Appli…" at bounding box center [560, 490] width 744 height 52
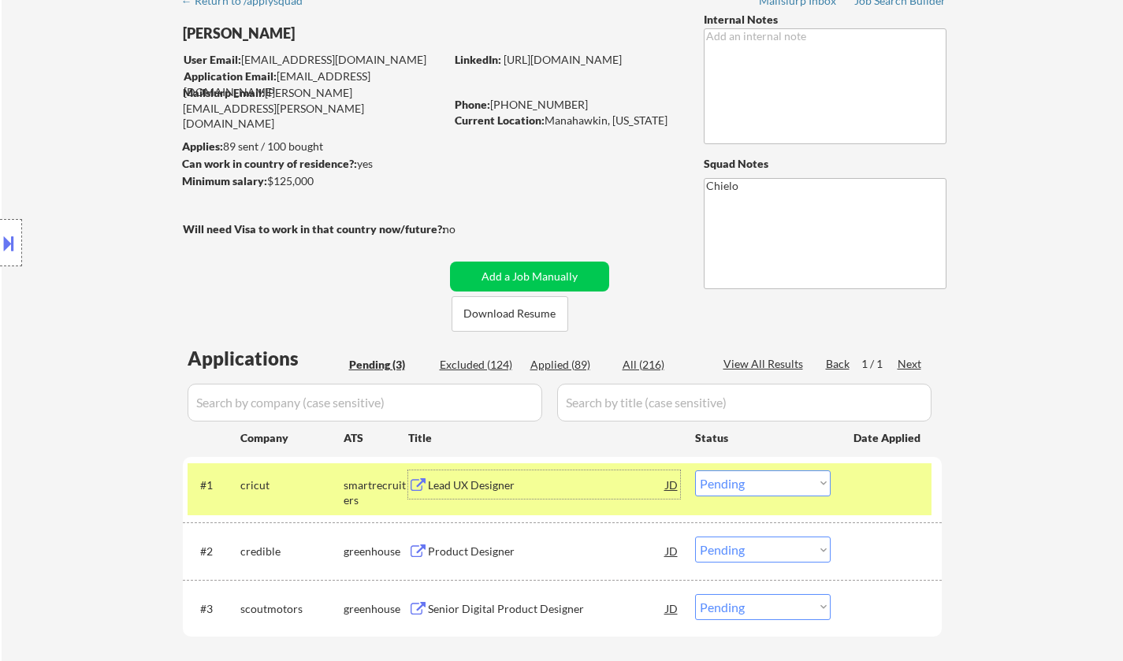
click at [483, 486] on div "Lead UX Designer" at bounding box center [547, 486] width 238 height 16
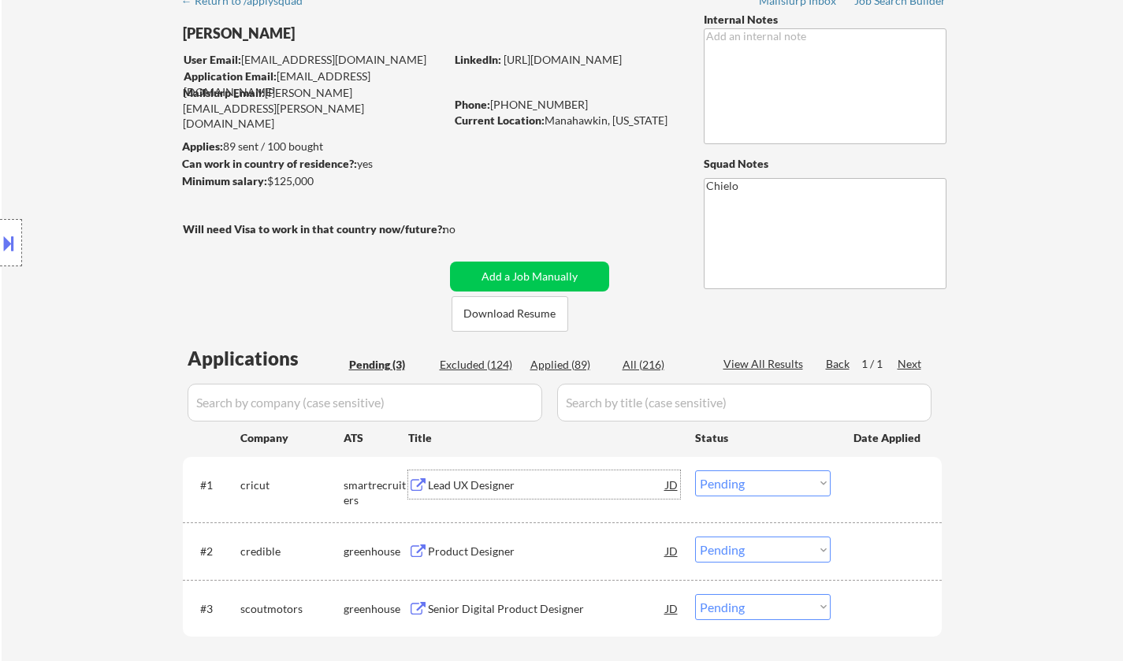
scroll to position [158, 0]
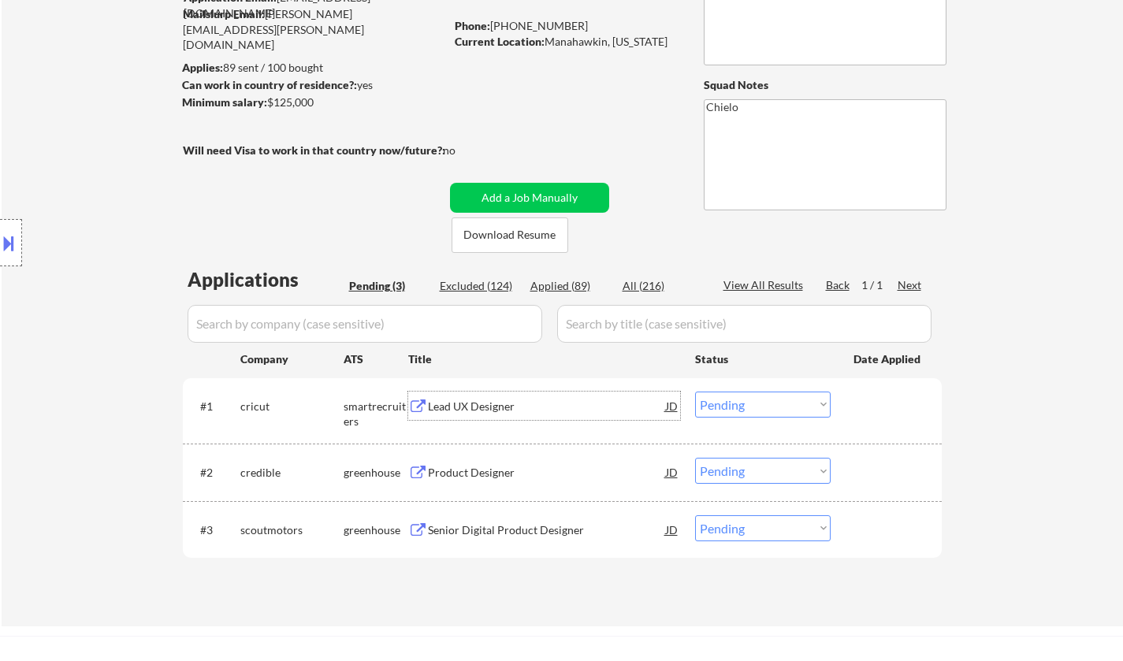
click at [761, 400] on select "Choose an option... Pending Applied Excluded (Questions) Excluded (Expired) Exc…" at bounding box center [763, 405] width 136 height 26
click at [695, 392] on select "Choose an option... Pending Applied Excluded (Questions) Excluded (Expired) Exc…" at bounding box center [763, 405] width 136 height 26
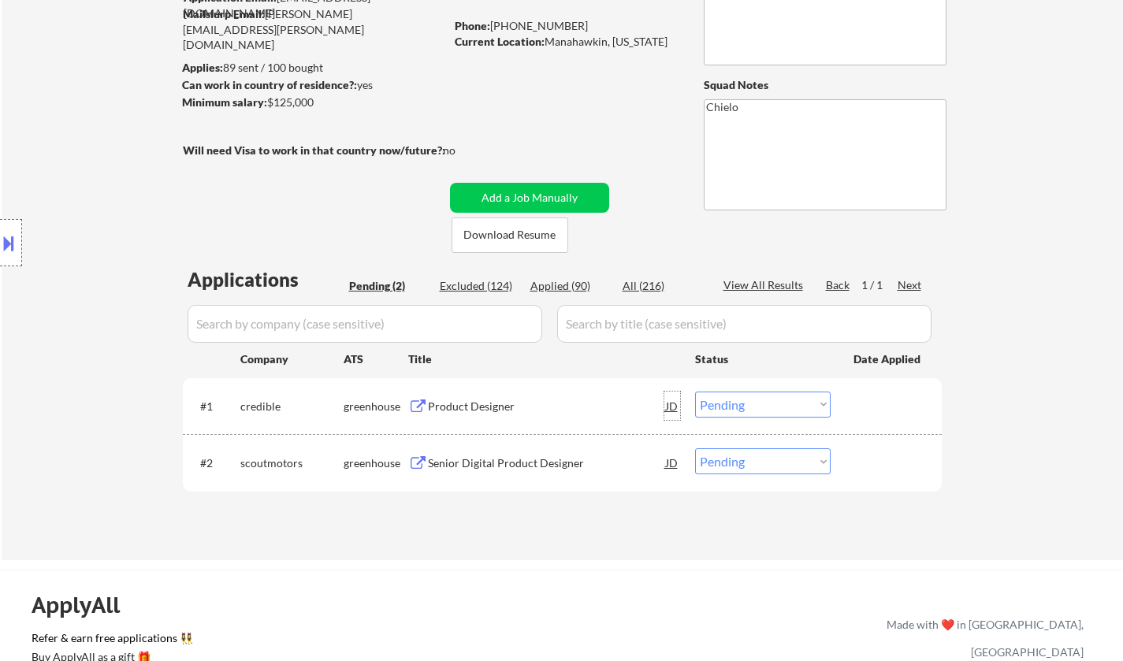
click at [679, 408] on div "JD" at bounding box center [673, 406] width 16 height 28
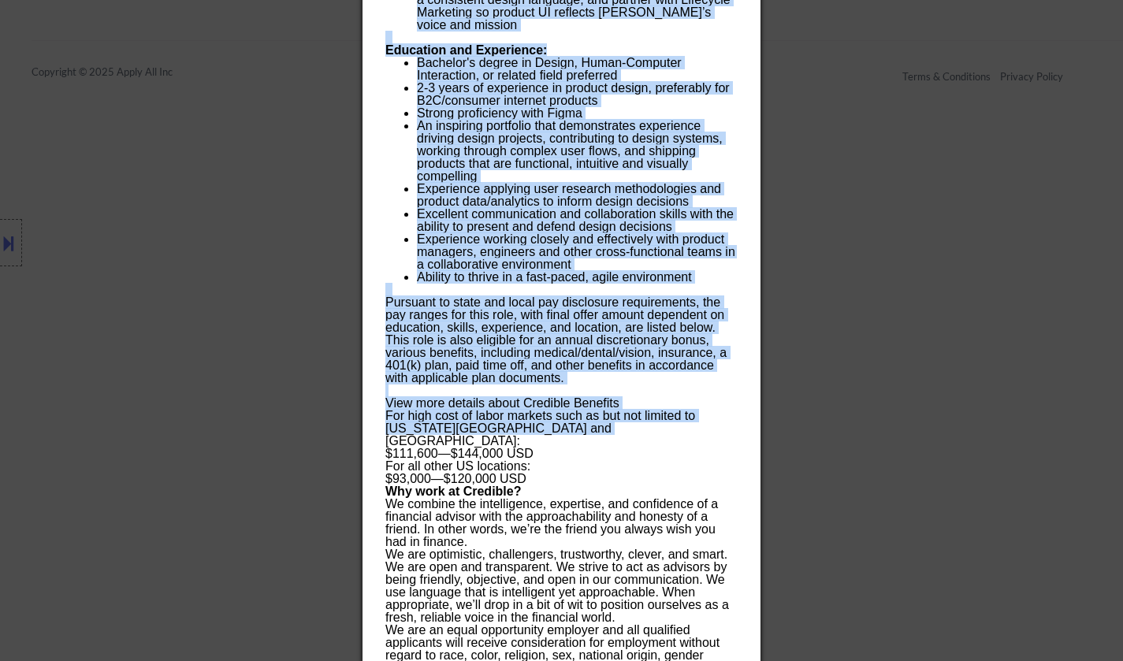
scroll to position [926, 0]
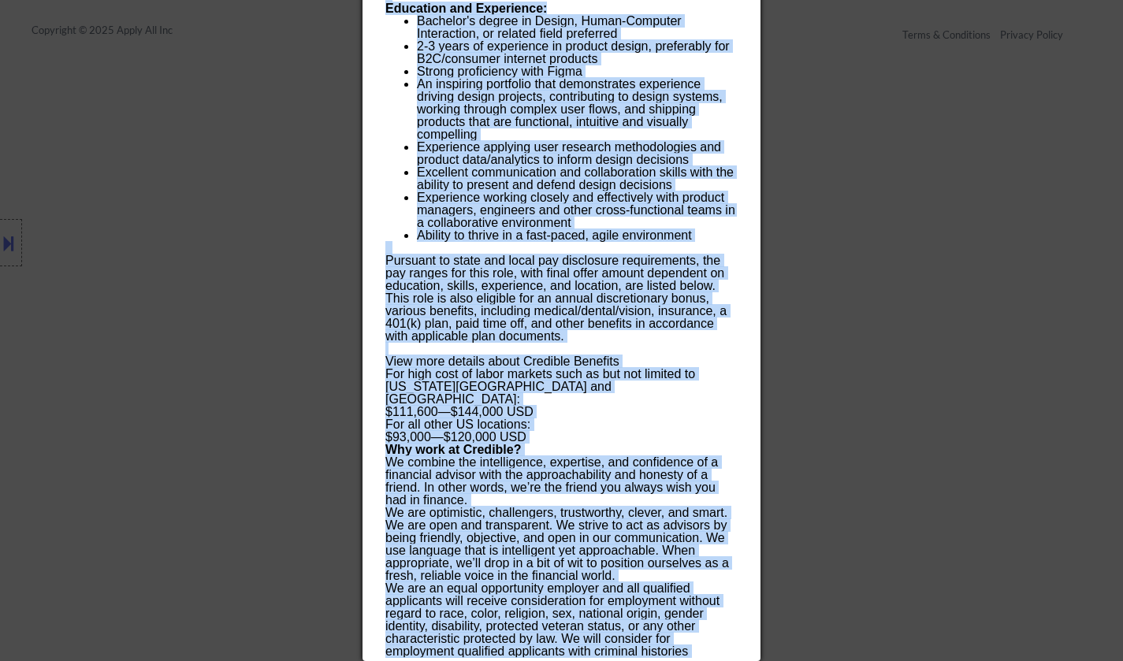
drag, startPoint x: 408, startPoint y: 73, endPoint x: 620, endPoint y: 650, distance: 614.6
copy div "Product Designer credible Remote, United States AI Location Check ✅: Client's l…"
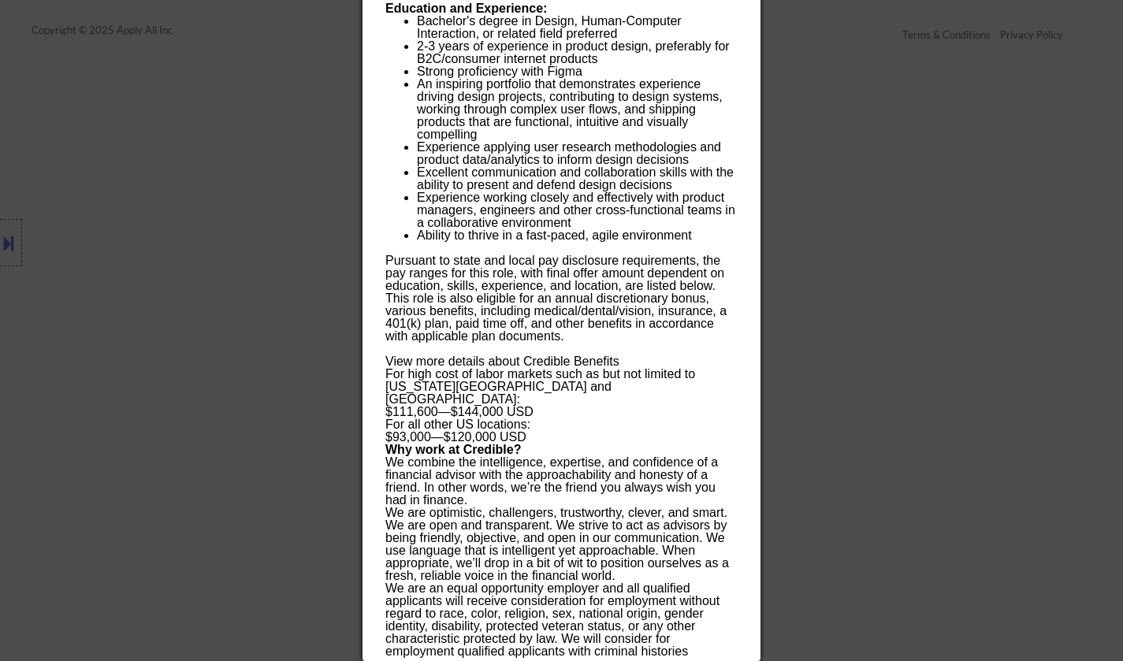
click at [280, 172] on div at bounding box center [561, 330] width 1123 height 661
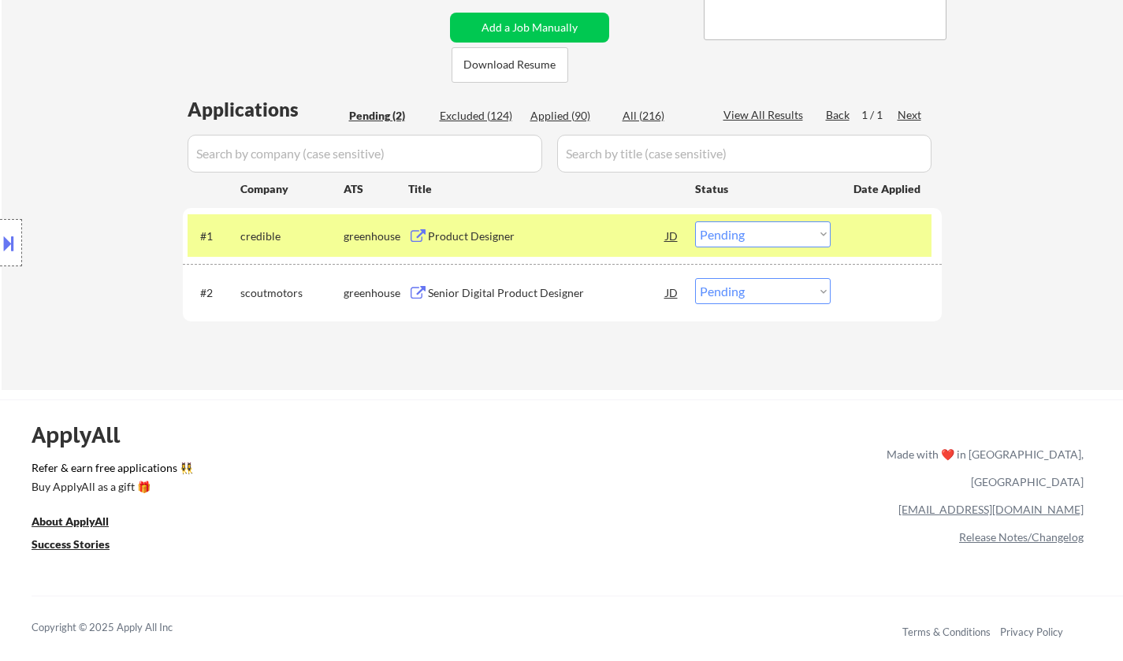
scroll to position [155, 0]
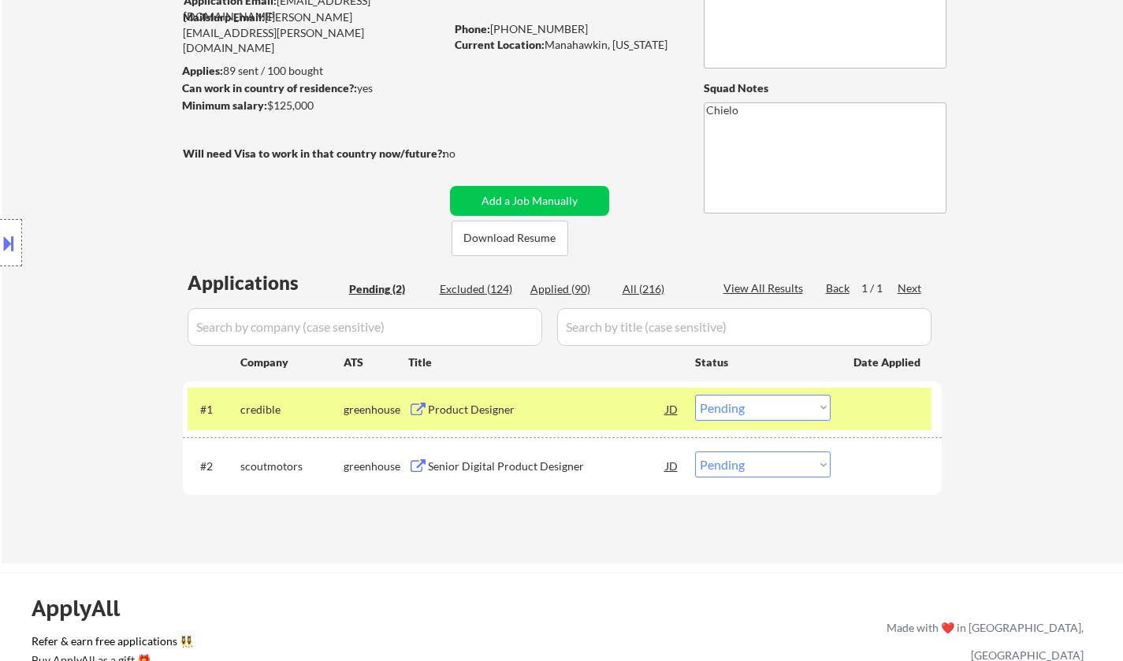
drag, startPoint x: 794, startPoint y: 404, endPoint x: 796, endPoint y: 419, distance: 15.1
click at [794, 404] on select "Choose an option... Pending Applied Excluded (Questions) Excluded (Expired) Exc…" at bounding box center [763, 408] width 136 height 26
click at [695, 395] on select "Choose an option... Pending Applied Excluded (Questions) Excluded (Expired) Exc…" at bounding box center [763, 408] width 136 height 26
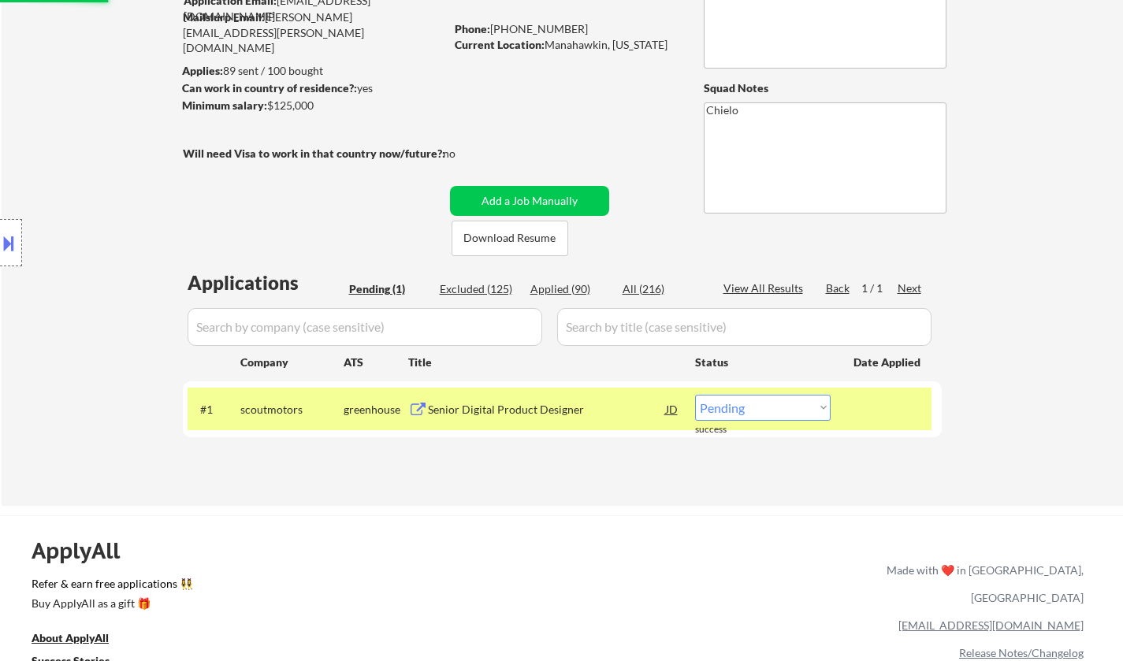
click at [537, 412] on div "Senior Digital Product Designer" at bounding box center [547, 410] width 238 height 16
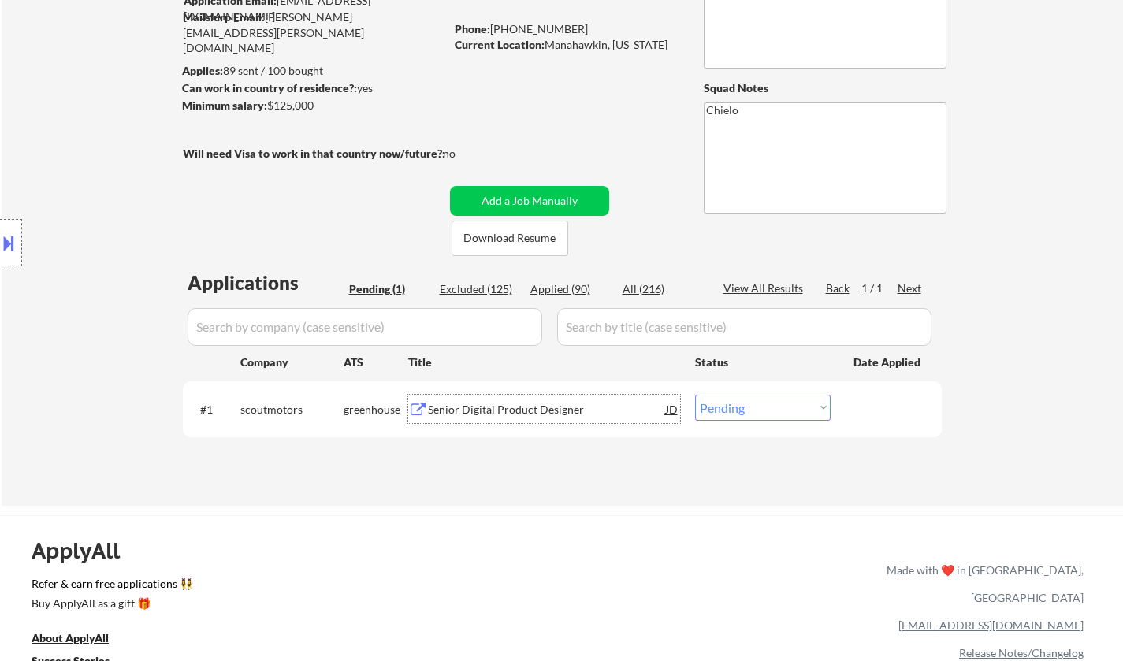
click at [1, 240] on button at bounding box center [8, 243] width 17 height 26
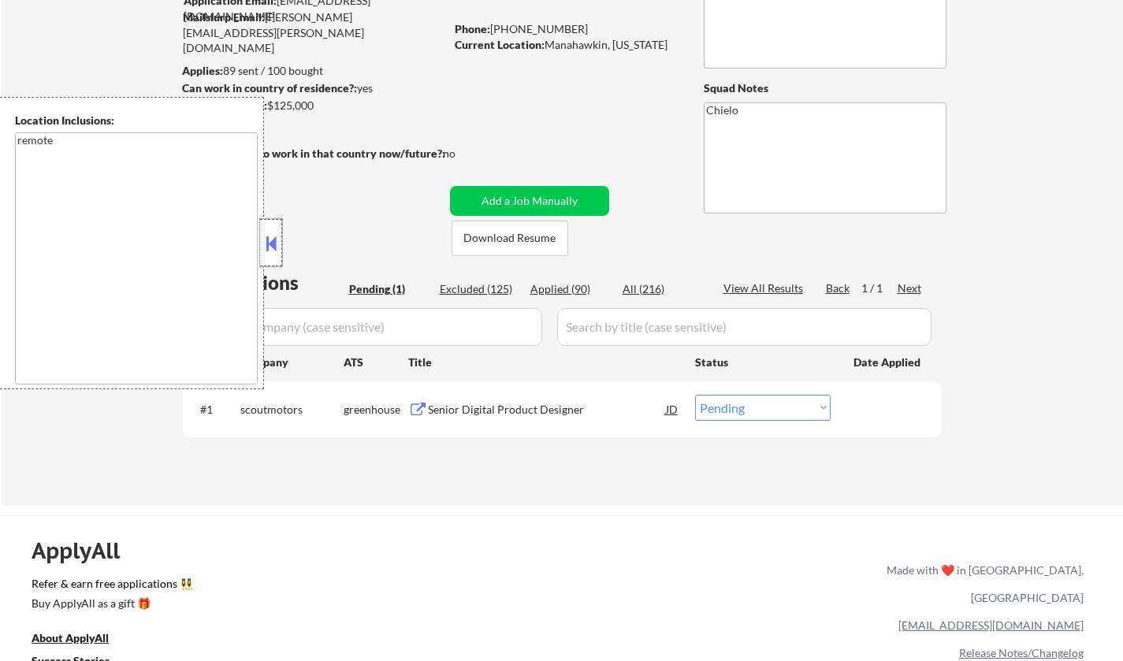
click at [281, 250] on div at bounding box center [271, 242] width 22 height 47
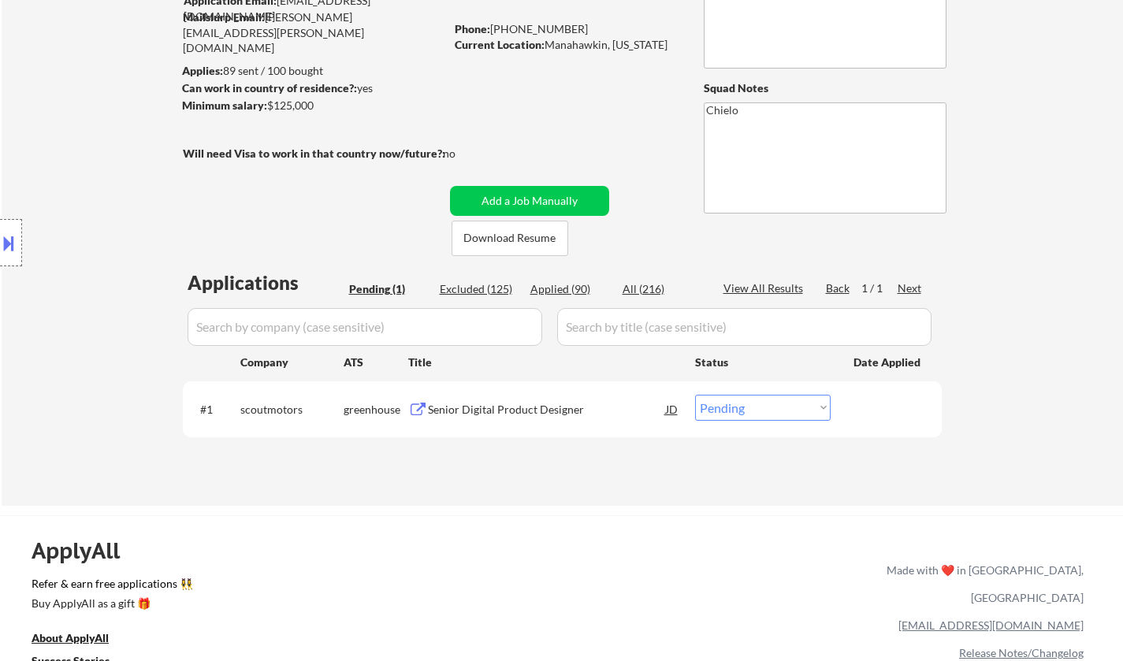
drag, startPoint x: 773, startPoint y: 412, endPoint x: 783, endPoint y: 416, distance: 11.0
click at [774, 412] on select "Choose an option... Pending Applied Excluded (Questions) Excluded (Expired) Exc…" at bounding box center [763, 408] width 136 height 26
select select ""applied""
click at [695, 395] on select "Choose an option... Pending Applied Excluded (Questions) Excluded (Expired) Exc…" at bounding box center [763, 408] width 136 height 26
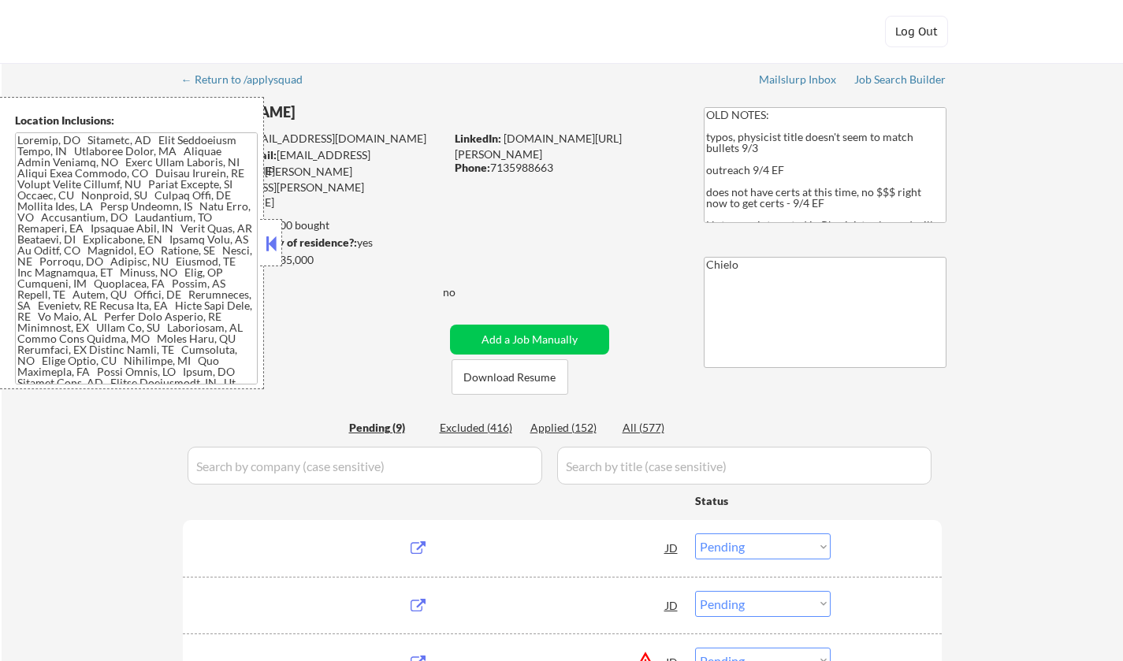
select select ""pending""
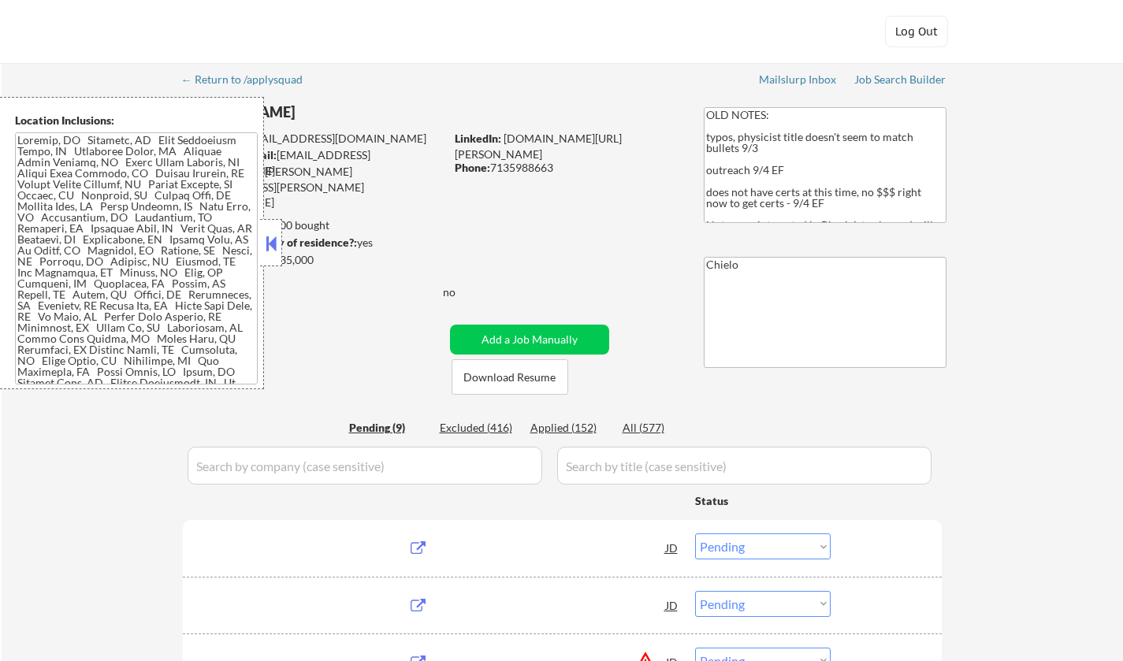
select select ""pending""
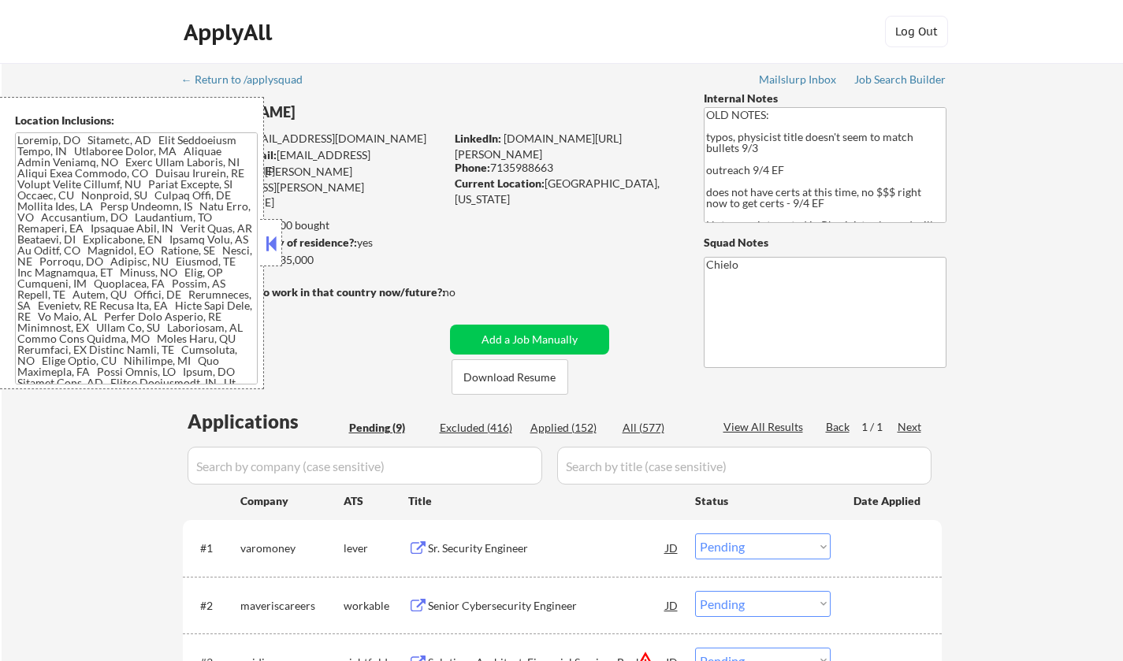
click at [268, 246] on button at bounding box center [271, 244] width 17 height 24
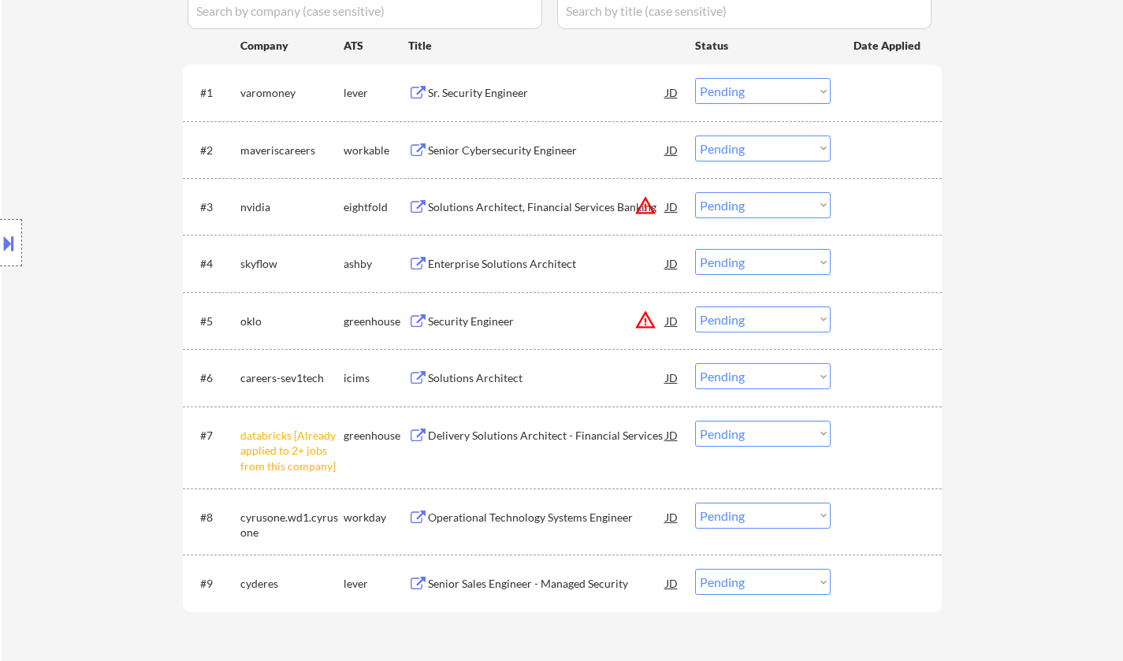
scroll to position [631, 0]
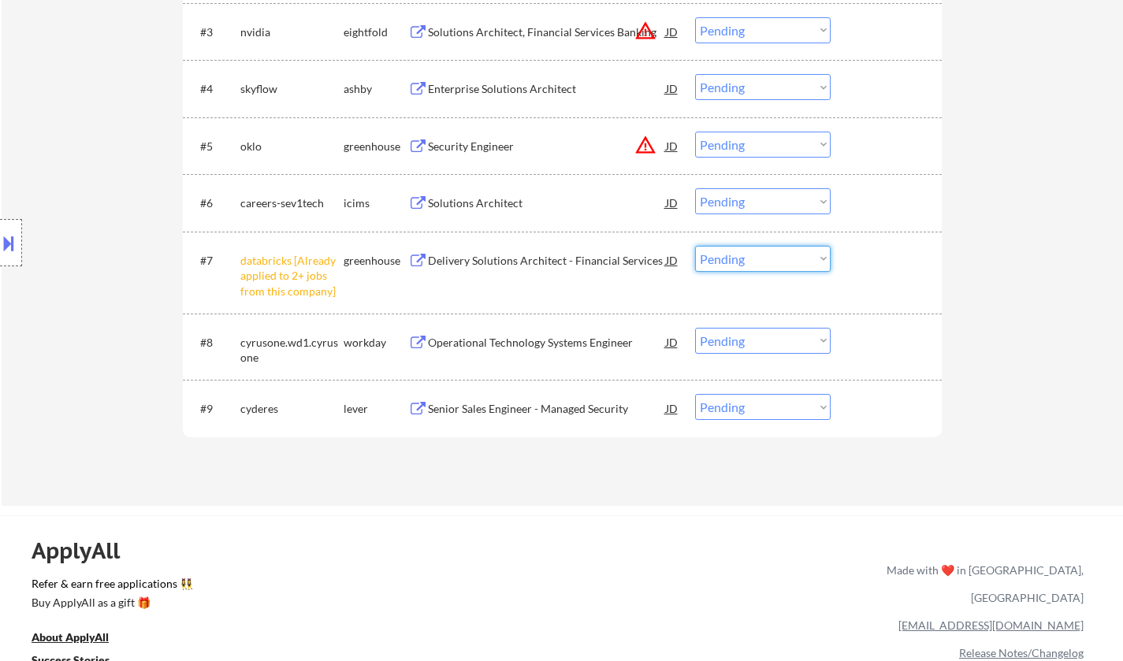
click at [792, 263] on select "Choose an option... Pending Applied Excluded (Questions) Excluded (Expired) Exc…" at bounding box center [763, 259] width 136 height 26
click at [695, 246] on select "Choose an option... Pending Applied Excluded (Questions) Excluded (Expired) Exc…" at bounding box center [763, 259] width 136 height 26
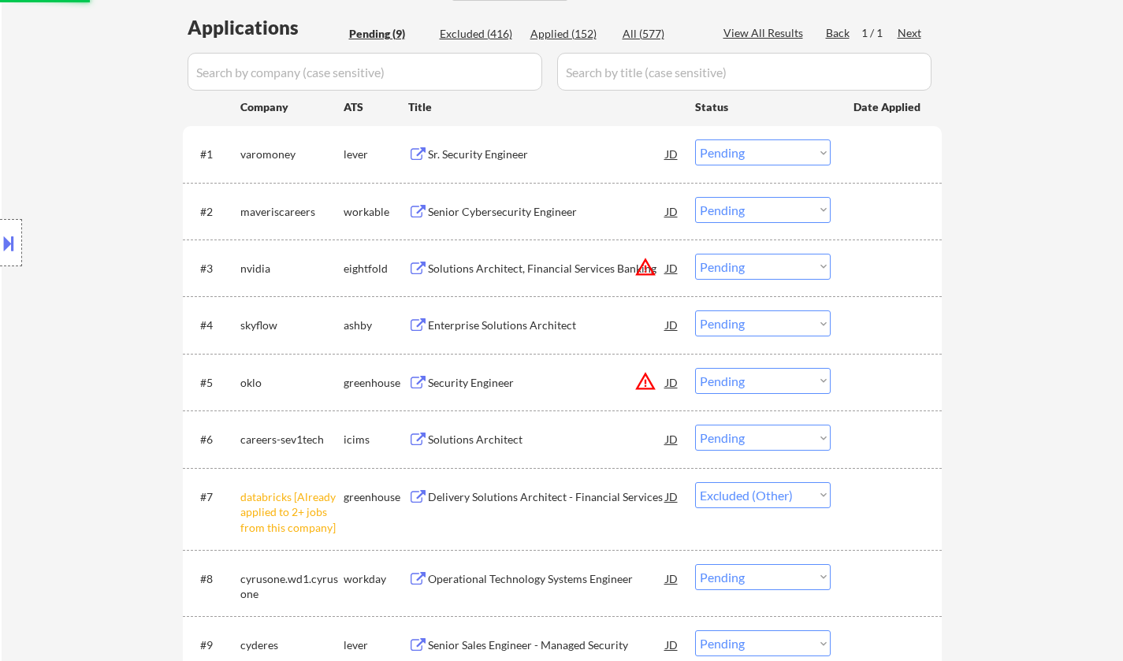
scroll to position [394, 0]
select select ""pending""
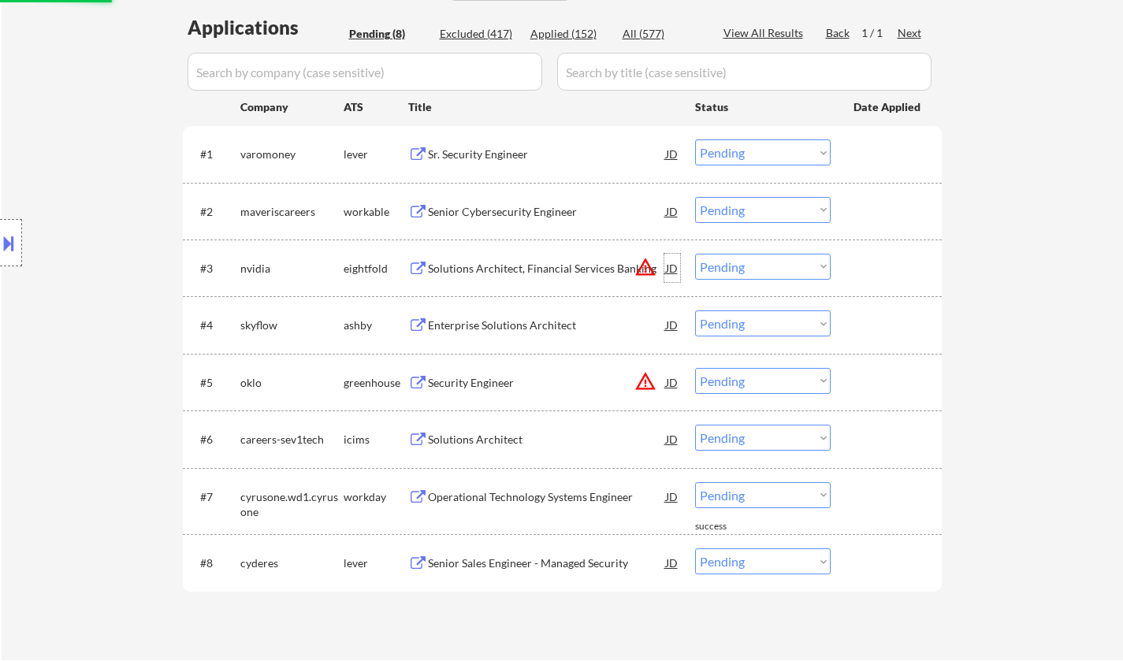
click at [676, 269] on div "JD" at bounding box center [673, 268] width 16 height 28
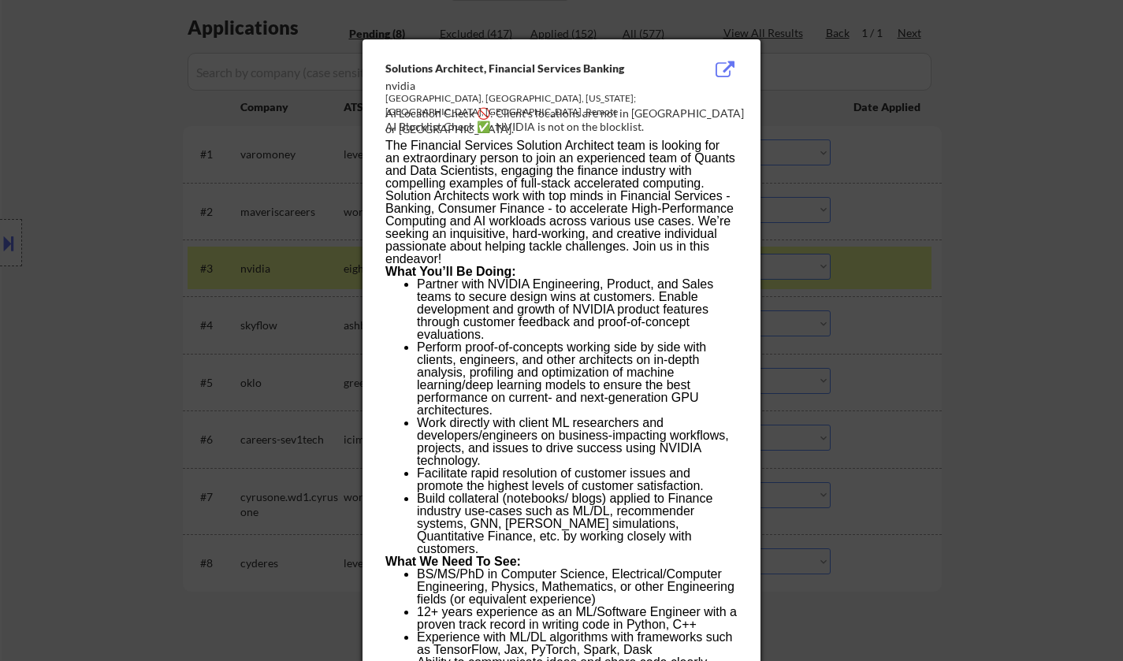
click at [889, 351] on div at bounding box center [561, 330] width 1123 height 661
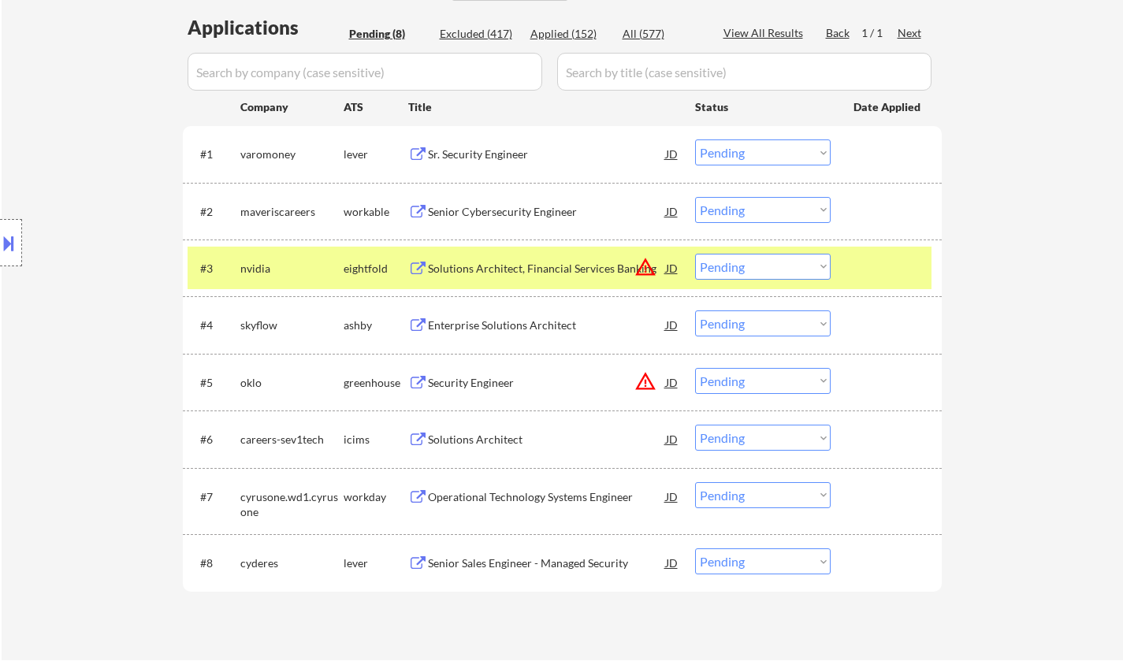
click at [2, 231] on button at bounding box center [8, 243] width 17 height 26
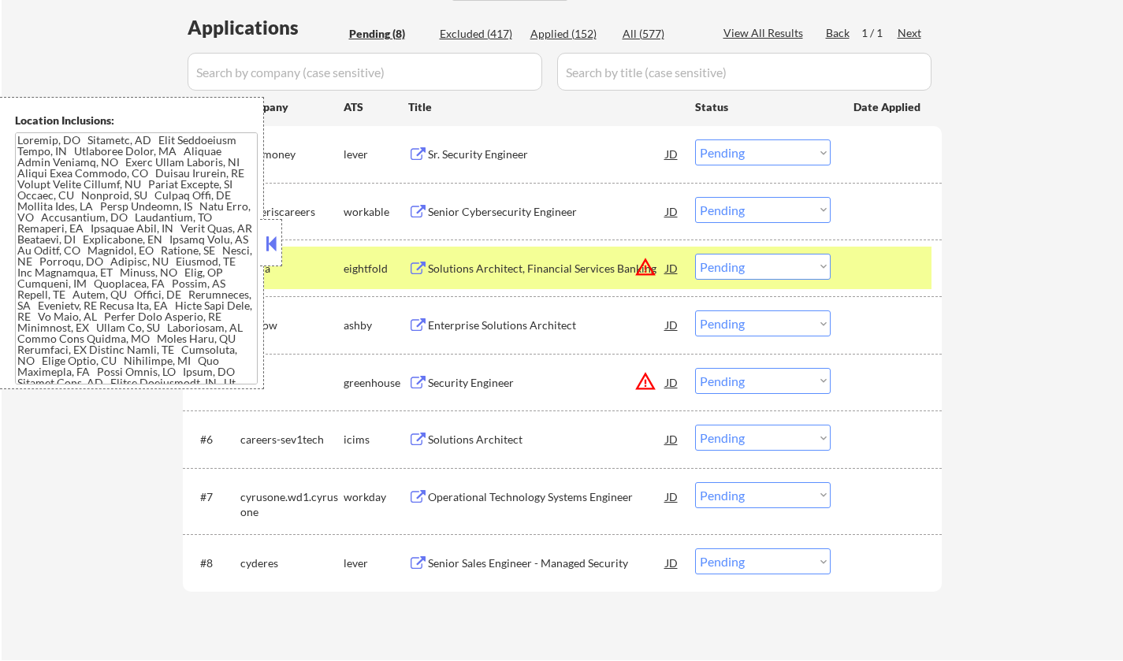
click at [267, 250] on button at bounding box center [271, 244] width 17 height 24
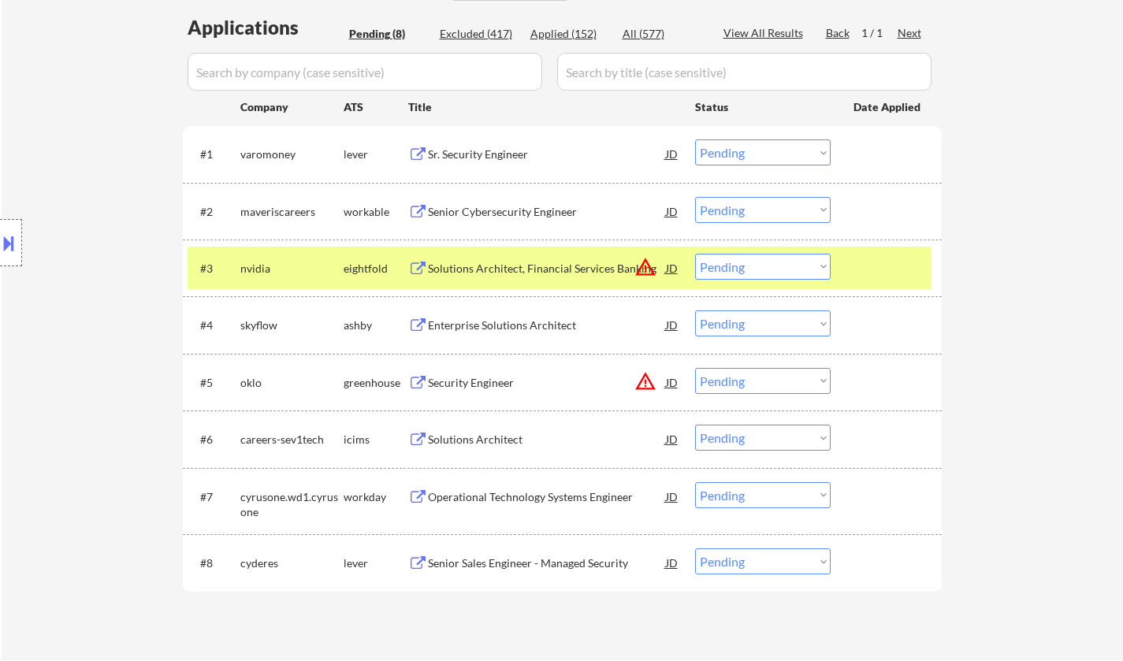
click at [753, 272] on select "Choose an option... Pending Applied Excluded (Questions) Excluded (Expired) Exc…" at bounding box center [763, 267] width 136 height 26
click at [695, 254] on select "Choose an option... Pending Applied Excluded (Questions) Excluded (Expired) Exc…" at bounding box center [763, 267] width 136 height 26
select select ""pending""
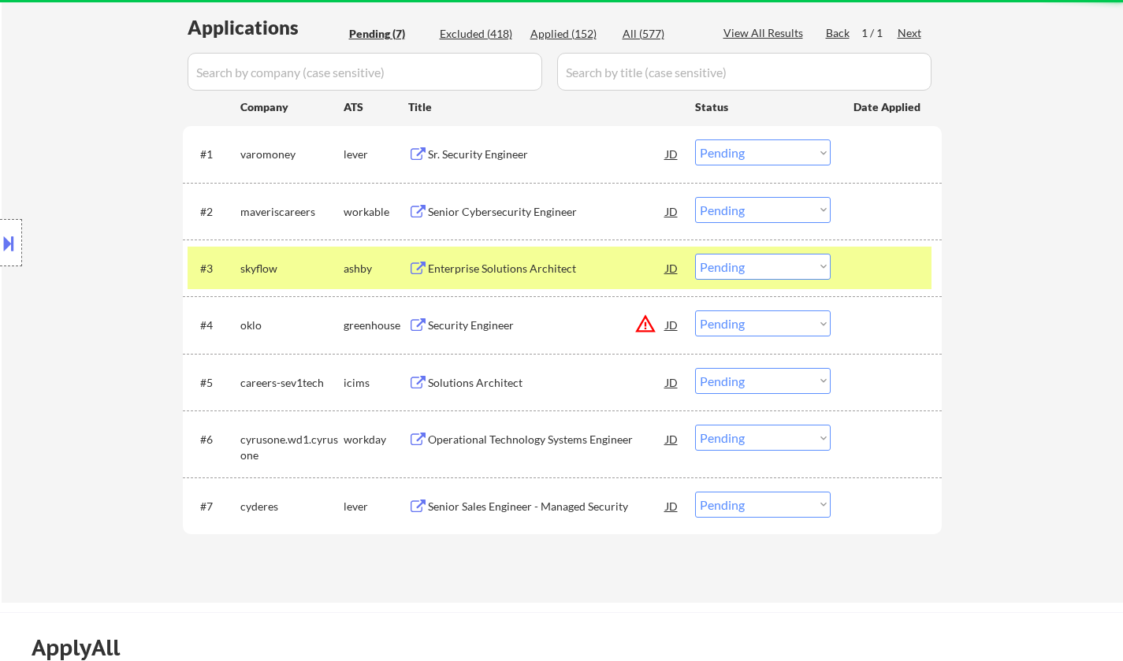
click at [669, 326] on div "JD" at bounding box center [673, 325] width 16 height 28
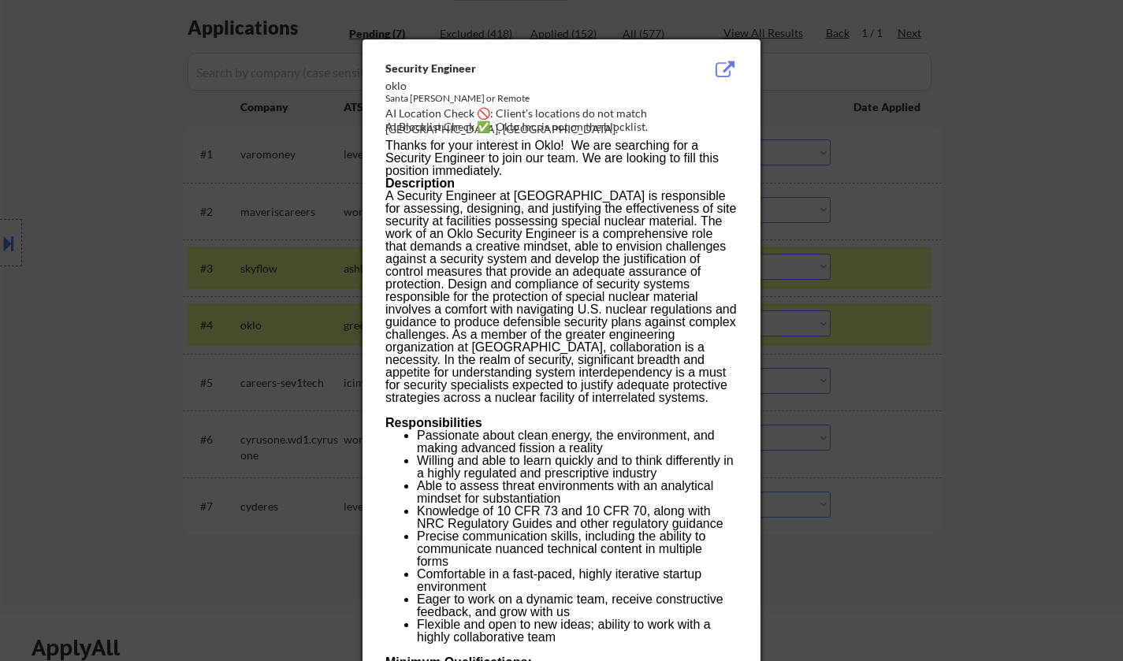
click at [1012, 475] on div at bounding box center [561, 330] width 1123 height 661
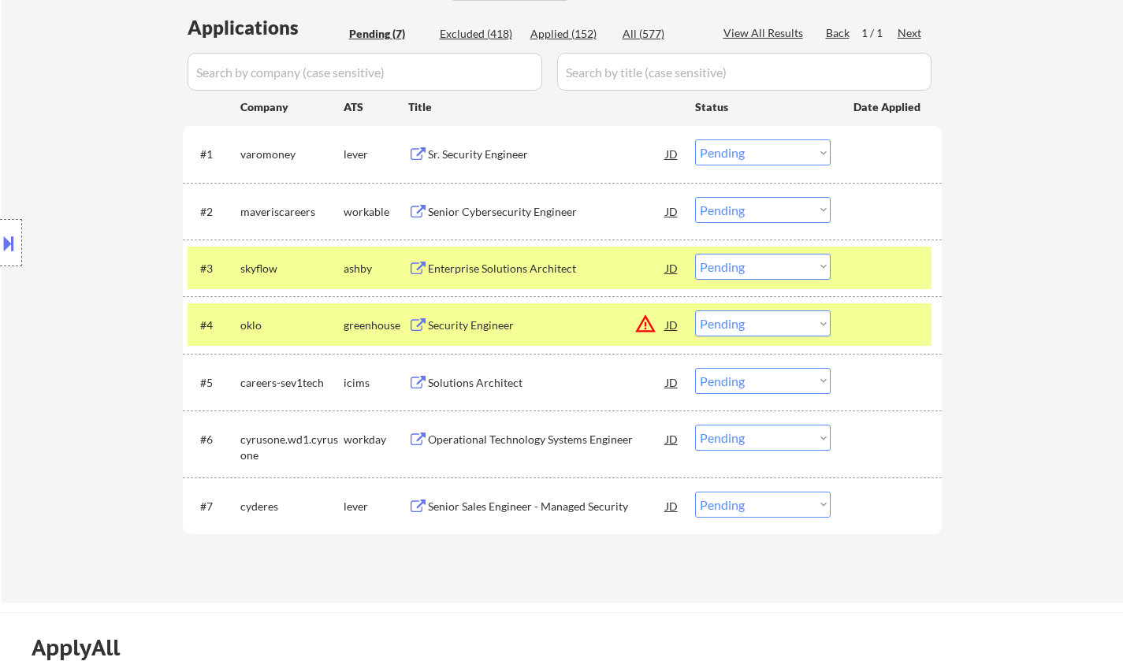
drag, startPoint x: 792, startPoint y: 325, endPoint x: 794, endPoint y: 334, distance: 9.8
click at [792, 325] on select "Choose an option... Pending Applied Excluded (Questions) Excluded (Expired) Exc…" at bounding box center [763, 324] width 136 height 26
click at [695, 311] on select "Choose an option... Pending Applied Excluded (Questions) Excluded (Expired) Exc…" at bounding box center [763, 324] width 136 height 26
select select ""pending""
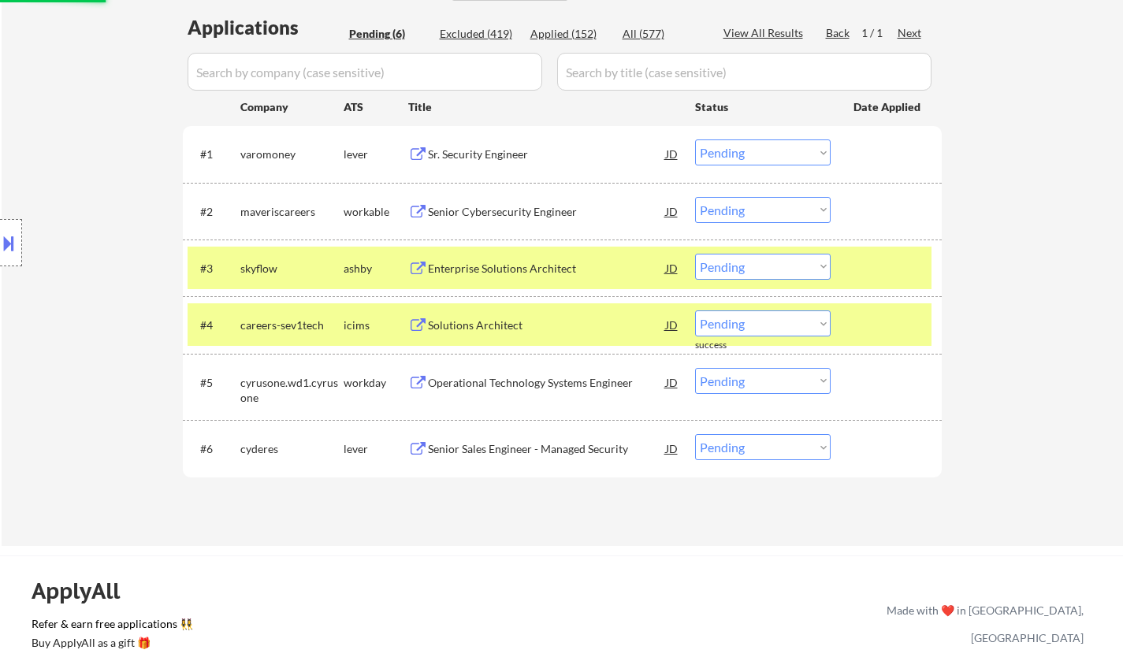
click at [502, 150] on div "Sr. Security Engineer" at bounding box center [547, 155] width 238 height 16
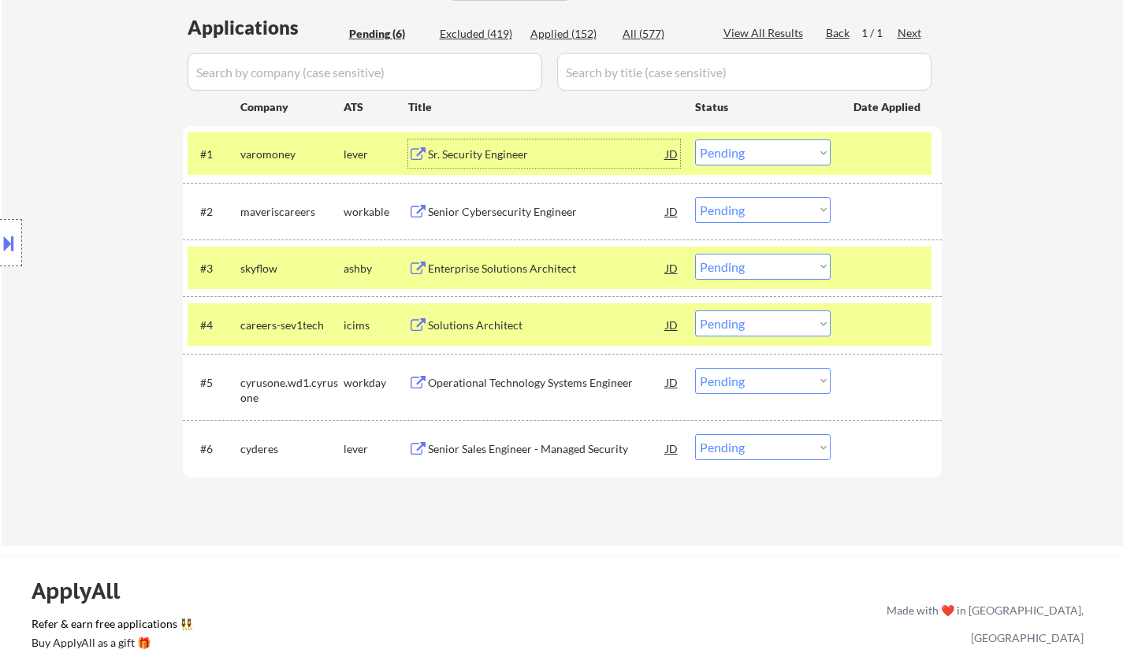
click at [5, 234] on button at bounding box center [8, 243] width 17 height 26
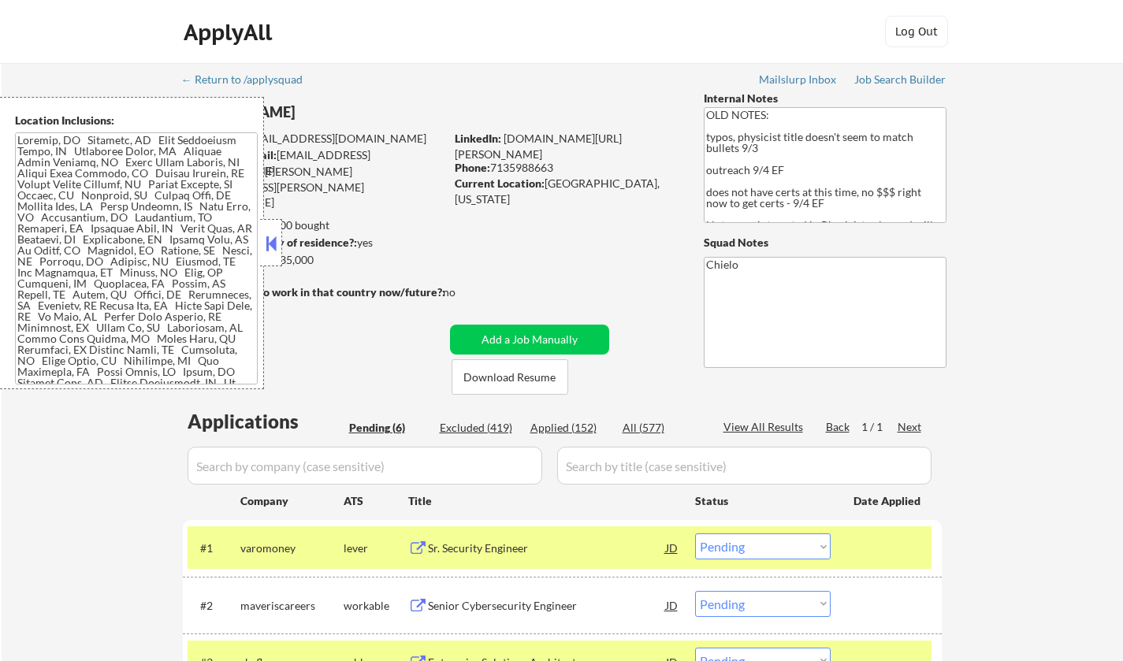
scroll to position [315, 0]
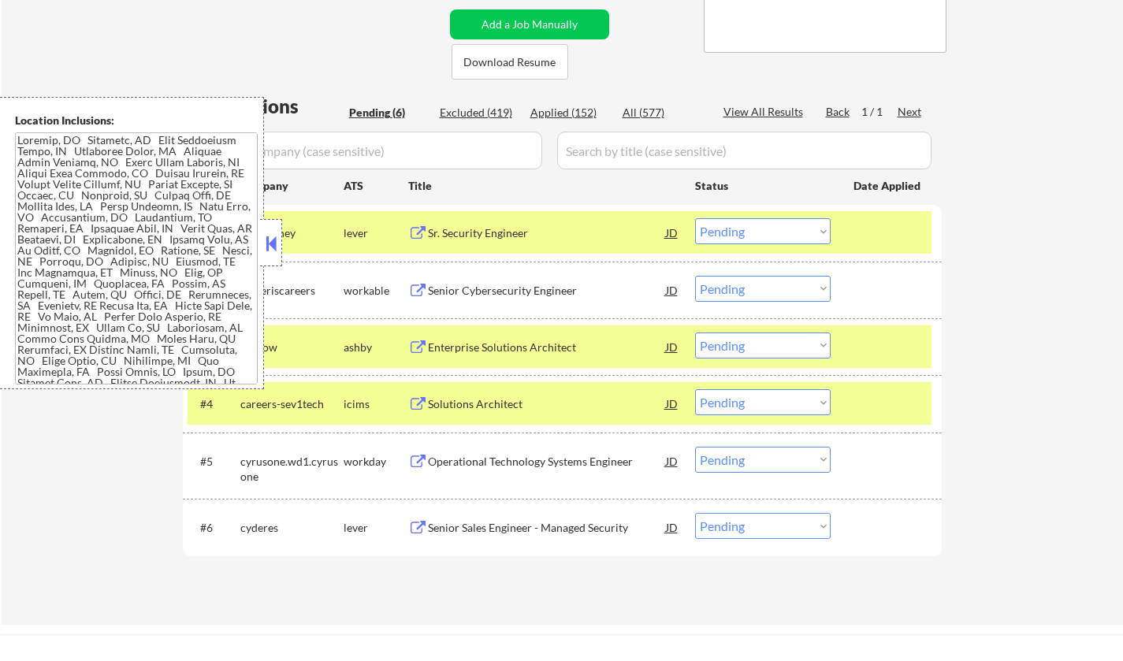
click at [266, 233] on button at bounding box center [271, 244] width 17 height 24
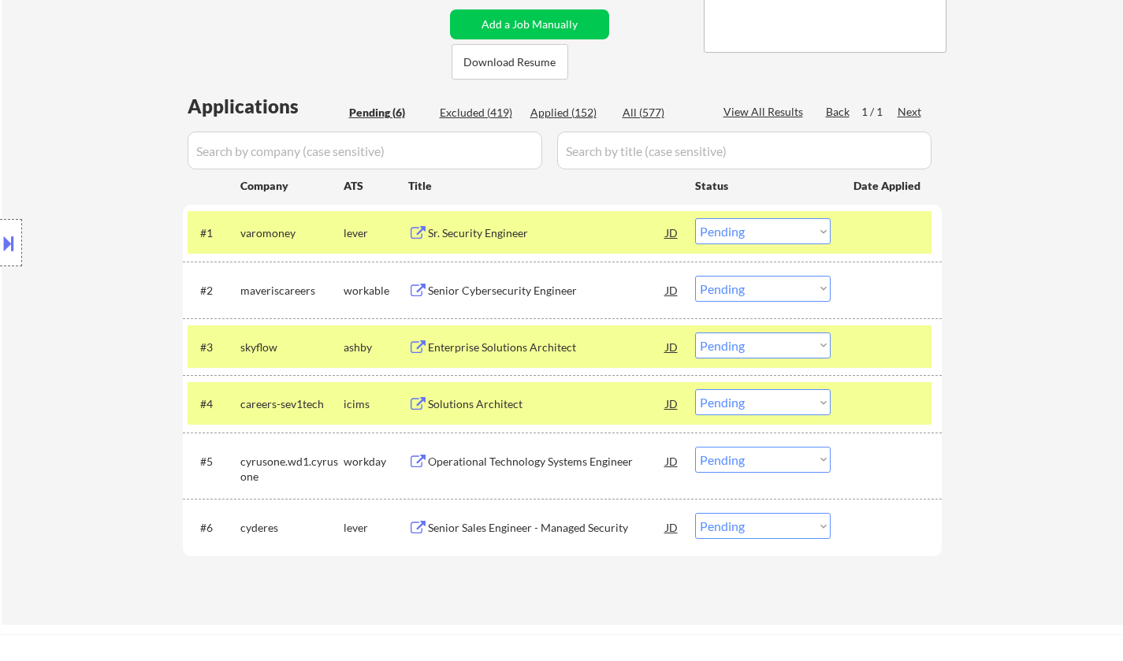
drag, startPoint x: 727, startPoint y: 229, endPoint x: 734, endPoint y: 241, distance: 14.5
click at [727, 229] on select "Choose an option... Pending Applied Excluded (Questions) Excluded (Expired) Exc…" at bounding box center [763, 231] width 136 height 26
click at [695, 218] on select "Choose an option... Pending Applied Excluded (Questions) Excluded (Expired) Exc…" at bounding box center [763, 231] width 136 height 26
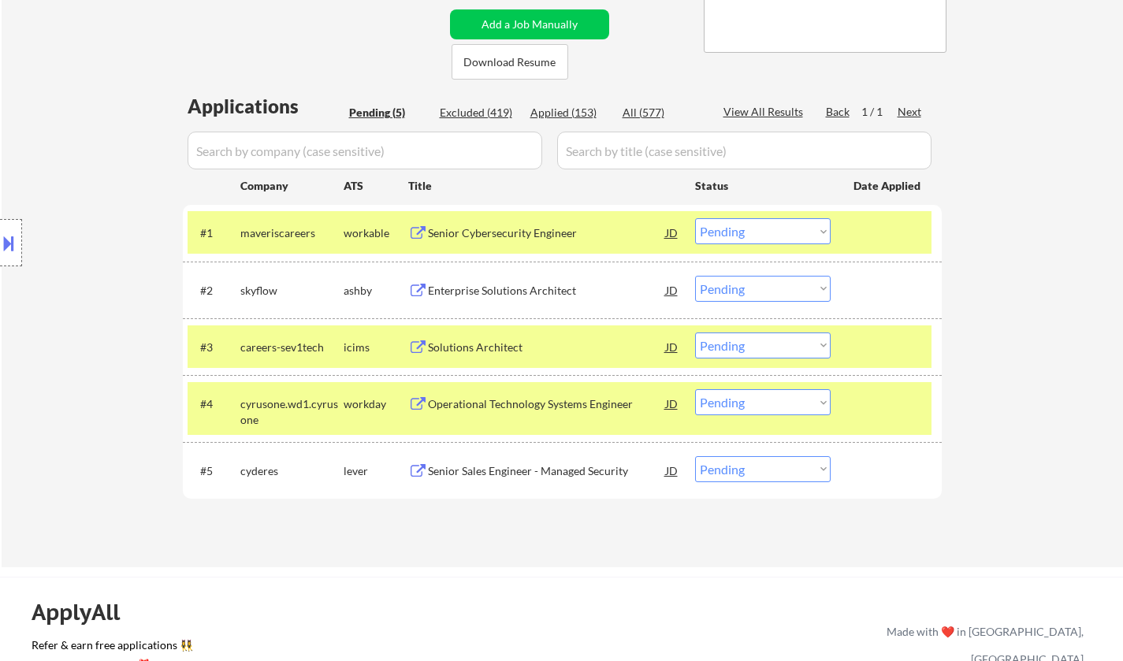
click at [526, 231] on div "Senior Cybersecurity Engineer" at bounding box center [547, 233] width 238 height 16
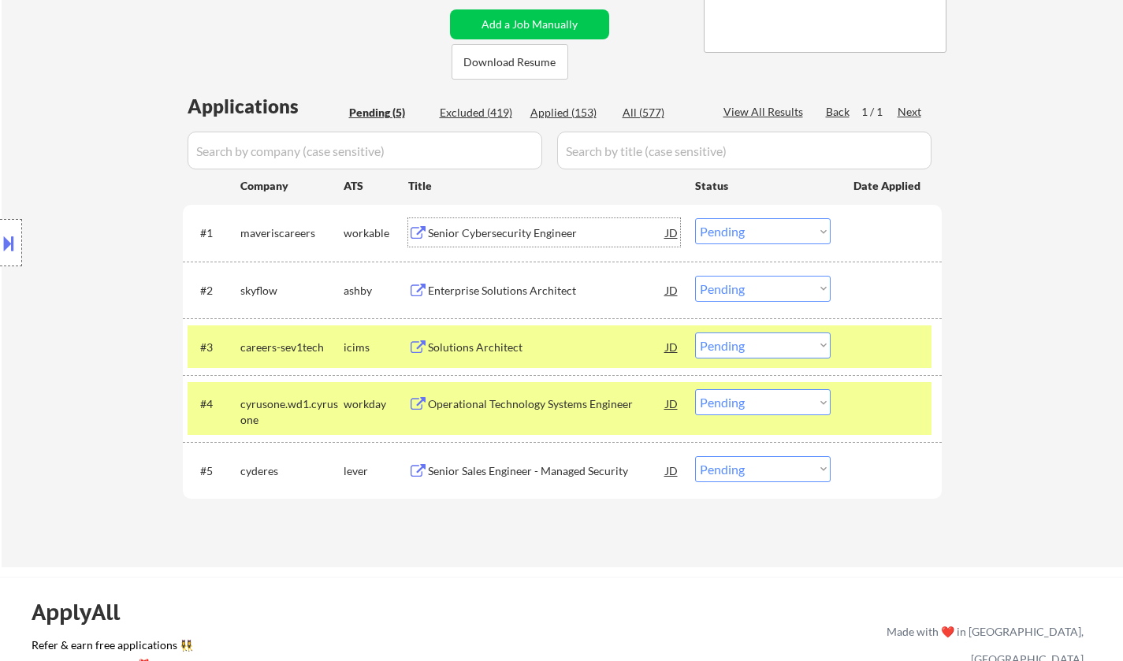
click at [766, 239] on select "Choose an option... Pending Applied Excluded (Questions) Excluded (Expired) Exc…" at bounding box center [763, 231] width 136 height 26
click at [695, 218] on select "Choose an option... Pending Applied Excluded (Questions) Excluded (Expired) Exc…" at bounding box center [763, 231] width 136 height 26
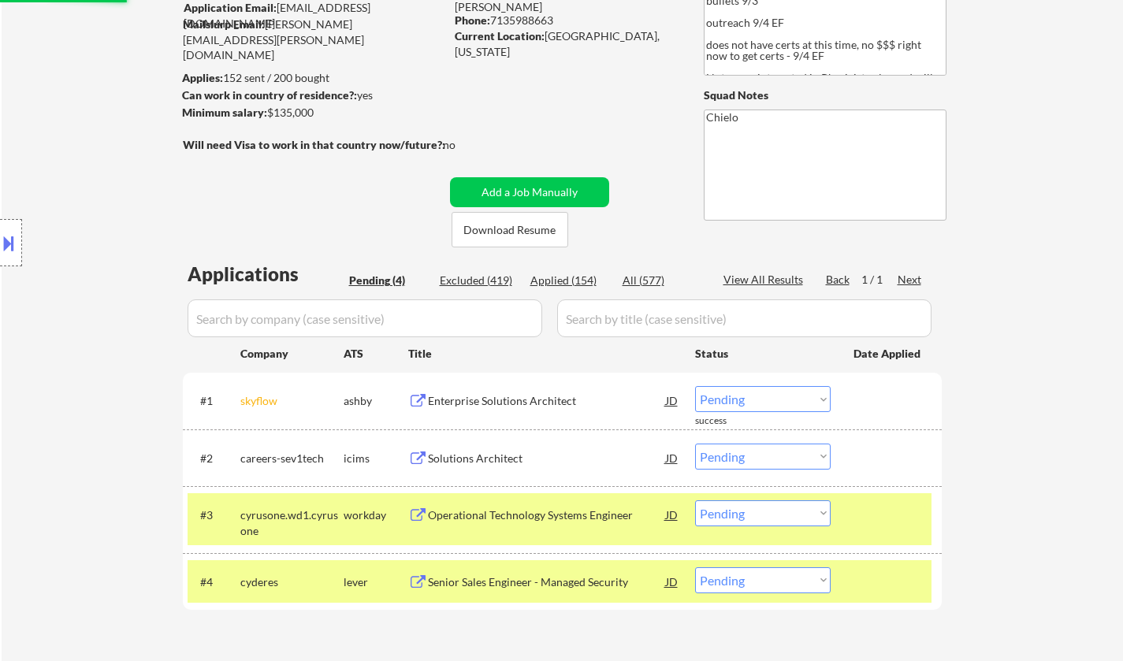
scroll to position [158, 0]
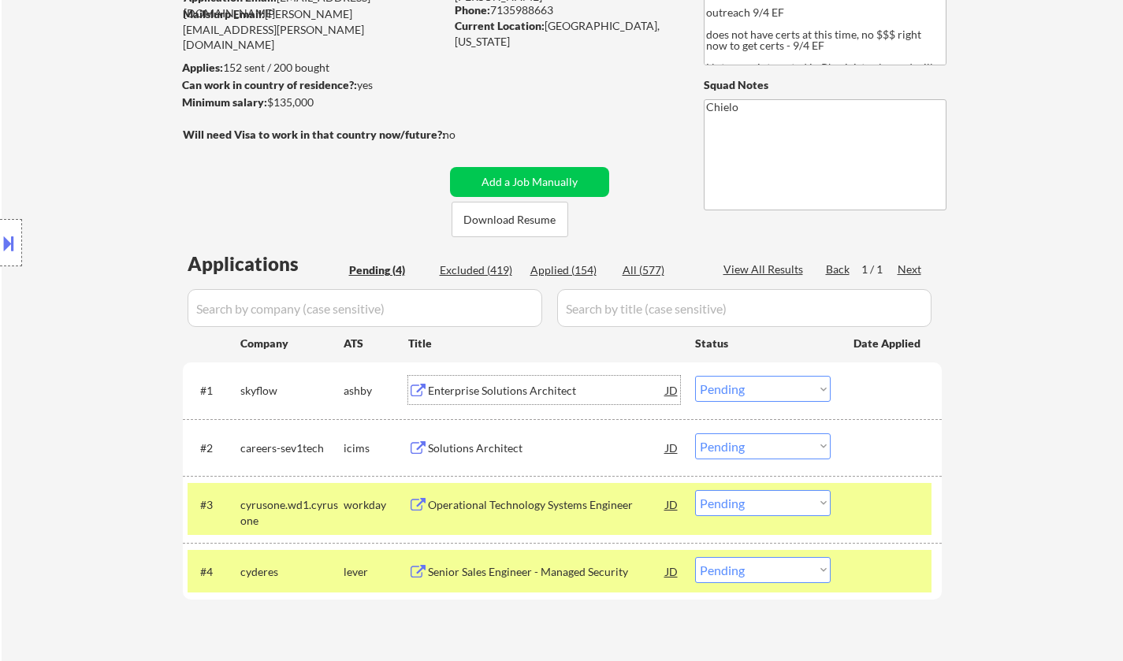
click at [488, 391] on div "Enterprise Solutions Architect" at bounding box center [547, 391] width 238 height 16
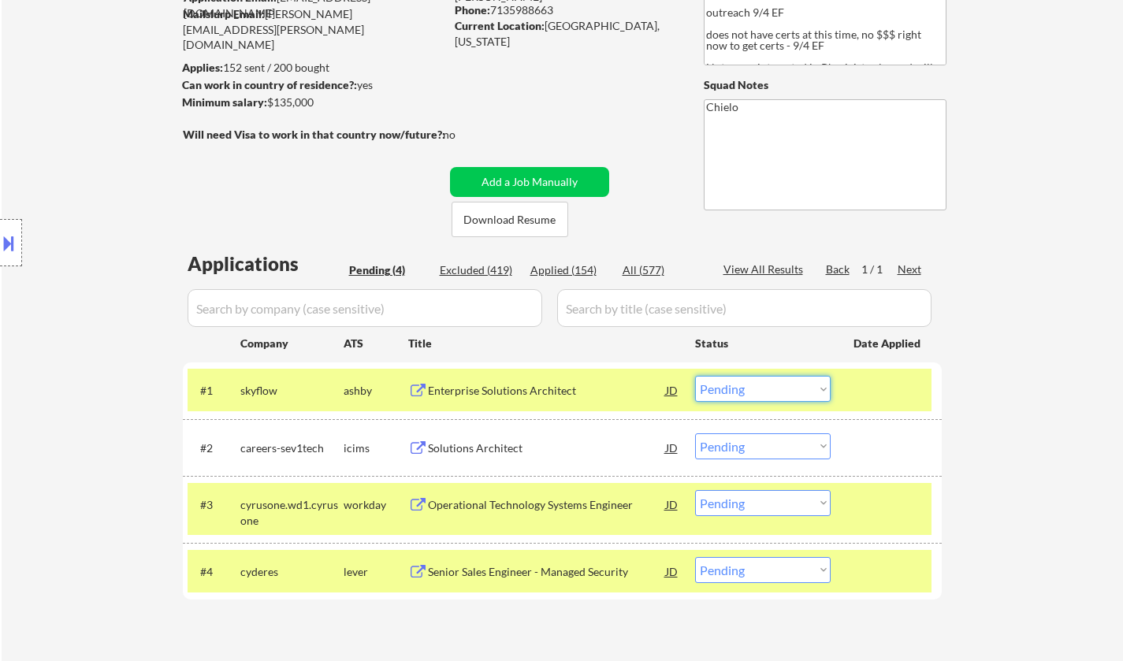
click at [755, 393] on select "Choose an option... Pending Applied Excluded (Questions) Excluded (Expired) Exc…" at bounding box center [763, 389] width 136 height 26
click at [695, 376] on select "Choose an option... Pending Applied Excluded (Questions) Excluded (Expired) Exc…" at bounding box center [763, 389] width 136 height 26
select select ""pending""
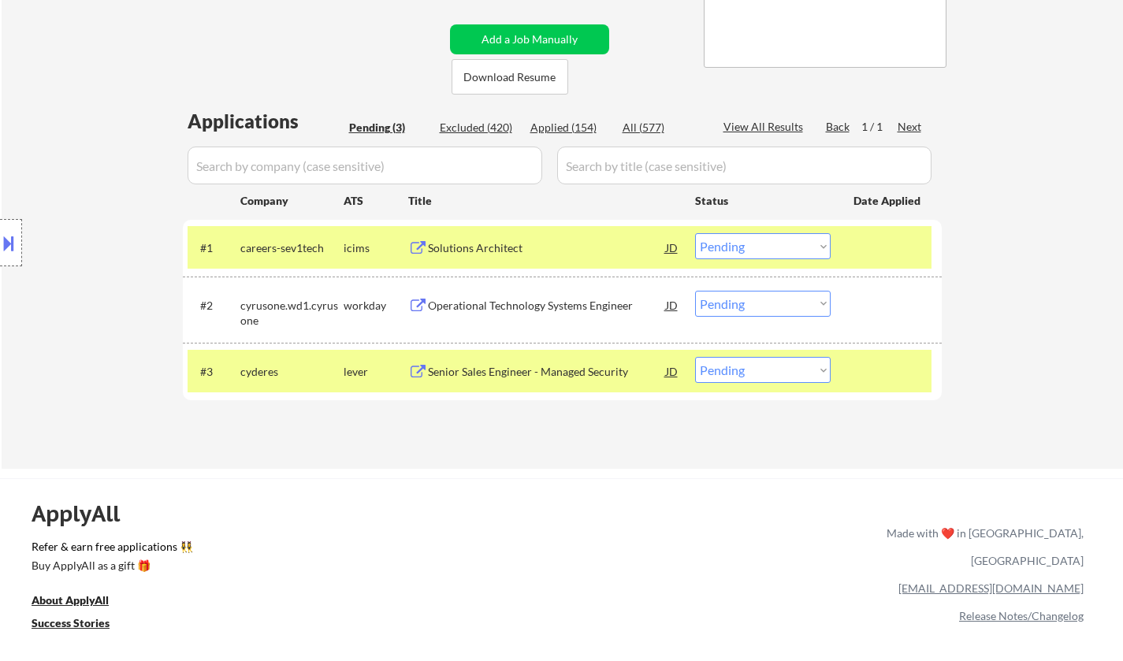
scroll to position [315, 0]
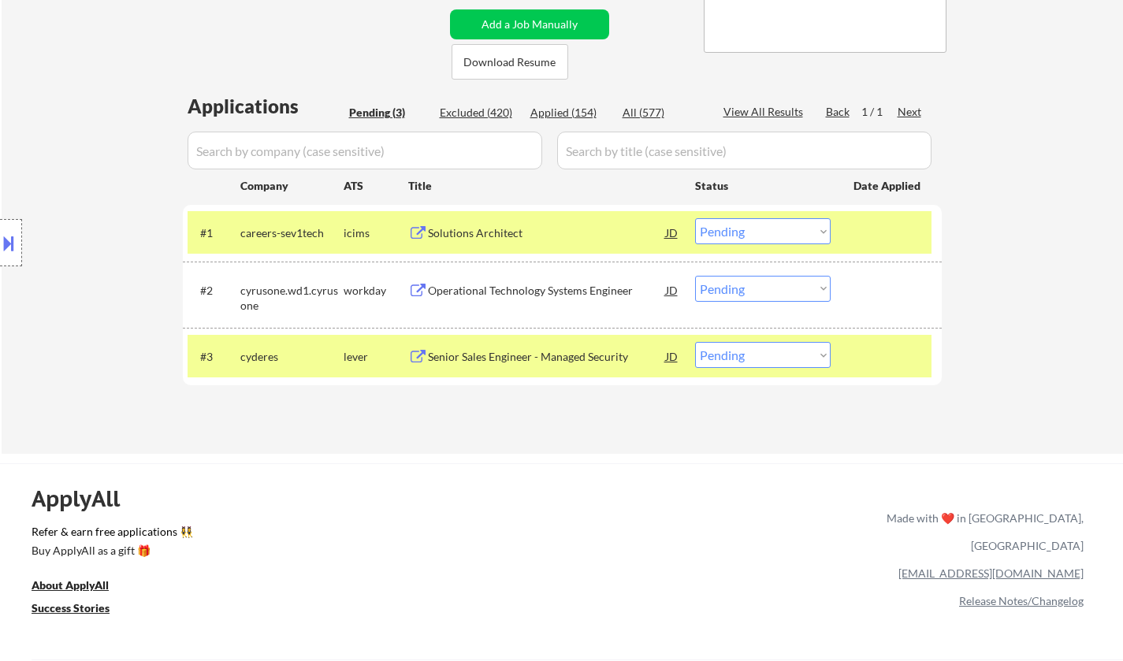
click at [502, 352] on div "Senior Sales Engineer - Managed Security" at bounding box center [547, 357] width 238 height 16
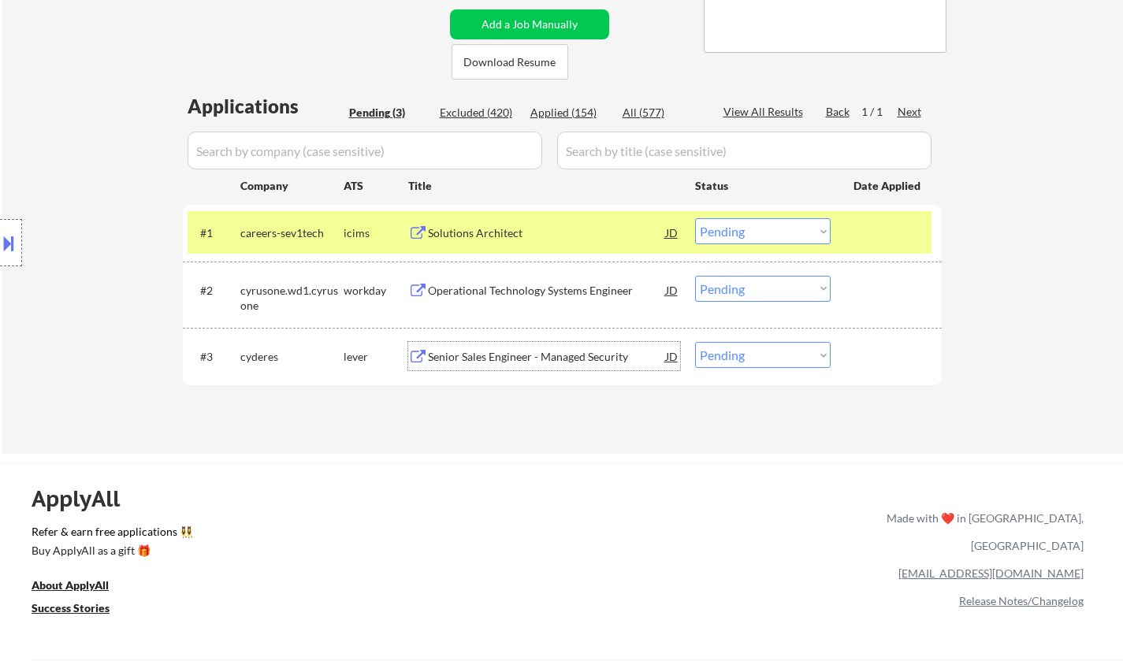
drag, startPoint x: 728, startPoint y: 351, endPoint x: 757, endPoint y: 367, distance: 33.5
click at [728, 351] on select "Choose an option... Pending Applied Excluded (Questions) Excluded (Expired) Exc…" at bounding box center [763, 355] width 136 height 26
select select ""excluded__bad_match_""
click at [695, 342] on select "Choose an option... Pending Applied Excluded (Questions) Excluded (Expired) Exc…" at bounding box center [763, 355] width 136 height 26
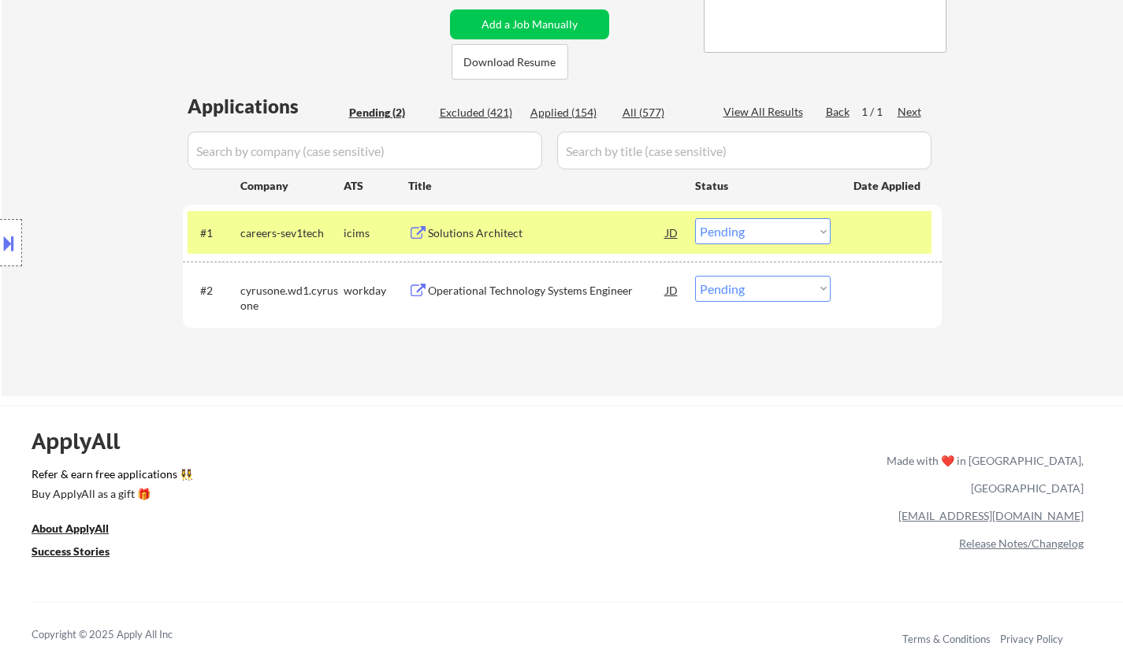
click at [494, 228] on div "Solutions Architect" at bounding box center [547, 233] width 238 height 16
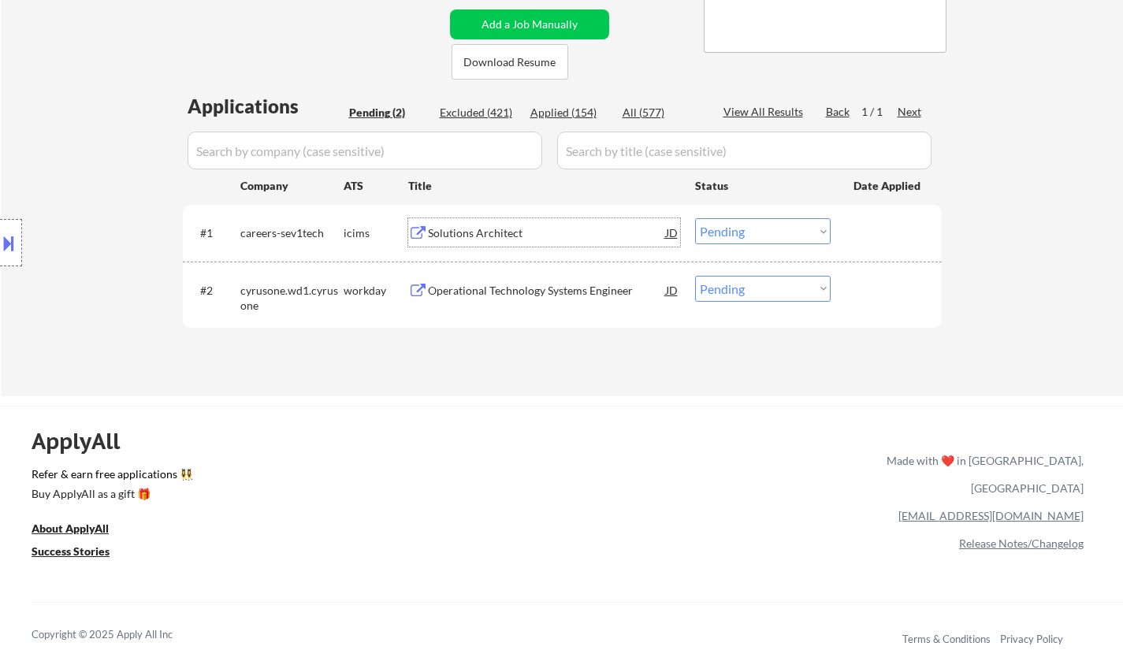
click at [740, 232] on select "Choose an option... Pending Applied Excluded (Questions) Excluded (Expired) Exc…" at bounding box center [763, 231] width 136 height 26
click at [695, 218] on select "Choose an option... Pending Applied Excluded (Questions) Excluded (Expired) Exc…" at bounding box center [763, 231] width 136 height 26
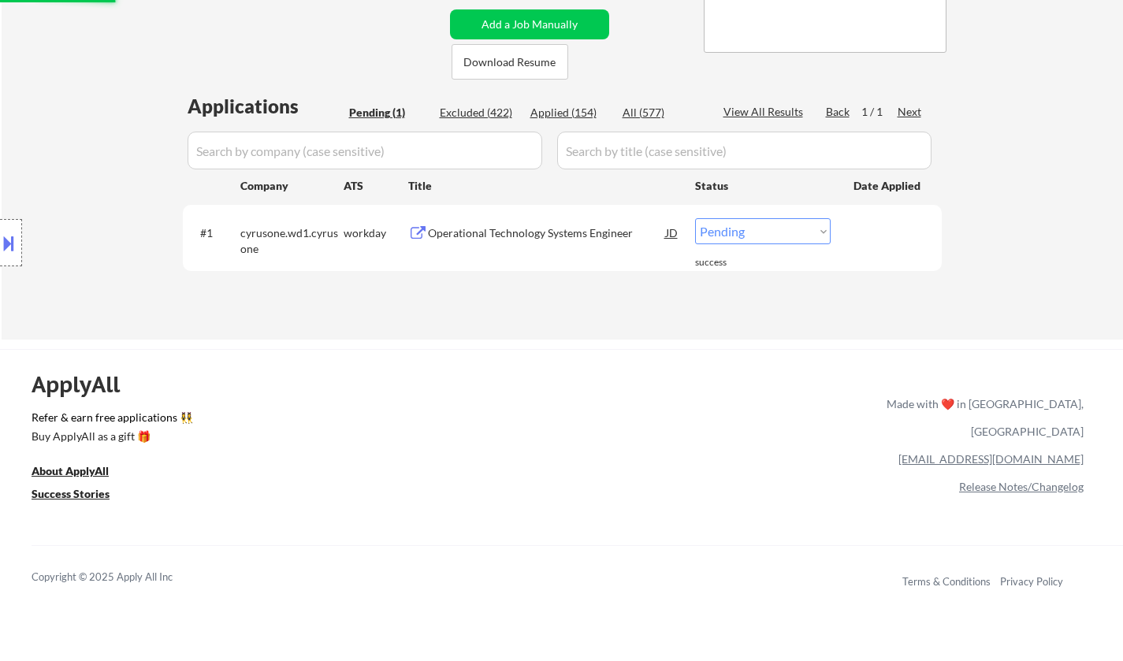
click at [533, 234] on div "Operational Technology Systems Engineer" at bounding box center [547, 233] width 238 height 16
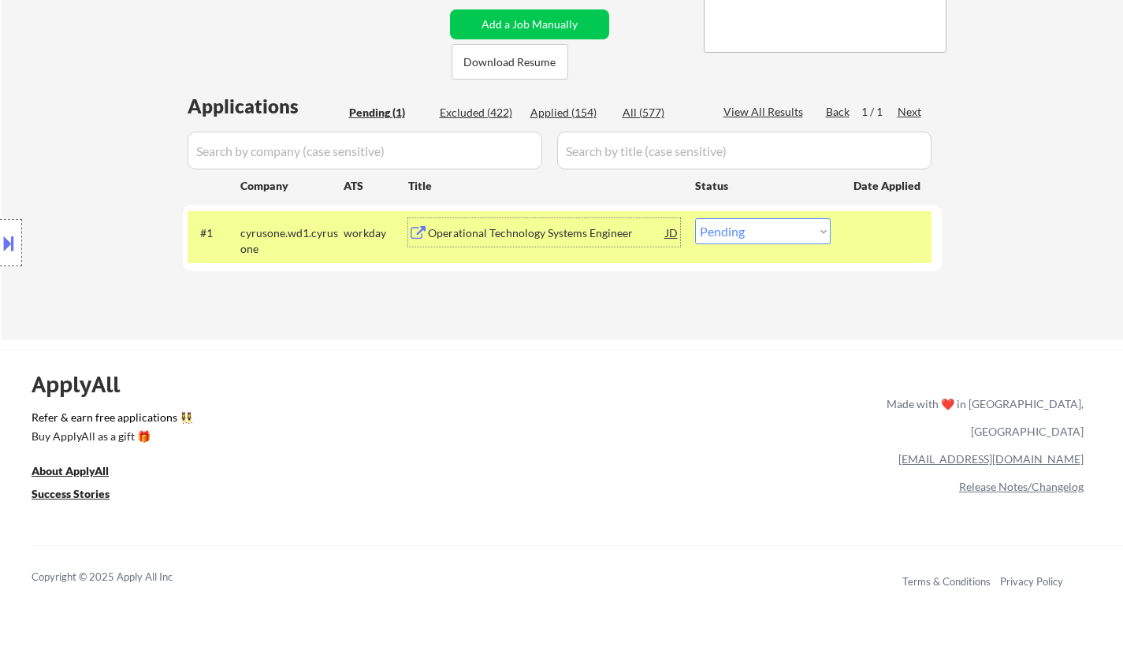
click at [763, 228] on select "Choose an option... Pending Applied Excluded (Questions) Excluded (Expired) Exc…" at bounding box center [763, 231] width 136 height 26
select select ""excluded__bad_match_""
click at [695, 218] on select "Choose an option... Pending Applied Excluded (Questions) Excluded (Expired) Exc…" at bounding box center [763, 231] width 136 height 26
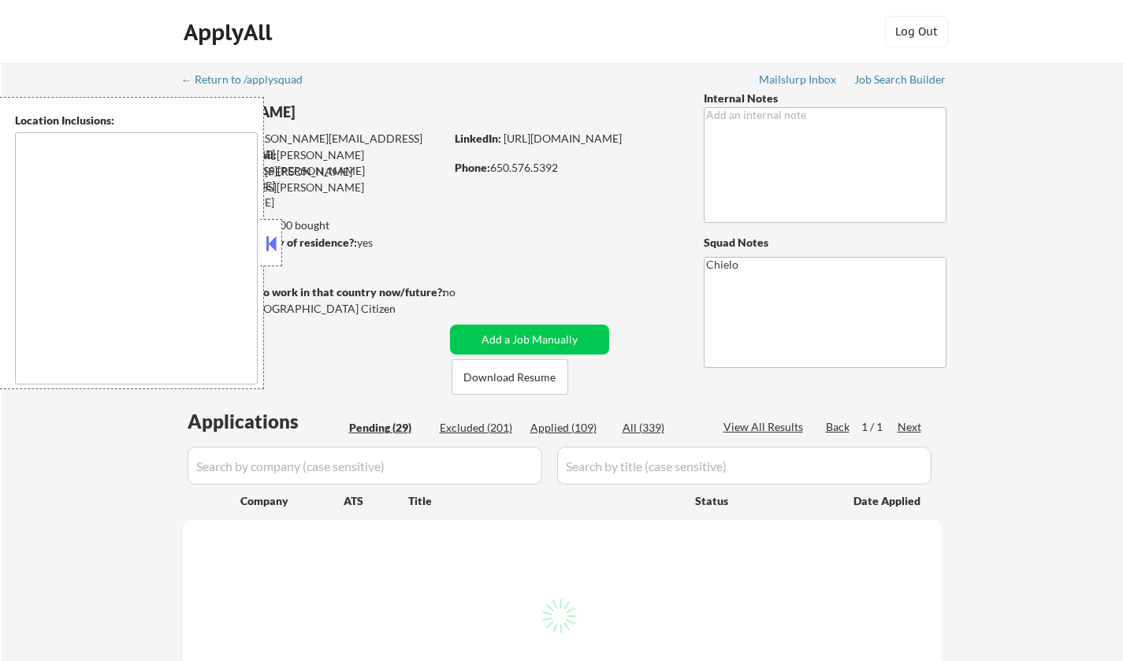
type textarea "[GEOGRAPHIC_DATA], [GEOGRAPHIC_DATA] [GEOGRAPHIC_DATA], [GEOGRAPHIC_DATA] [GEOG…"
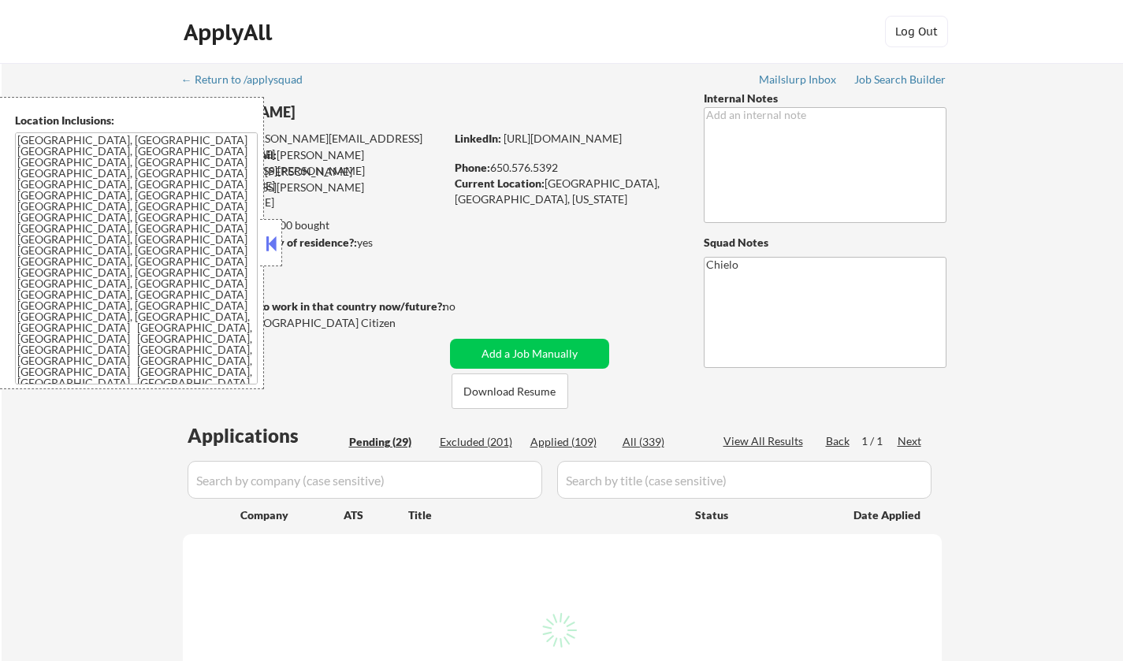
click at [270, 243] on button at bounding box center [271, 244] width 17 height 24
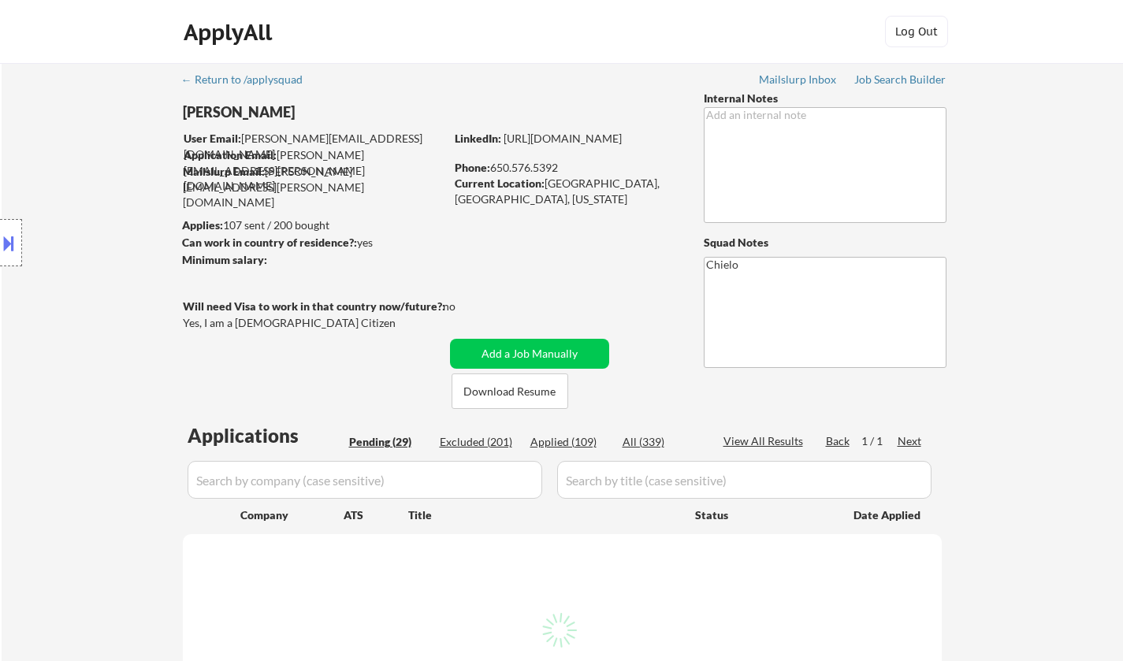
select select ""pending""
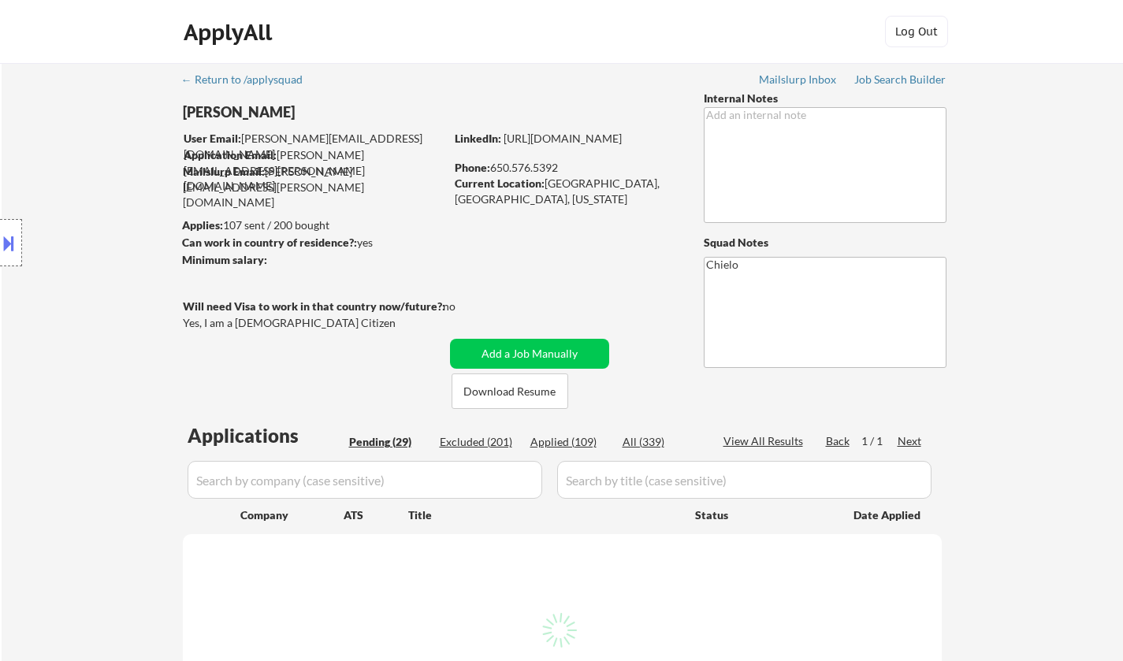
select select ""pending""
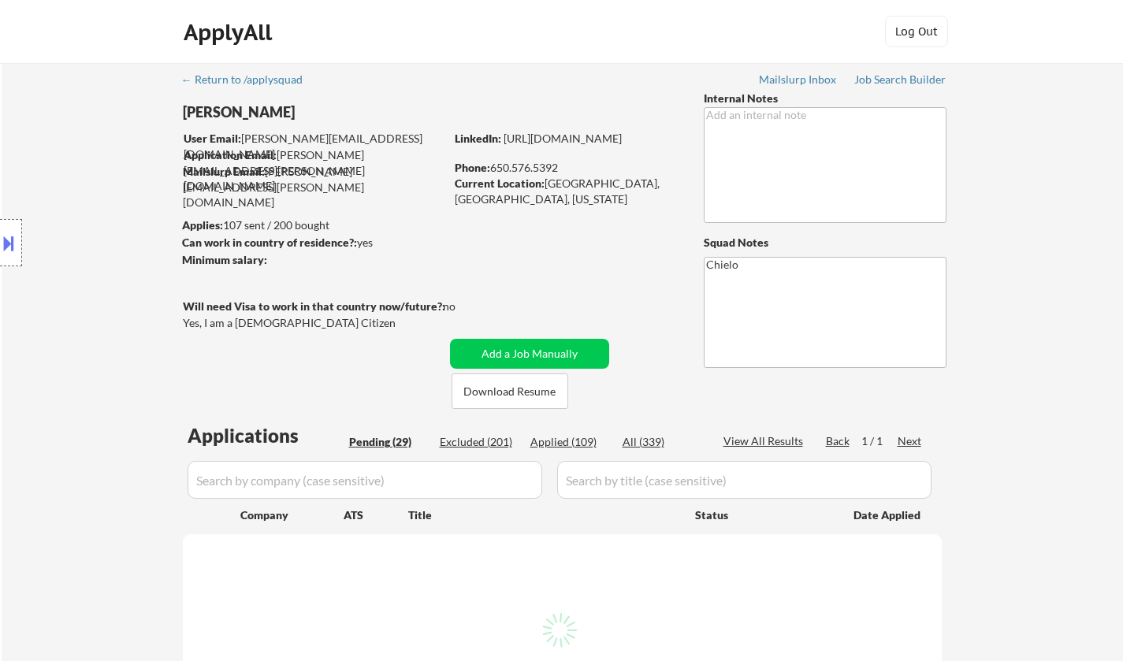
select select ""pending""
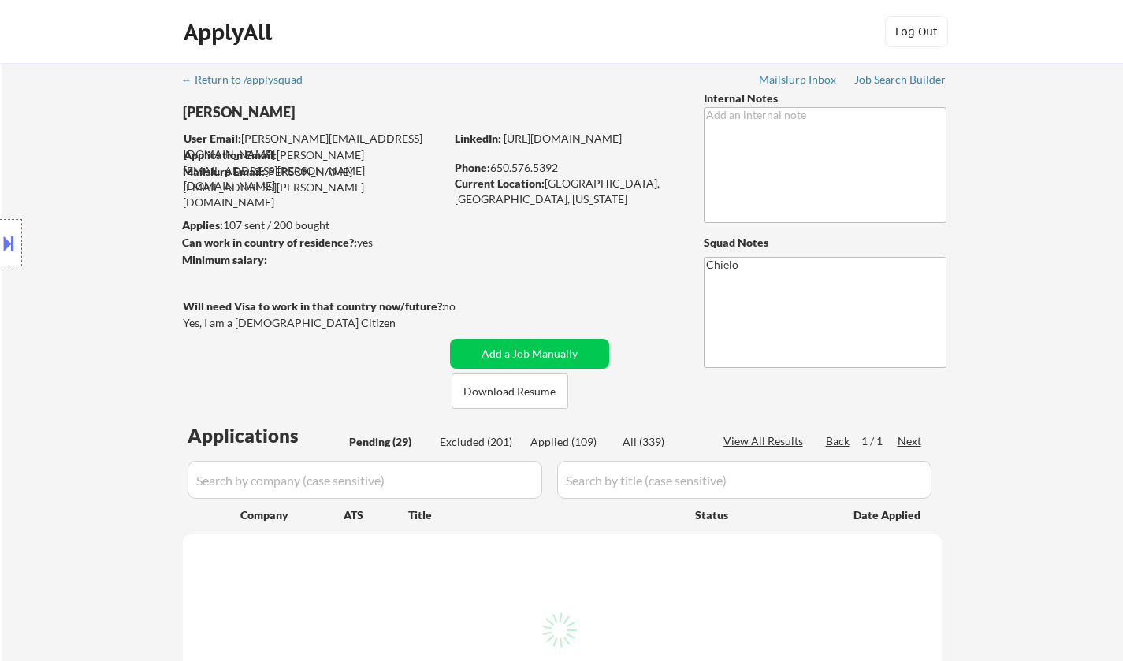
select select ""pending""
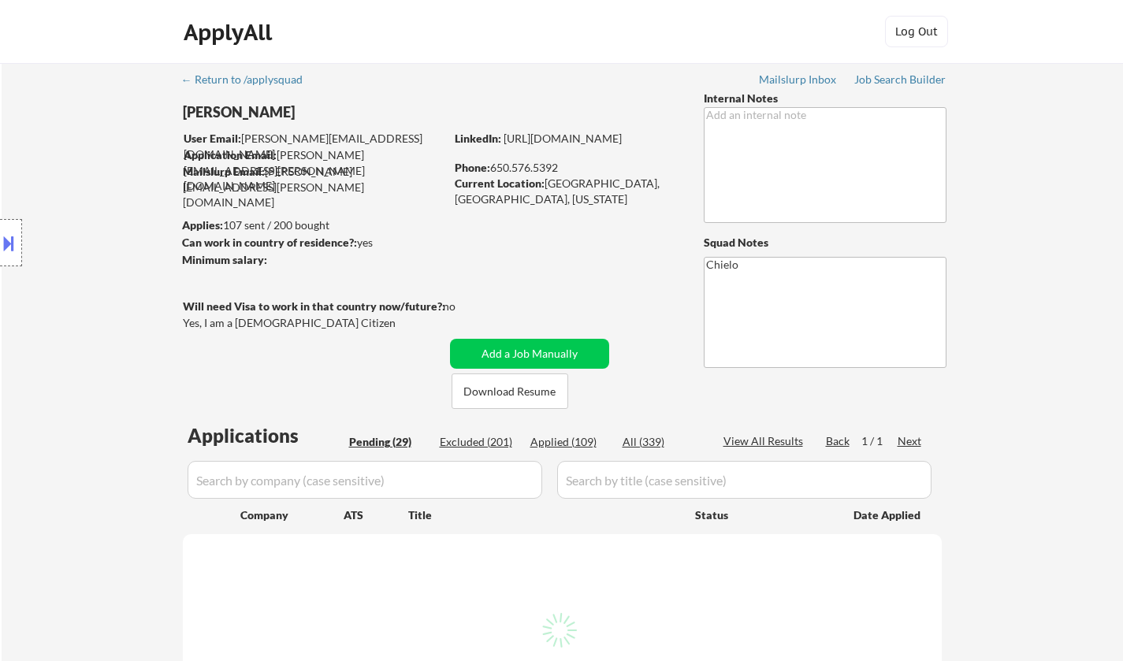
select select ""pending""
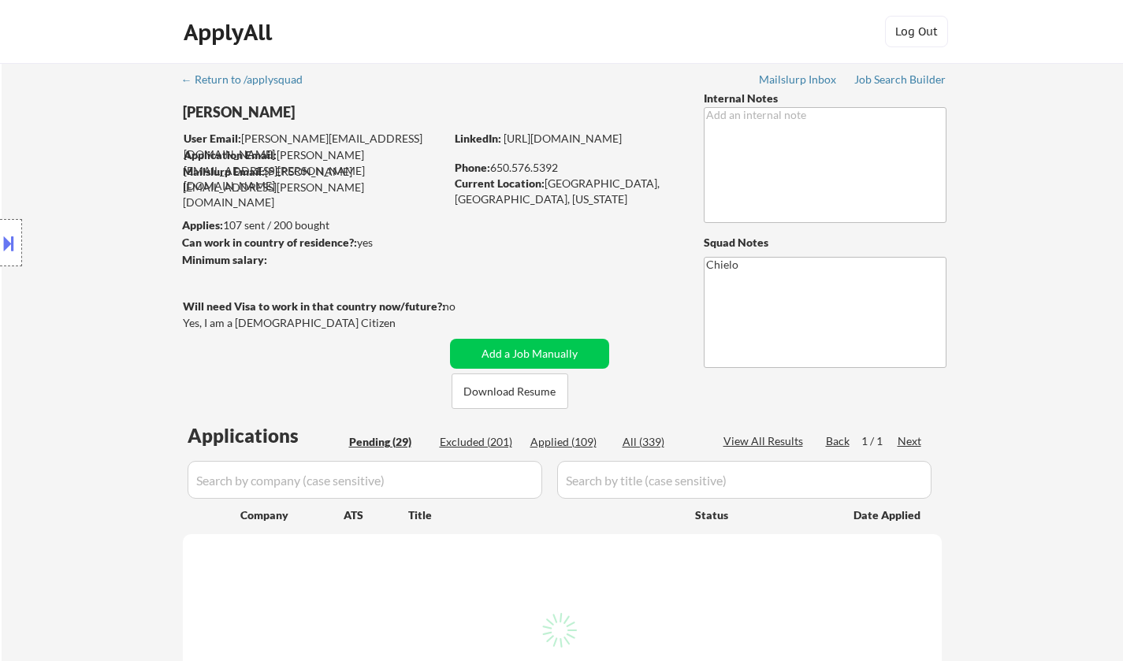
select select ""pending""
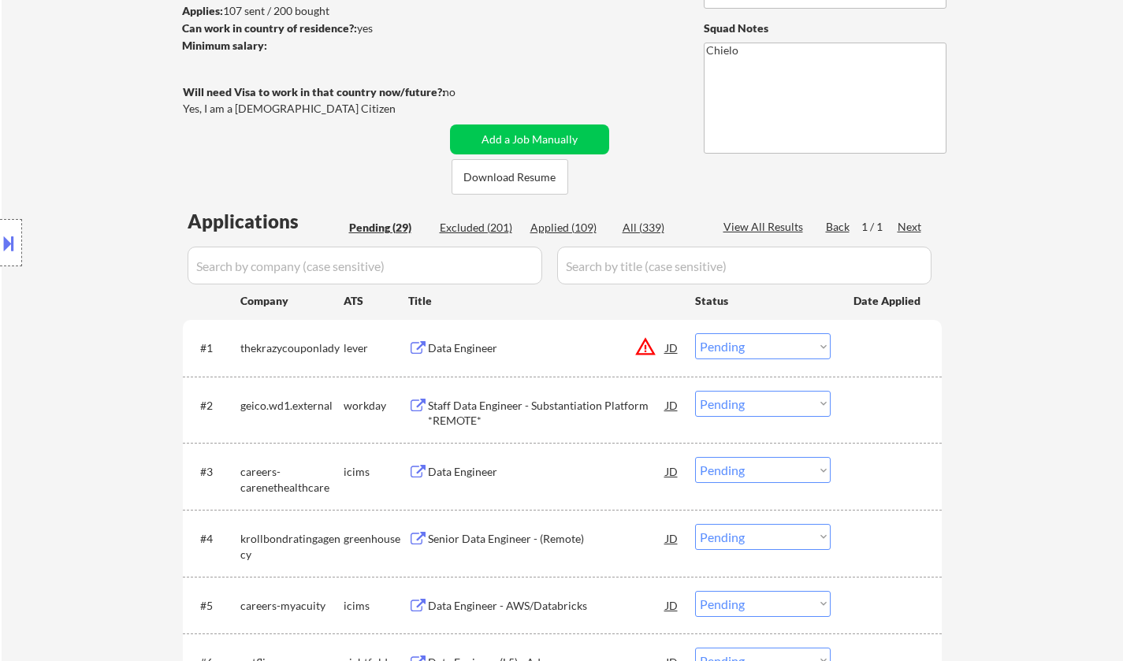
scroll to position [315, 0]
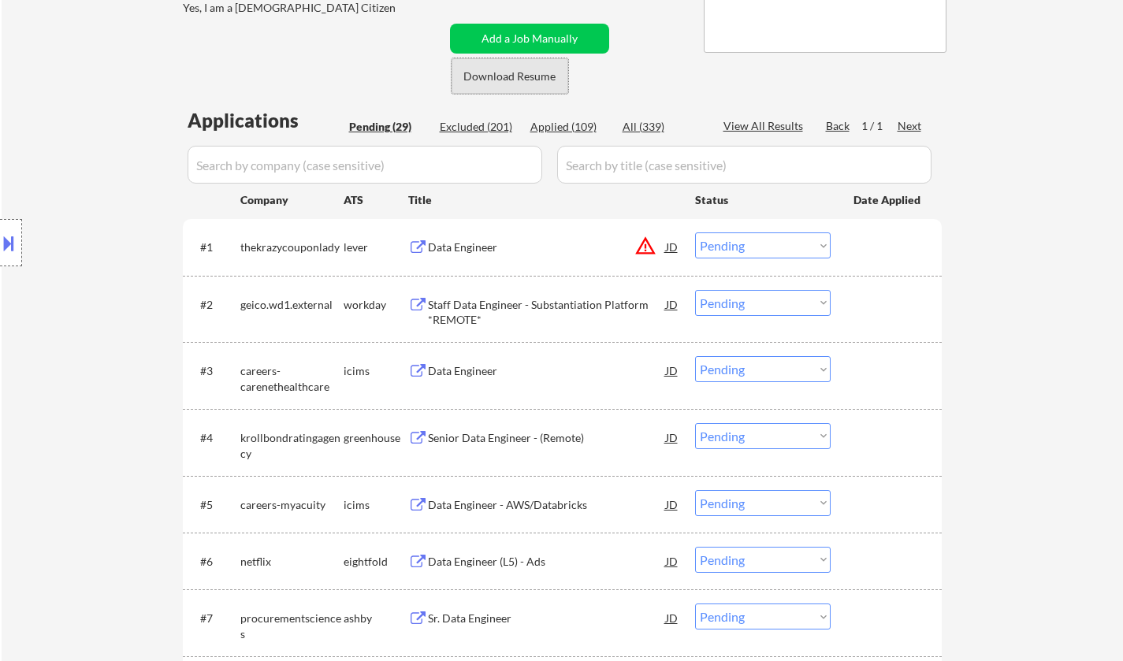
click at [505, 71] on button "Download Resume" at bounding box center [510, 75] width 117 height 35
click at [675, 245] on div "JD" at bounding box center [673, 247] width 16 height 28
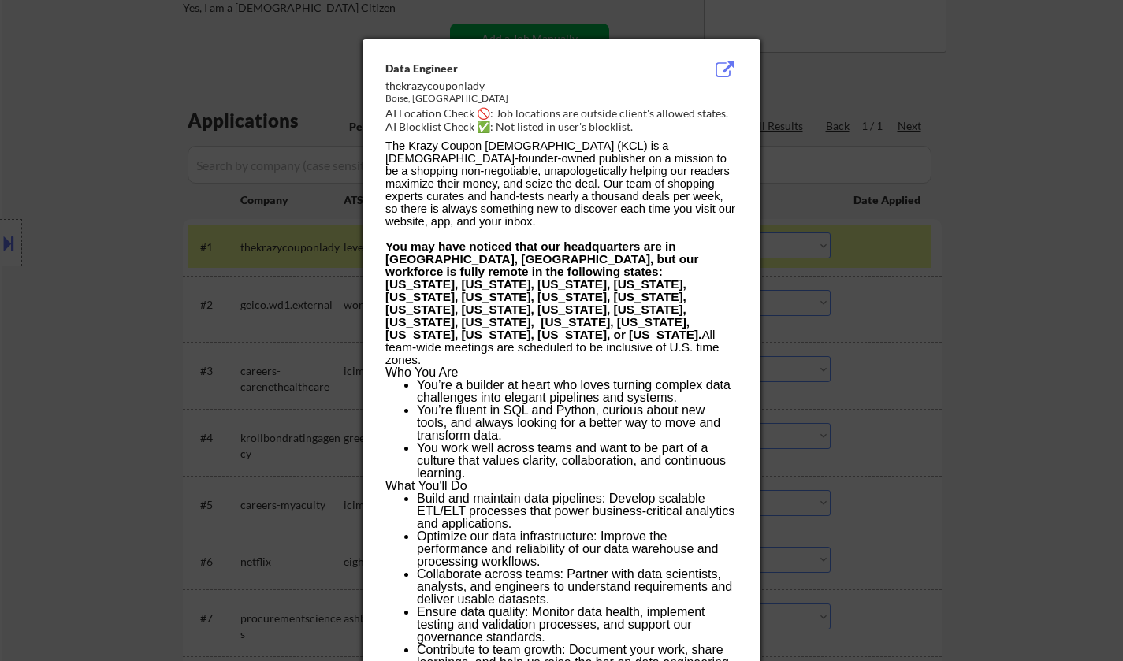
click at [885, 320] on div at bounding box center [561, 330] width 1123 height 661
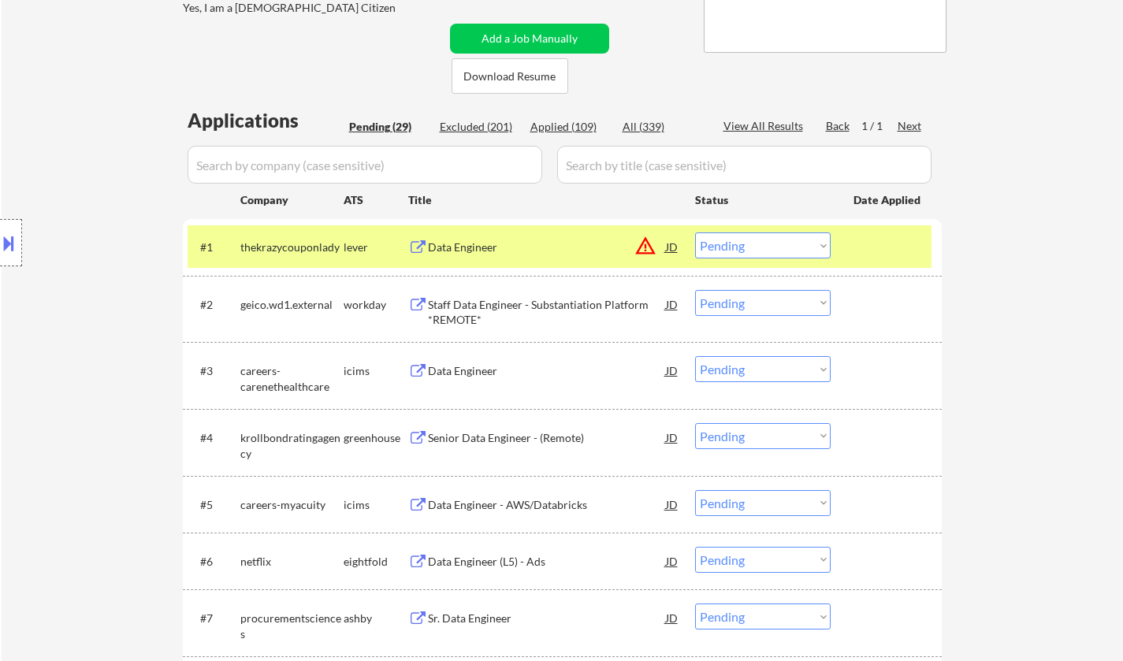
click at [773, 234] on select "Choose an option... Pending Applied Excluded (Questions) Excluded (Expired) Exc…" at bounding box center [763, 246] width 136 height 26
click at [695, 233] on select "Choose an option... Pending Applied Excluded (Questions) Excluded (Expired) Exc…" at bounding box center [763, 246] width 136 height 26
select select ""pending""
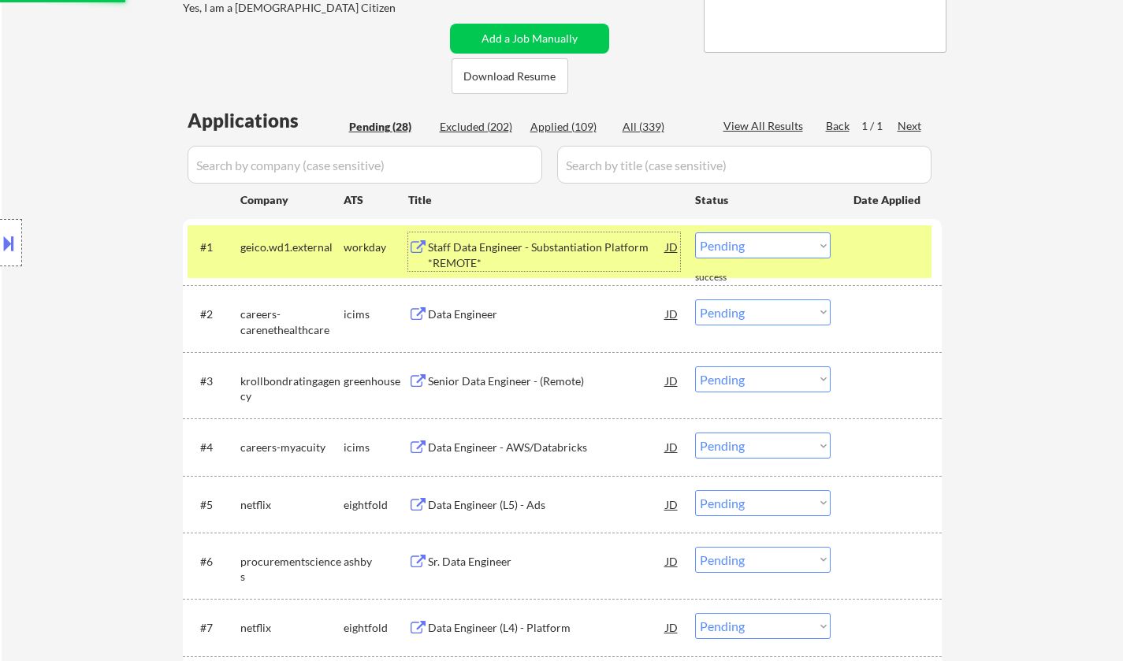
click at [566, 251] on div "Staff Data Engineer - Substantiation Platform *REMOTE*" at bounding box center [547, 255] width 238 height 31
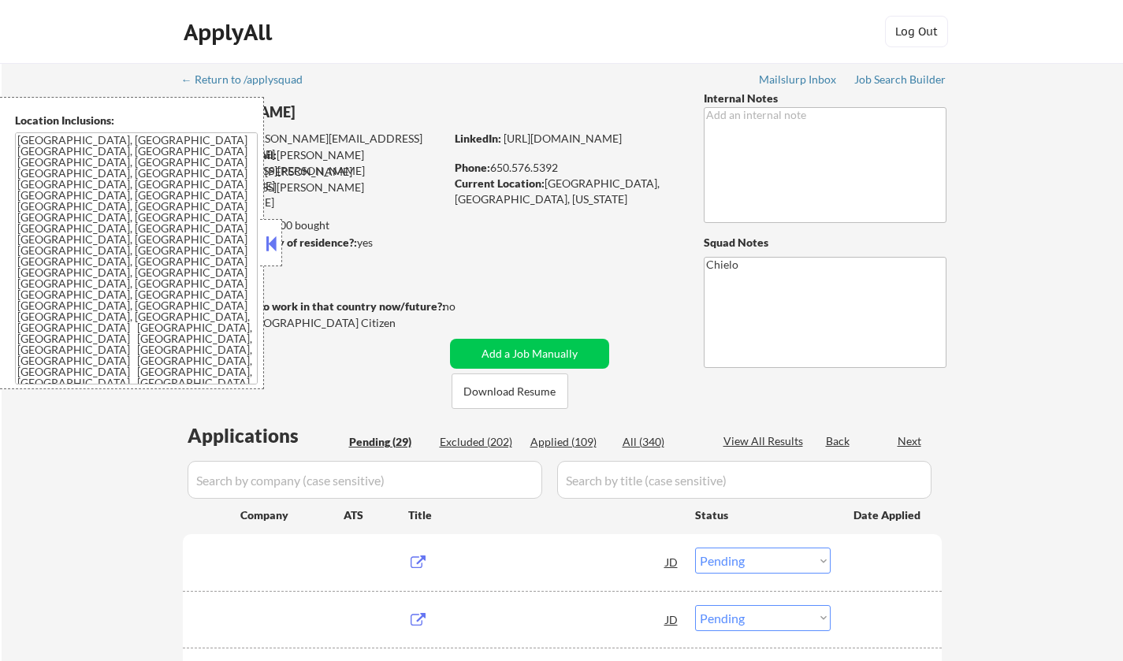
select select ""pending""
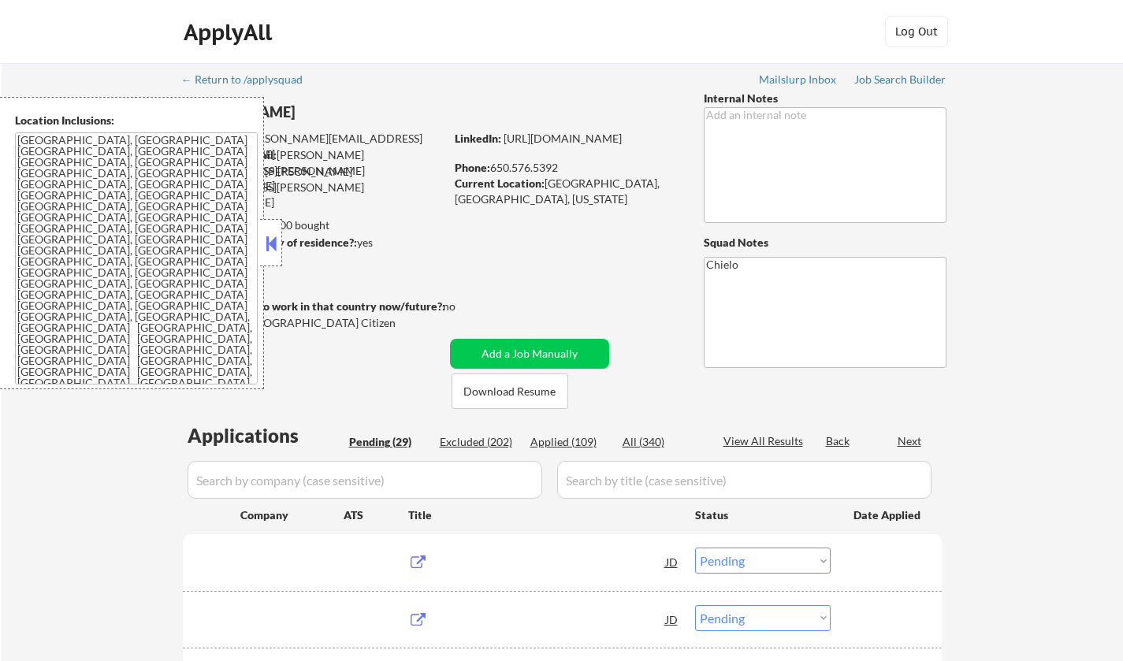
select select ""pending""
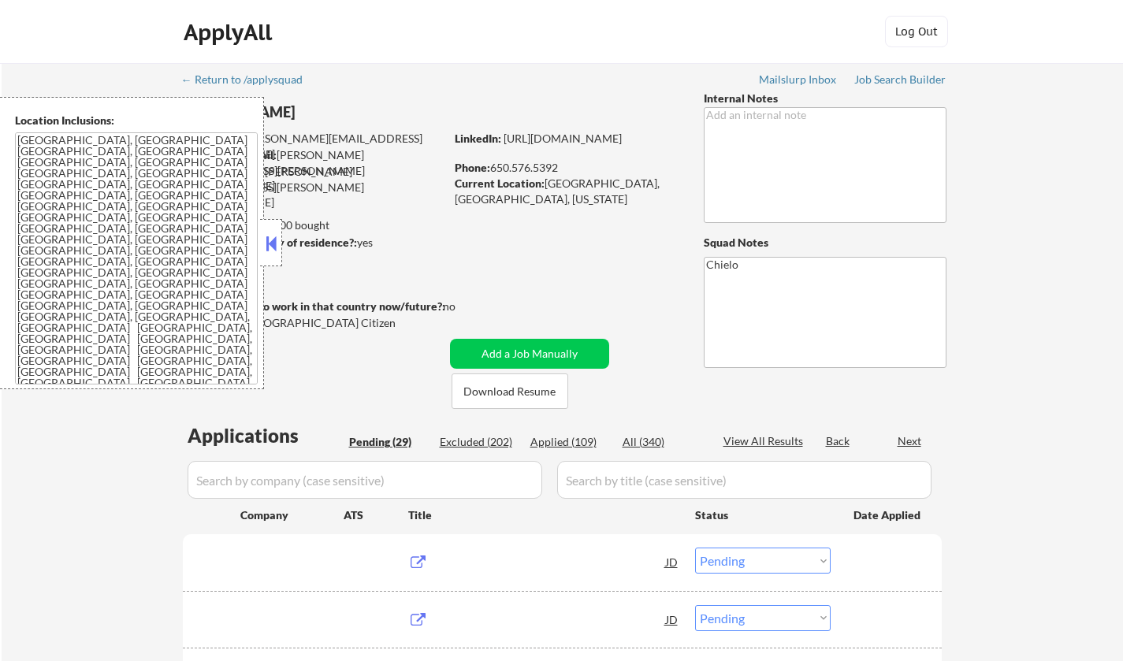
select select ""pending""
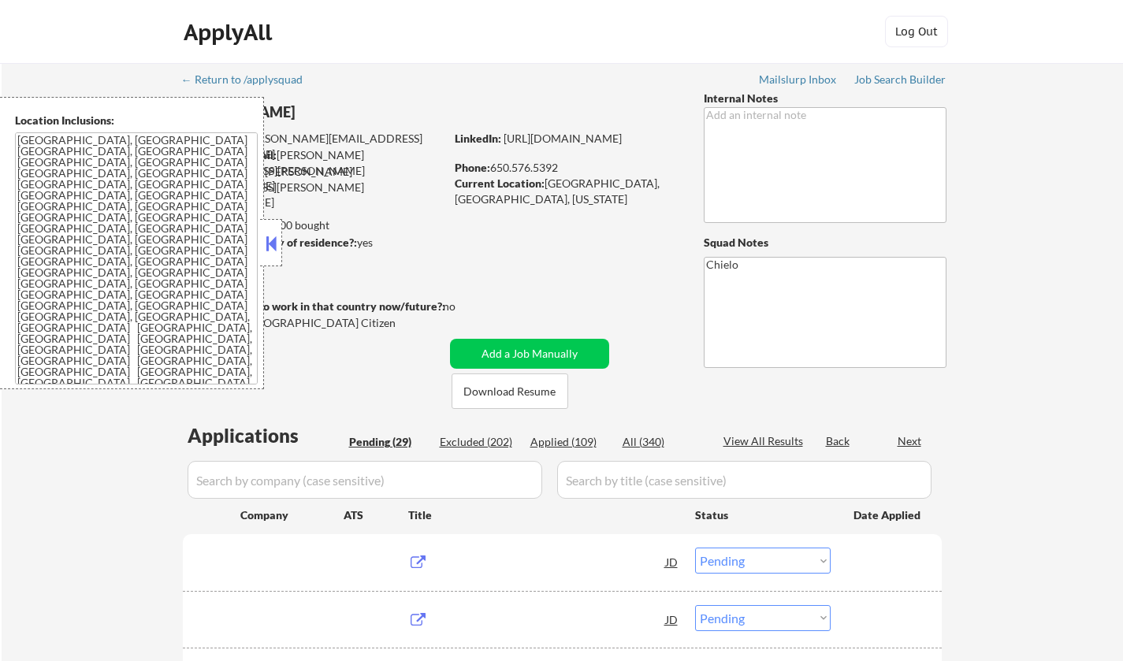
select select ""pending""
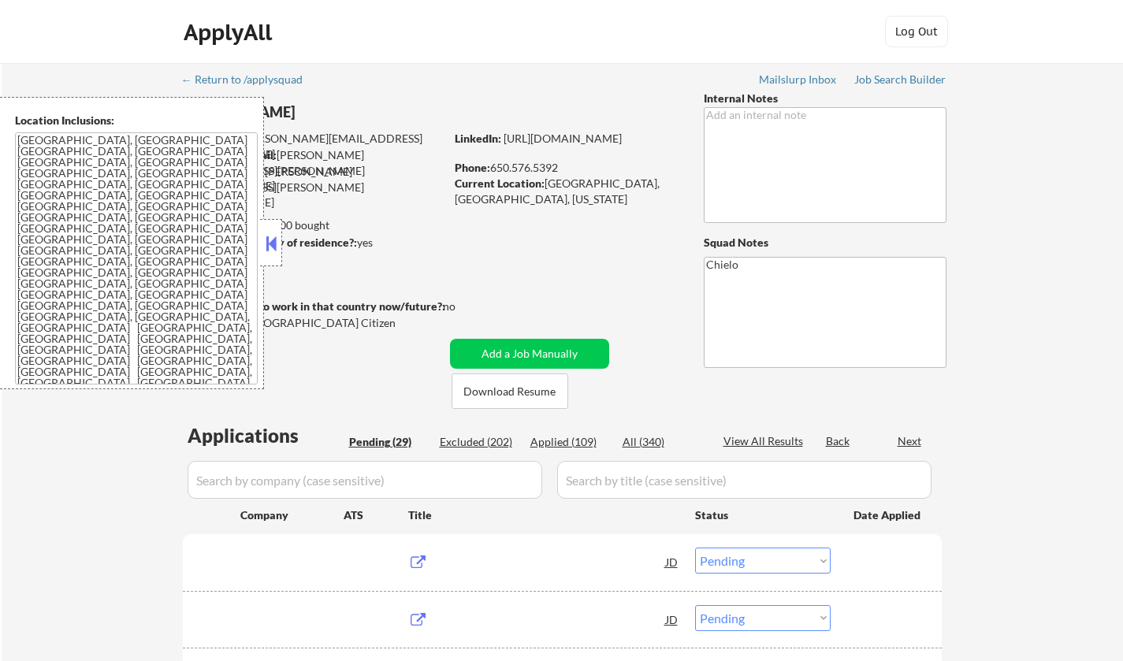
select select ""pending""
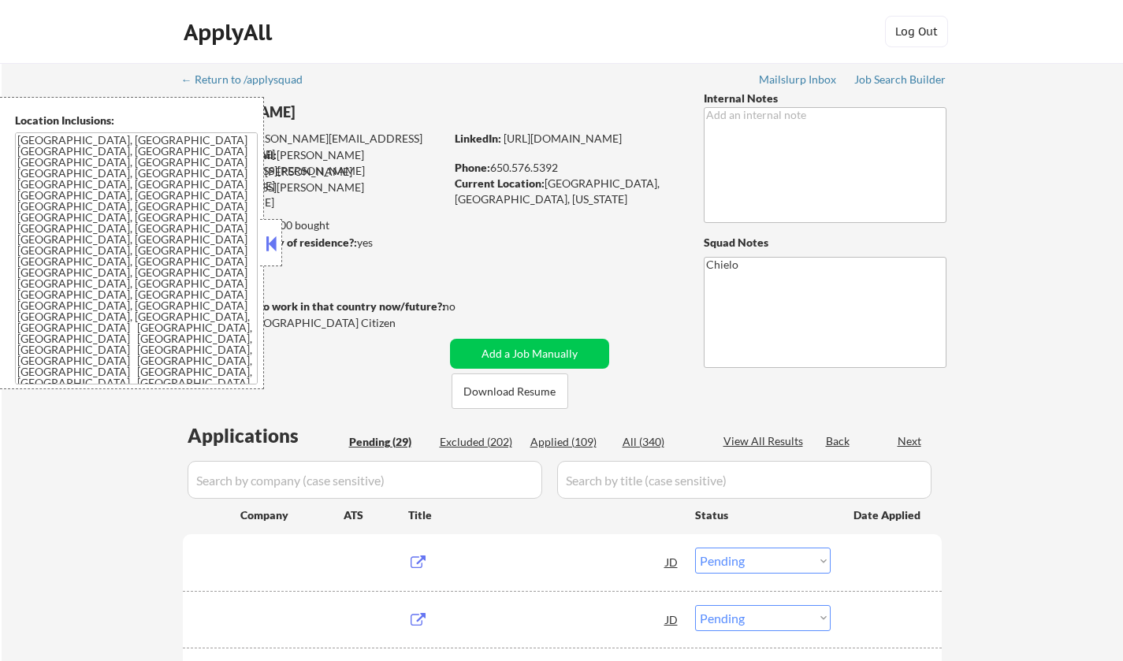
select select ""pending""
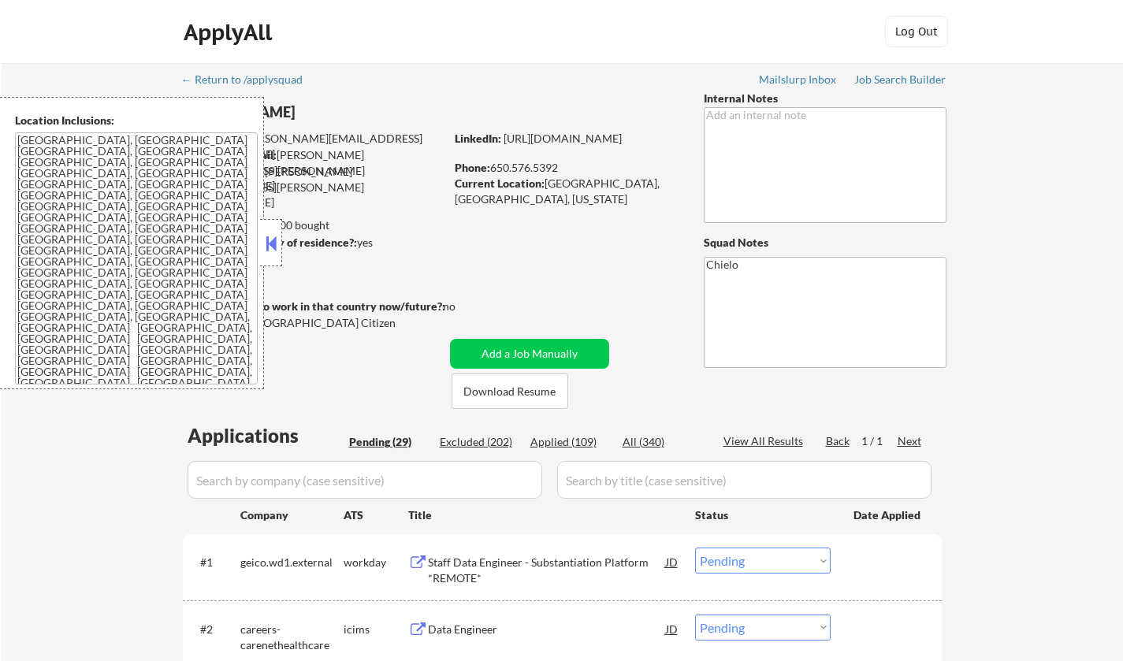
click at [272, 240] on button at bounding box center [271, 244] width 17 height 24
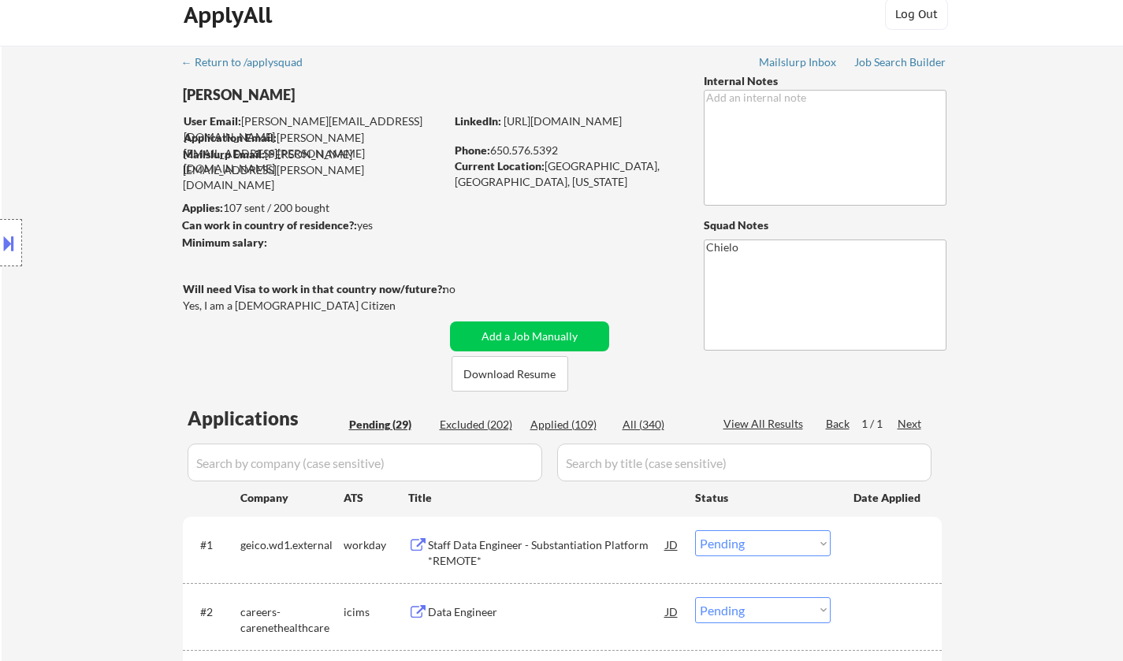
scroll to position [237, 0]
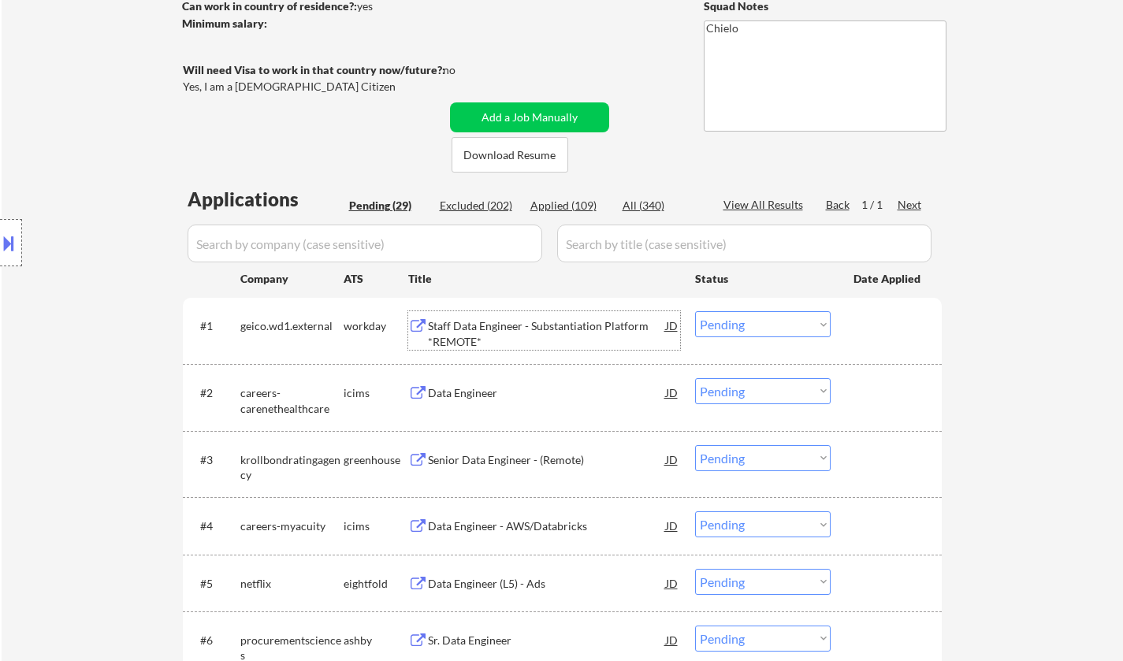
click at [534, 326] on div "Staff Data Engineer - Substantiation Platform *REMOTE*" at bounding box center [547, 334] width 238 height 31
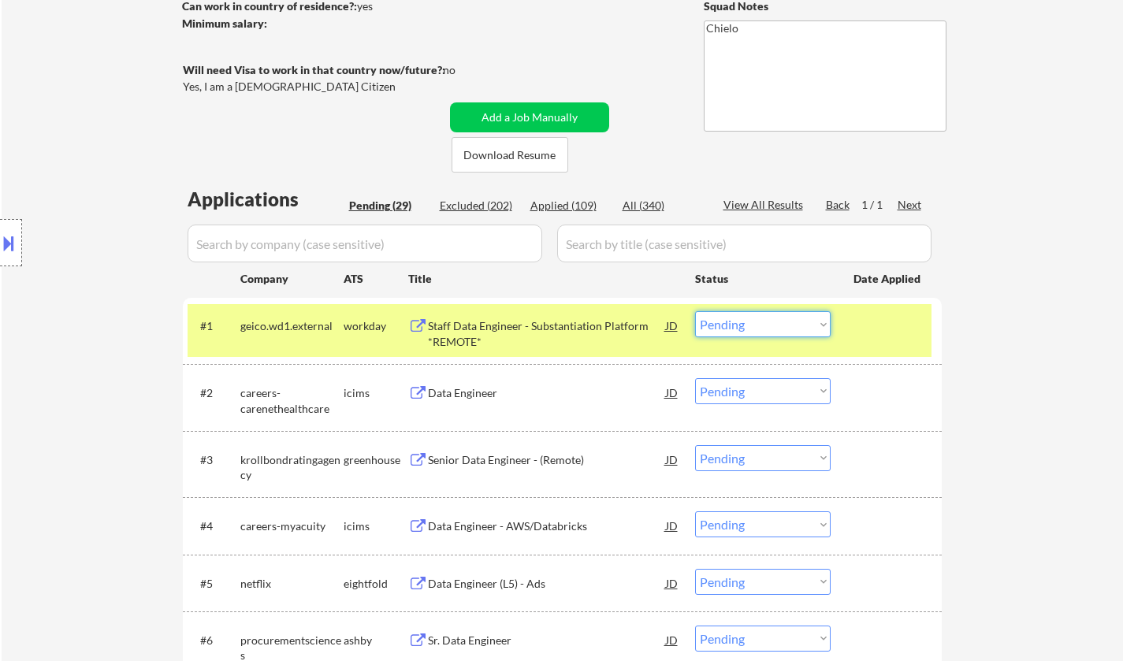
drag, startPoint x: 751, startPoint y: 324, endPoint x: 766, endPoint y: 335, distance: 18.6
click at [751, 324] on select "Choose an option... Pending Applied Excluded (Questions) Excluded (Expired) Exc…" at bounding box center [763, 324] width 136 height 26
click at [784, 318] on select "Choose an option... Pending Applied Excluded (Questions) Excluded (Expired) Exc…" at bounding box center [763, 324] width 136 height 26
click at [695, 311] on select "Choose an option... Pending Applied Excluded (Questions) Excluded (Expired) Exc…" at bounding box center [763, 324] width 136 height 26
select select ""pending""
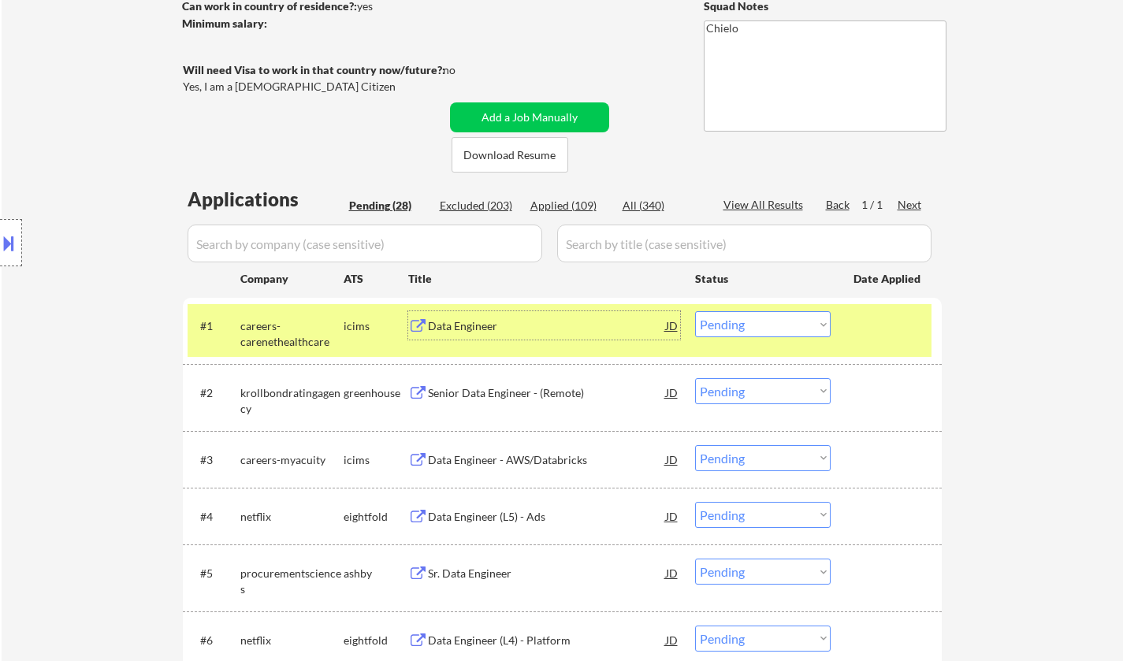
click at [460, 322] on div "Data Engineer" at bounding box center [547, 327] width 238 height 16
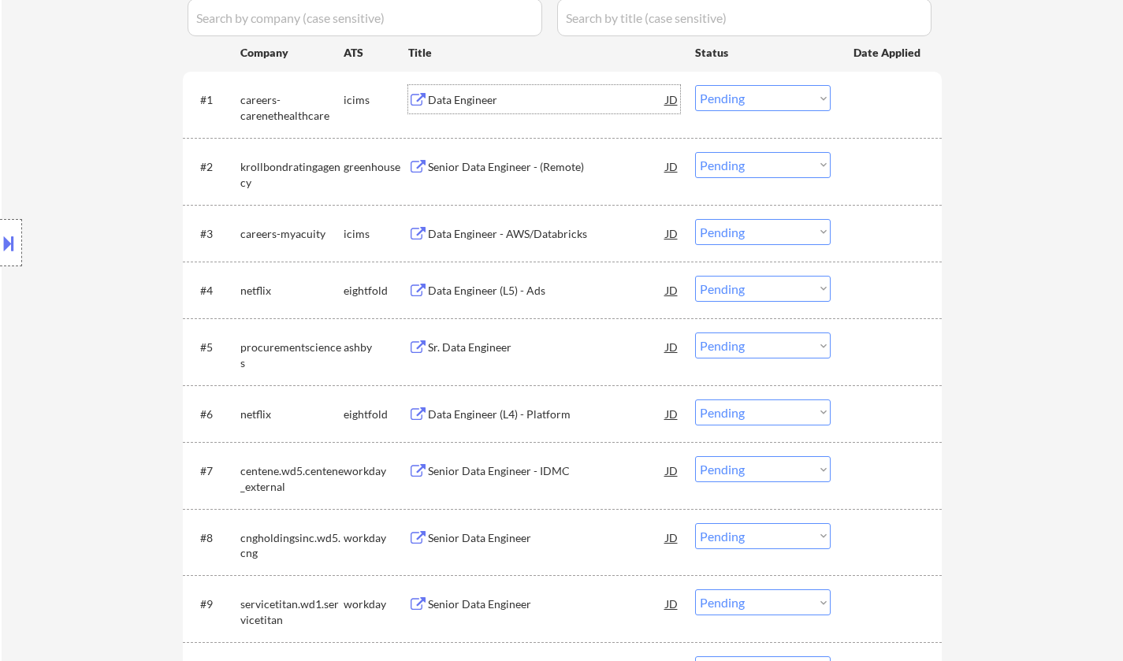
scroll to position [552, 0]
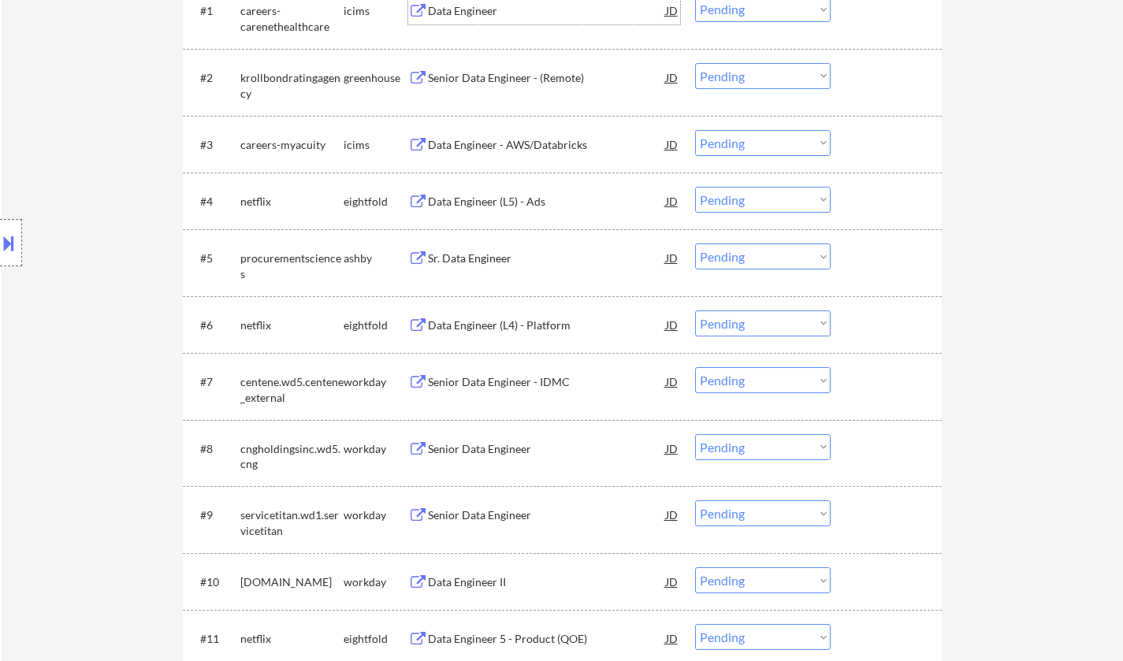
click at [774, 374] on select "Choose an option... Pending Applied Excluded (Questions) Excluded (Expired) Exc…" at bounding box center [763, 380] width 136 height 26
click at [695, 367] on select "Choose an option... Pending Applied Excluded (Questions) Excluded (Expired) Exc…" at bounding box center [763, 380] width 136 height 26
select select ""pending""
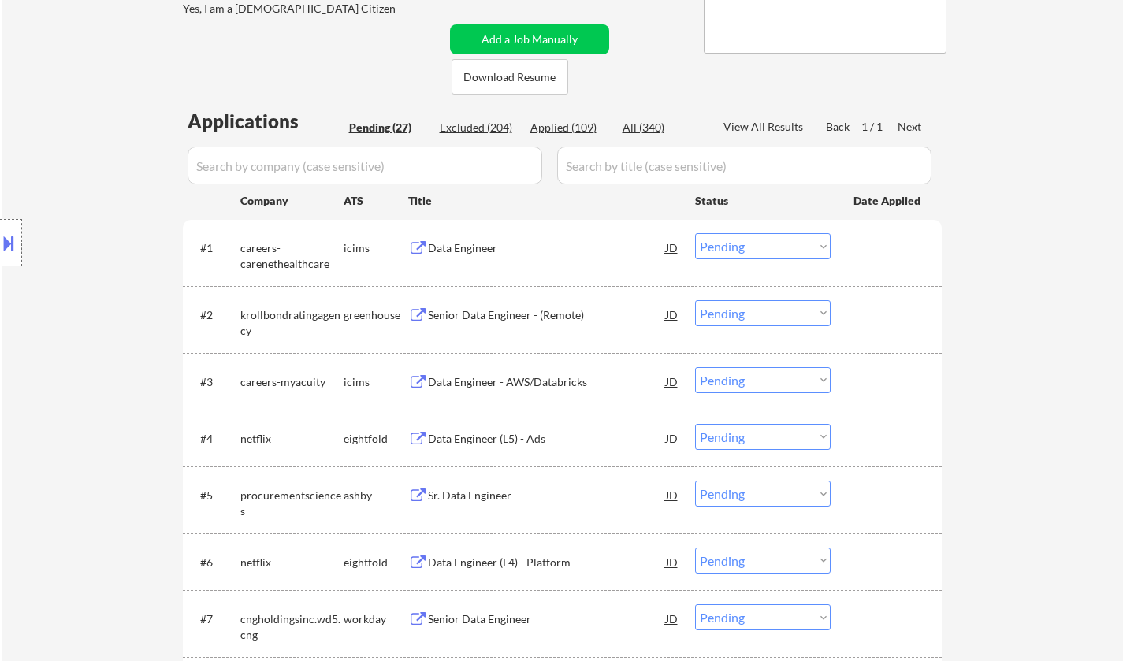
scroll to position [158, 0]
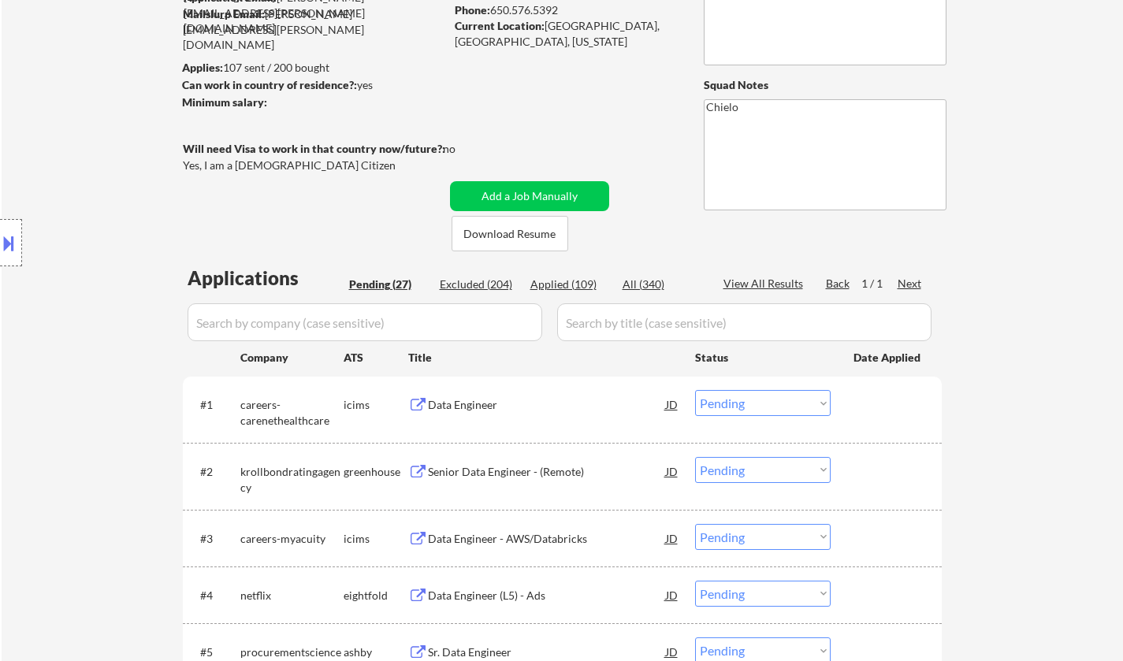
click at [483, 469] on div "Senior Data Engineer - (Remote)" at bounding box center [547, 472] width 238 height 16
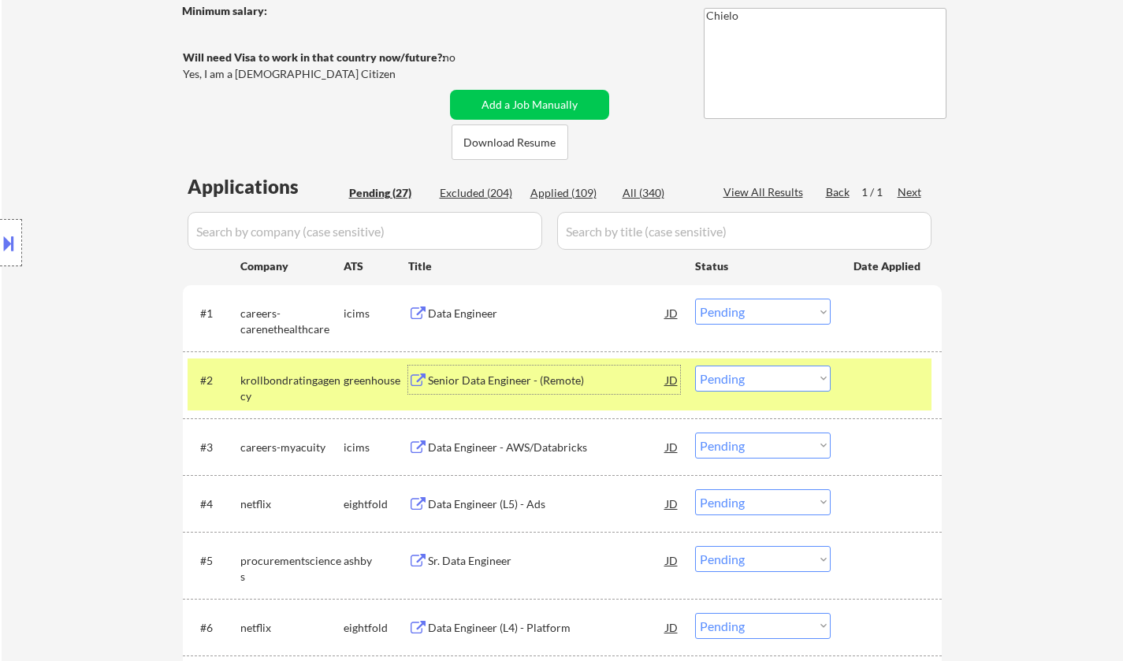
scroll to position [315, 0]
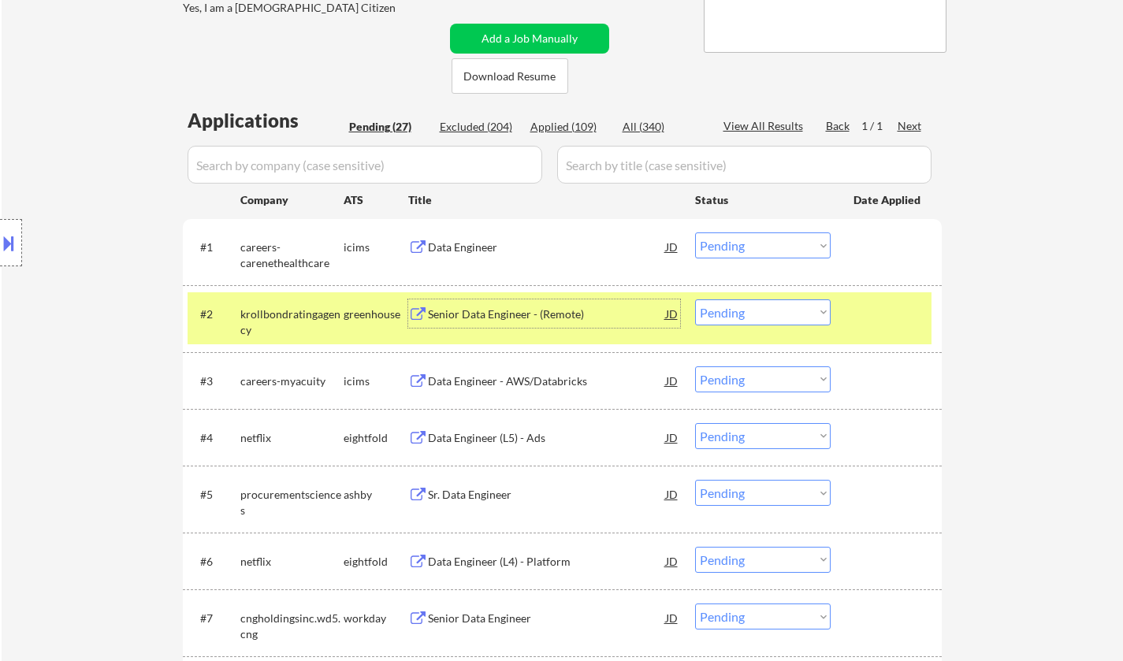
click at [784, 311] on select "Choose an option... Pending Applied Excluded (Questions) Excluded (Expired) Exc…" at bounding box center [763, 313] width 136 height 26
click at [695, 300] on select "Choose an option... Pending Applied Excluded (Questions) Excluded (Expired) Exc…" at bounding box center [763, 313] width 136 height 26
select select ""pending""
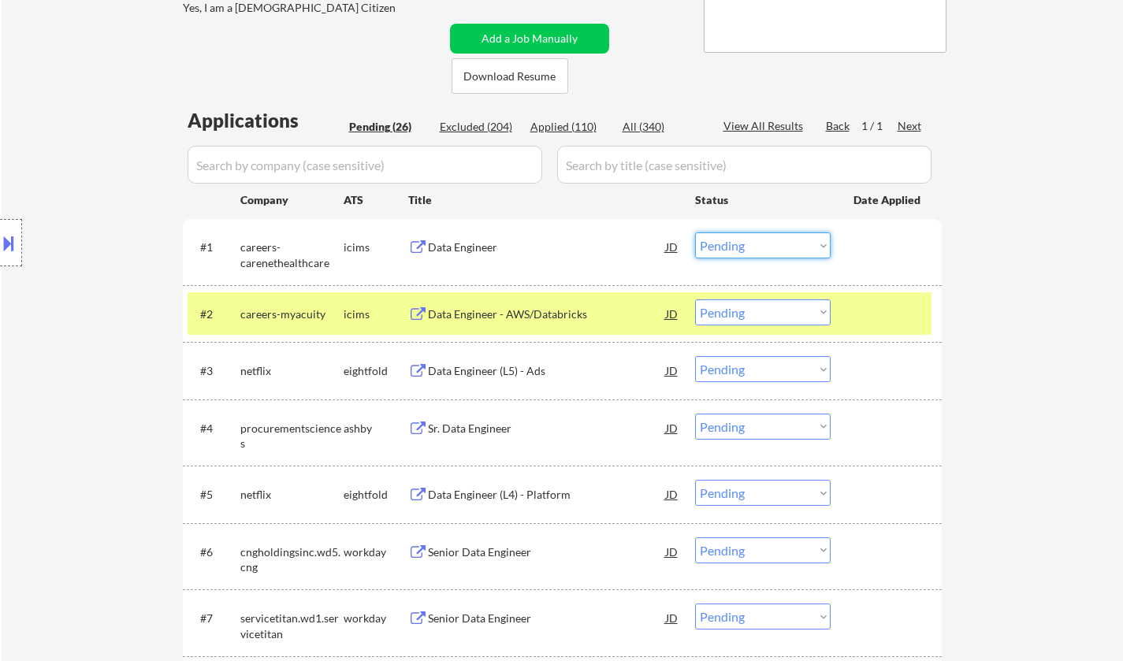
click at [755, 250] on select "Choose an option... Pending Applied Excluded (Questions) Excluded (Expired) Exc…" at bounding box center [763, 246] width 136 height 26
click at [695, 233] on select "Choose an option... Pending Applied Excluded (Questions) Excluded (Expired) Exc…" at bounding box center [763, 246] width 136 height 26
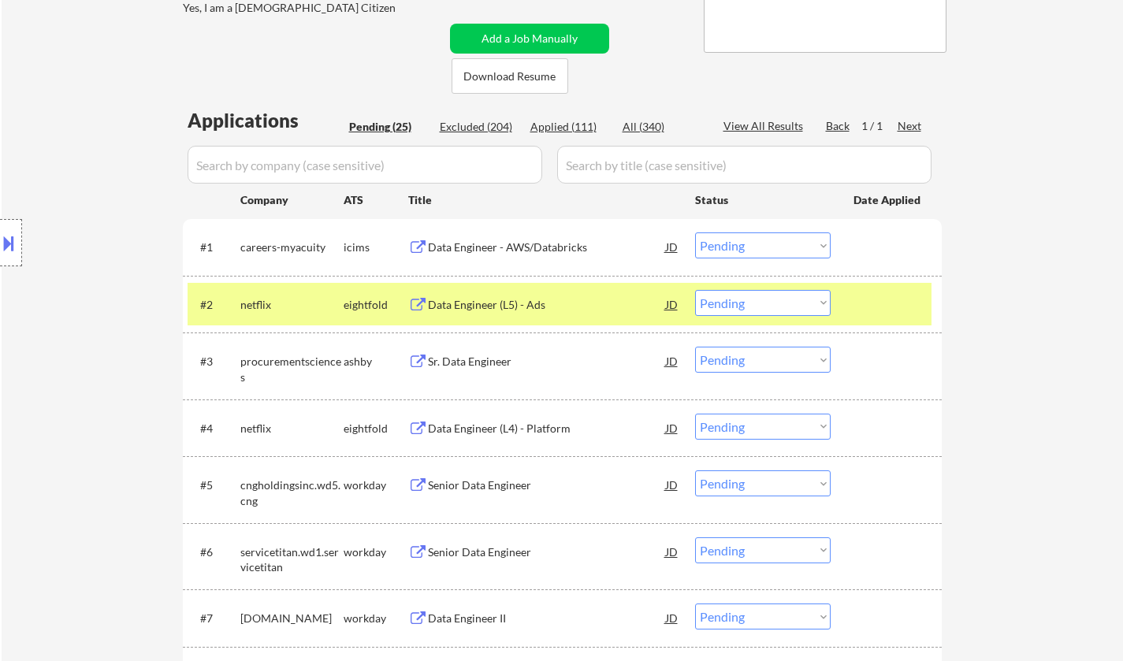
click at [507, 248] on div "Data Engineer - AWS/Databricks" at bounding box center [547, 248] width 238 height 16
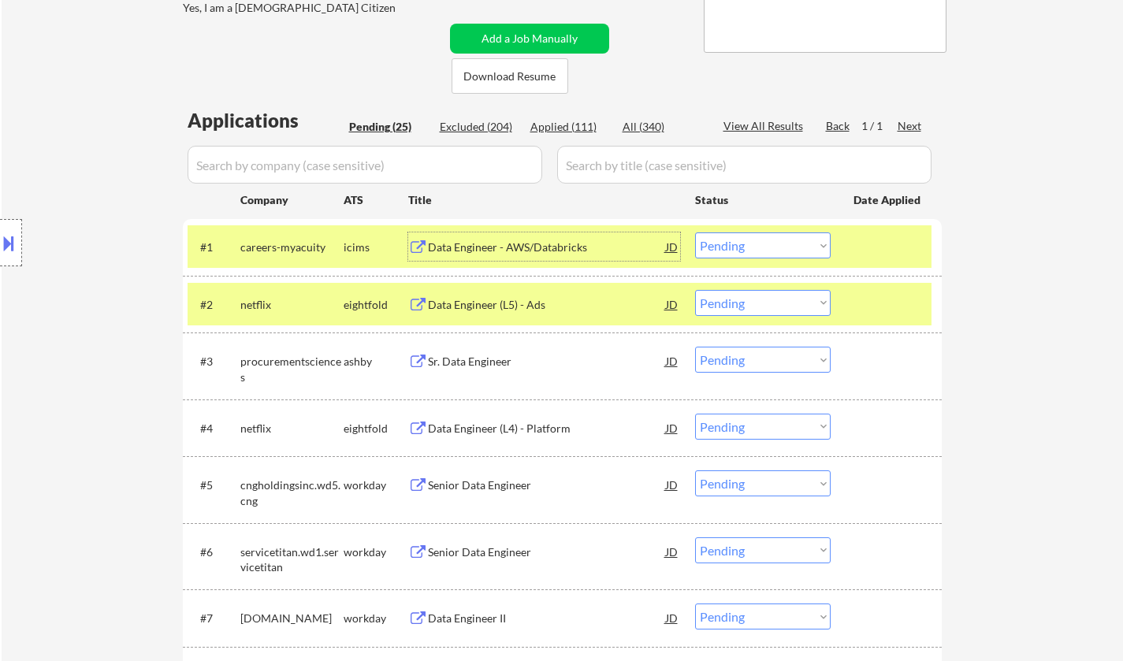
click at [767, 245] on select "Choose an option... Pending Applied Excluded (Questions) Excluded (Expired) Exc…" at bounding box center [763, 246] width 136 height 26
click at [695, 233] on select "Choose an option... Pending Applied Excluded (Questions) Excluded (Expired) Exc…" at bounding box center [763, 246] width 136 height 26
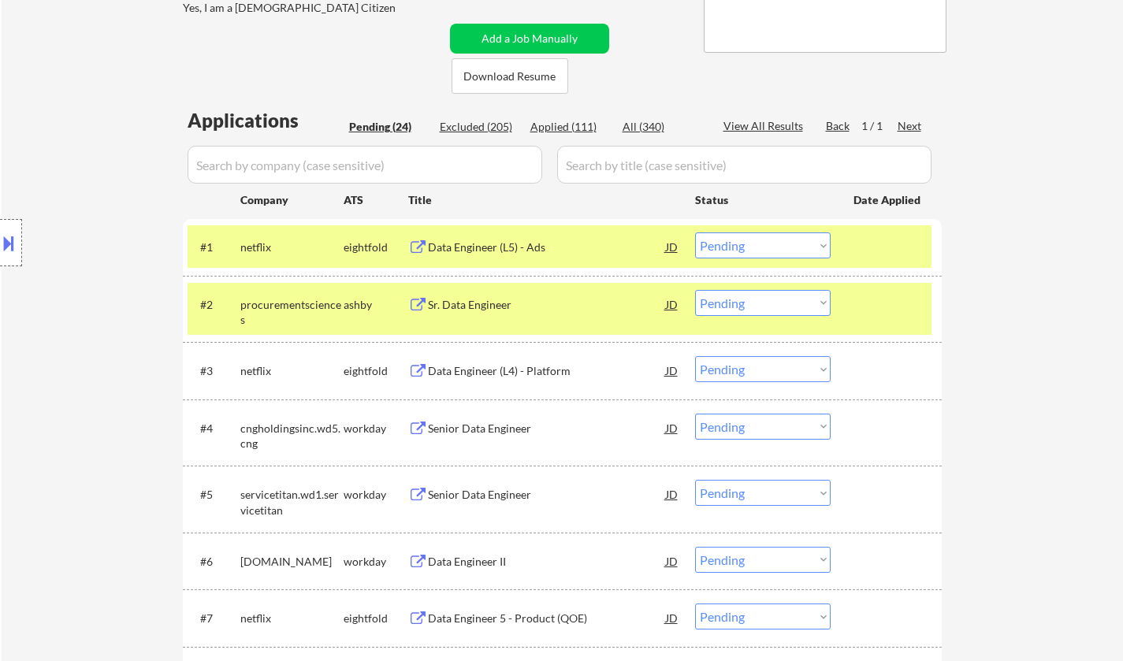
click at [486, 240] on div "Data Engineer (L5) - Ads" at bounding box center [547, 247] width 238 height 28
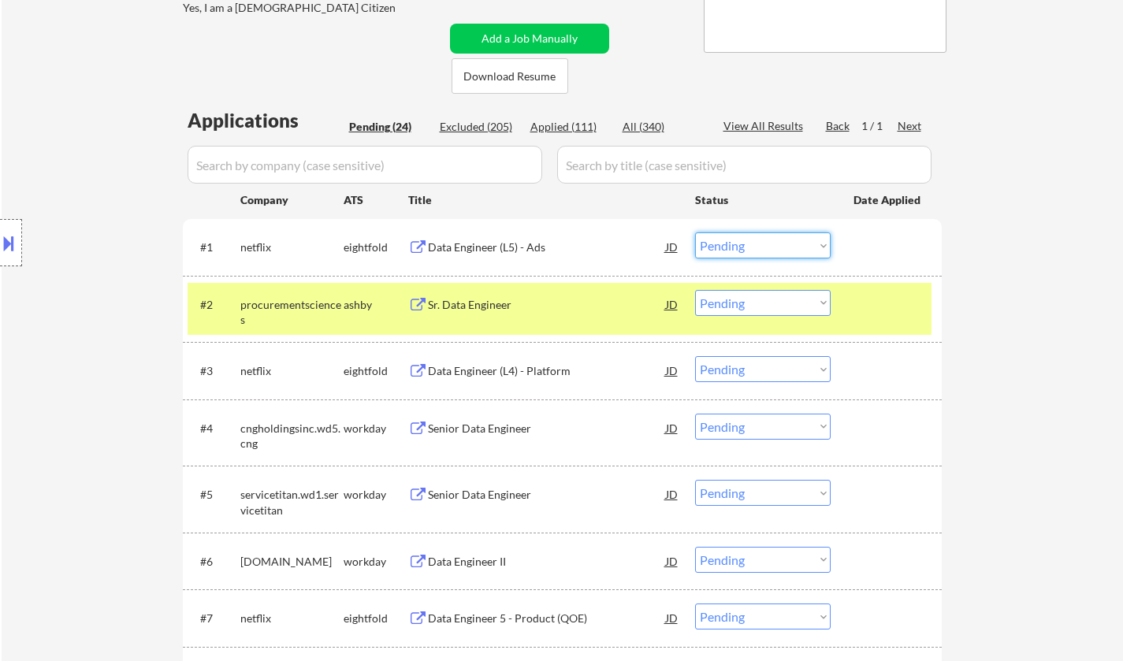
drag, startPoint x: 741, startPoint y: 245, endPoint x: 743, endPoint y: 257, distance: 12.1
click at [741, 245] on select "Choose an option... Pending Applied Excluded (Questions) Excluded (Expired) Exc…" at bounding box center [763, 246] width 136 height 26
click at [695, 233] on select "Choose an option... Pending Applied Excluded (Questions) Excluded (Expired) Exc…" at bounding box center [763, 246] width 136 height 26
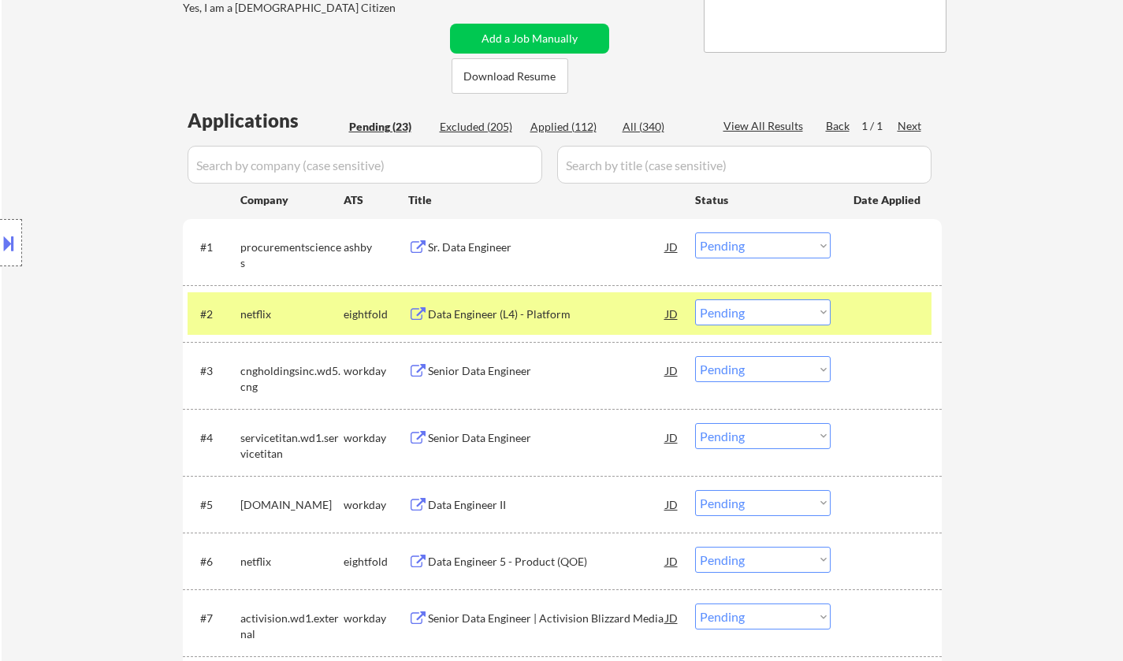
click at [469, 248] on div "Sr. Data Engineer" at bounding box center [547, 248] width 238 height 16
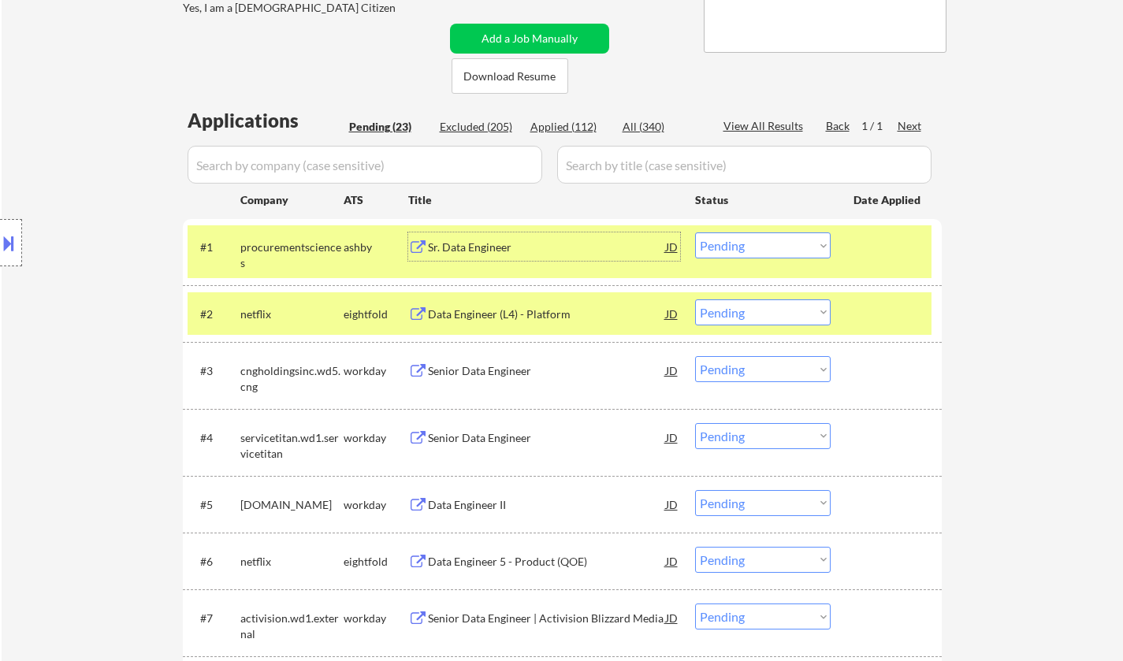
click at [776, 247] on select "Choose an option... Pending Applied Excluded (Questions) Excluded (Expired) Exc…" at bounding box center [763, 246] width 136 height 26
click at [695, 233] on select "Choose an option... Pending Applied Excluded (Questions) Excluded (Expired) Exc…" at bounding box center [763, 246] width 136 height 26
select select ""pending""
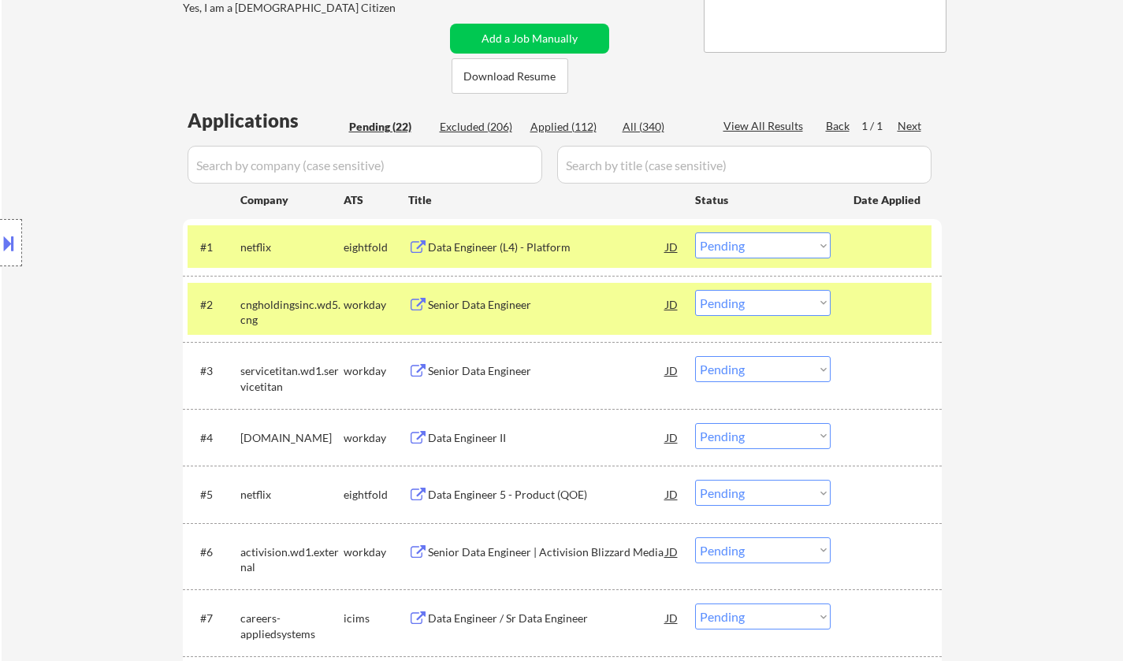
click at [473, 305] on div "Senior Data Engineer" at bounding box center [547, 305] width 238 height 16
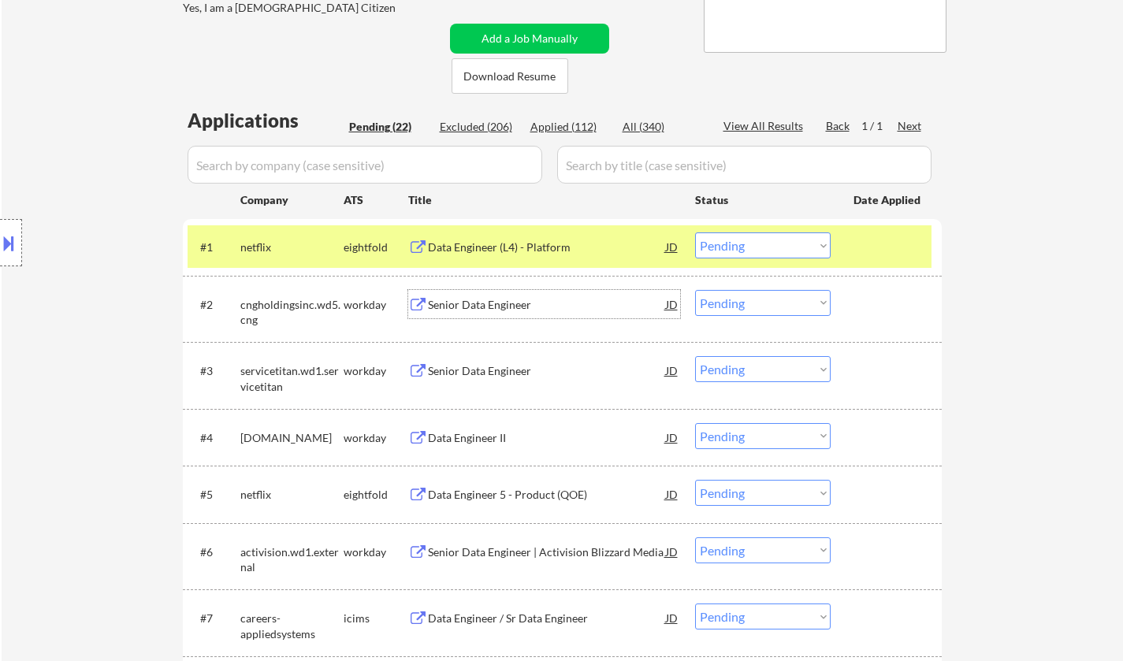
drag, startPoint x: 737, startPoint y: 305, endPoint x: 741, endPoint y: 315, distance: 10.2
click at [738, 305] on select "Choose an option... Pending Applied Excluded (Questions) Excluded (Expired) Exc…" at bounding box center [763, 303] width 136 height 26
click at [695, 290] on select "Choose an option... Pending Applied Excluded (Questions) Excluded (Expired) Exc…" at bounding box center [763, 303] width 136 height 26
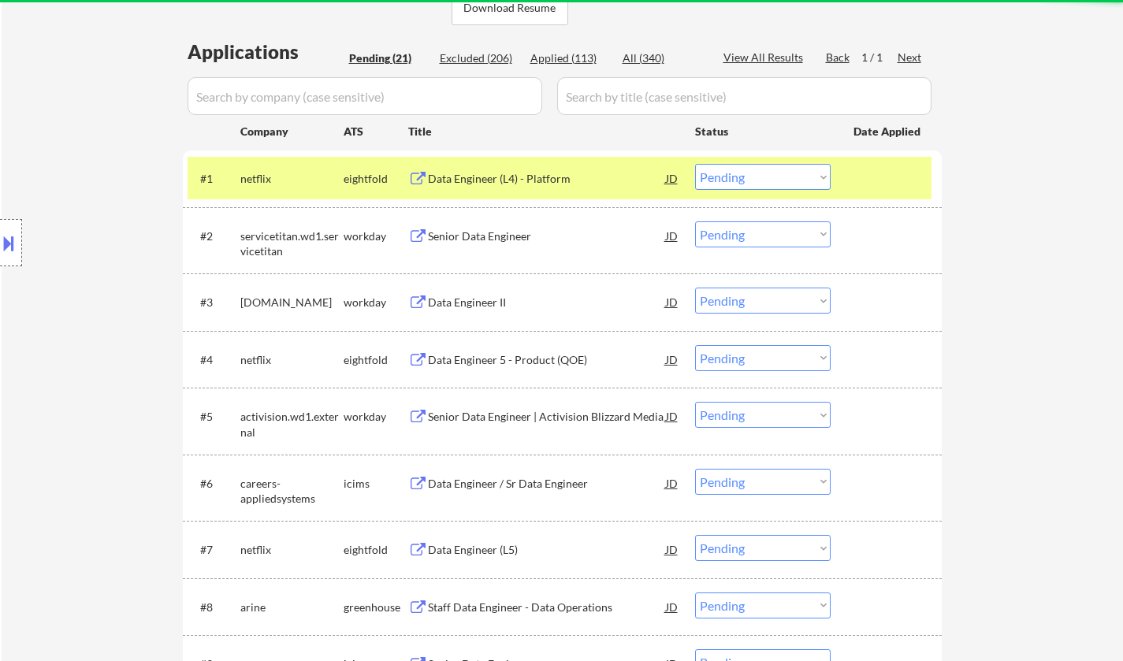
scroll to position [394, 0]
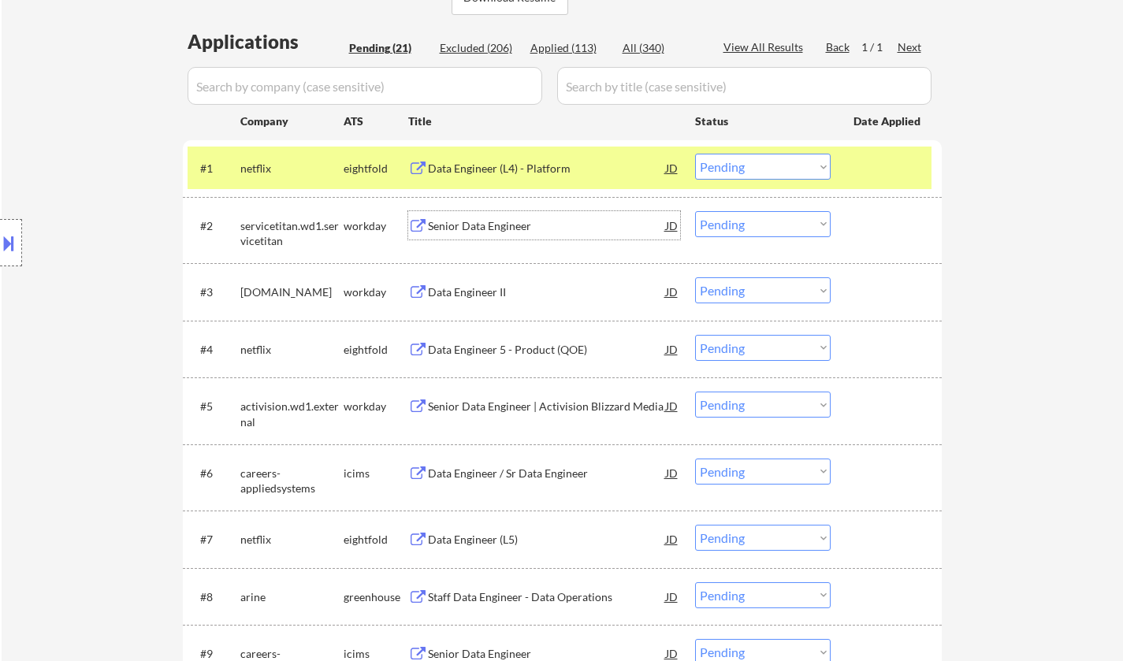
click at [483, 222] on div "Senior Data Engineer" at bounding box center [547, 226] width 238 height 16
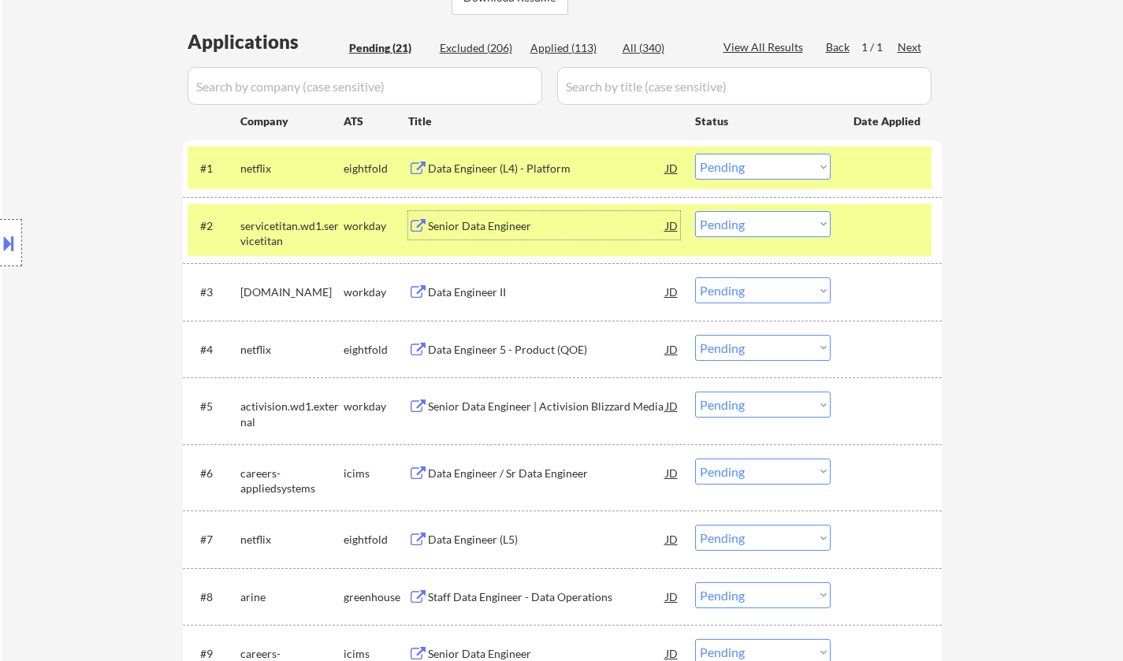
drag, startPoint x: 750, startPoint y: 223, endPoint x: 754, endPoint y: 233, distance: 11.0
click at [750, 223] on select "Choose an option... Pending Applied Excluded (Questions) Excluded (Expired) Exc…" at bounding box center [763, 224] width 136 height 26
click at [695, 211] on select "Choose an option... Pending Applied Excluded (Questions) Excluded (Expired) Exc…" at bounding box center [763, 224] width 136 height 26
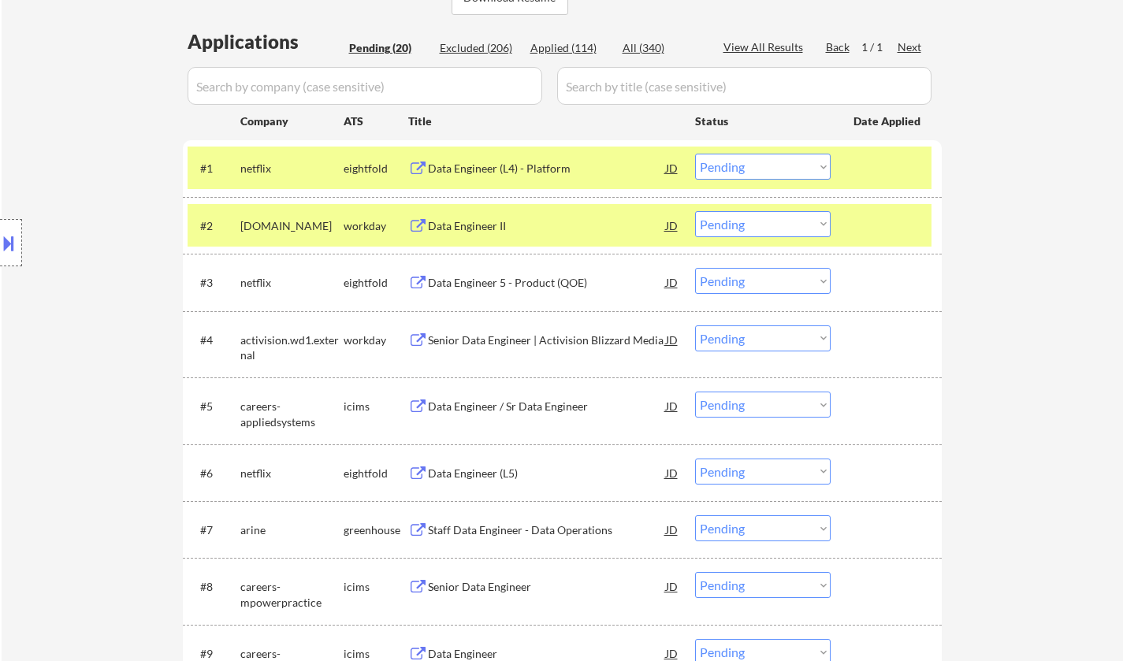
click at [468, 217] on div "Data Engineer II" at bounding box center [547, 225] width 238 height 28
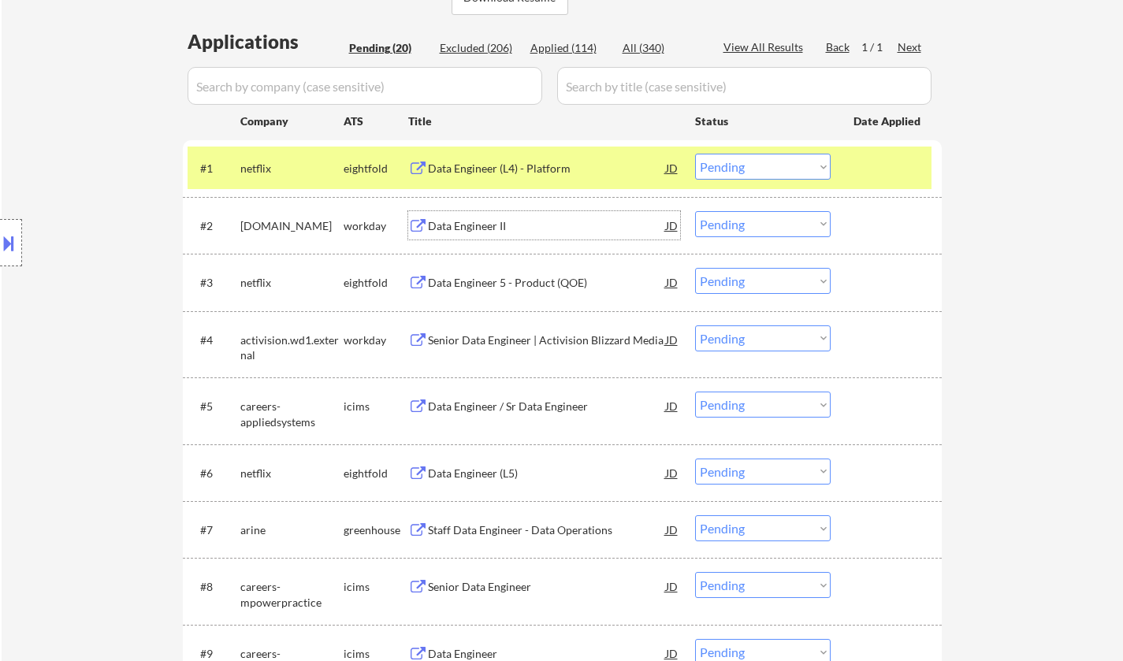
click at [796, 222] on select "Choose an option... Pending Applied Excluded (Questions) Excluded (Expired) Exc…" at bounding box center [763, 224] width 136 height 26
click at [695, 211] on select "Choose an option... Pending Applied Excluded (Questions) Excluded (Expired) Exc…" at bounding box center [763, 224] width 136 height 26
select select ""pending""
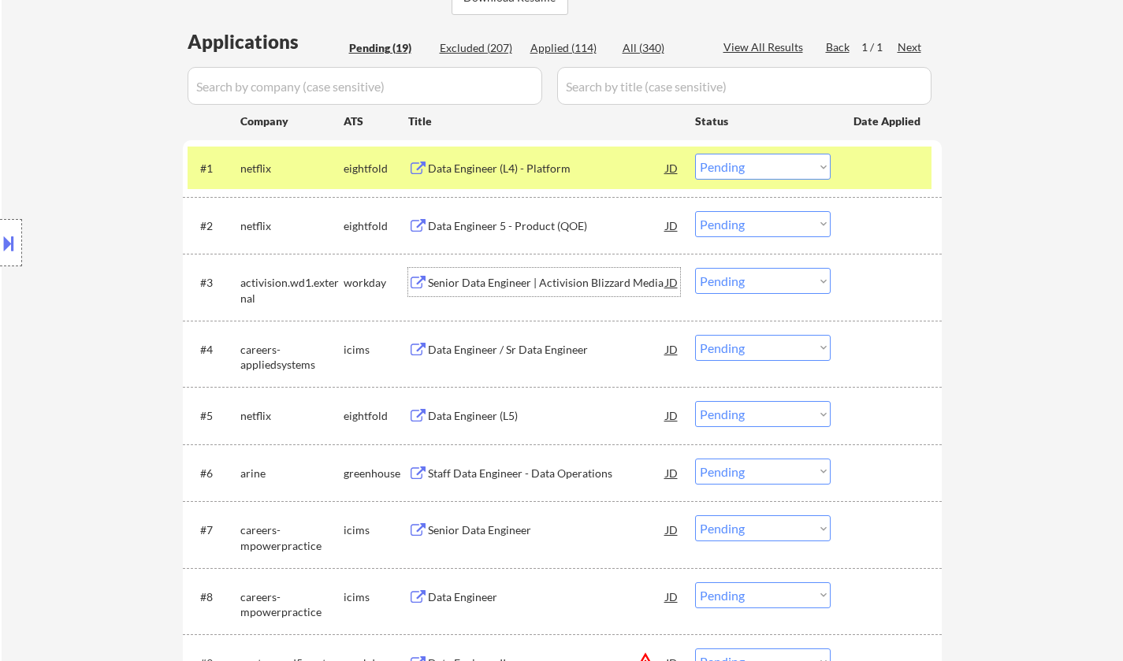
click at [528, 281] on div "Senior Data Engineer | Activision Blizzard Media" at bounding box center [547, 283] width 238 height 16
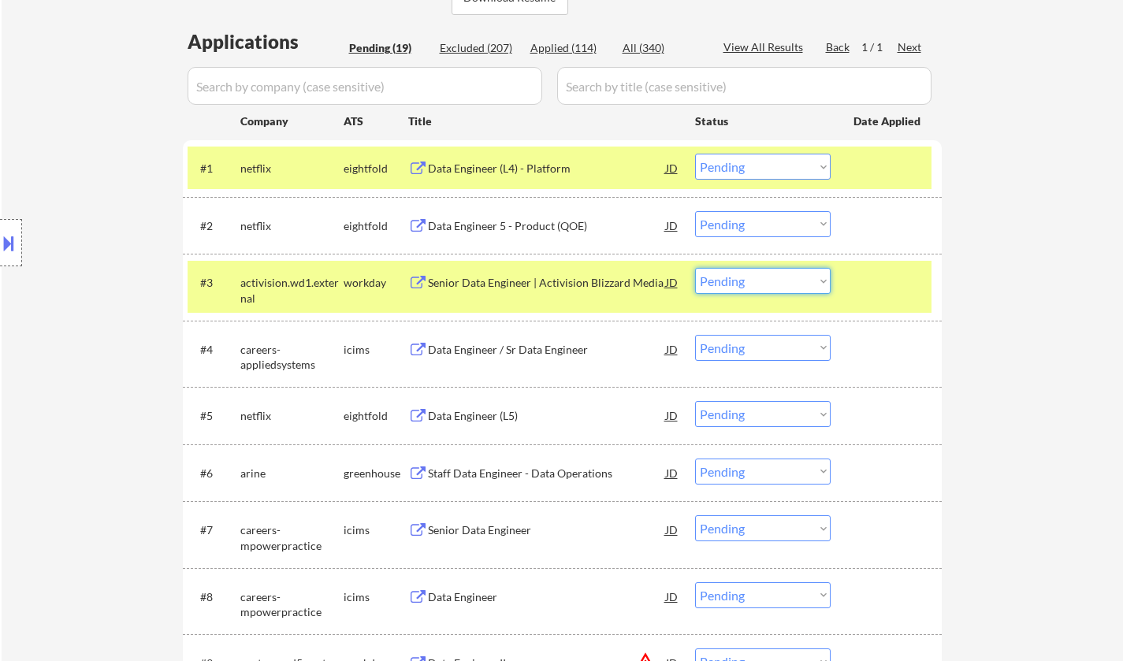
click at [761, 283] on select "Choose an option... Pending Applied Excluded (Questions) Excluded (Expired) Exc…" at bounding box center [763, 281] width 136 height 26
click at [695, 268] on select "Choose an option... Pending Applied Excluded (Questions) Excluded (Expired) Exc…" at bounding box center [763, 281] width 136 height 26
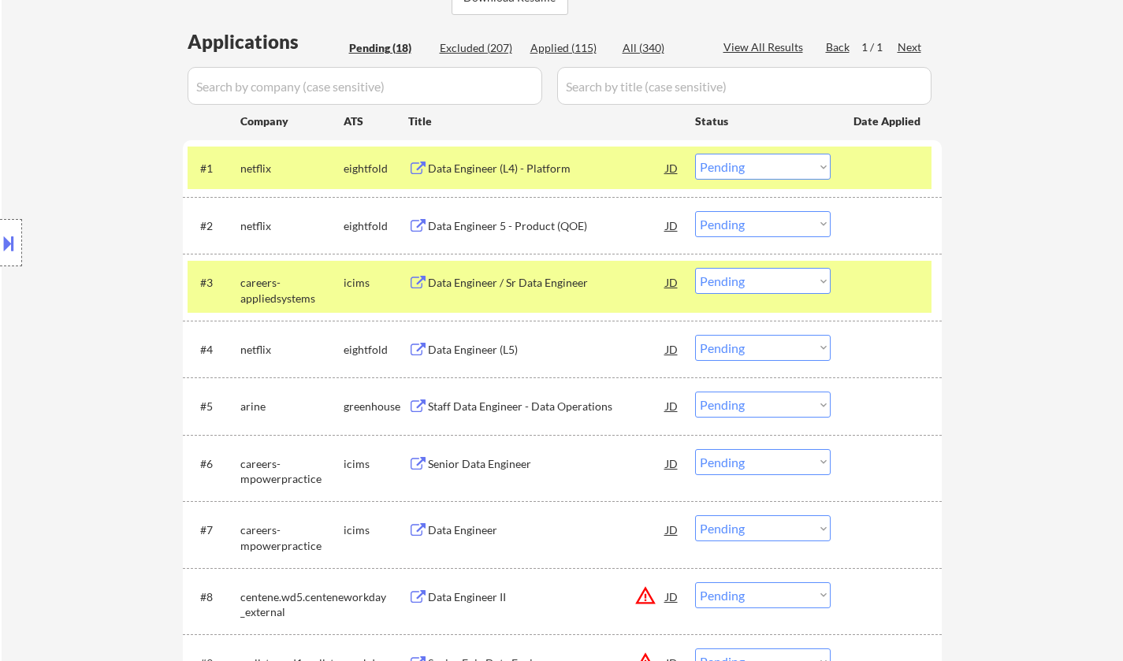
scroll to position [473, 0]
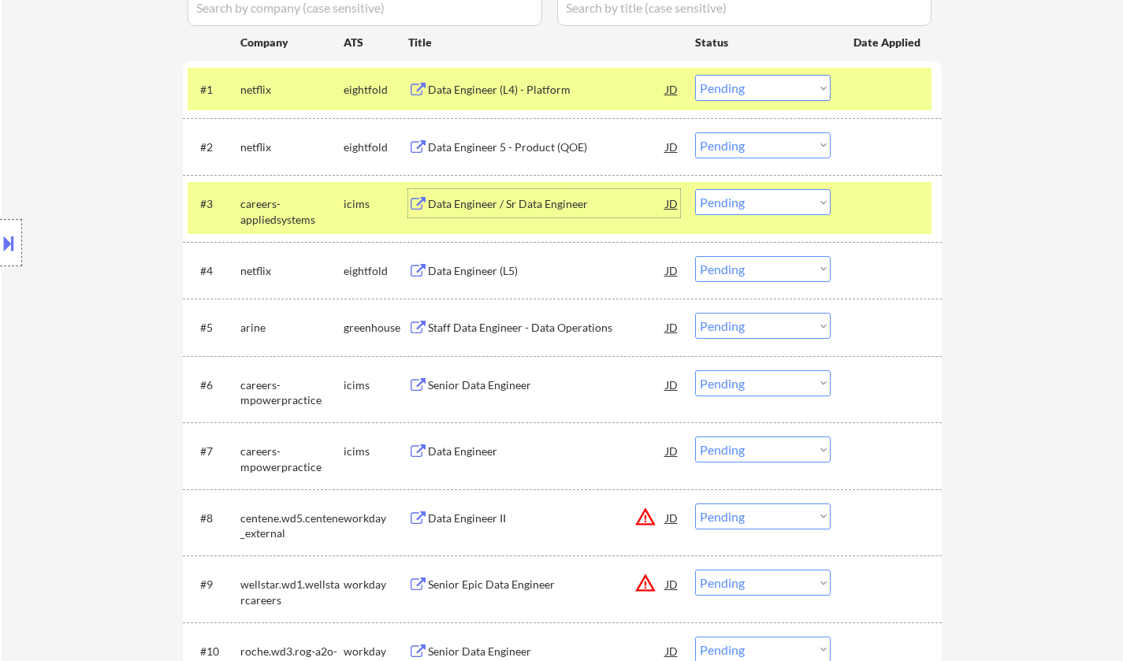
click at [530, 202] on div "Data Engineer / Sr Data Engineer" at bounding box center [547, 204] width 238 height 16
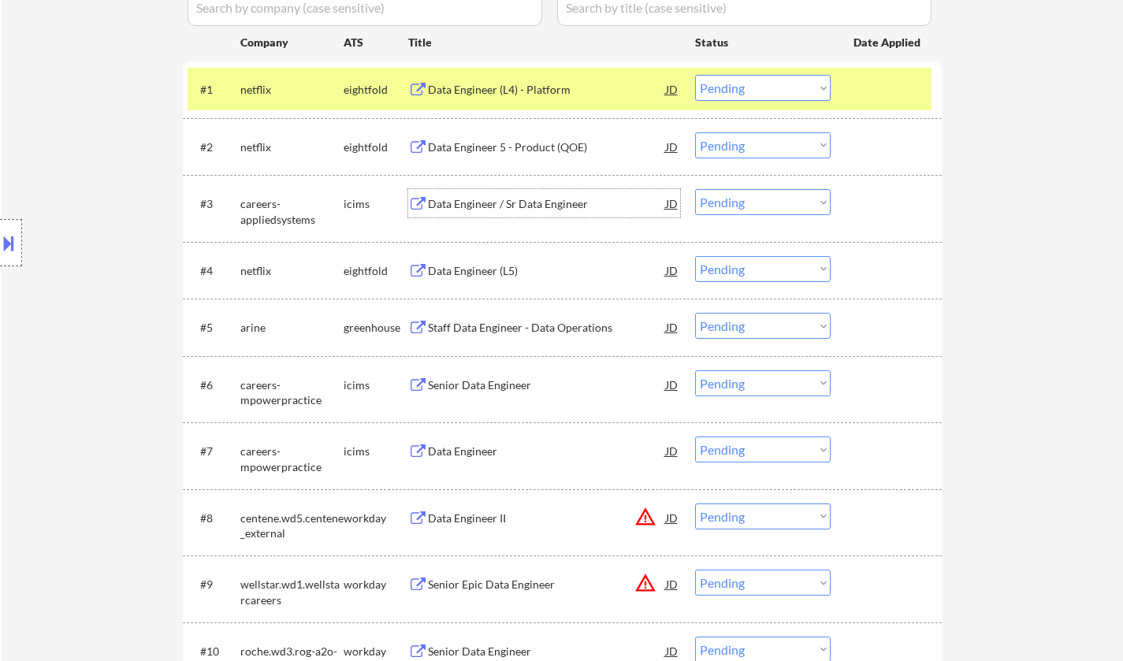
click at [501, 199] on div "Data Engineer / Sr Data Engineer" at bounding box center [547, 204] width 238 height 16
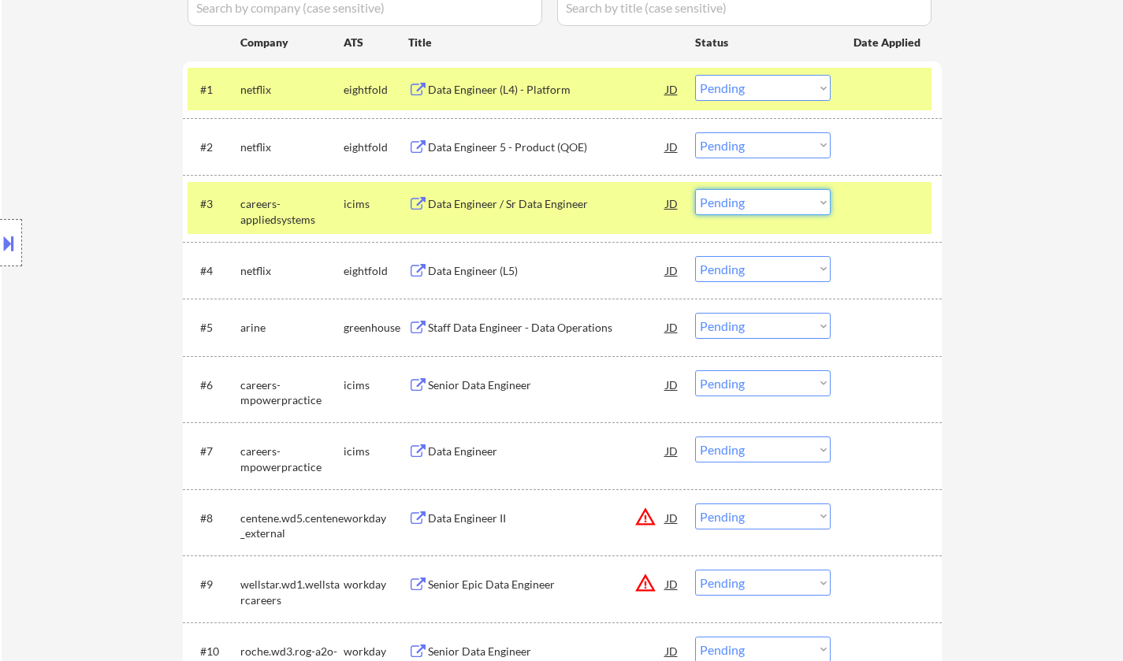
click at [749, 198] on select "Choose an option... Pending Applied Excluded (Questions) Excluded (Expired) Exc…" at bounding box center [763, 202] width 136 height 26
click at [695, 189] on select "Choose an option... Pending Applied Excluded (Questions) Excluded (Expired) Exc…" at bounding box center [763, 202] width 136 height 26
select select ""pending""
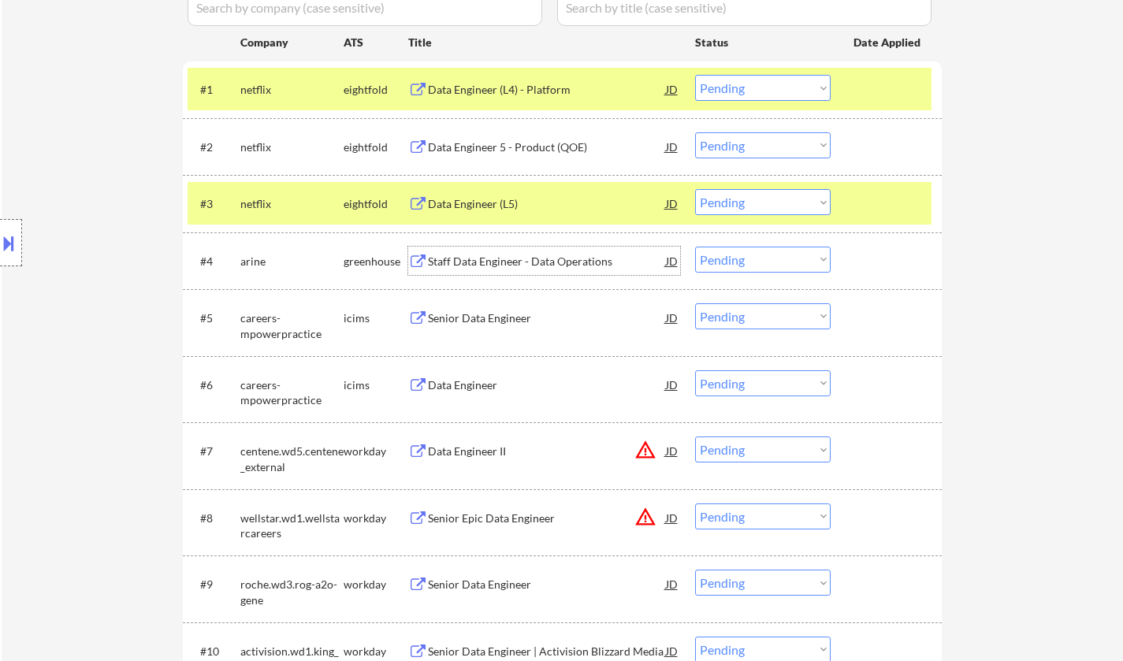
click at [494, 265] on div "Staff Data Engineer - Data Operations" at bounding box center [547, 262] width 238 height 16
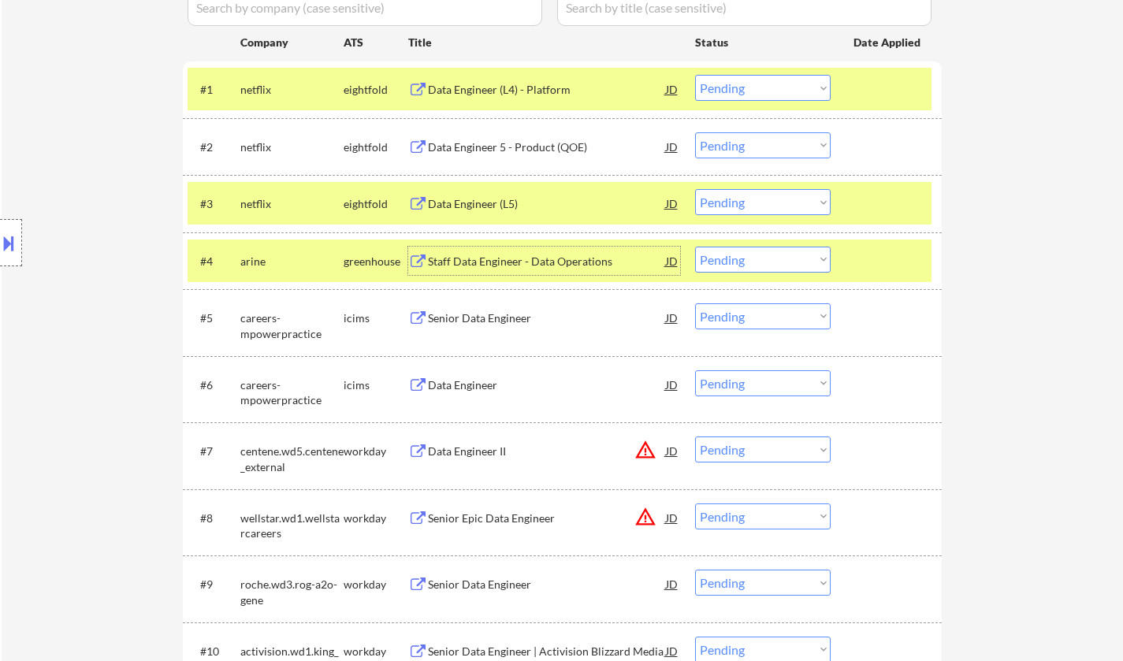
drag, startPoint x: 765, startPoint y: 260, endPoint x: 774, endPoint y: 270, distance: 13.9
click at [765, 260] on select "Choose an option... Pending Applied Excluded (Questions) Excluded (Expired) Exc…" at bounding box center [763, 260] width 136 height 26
click at [695, 247] on select "Choose an option... Pending Applied Excluded (Questions) Excluded (Expired) Exc…" at bounding box center [763, 260] width 136 height 26
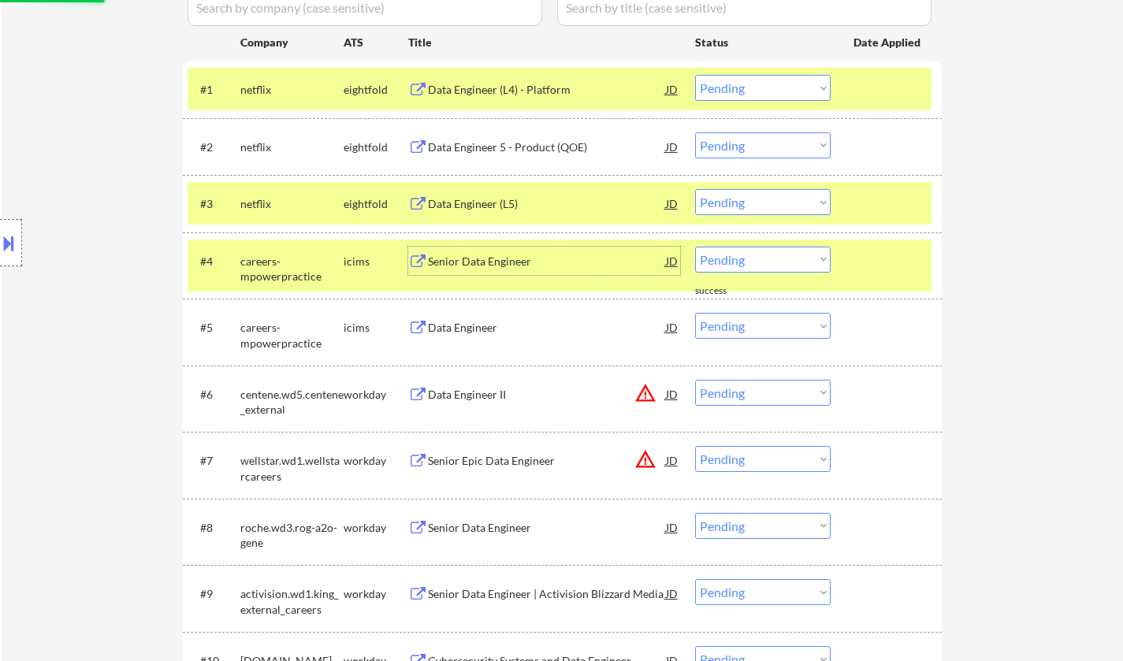
click at [463, 259] on div "Senior Data Engineer" at bounding box center [547, 262] width 238 height 16
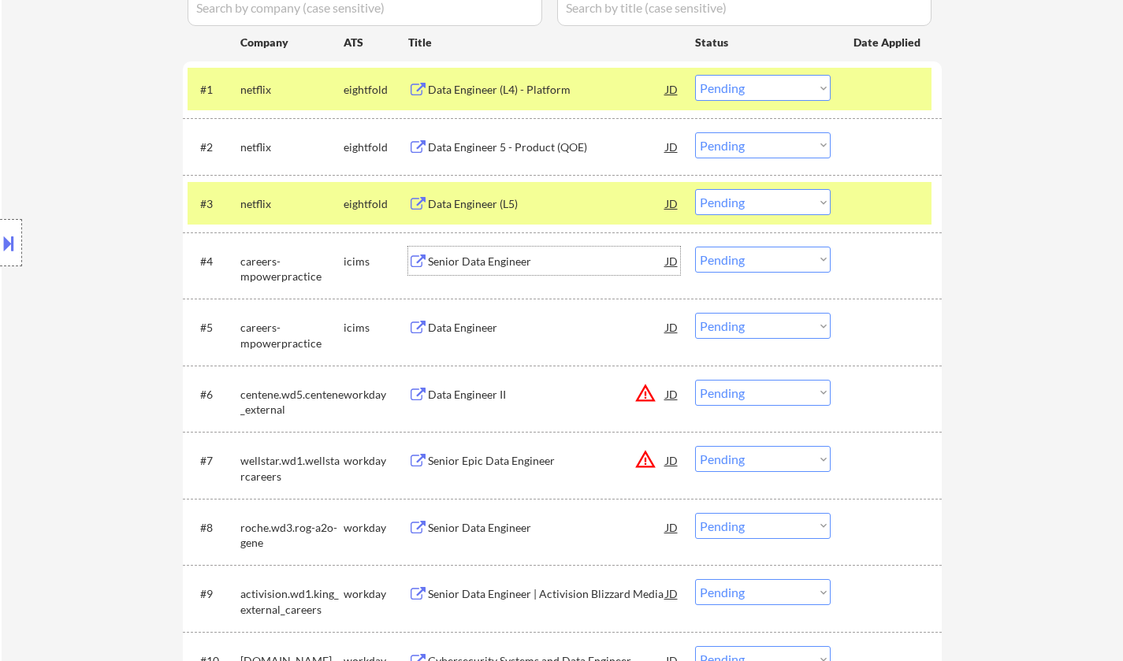
click at [2, 255] on button at bounding box center [8, 243] width 17 height 26
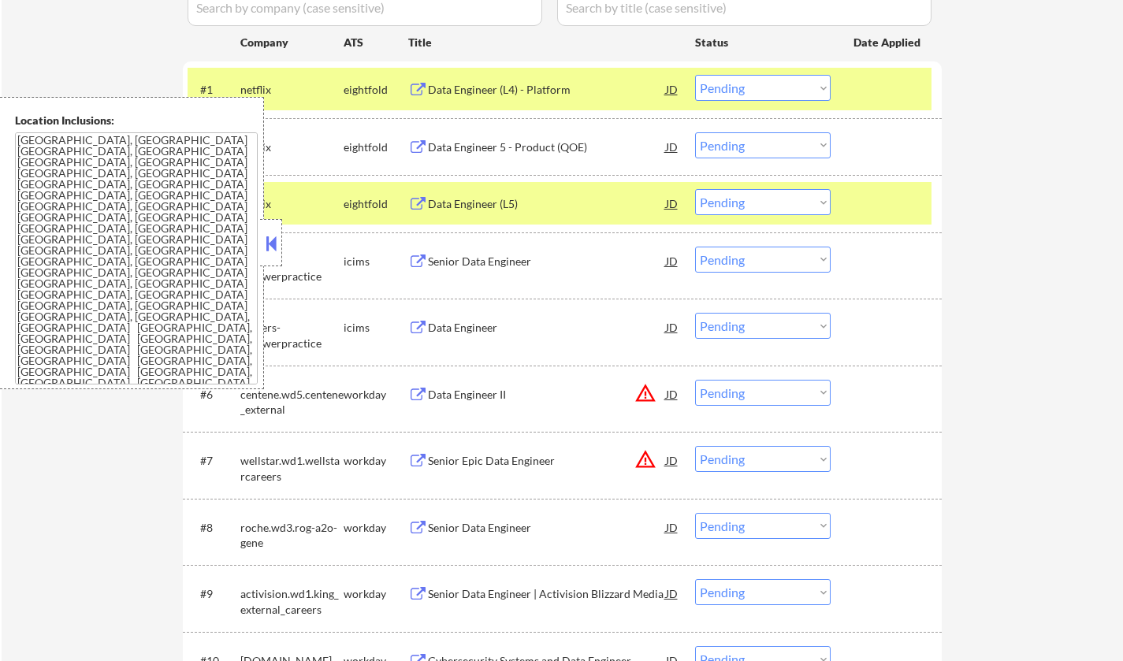
drag, startPoint x: 270, startPoint y: 240, endPoint x: 285, endPoint y: 155, distance: 86.6
click at [270, 237] on button at bounding box center [271, 244] width 17 height 24
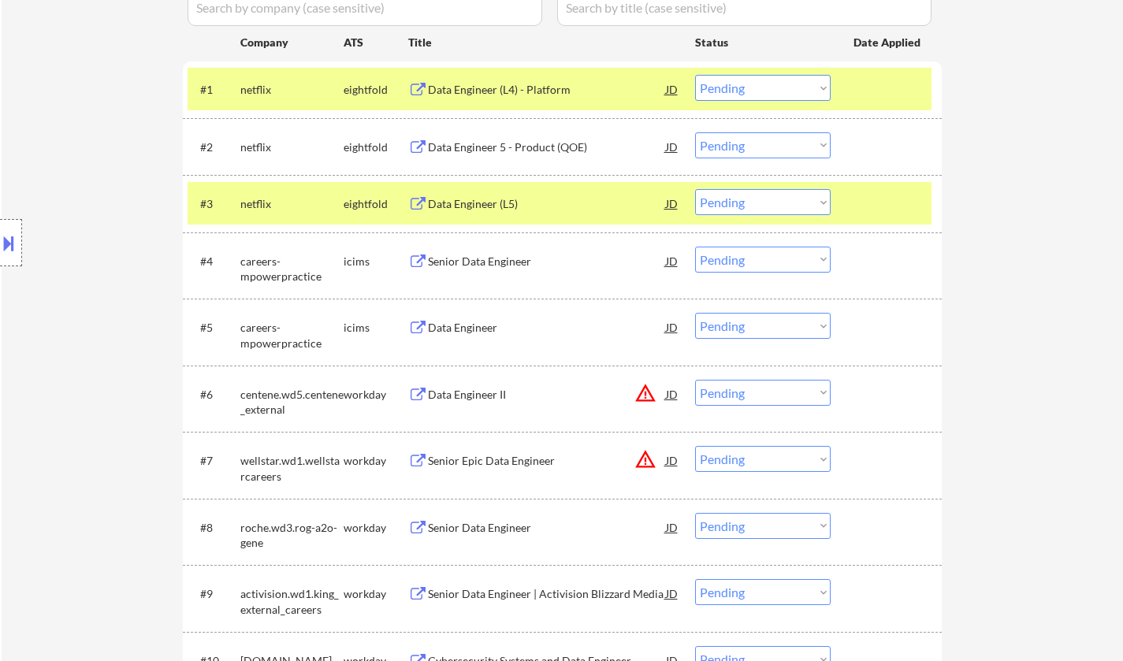
click at [776, 265] on select "Choose an option... Pending Applied Excluded (Questions) Excluded (Expired) Exc…" at bounding box center [763, 260] width 136 height 26
click at [695, 247] on select "Choose an option... Pending Applied Excluded (Questions) Excluded (Expired) Exc…" at bounding box center [763, 260] width 136 height 26
select select ""pending""
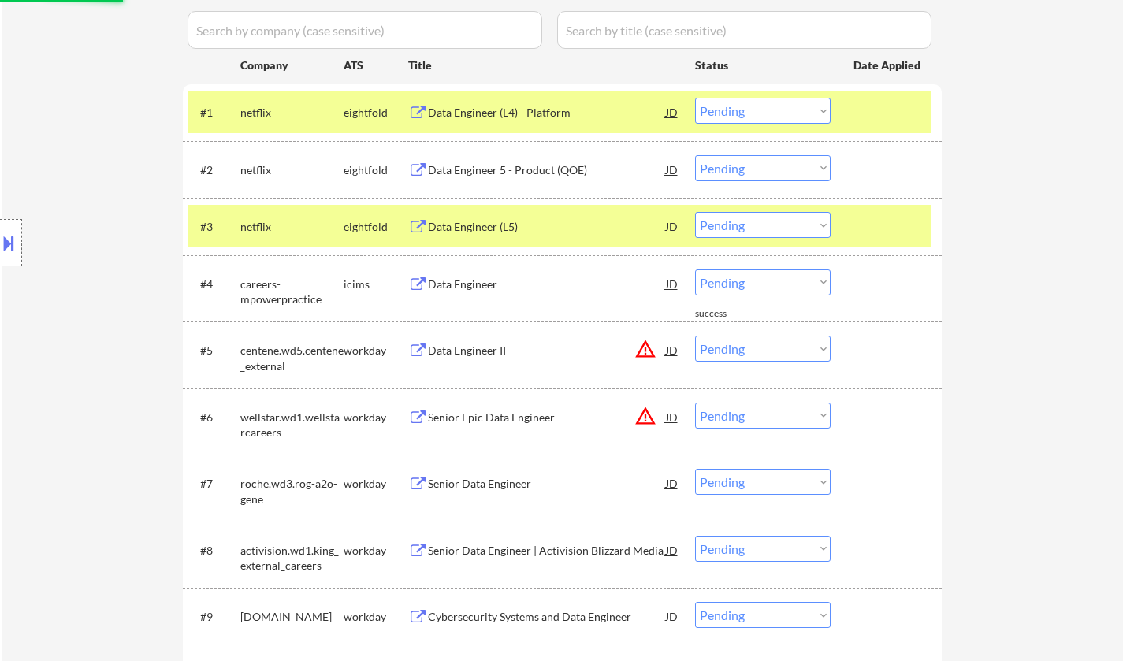
scroll to position [552, 0]
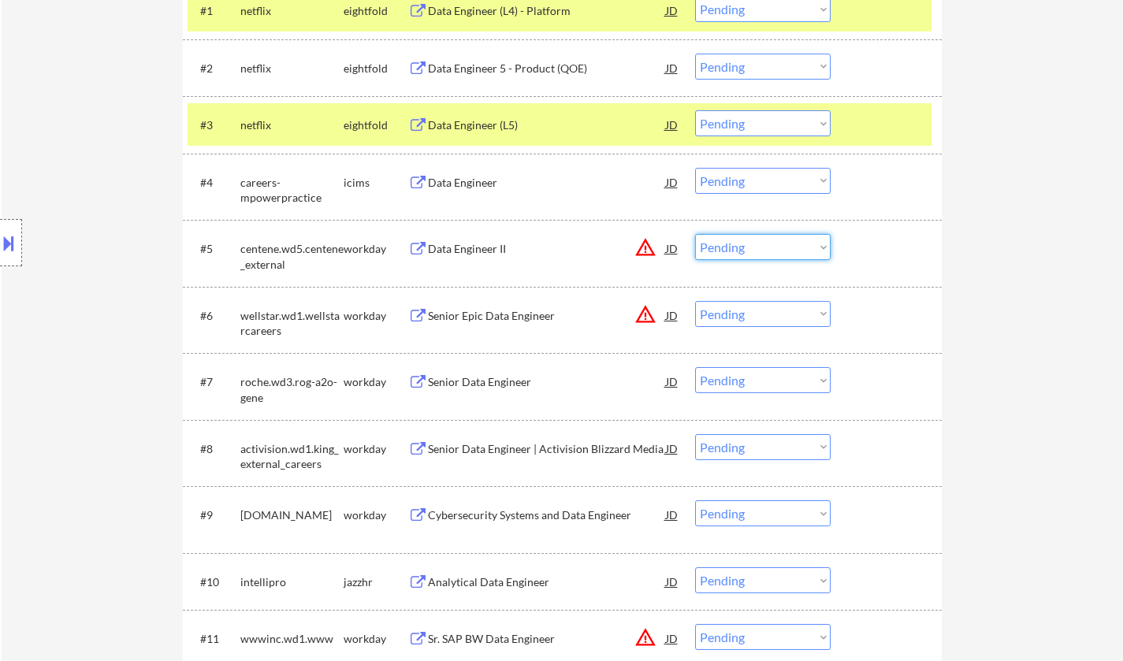
drag, startPoint x: 784, startPoint y: 245, endPoint x: 794, endPoint y: 259, distance: 16.4
click at [786, 246] on select "Choose an option... Pending Applied Excluded (Questions) Excluded (Expired) Exc…" at bounding box center [763, 247] width 136 height 26
click at [695, 234] on select "Choose an option... Pending Applied Excluded (Questions) Excluded (Expired) Exc…" at bounding box center [763, 247] width 136 height 26
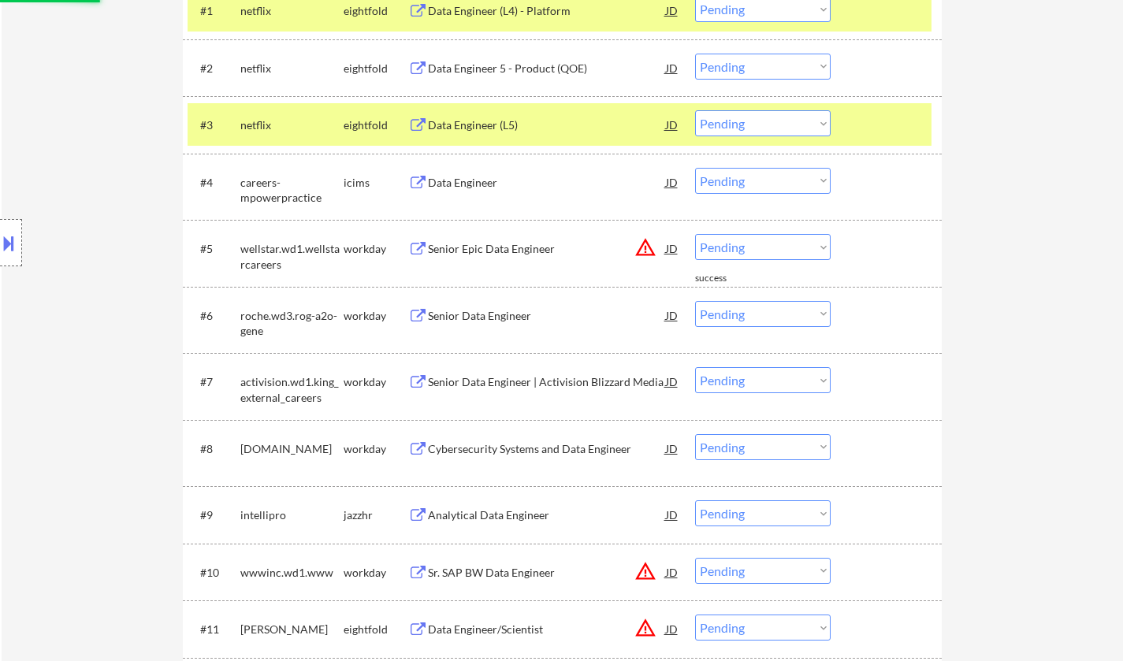
click at [766, 250] on select "Choose an option... Pending Applied Excluded (Questions) Excluded (Expired) Exc…" at bounding box center [763, 247] width 136 height 26
select select ""excluded__location_""
click at [695, 234] on select "Choose an option... Pending Applied Excluded (Questions) Excluded (Expired) Exc…" at bounding box center [763, 247] width 136 height 26
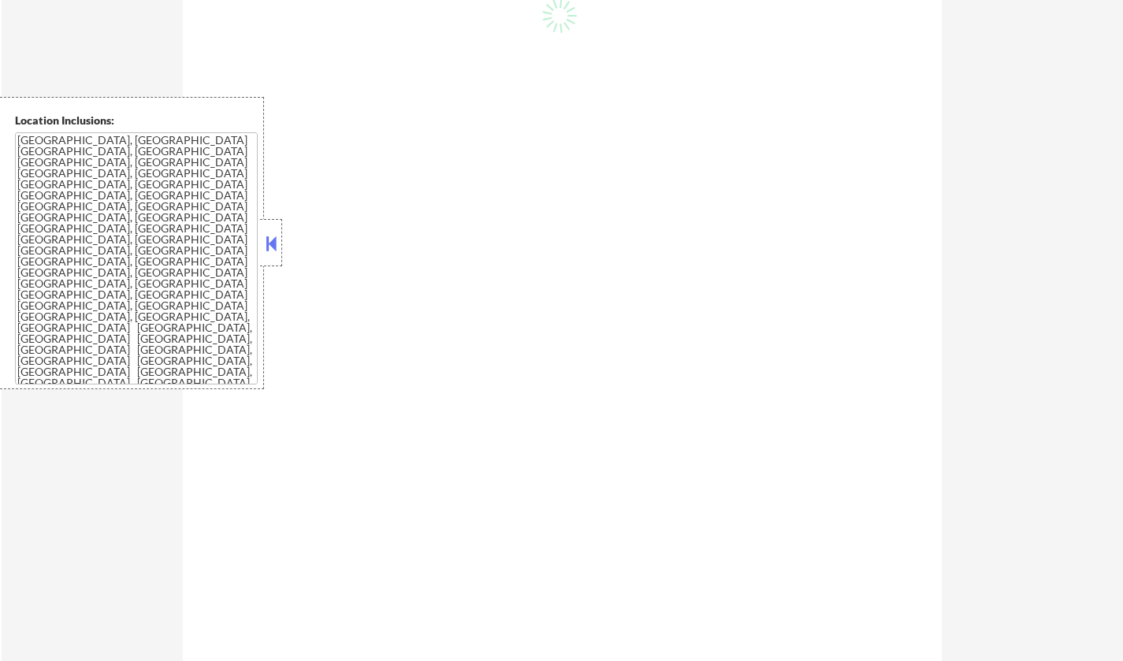
scroll to position [552, 0]
select select ""pending""
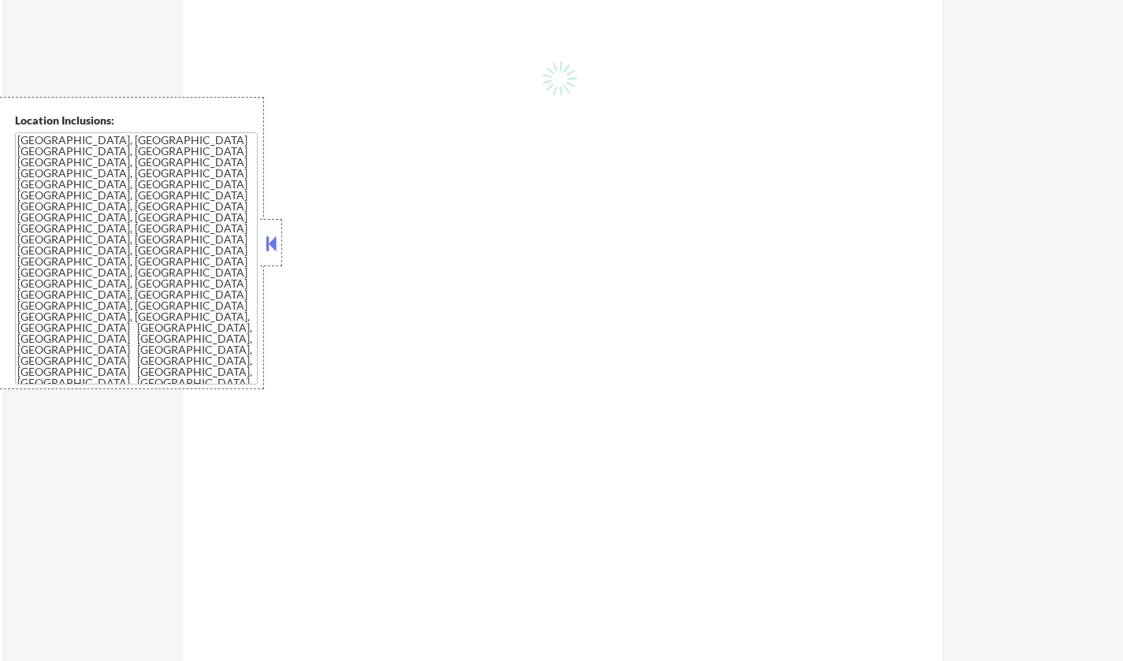
select select ""pending""
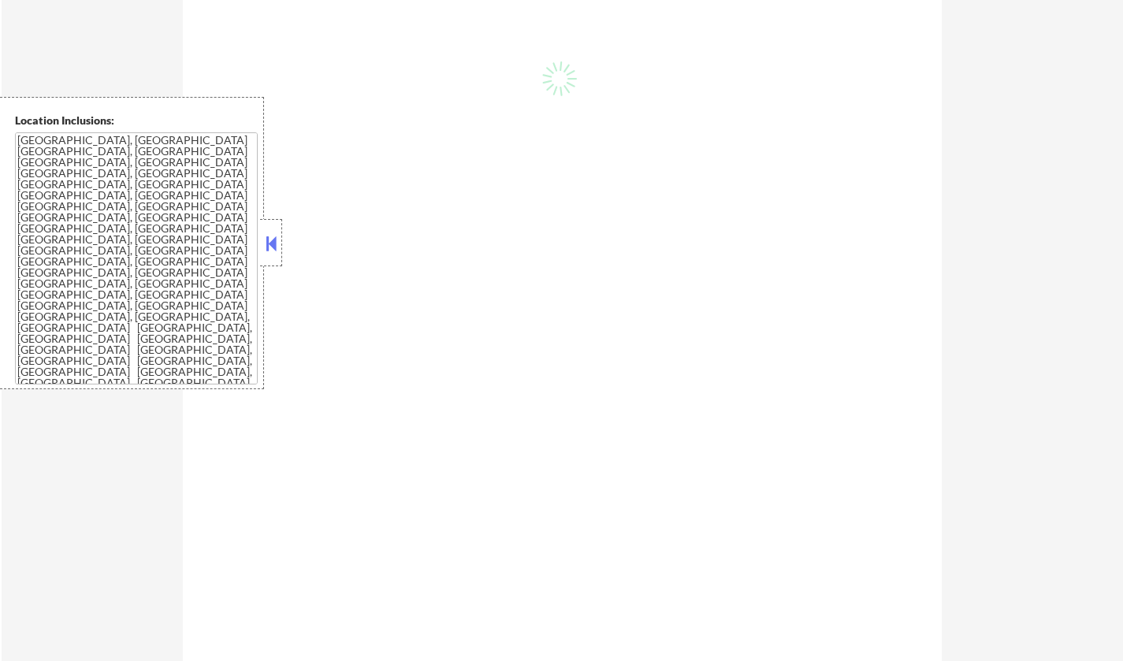
select select ""pending""
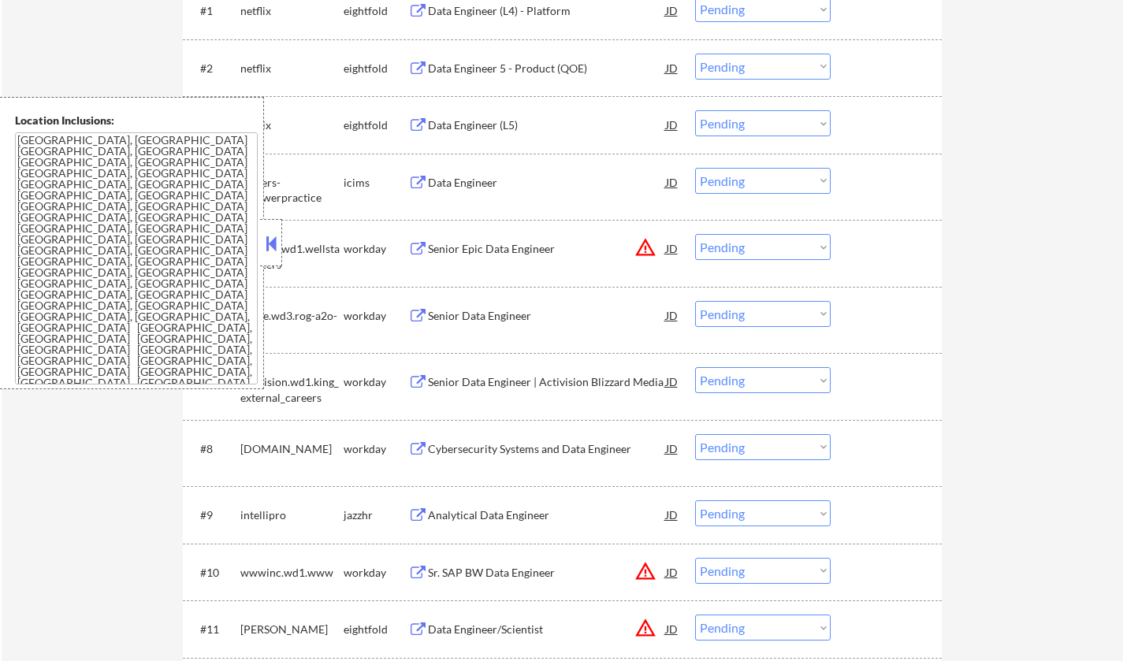
click at [268, 237] on button at bounding box center [271, 244] width 17 height 24
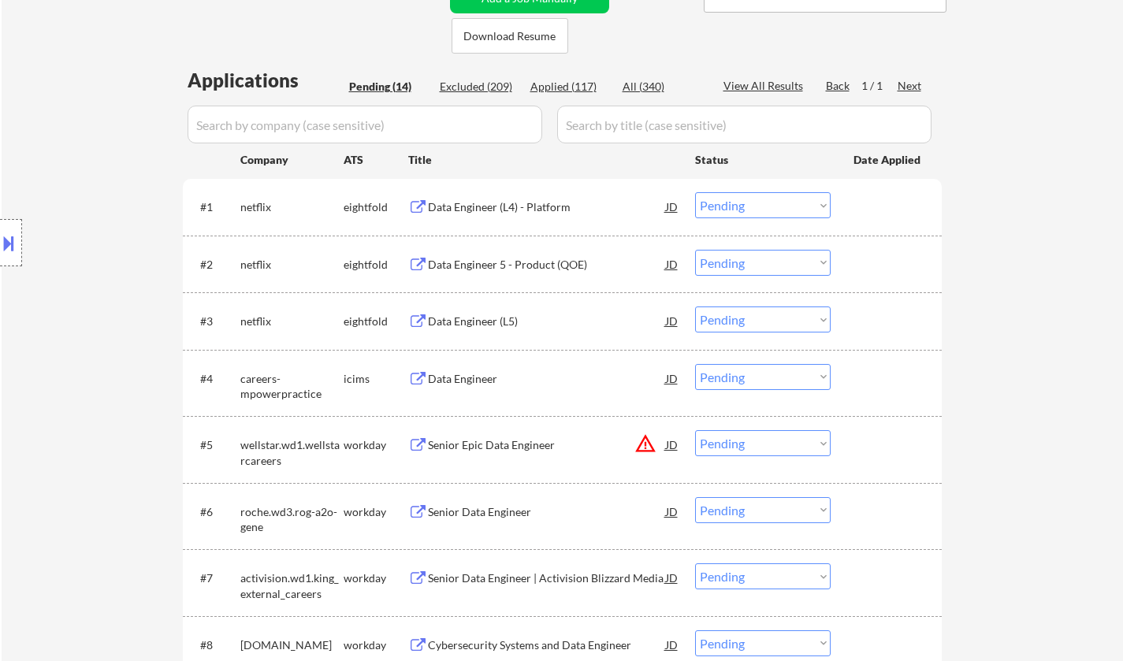
scroll to position [473, 0]
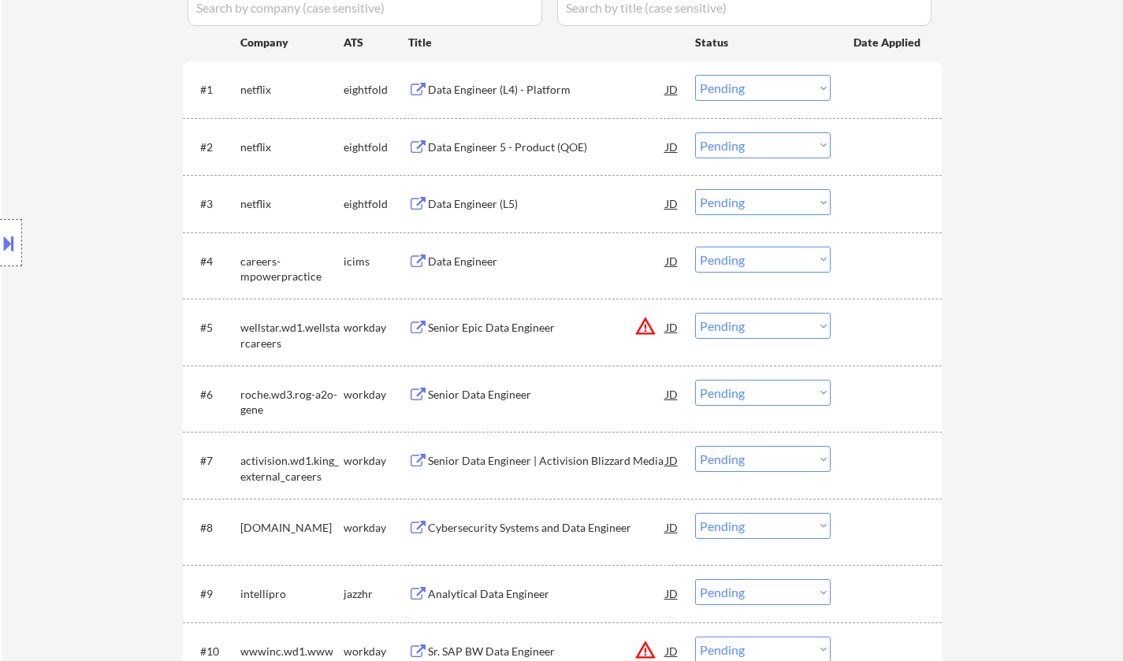
click at [778, 325] on select "Choose an option... Pending Applied Excluded (Questions) Excluded (Expired) Exc…" at bounding box center [763, 326] width 136 height 26
click at [695, 313] on select "Choose an option... Pending Applied Excluded (Questions) Excluded (Expired) Exc…" at bounding box center [763, 326] width 136 height 26
select select ""pending""
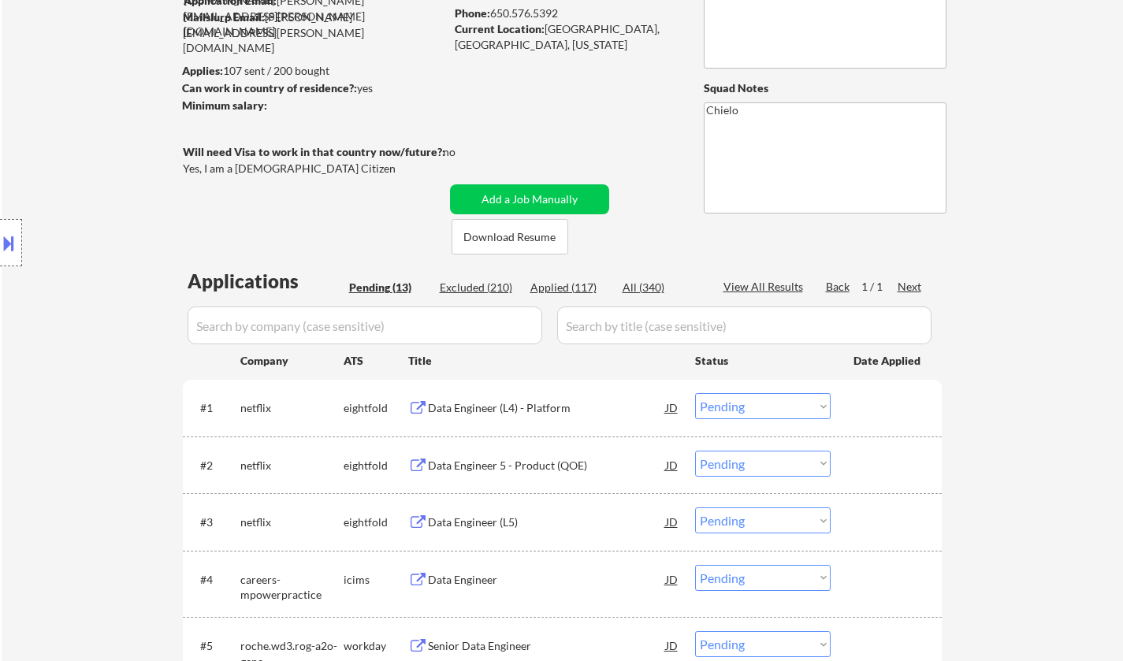
scroll to position [79, 0]
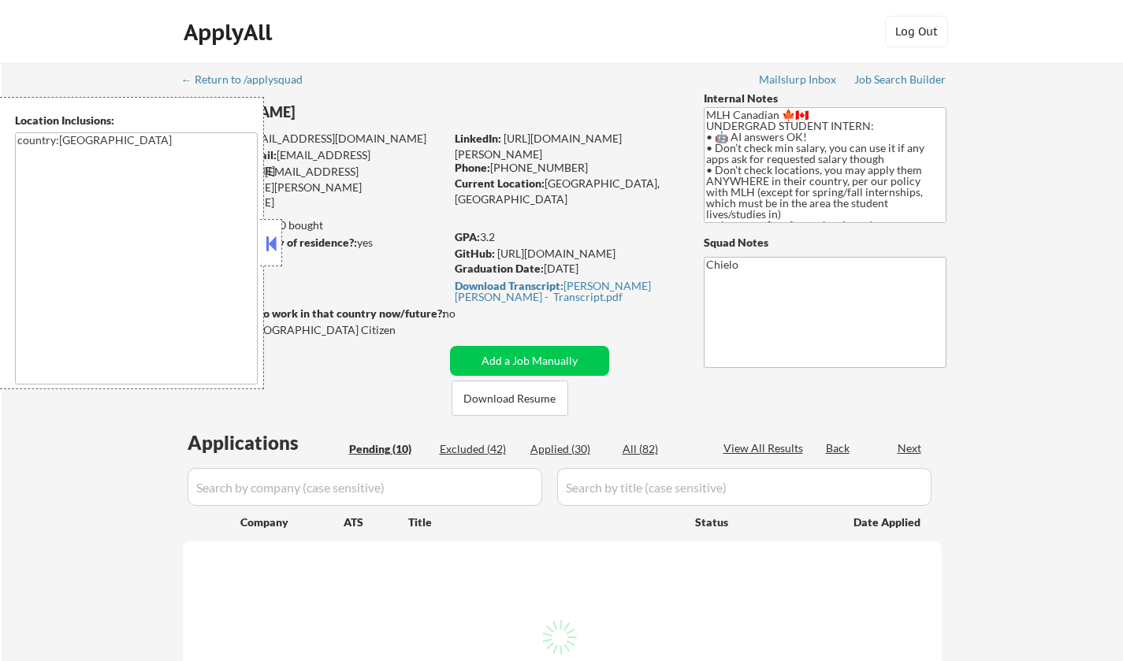
select select ""pending""
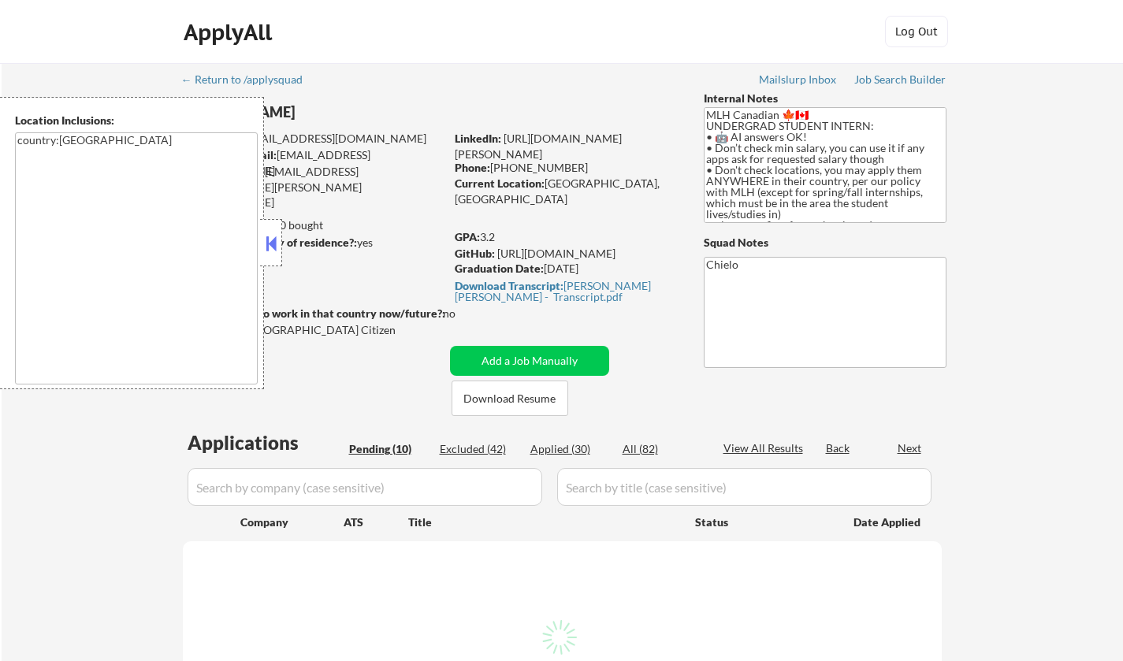
select select ""pending""
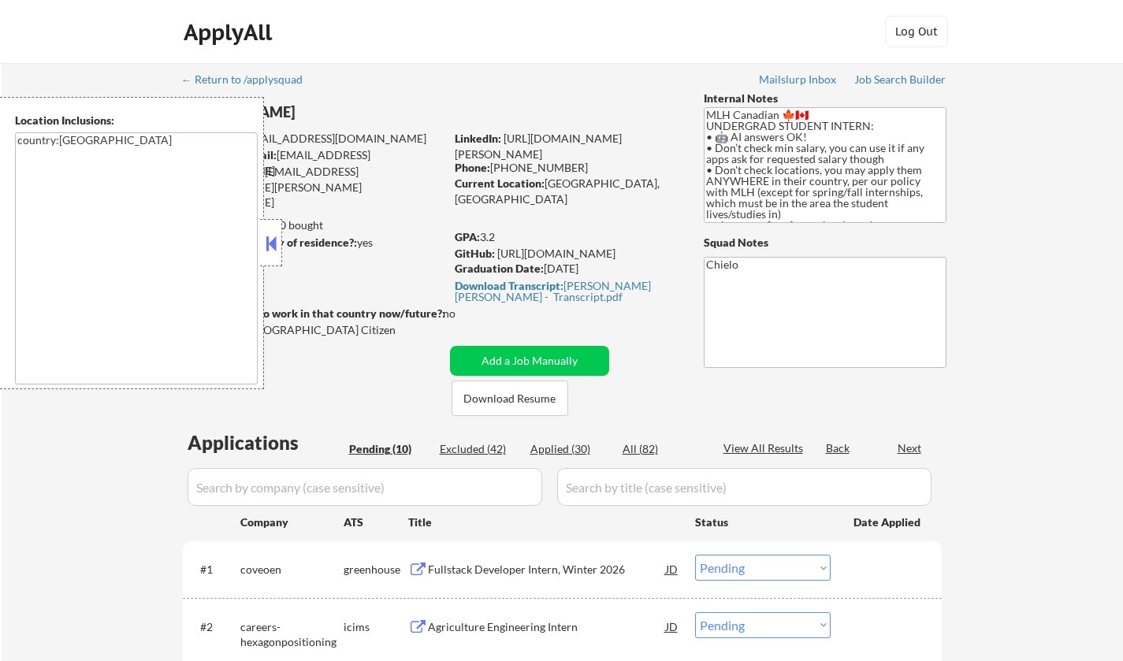
click at [272, 240] on button at bounding box center [271, 244] width 17 height 24
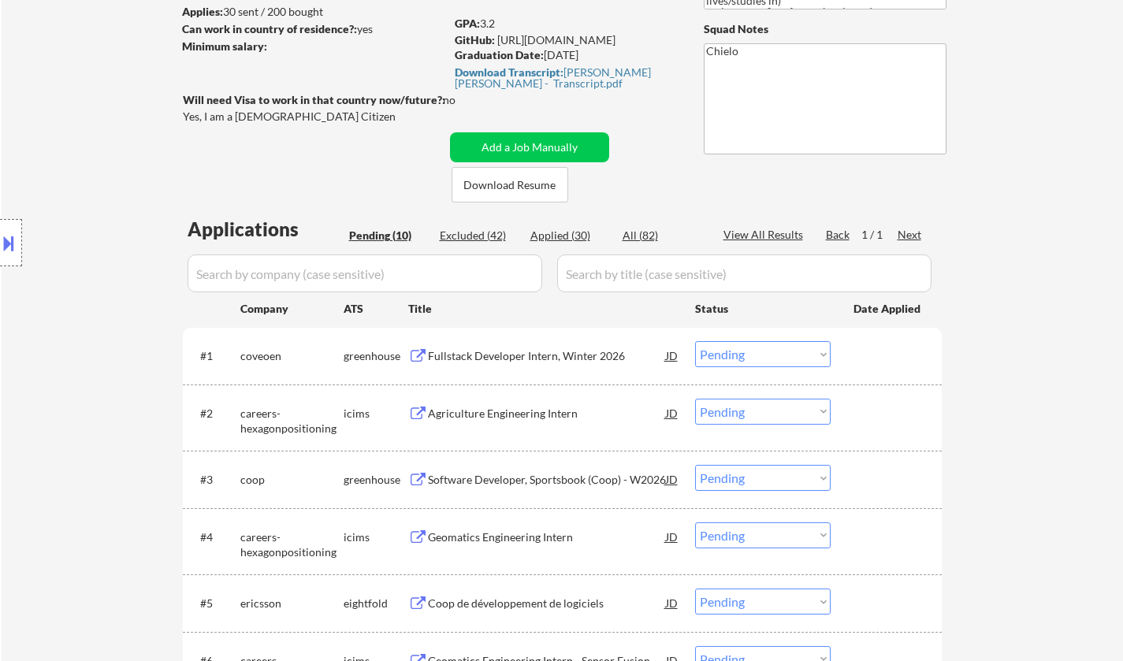
scroll to position [158, 0]
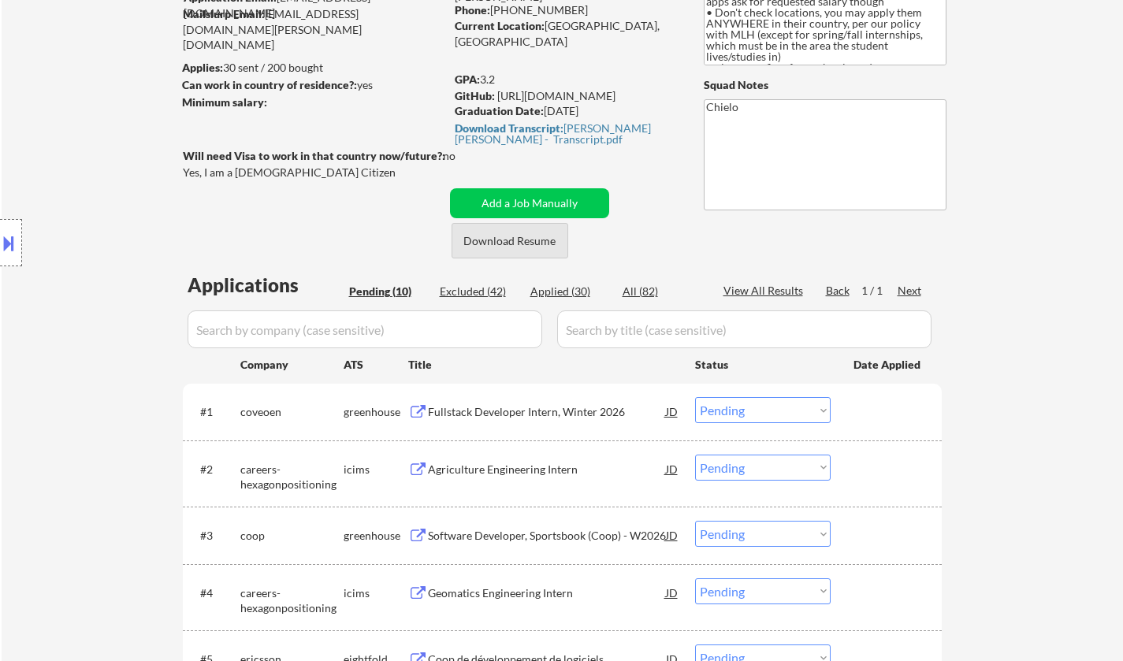
click at [520, 237] on button "Download Resume" at bounding box center [510, 240] width 117 height 35
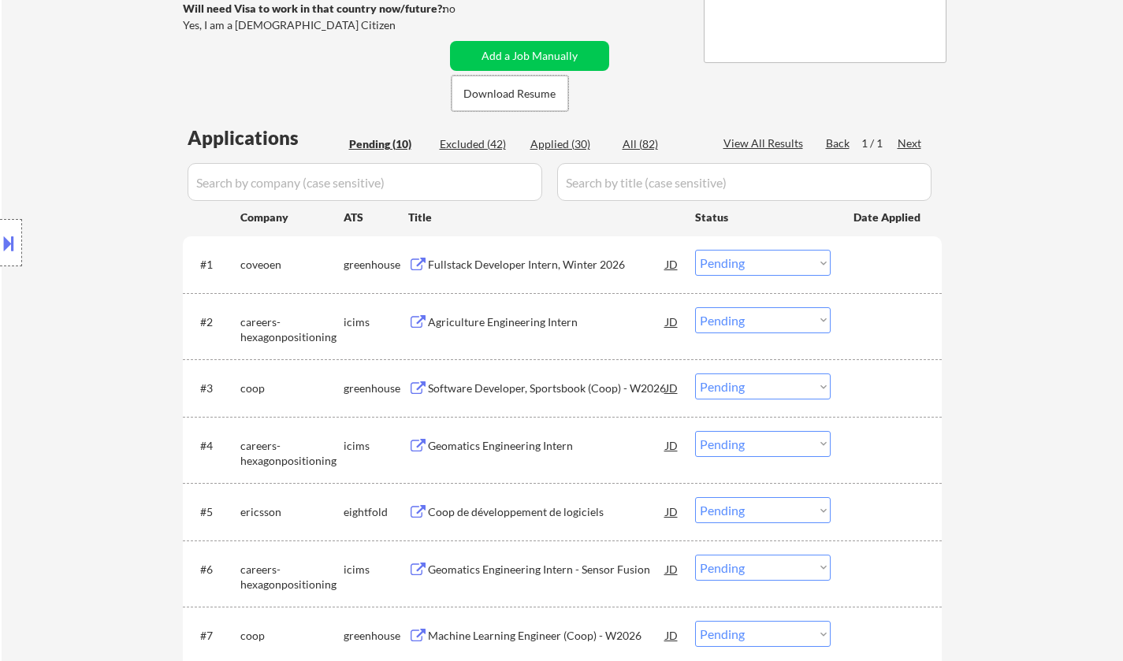
scroll to position [315, 0]
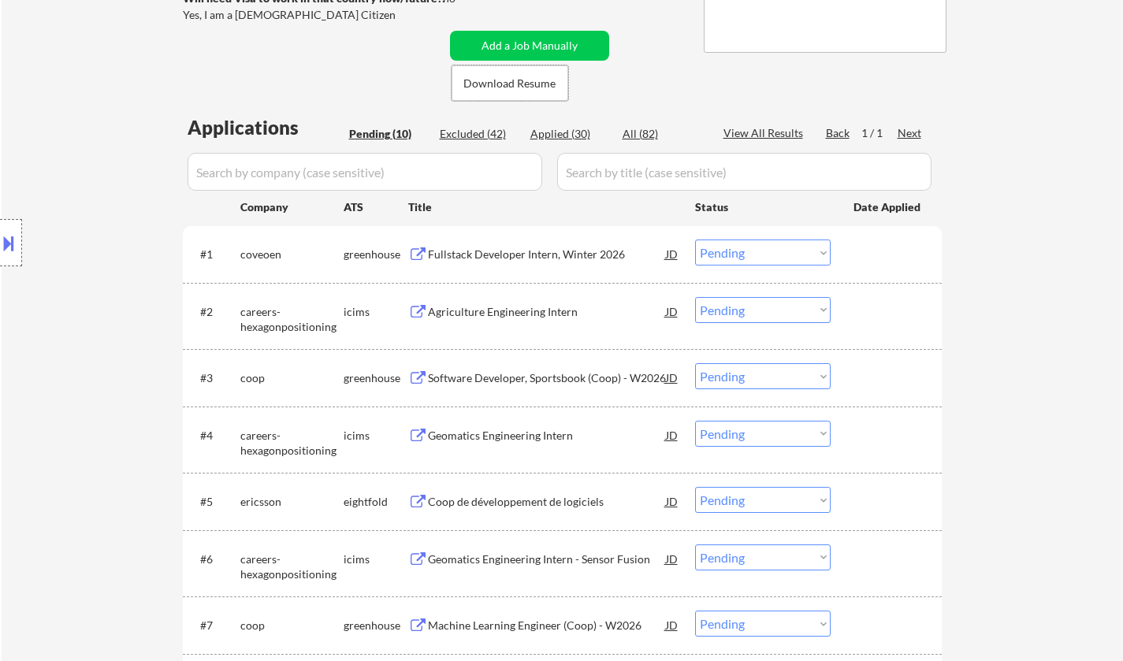
click at [511, 248] on div "Fullstack Developer Intern, Winter 2026" at bounding box center [547, 255] width 238 height 16
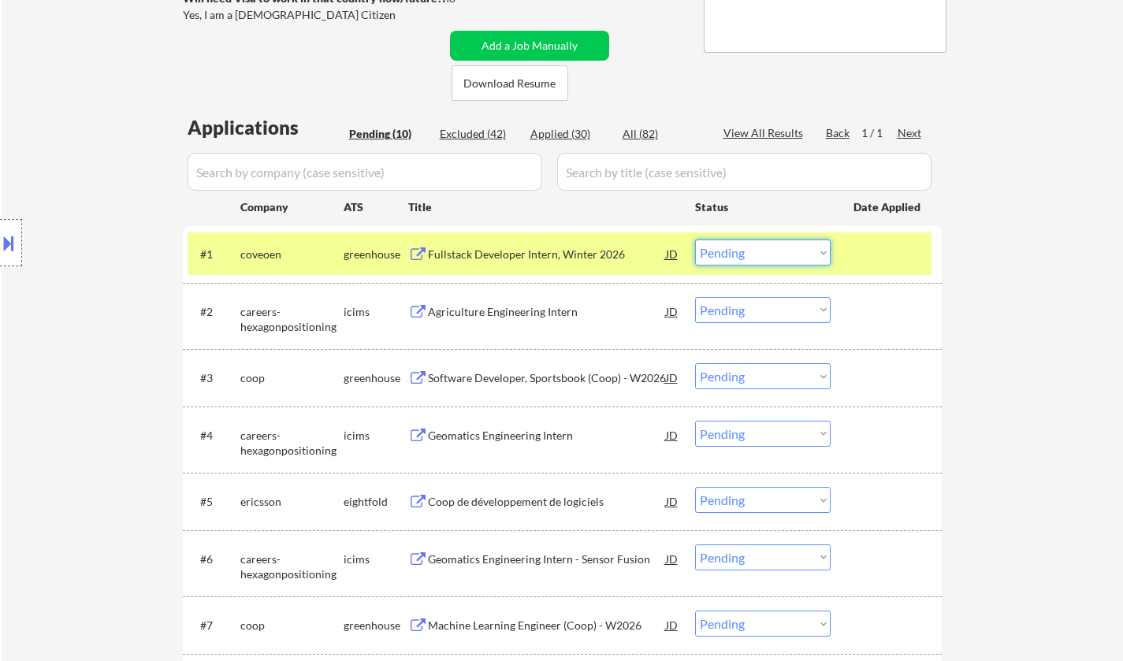
drag, startPoint x: 769, startPoint y: 244, endPoint x: 783, endPoint y: 259, distance: 19.5
click at [770, 247] on select "Choose an option... Pending Applied Excluded (Questions) Excluded (Expired) Exc…" at bounding box center [763, 253] width 136 height 26
click at [695, 240] on select "Choose an option... Pending Applied Excluded (Questions) Excluded (Expired) Exc…" at bounding box center [763, 253] width 136 height 26
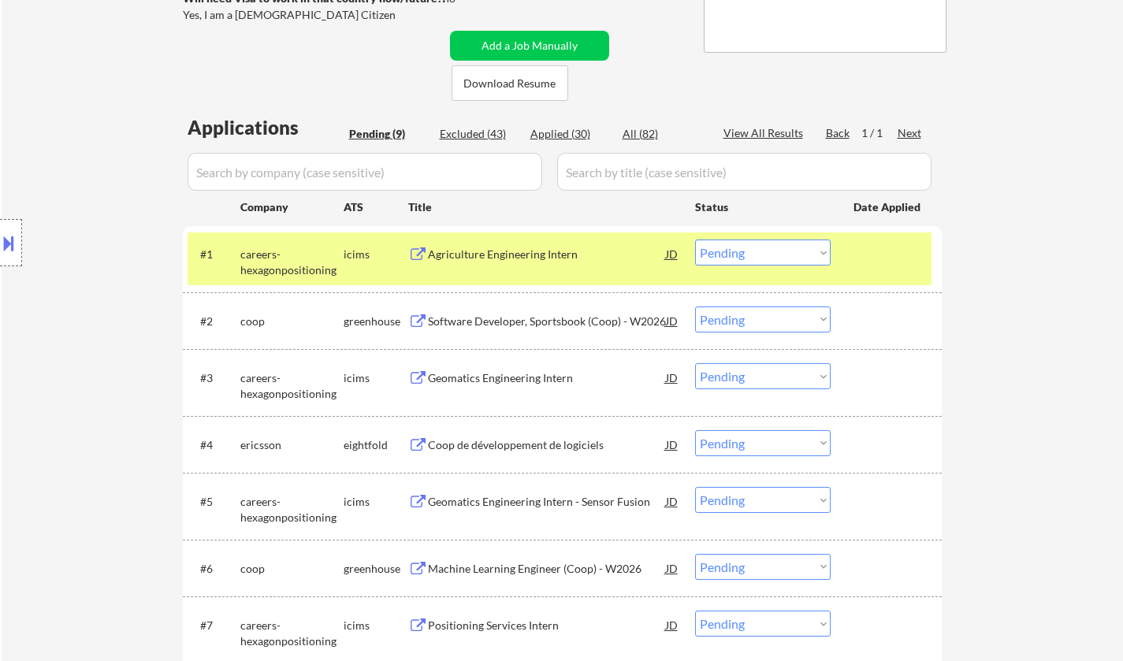
click at [504, 314] on div "Software Developer, Sportsbook (Coop) - W2026" at bounding box center [547, 322] width 238 height 16
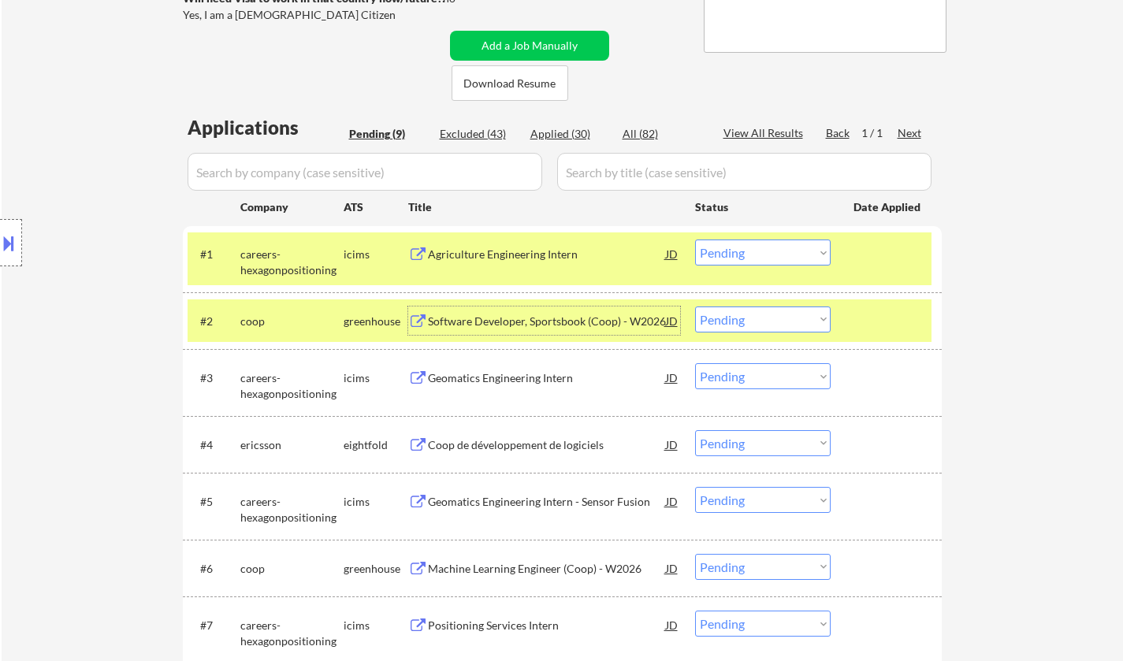
click at [552, 133] on div "Applied (30)" at bounding box center [570, 134] width 79 height 16
select select ""applied""
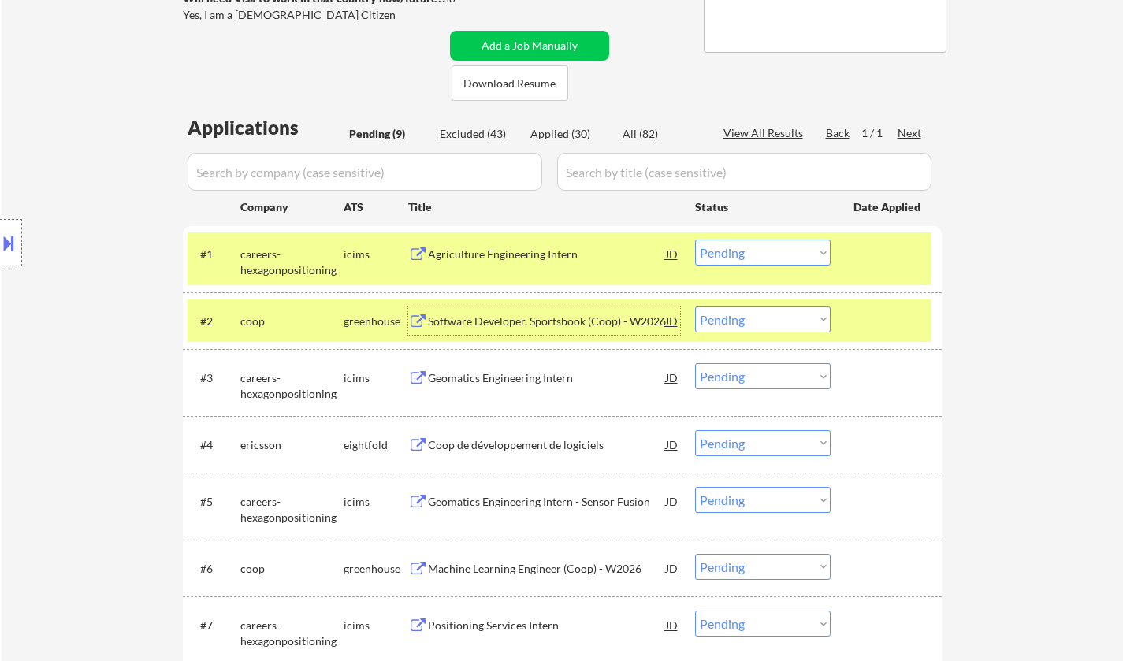
select select ""applied""
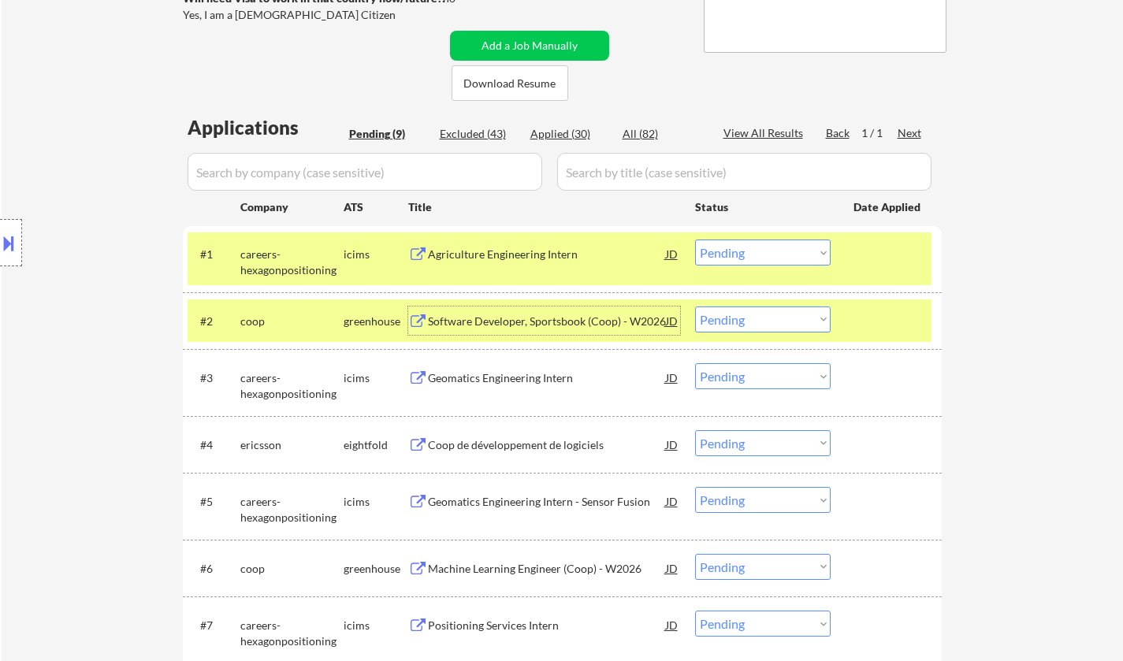
select select ""applied""
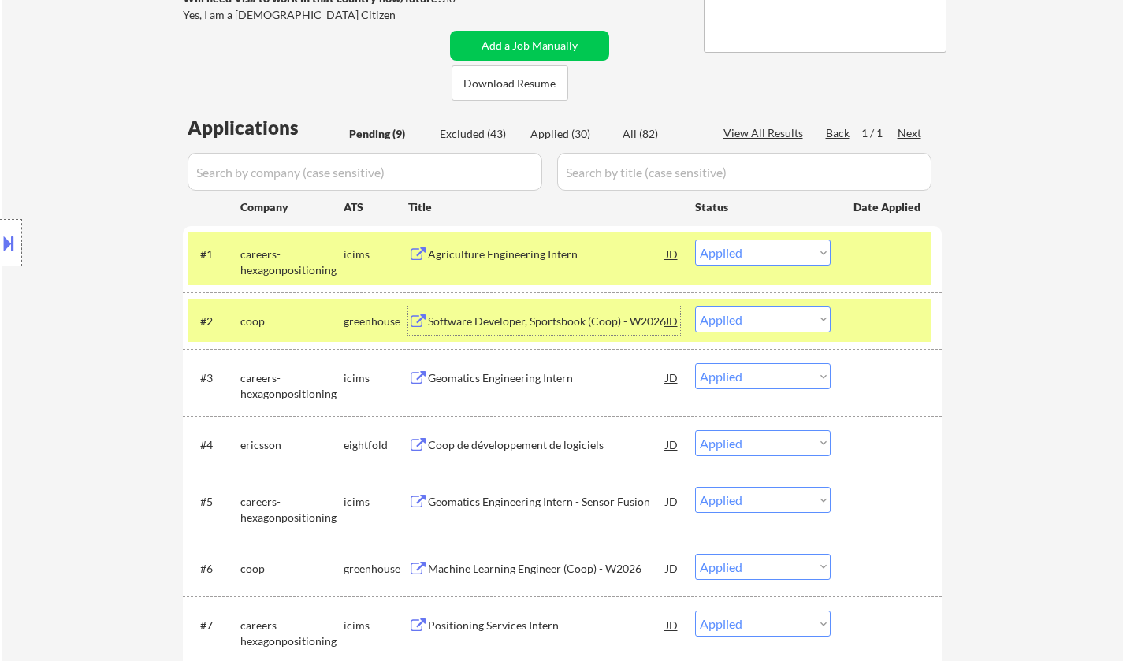
select select ""applied""
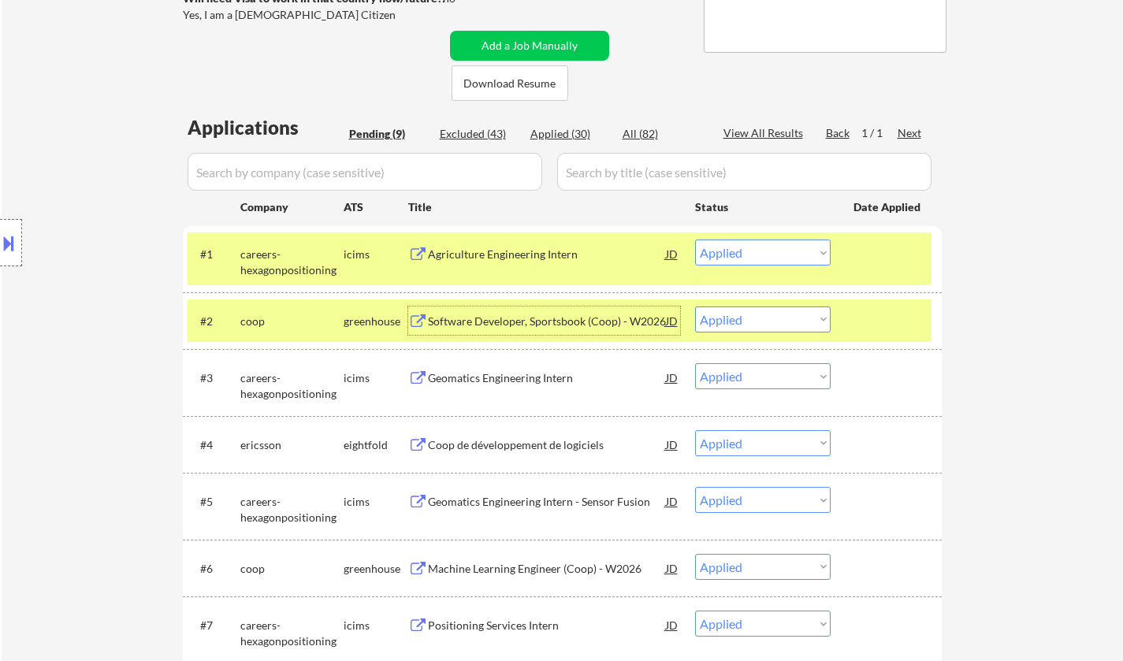
select select ""applied""
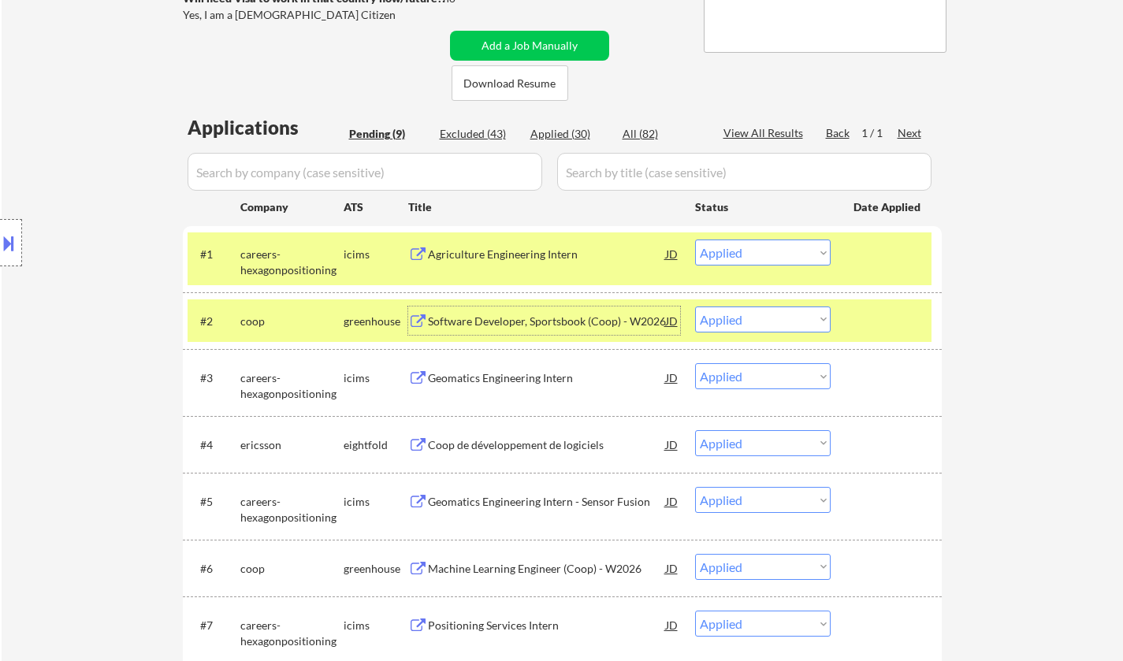
select select ""applied""
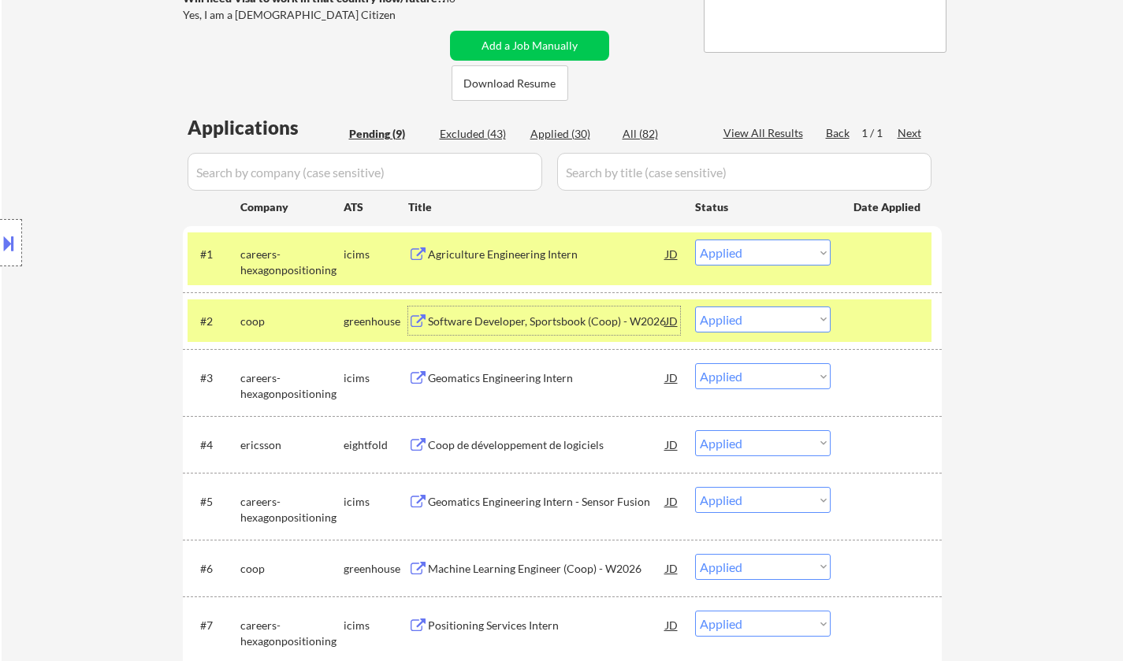
select select ""applied""
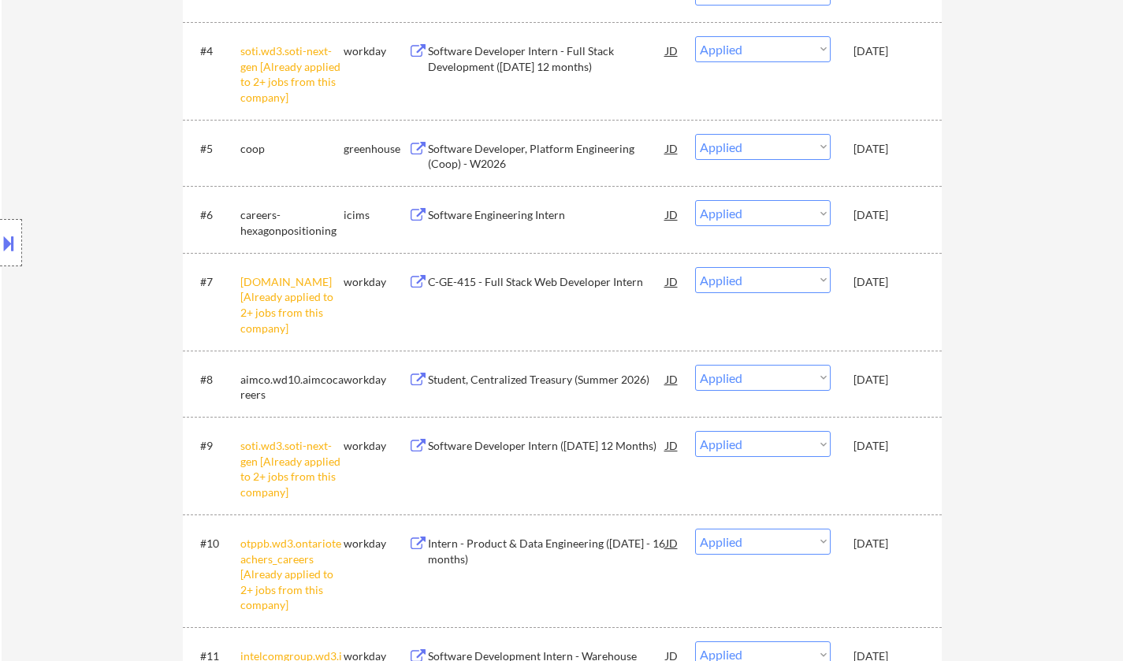
scroll to position [394, 0]
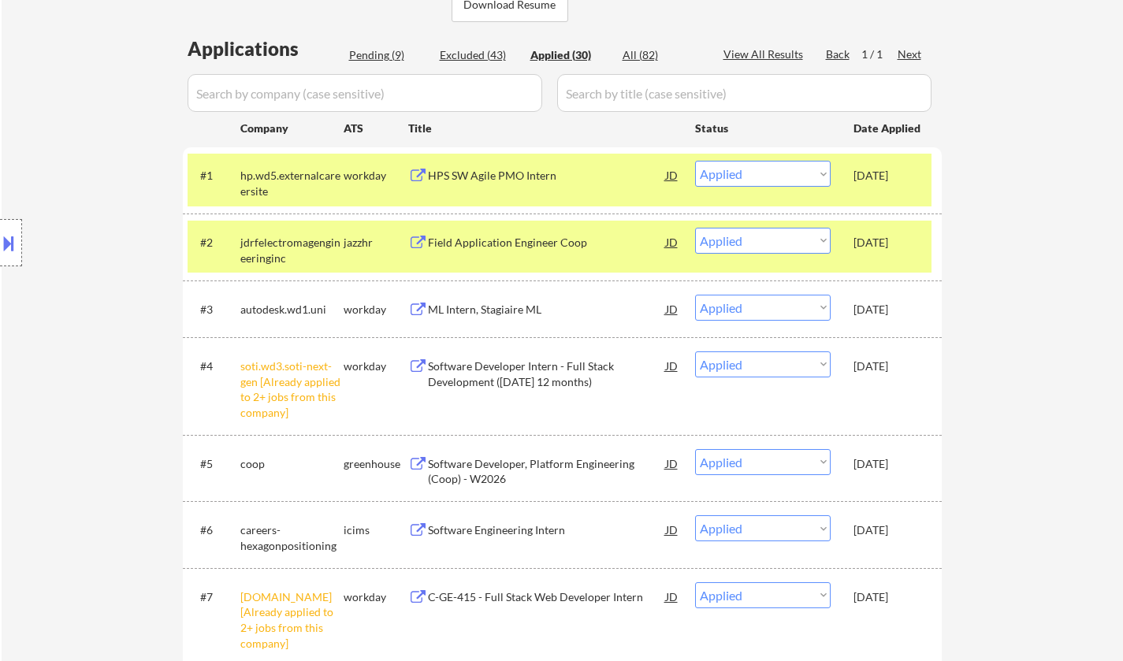
click at [372, 50] on div "Pending (9)" at bounding box center [388, 55] width 79 height 16
select select ""pending""
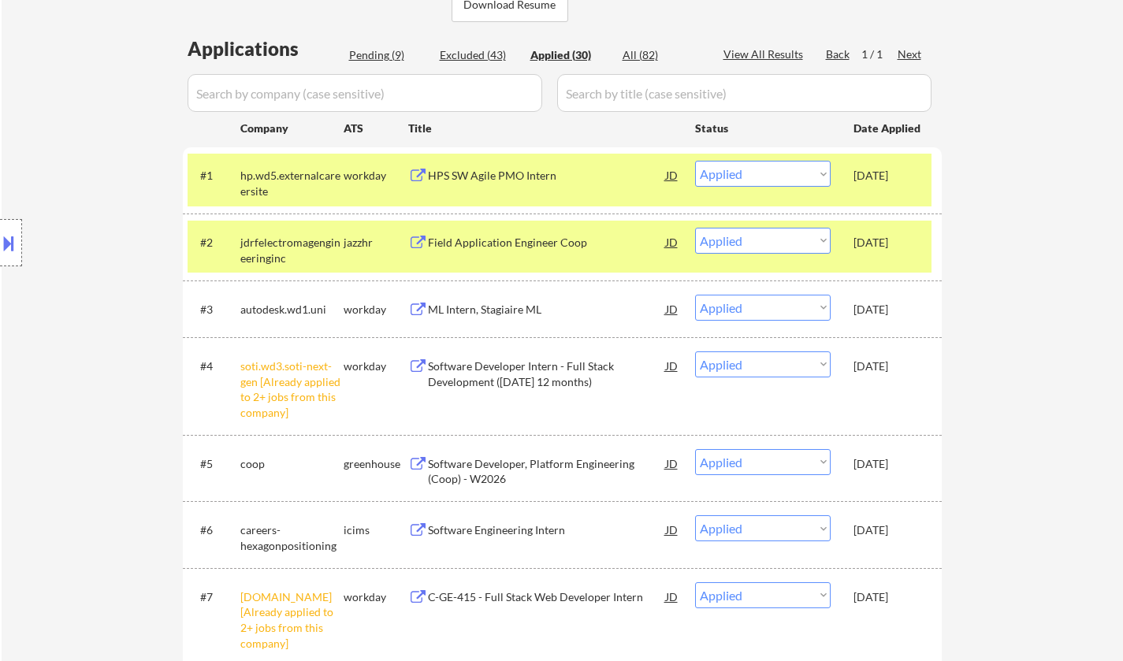
select select ""pending""
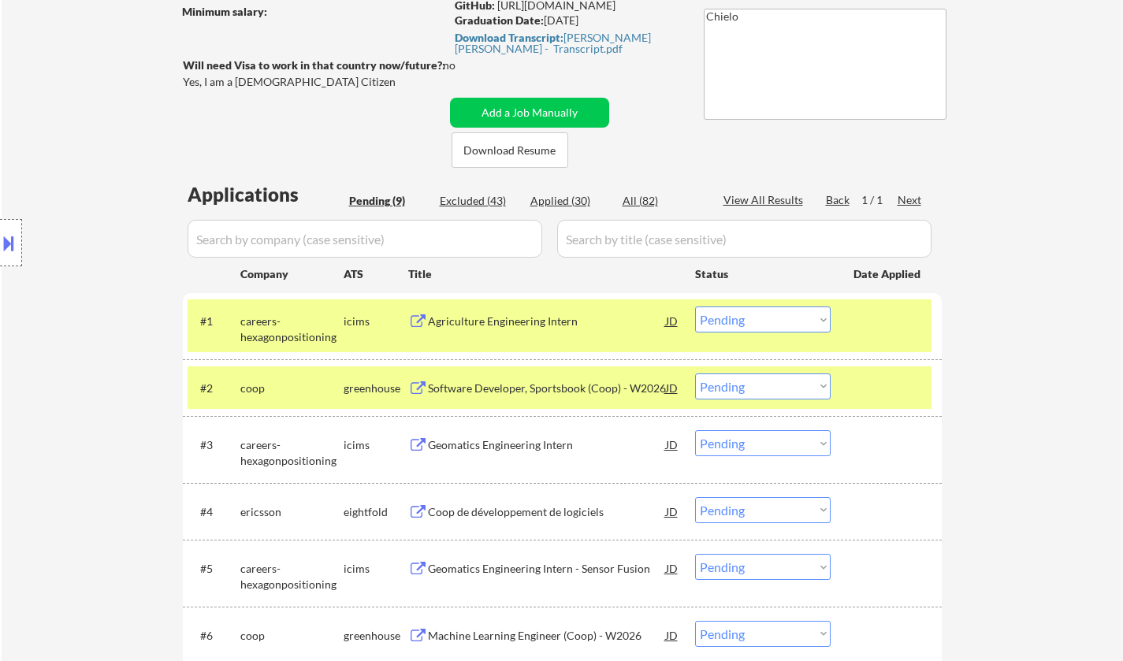
scroll to position [237, 0]
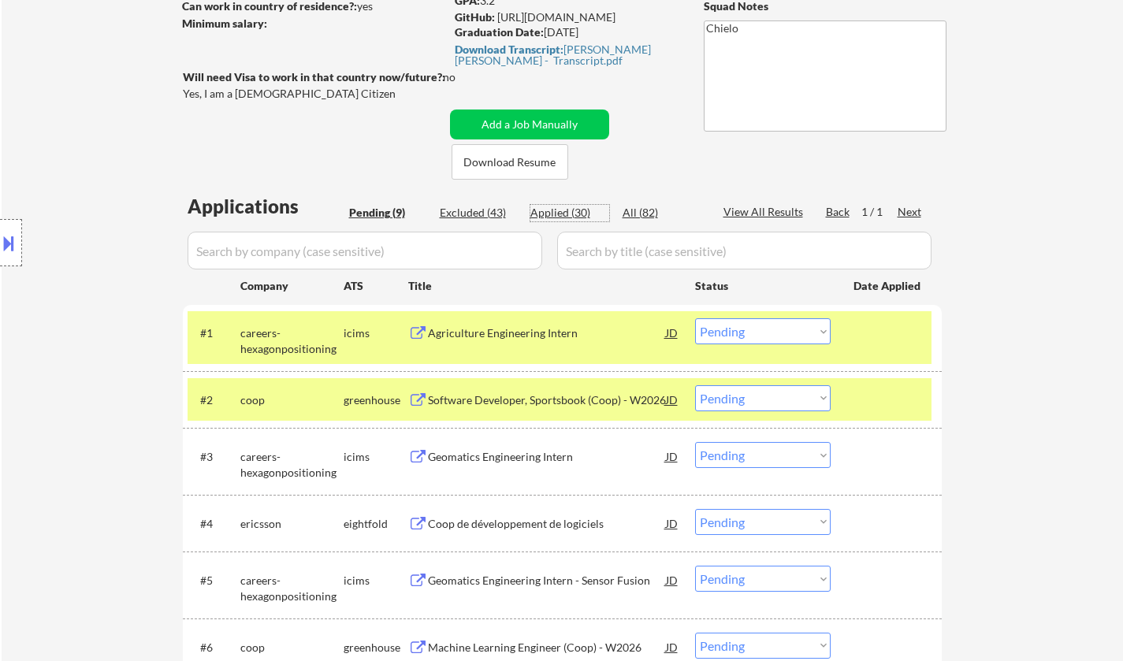
click at [555, 205] on div "Applied (30)" at bounding box center [570, 213] width 79 height 16
select select ""applied""
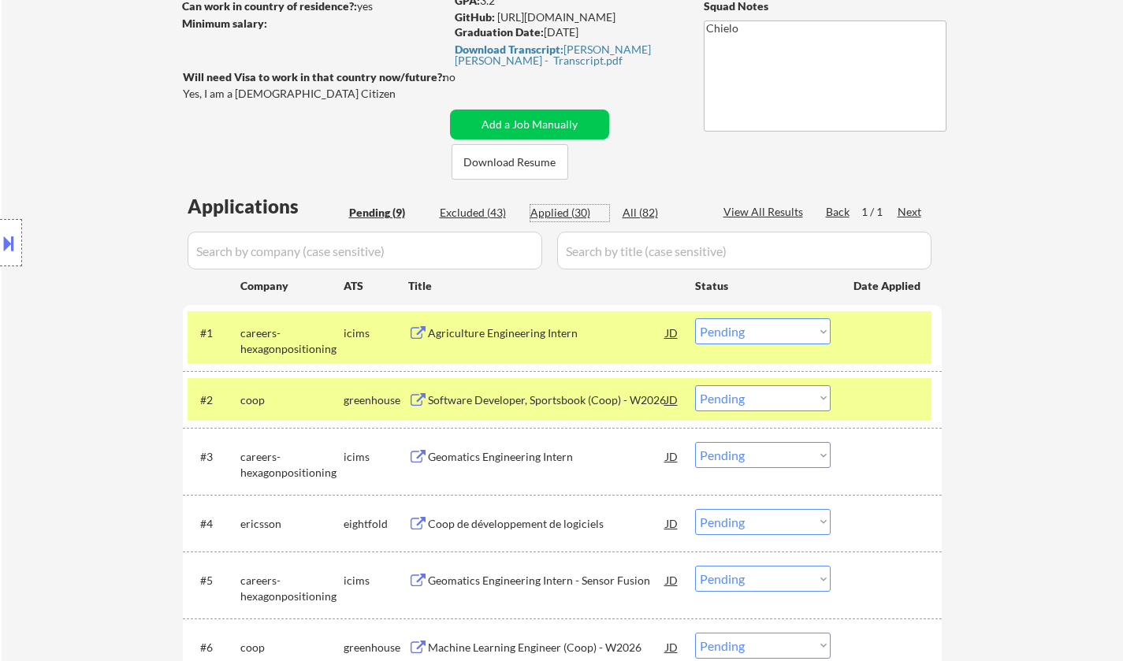
select select ""applied""
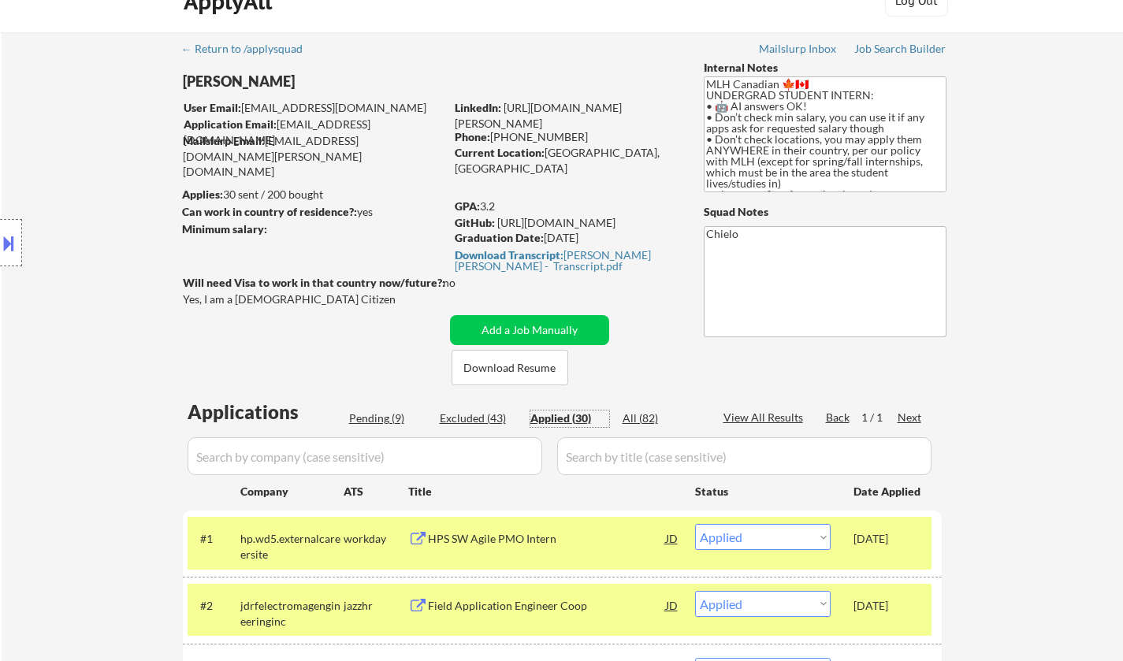
scroll to position [0, 0]
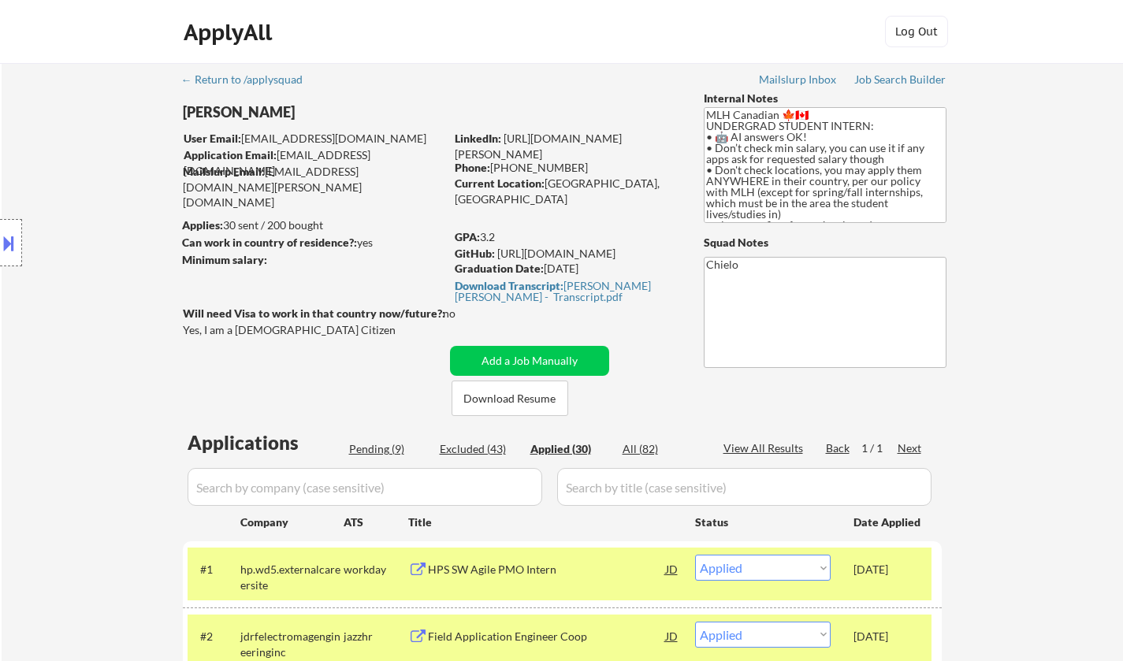
click at [377, 446] on div "Pending (9)" at bounding box center [388, 450] width 79 height 16
select select ""pending""
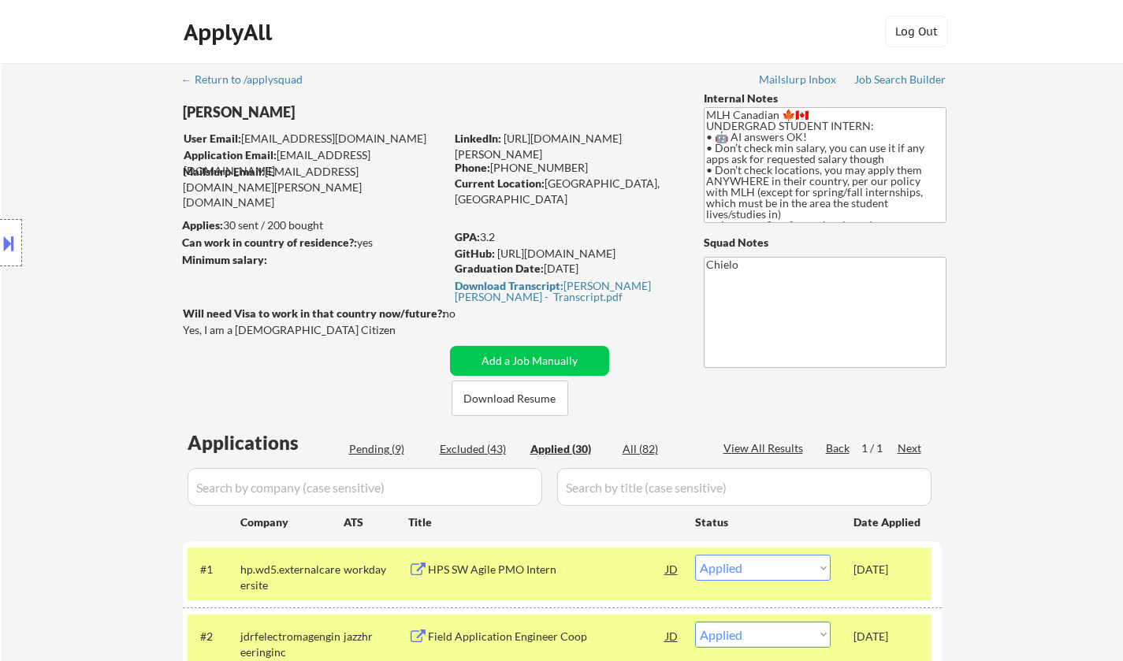
select select ""pending""
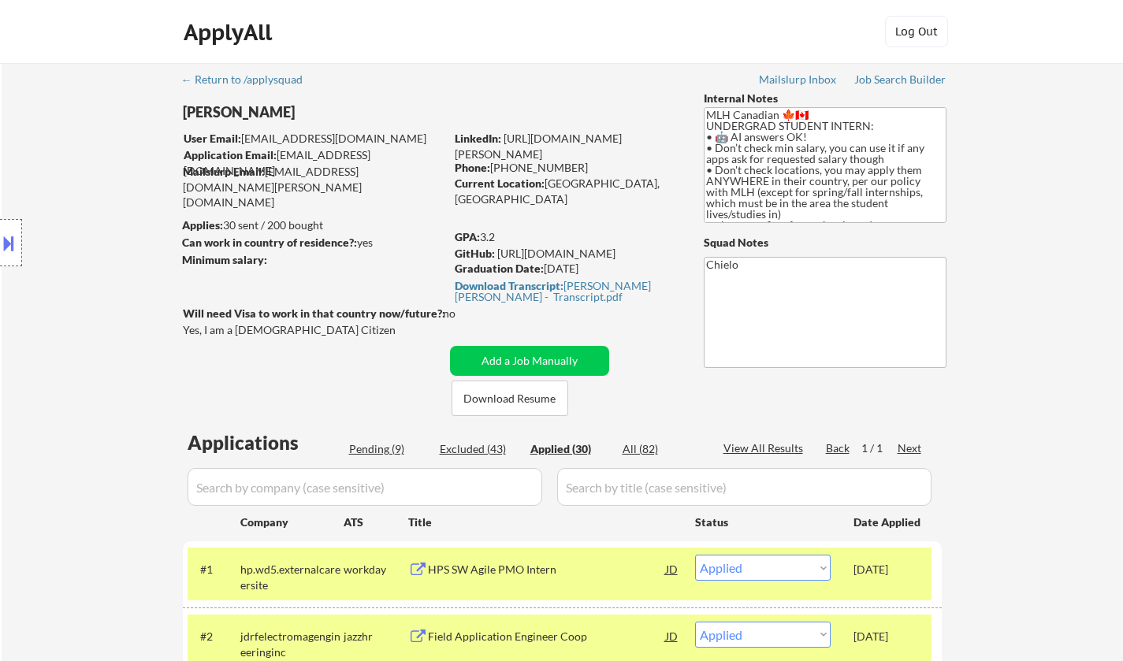
select select ""pending""
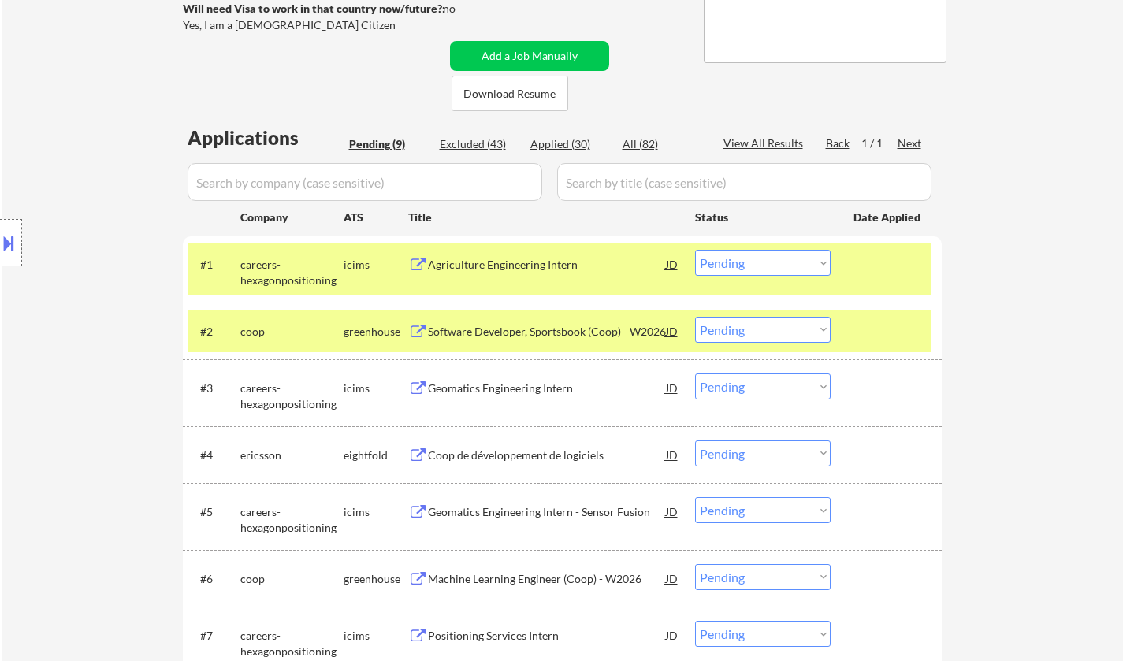
scroll to position [237, 0]
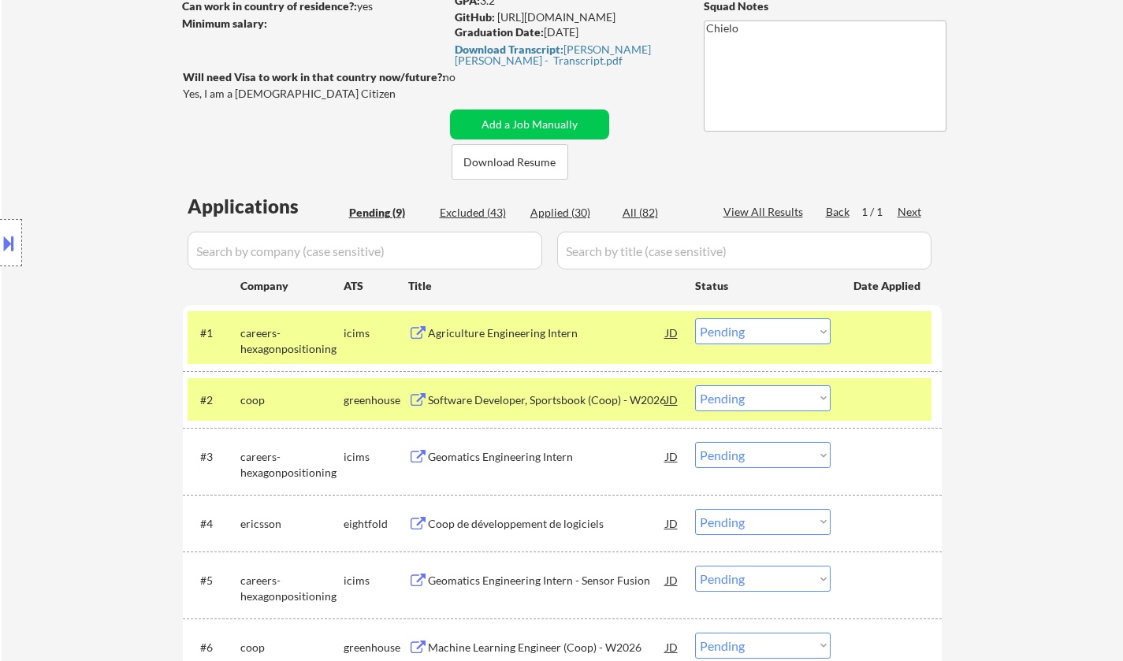
click at [565, 214] on div "Applied (30)" at bounding box center [570, 213] width 79 height 16
select select ""applied""
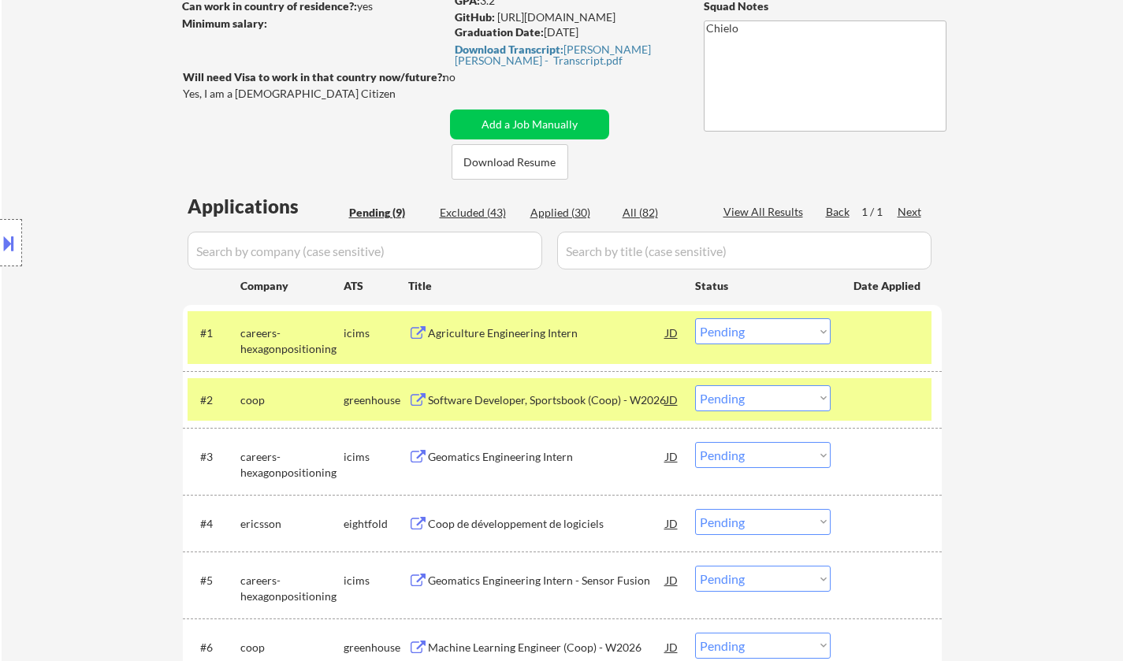
select select ""applied""
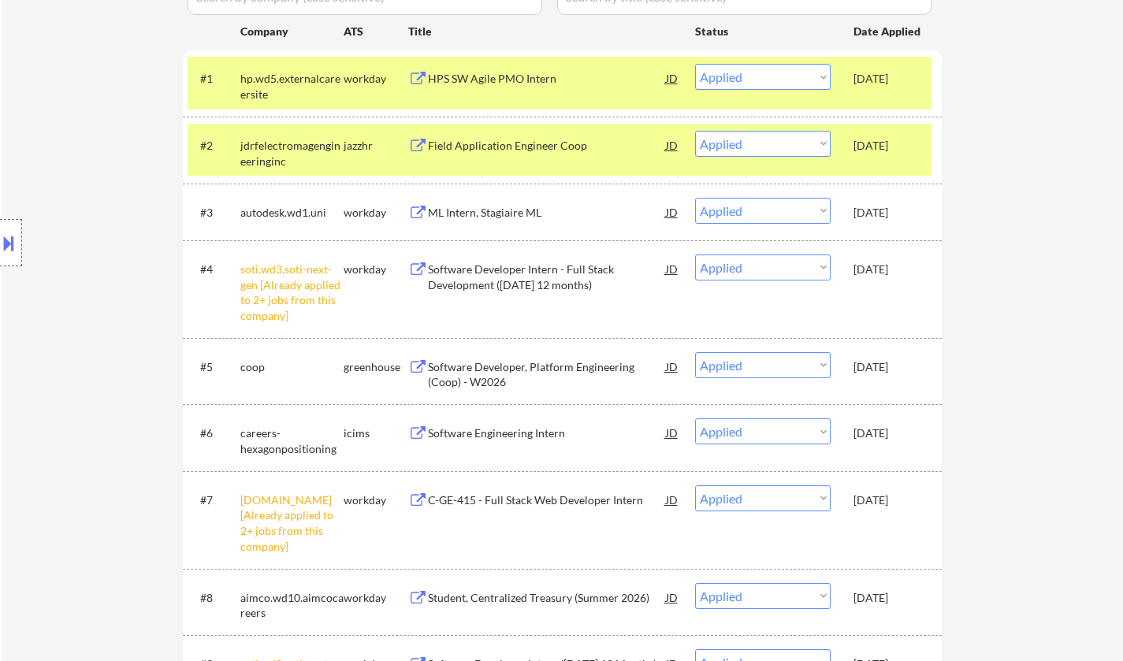
scroll to position [315, 0]
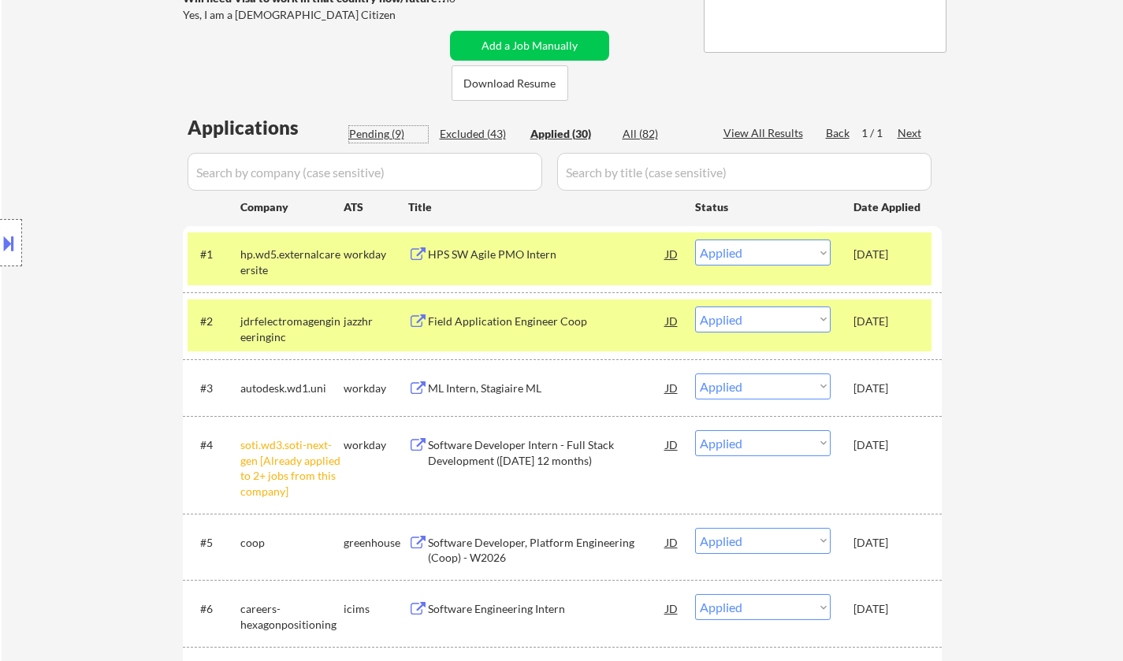
drag, startPoint x: 370, startPoint y: 132, endPoint x: 399, endPoint y: 167, distance: 45.3
click at [369, 133] on div "Pending (9)" at bounding box center [388, 134] width 79 height 16
select select ""pending""
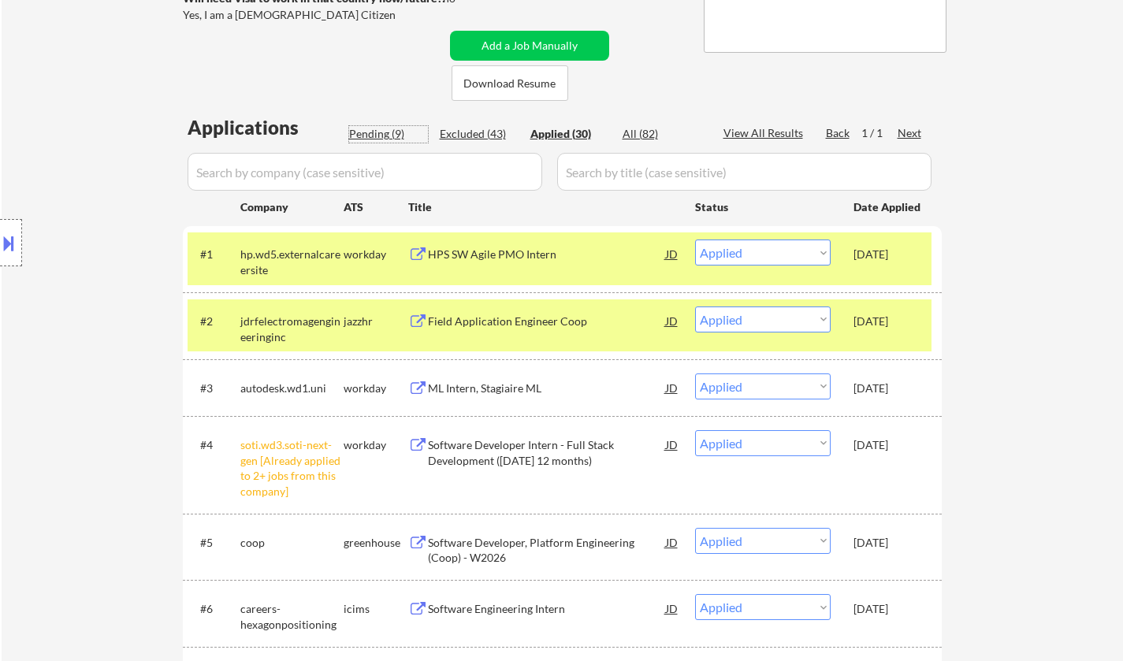
select select ""pending""
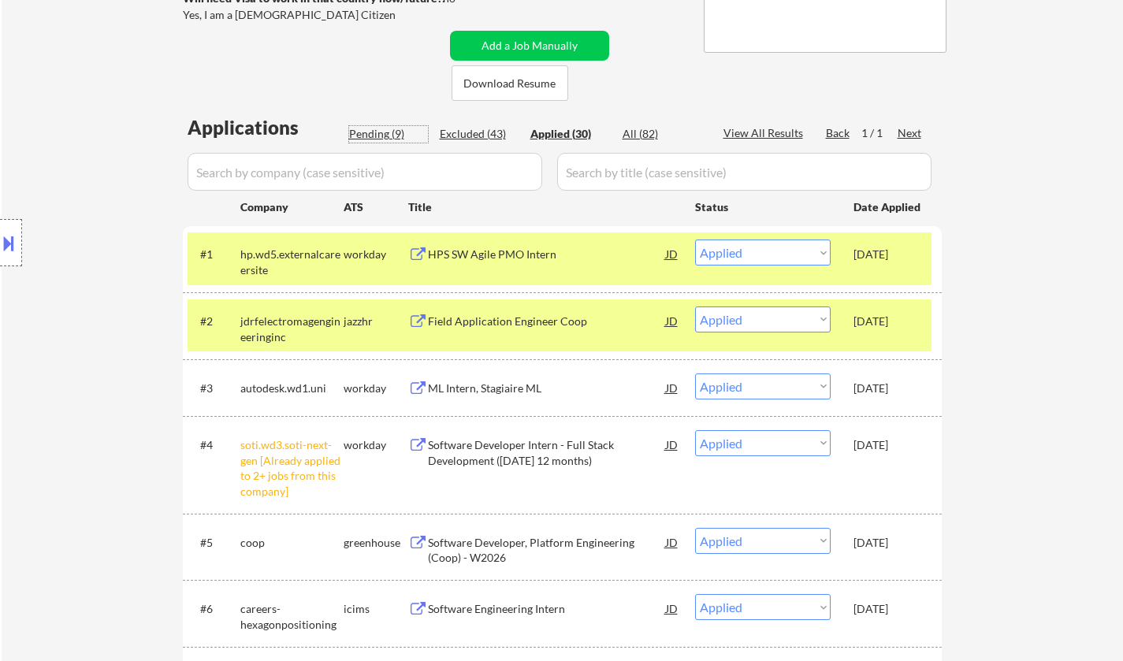
select select ""pending""
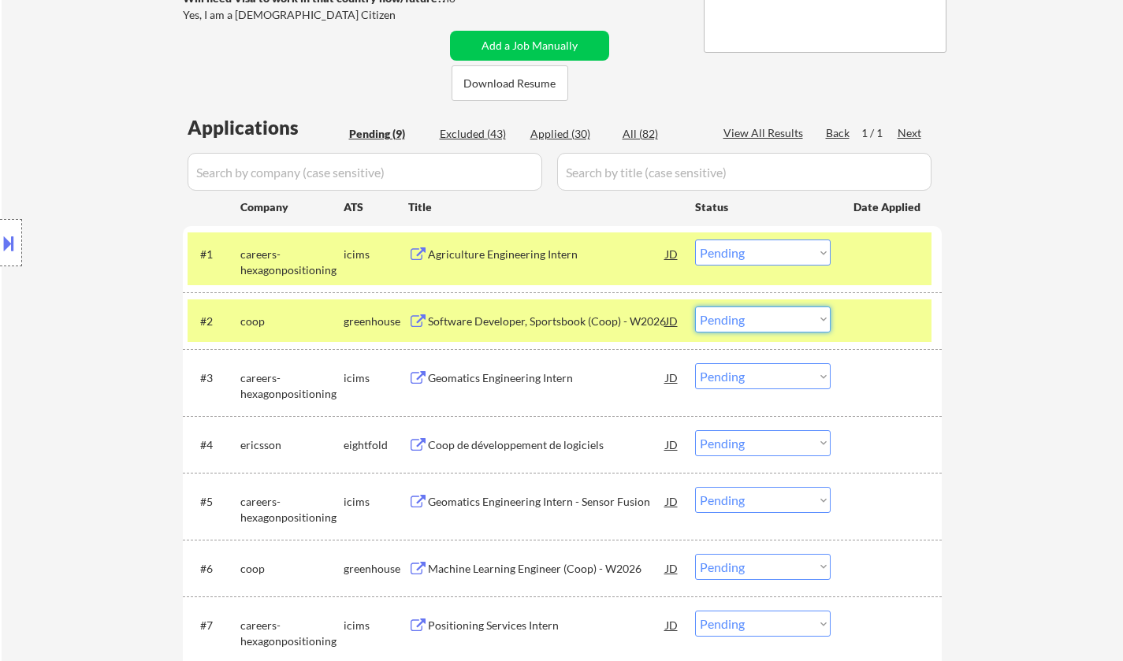
click at [773, 319] on select "Choose an option... Pending Applied Excluded (Questions) Excluded (Expired) Exc…" at bounding box center [763, 320] width 136 height 26
click at [695, 307] on select "Choose an option... Pending Applied Excluded (Questions) Excluded (Expired) Exc…" at bounding box center [763, 320] width 136 height 26
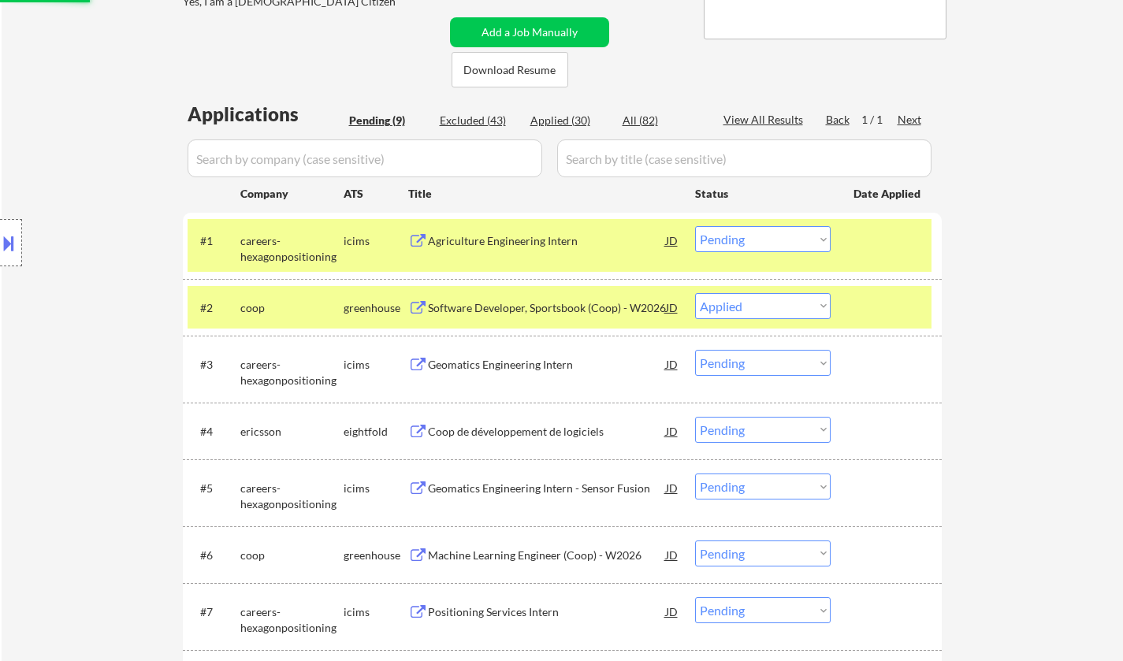
scroll to position [473, 0]
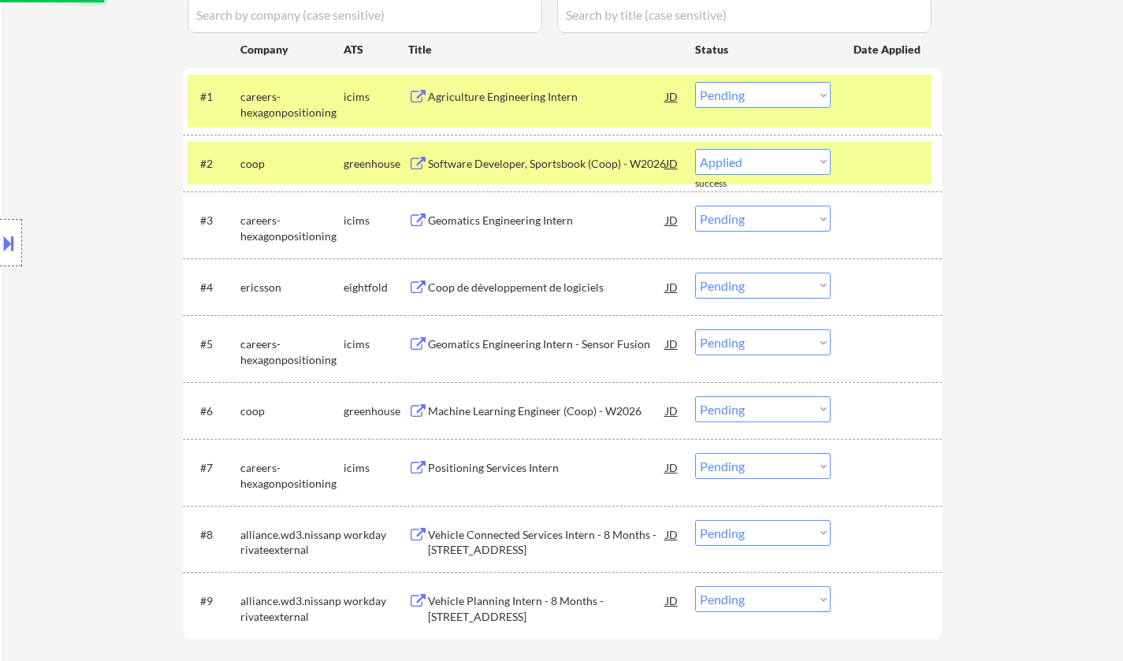
select select ""pending""
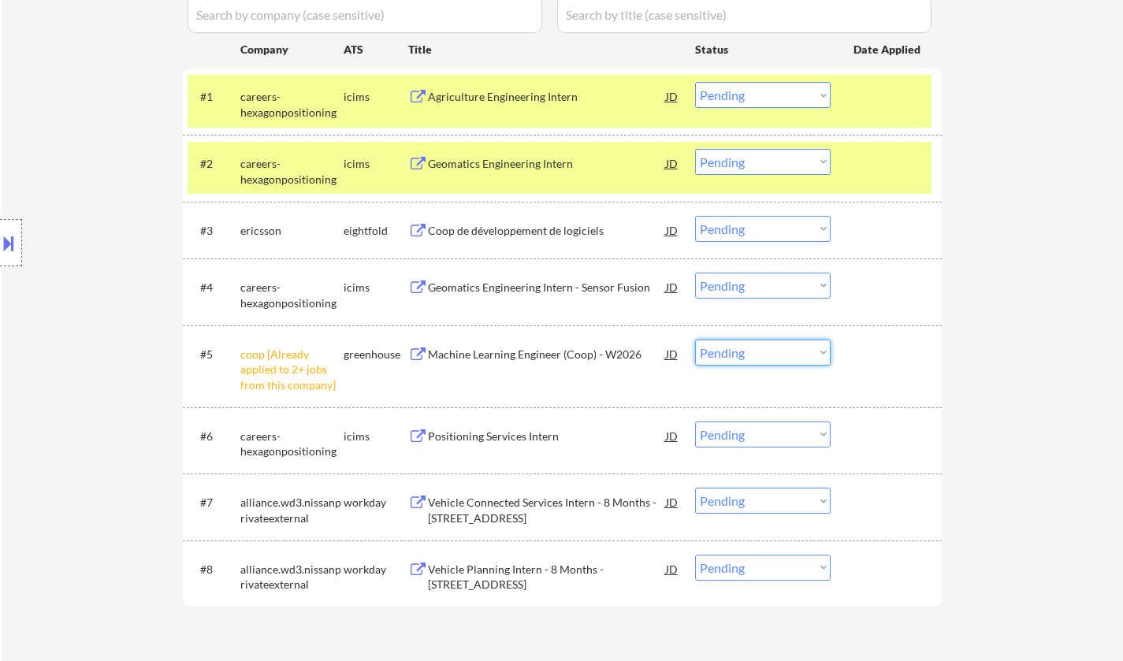
click at [755, 356] on select "Choose an option... Pending Applied Excluded (Questions) Excluded (Expired) Exc…" at bounding box center [763, 353] width 136 height 26
click at [695, 340] on select "Choose an option... Pending Applied Excluded (Questions) Excluded (Expired) Exc…" at bounding box center [763, 353] width 136 height 26
select select ""pending""
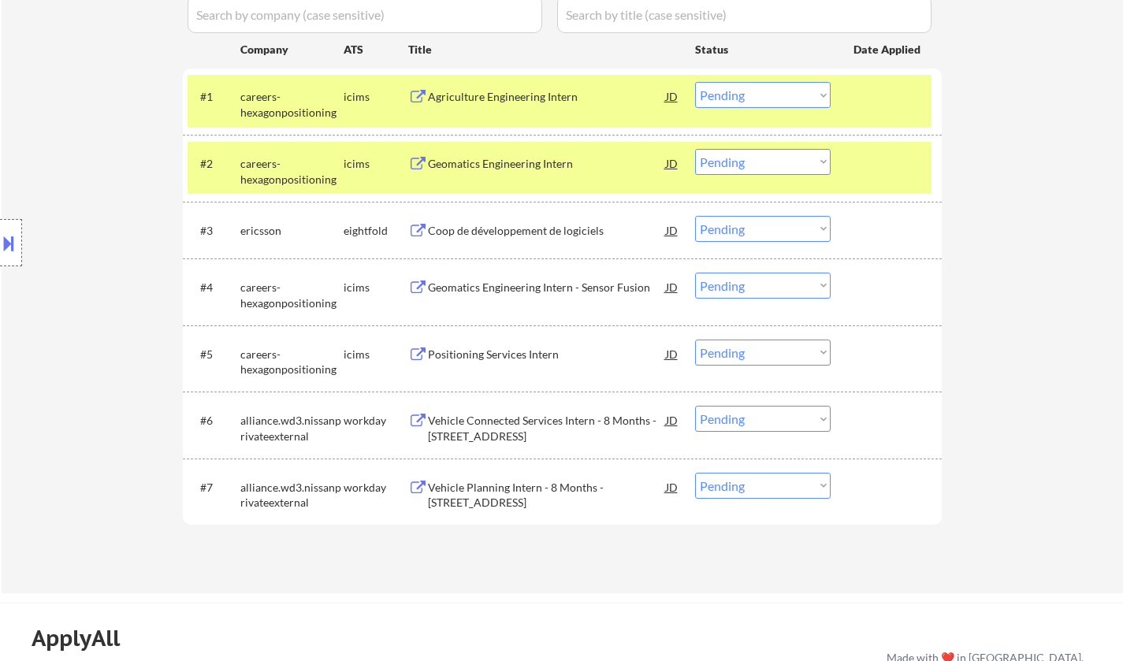
click at [494, 163] on div "Geomatics Engineering Intern" at bounding box center [547, 164] width 238 height 16
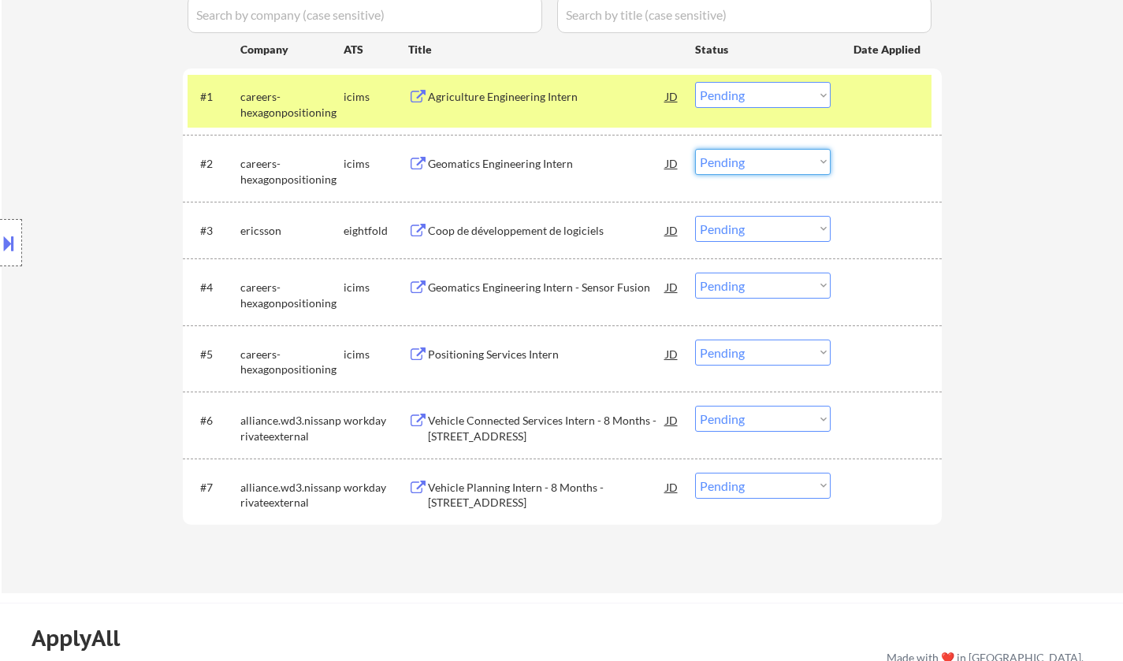
click at [728, 166] on select "Choose an option... Pending Applied Excluded (Questions) Excluded (Expired) Exc…" at bounding box center [763, 162] width 136 height 26
click at [695, 149] on select "Choose an option... Pending Applied Excluded (Questions) Excluded (Expired) Exc…" at bounding box center [763, 162] width 136 height 26
select select ""pending""
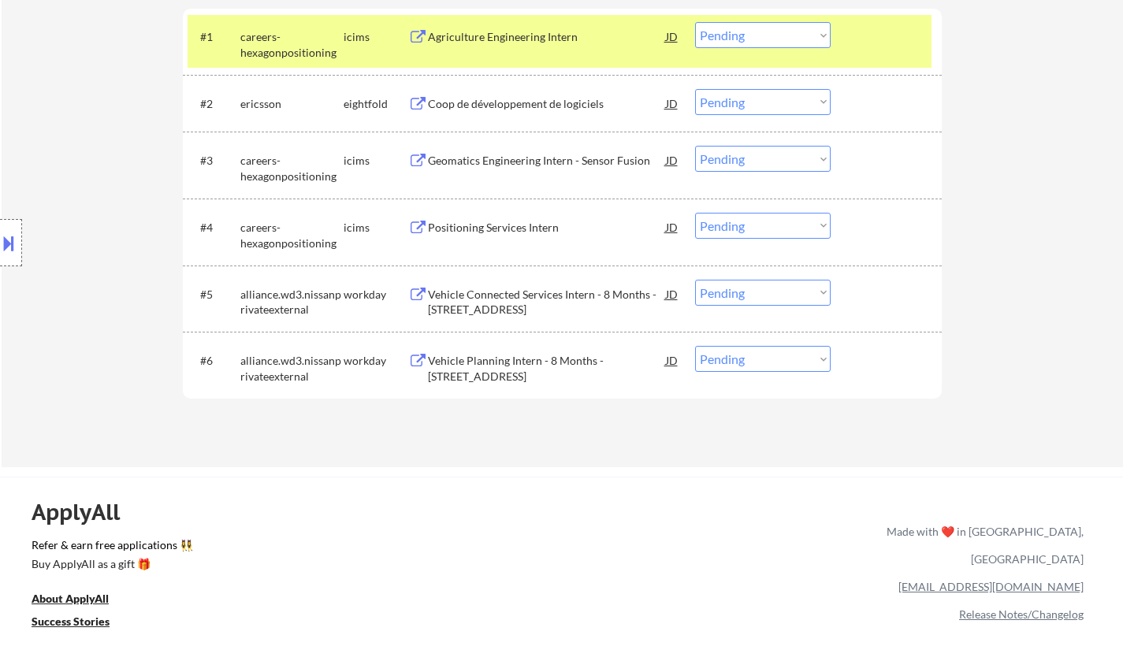
scroll to position [552, 0]
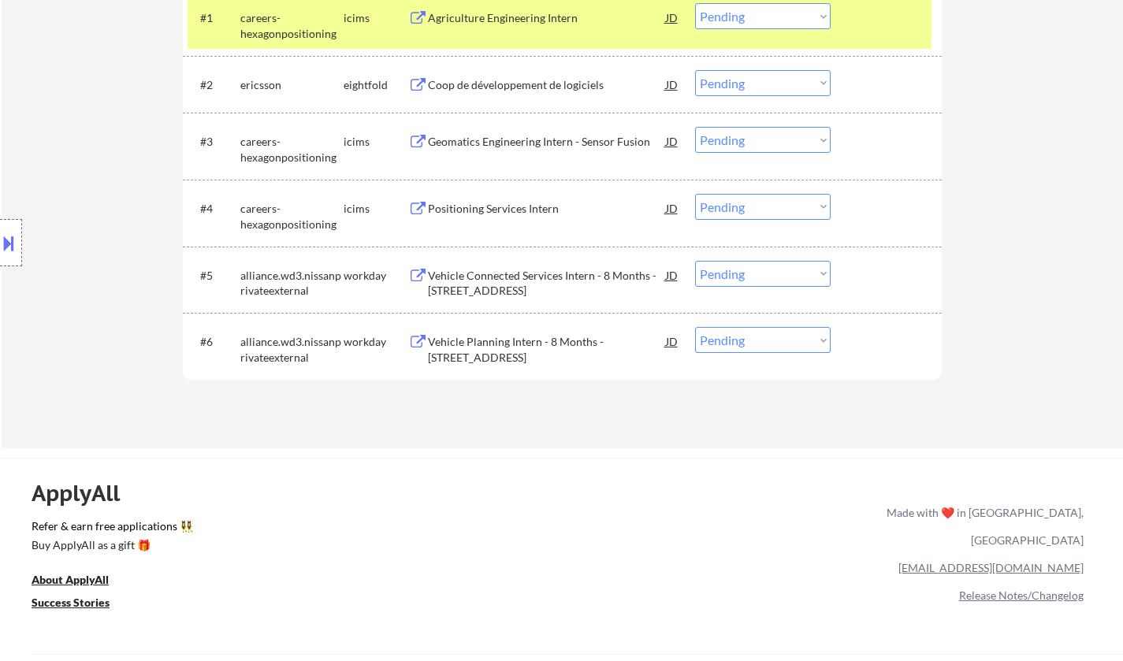
click at [527, 276] on div "Vehicle Connected Services Intern - 8 Months - [STREET_ADDRESS]" at bounding box center [547, 283] width 238 height 31
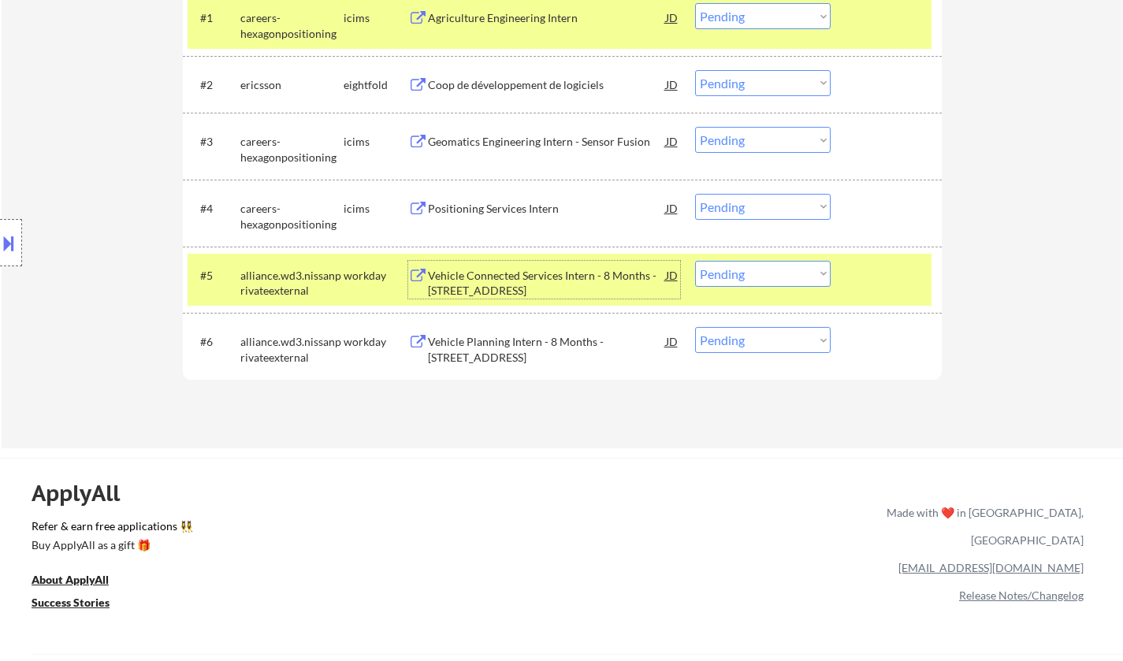
drag, startPoint x: 762, startPoint y: 281, endPoint x: 769, endPoint y: 285, distance: 8.8
click at [762, 281] on select "Choose an option... Pending Applied Excluded (Questions) Excluded (Expired) Exc…" at bounding box center [763, 274] width 136 height 26
select select ""excluded__other_""
click at [695, 261] on select "Choose an option... Pending Applied Excluded (Questions) Excluded (Expired) Exc…" at bounding box center [763, 274] width 136 height 26
click at [787, 346] on select "Choose an option... Pending Applied Excluded (Questions) Excluded (Expired) Exc…" at bounding box center [763, 340] width 136 height 26
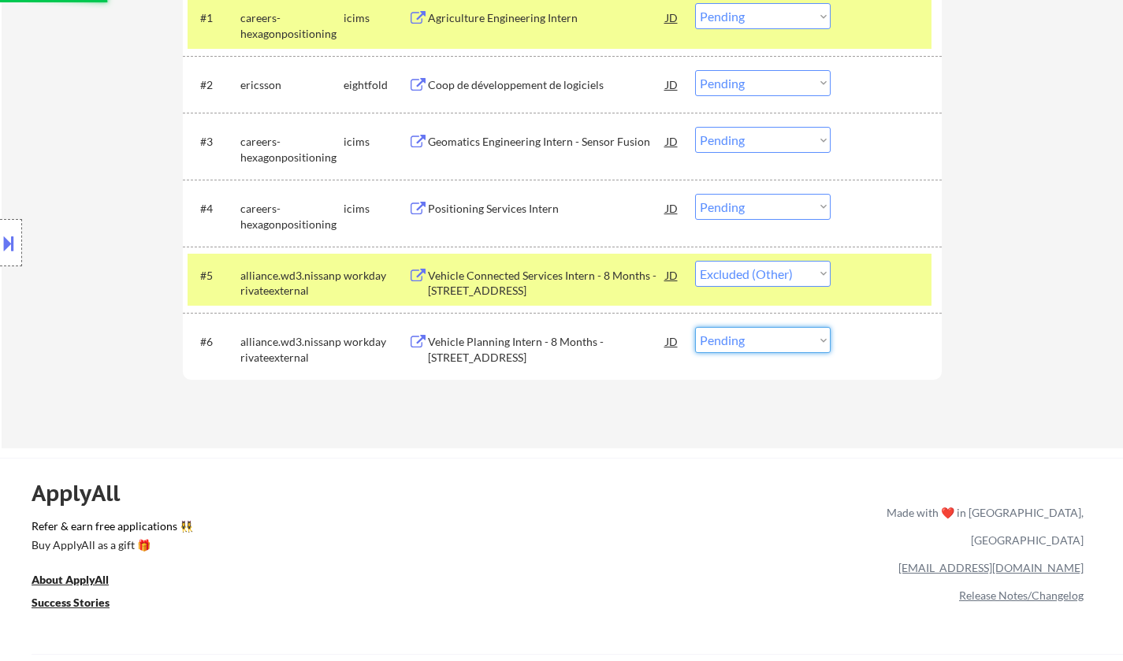
select select ""excluded__other_""
click at [695, 327] on select "Choose an option... Pending Applied Excluded (Questions) Excluded (Expired) Exc…" at bounding box center [763, 340] width 136 height 26
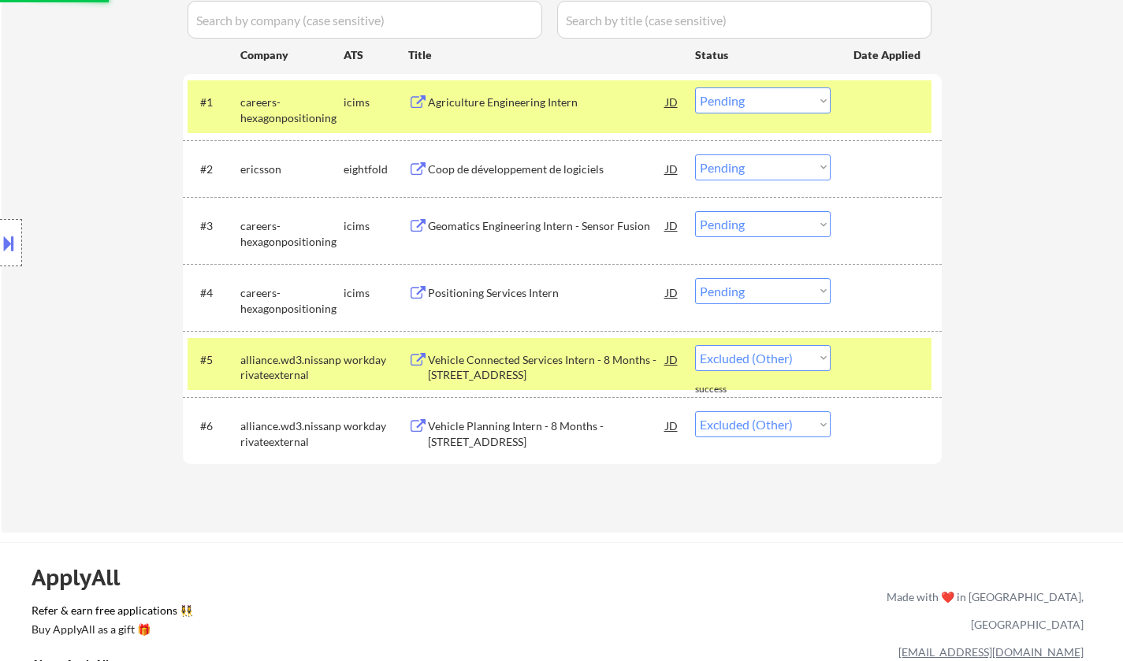
scroll to position [394, 0]
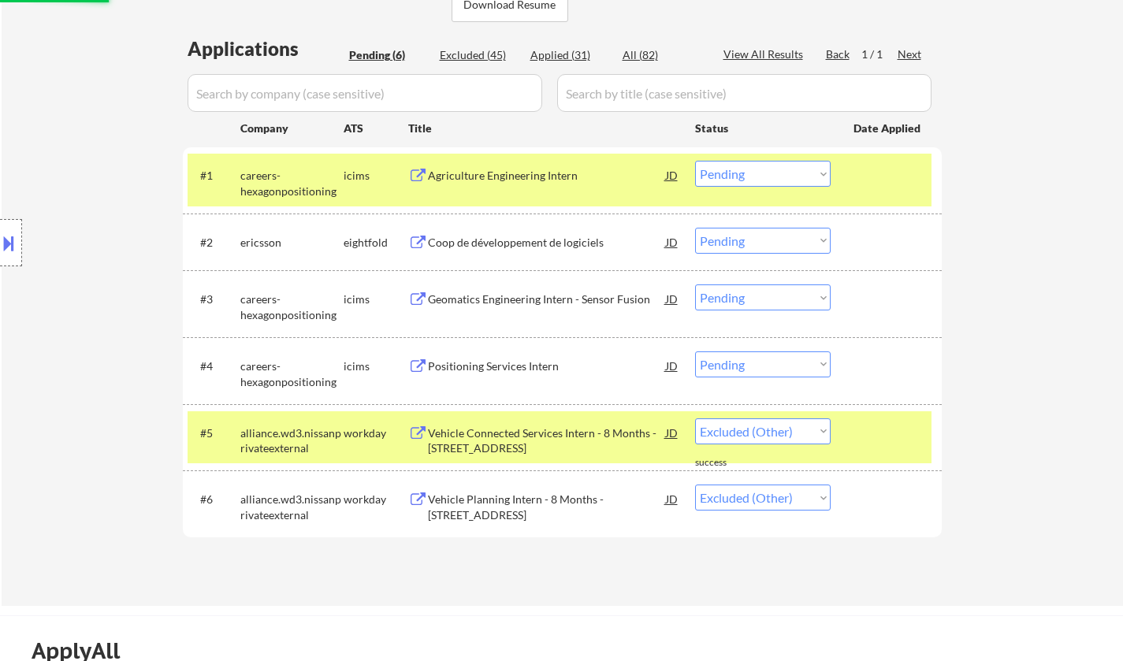
select select ""pending""
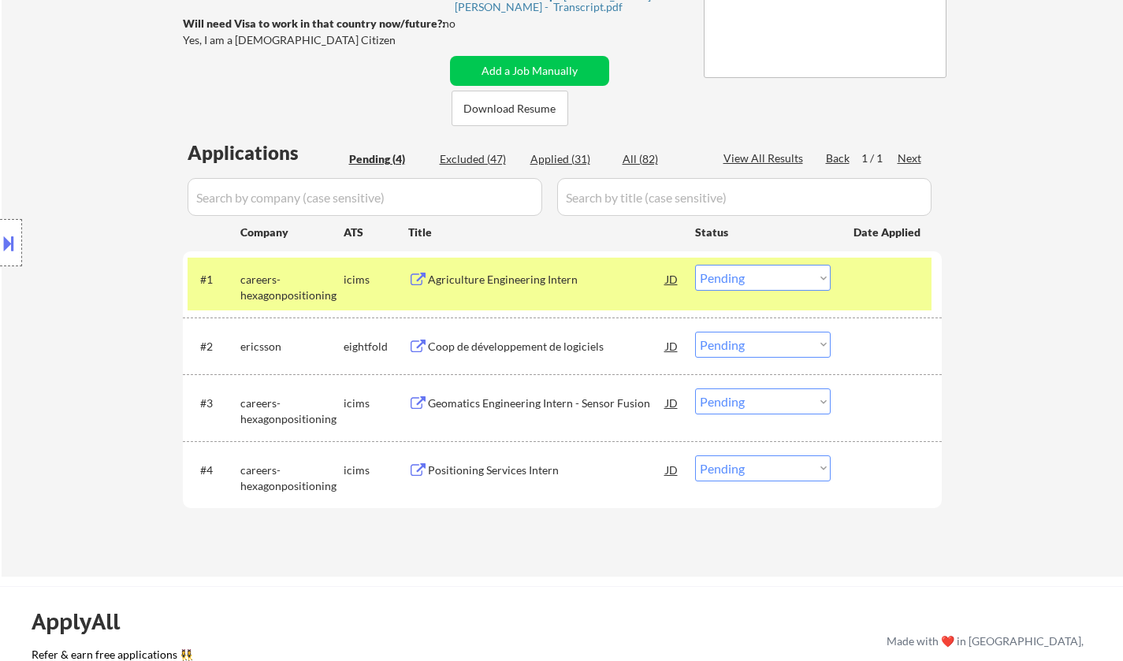
scroll to position [237, 0]
